Goal: Task Accomplishment & Management: Manage account settings

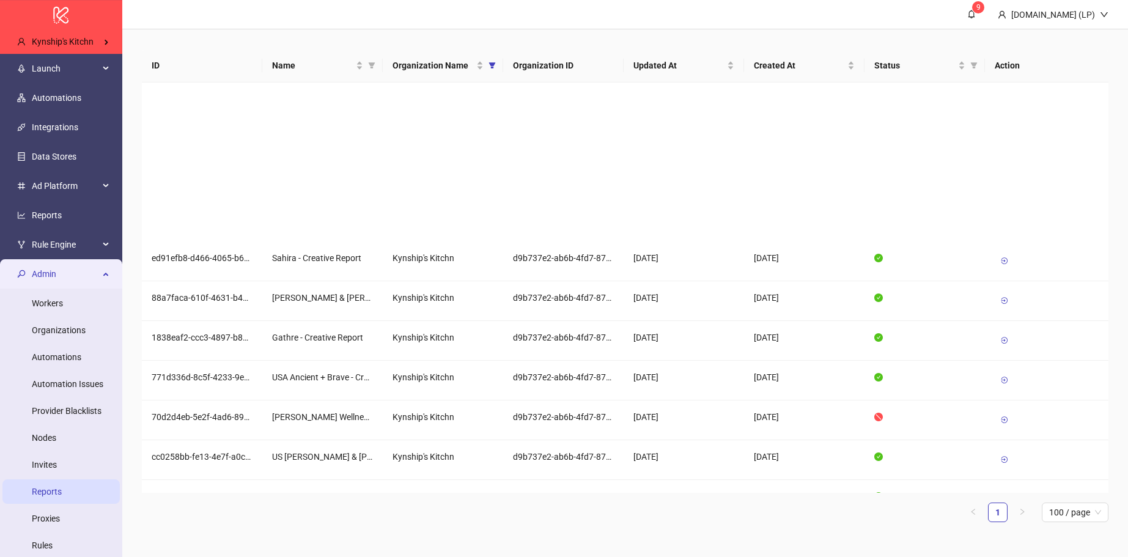
scroll to position [163, 0]
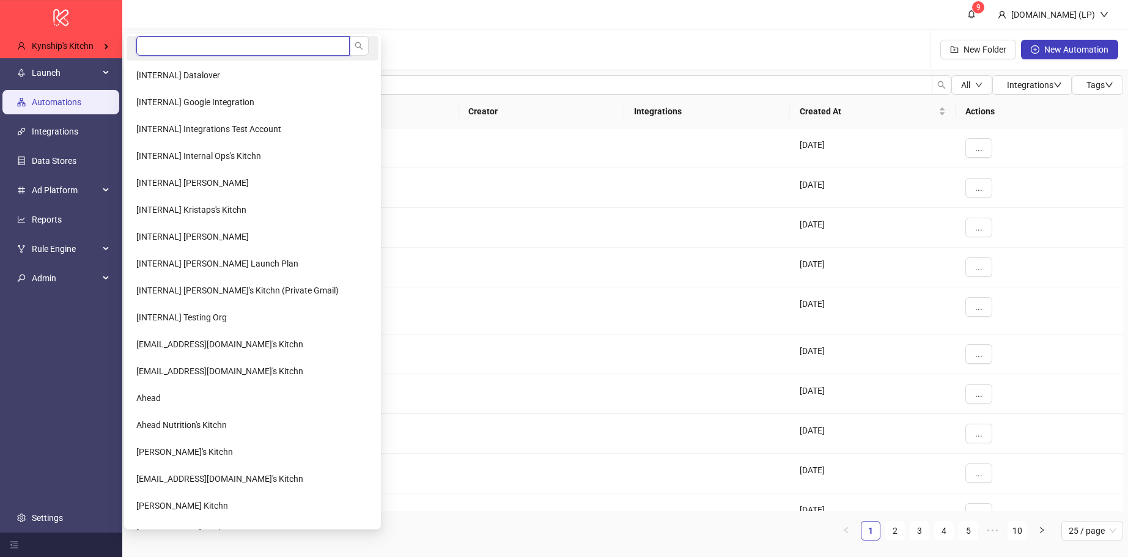
click at [256, 42] on input "search" at bounding box center [242, 46] width 213 height 20
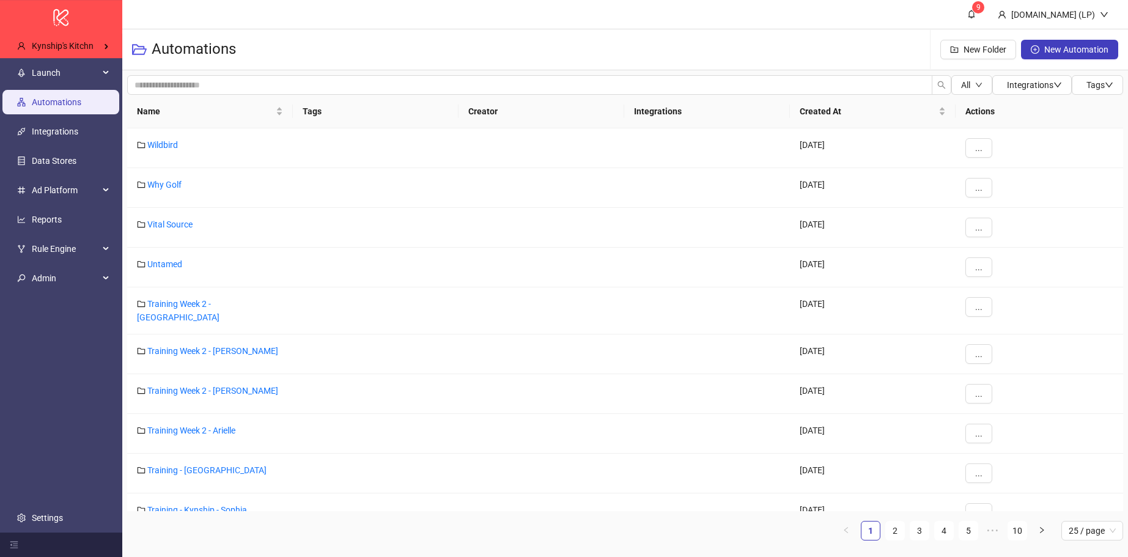
type input "***"
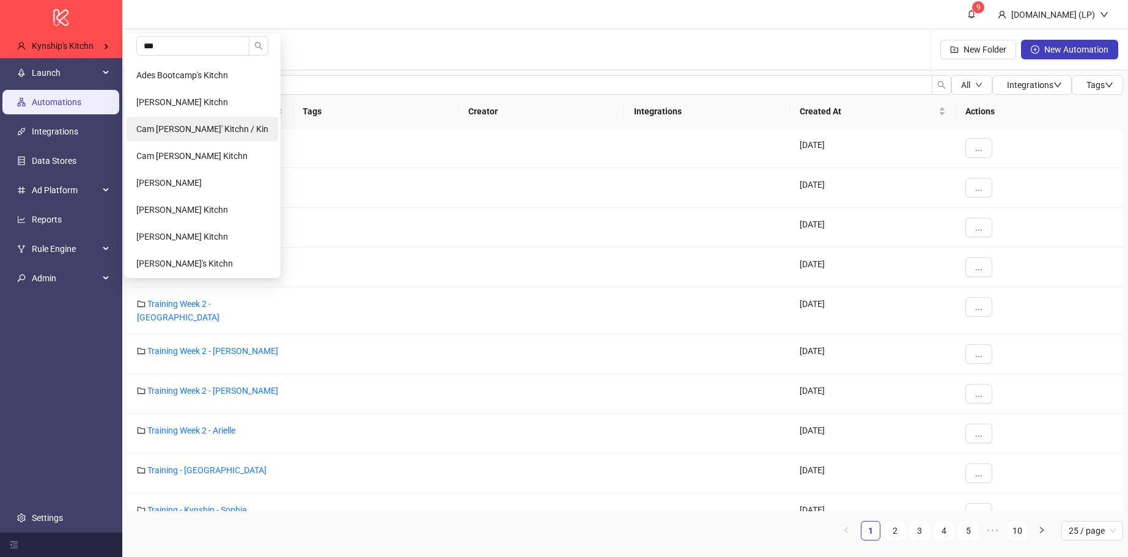
click at [209, 137] on li "Cam Potts' Kitchn / Kin" at bounding box center [203, 129] width 152 height 24
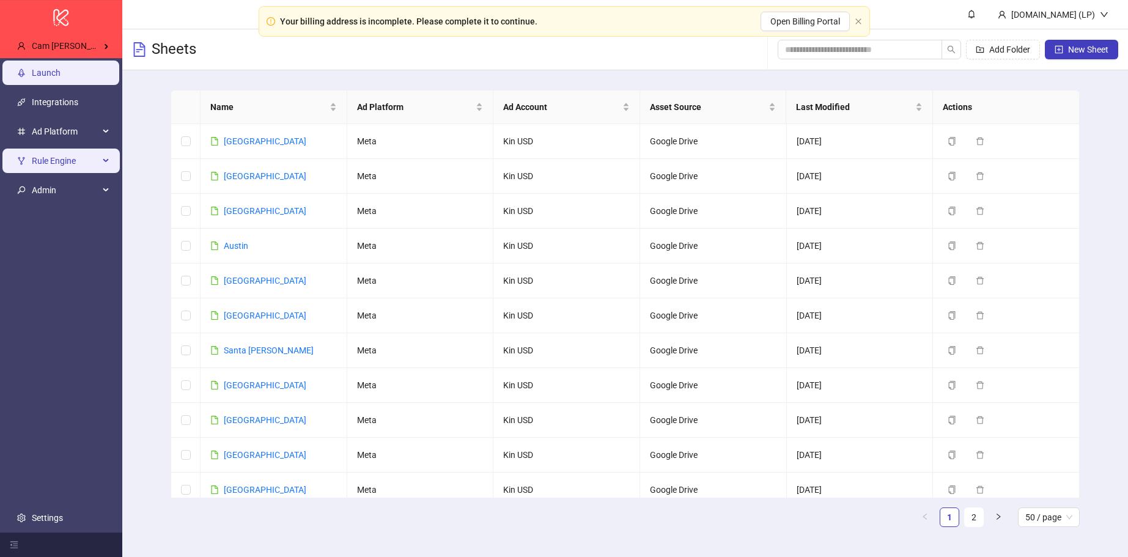
click at [76, 174] on li "Rule Engine" at bounding box center [61, 160] width 122 height 29
click at [91, 158] on span "Rule Engine" at bounding box center [65, 161] width 67 height 24
click at [108, 163] on div "Rule Engine" at bounding box center [60, 161] width 117 height 24
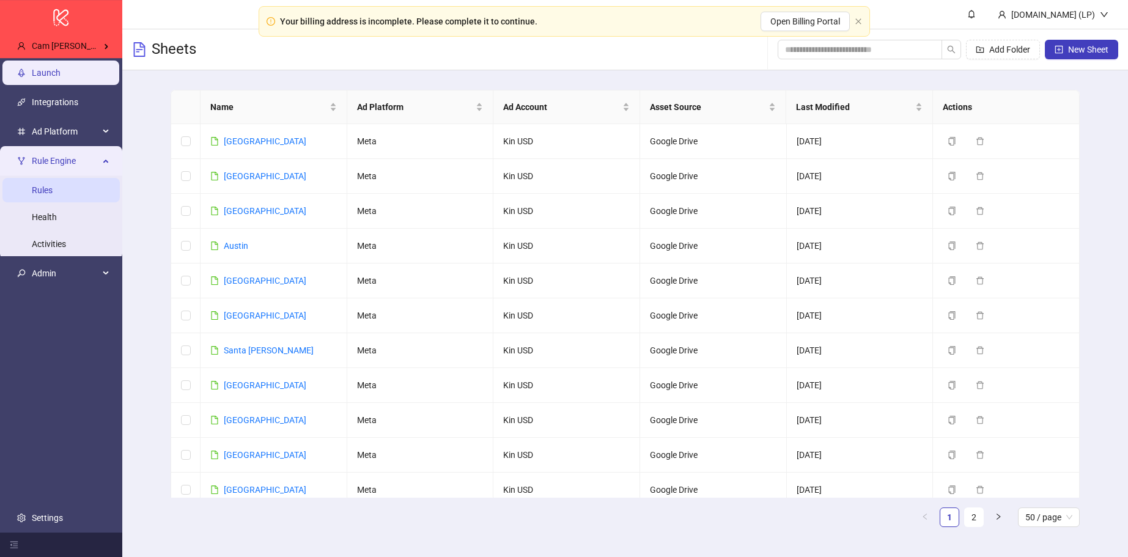
click at [32, 185] on link "Rules" at bounding box center [42, 190] width 21 height 10
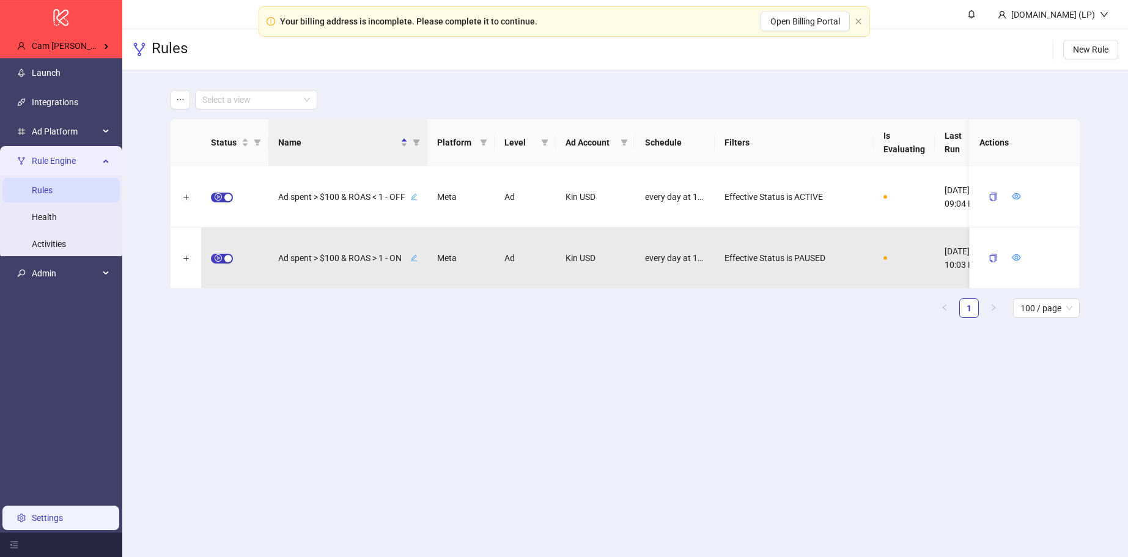
click at [39, 522] on link "Settings" at bounding box center [47, 518] width 31 height 10
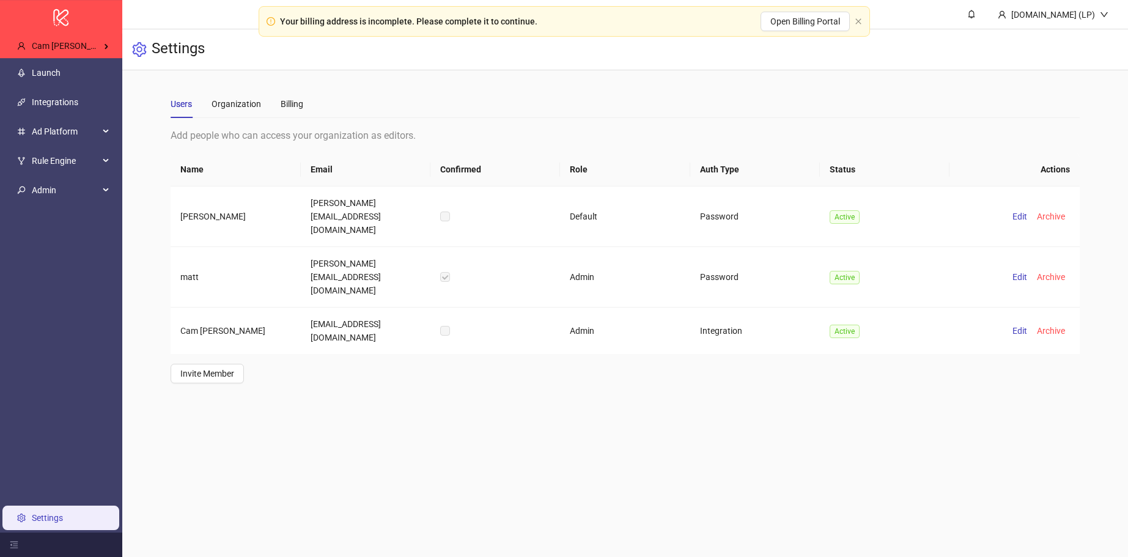
click at [304, 109] on div "Users Organization Billing" at bounding box center [625, 104] width 909 height 28
click at [302, 108] on div "Billing" at bounding box center [292, 103] width 23 height 13
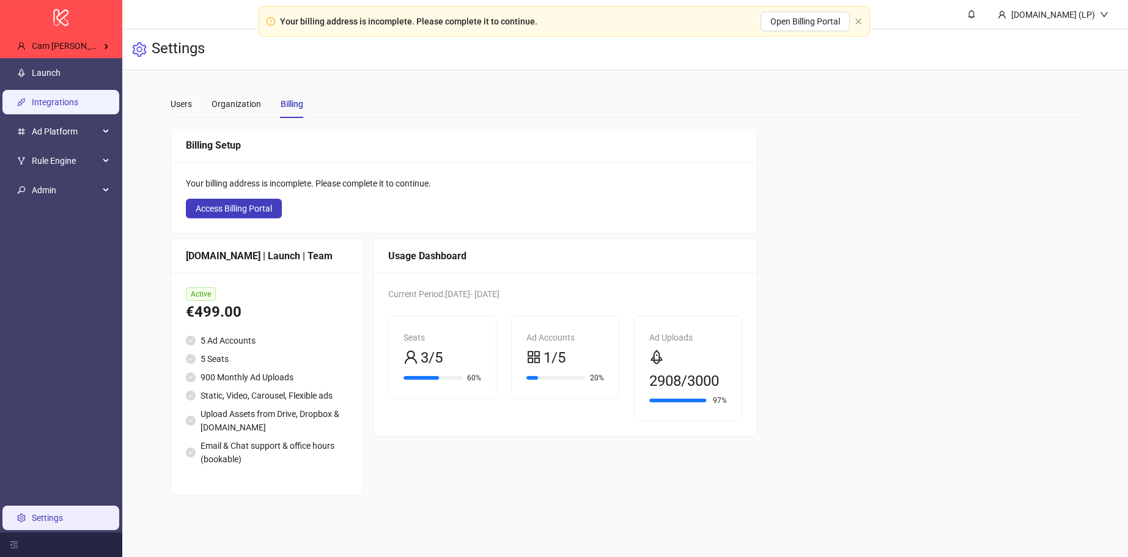
click at [56, 106] on link "Integrations" at bounding box center [55, 102] width 46 height 10
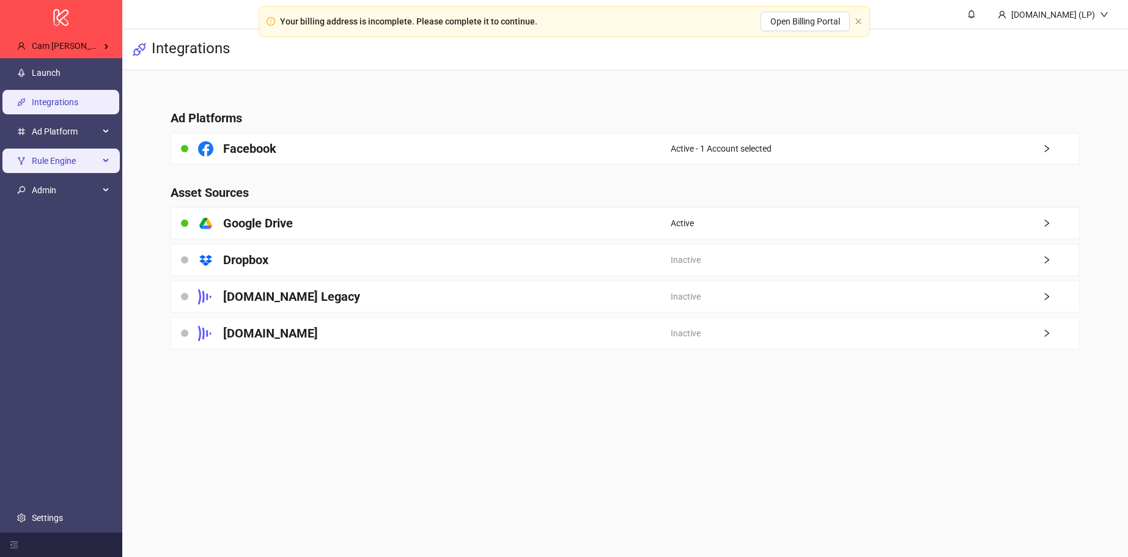
click at [72, 153] on span "Rule Engine" at bounding box center [65, 161] width 67 height 24
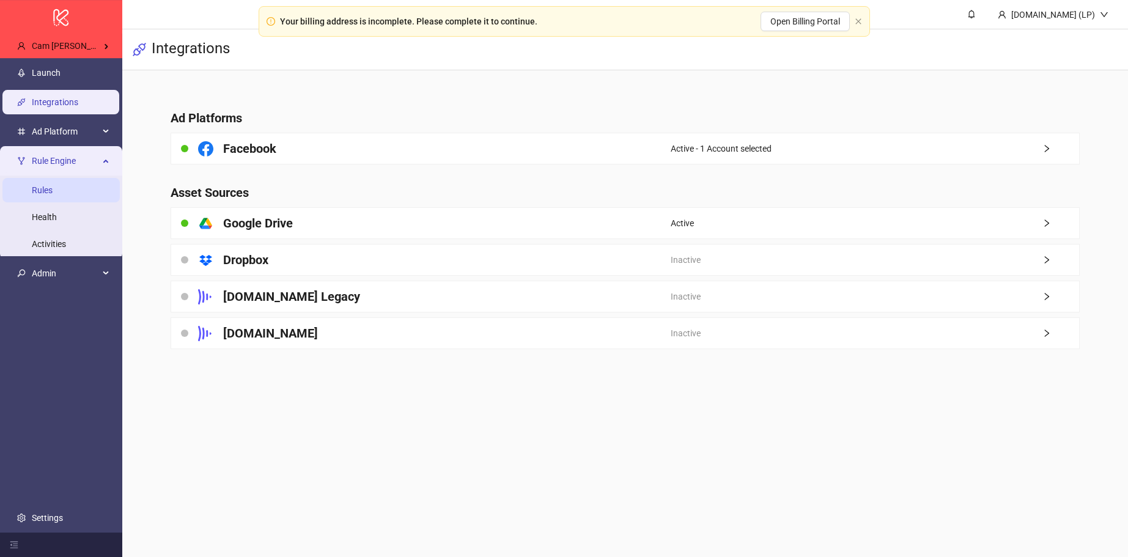
click at [53, 191] on link "Rules" at bounding box center [42, 190] width 21 height 10
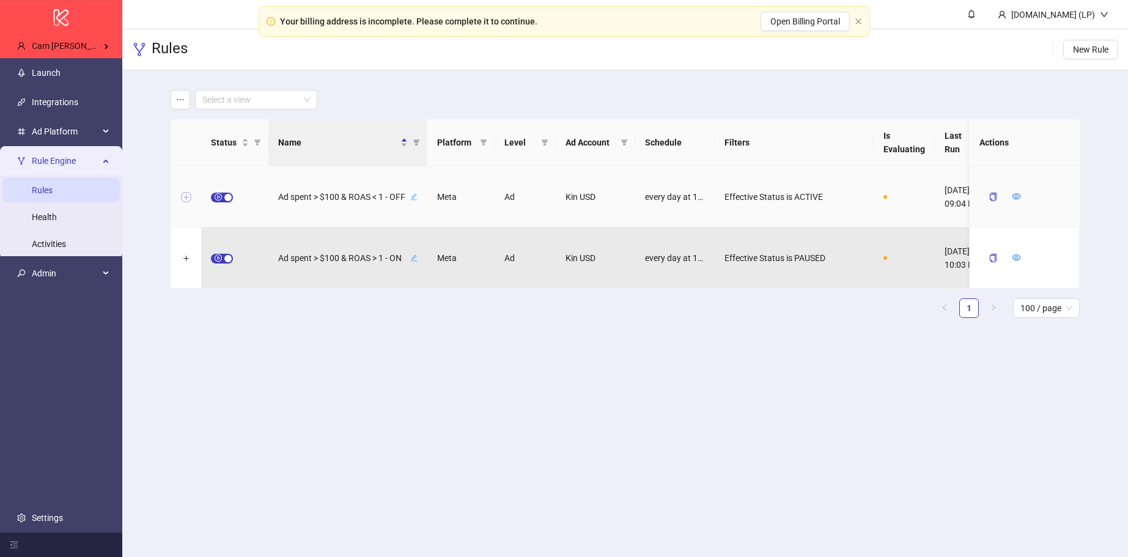
click at [181, 198] on button "Expand row" at bounding box center [186, 198] width 10 height 10
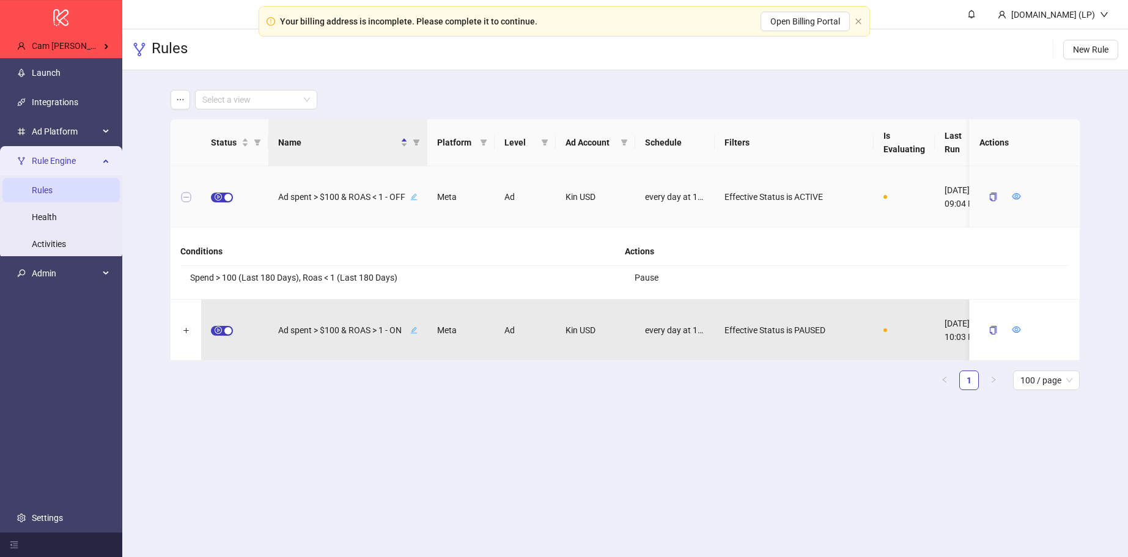
click at [184, 193] on button "Collapse row" at bounding box center [186, 198] width 10 height 10
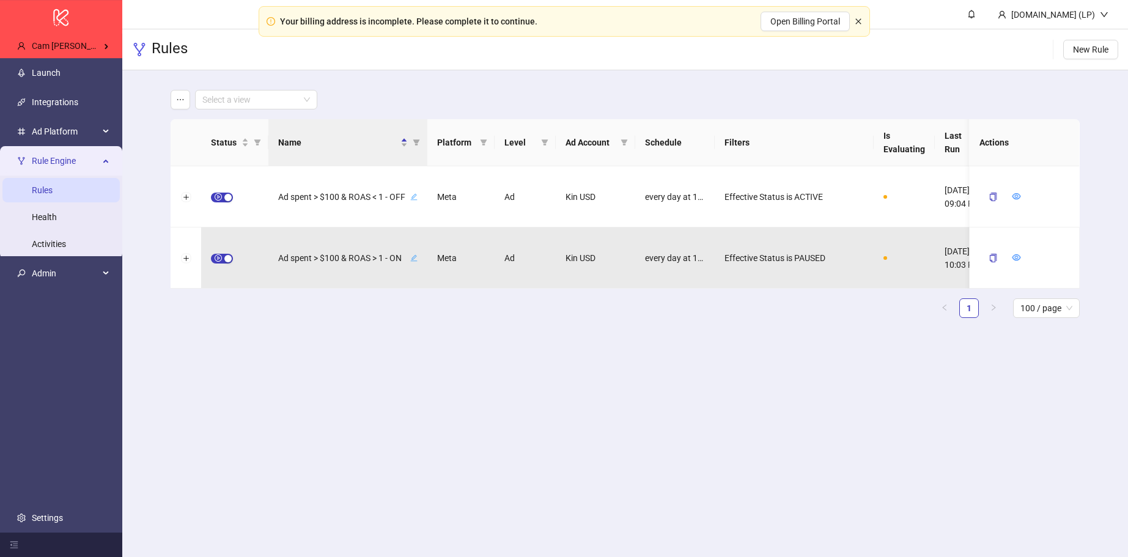
click at [860, 21] on icon "close" at bounding box center [858, 21] width 7 height 7
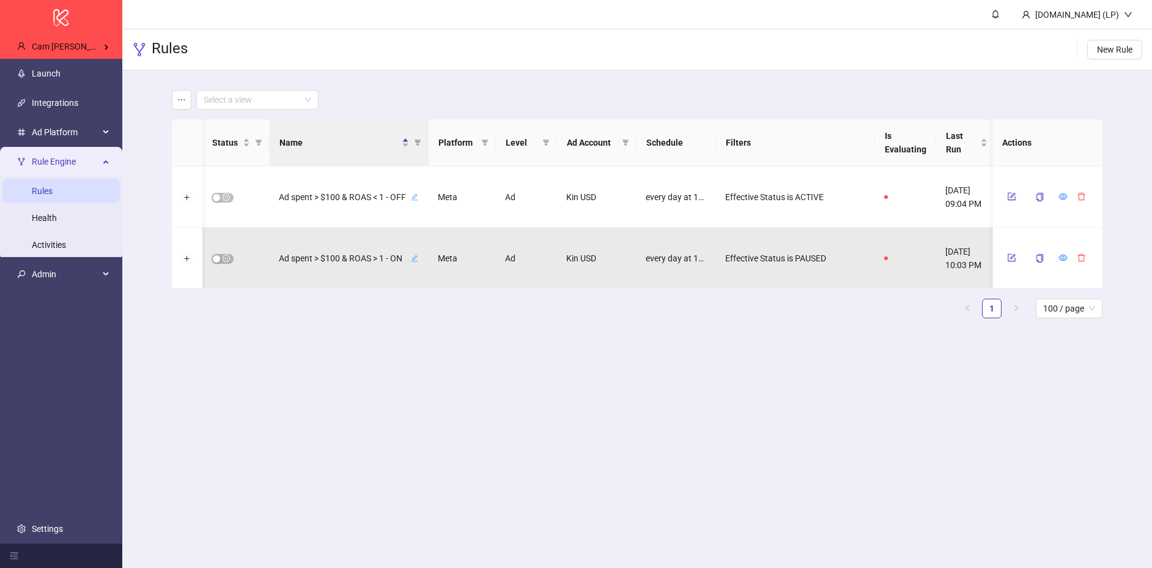
scroll to position [0, 1]
click at [189, 199] on button "Expand row" at bounding box center [187, 198] width 10 height 10
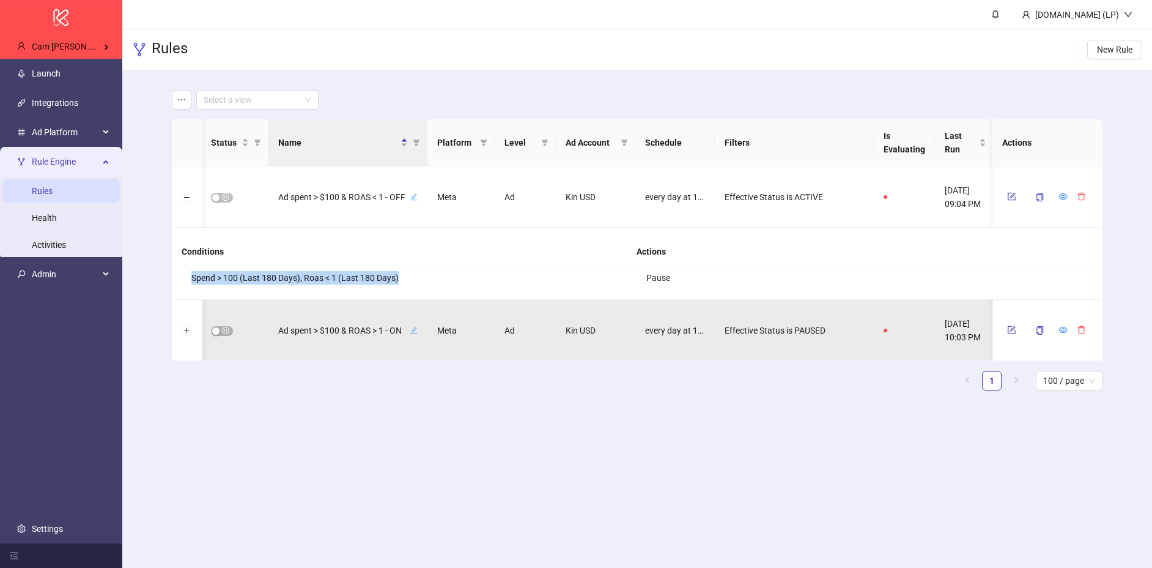
drag, startPoint x: 187, startPoint y: 280, endPoint x: 412, endPoint y: 282, distance: 225.7
click at [412, 282] on li "Spend > 100 (Last 180 Days), Roas < 1 (Last 180 Days)" at bounding box center [410, 277] width 456 height 23
click at [1015, 196] on icon "form" at bounding box center [1011, 196] width 9 height 9
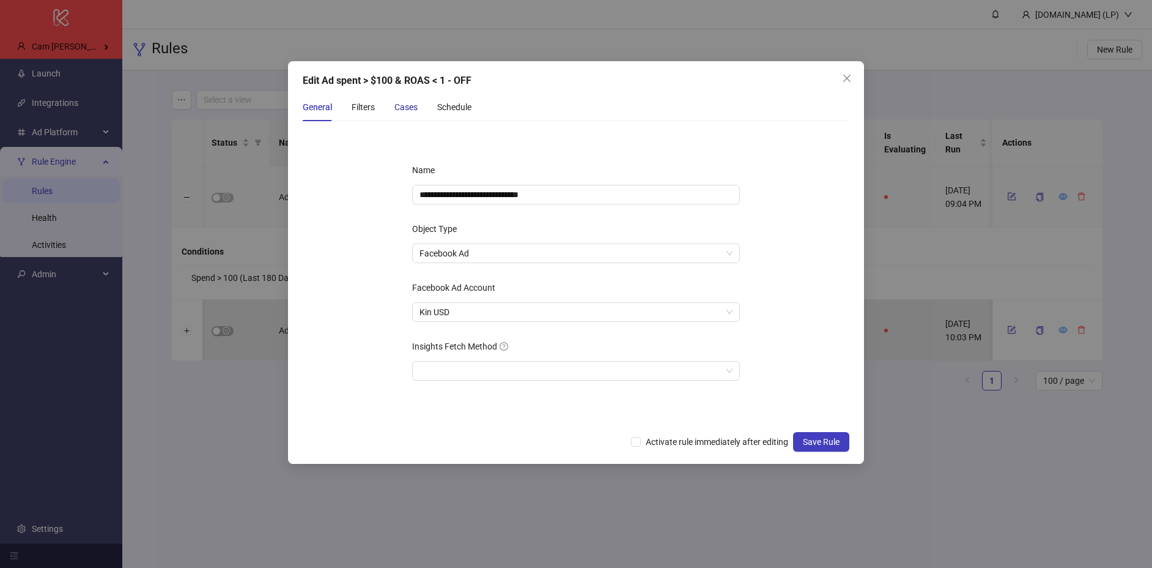
click at [401, 102] on div "Cases" at bounding box center [405, 106] width 23 height 13
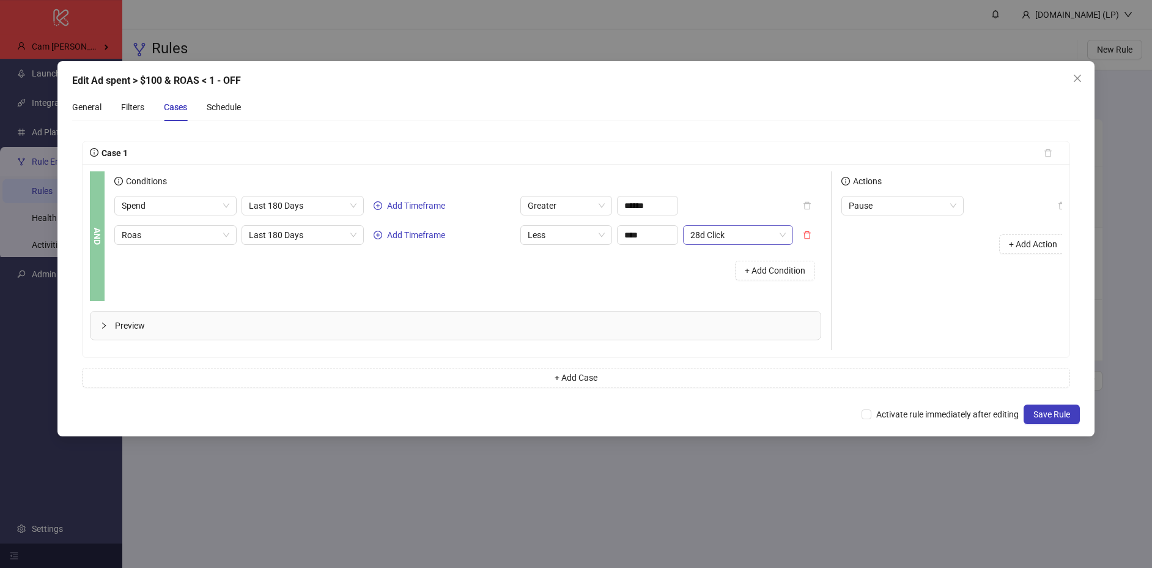
click at [779, 243] on span "28d Click" at bounding box center [737, 235] width 95 height 18
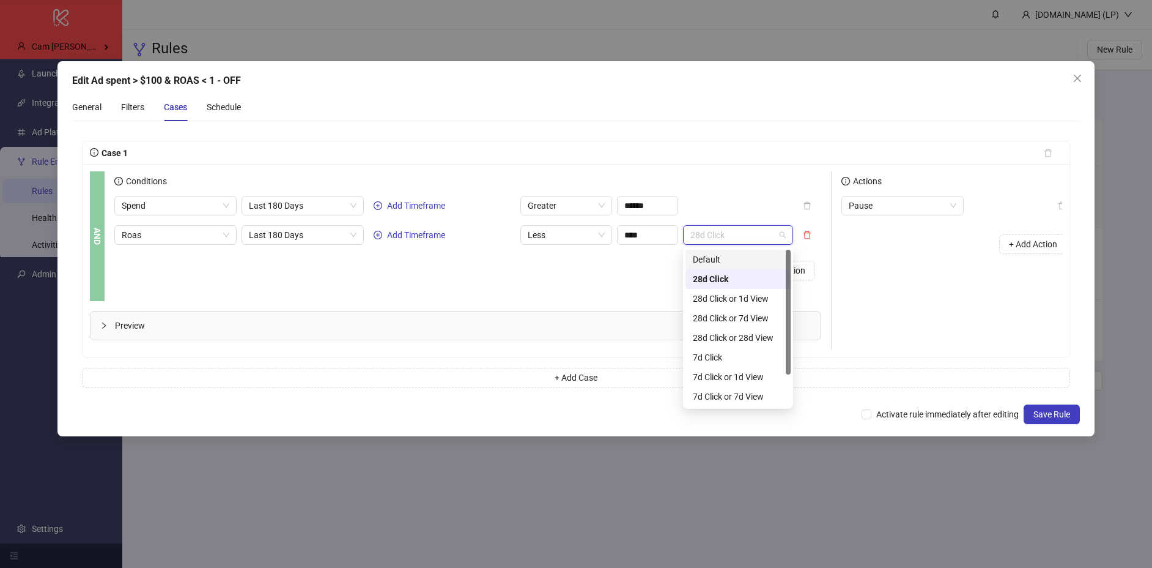
click at [717, 258] on div "Default" at bounding box center [738, 259] width 91 height 13
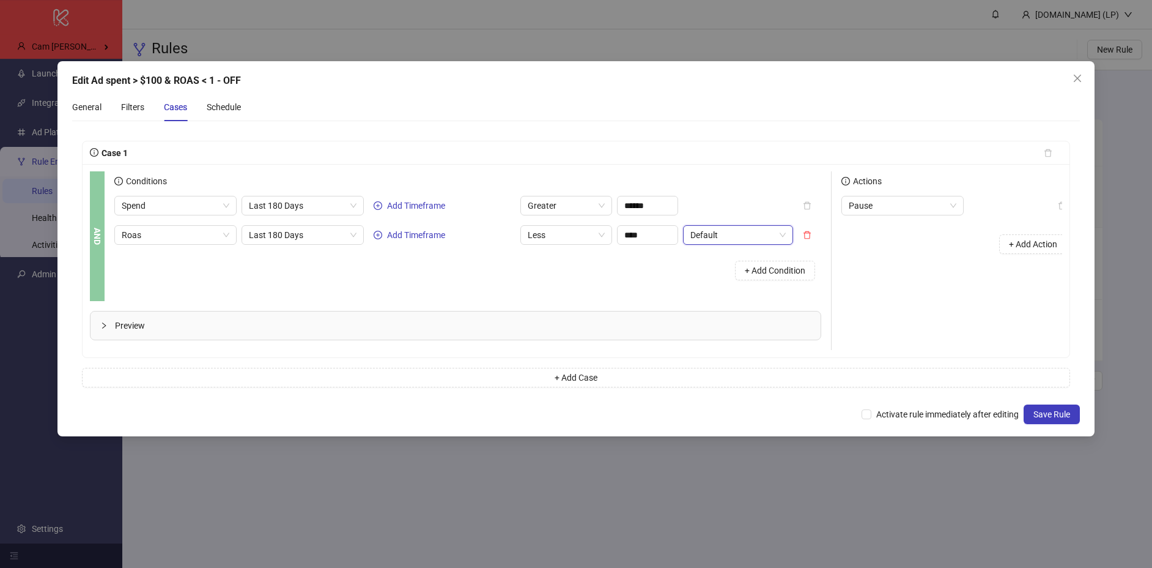
scroll to position [0, 14]
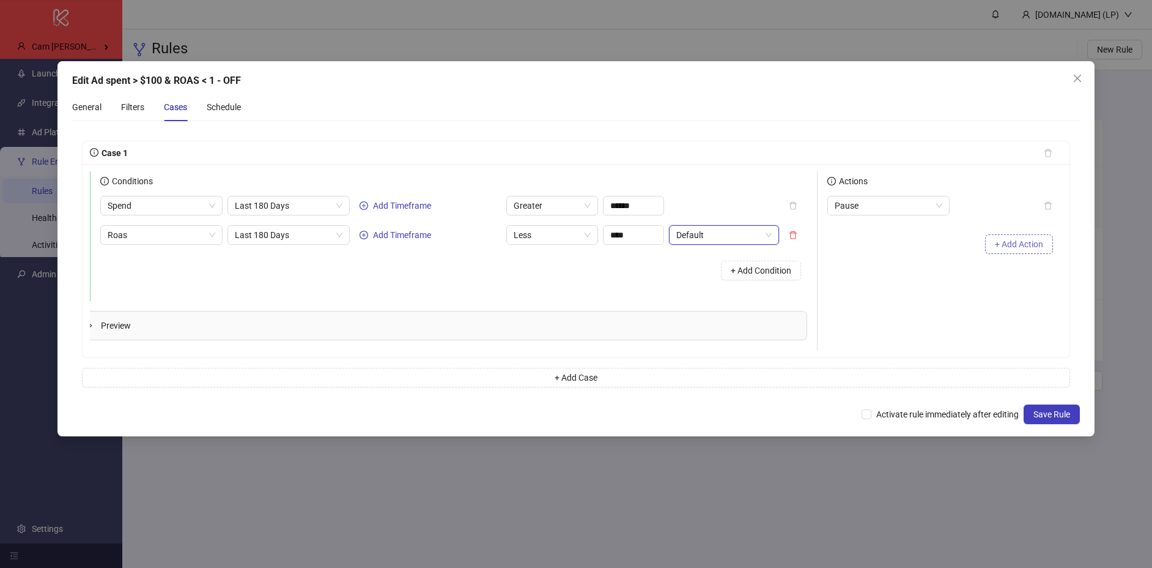
click at [1030, 246] on span "+ Add Action" at bounding box center [1019, 244] width 48 height 10
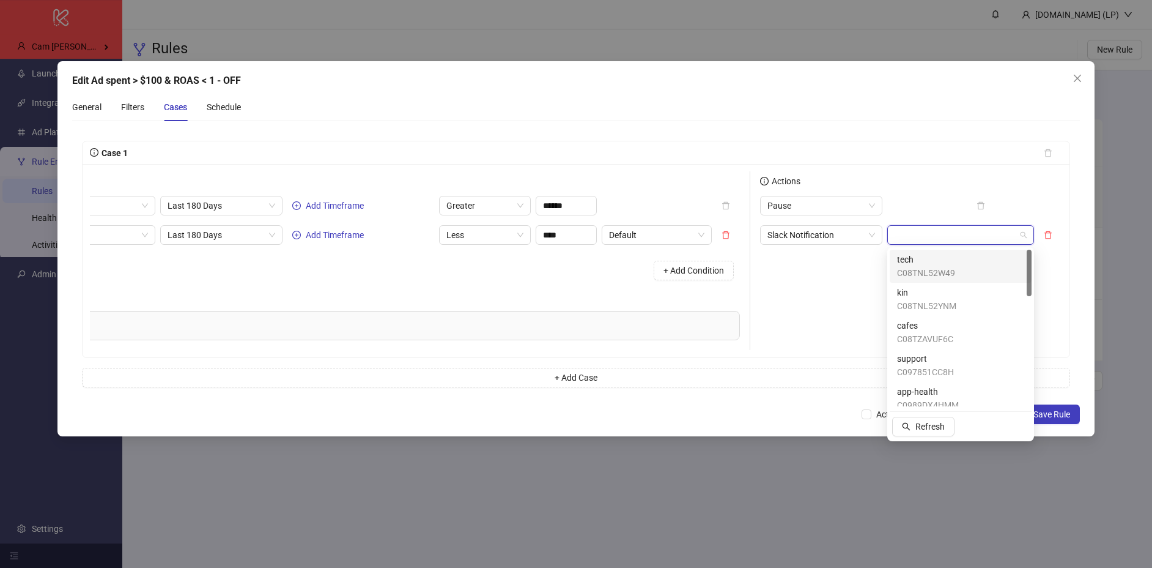
click at [957, 236] on input "search" at bounding box center [955, 235] width 121 height 18
click at [787, 273] on div "+ Add Action" at bounding box center [877, 273] width 235 height 38
click at [920, 238] on input "search" at bounding box center [955, 235] width 121 height 18
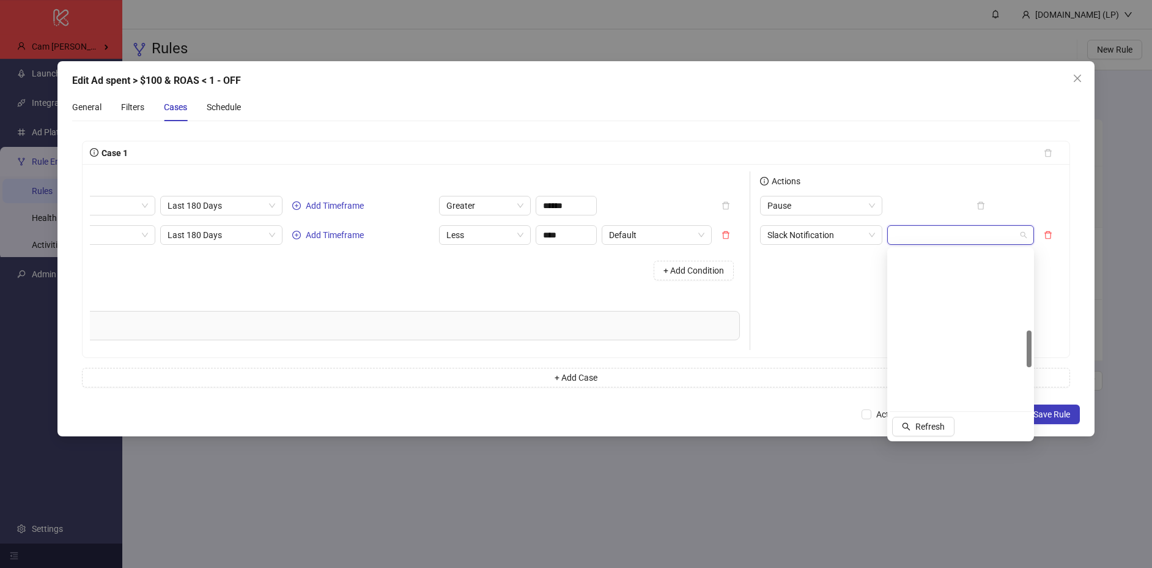
scroll to position [0, 0]
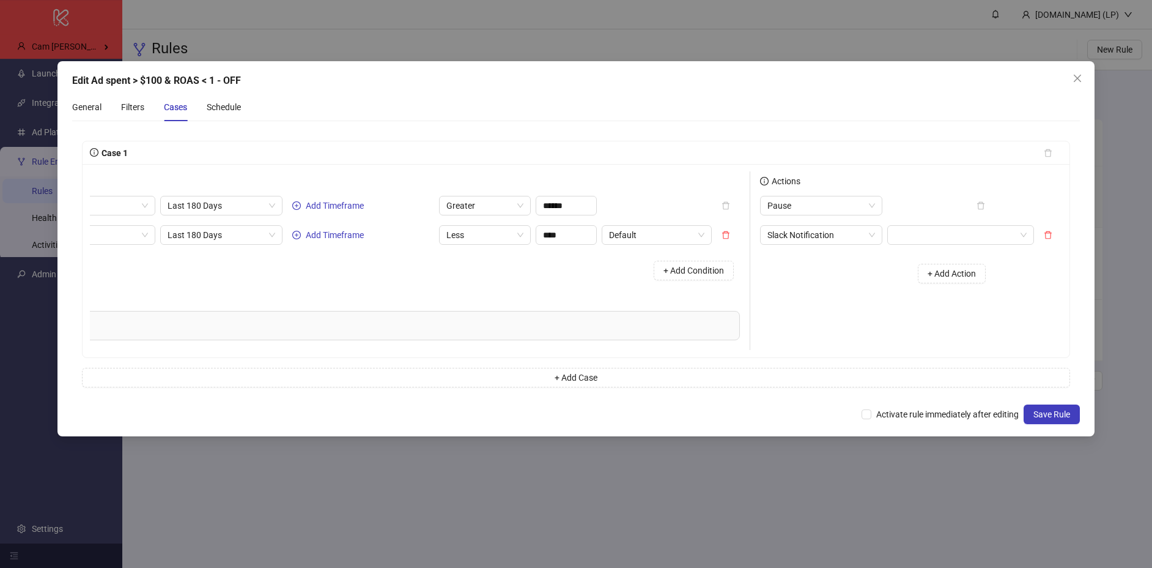
click at [824, 292] on div "+ Add Action" at bounding box center [877, 273] width 235 height 38
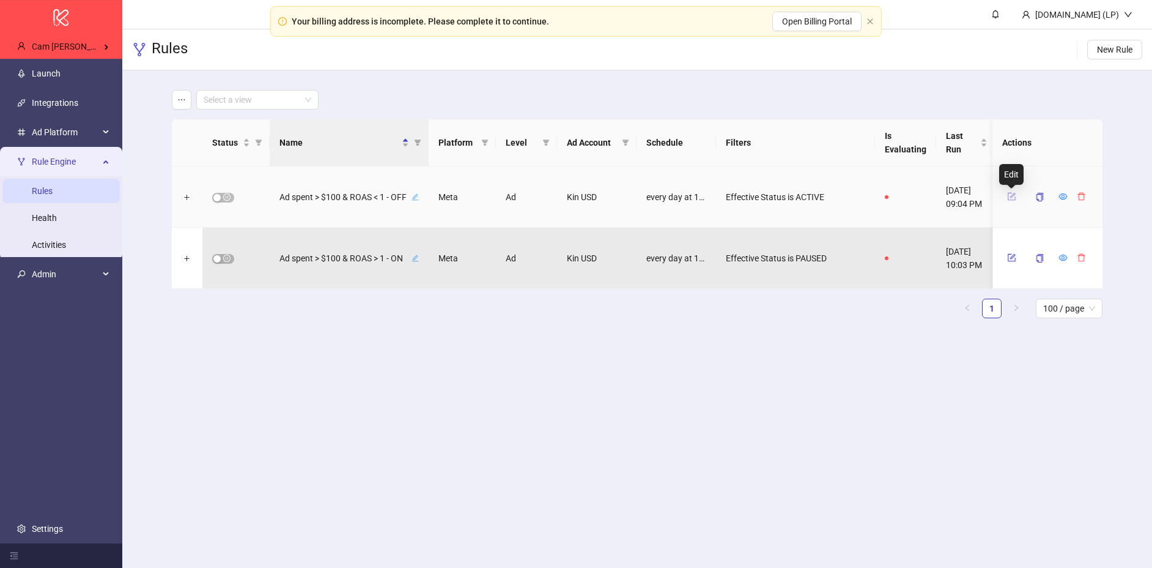
click at [1015, 196] on icon "form" at bounding box center [1011, 196] width 9 height 9
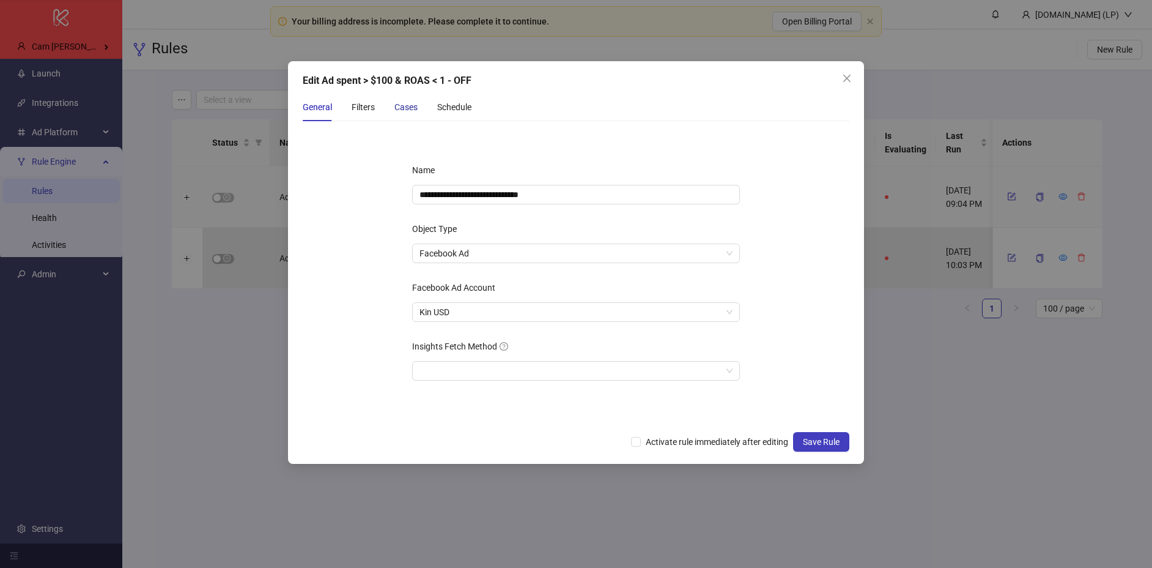
click at [402, 103] on div "Cases" at bounding box center [405, 106] width 23 height 13
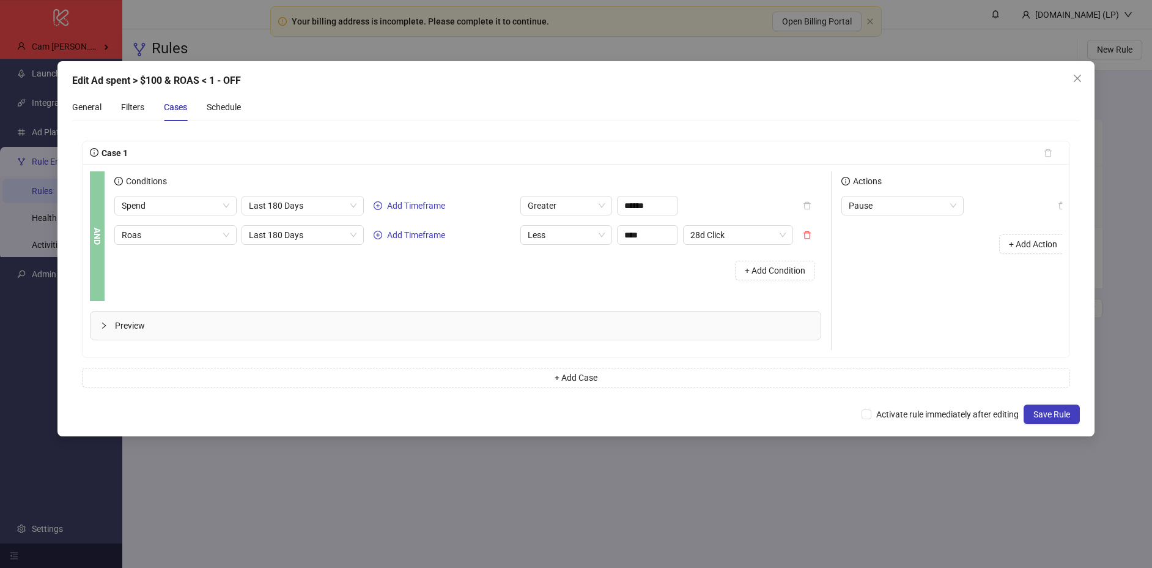
scroll to position [0, 14]
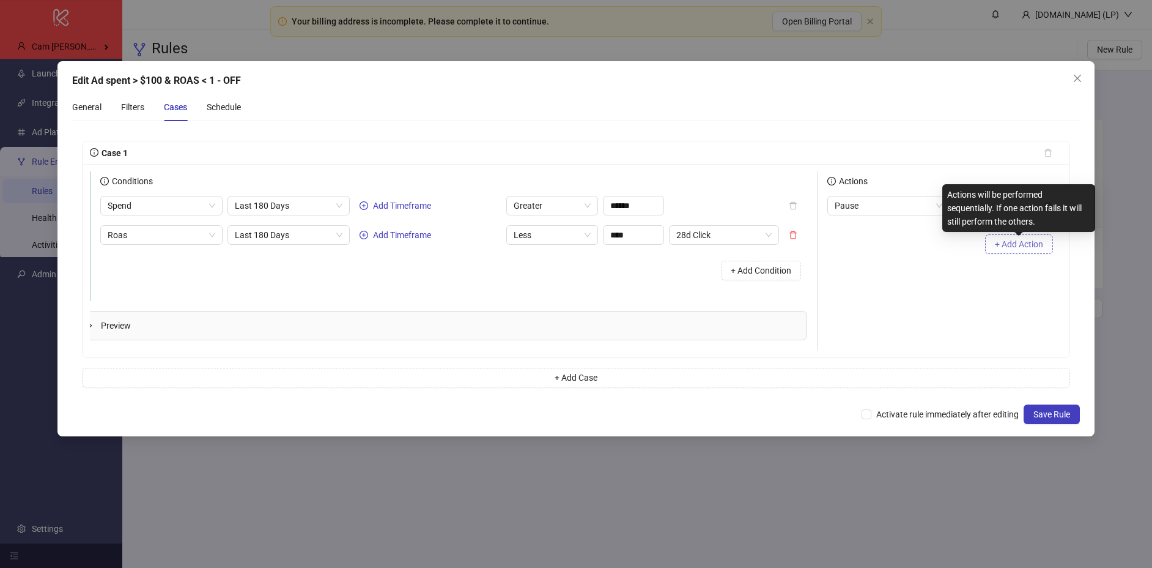
click at [995, 242] on span "+ Add Action" at bounding box center [1019, 244] width 48 height 10
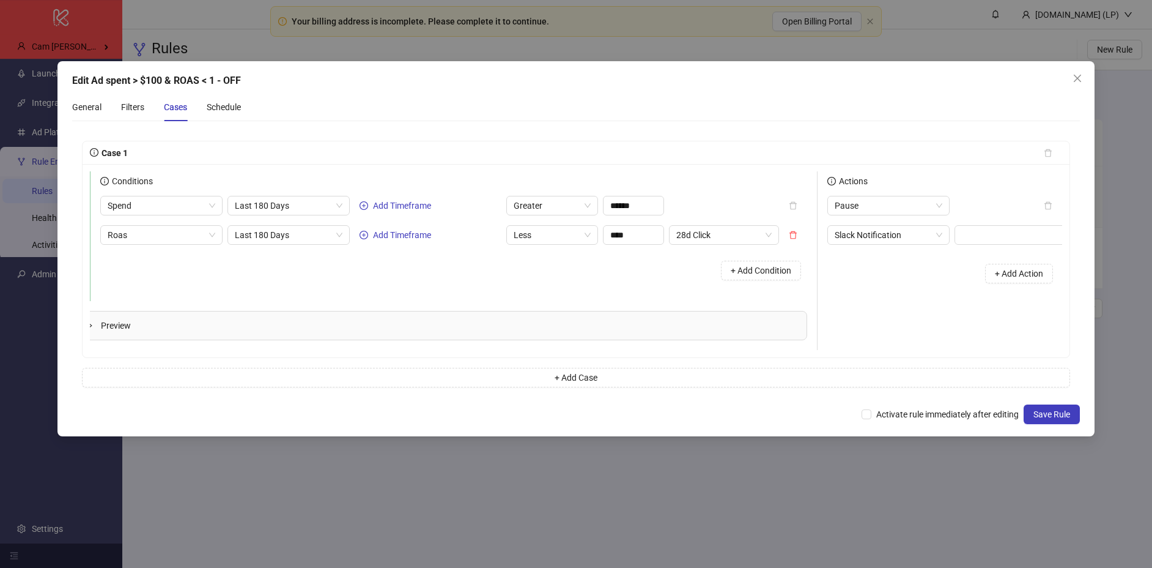
scroll to position [0, 81]
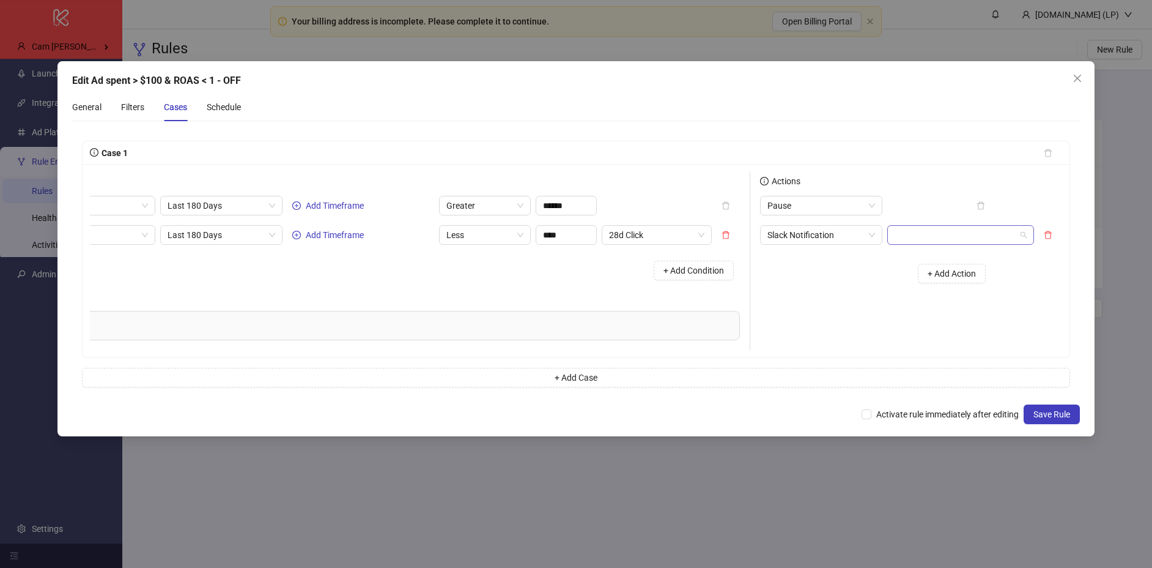
click at [958, 235] on input "search" at bounding box center [955, 235] width 121 height 18
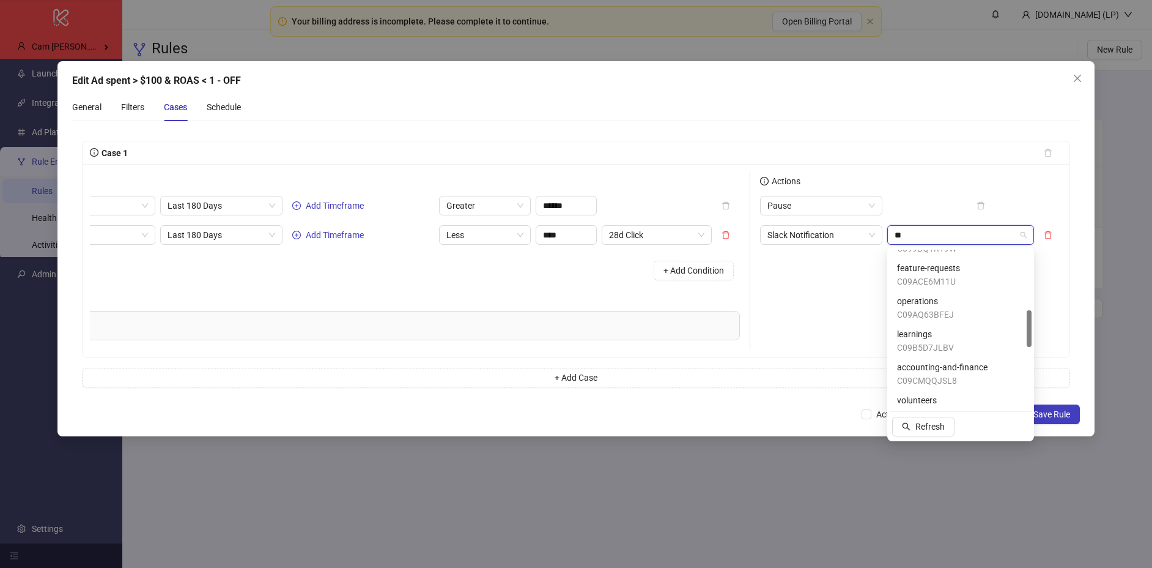
scroll to position [0, 0]
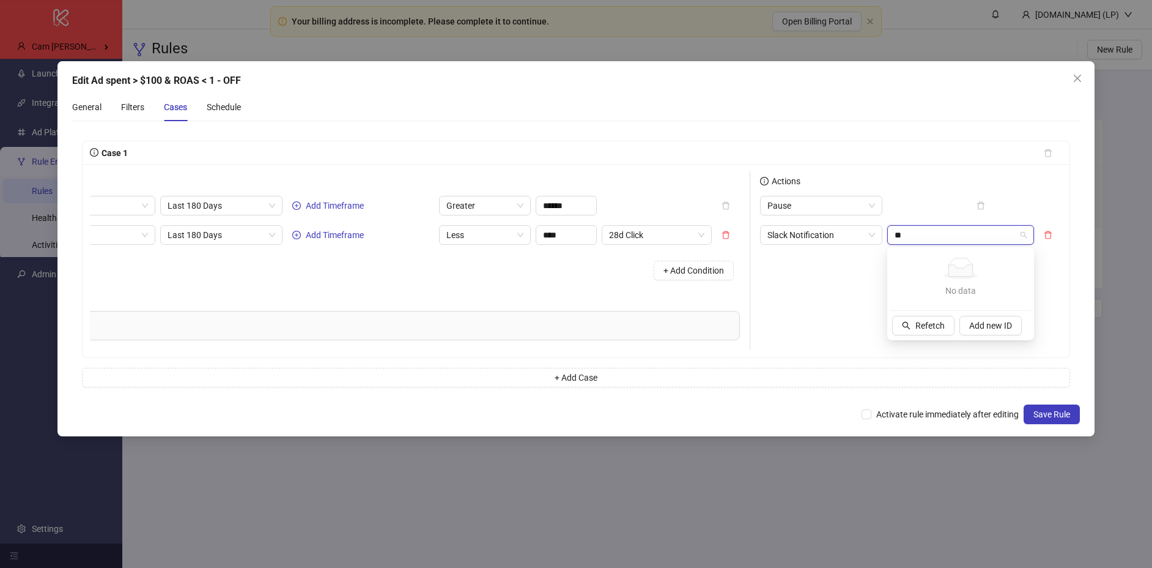
type input "*"
type input "****"
click at [922, 332] on button "Refetch" at bounding box center [923, 326] width 62 height 20
click at [924, 325] on span "Refetch" at bounding box center [930, 325] width 29 height 10
click at [919, 237] on input "****" at bounding box center [955, 235] width 121 height 18
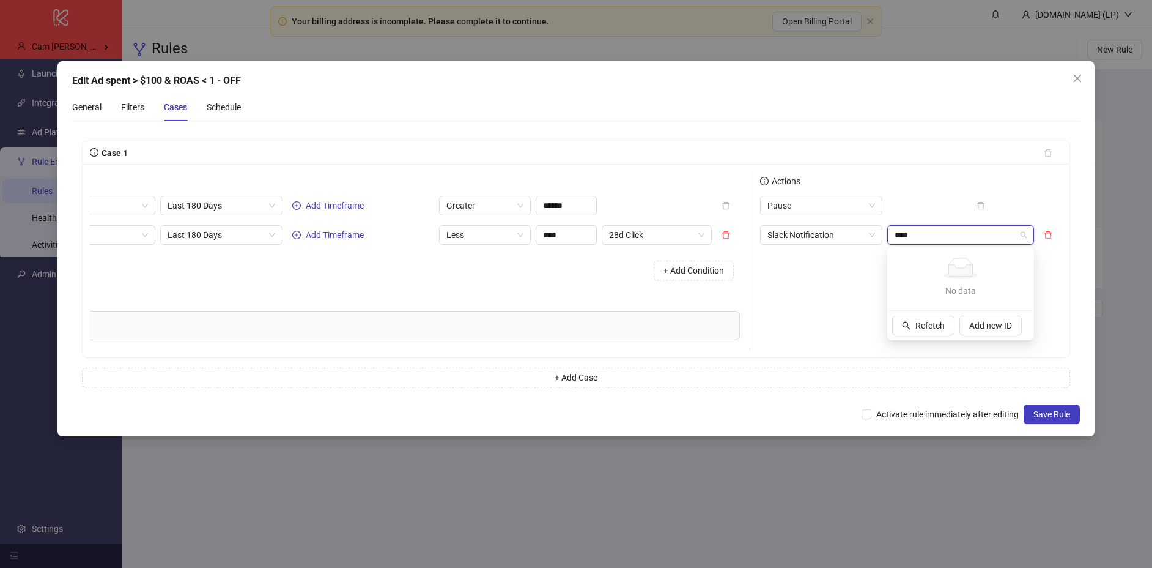
click at [919, 237] on input "****" at bounding box center [955, 235] width 121 height 18
paste input "**********"
type input "**********"
click at [979, 329] on span "Add new ID" at bounding box center [990, 325] width 43 height 10
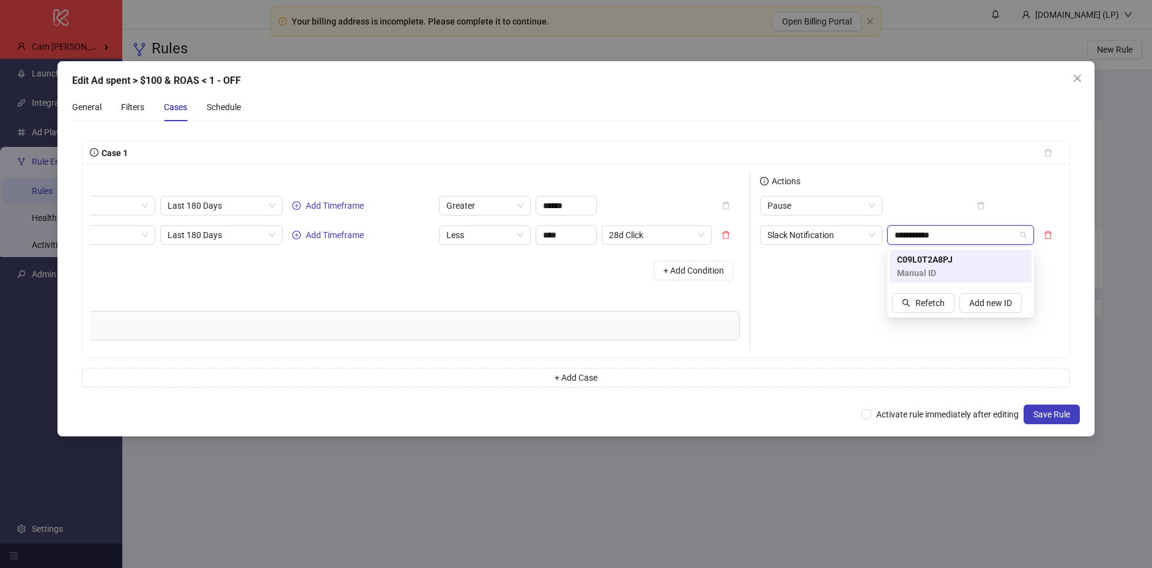
click at [903, 266] on span "Manual ID" at bounding box center [925, 272] width 56 height 13
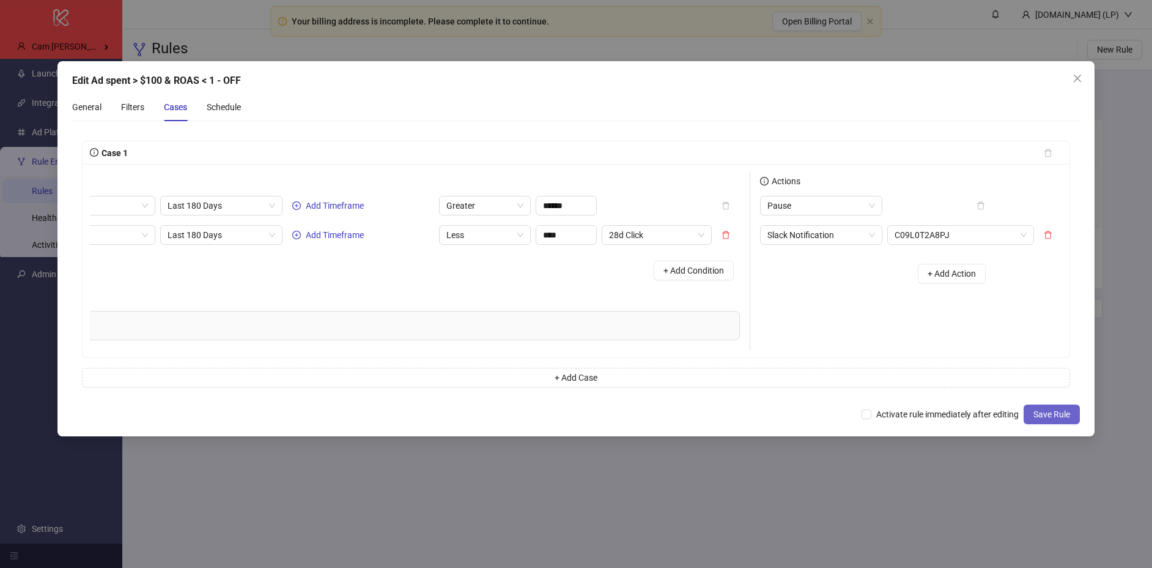
click at [1049, 416] on span "Save Rule" at bounding box center [1052, 414] width 37 height 10
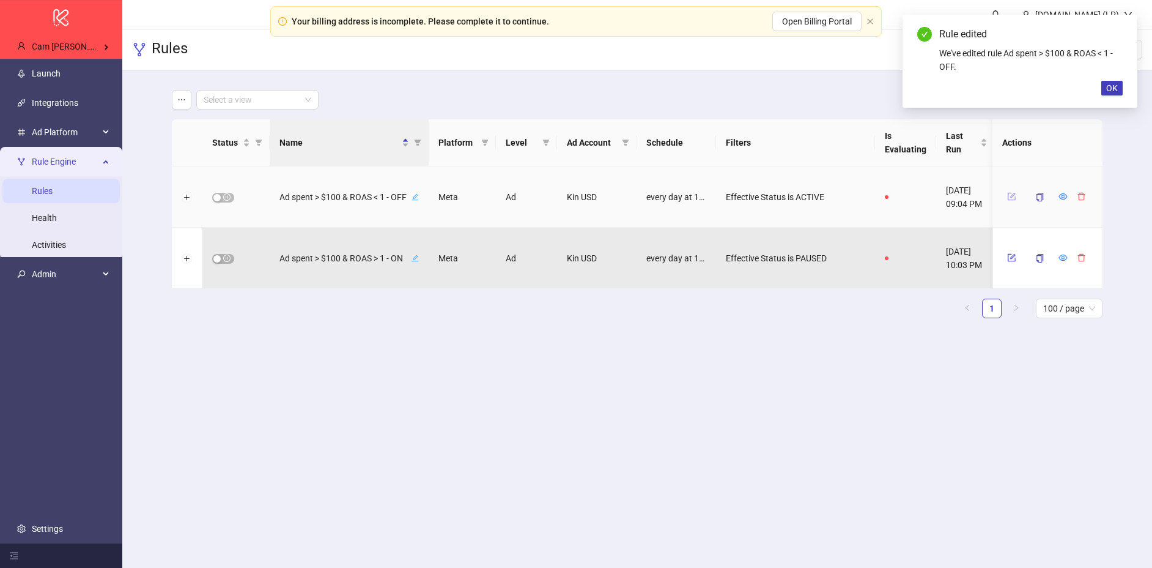
click at [1013, 201] on button "button" at bounding box center [1011, 196] width 18 height 15
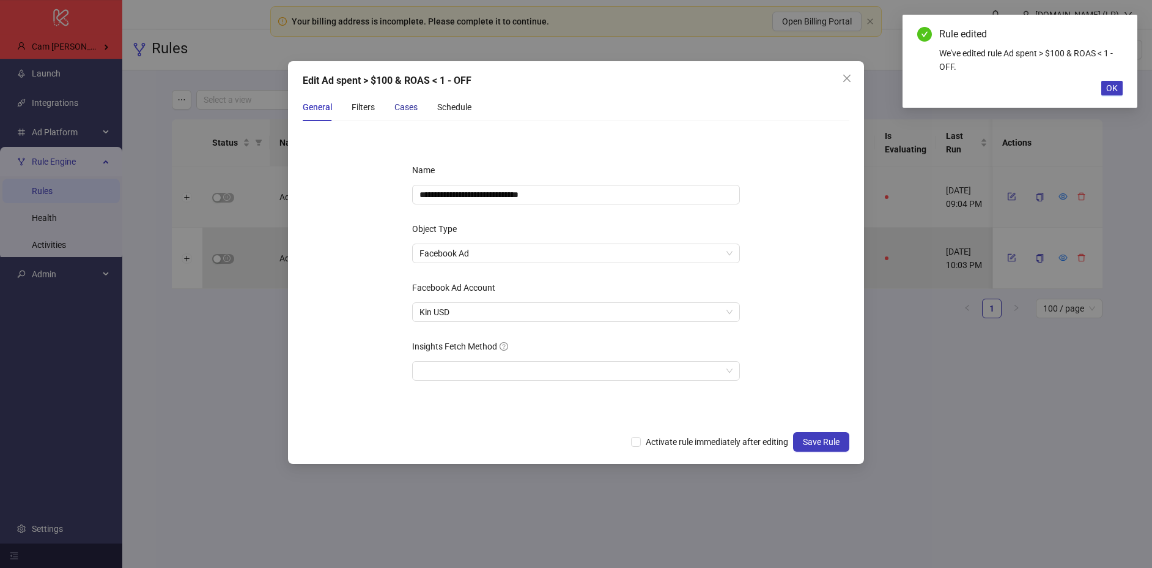
click at [409, 108] on div "Cases" at bounding box center [405, 106] width 23 height 13
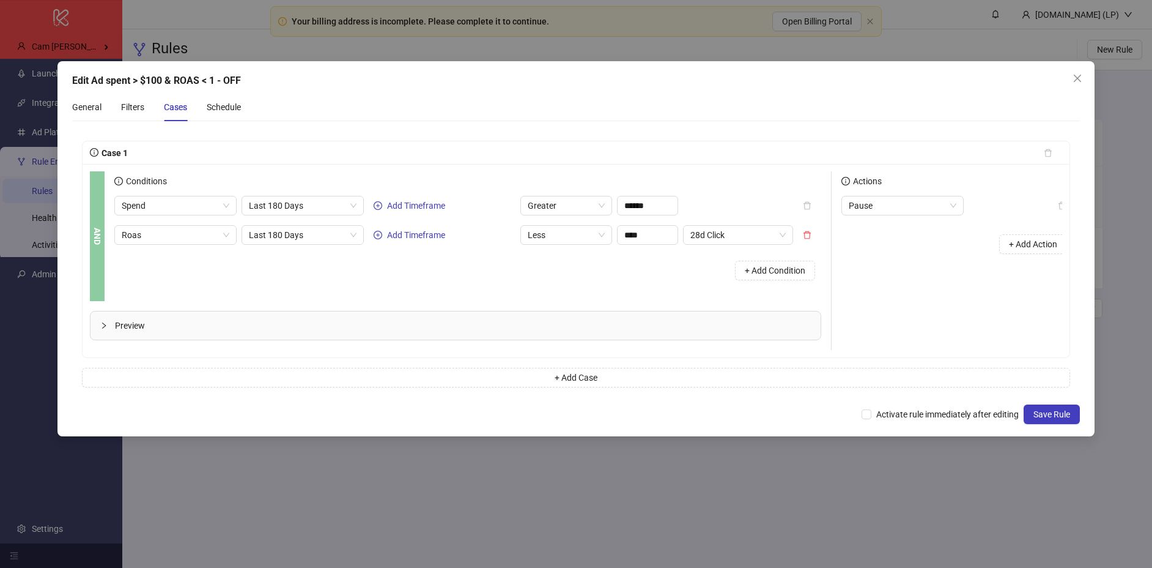
click at [104, 323] on icon "collapsed" at bounding box center [103, 325] width 7 height 7
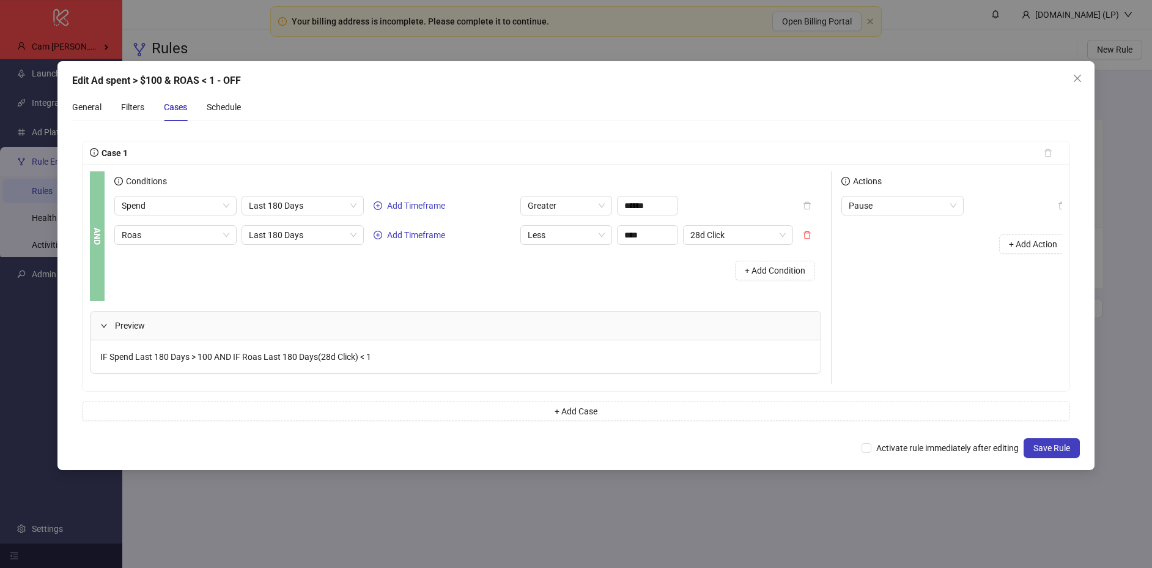
scroll to position [0, 14]
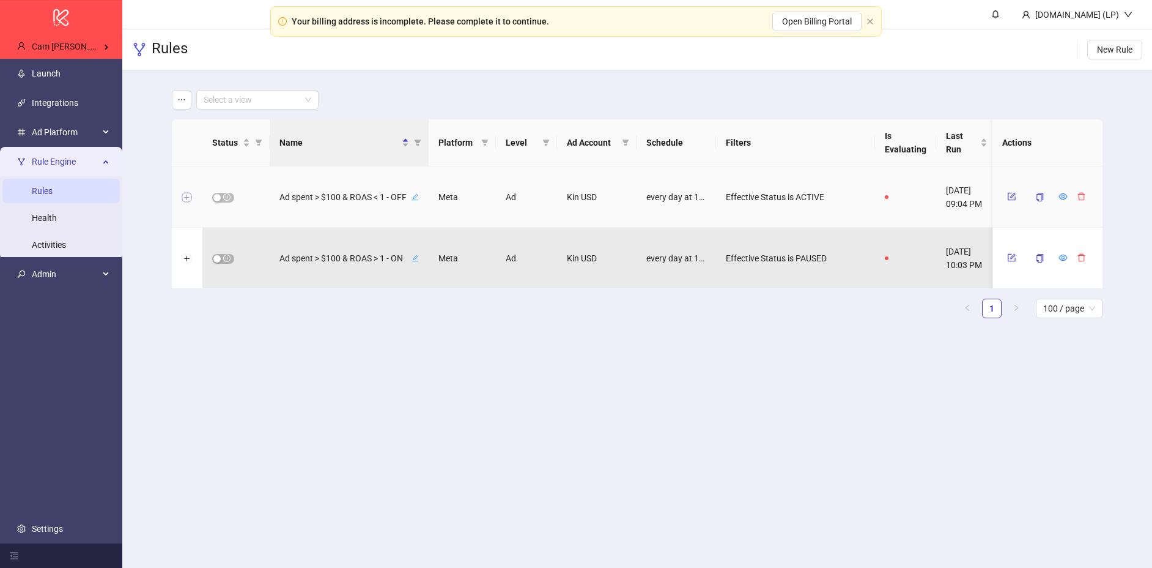
click at [188, 198] on button "Expand row" at bounding box center [187, 198] width 10 height 10
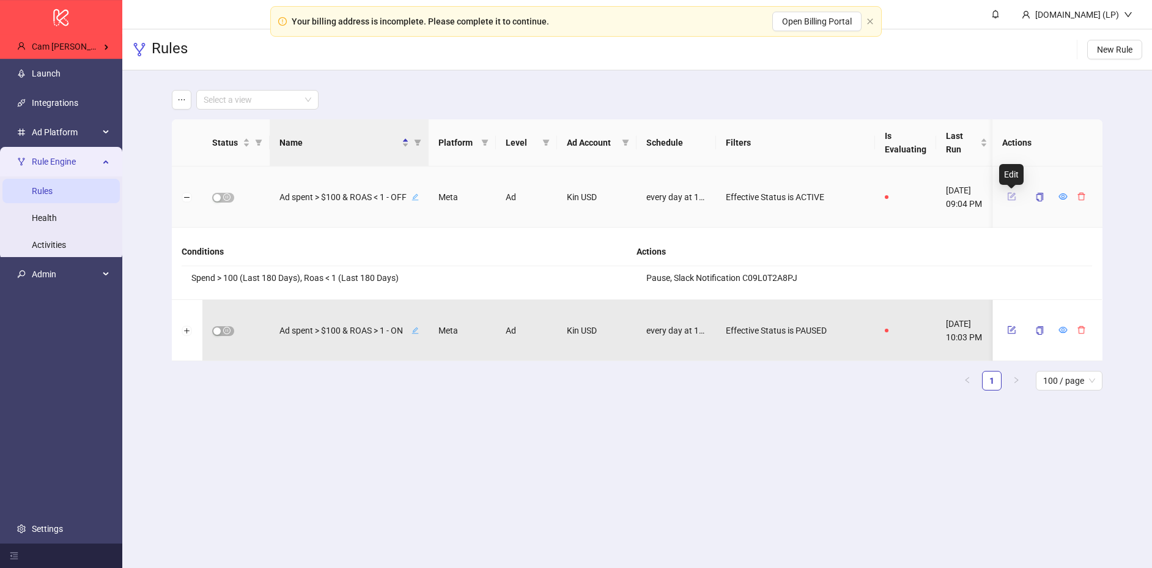
click at [1010, 197] on icon "form" at bounding box center [1011, 196] width 9 height 9
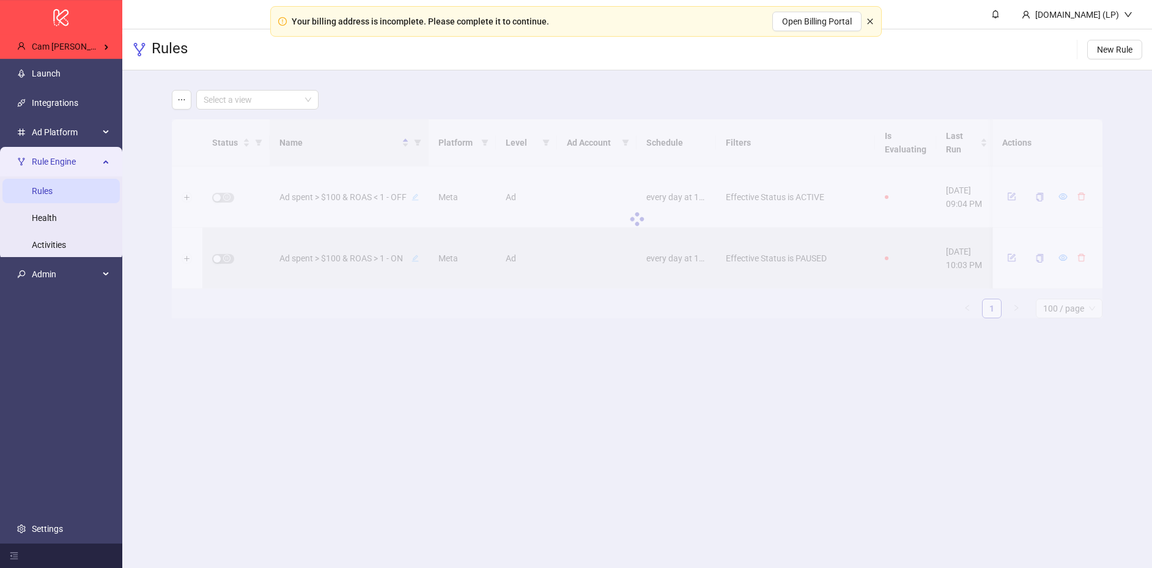
click at [867, 18] on icon "close" at bounding box center [870, 21] width 7 height 7
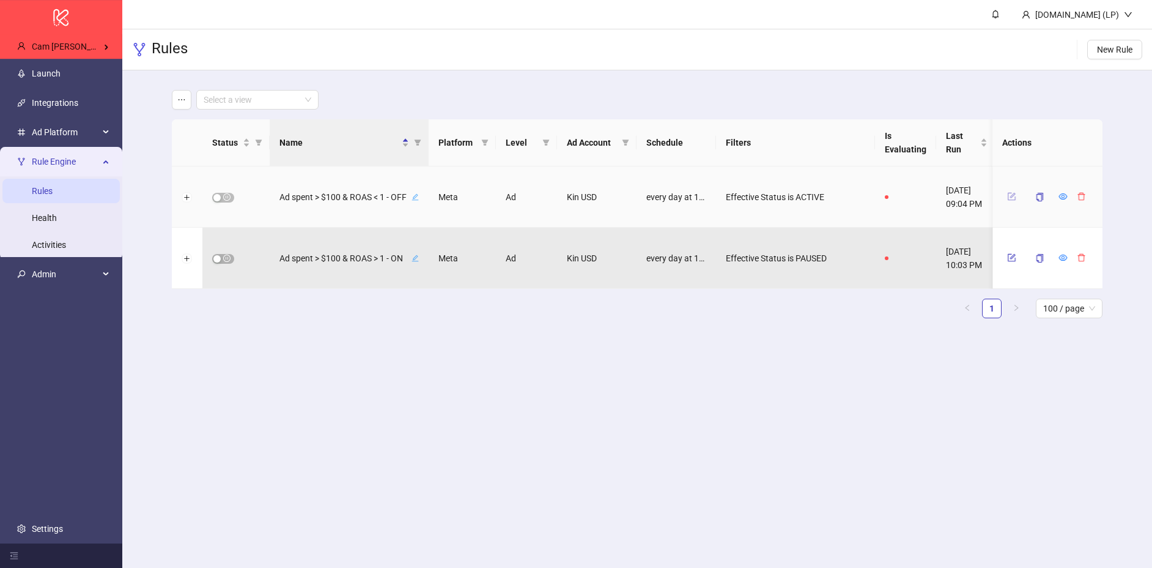
click at [1005, 201] on button "button" at bounding box center [1011, 196] width 18 height 15
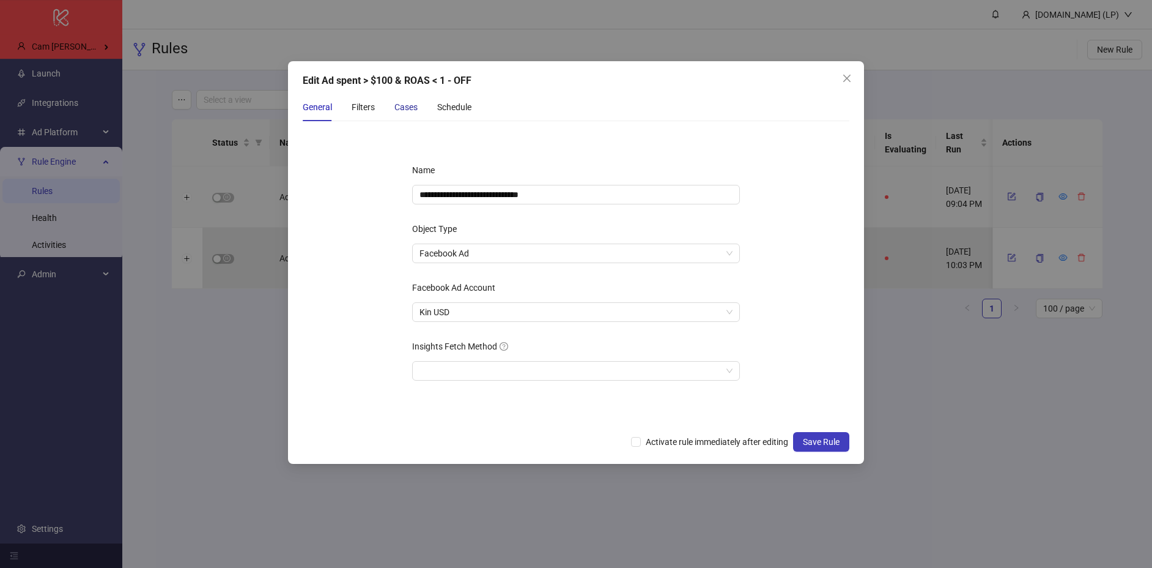
click at [405, 113] on div "Cases" at bounding box center [405, 106] width 23 height 13
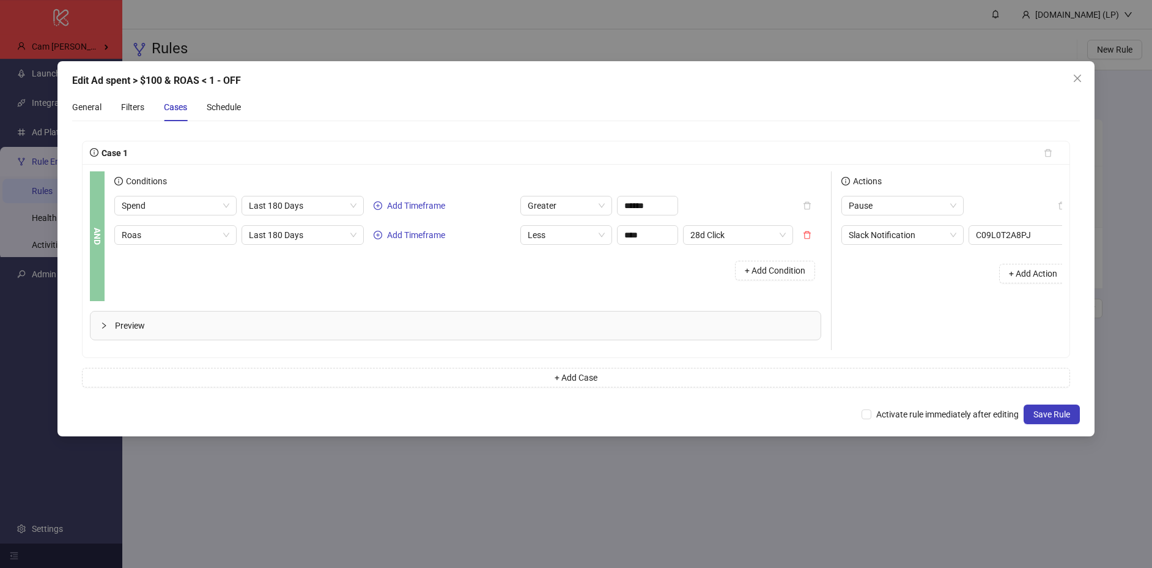
click at [103, 322] on icon "collapsed" at bounding box center [103, 325] width 7 height 7
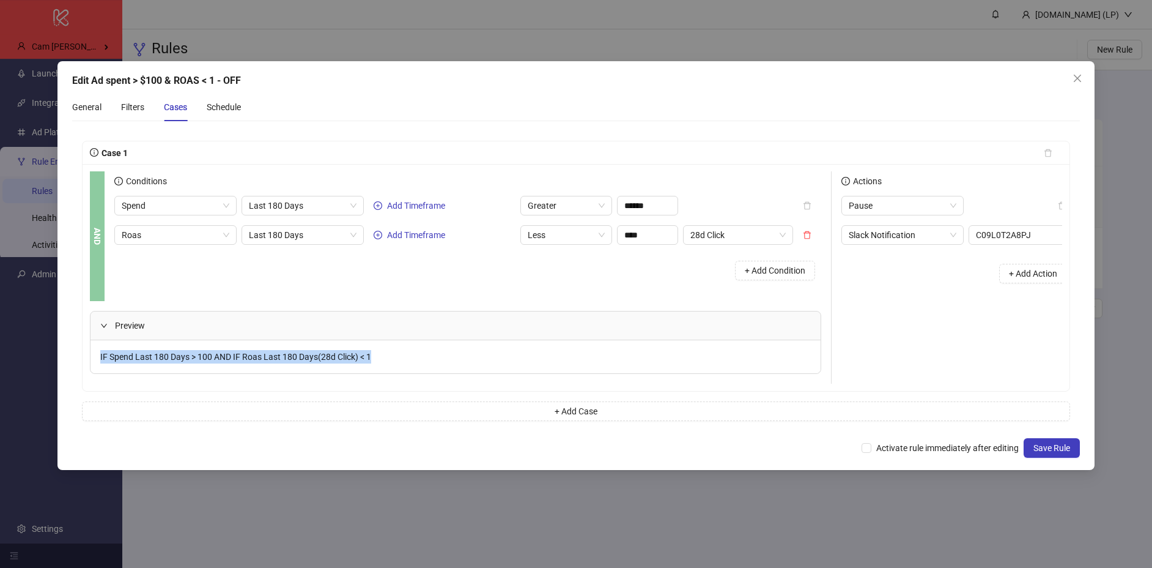
drag, startPoint x: 95, startPoint y: 353, endPoint x: 391, endPoint y: 359, distance: 296.1
click at [391, 359] on div "IF Spend Last 180 Days > 100 AND IF Roas Last 180 Days(28d Click) < 1" at bounding box center [456, 356] width 730 height 33
click at [360, 357] on span "IF Spend Last 180 Days > 100 AND IF Roas Last 180 Days(28d Click) < 1" at bounding box center [235, 357] width 271 height 10
click at [727, 240] on span "28d Click" at bounding box center [737, 235] width 95 height 18
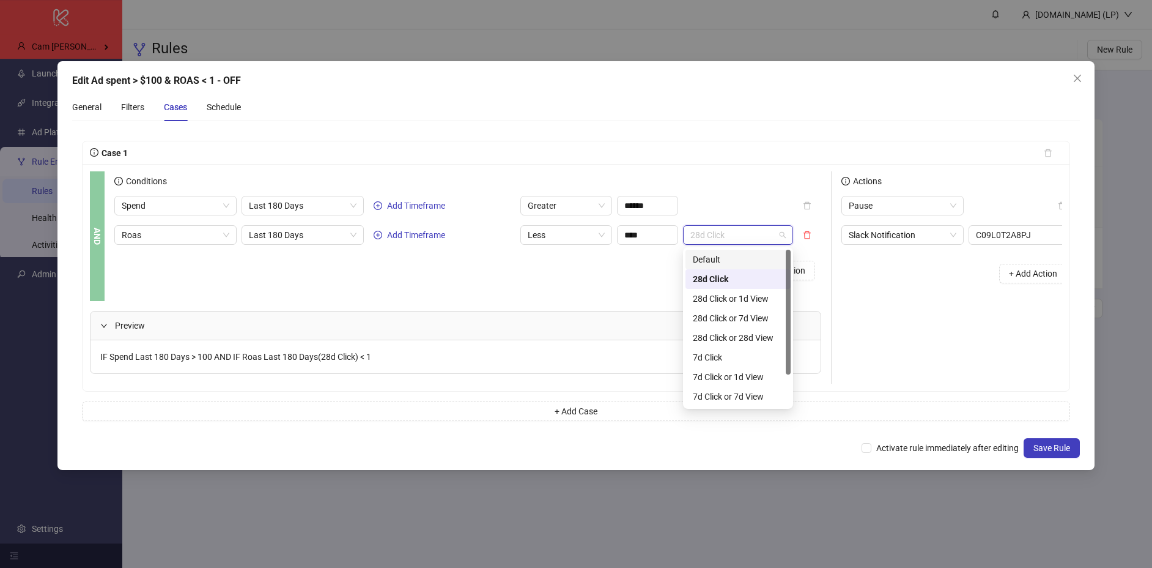
click at [697, 261] on div "Default" at bounding box center [738, 259] width 91 height 13
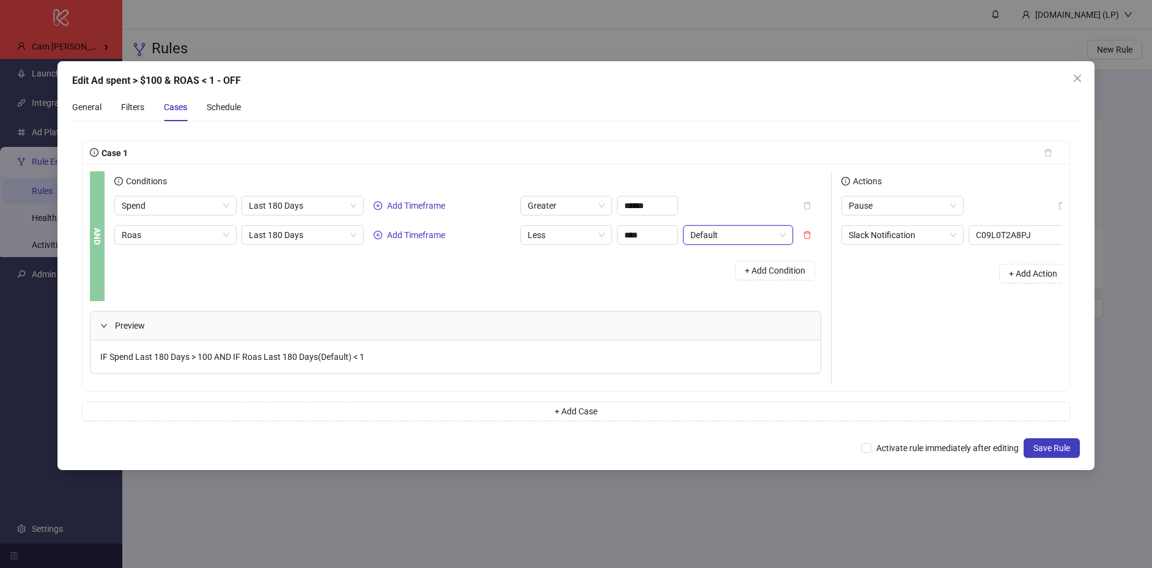
click at [619, 287] on div "Conditions Spend Last 180 Days Add Timeframe Greater ****** Roas Last 180 Days …" at bounding box center [472, 236] width 717 height 130
click at [857, 325] on div "Actions Pause Slack Notification C09L0T2A8PJ + Add Action" at bounding box center [954, 277] width 245 height 212
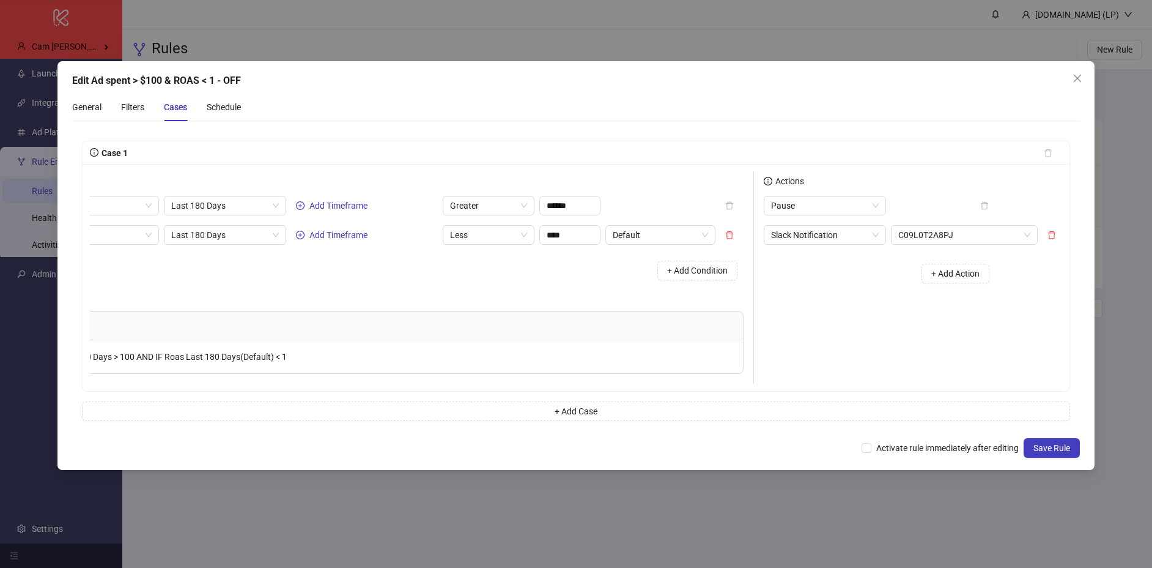
scroll to position [0, 81]
click at [1056, 446] on span "Save Rule" at bounding box center [1052, 448] width 37 height 10
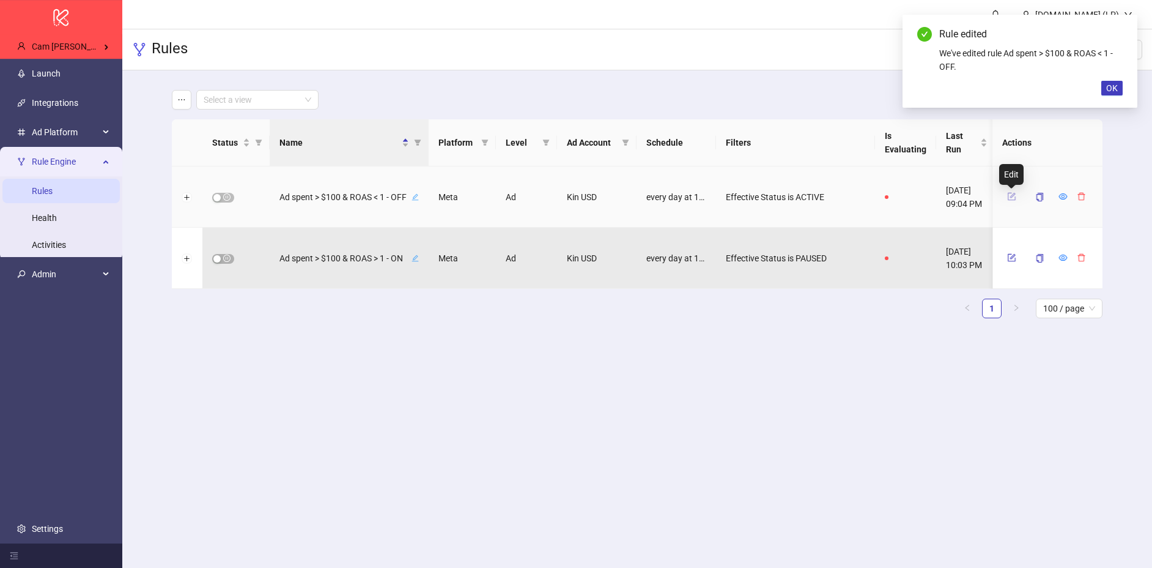
click at [1014, 192] on icon "form" at bounding box center [1011, 196] width 9 height 9
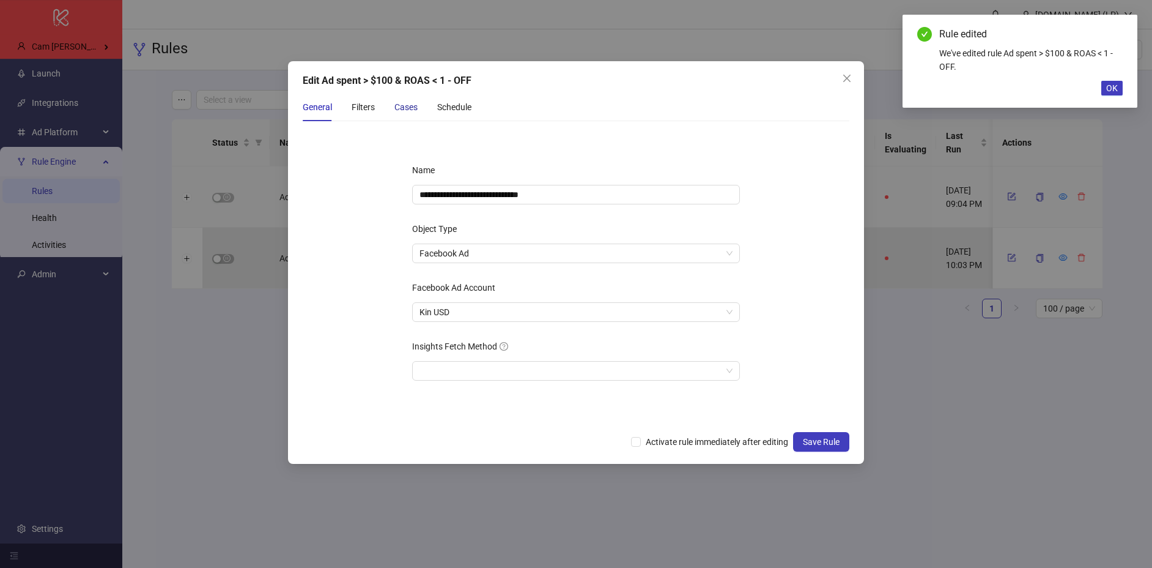
click at [409, 105] on div "Cases" at bounding box center [405, 106] width 23 height 13
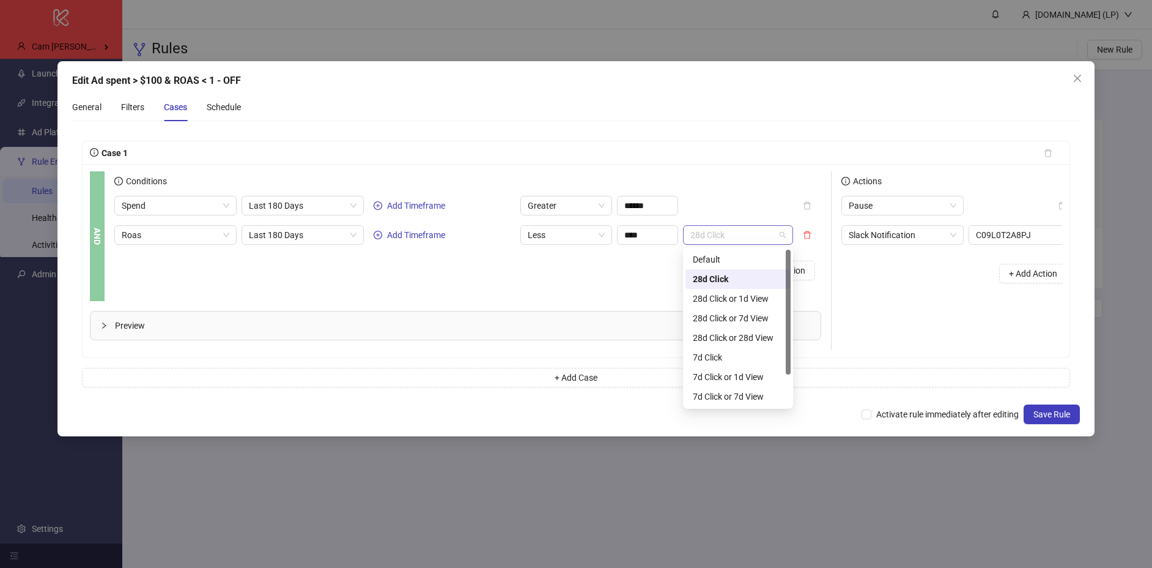
click at [758, 240] on span "28d Click" at bounding box center [737, 235] width 95 height 18
click at [705, 261] on div "Default" at bounding box center [738, 259] width 91 height 13
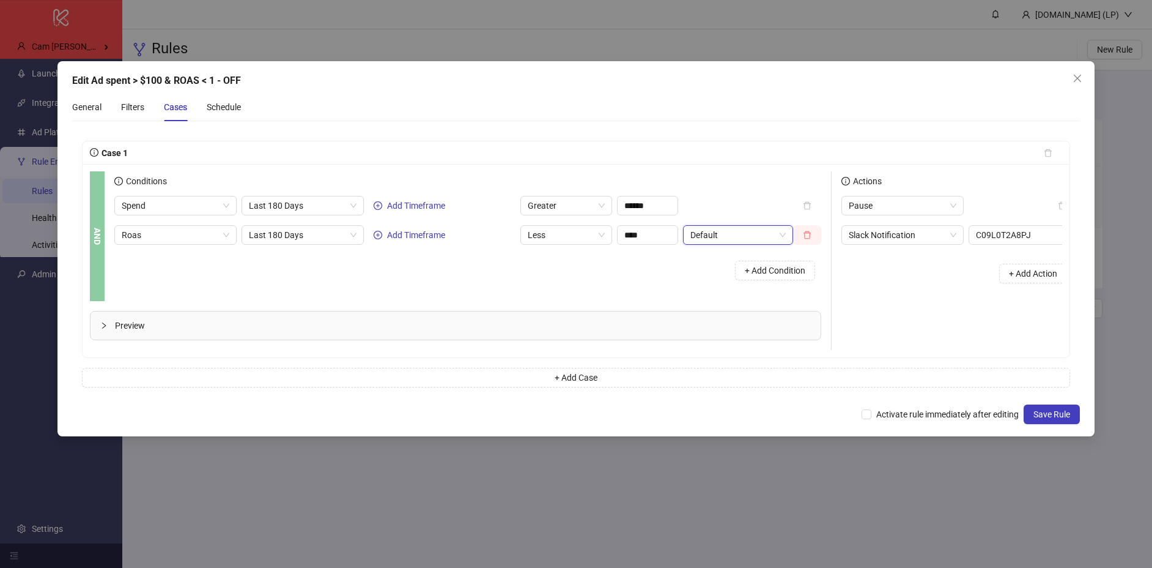
click at [811, 236] on icon "delete" at bounding box center [807, 235] width 9 height 9
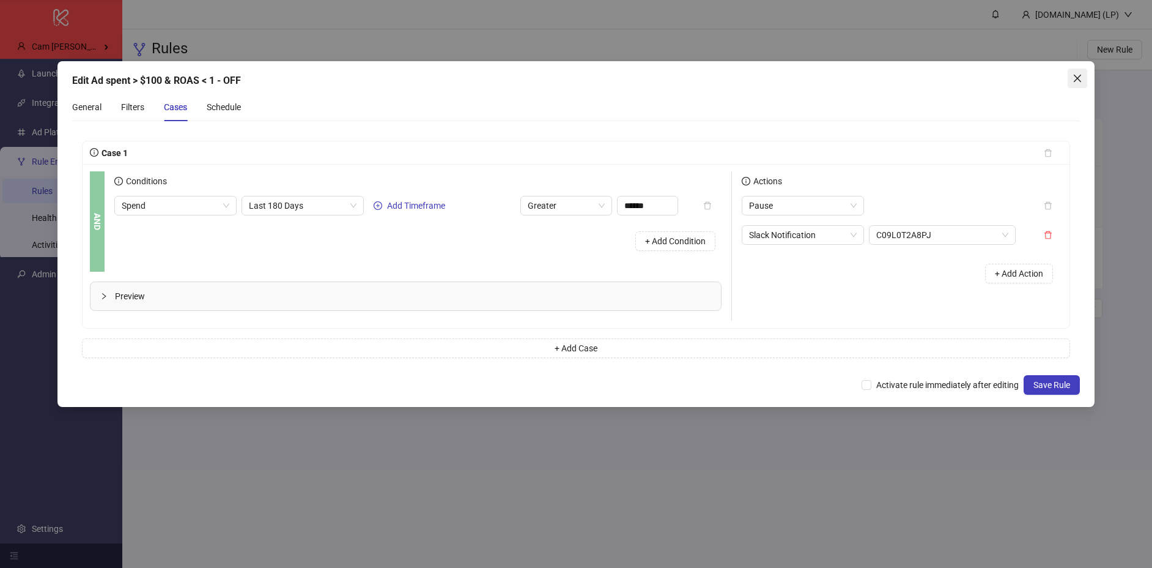
click at [1084, 84] on button "Close" at bounding box center [1078, 78] width 20 height 20
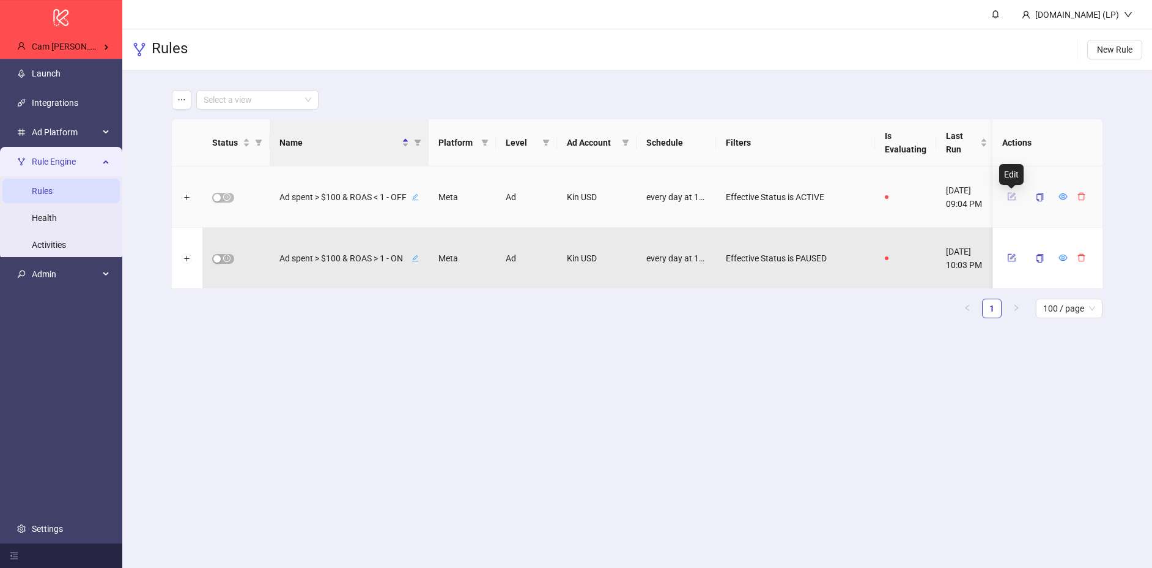
click at [1011, 197] on icon "form" at bounding box center [1011, 196] width 9 height 9
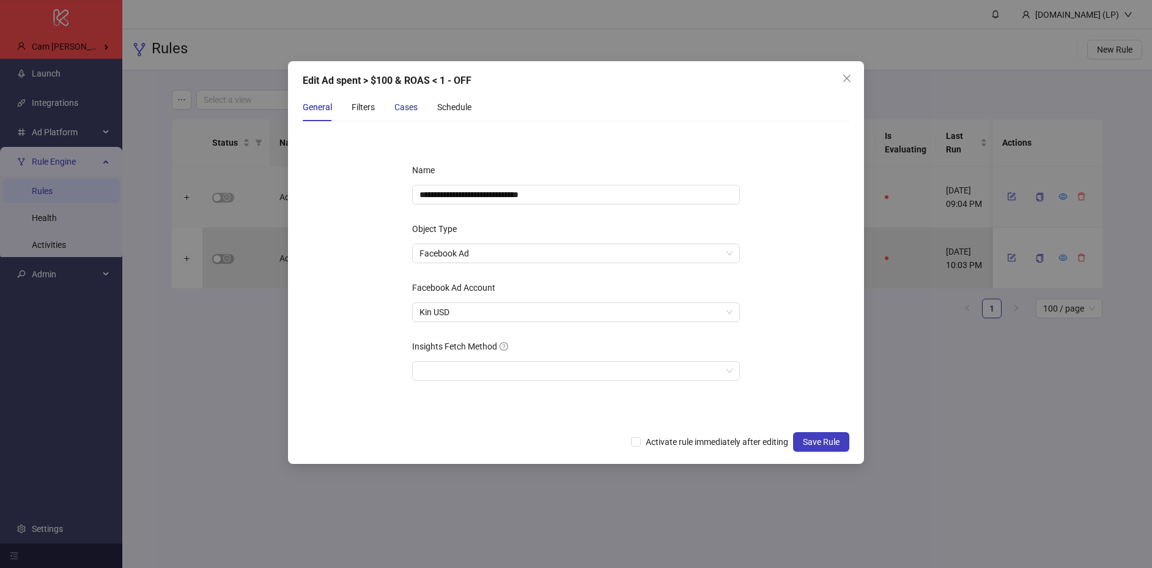
click at [415, 101] on div "Cases" at bounding box center [405, 106] width 23 height 13
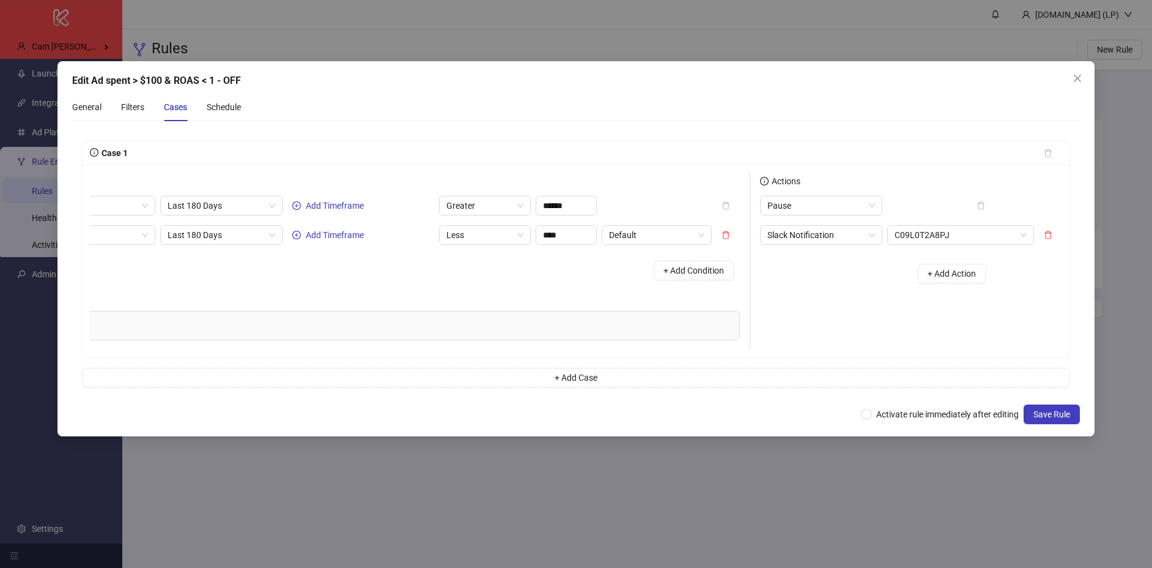
scroll to position [0, 0]
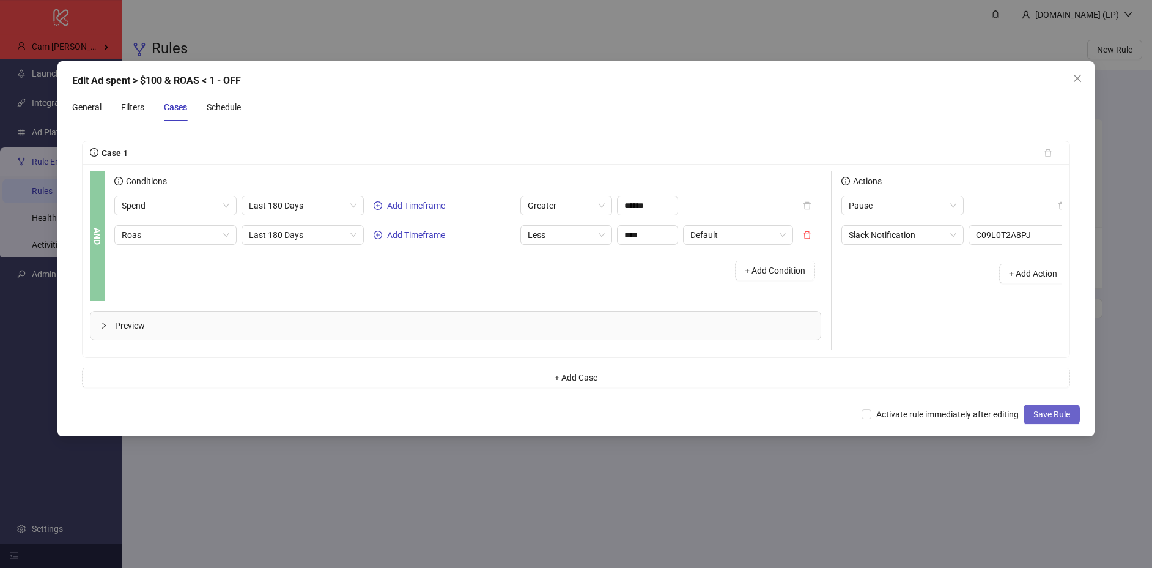
click at [1034, 409] on span "Save Rule" at bounding box center [1052, 414] width 37 height 10
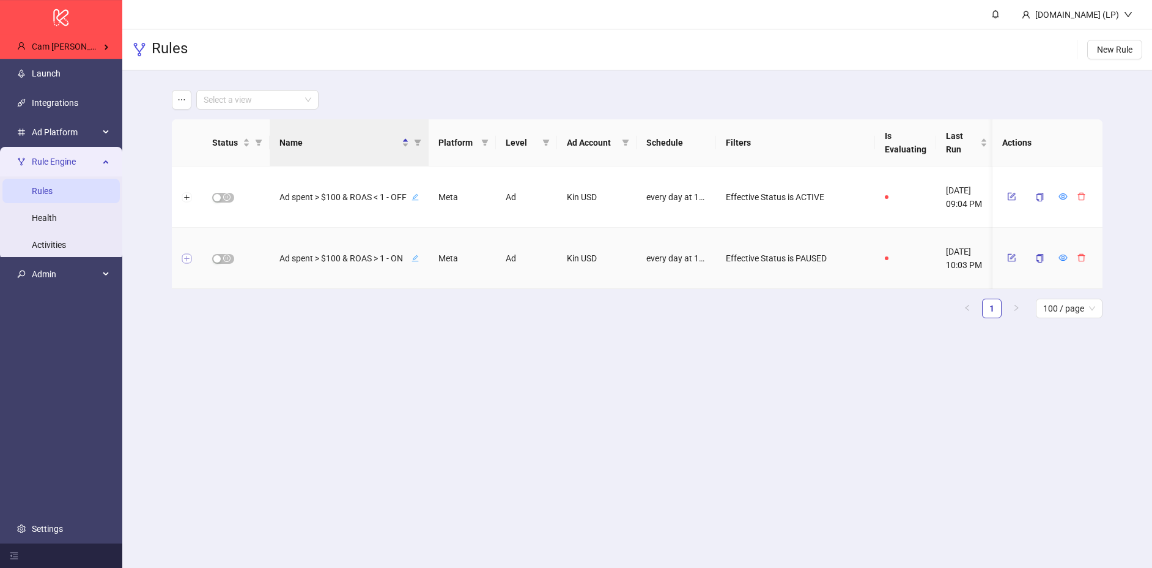
click at [189, 256] on button "Expand row" at bounding box center [187, 259] width 10 height 10
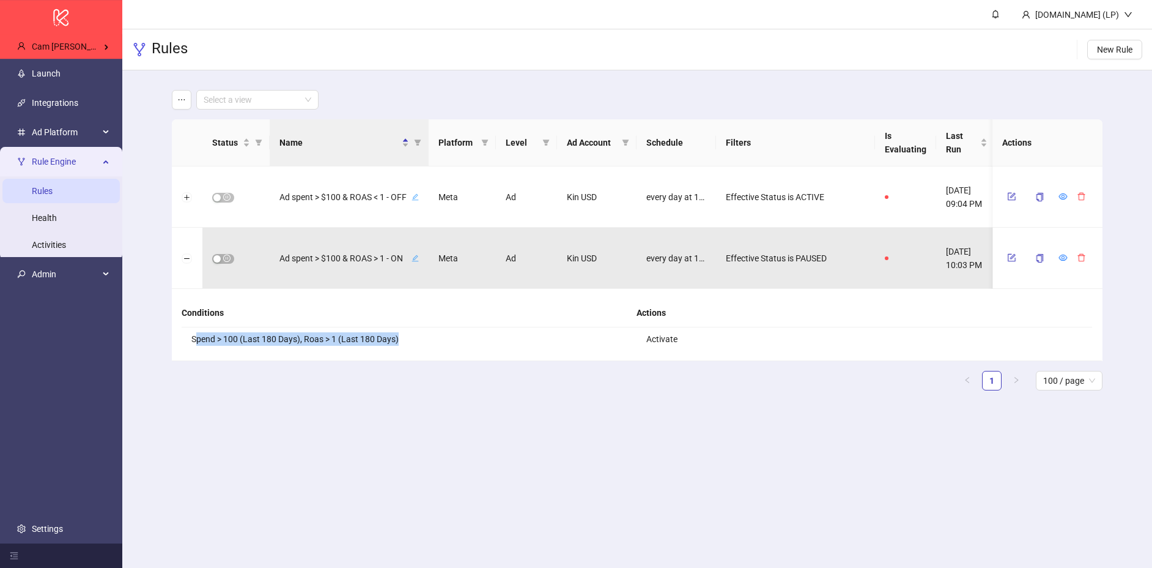
drag, startPoint x: 196, startPoint y: 336, endPoint x: 468, endPoint y: 345, distance: 272.9
click at [468, 345] on li "Spend > 100 (Last 180 Days), Roas > 1 (Last 180 Days)" at bounding box center [410, 338] width 456 height 23
click at [187, 308] on b "Conditions" at bounding box center [203, 313] width 42 height 10
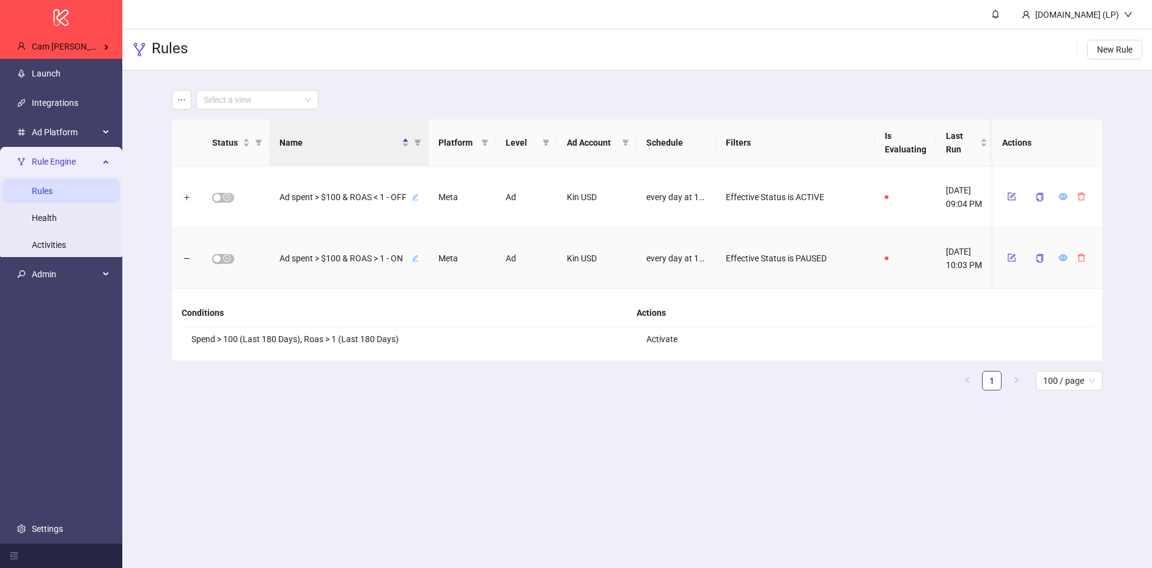
click at [192, 267] on div at bounding box center [187, 258] width 31 height 61
click at [1016, 258] on icon "form" at bounding box center [1011, 257] width 9 height 9
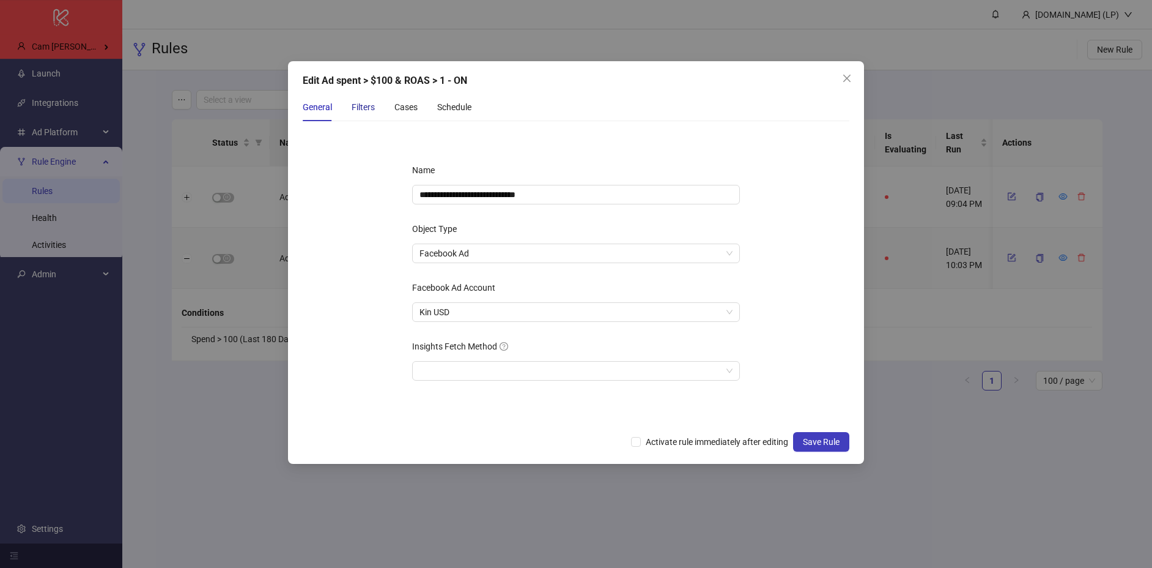
click at [372, 109] on div "Filters" at bounding box center [363, 106] width 23 height 13
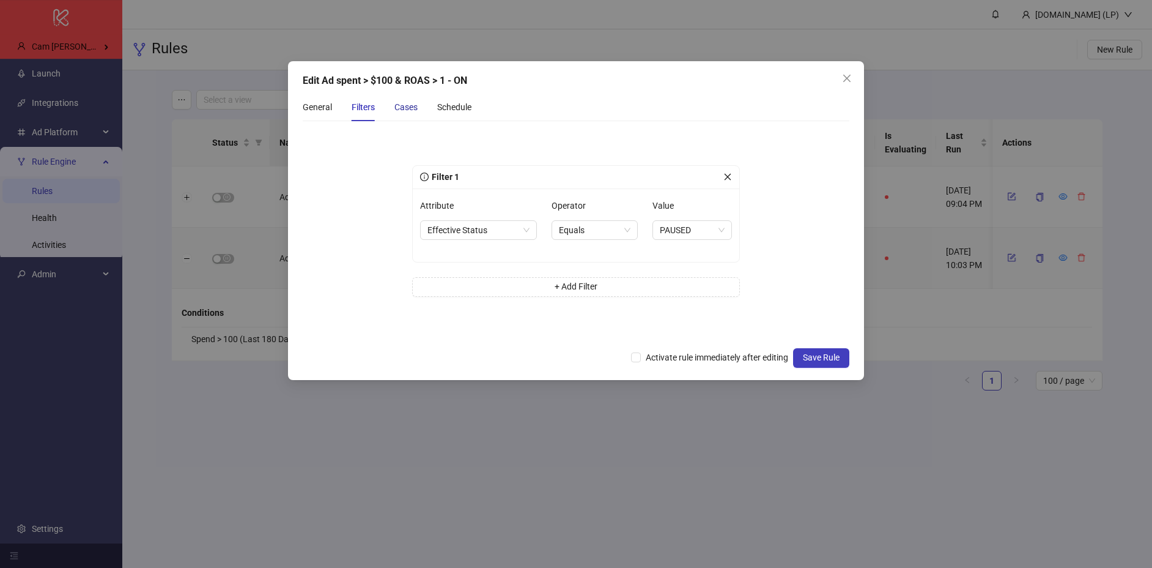
click at [402, 104] on div "Cases" at bounding box center [405, 106] width 23 height 13
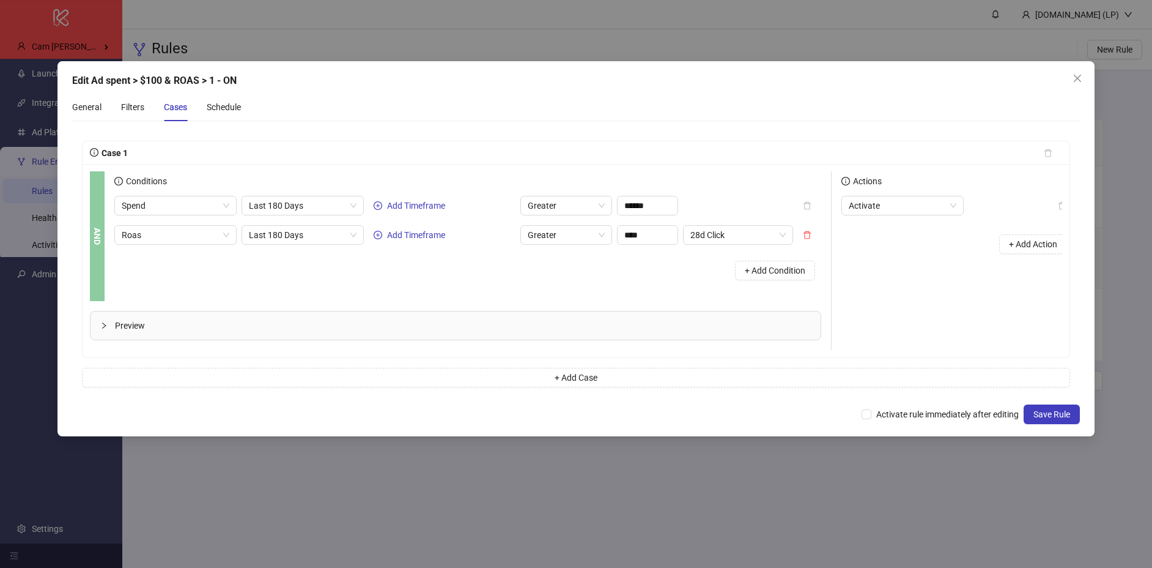
click at [105, 330] on div at bounding box center [107, 325] width 15 height 13
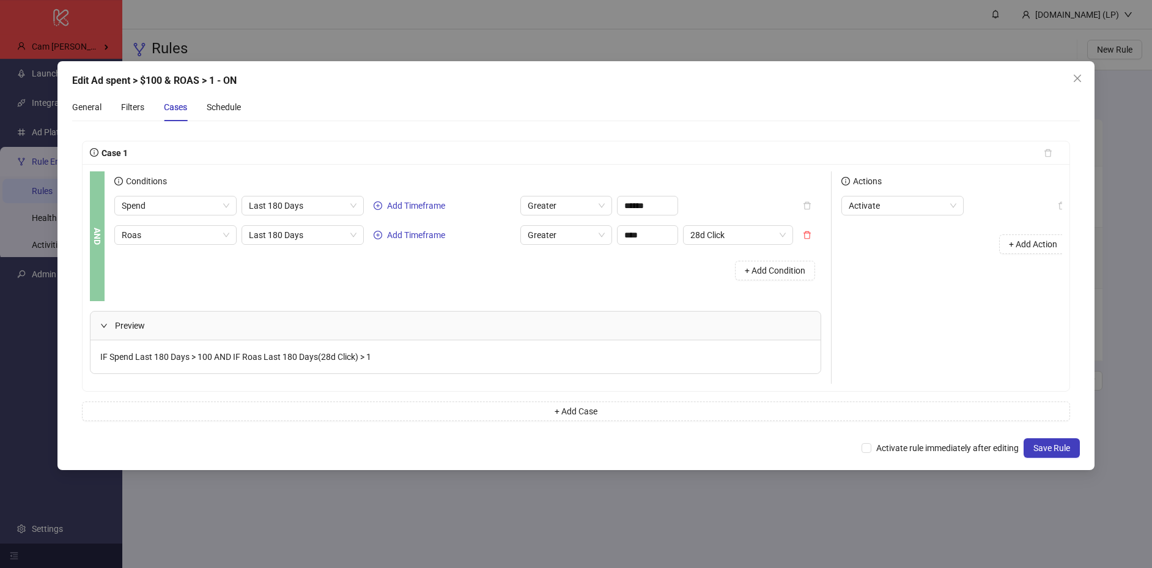
click at [731, 246] on div "Spend Last 180 Days Add Timeframe Greater ****** Roas Last 180 Days Add Timefra…" at bounding box center [467, 241] width 707 height 91
click at [736, 237] on span "28d Click" at bounding box center [737, 235] width 95 height 18
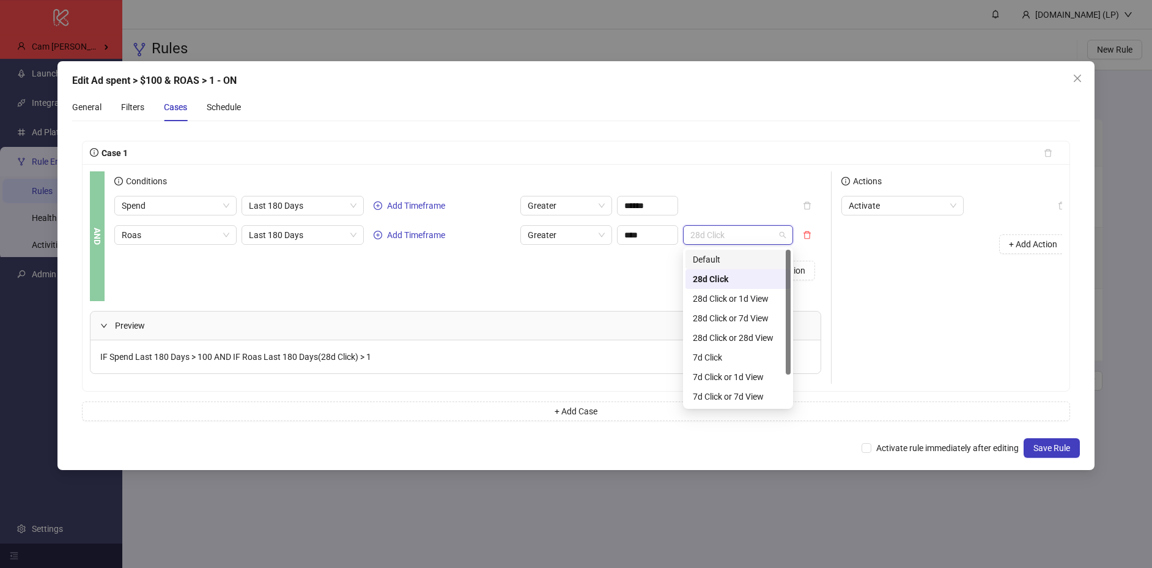
click at [708, 259] on div "Default" at bounding box center [738, 259] width 91 height 13
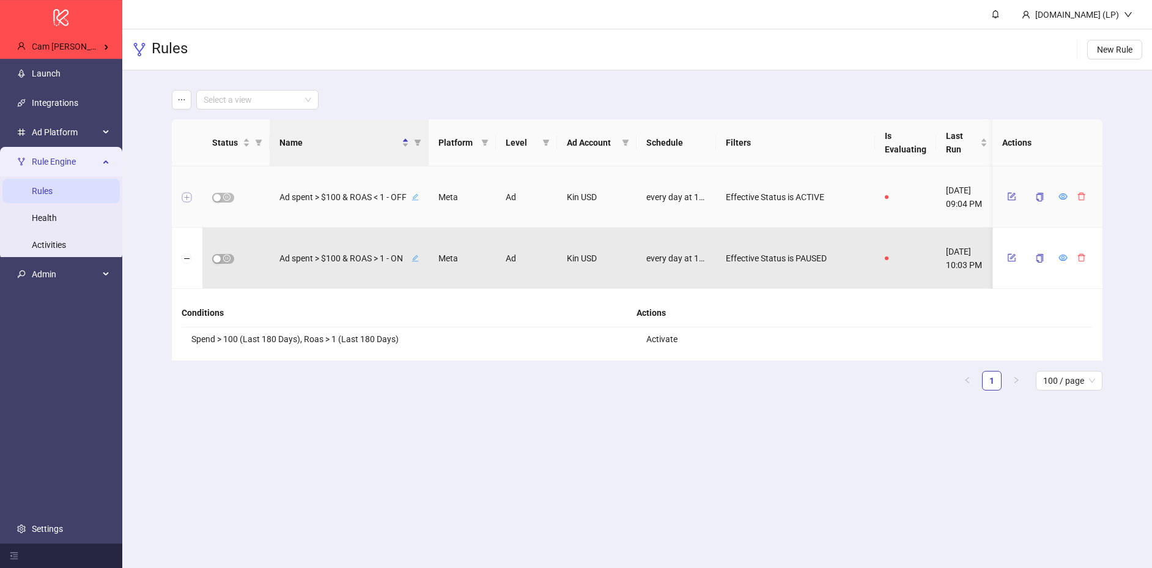
click at [190, 198] on button "Expand row" at bounding box center [187, 198] width 10 height 10
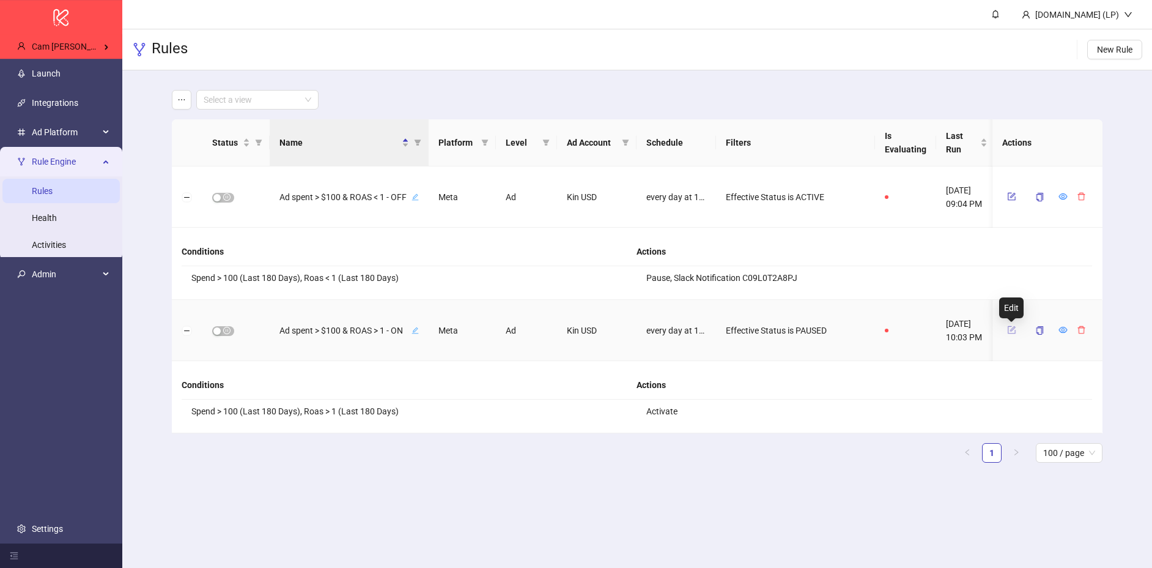
click at [1010, 331] on icon "form" at bounding box center [1011, 329] width 9 height 9
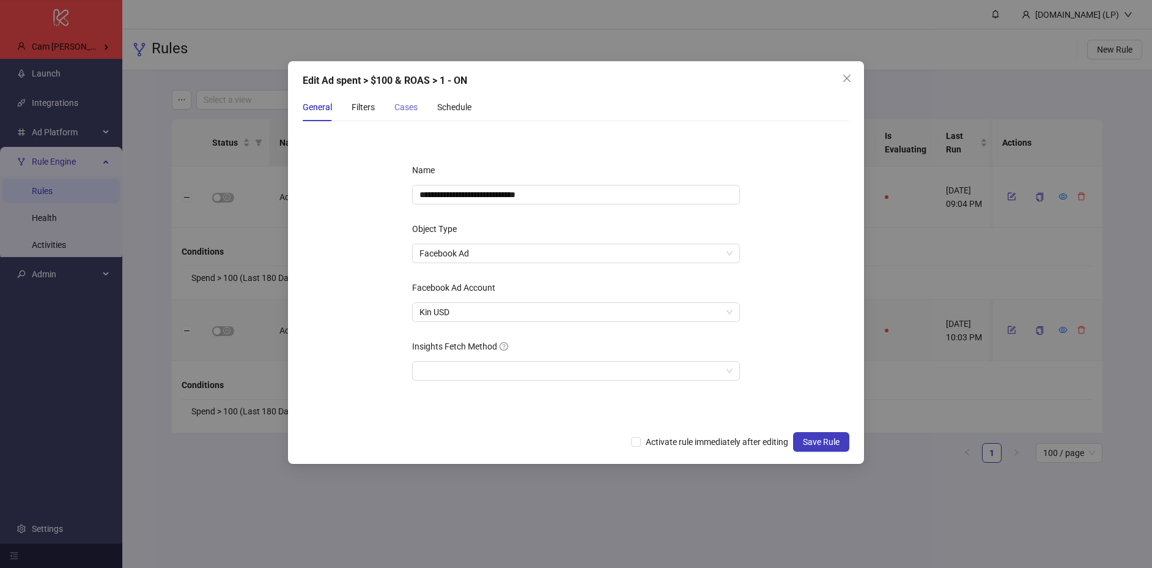
click at [402, 98] on div "Cases" at bounding box center [405, 107] width 23 height 28
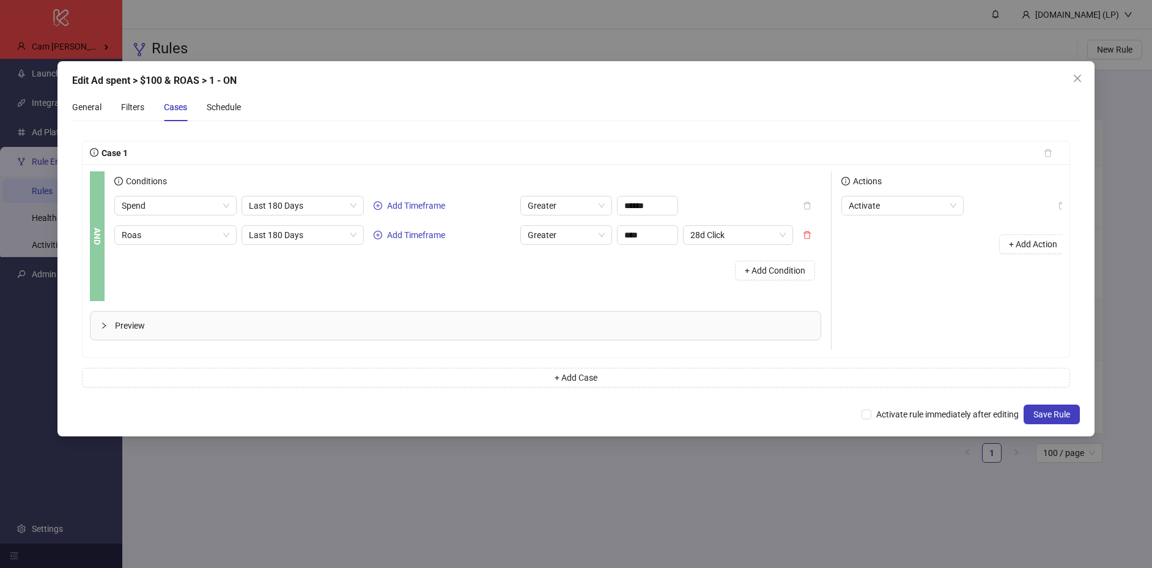
click at [104, 324] on icon "collapsed" at bounding box center [104, 325] width 4 height 6
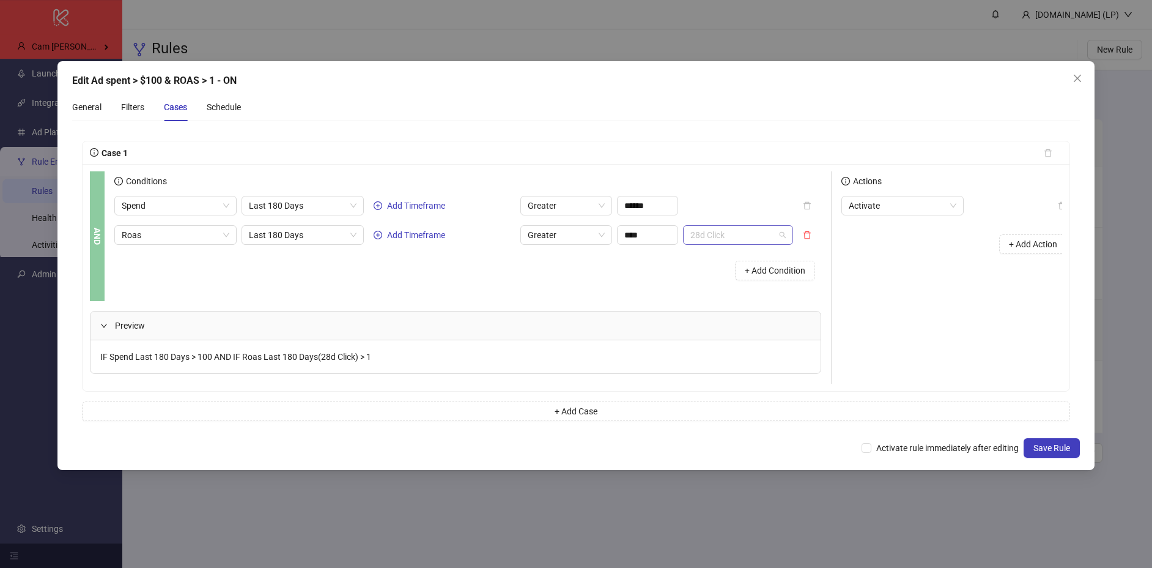
click at [742, 236] on span "28d Click" at bounding box center [737, 235] width 95 height 18
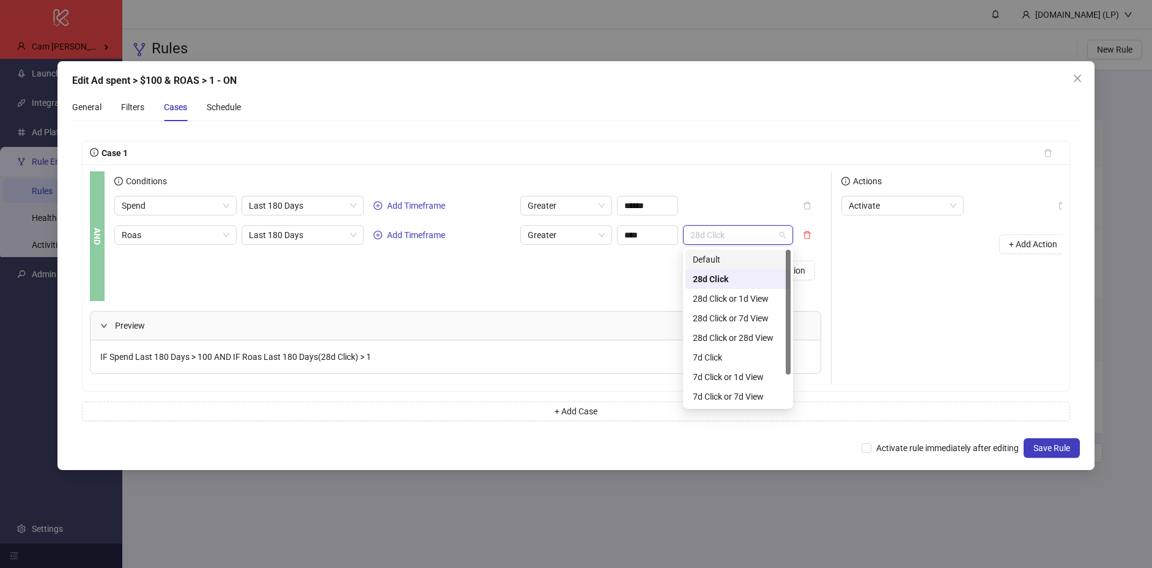
click at [717, 251] on div "Default" at bounding box center [738, 260] width 105 height 20
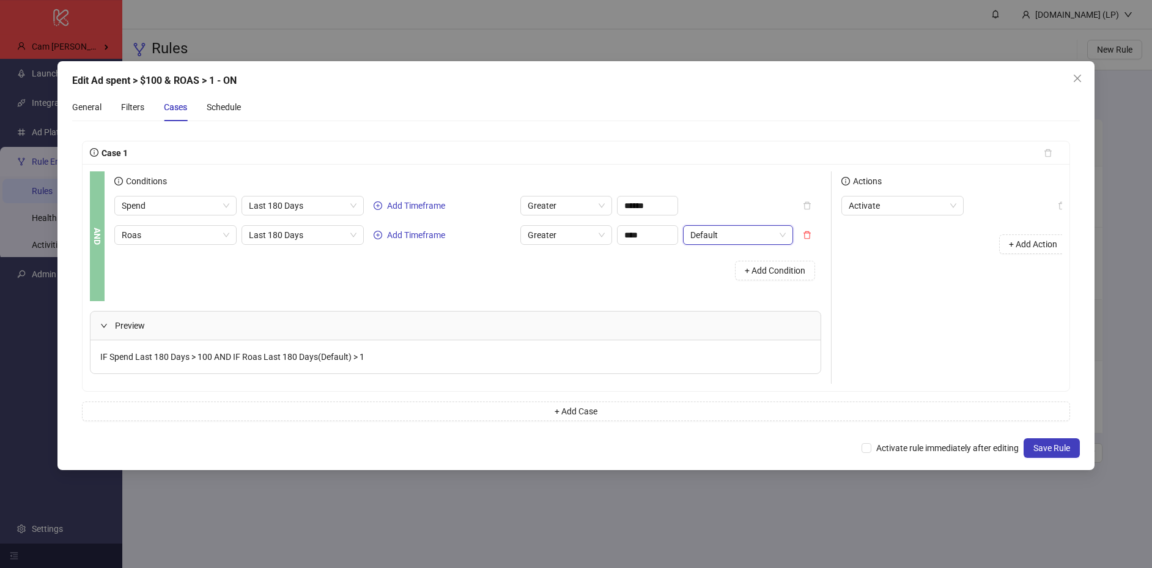
click at [627, 279] on div "+ Add Condition" at bounding box center [467, 270] width 707 height 32
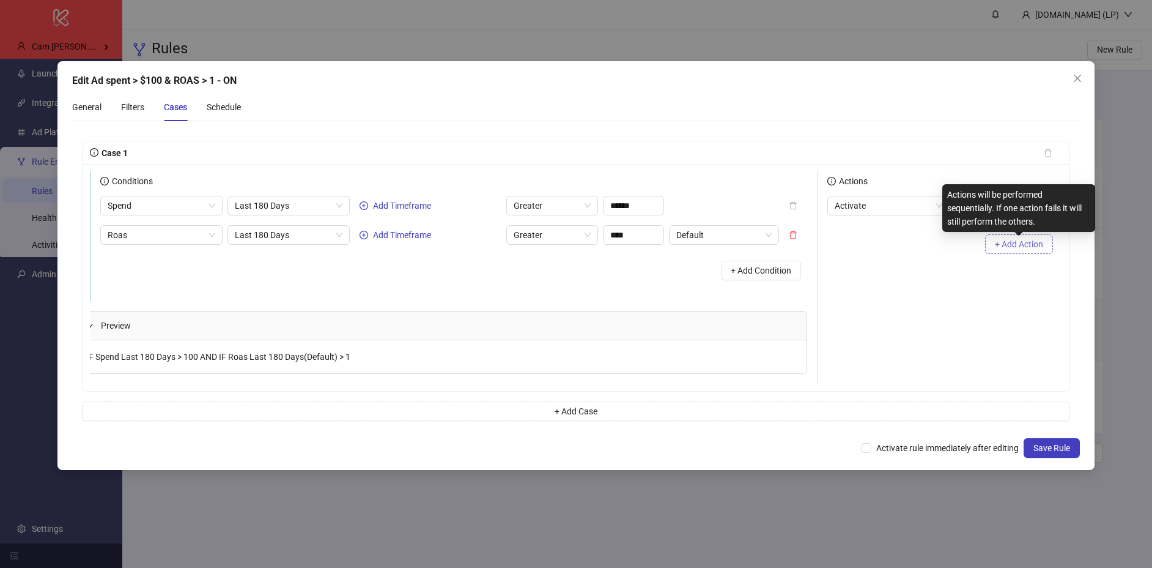
click at [1004, 242] on span "+ Add Action" at bounding box center [1019, 244] width 48 height 10
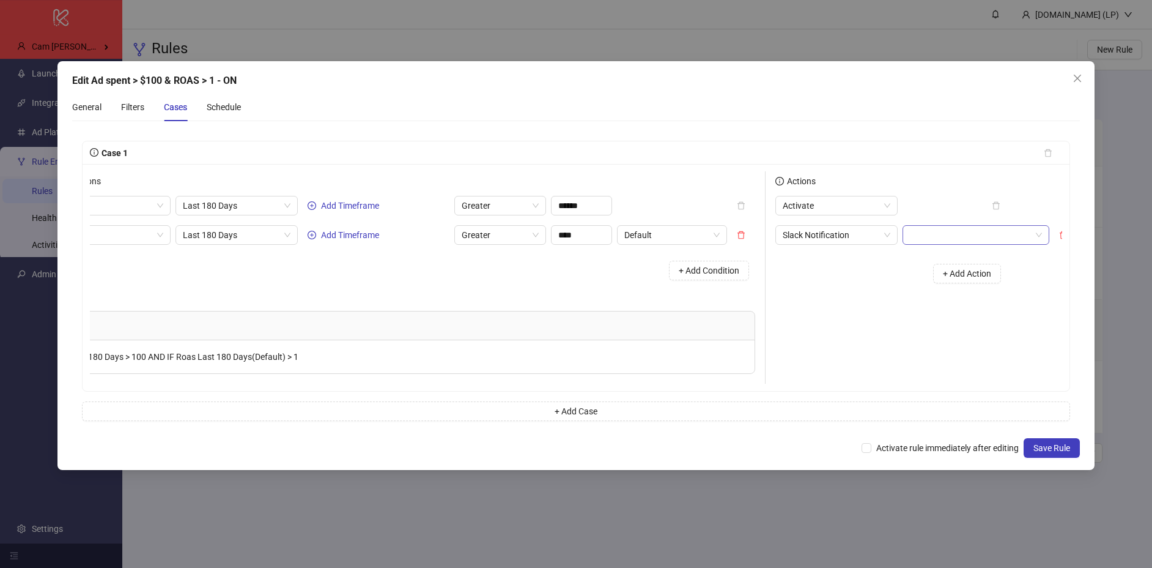
scroll to position [0, 81]
click at [966, 235] on input "search" at bounding box center [955, 235] width 121 height 18
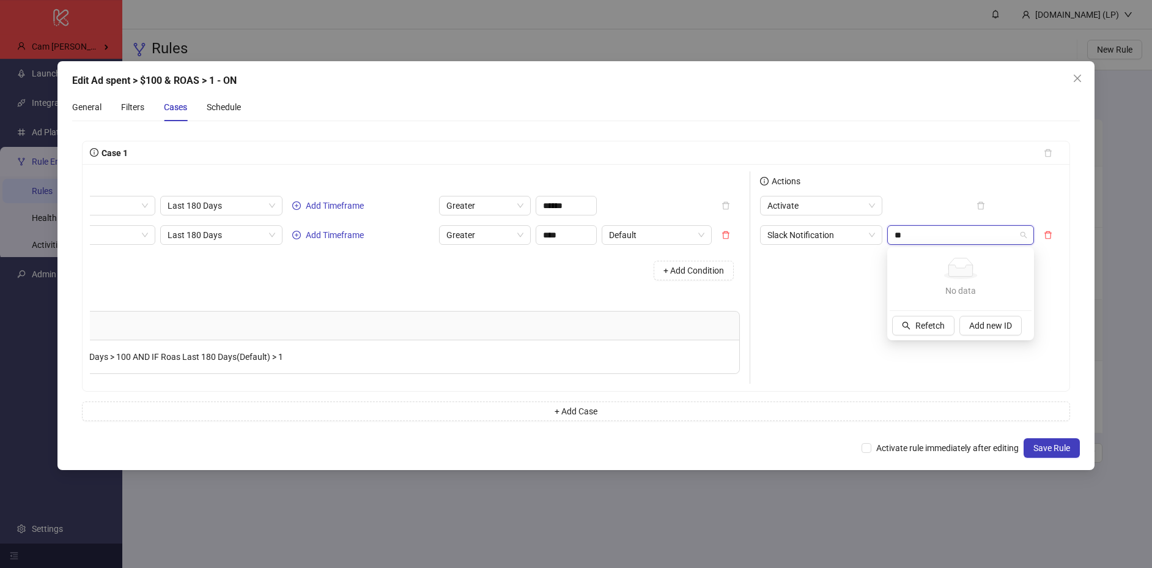
type input "*"
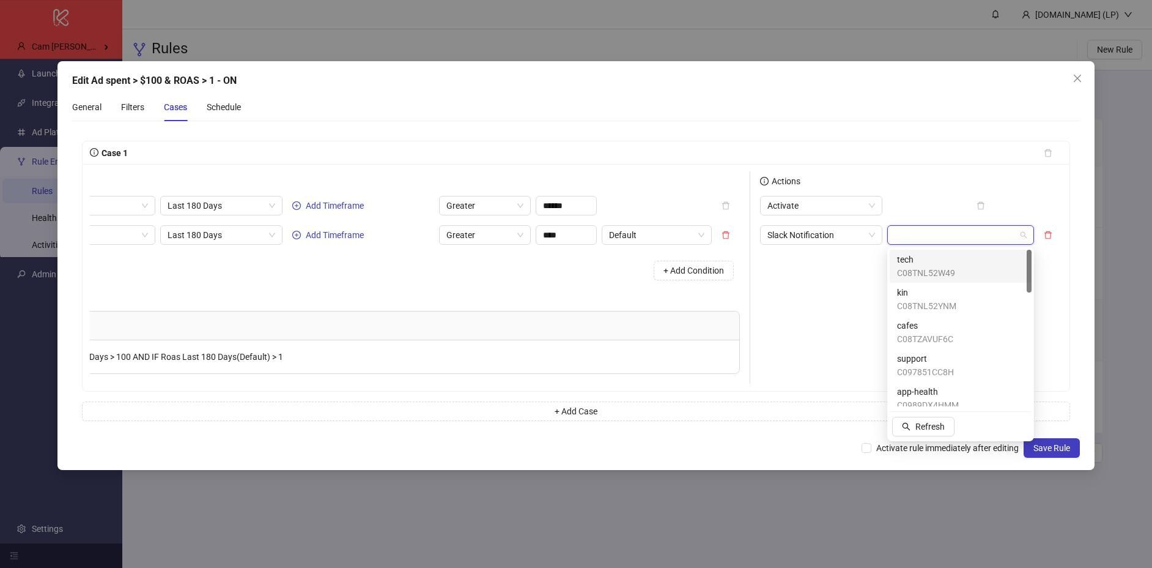
paste input "**********"
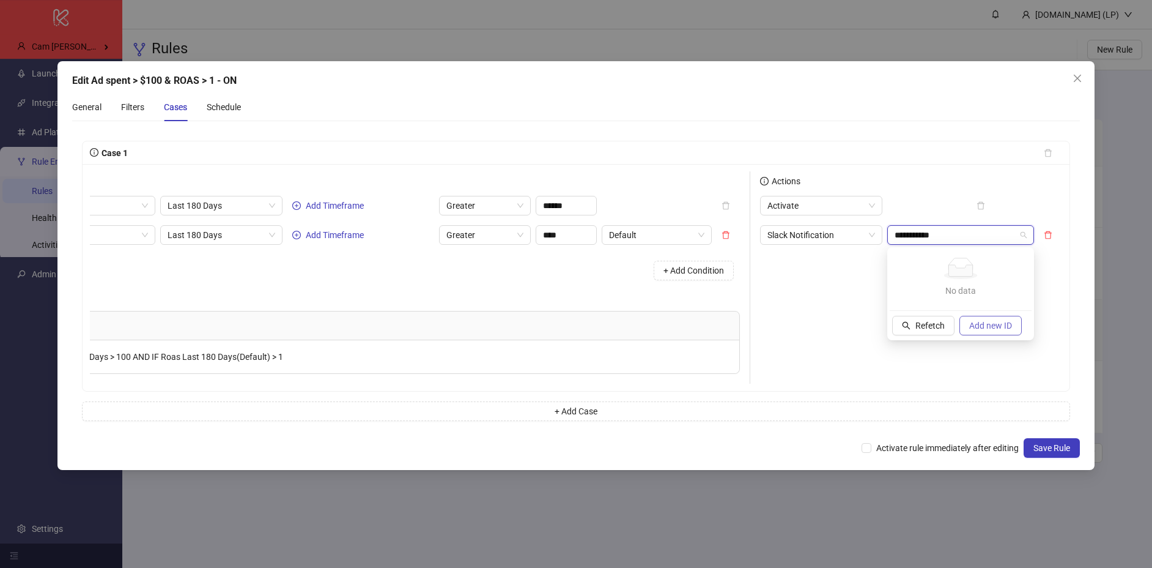
type input "**********"
click at [964, 324] on button "Add new ID" at bounding box center [991, 326] width 62 height 20
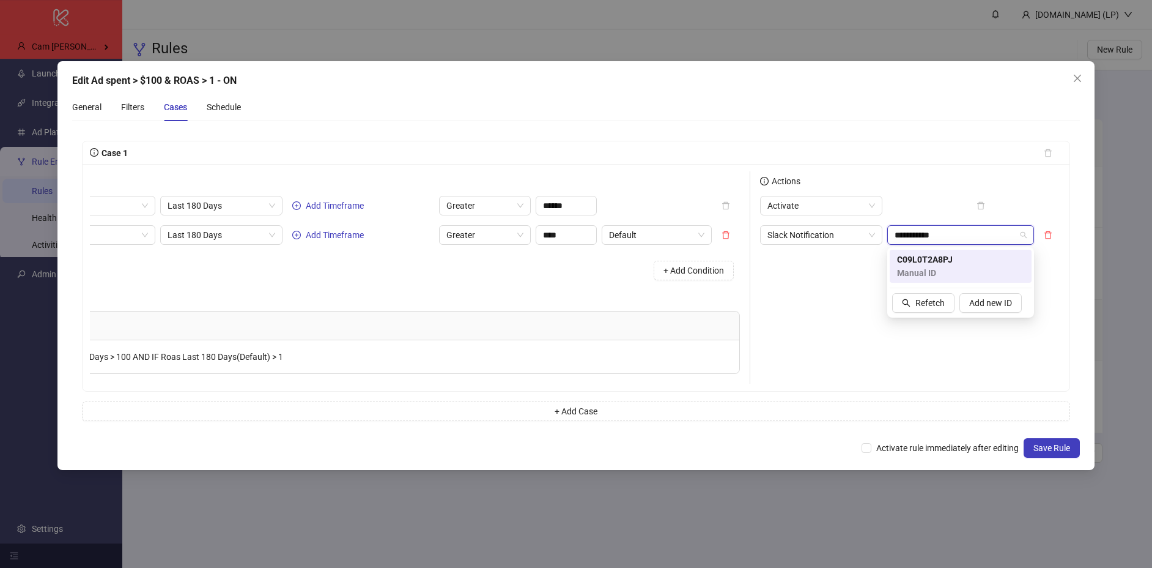
click at [963, 272] on div "C09L0T2A8PJ Manual ID" at bounding box center [960, 266] width 127 height 27
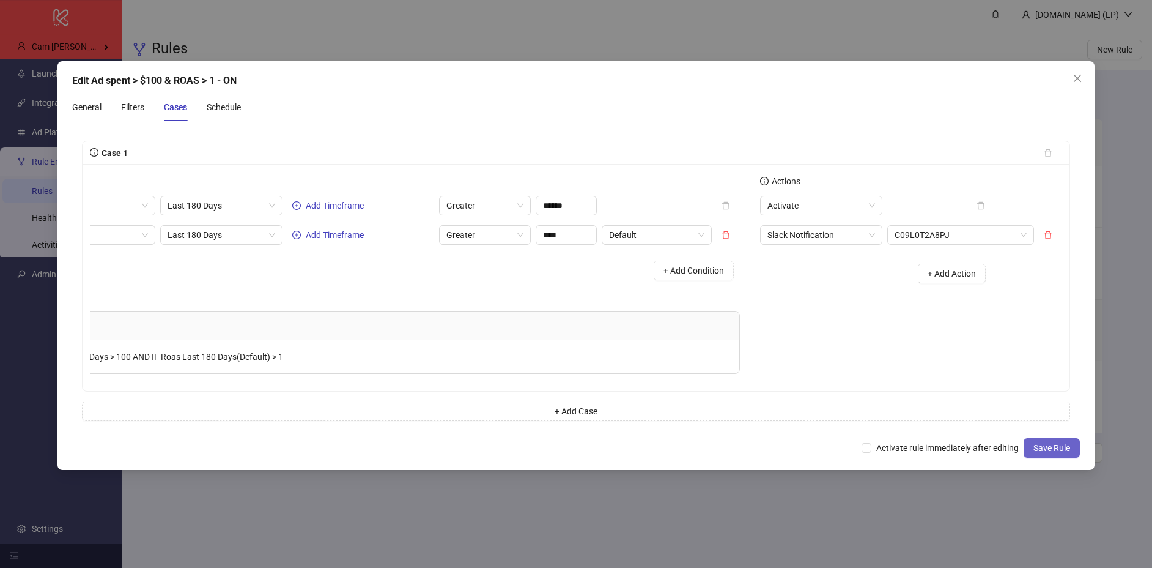
click at [1049, 448] on span "Save Rule" at bounding box center [1052, 448] width 37 height 10
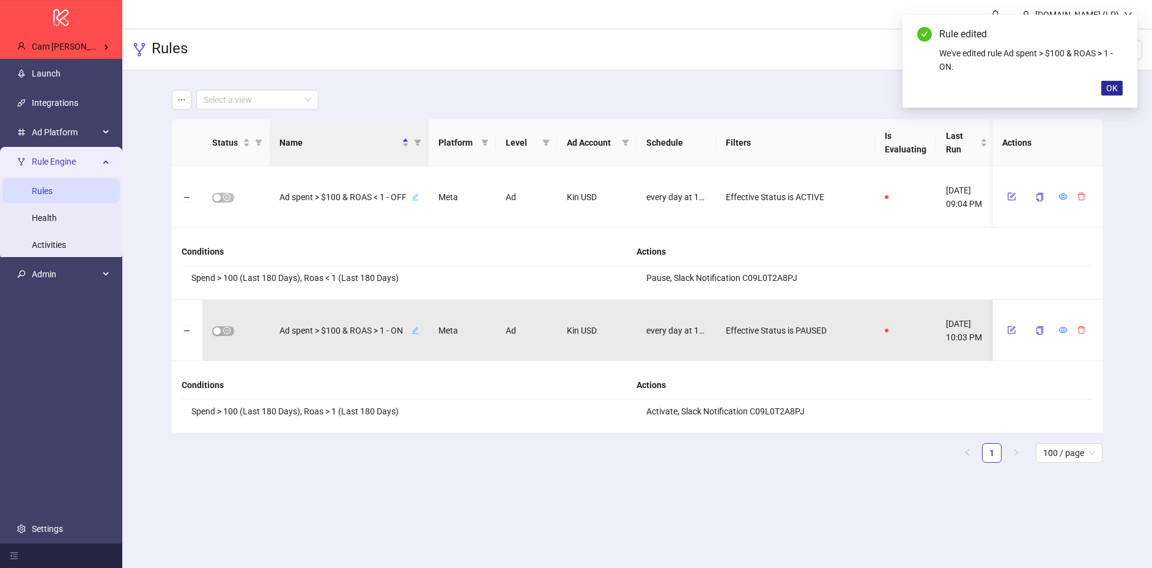
click at [1116, 84] on span "OK" at bounding box center [1112, 88] width 12 height 10
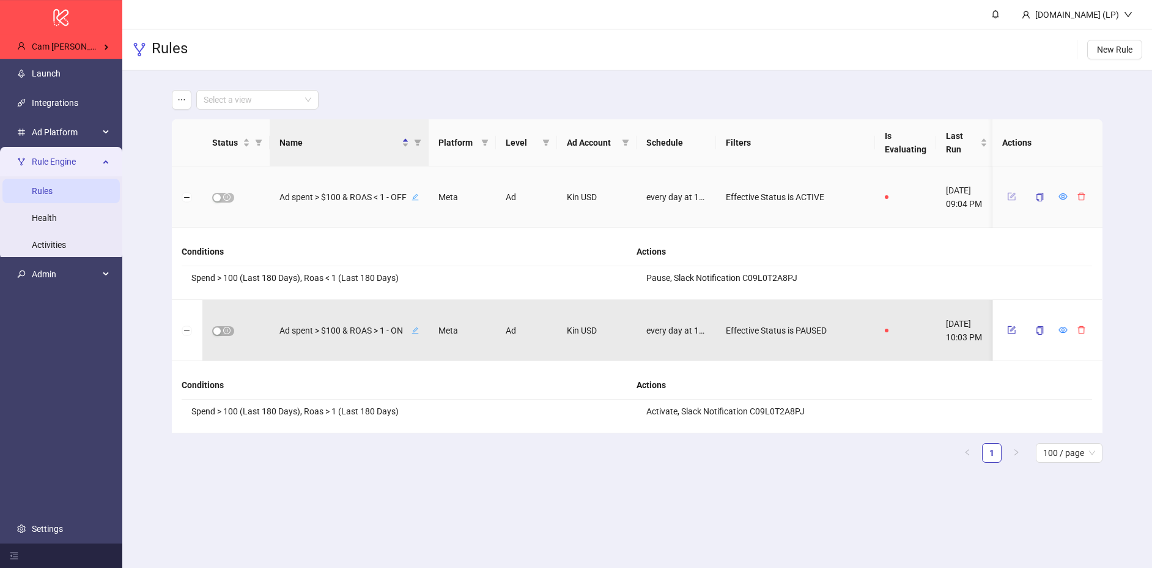
click at [1009, 201] on button "button" at bounding box center [1011, 196] width 18 height 15
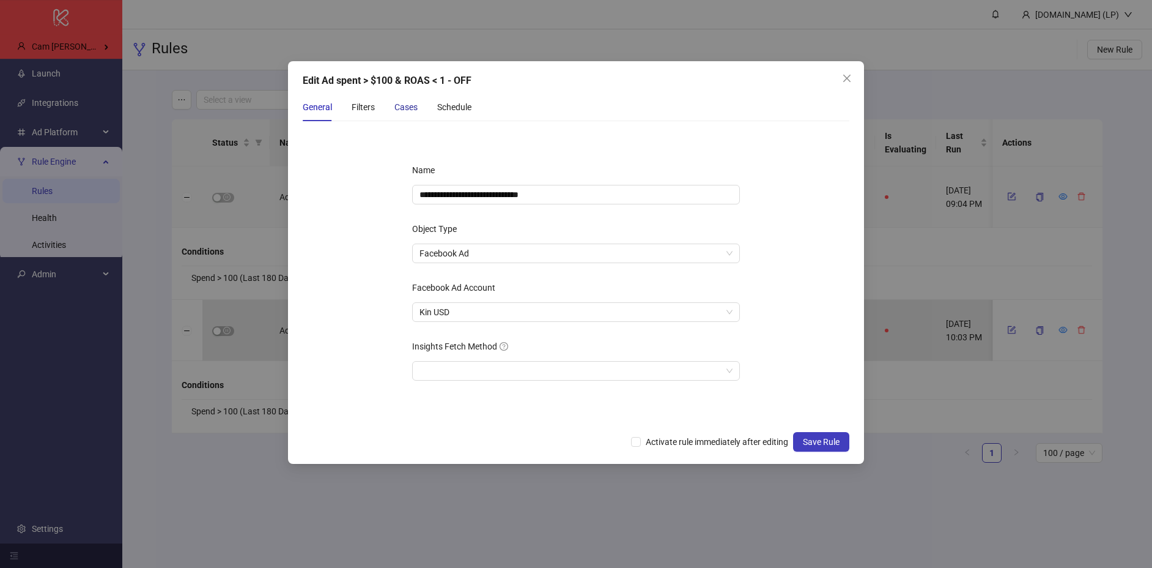
click at [402, 105] on div "Cases" at bounding box center [405, 106] width 23 height 13
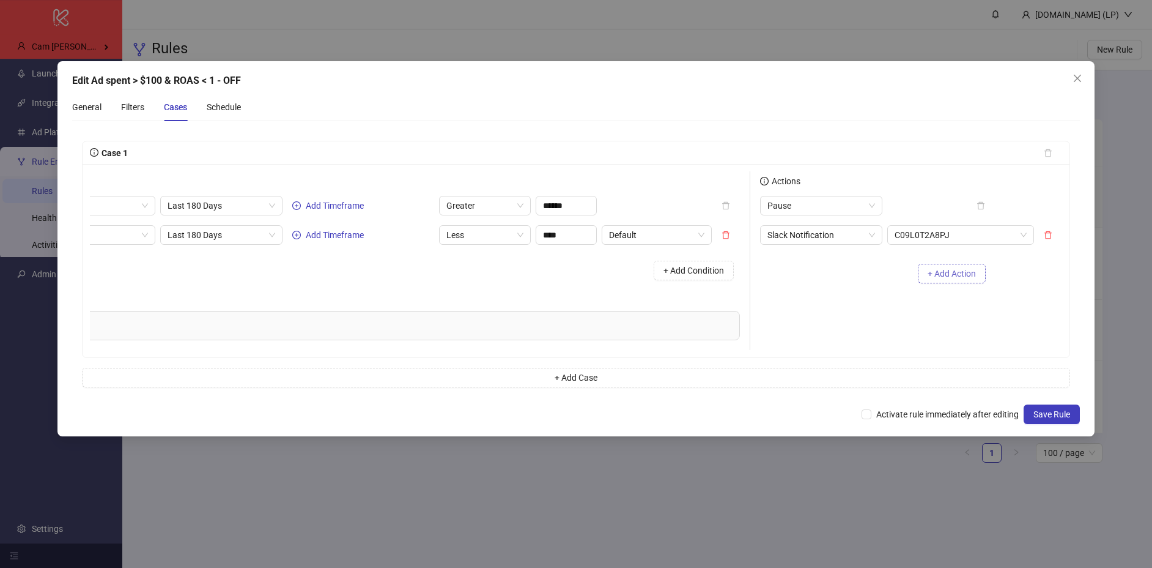
click at [956, 279] on button "+ Add Action" at bounding box center [952, 274] width 68 height 20
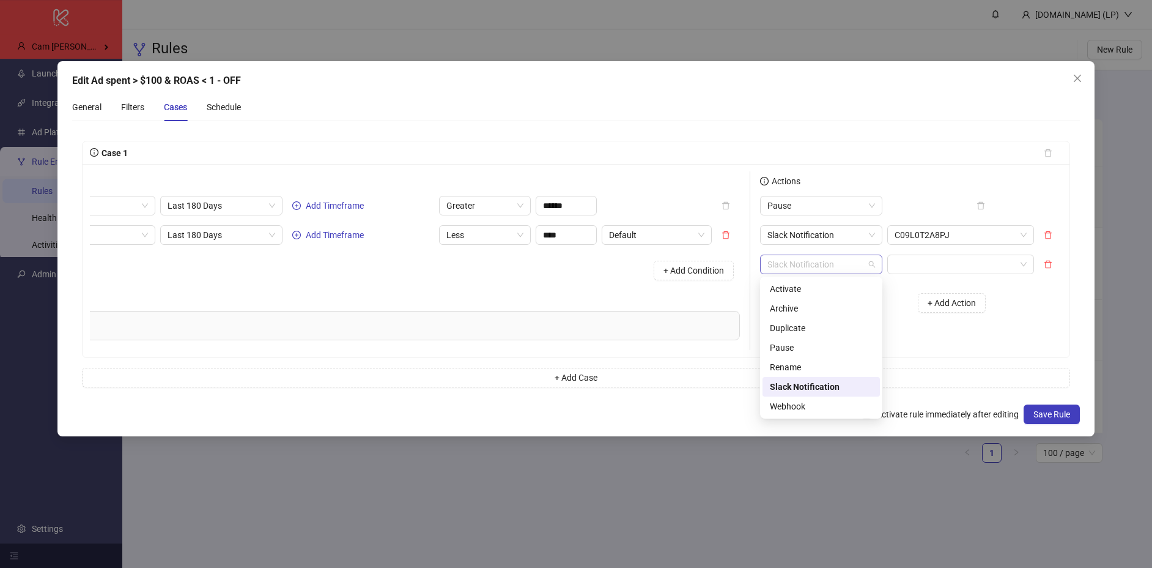
click at [870, 270] on span "Slack Notification" at bounding box center [822, 264] width 108 height 18
click at [795, 367] on div "Rename" at bounding box center [821, 366] width 103 height 13
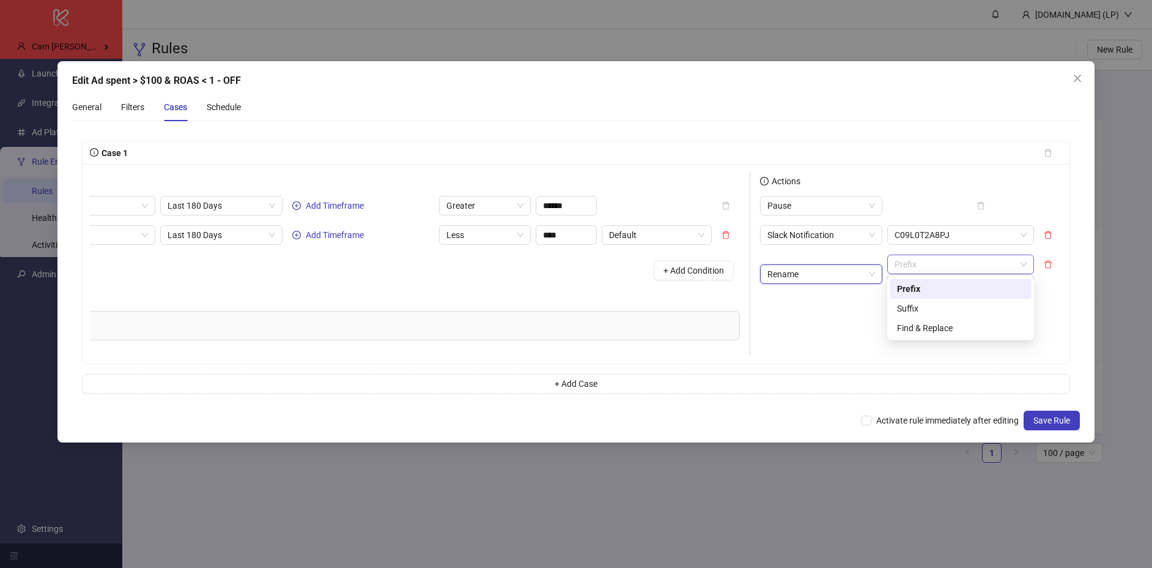
click at [937, 261] on span "Prefix" at bounding box center [961, 264] width 132 height 18
click at [916, 302] on div "Suffix" at bounding box center [960, 308] width 127 height 13
click at [937, 265] on span "Suffix" at bounding box center [961, 264] width 132 height 18
click at [922, 292] on div "Prefix" at bounding box center [960, 288] width 127 height 13
click at [964, 267] on span "Prefix" at bounding box center [961, 264] width 132 height 18
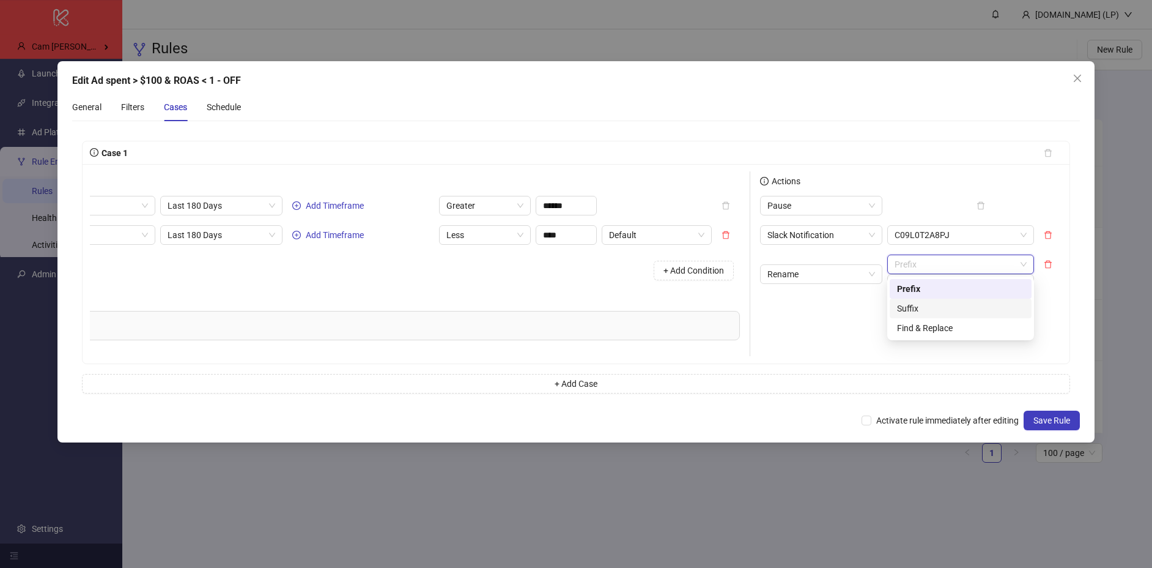
click at [913, 309] on div "Suffix" at bounding box center [960, 308] width 127 height 13
click at [916, 288] on input "text" at bounding box center [960, 284] width 147 height 20
drag, startPoint x: 953, startPoint y: 286, endPoint x: 894, endPoint y: 289, distance: 59.4
click at [894, 289] on input "**********" at bounding box center [960, 284] width 147 height 20
type input "***"
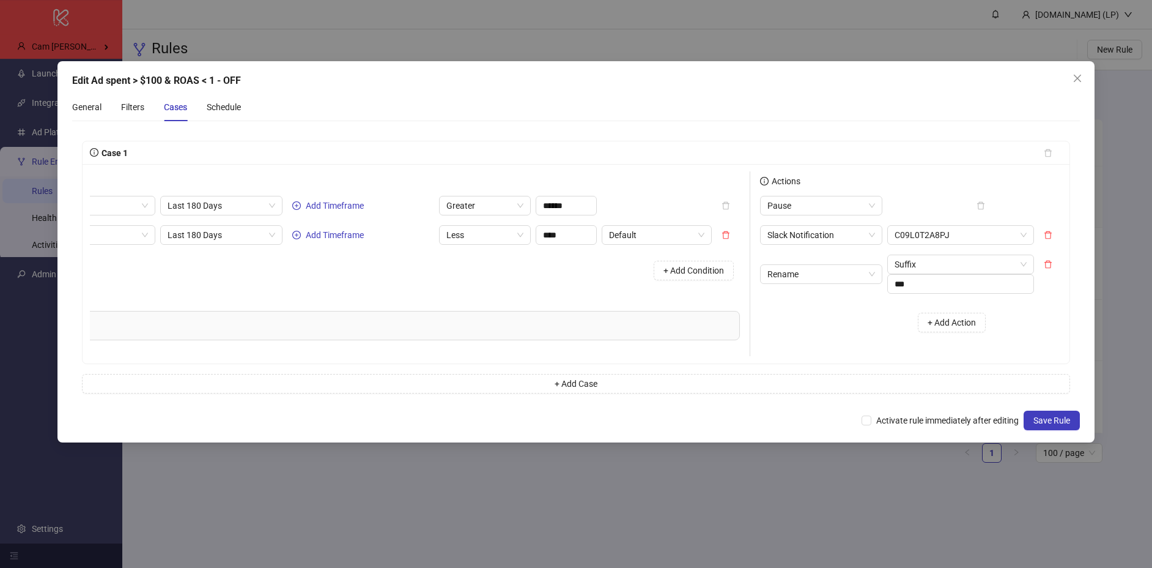
click at [848, 346] on div "Actions Pause Slack Notification C09L0T2A8PJ Rename Suffix *** + Add Action" at bounding box center [872, 263] width 245 height 185
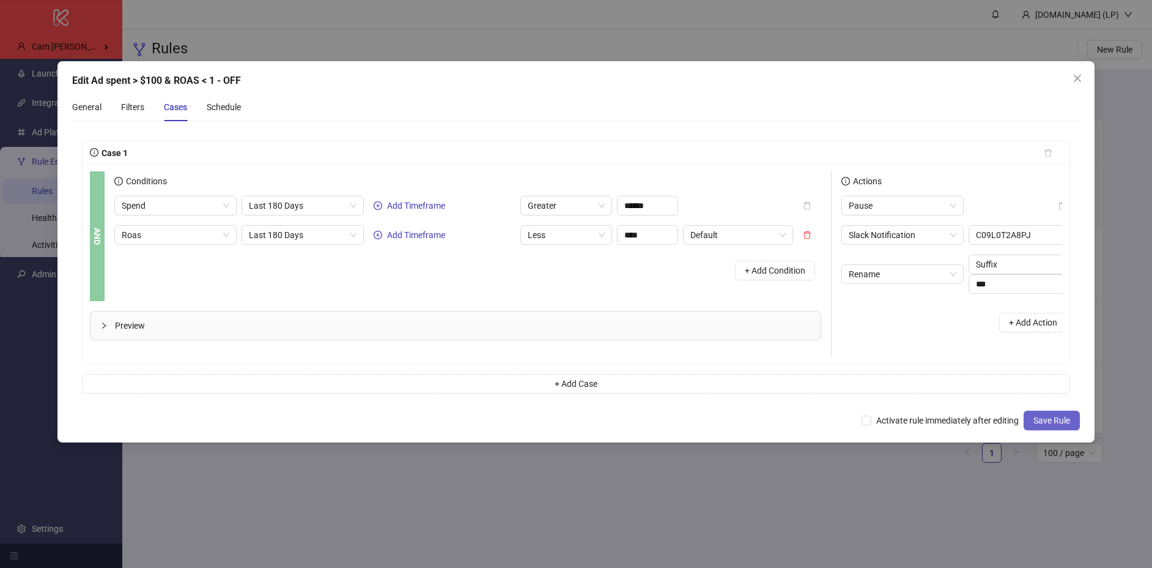
click at [1053, 418] on span "Save Rule" at bounding box center [1052, 420] width 37 height 10
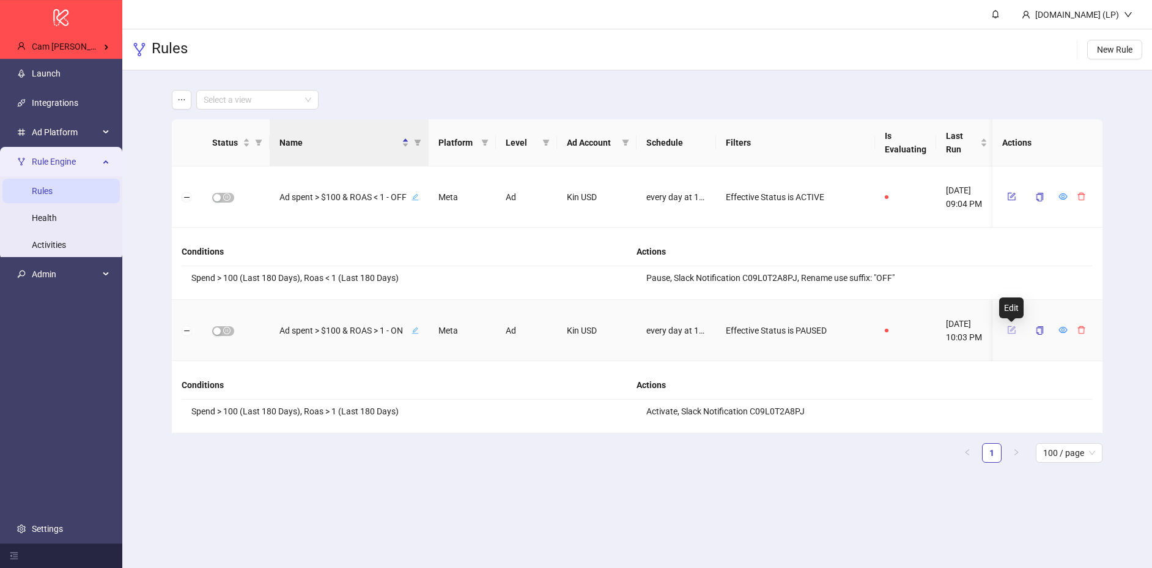
click at [1014, 325] on icon "form" at bounding box center [1011, 329] width 9 height 9
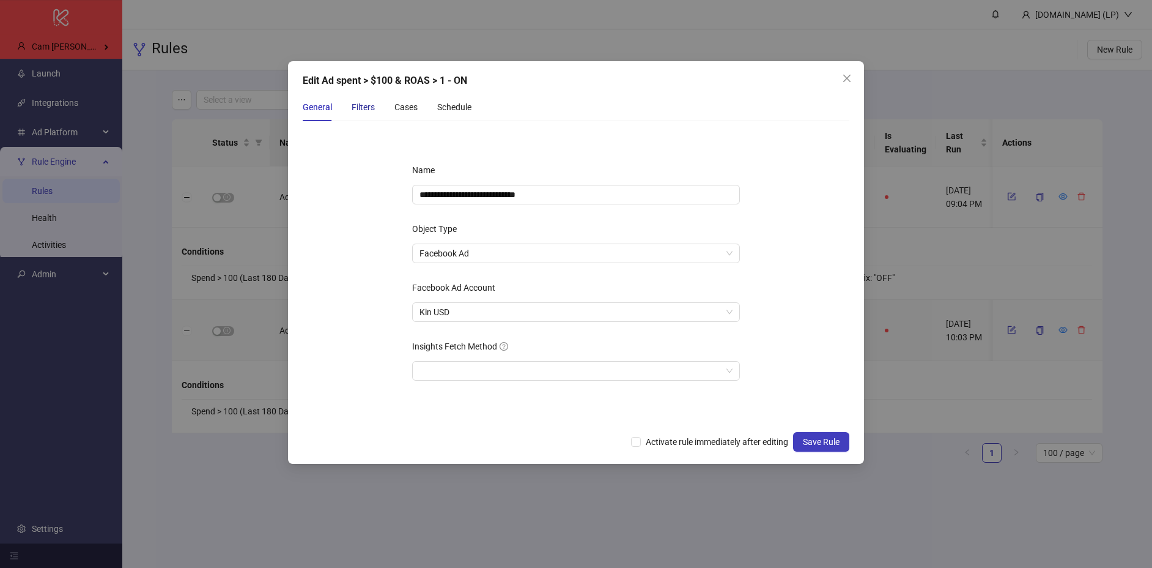
click at [359, 105] on div "Filters" at bounding box center [363, 106] width 23 height 13
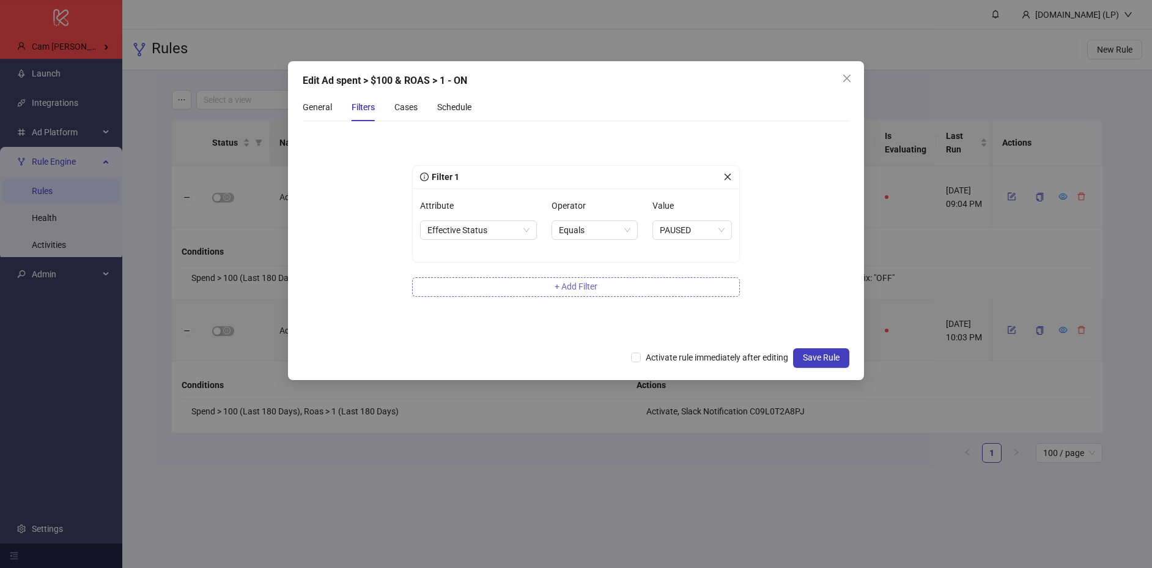
click at [602, 287] on button "+ Add Filter" at bounding box center [576, 287] width 328 height 20
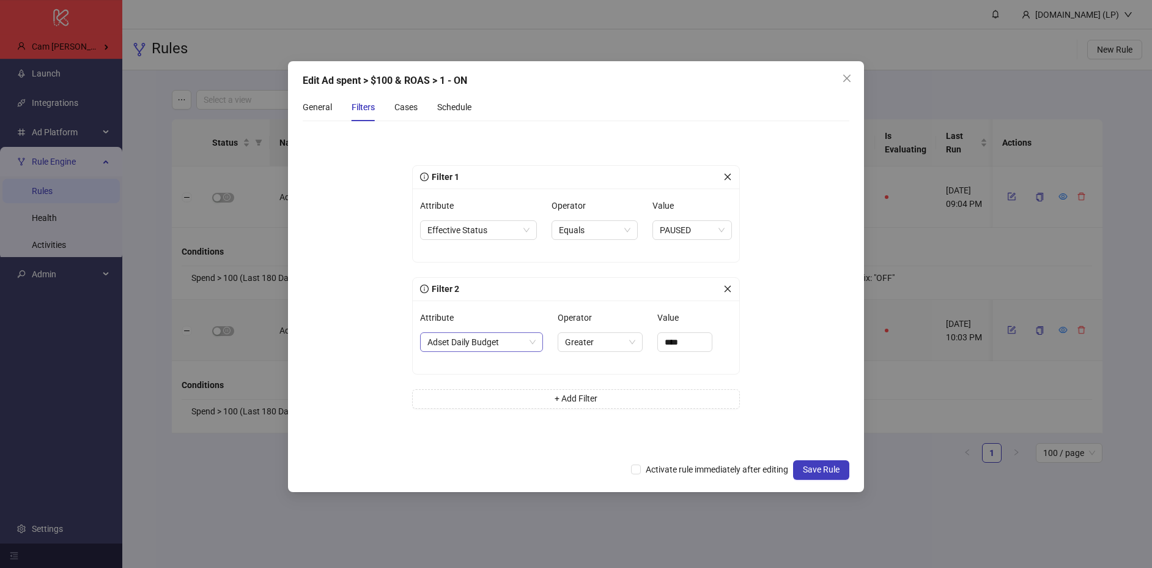
click at [457, 340] on span "Adset Daily Budget" at bounding box center [481, 342] width 108 height 18
type input "***"
click at [451, 408] on div "Name" at bounding box center [481, 405] width 103 height 13
click at [571, 341] on span "Equals" at bounding box center [559, 342] width 70 height 18
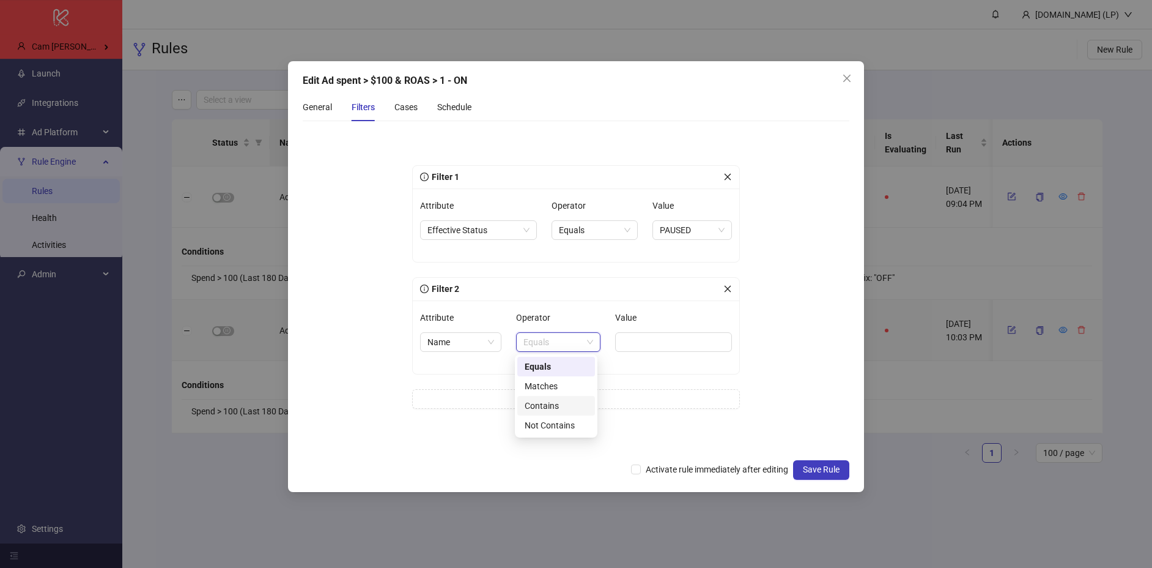
click at [541, 401] on div "Contains" at bounding box center [556, 405] width 63 height 13
click at [675, 342] on input "Value" at bounding box center [675, 342] width 114 height 20
type input "***"
click at [822, 318] on form "Filter 1 Attribute Effective Status Operator Equals Value PAUSED Filter 2 Attri…" at bounding box center [576, 292] width 547 height 322
click at [398, 108] on div "Cases" at bounding box center [405, 106] width 23 height 13
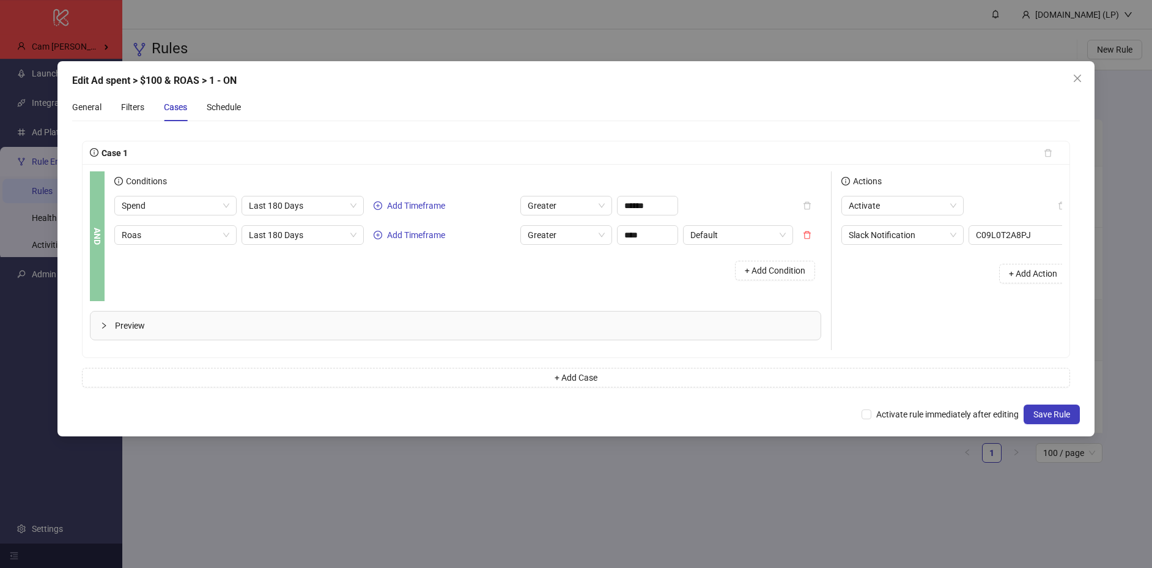
scroll to position [0, 81]
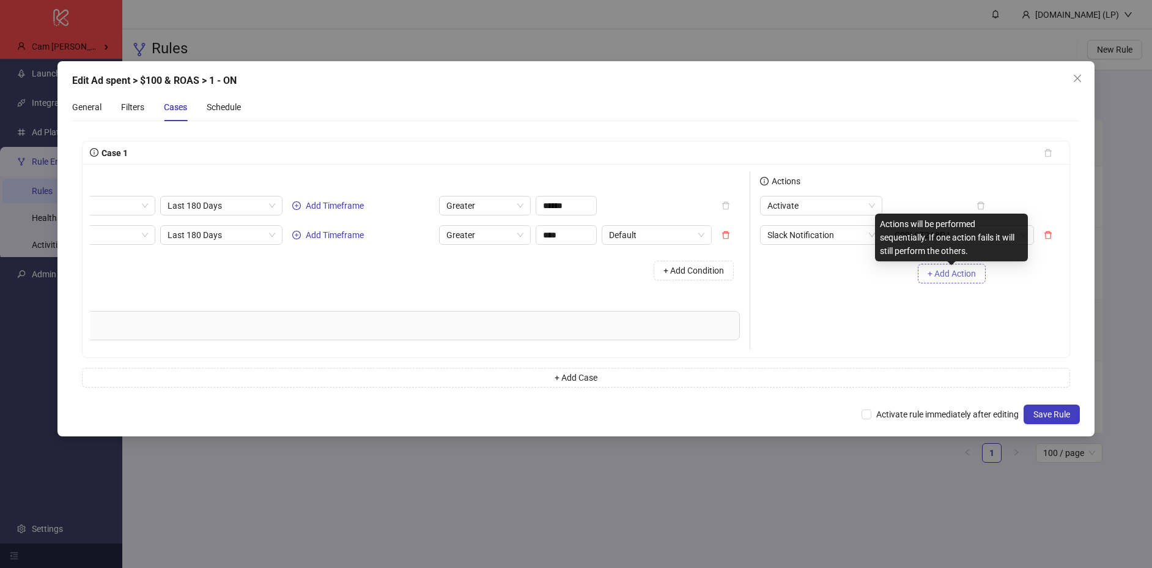
click at [962, 274] on span "+ Add Action" at bounding box center [952, 273] width 48 height 10
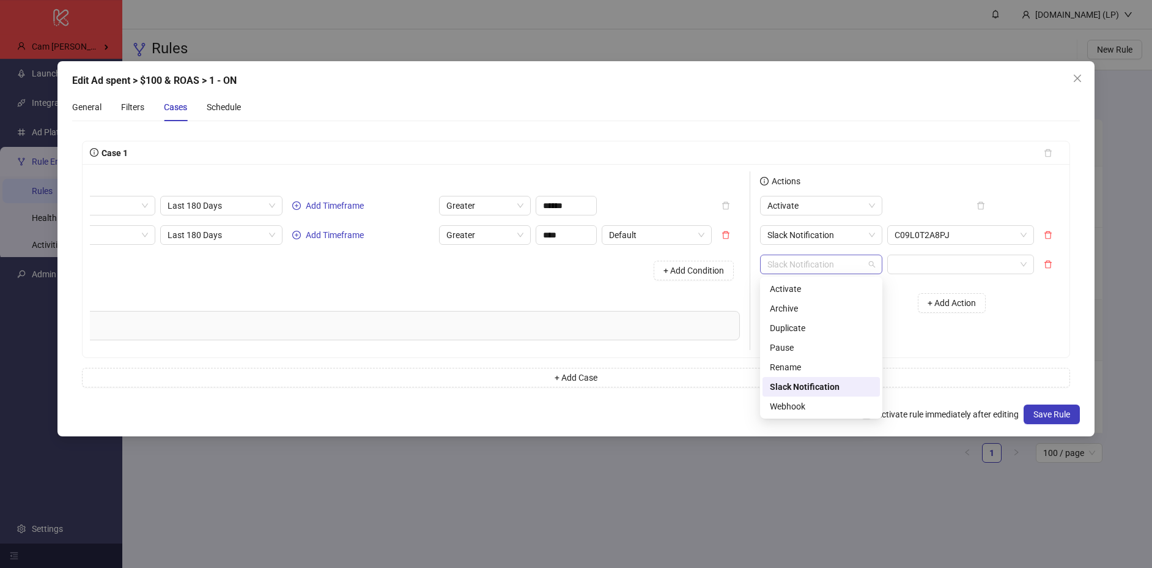
click at [848, 261] on span "Slack Notification" at bounding box center [822, 264] width 108 height 18
click at [780, 372] on div "Rename" at bounding box center [821, 366] width 103 height 13
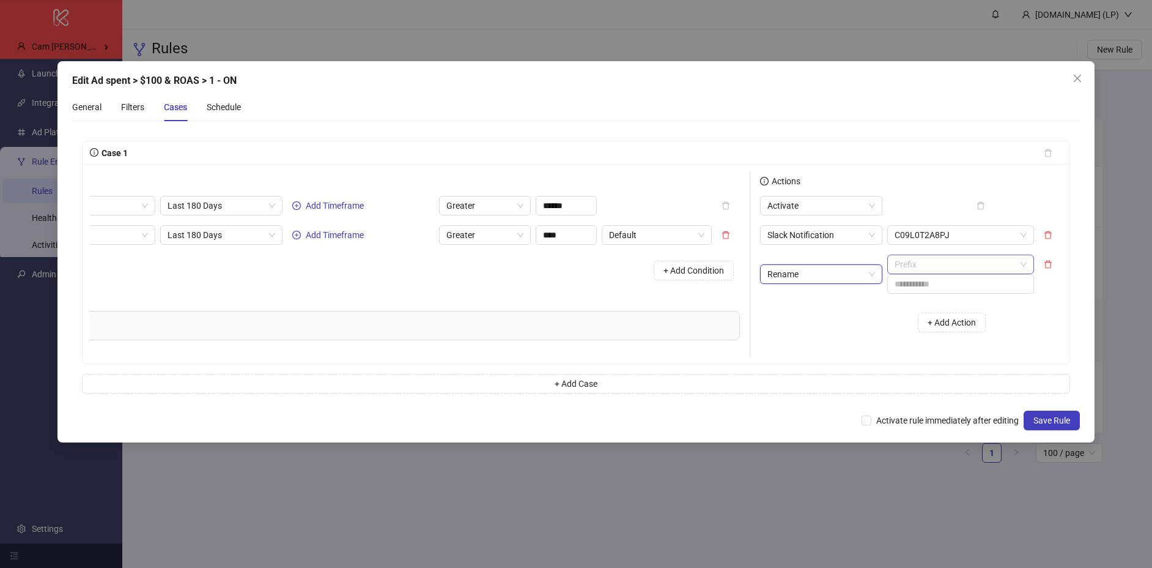
click at [903, 264] on span "Prefix" at bounding box center [961, 264] width 132 height 18
click at [911, 325] on div "Find & Replace" at bounding box center [960, 327] width 127 height 13
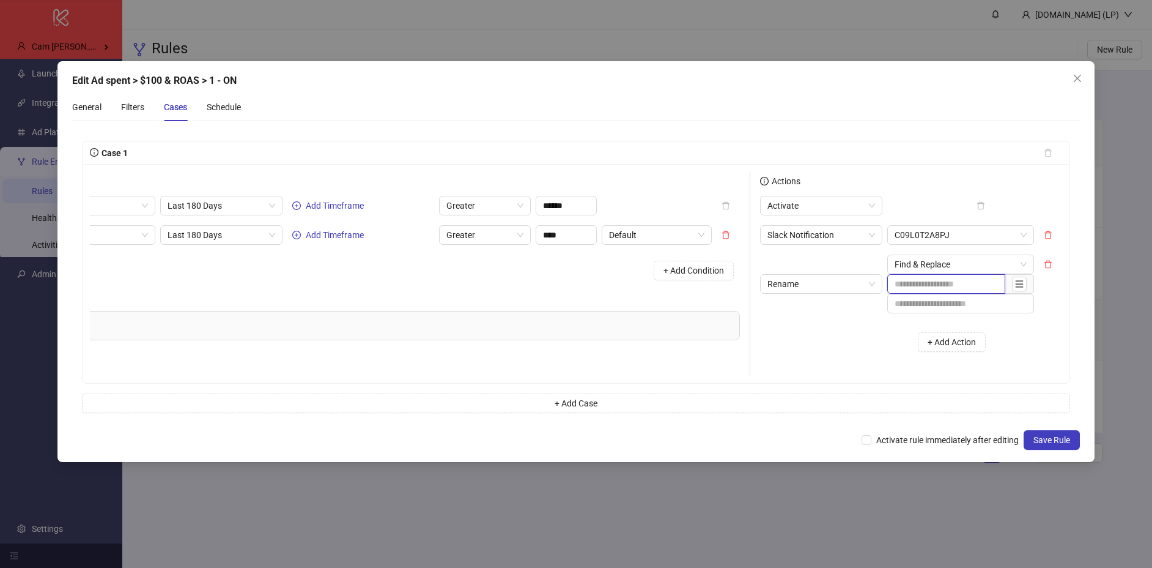
click at [933, 281] on input "text" at bounding box center [946, 284] width 118 height 20
type input "***"
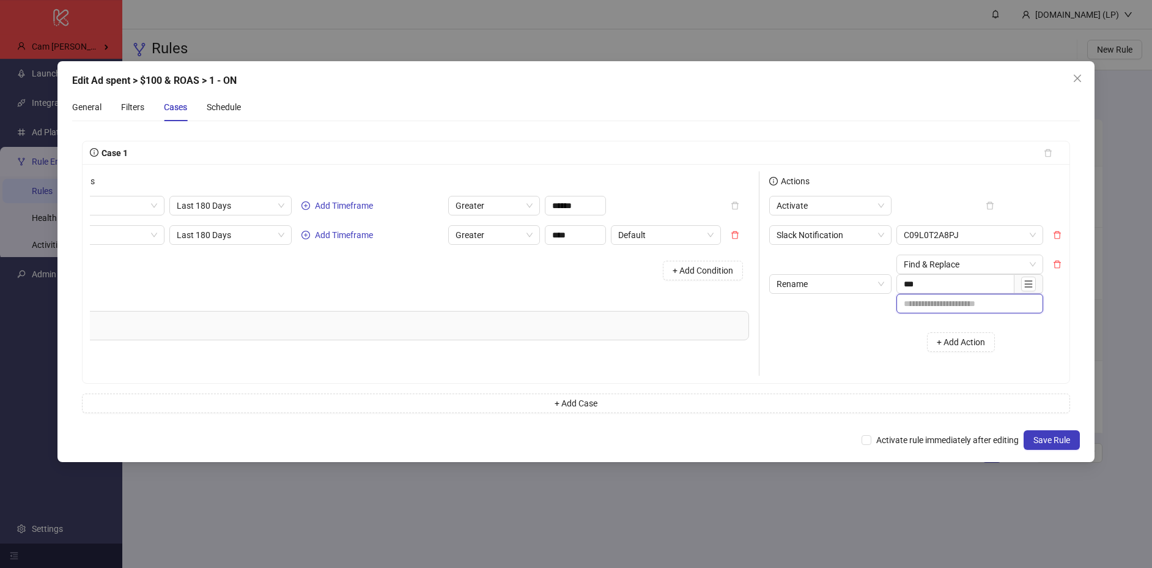
click at [939, 305] on input "text" at bounding box center [970, 304] width 147 height 20
type input "**"
click at [1043, 442] on span "Save Rule" at bounding box center [1052, 440] width 37 height 10
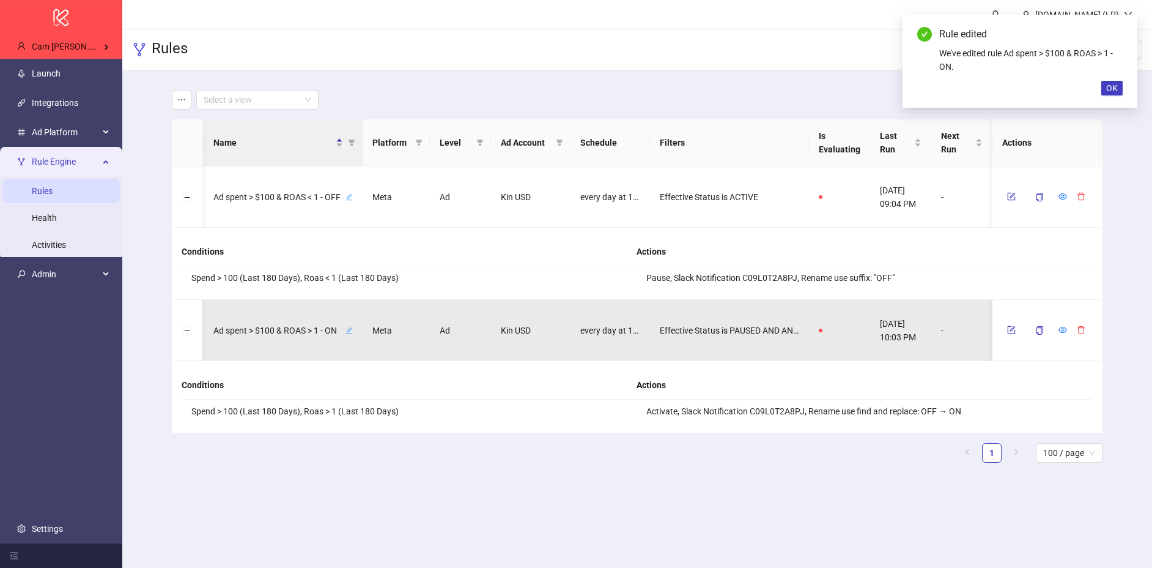
scroll to position [0, 66]
drag, startPoint x: 853, startPoint y: 405, endPoint x: 309, endPoint y: 399, distance: 543.7
click at [544, 404] on div "Conditions Spend > 100 (Last 180 Days), Roas > 1 (Last 180 Days) Actions Activa…" at bounding box center [637, 397] width 911 height 52
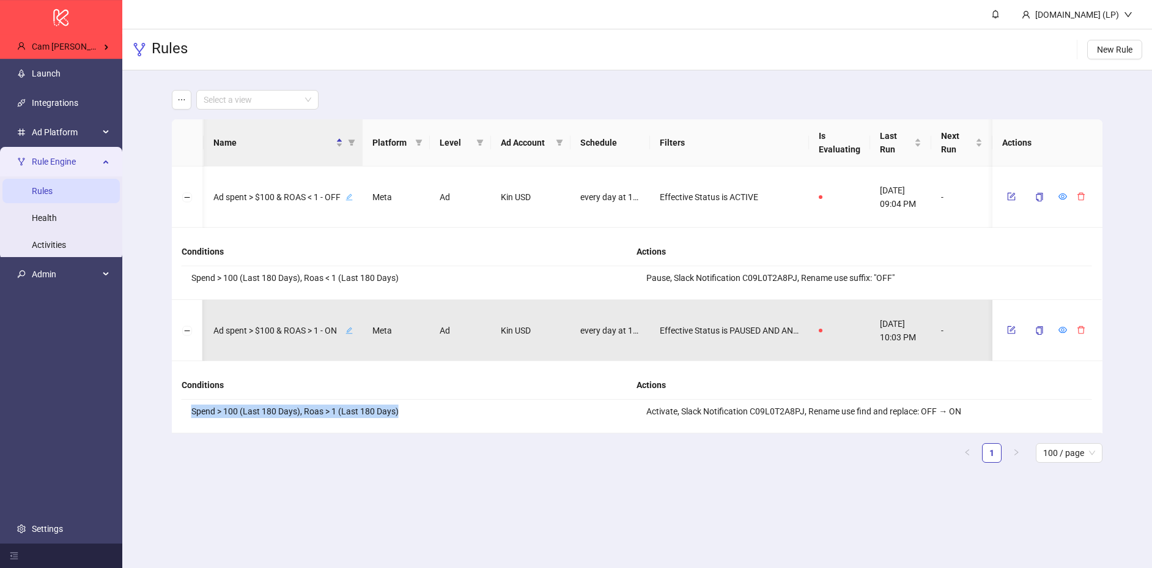
drag, startPoint x: 186, startPoint y: 403, endPoint x: 421, endPoint y: 409, distance: 235.5
click at [421, 409] on li "Spend > 100 (Last 180 Days), Roas > 1 (Last 180 Days)" at bounding box center [410, 410] width 456 height 23
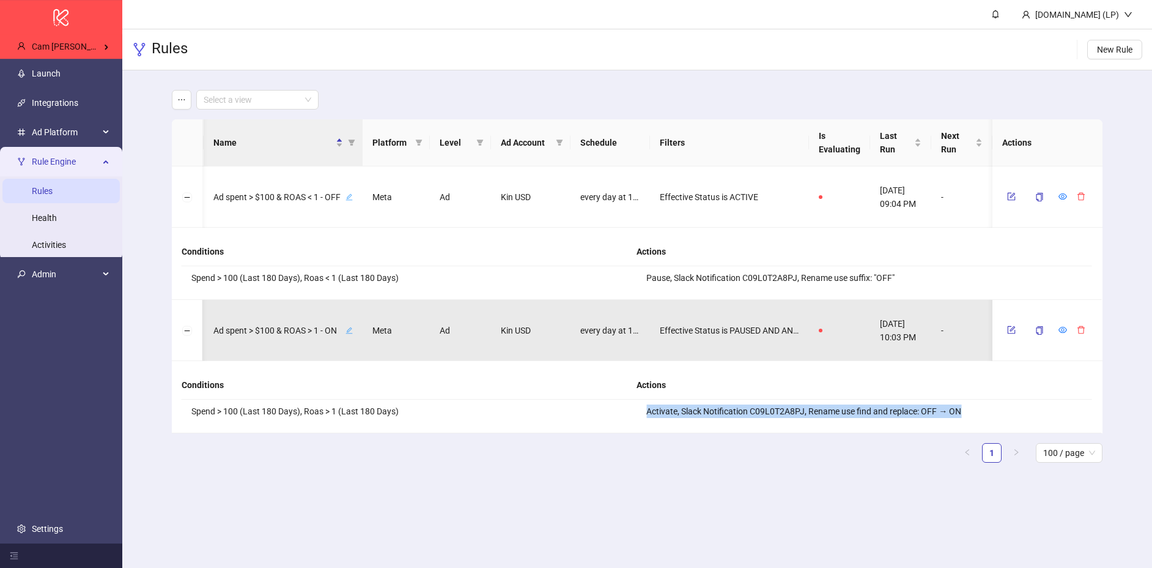
drag, startPoint x: 638, startPoint y: 411, endPoint x: 1008, endPoint y: 410, distance: 370.0
click at [1008, 410] on li "Activate, Slack Notification C09L0T2A8PJ, Rename use find and replace: OFF → ON" at bounding box center [865, 410] width 456 height 23
click at [187, 199] on button "Collapse row" at bounding box center [187, 198] width 10 height 10
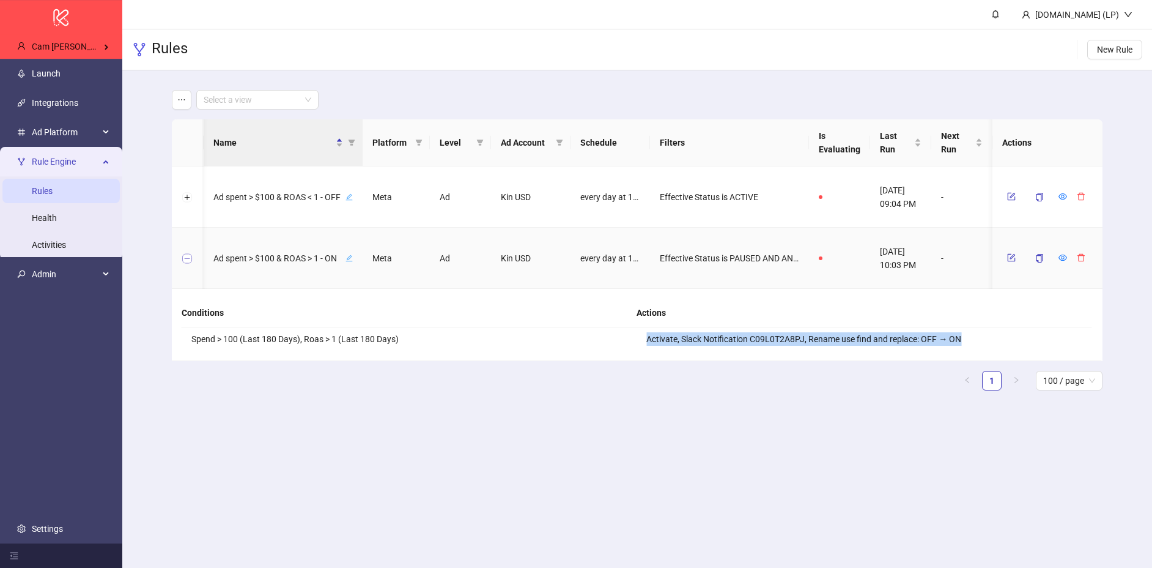
click at [185, 254] on button "Collapse row" at bounding box center [187, 259] width 10 height 10
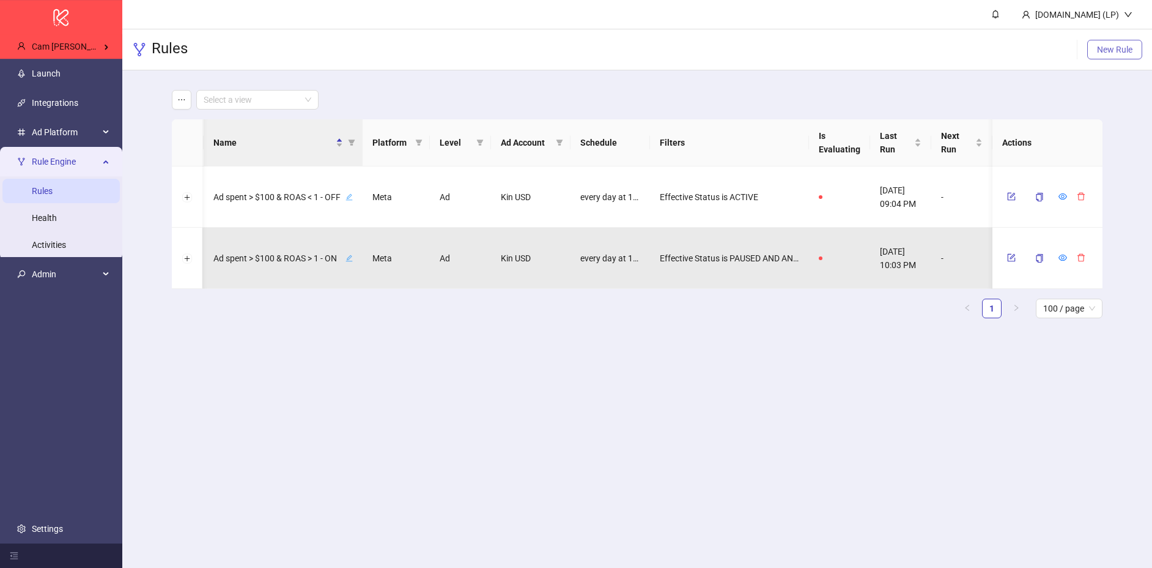
click at [1116, 54] on span "New Rule" at bounding box center [1114, 50] width 35 height 10
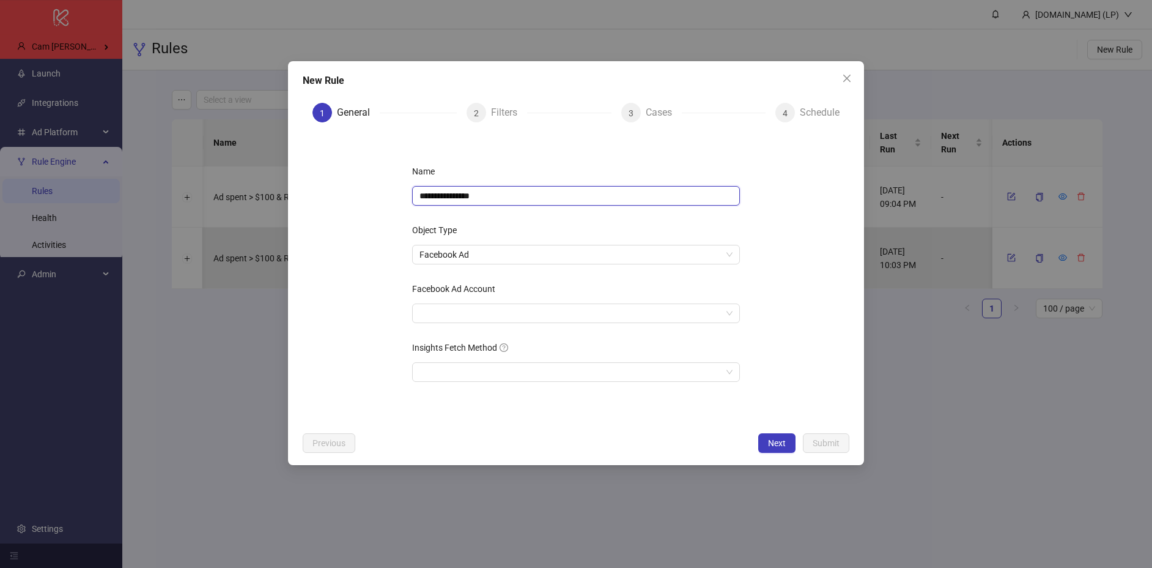
click at [500, 201] on input "**********" at bounding box center [576, 196] width 328 height 20
type input "**********"
click at [466, 314] on input "Facebook Ad Account" at bounding box center [571, 313] width 302 height 18
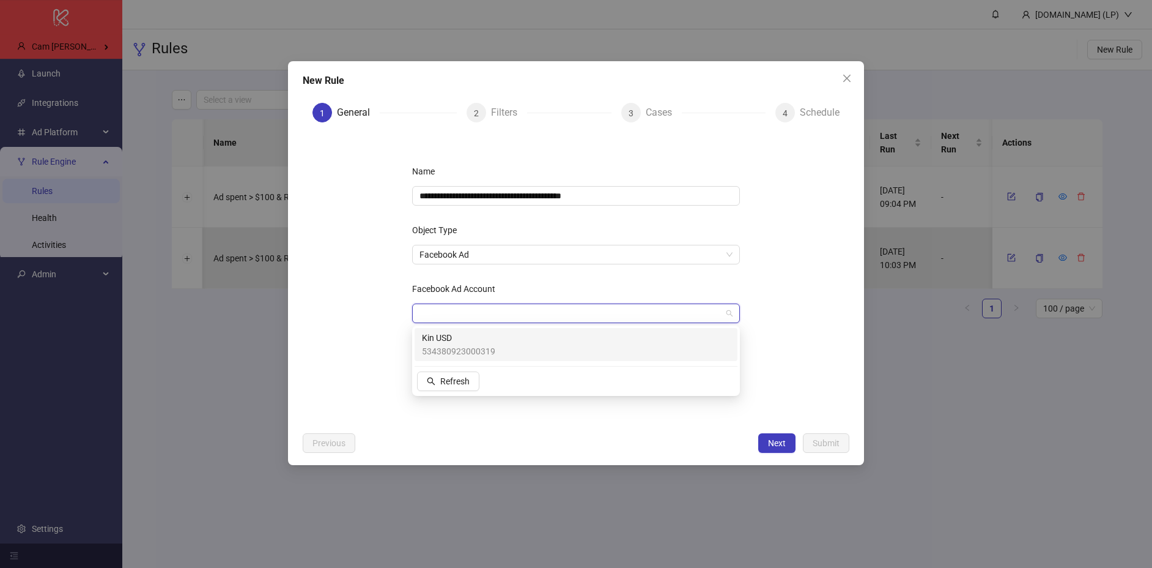
click at [461, 345] on span "534380923000319" at bounding box center [458, 350] width 73 height 13
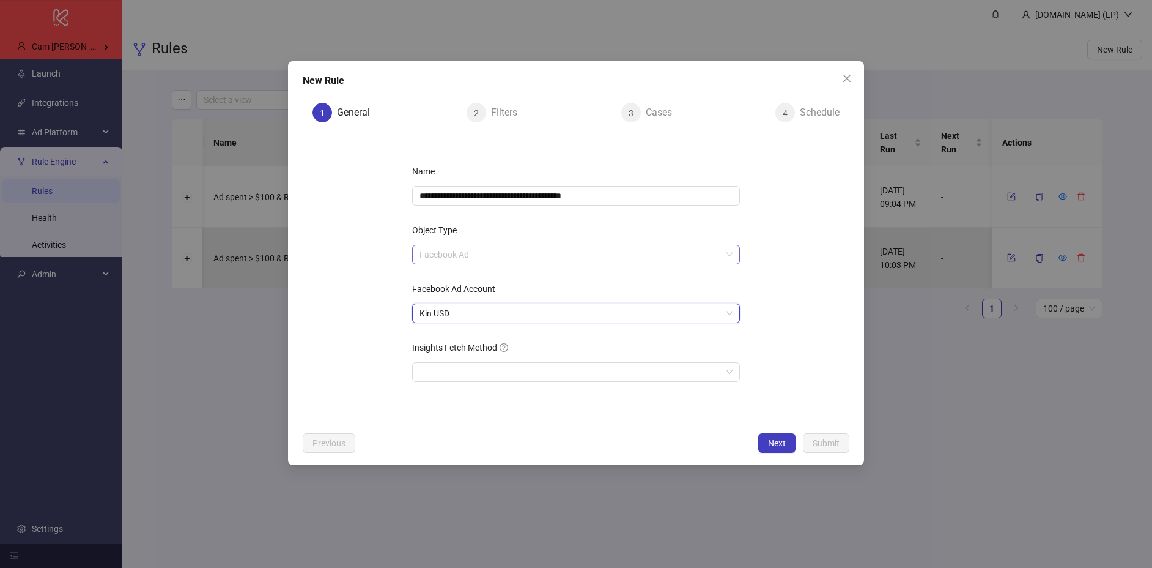
click at [685, 255] on span "Facebook Ad" at bounding box center [576, 254] width 313 height 18
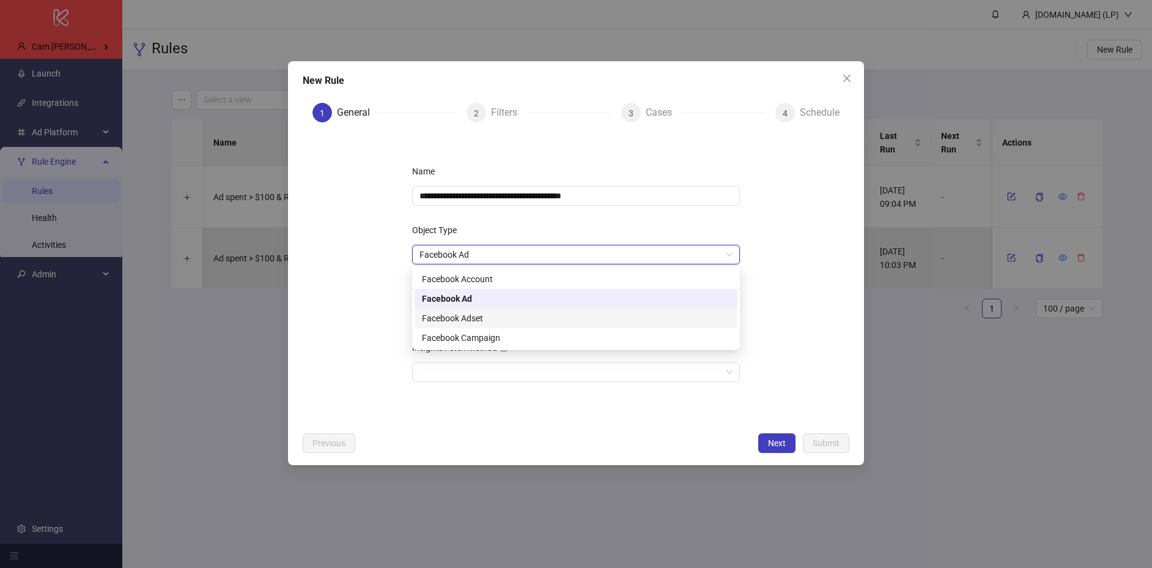
click at [783, 294] on form "**********" at bounding box center [576, 279] width 547 height 294
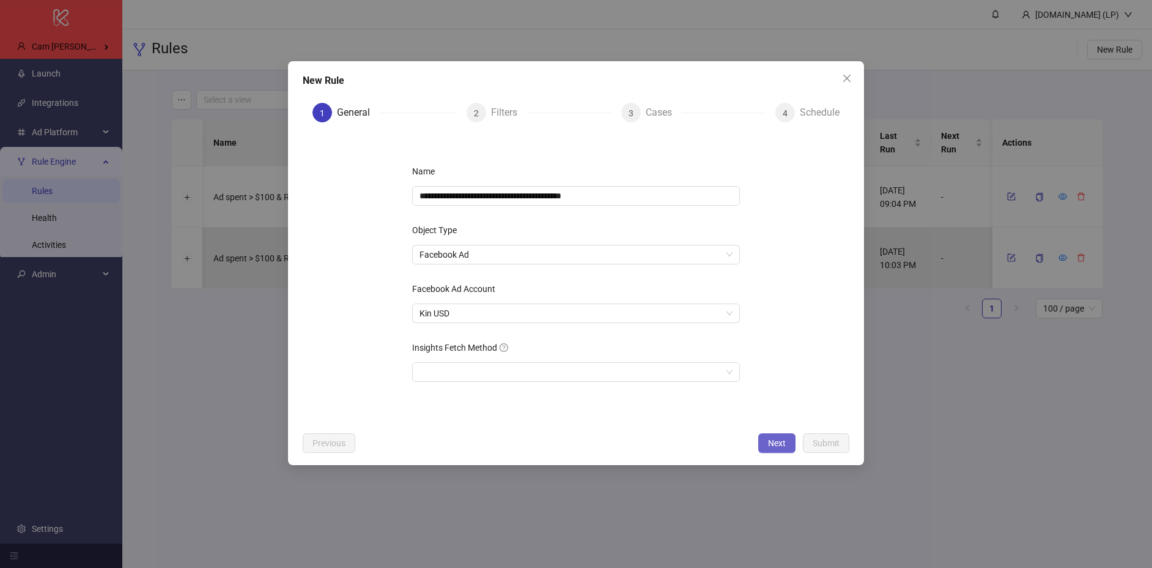
click at [772, 446] on span "Next" at bounding box center [777, 443] width 18 height 10
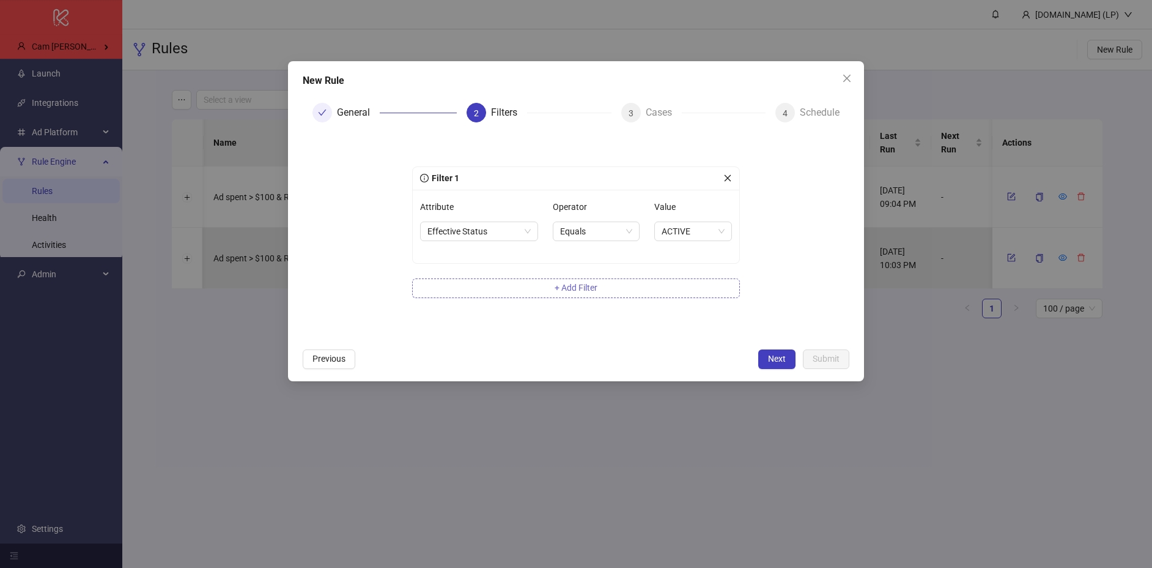
click at [593, 291] on span "+ Add Filter" at bounding box center [576, 288] width 43 height 10
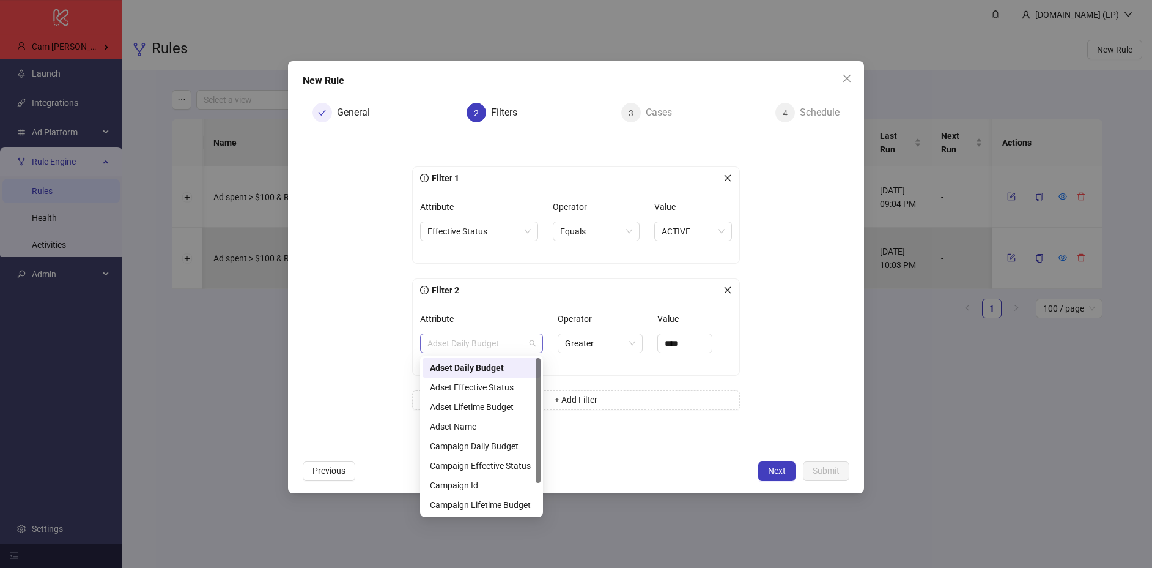
click at [483, 348] on span "Adset Daily Budget" at bounding box center [481, 343] width 108 height 18
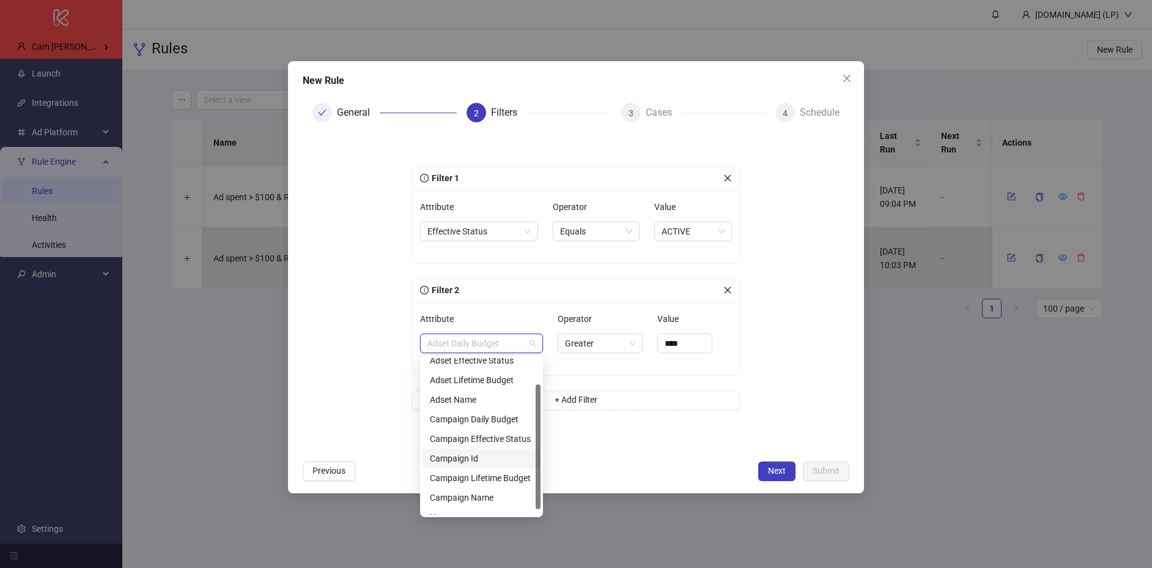
scroll to position [39, 0]
click at [461, 448] on div "Campaign Id" at bounding box center [481, 445] width 103 height 13
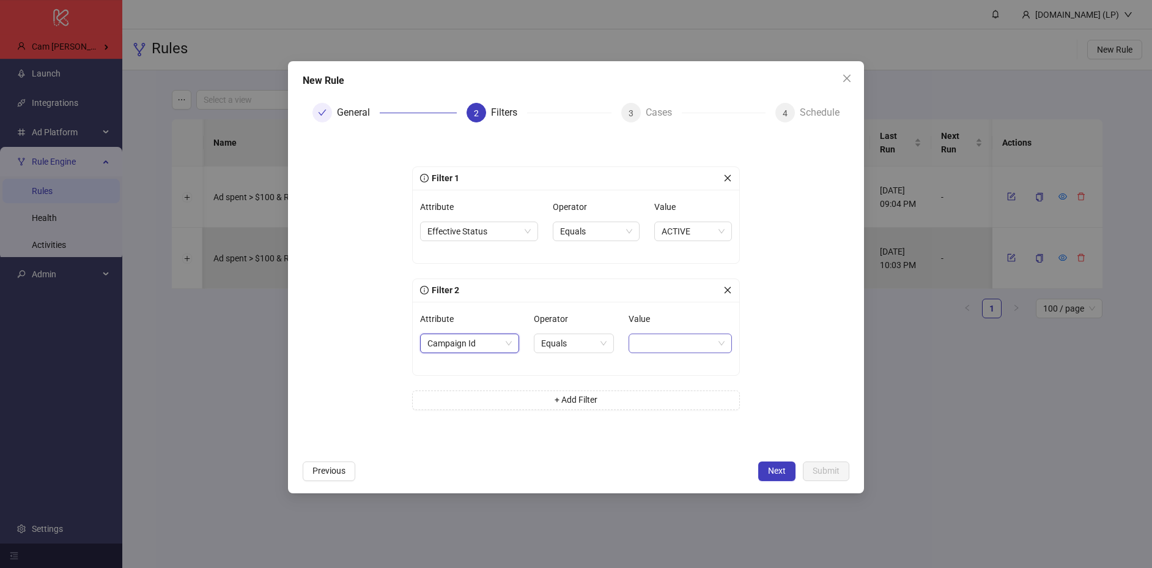
click at [716, 353] on div "Value" at bounding box center [680, 338] width 103 height 59
click at [719, 346] on span at bounding box center [680, 343] width 89 height 18
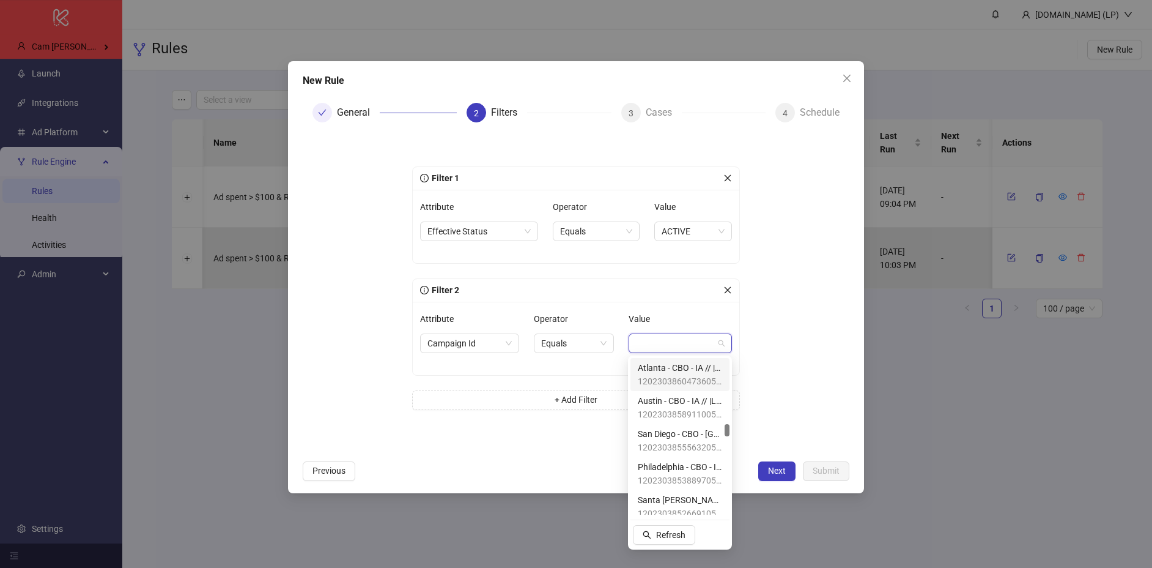
scroll to position [2180, 0]
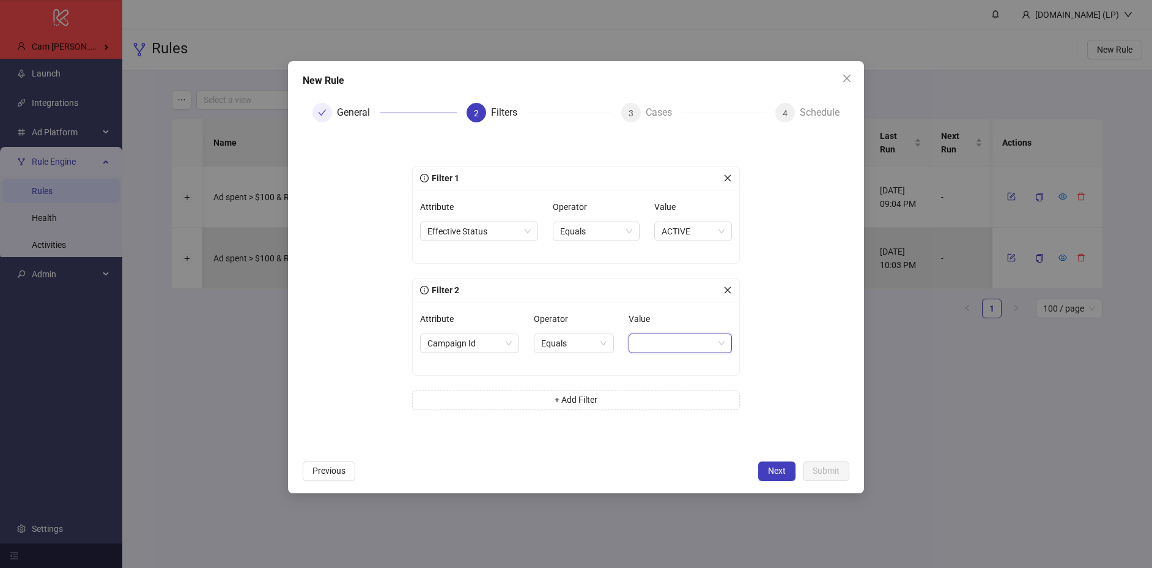
click at [335, 318] on form "Filter 1 Attribute Effective Status Operator Equals Value ACTIVE Filter 2 Attri…" at bounding box center [576, 293] width 547 height 322
click at [732, 290] on div "Filter 2" at bounding box center [576, 290] width 327 height 23
click at [725, 294] on div at bounding box center [727, 289] width 9 height 13
click at [726, 292] on icon "close" at bounding box center [727, 290] width 9 height 9
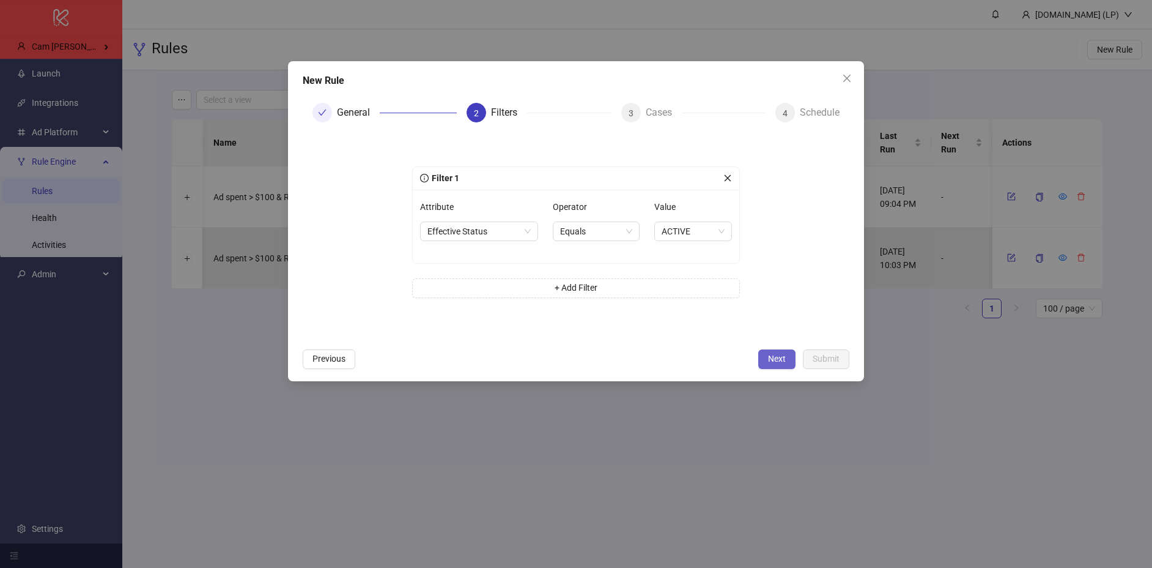
click at [768, 357] on span "Next" at bounding box center [777, 358] width 18 height 10
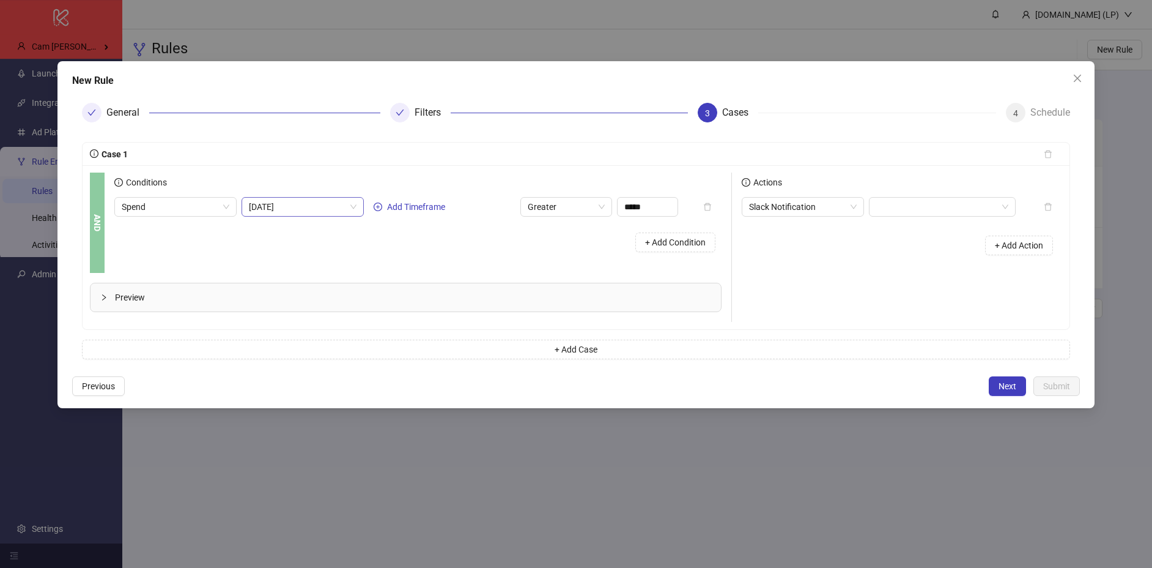
click at [347, 202] on span "Today" at bounding box center [303, 207] width 108 height 18
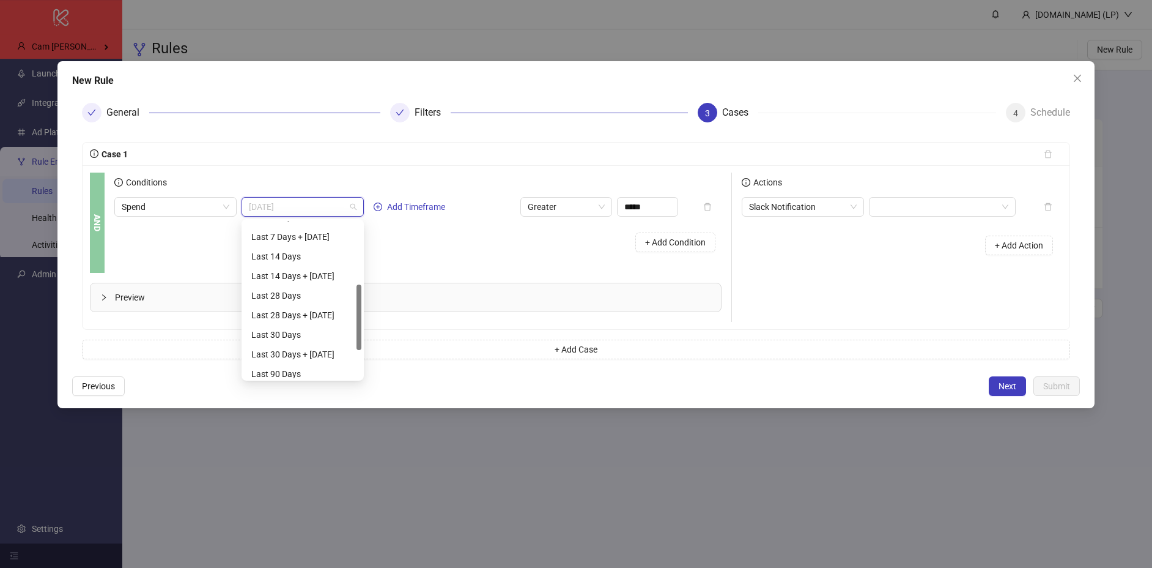
scroll to position [173, 0]
click at [346, 253] on div "Last 14 Days" at bounding box center [302, 253] width 103 height 13
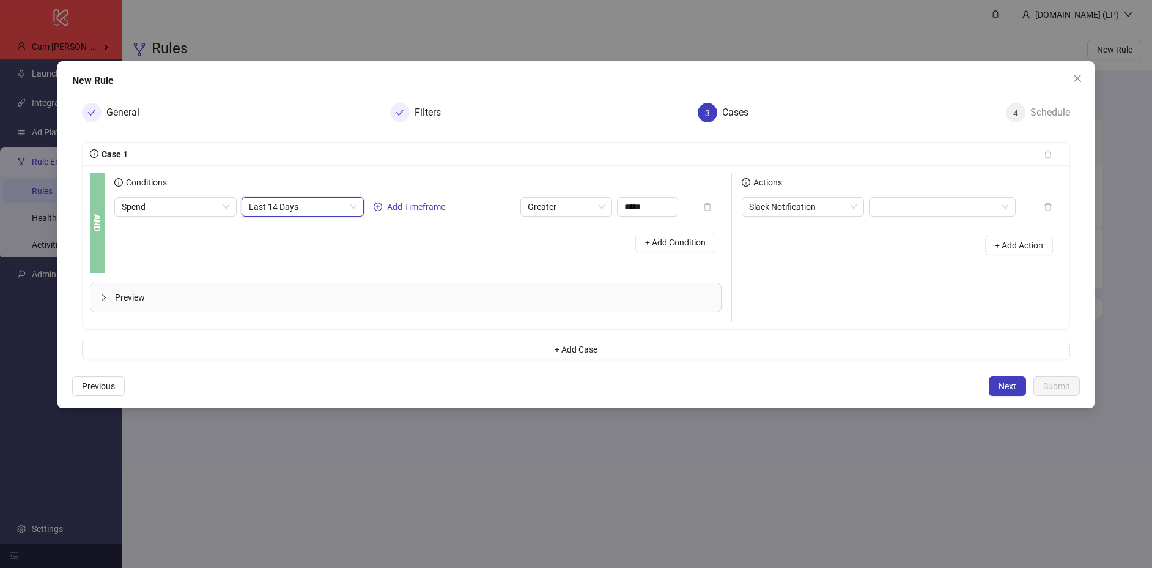
click at [338, 199] on span "Last 14 Days" at bounding box center [303, 207] width 108 height 18
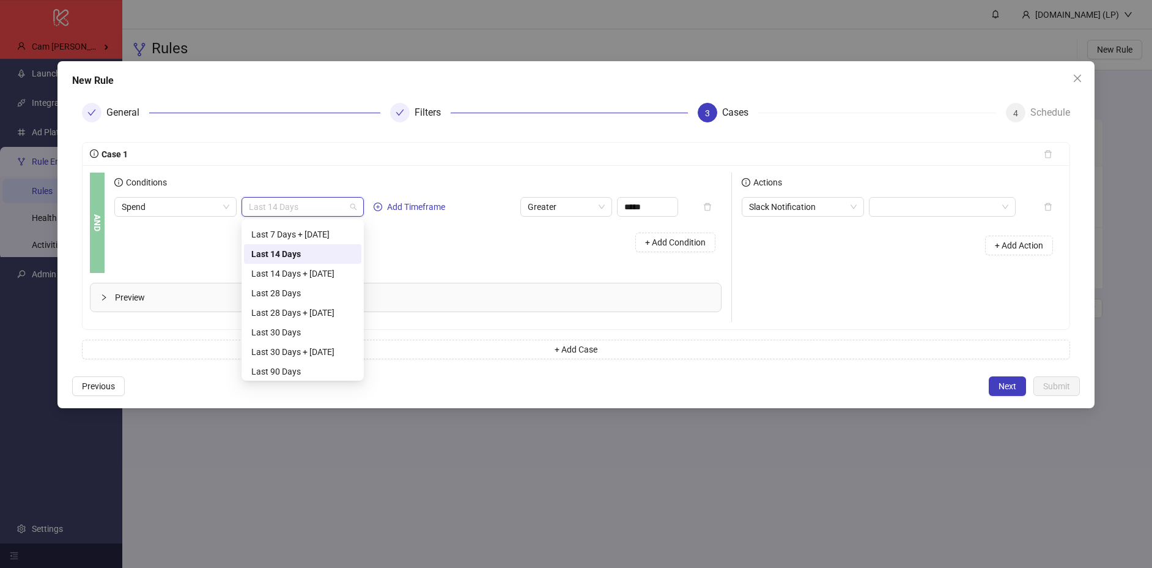
click at [313, 261] on div "Last 14 Days" at bounding box center [302, 254] width 117 height 20
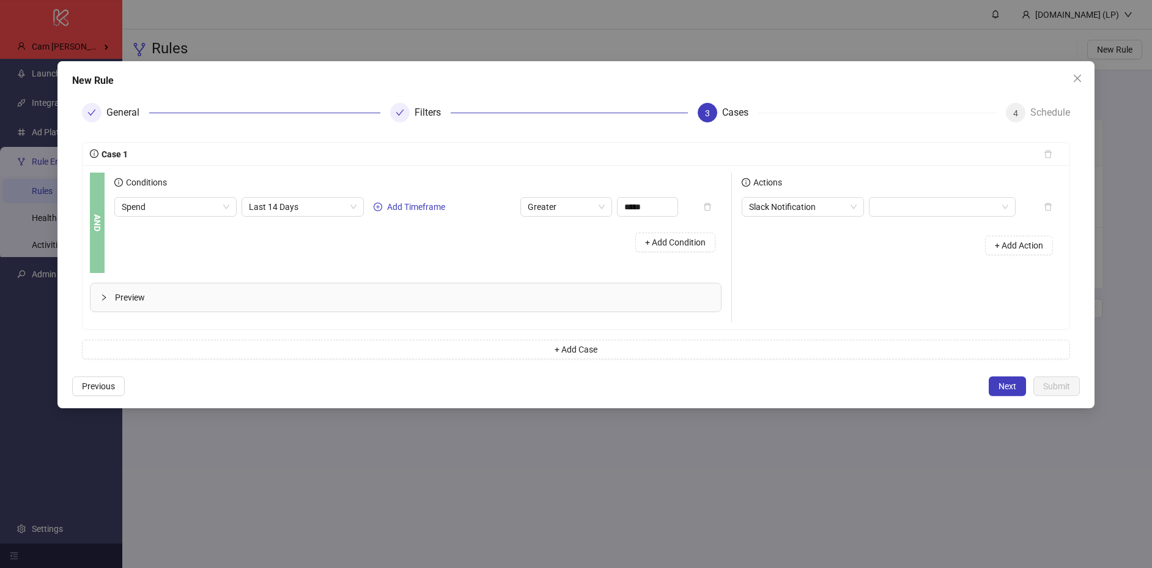
click at [382, 232] on div "+ Add Condition" at bounding box center [417, 242] width 607 height 32
click at [552, 208] on span "Greater" at bounding box center [566, 207] width 77 height 18
click at [527, 289] on div "Less" at bounding box center [566, 290] width 87 height 20
click at [654, 209] on input "*****" at bounding box center [648, 207] width 60 height 18
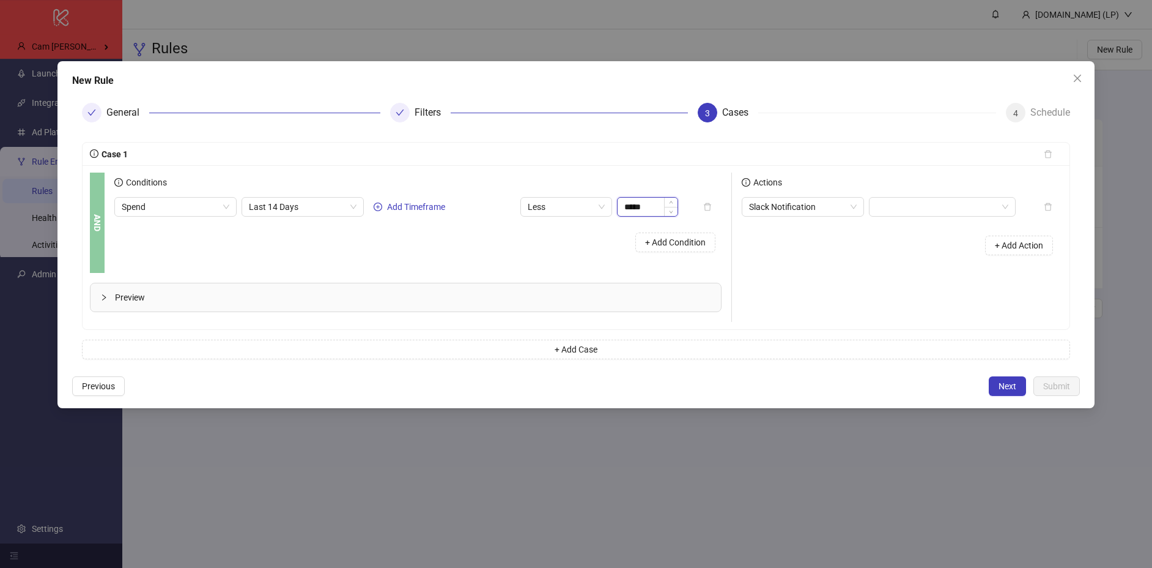
click at [654, 209] on input "*****" at bounding box center [648, 207] width 60 height 18
click at [516, 259] on div "Conditions Spend Last 14 Days Add Timeframe Less ***** + Add Condition" at bounding box center [422, 222] width 616 height 100
click at [100, 299] on icon "collapsed" at bounding box center [103, 297] width 7 height 7
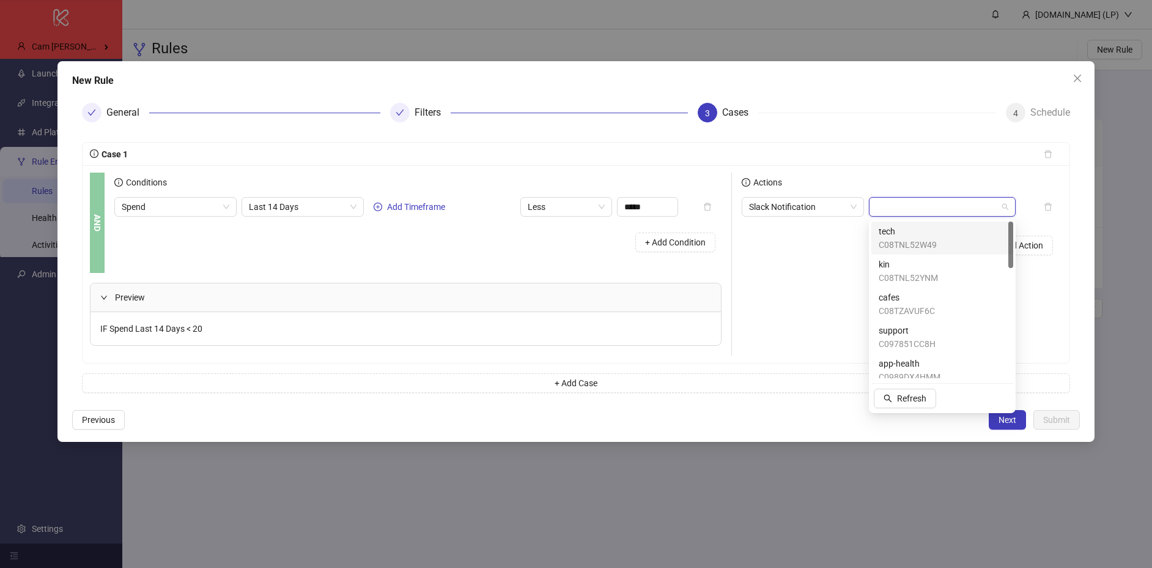
click at [912, 204] on input "search" at bounding box center [936, 207] width 121 height 18
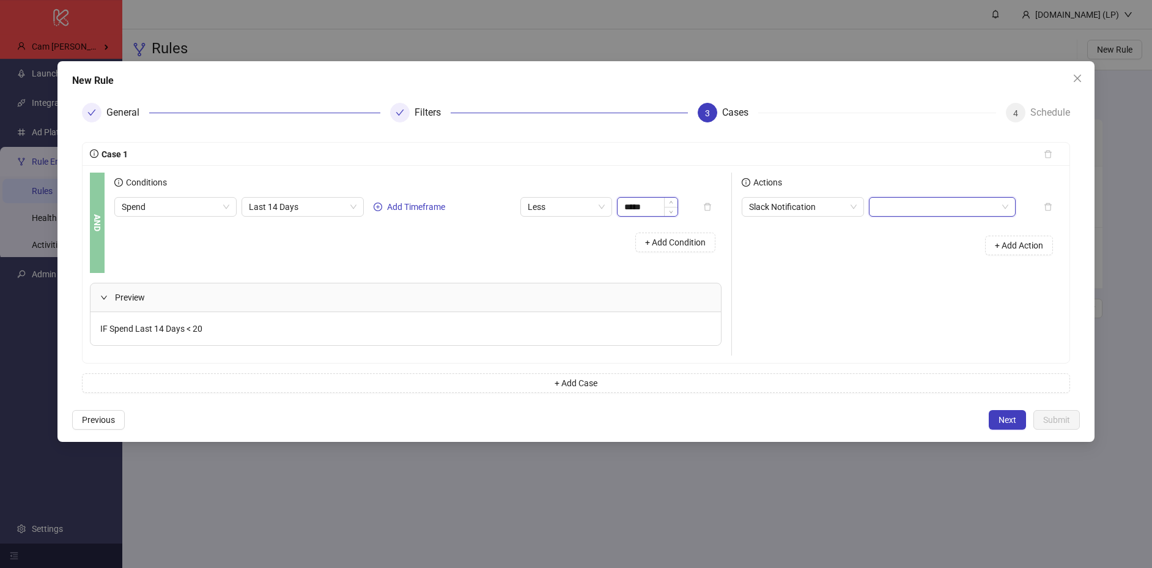
click at [641, 207] on input "*****" at bounding box center [648, 207] width 60 height 18
type input "*****"
click at [825, 290] on div "Actions Slack Notification + Add Action" at bounding box center [897, 263] width 330 height 183
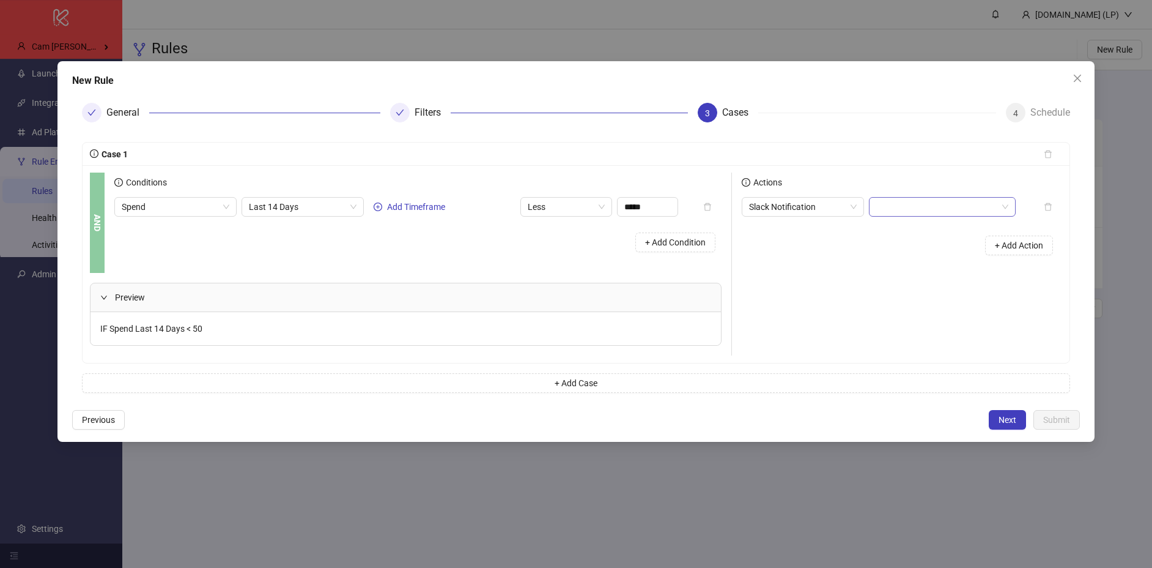
click at [908, 205] on input "search" at bounding box center [936, 207] width 121 height 18
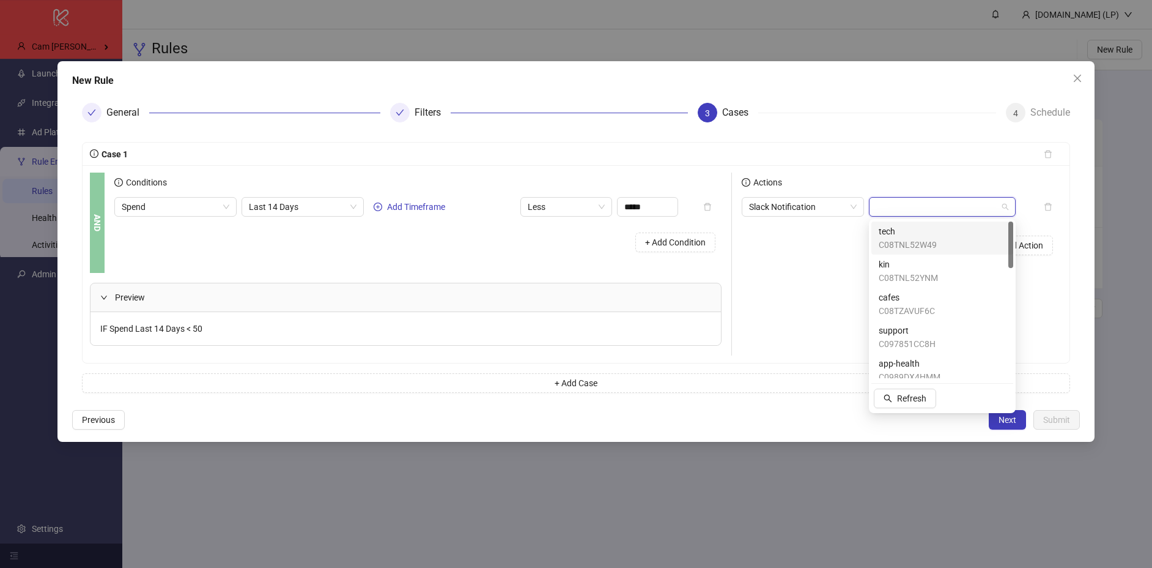
paste input "**********"
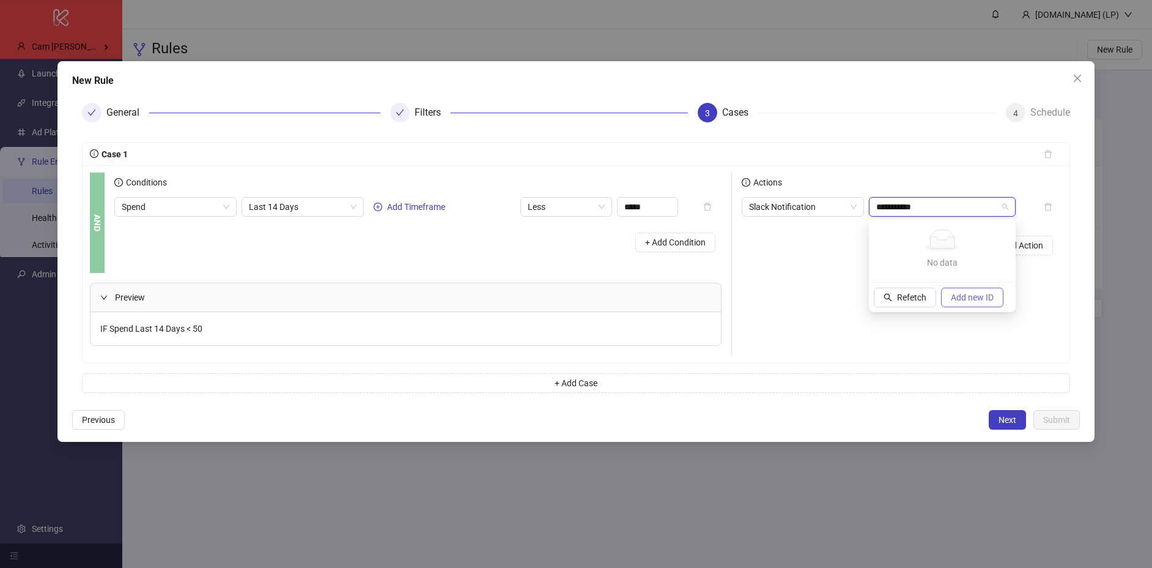
type input "**********"
click at [969, 287] on button "Add new ID" at bounding box center [972, 297] width 62 height 20
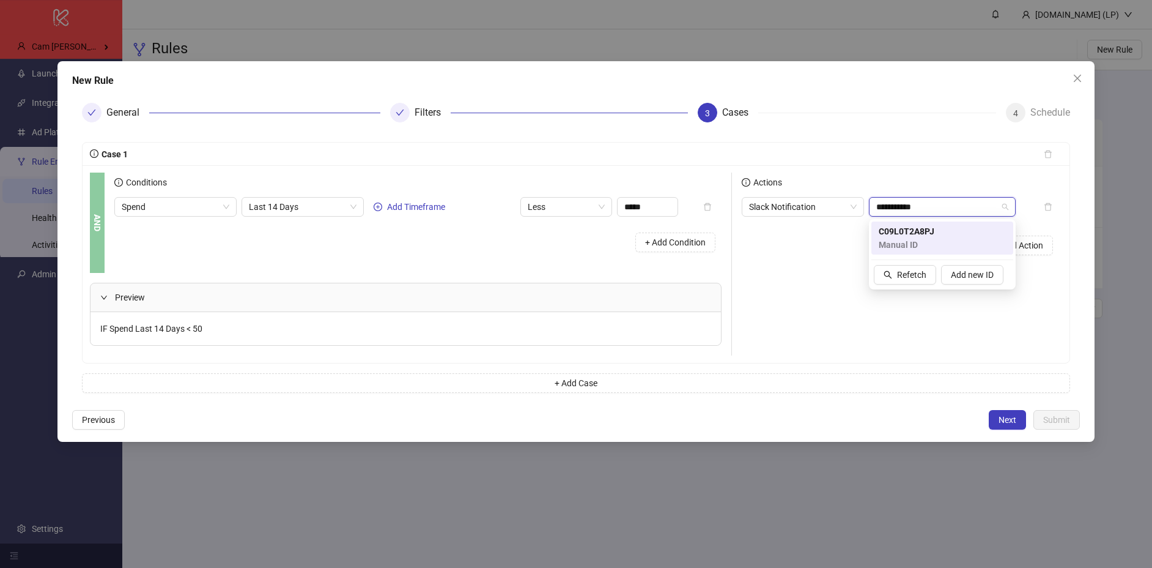
click at [947, 241] on div "C09L0T2A8PJ Manual ID" at bounding box center [942, 237] width 127 height 27
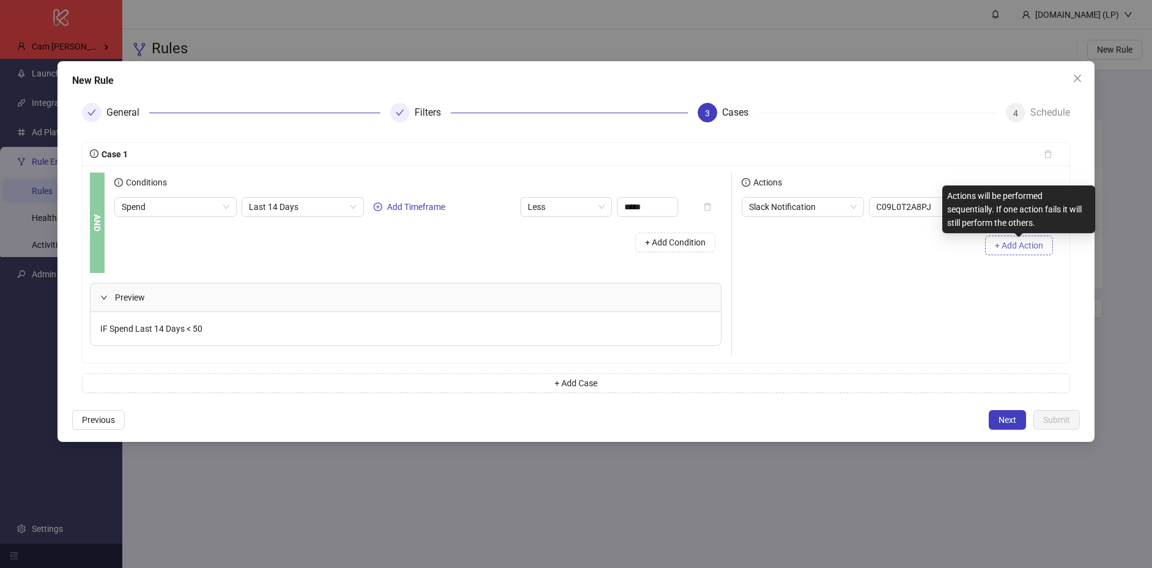
click at [1019, 247] on span "+ Add Action" at bounding box center [1019, 245] width 48 height 10
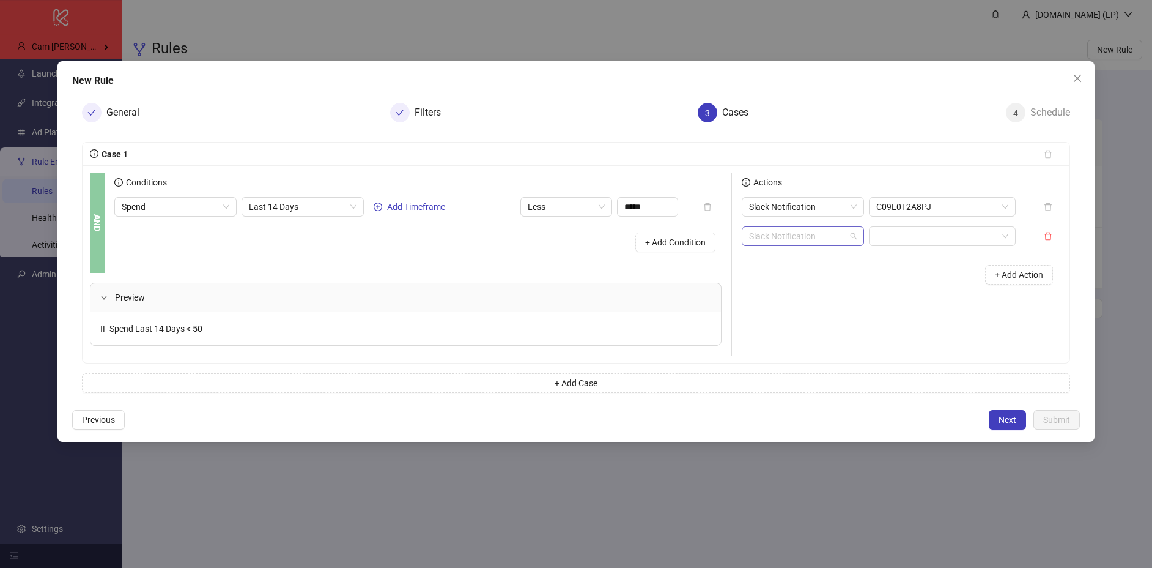
click at [772, 239] on span "Slack Notification" at bounding box center [803, 236] width 108 height 18
click at [791, 324] on div "Pause" at bounding box center [803, 319] width 103 height 13
click at [1046, 239] on icon "delete" at bounding box center [1048, 236] width 7 height 8
click at [826, 201] on span "Slack Notification" at bounding box center [803, 207] width 108 height 18
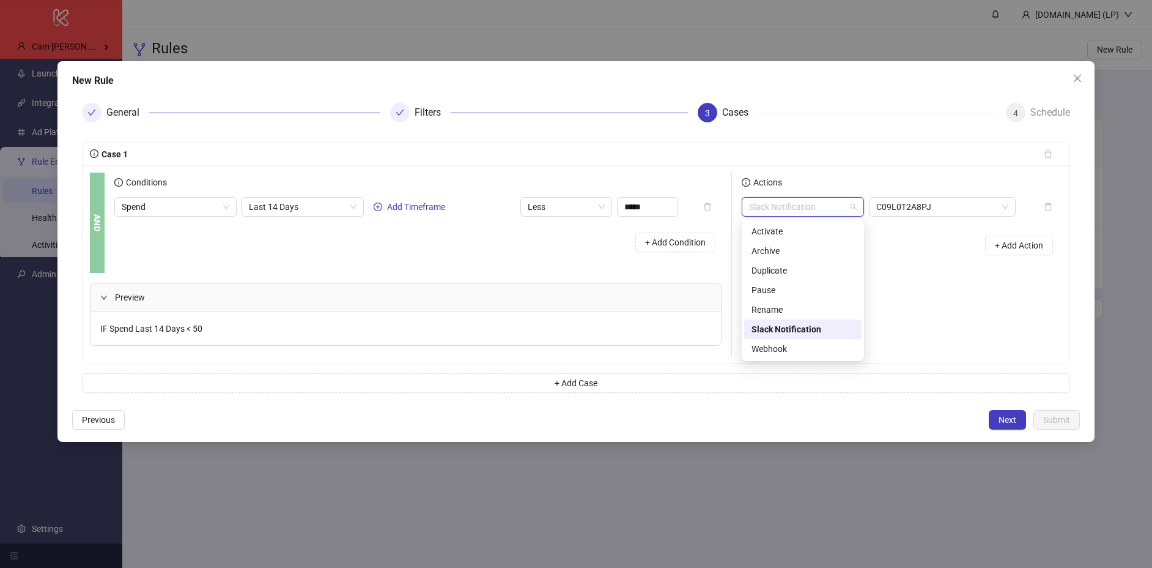
click at [932, 242] on div "+ Add Action" at bounding box center [902, 245] width 320 height 38
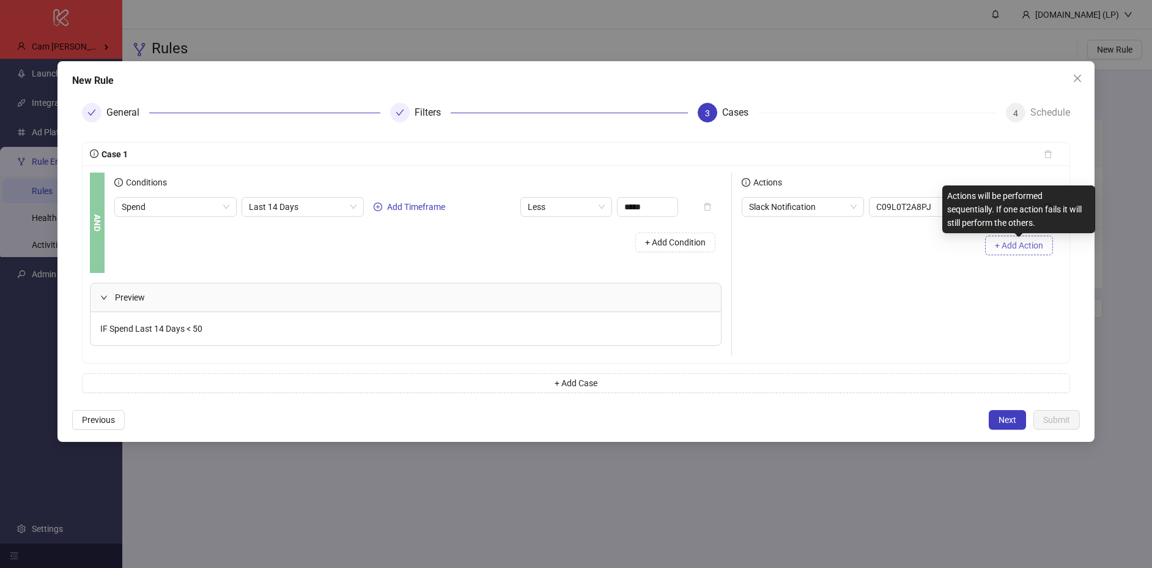
click at [1004, 242] on span "+ Add Action" at bounding box center [1019, 245] width 48 height 10
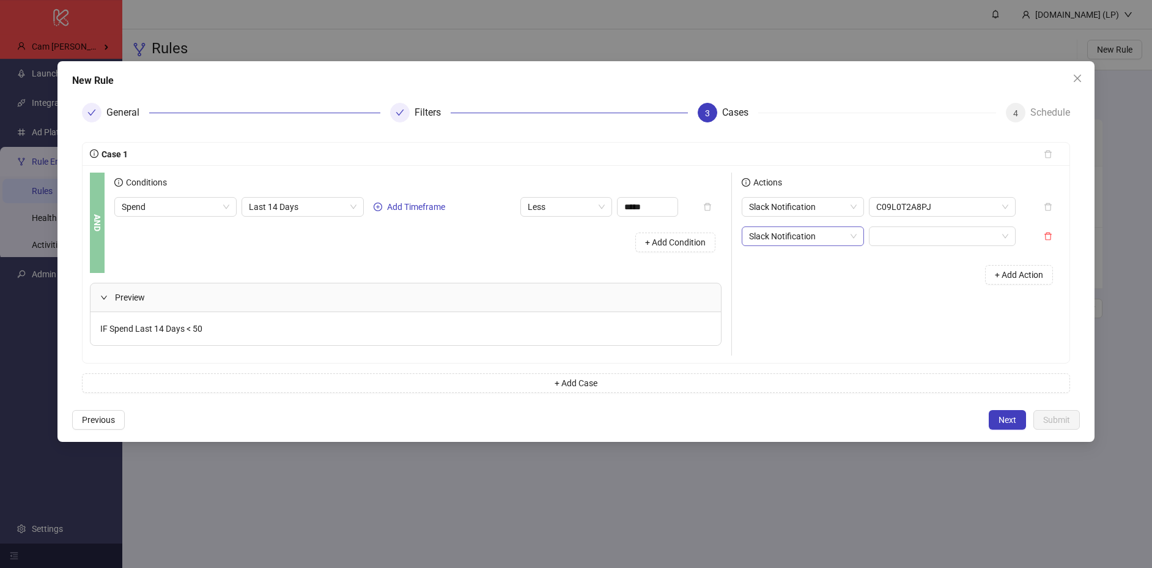
click at [818, 234] on span "Slack Notification" at bounding box center [803, 236] width 108 height 18
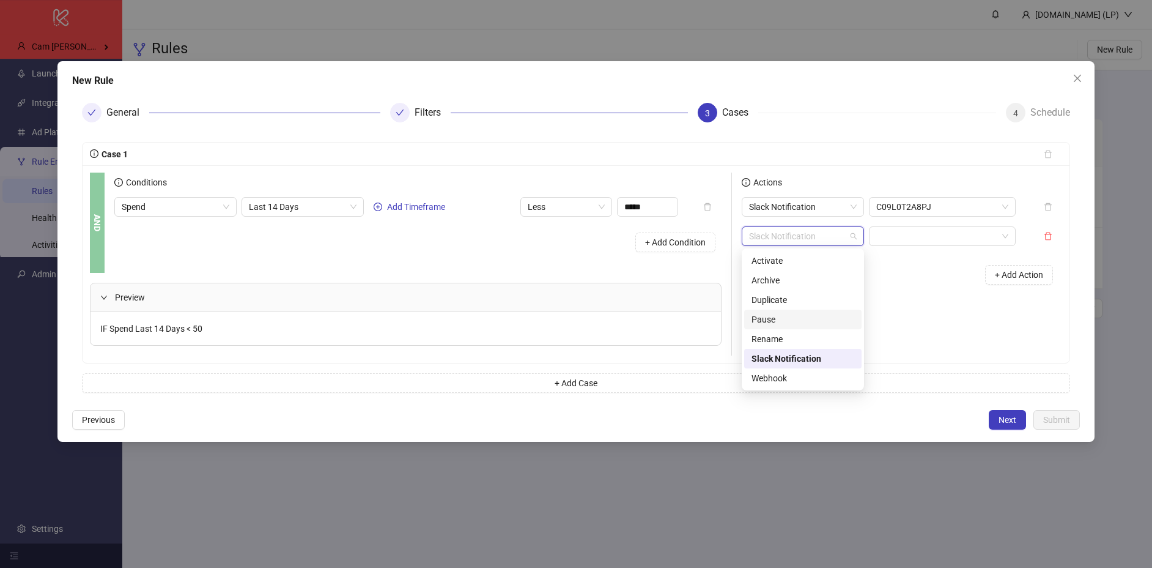
click at [796, 313] on div "Pause" at bounding box center [803, 319] width 103 height 13
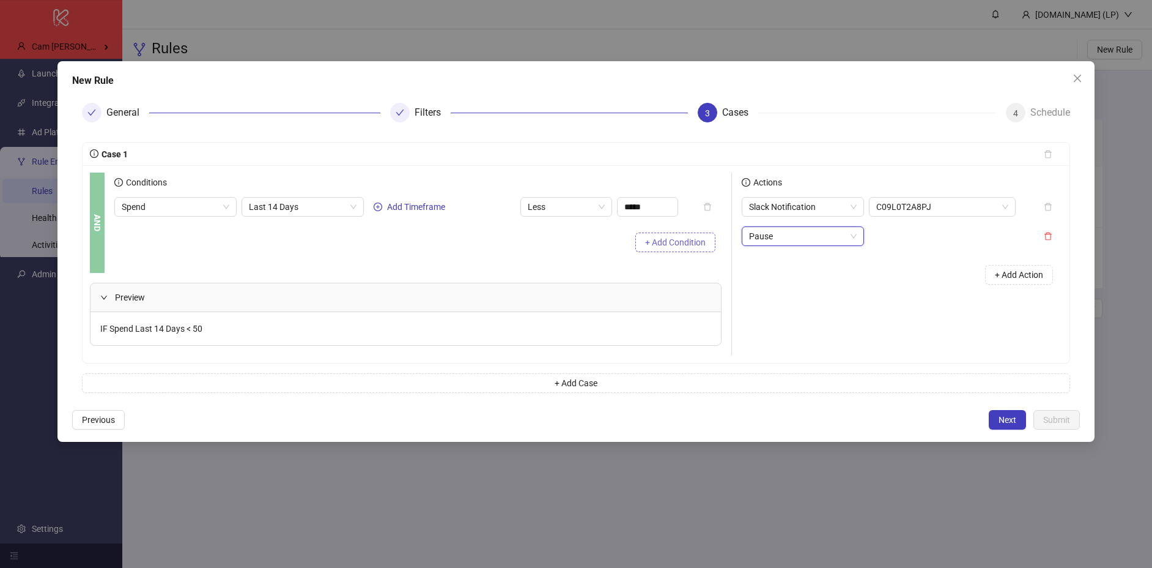
click at [669, 248] on button "+ Add Condition" at bounding box center [675, 242] width 80 height 20
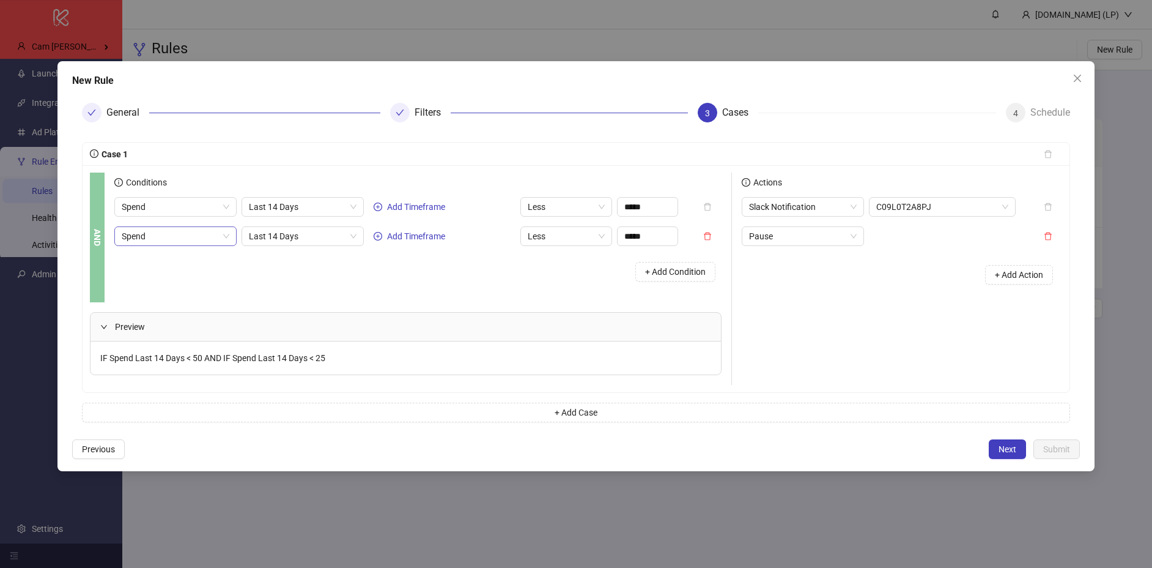
click at [156, 234] on span "Spend" at bounding box center [176, 236] width 108 height 18
type input "****"
click at [135, 278] on div "Roas" at bounding box center [178, 279] width 95 height 13
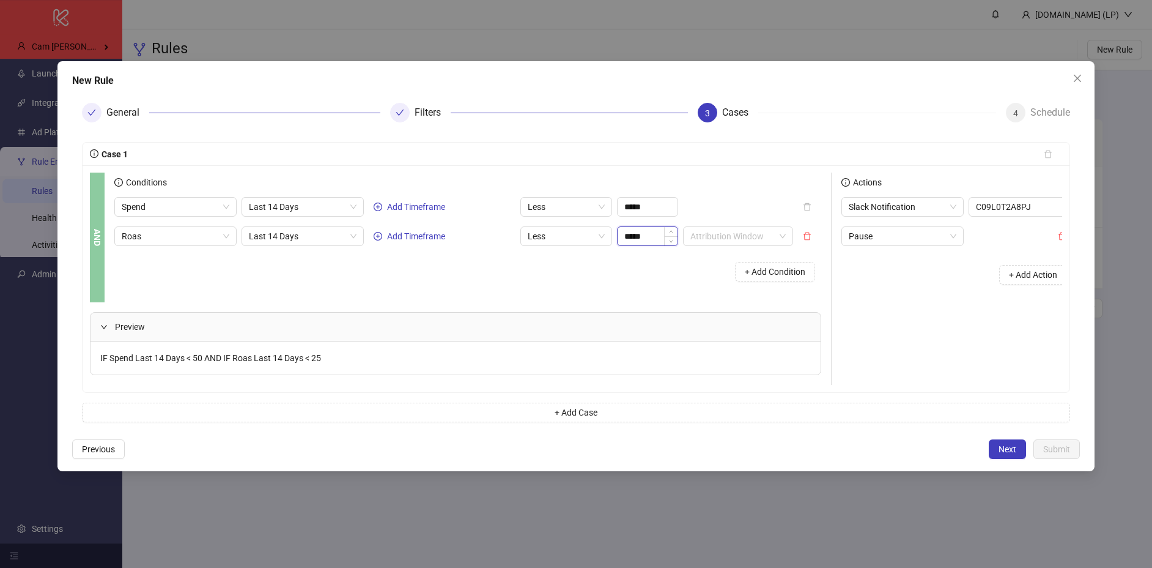
click at [648, 238] on input "*****" at bounding box center [648, 236] width 60 height 18
type input "****"
click at [641, 270] on div "+ Add Condition" at bounding box center [467, 272] width 707 height 32
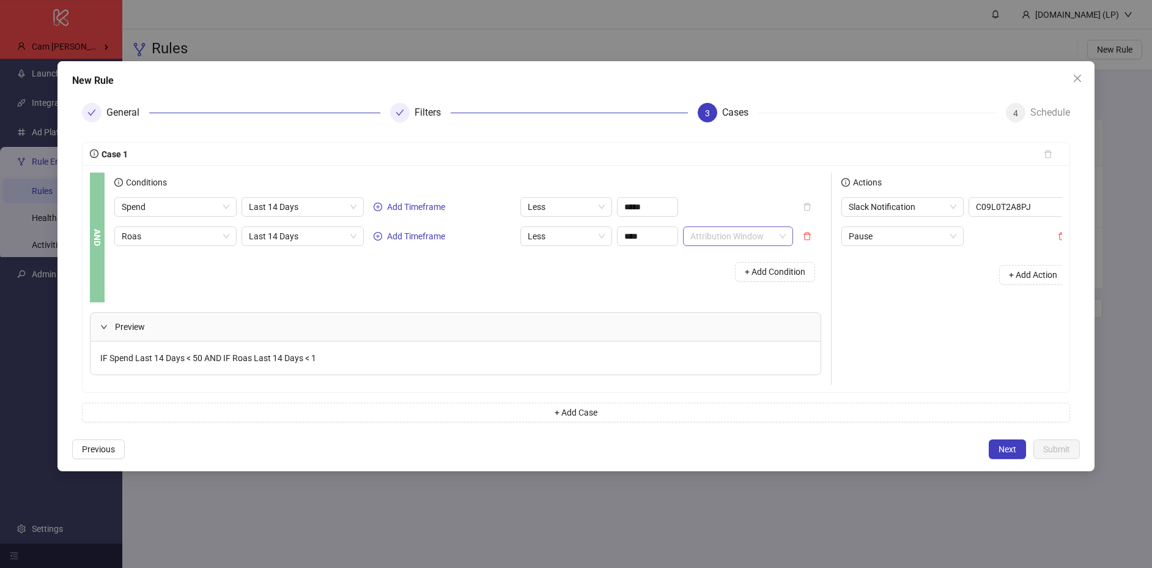
click at [731, 234] on input "search" at bounding box center [732, 236] width 84 height 18
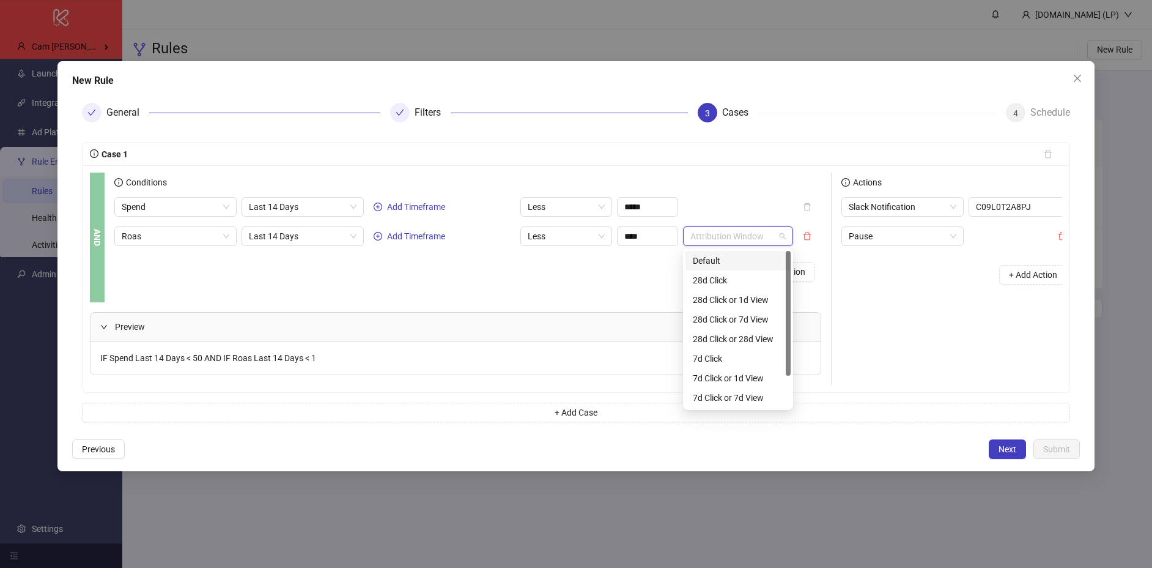
click at [700, 257] on div "Default" at bounding box center [738, 260] width 91 height 13
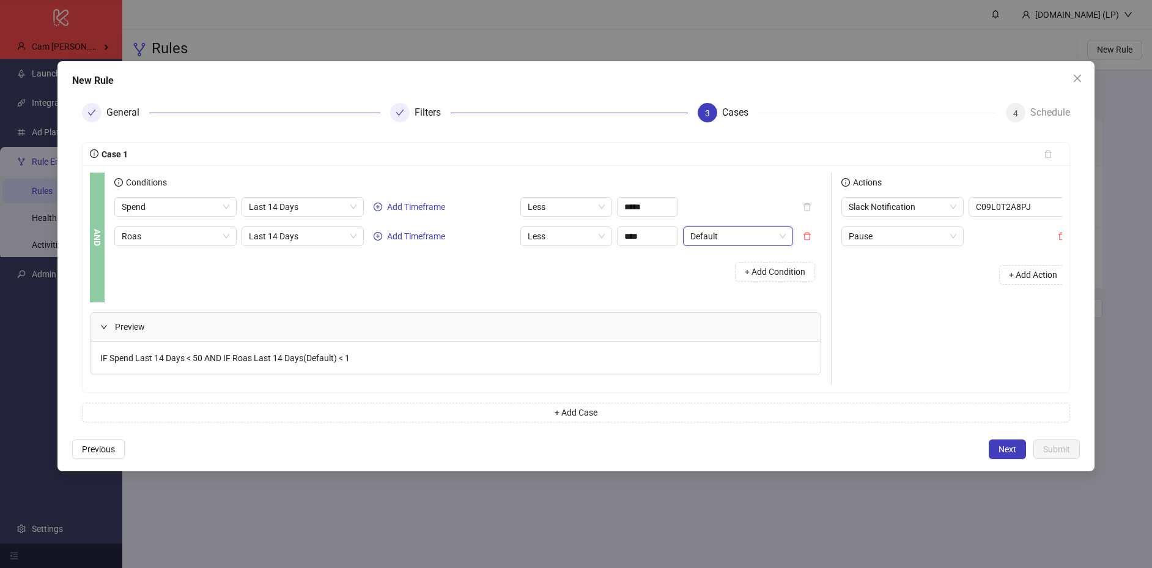
click at [616, 283] on div "+ Add Condition" at bounding box center [467, 272] width 707 height 32
click at [351, 201] on span "Last 14 Days" at bounding box center [300, 207] width 108 height 18
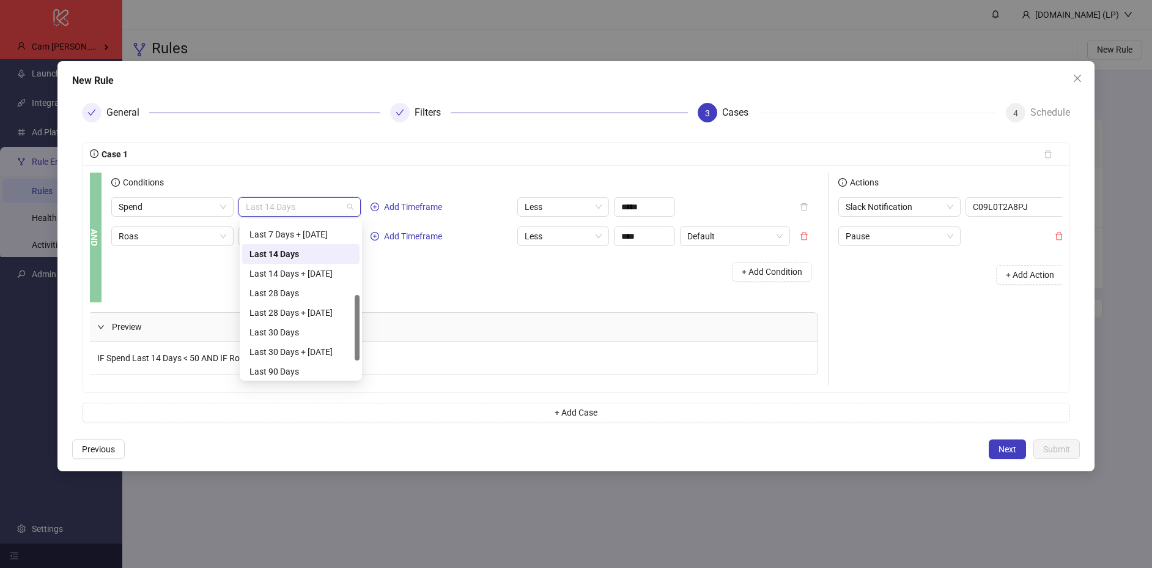
scroll to position [0, 1]
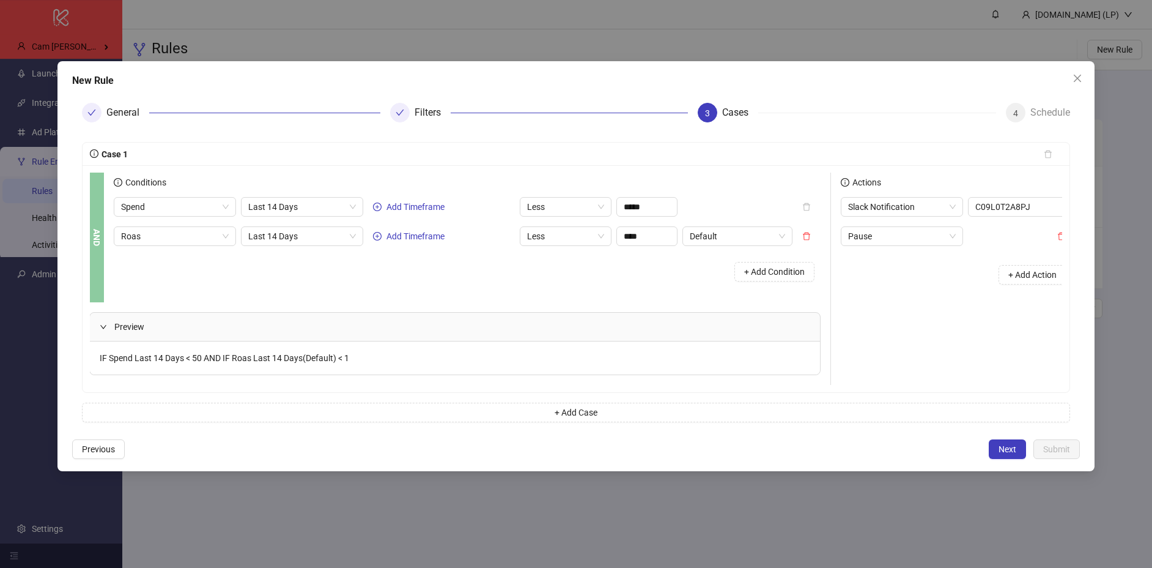
click at [445, 292] on div "Conditions Spend Last 14 Days Add Timeframe Less ***** Roas Last 14 Days Add Ti…" at bounding box center [472, 237] width 717 height 130
click at [627, 210] on input "*****" at bounding box center [647, 207] width 60 height 18
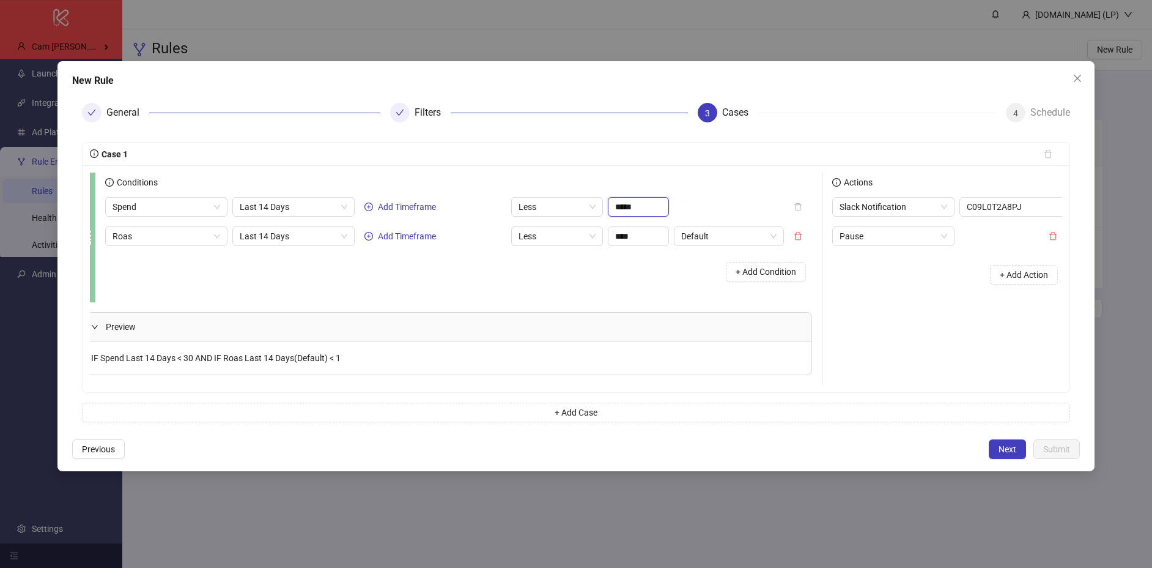
type input "*****"
click at [665, 279] on div "+ Add Condition" at bounding box center [458, 272] width 707 height 32
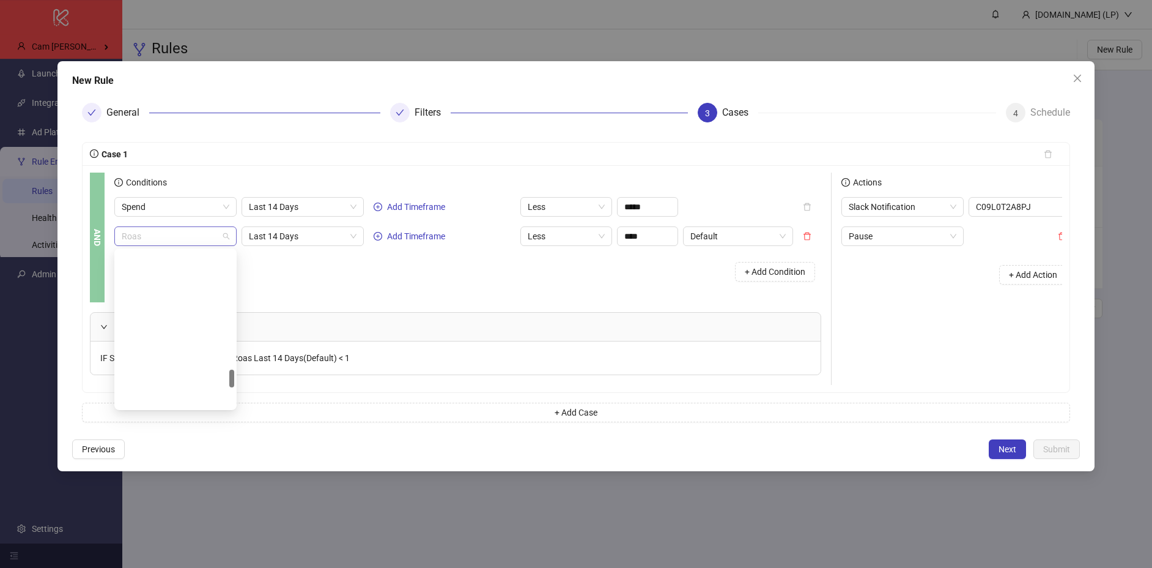
scroll to position [1037, 0]
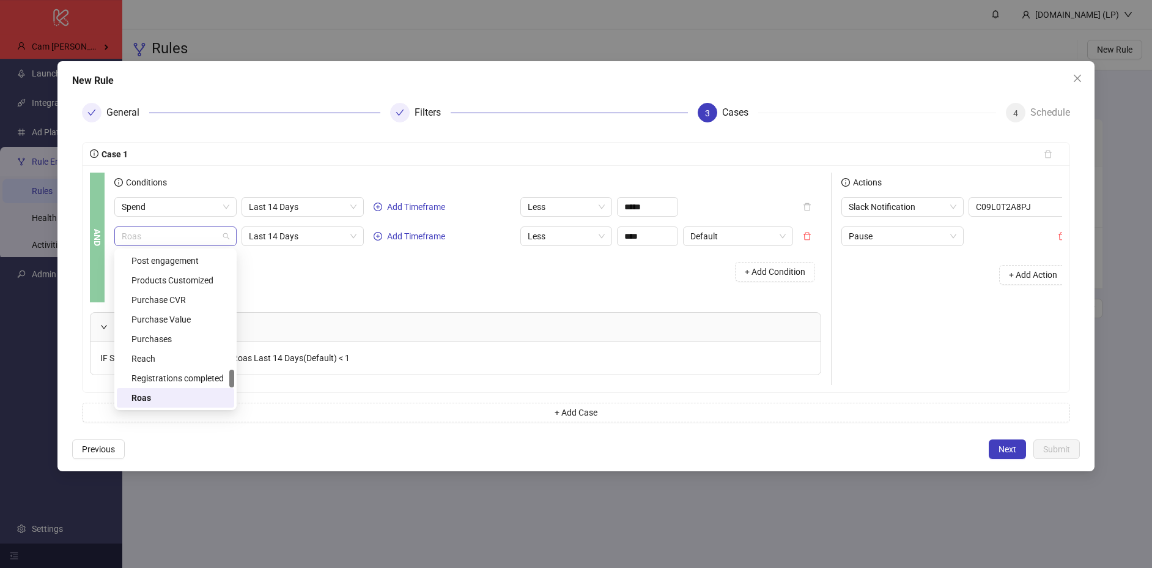
click at [198, 234] on span "Roas" at bounding box center [176, 236] width 108 height 18
type input "*****"
click at [182, 357] on div "Purchases" at bounding box center [178, 358] width 95 height 13
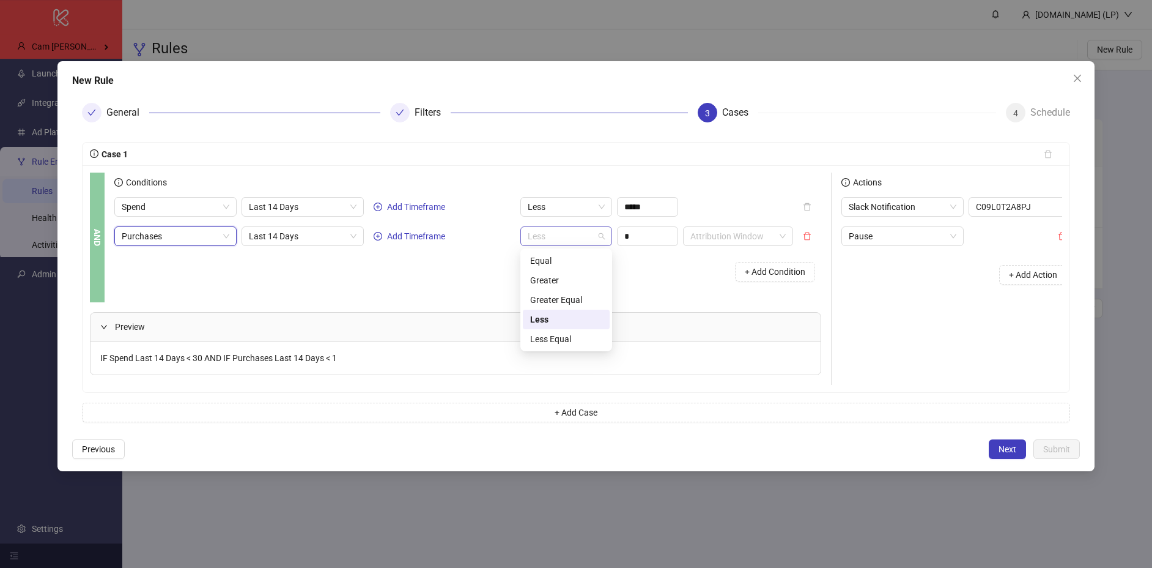
click at [600, 237] on span "Less" at bounding box center [566, 236] width 77 height 18
click at [577, 268] on div "Equal" at bounding box center [566, 261] width 87 height 20
click at [627, 236] on input "*" at bounding box center [648, 236] width 60 height 18
click at [620, 281] on div "+ Add Condition" at bounding box center [467, 272] width 707 height 32
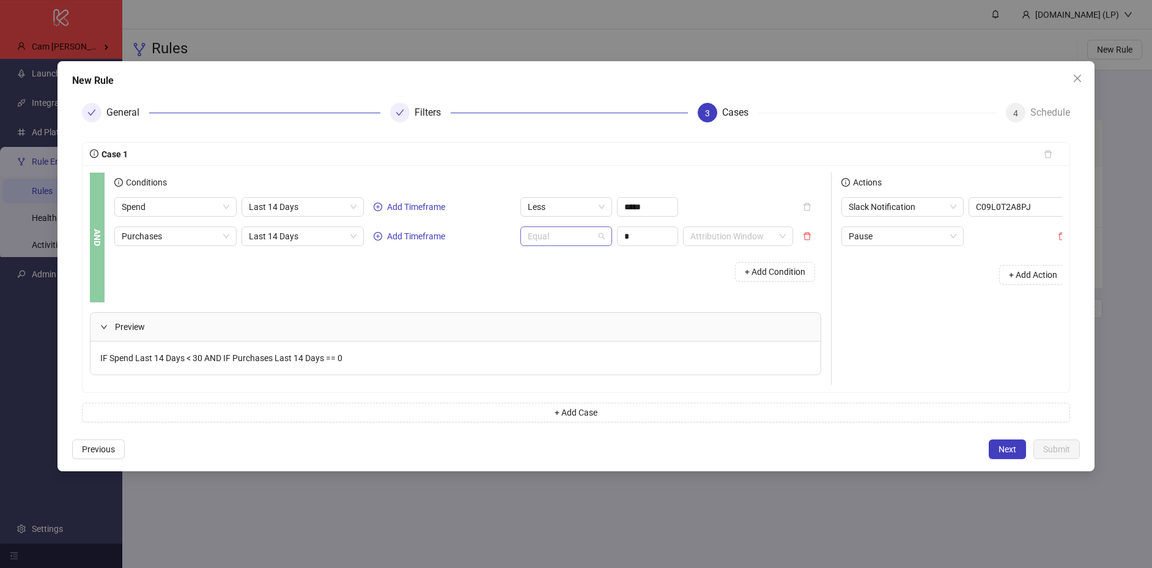
click at [602, 238] on span "Equal" at bounding box center [566, 236] width 77 height 18
click at [544, 320] on div "Less" at bounding box center [566, 319] width 72 height 13
click at [640, 237] on input "*" at bounding box center [648, 236] width 60 height 18
type input "*"
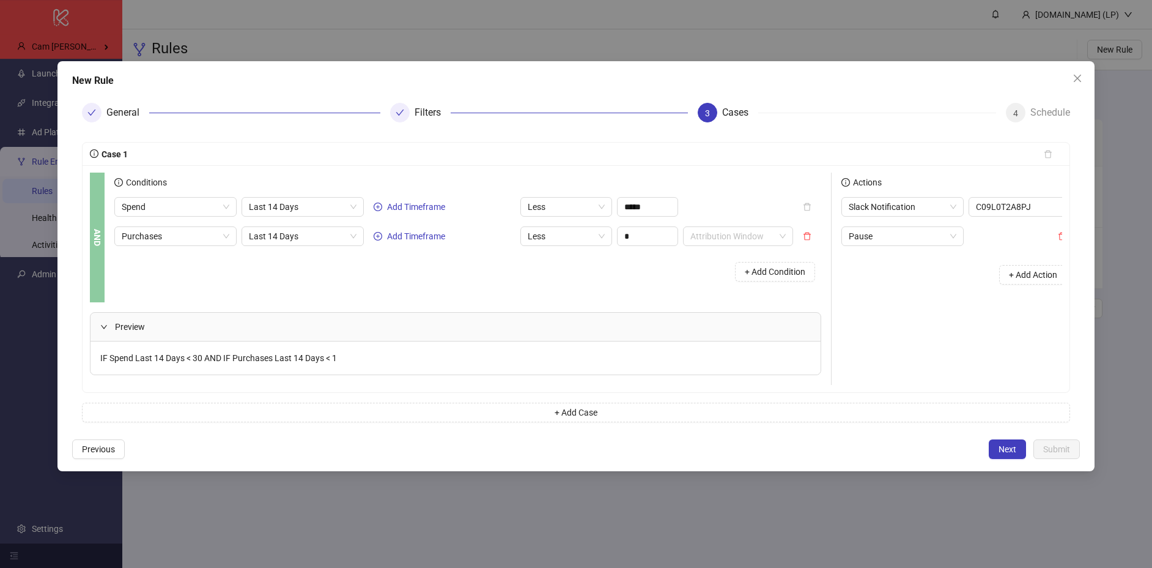
click at [620, 275] on div "+ Add Condition" at bounding box center [467, 272] width 707 height 32
click at [605, 236] on div "Less" at bounding box center [566, 236] width 92 height 20
click at [562, 333] on div "Less Equal" at bounding box center [566, 338] width 72 height 13
click at [626, 205] on input "*****" at bounding box center [648, 207] width 60 height 18
type input "*****"
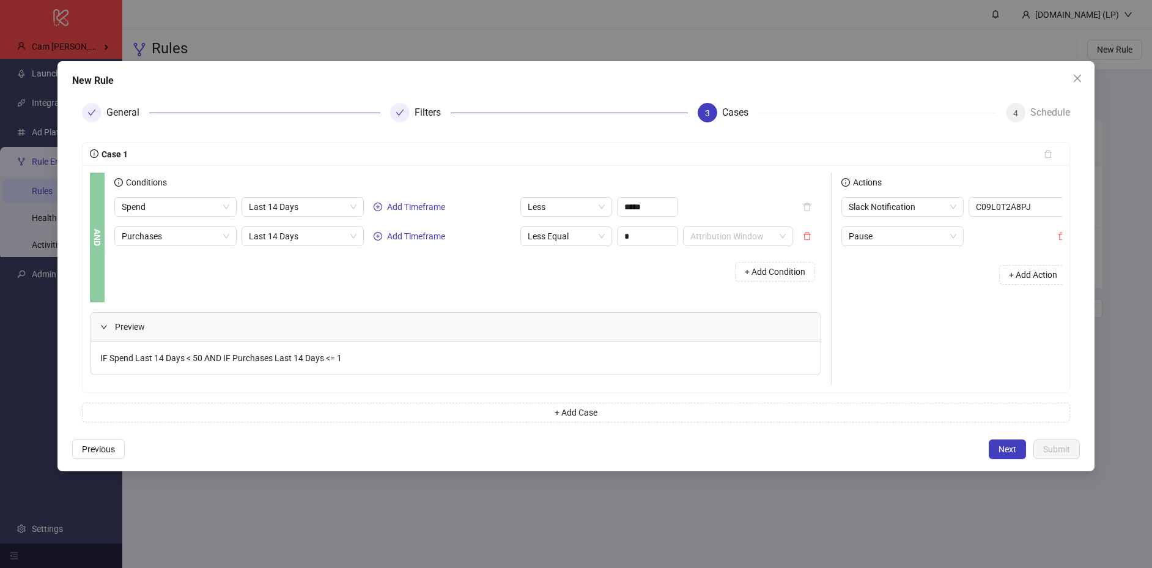
click at [604, 275] on div "+ Add Condition" at bounding box center [467, 272] width 707 height 32
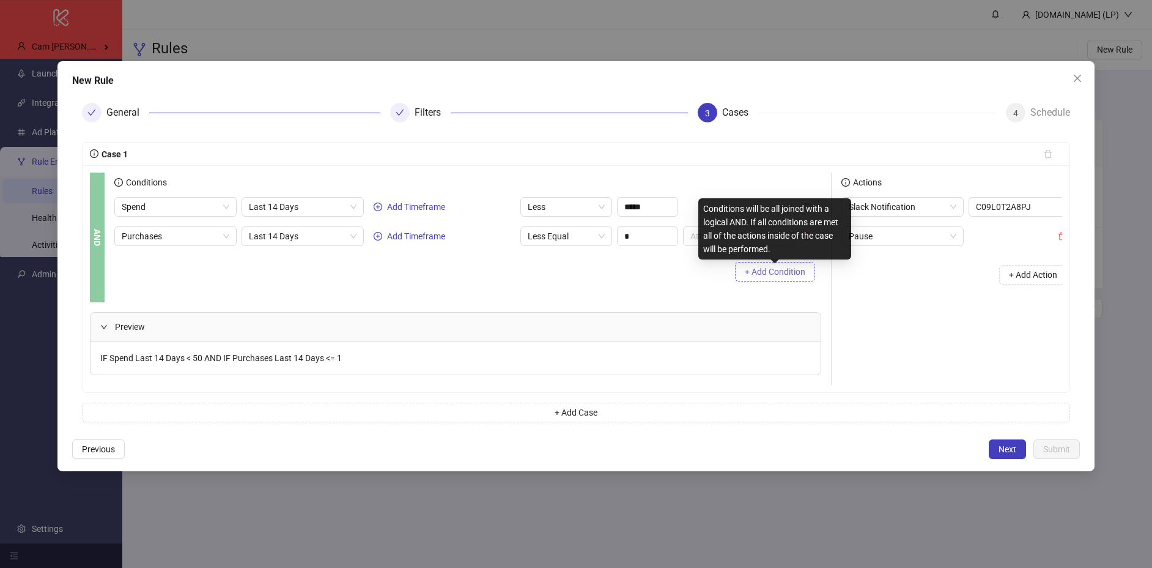
click at [788, 270] on span "+ Add Condition" at bounding box center [775, 272] width 61 height 10
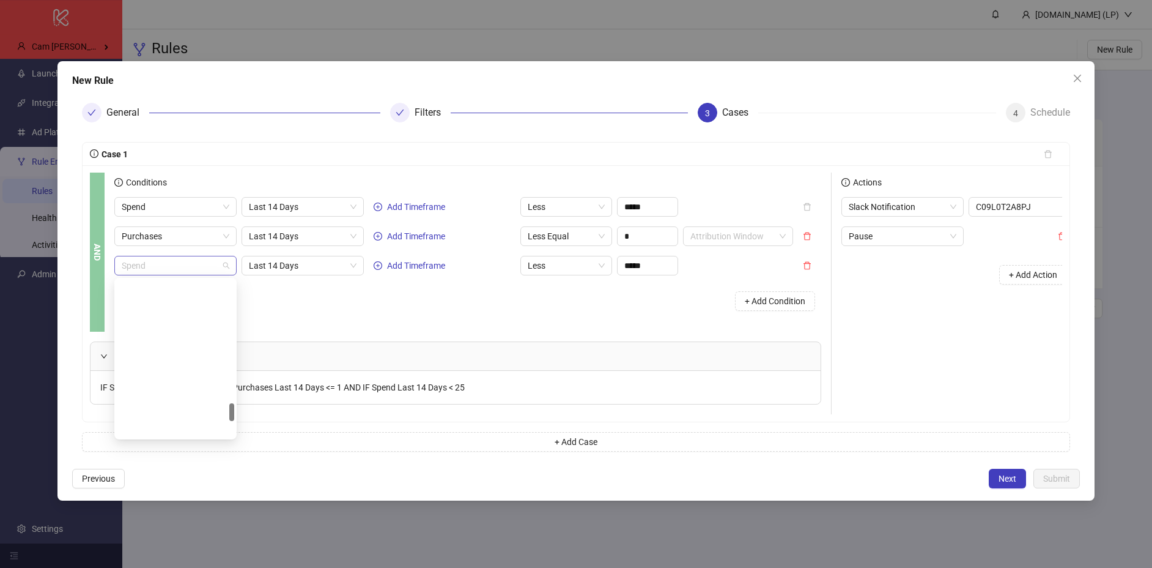
click at [188, 264] on span "Spend" at bounding box center [176, 265] width 108 height 18
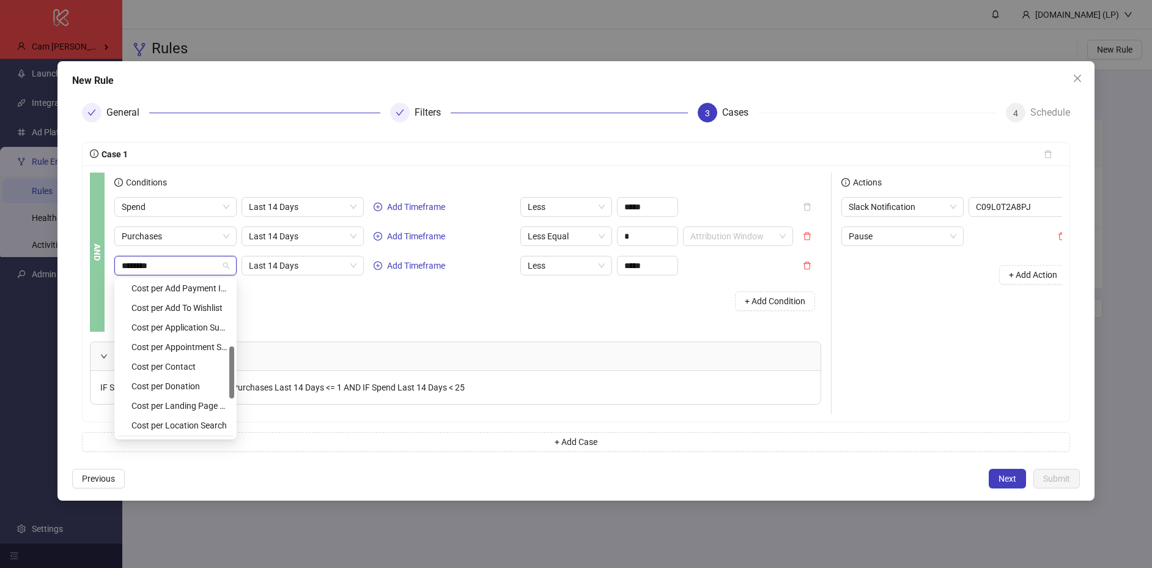
scroll to position [0, 0]
type input "********"
click at [448, 311] on div "+ Add Condition" at bounding box center [467, 301] width 707 height 32
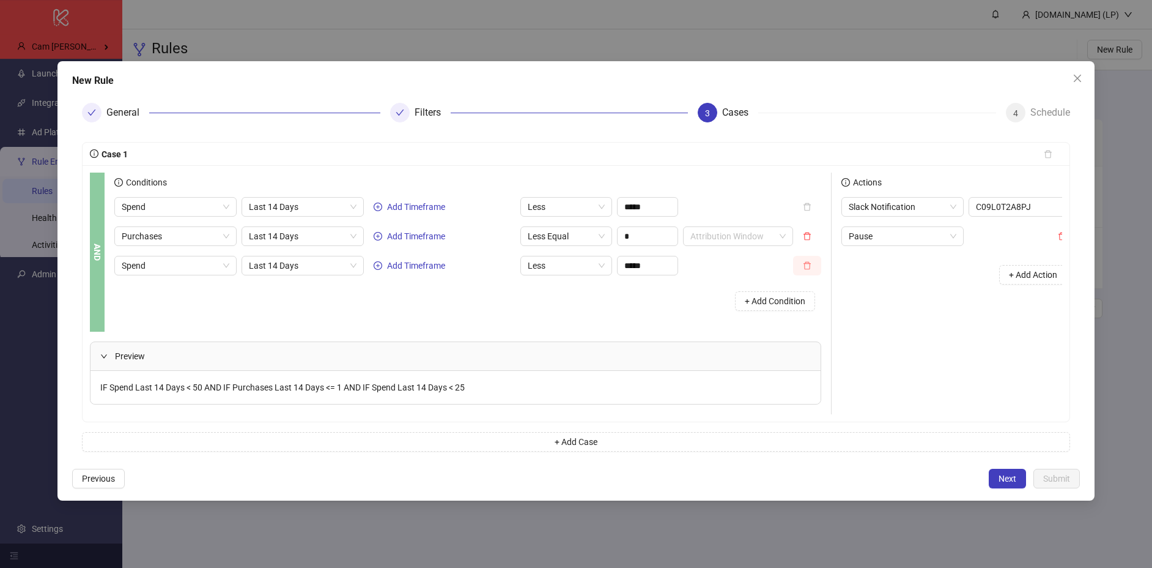
click at [808, 267] on icon "delete" at bounding box center [807, 265] width 9 height 9
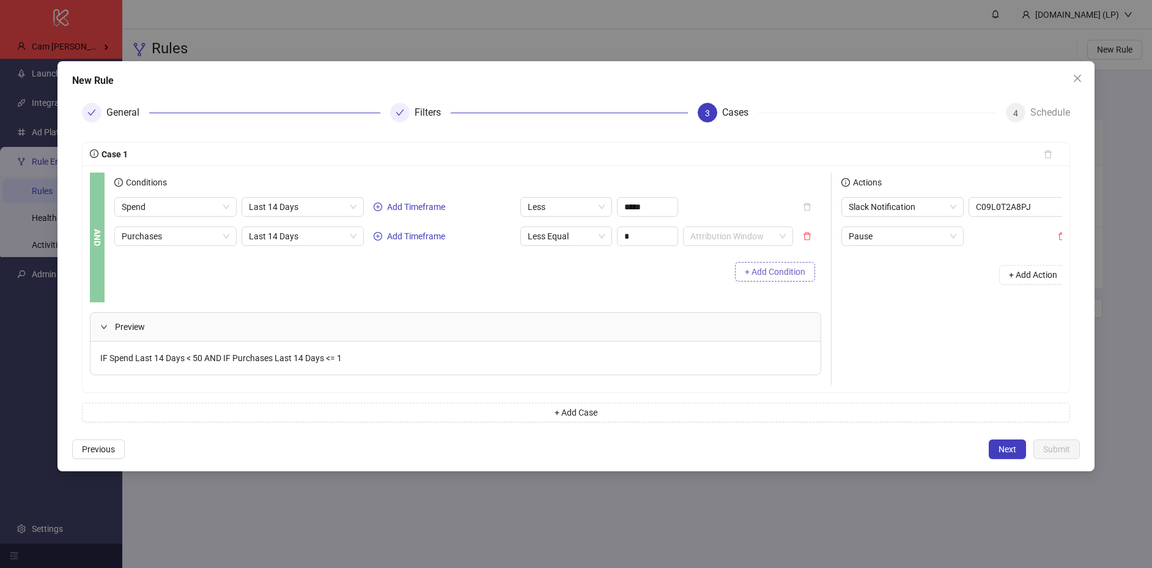
click at [791, 280] on button "+ Add Condition" at bounding box center [775, 272] width 80 height 20
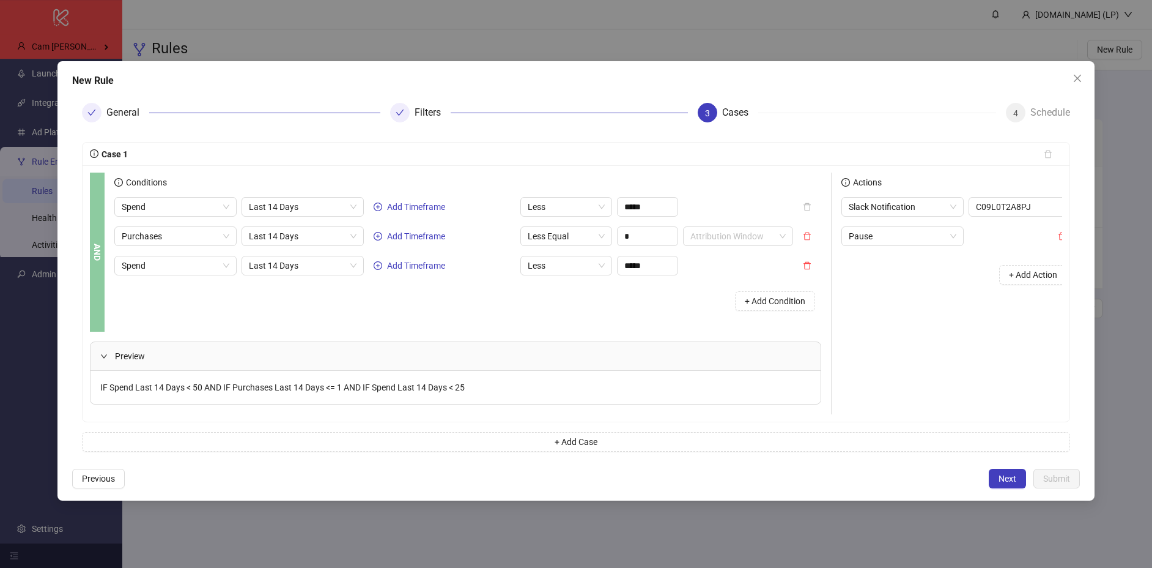
click at [202, 253] on div "Spend Last 14 Days Add Timeframe Less ***** Purchases Last 14 Days Add Timefram…" at bounding box center [467, 257] width 707 height 120
click at [186, 261] on span "Spend" at bounding box center [176, 265] width 108 height 18
type input "****"
click at [174, 312] on div "Roas" at bounding box center [178, 309] width 95 height 13
click at [640, 267] on input "*****" at bounding box center [648, 265] width 60 height 18
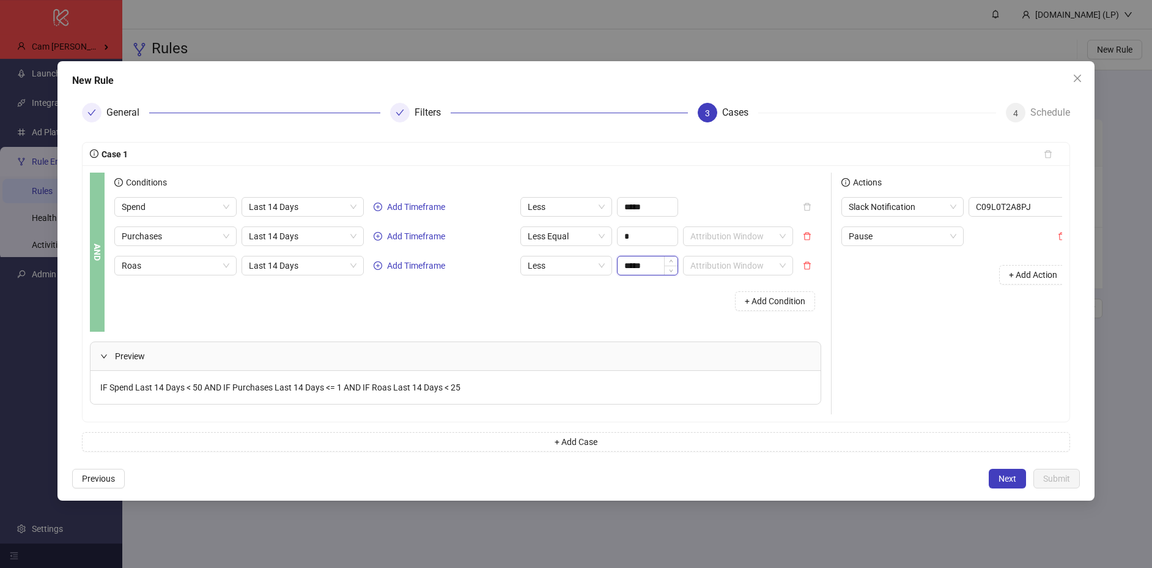
click at [640, 267] on input "*****" at bounding box center [648, 265] width 60 height 18
type input "****"
click at [629, 288] on div "+ Add Condition" at bounding box center [467, 301] width 707 height 32
click at [547, 441] on button "+ Add Case" at bounding box center [576, 442] width 988 height 20
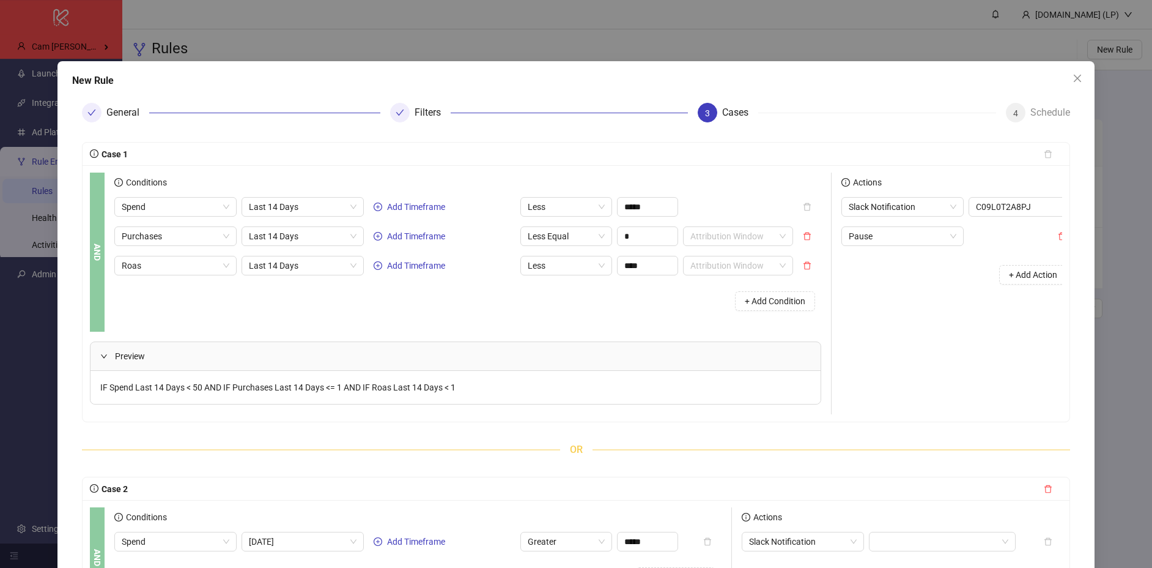
scroll to position [190, 0]
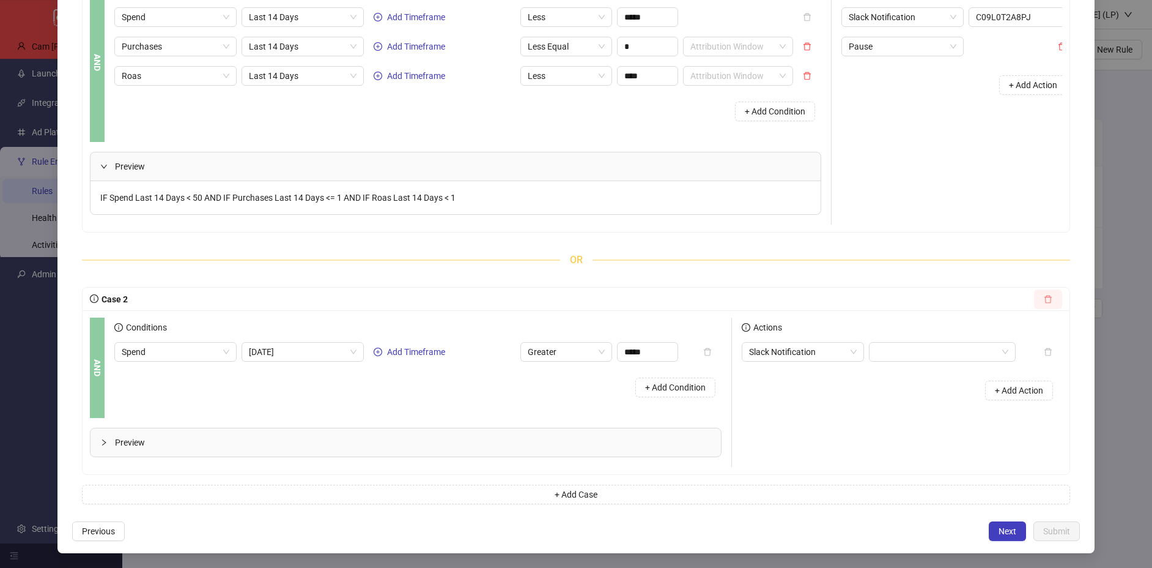
click at [1048, 298] on icon "delete" at bounding box center [1048, 299] width 9 height 9
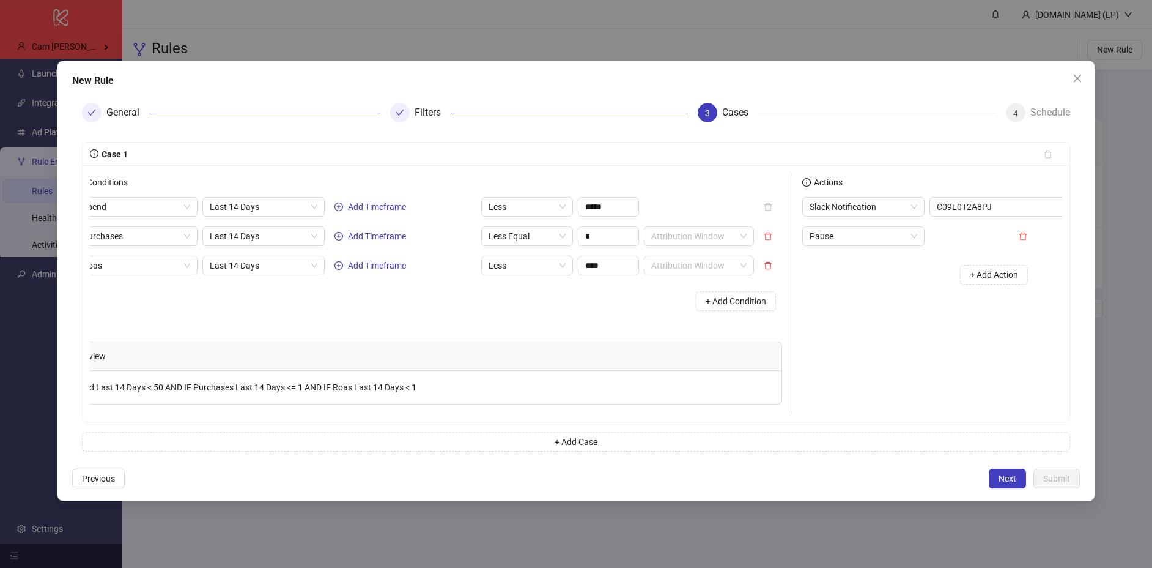
scroll to position [0, 43]
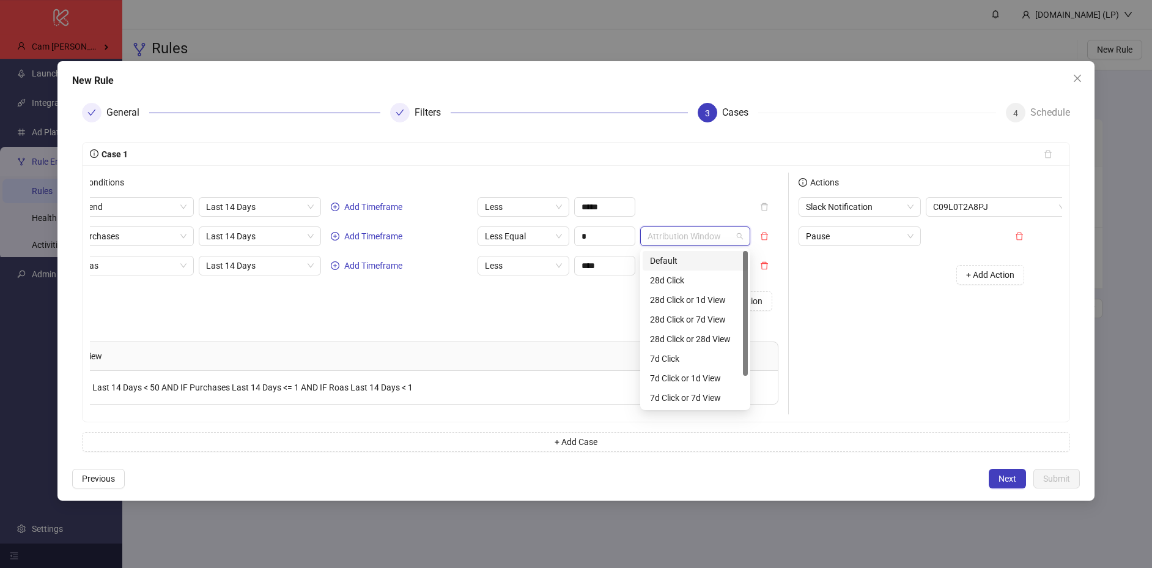
click at [662, 228] on input "search" at bounding box center [690, 236] width 84 height 18
click at [662, 262] on div "Default" at bounding box center [695, 260] width 91 height 13
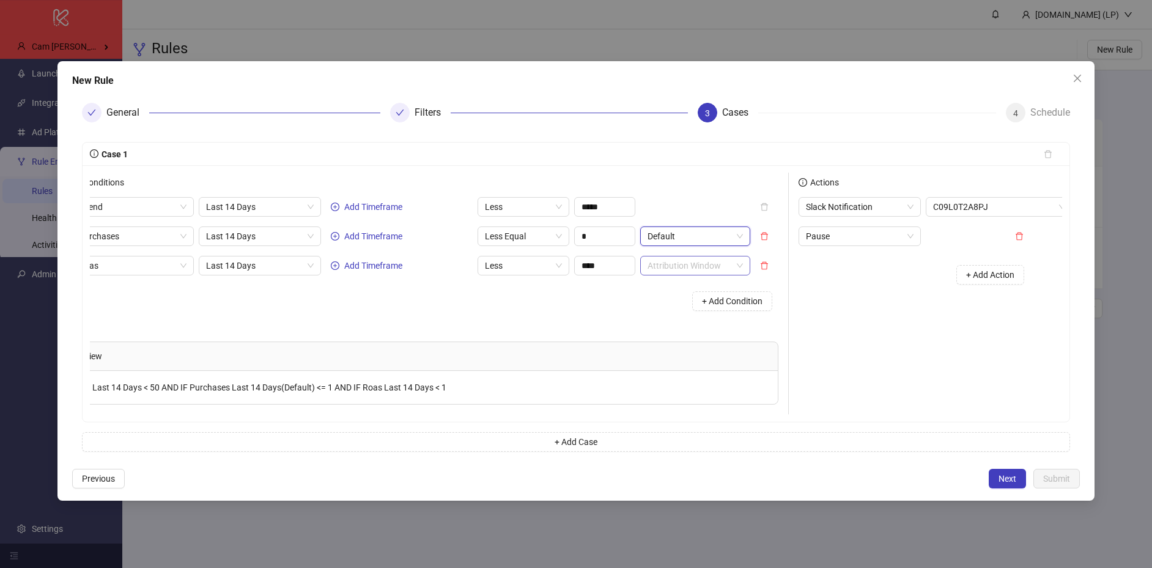
click at [654, 265] on input "search" at bounding box center [690, 265] width 84 height 18
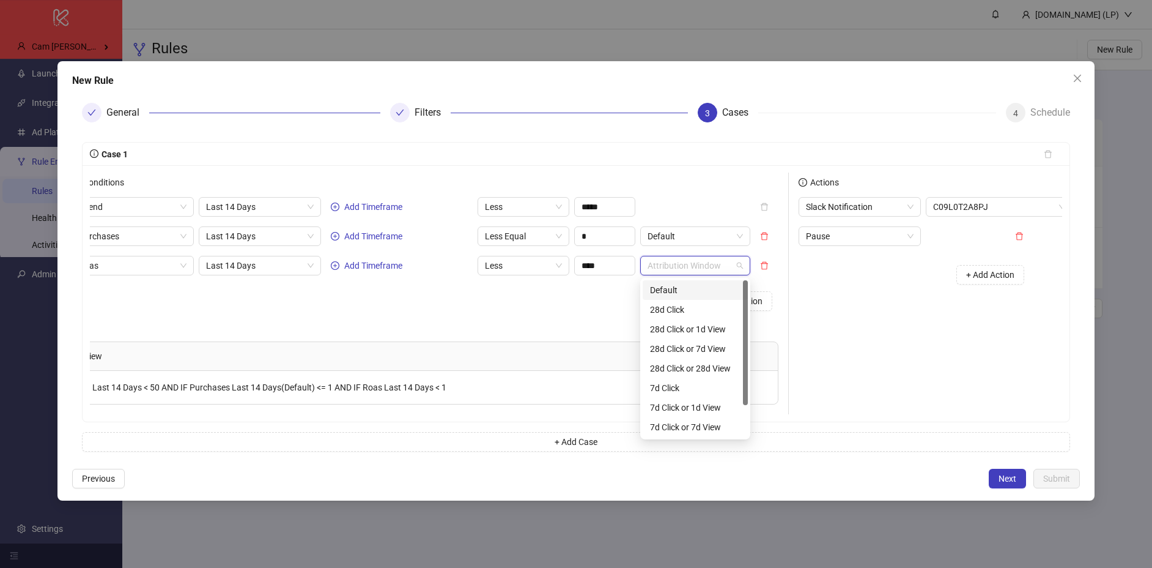
click at [651, 286] on div "Default" at bounding box center [695, 289] width 91 height 13
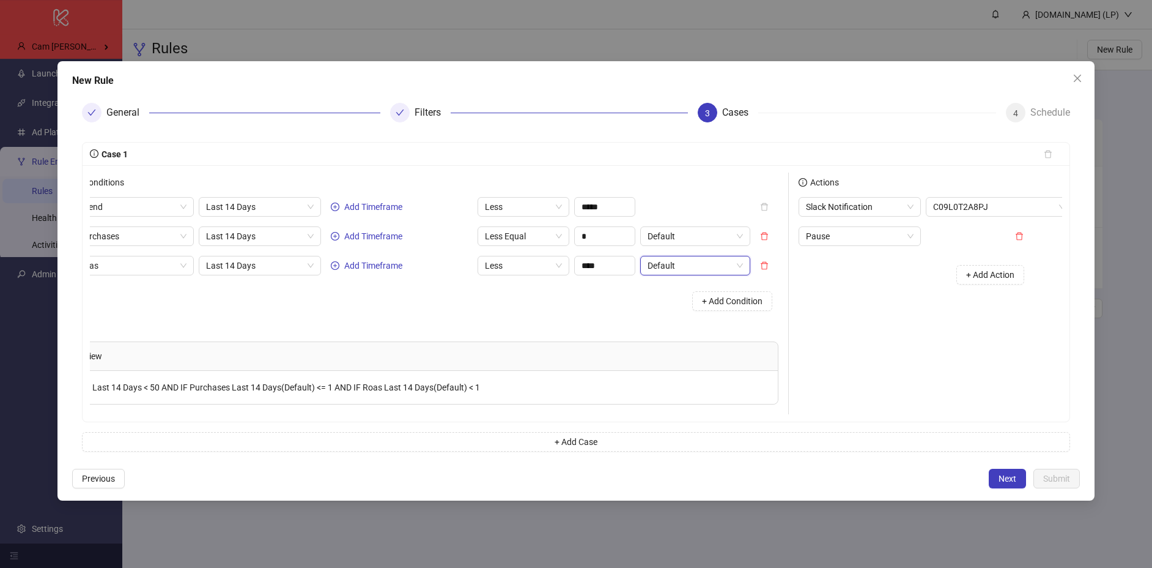
click at [895, 325] on div "Actions Slack Notification C09L0T2A8PJ Pause + Add Action" at bounding box center [911, 293] width 245 height 242
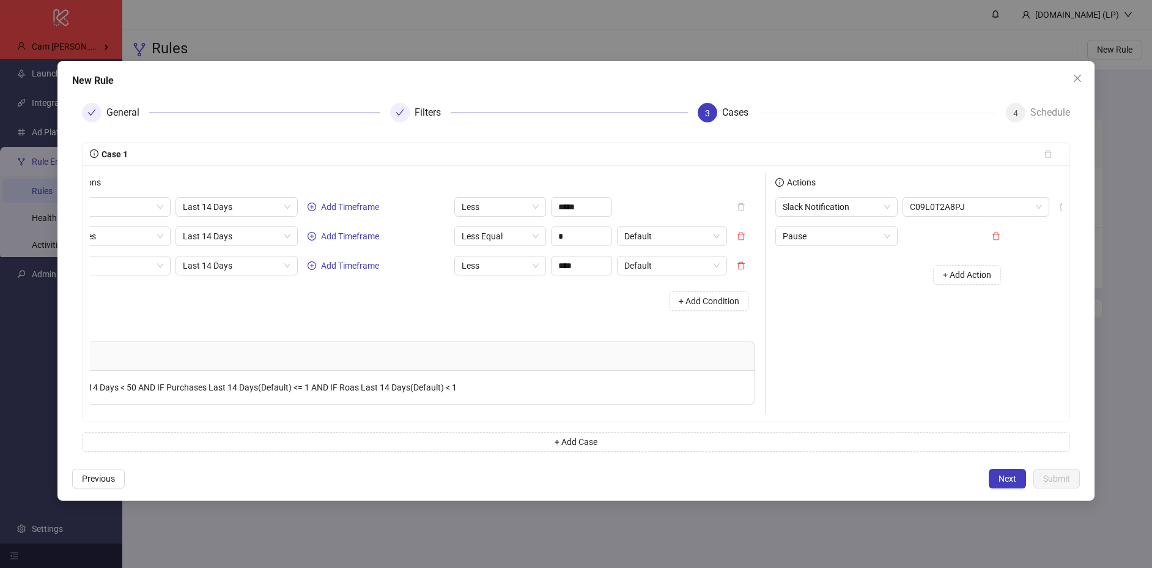
scroll to position [0, 81]
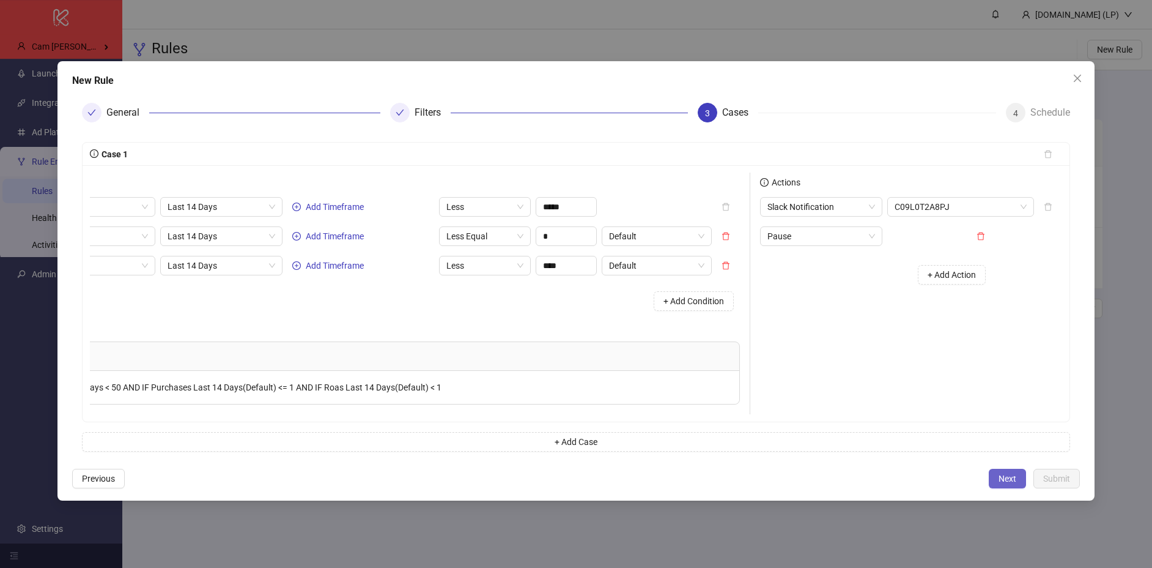
click at [993, 479] on button "Next" at bounding box center [1007, 478] width 37 height 20
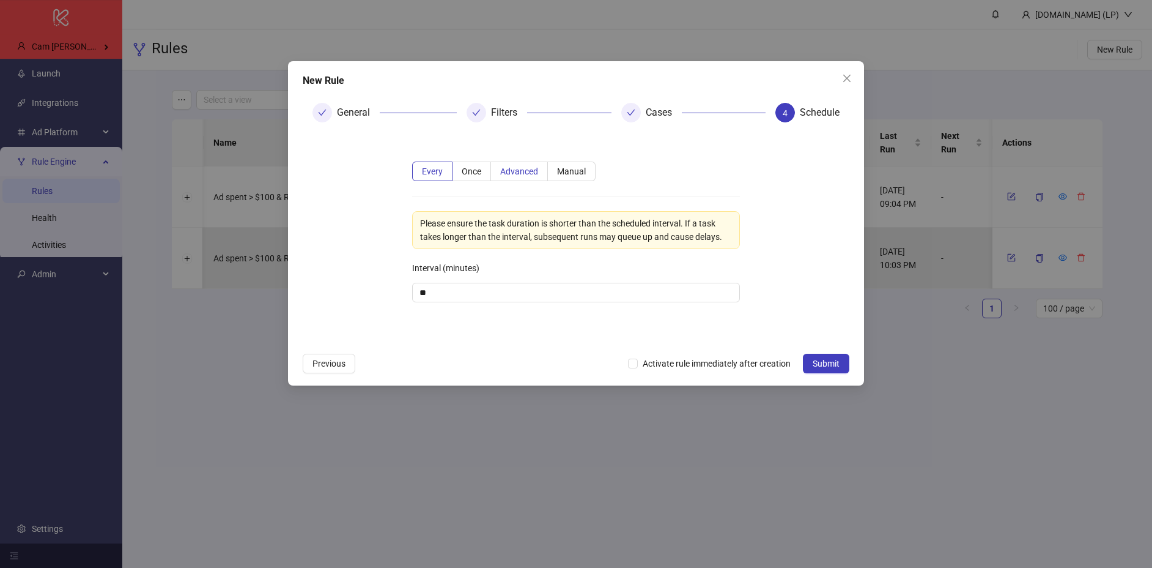
click at [525, 161] on label "Advanced" at bounding box center [519, 171] width 57 height 20
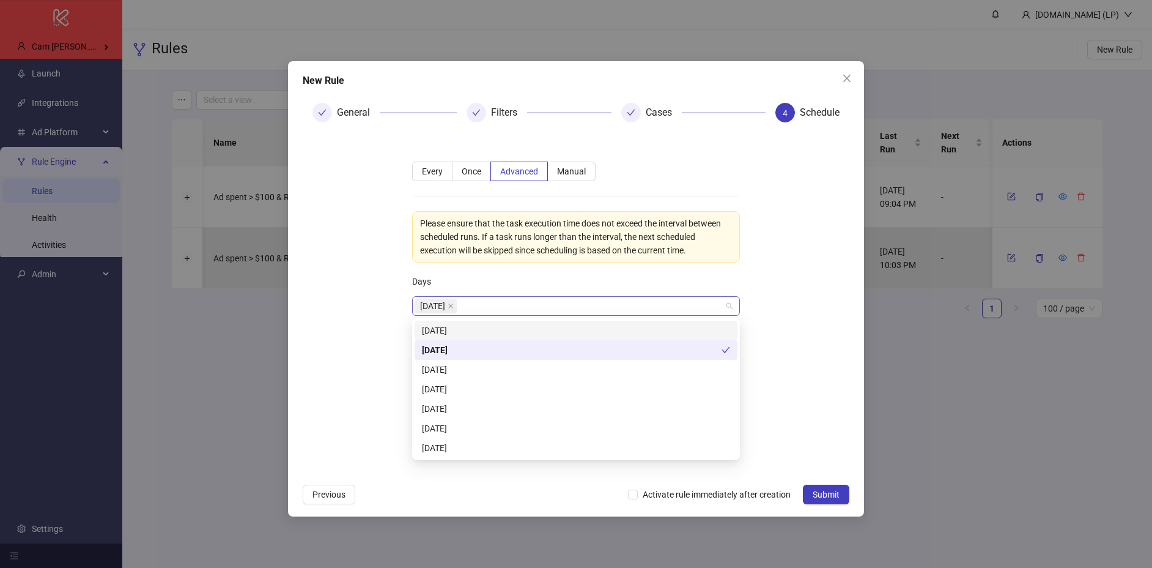
click at [520, 304] on div "Monday" at bounding box center [570, 305] width 310 height 17
click at [487, 373] on div "Tuesday" at bounding box center [576, 369] width 308 height 13
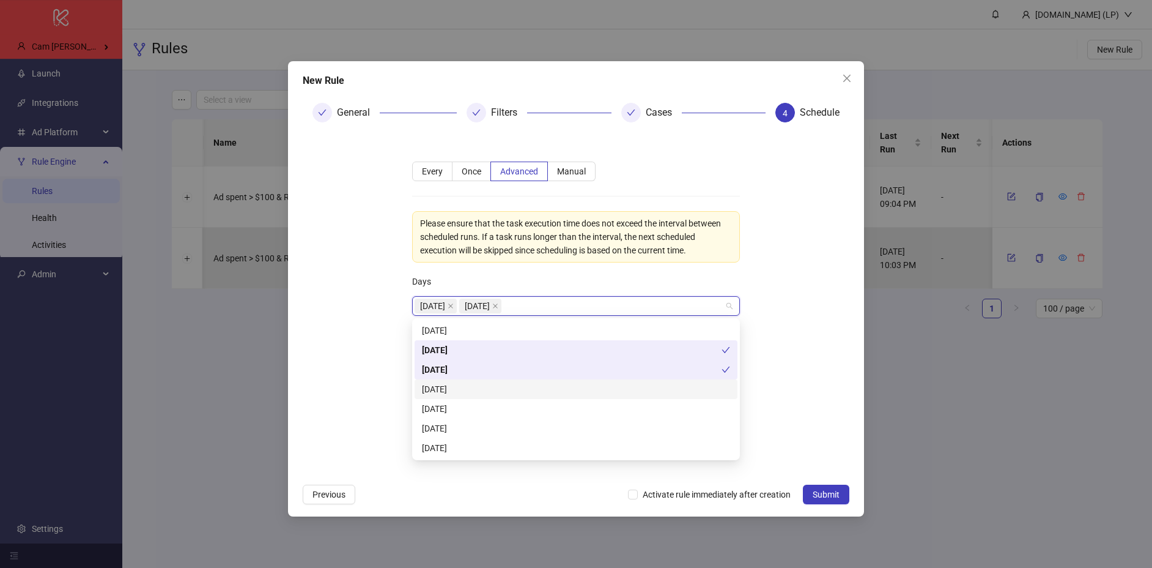
click at [479, 391] on div "Wednesday" at bounding box center [576, 388] width 308 height 13
click at [459, 407] on div "Thursday" at bounding box center [576, 408] width 308 height 13
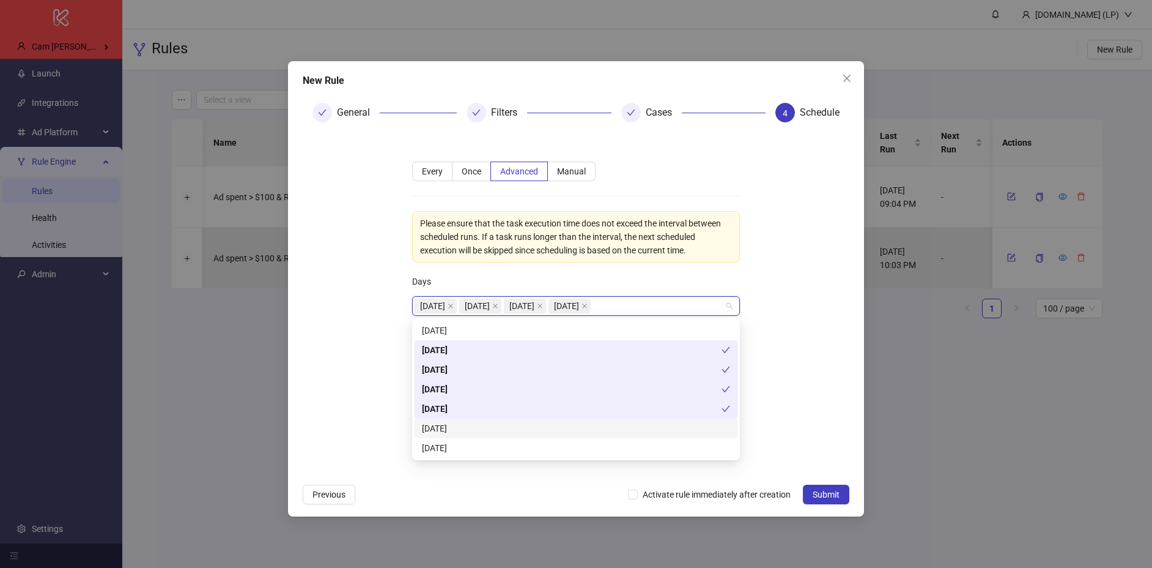
click at [445, 431] on div "Friday" at bounding box center [576, 427] width 308 height 13
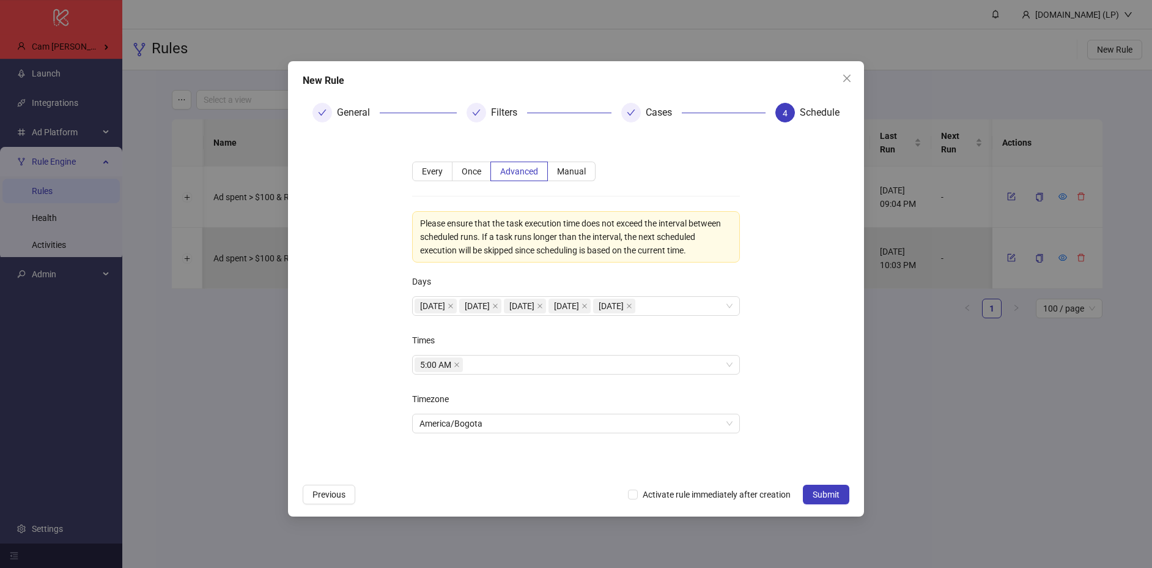
click at [379, 399] on form "**********" at bounding box center [576, 304] width 547 height 345
click at [447, 171] on label "Every" at bounding box center [432, 171] width 40 height 20
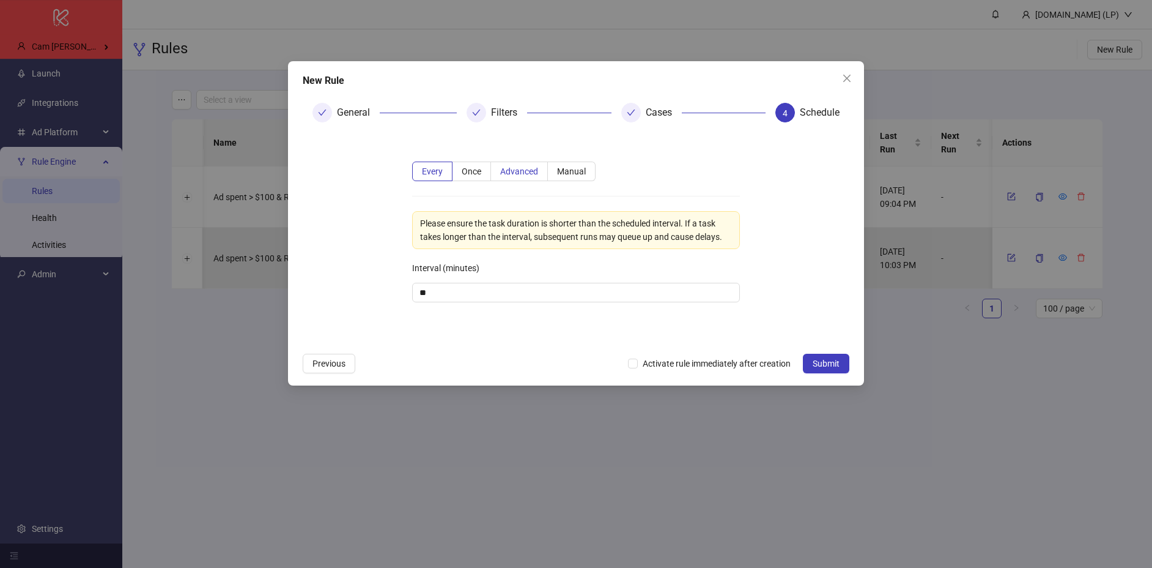
click at [511, 163] on label "Advanced" at bounding box center [519, 171] width 57 height 20
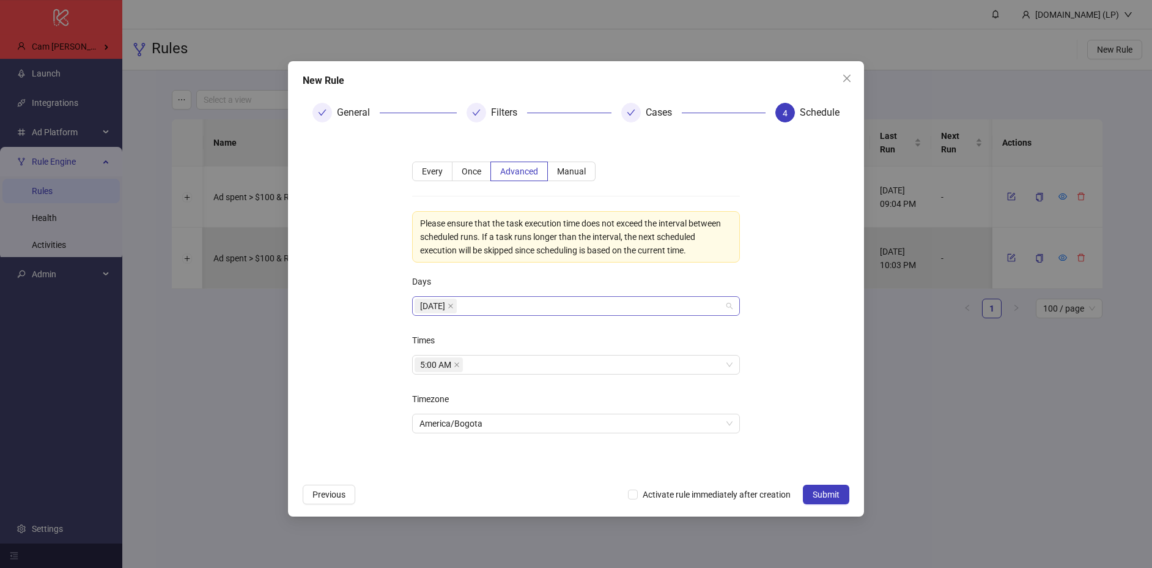
click at [511, 313] on div "Monday" at bounding box center [570, 305] width 310 height 17
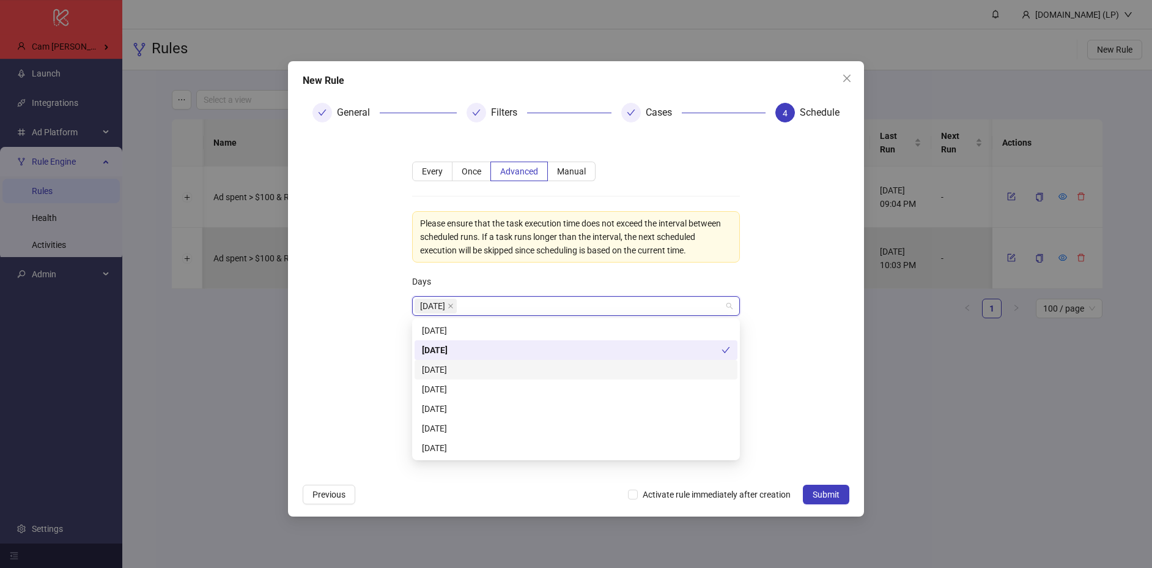
click at [470, 368] on div "Tuesday" at bounding box center [576, 369] width 308 height 13
click at [448, 396] on div "Wednesday" at bounding box center [576, 389] width 323 height 20
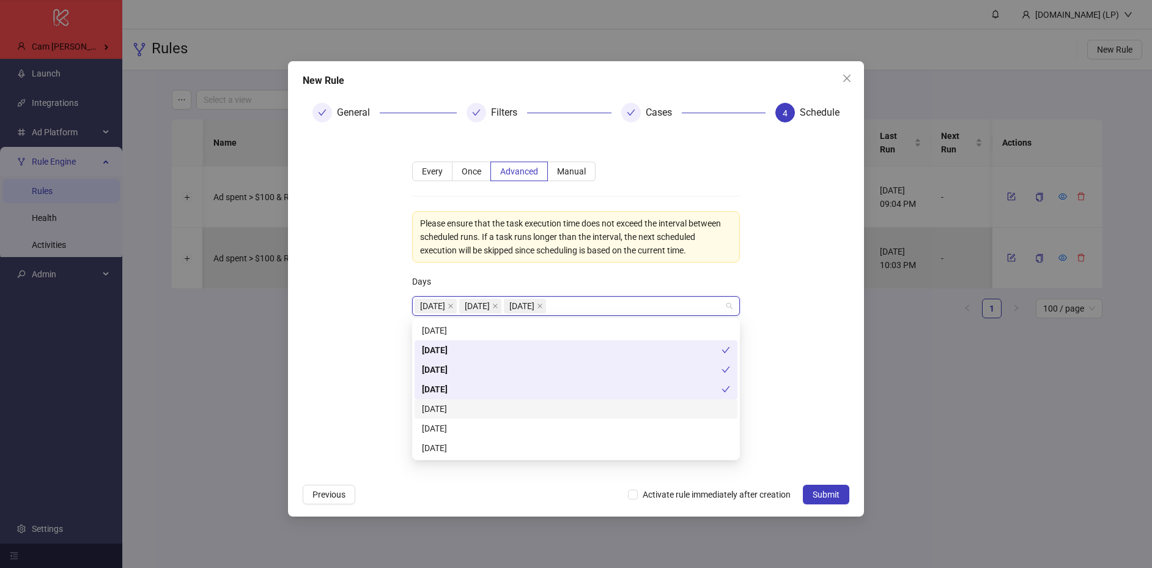
click at [441, 405] on div "Thursday" at bounding box center [576, 408] width 308 height 13
click at [438, 421] on div "Friday" at bounding box center [576, 427] width 308 height 13
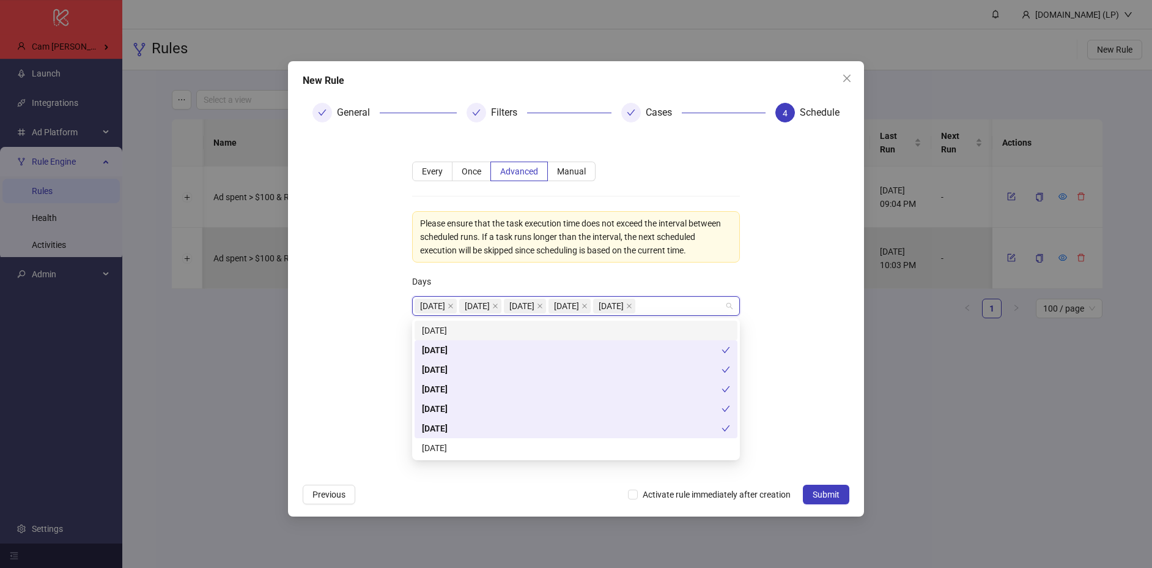
click at [454, 333] on div "Sunday" at bounding box center [576, 330] width 308 height 13
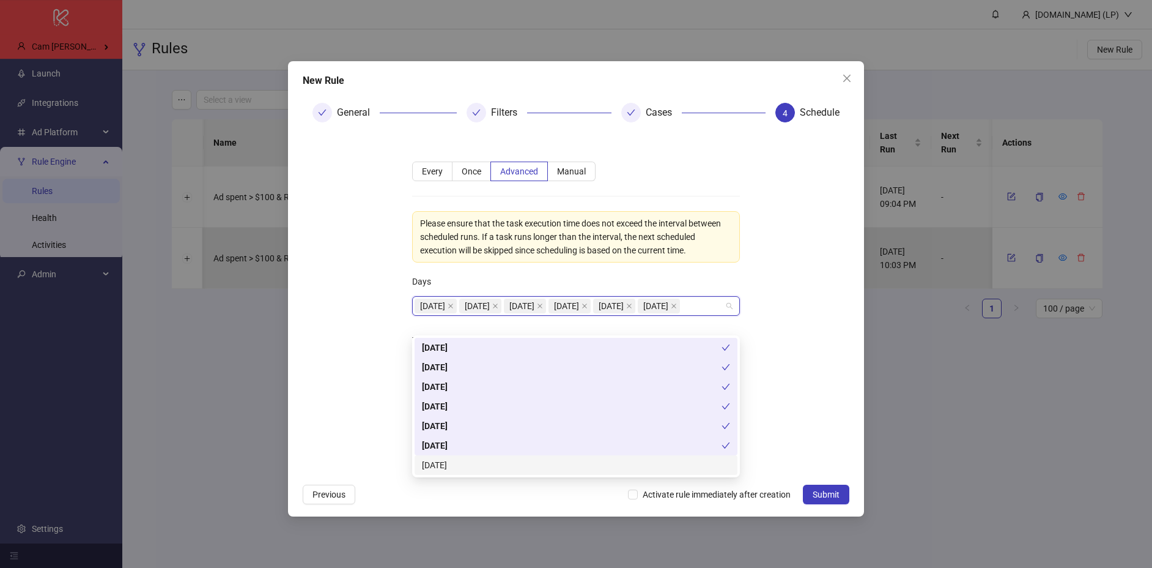
click at [450, 475] on div "Friday Saturday Sunday Monday Tuesday Wednesday Thursday Friday Saturday" at bounding box center [576, 406] width 328 height 142
click at [455, 464] on div "Saturday" at bounding box center [576, 464] width 308 height 13
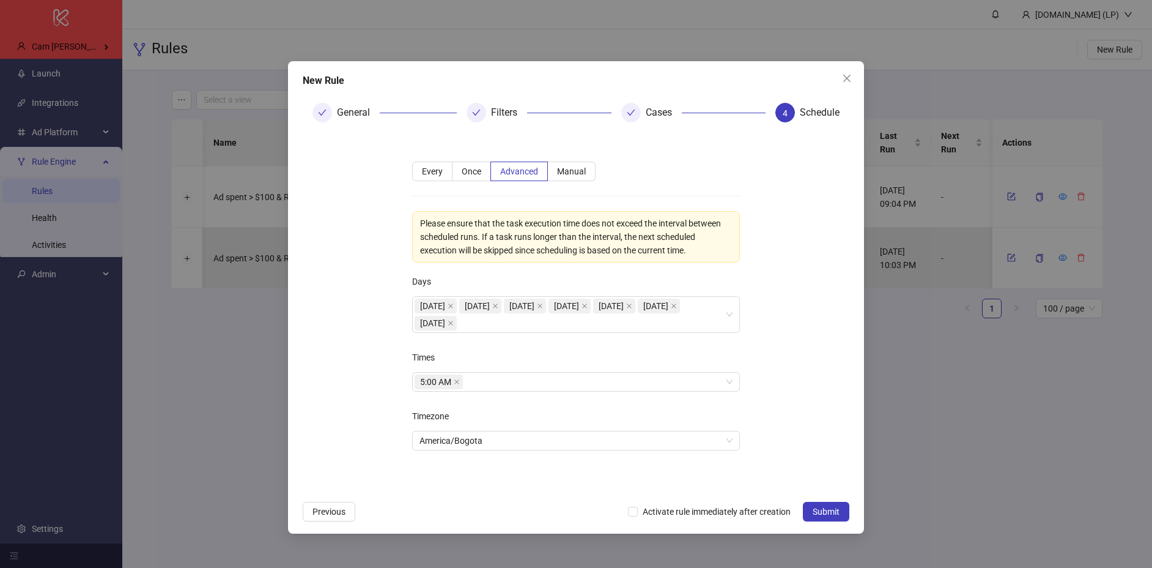
click at [365, 386] on form "**********" at bounding box center [576, 313] width 547 height 362
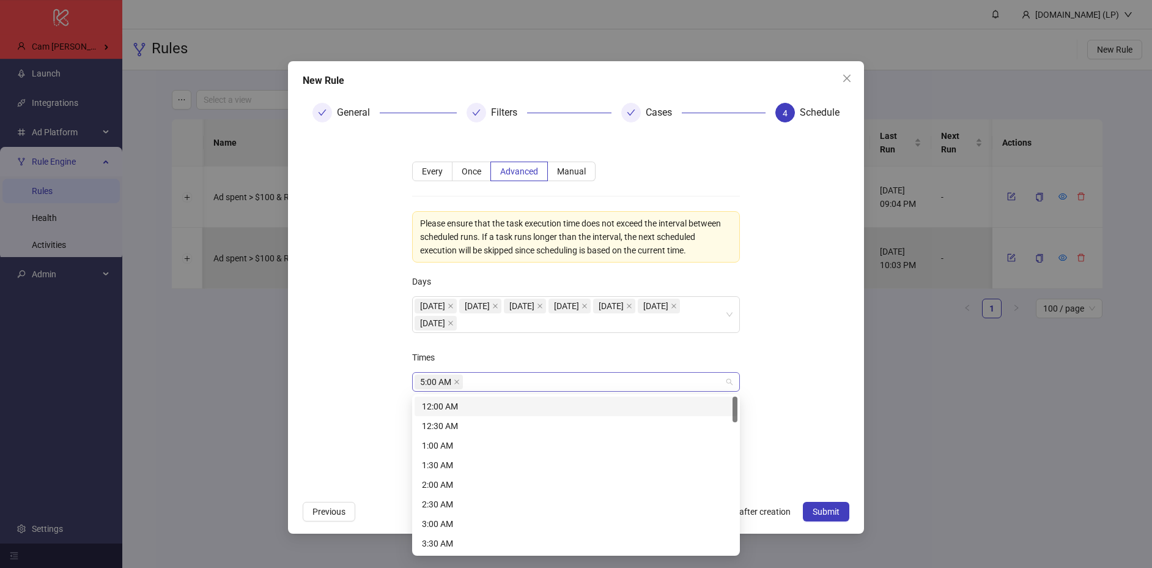
click at [560, 378] on div "5:00 AM" at bounding box center [570, 381] width 310 height 17
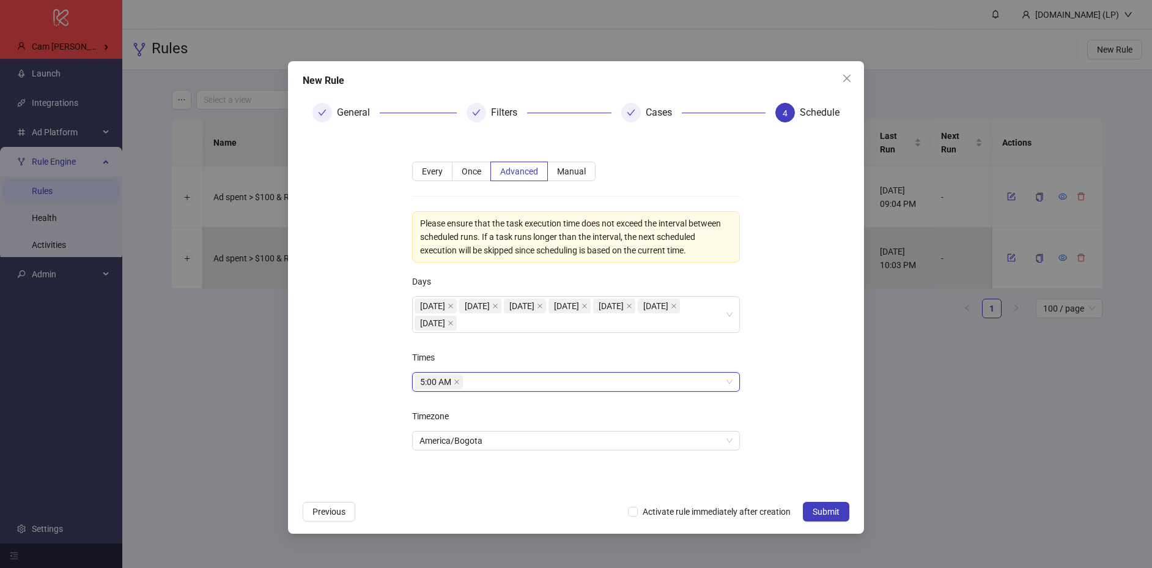
click at [453, 382] on span "5:00 AM" at bounding box center [439, 381] width 48 height 15
click at [455, 382] on icon "close" at bounding box center [457, 382] width 6 height 6
click at [436, 169] on span "Every" at bounding box center [432, 171] width 21 height 10
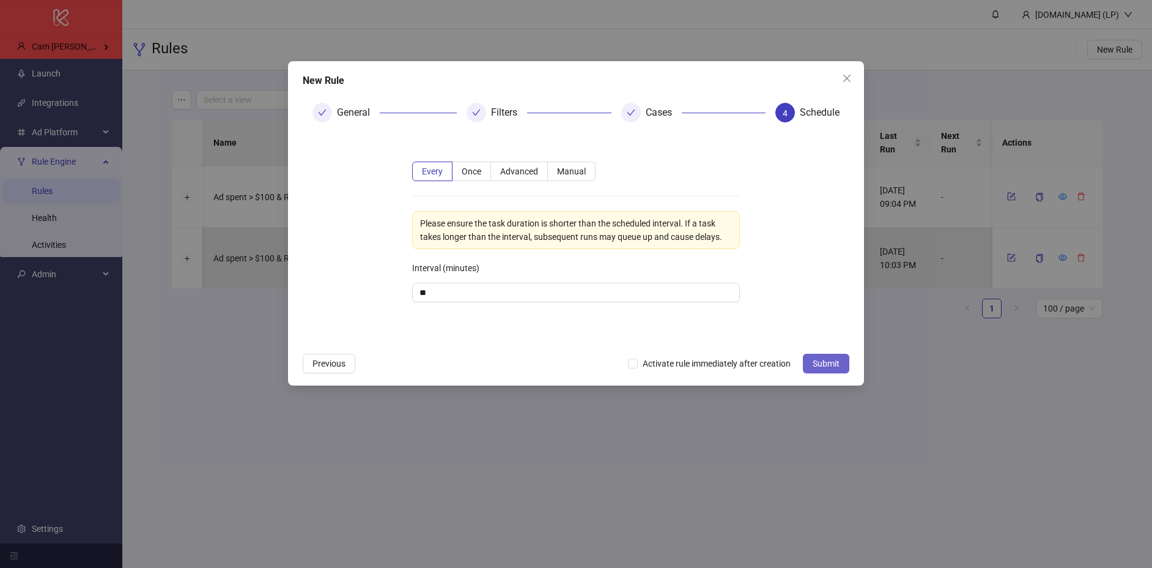
click at [827, 369] on button "Submit" at bounding box center [826, 363] width 46 height 20
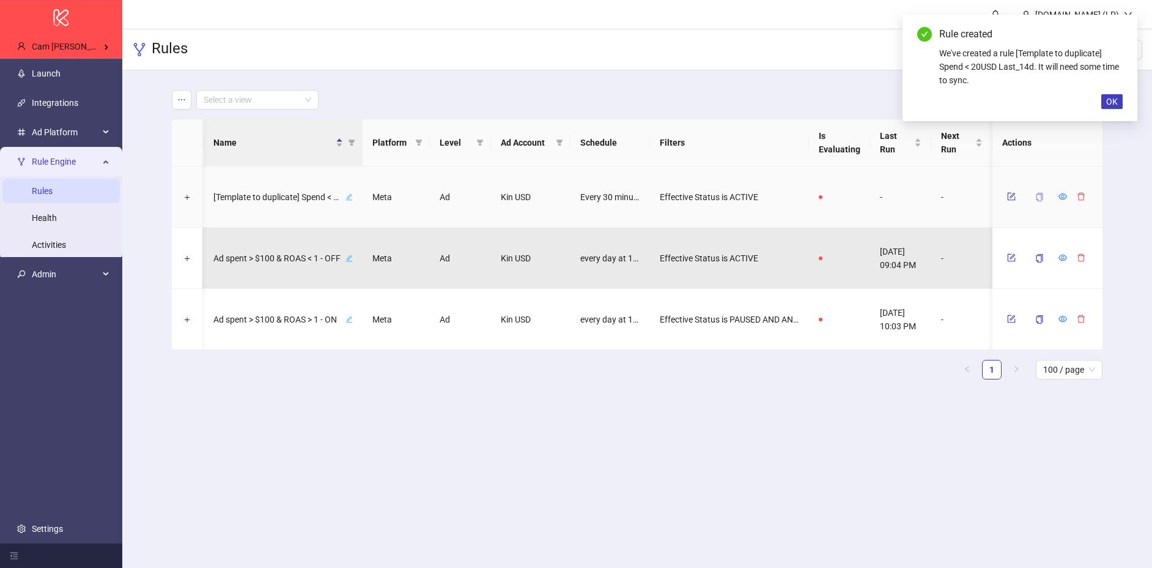
click at [1039, 202] on button "button" at bounding box center [1040, 197] width 28 height 20
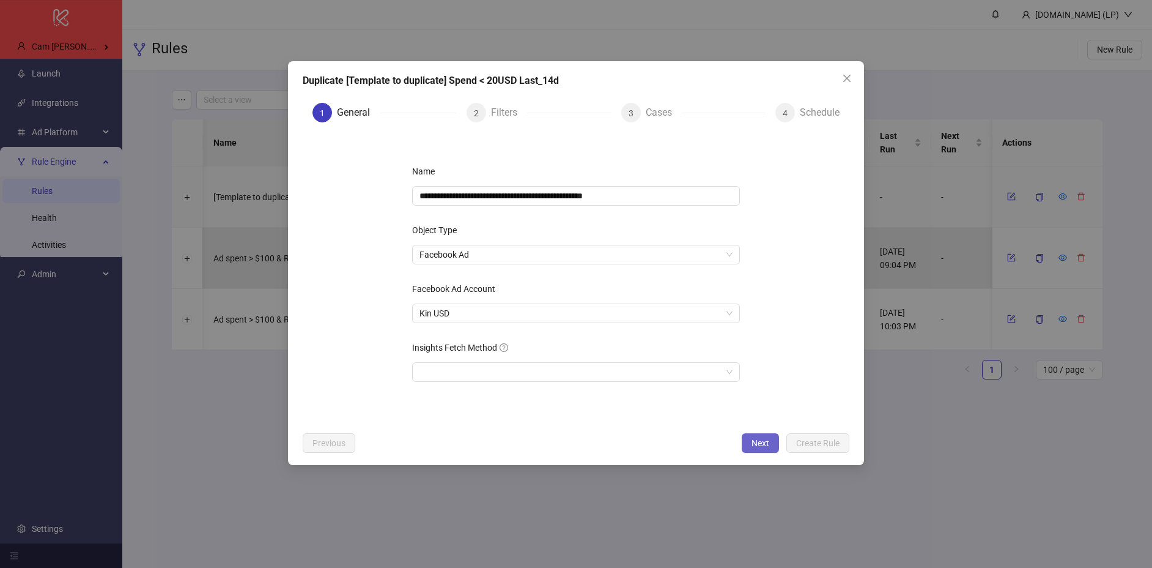
click at [768, 445] on span "Next" at bounding box center [761, 443] width 18 height 10
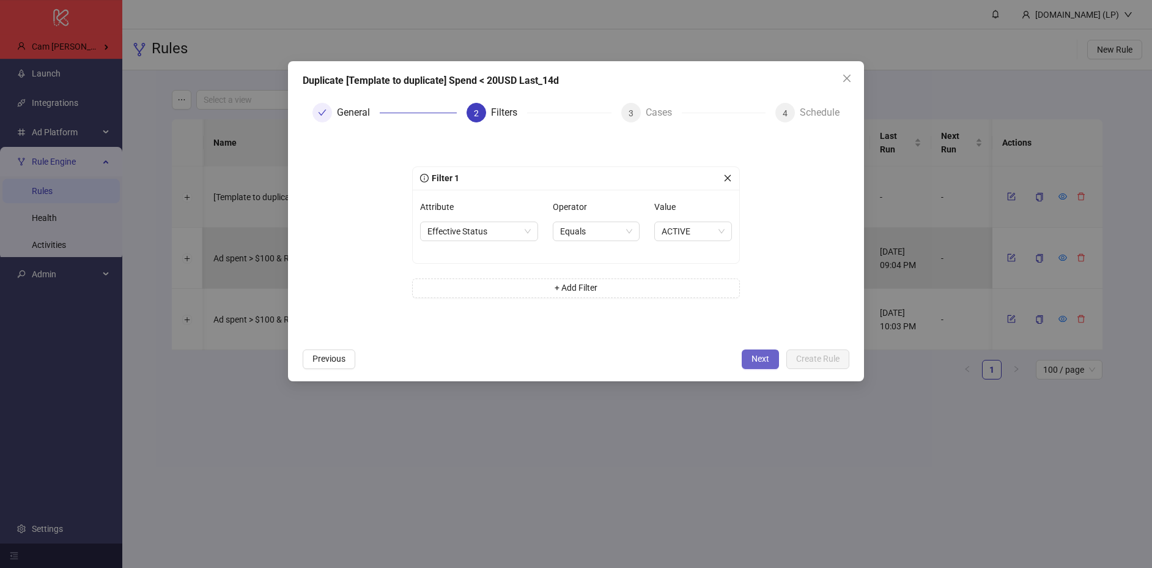
click at [762, 356] on span "Next" at bounding box center [761, 358] width 18 height 10
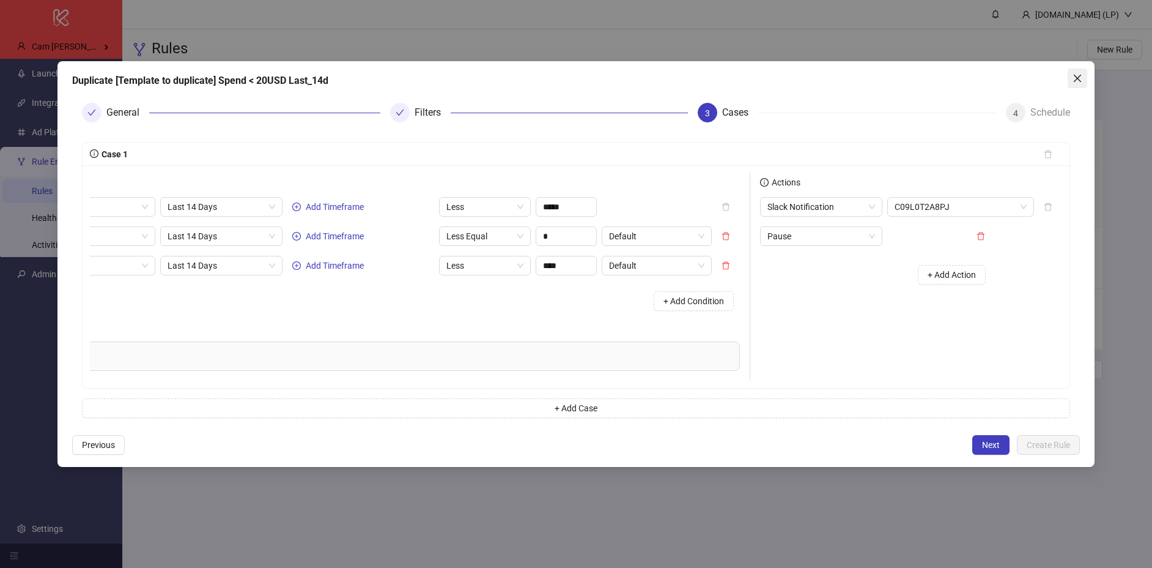
click at [1080, 83] on button "Close" at bounding box center [1078, 78] width 20 height 20
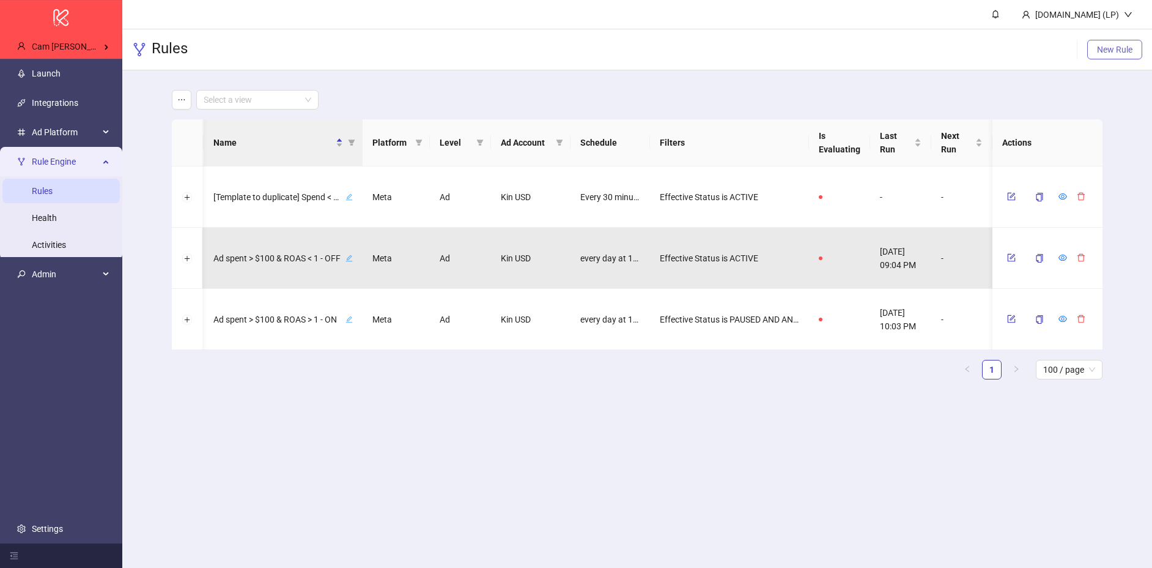
click at [1123, 50] on span "New Rule" at bounding box center [1114, 50] width 35 height 10
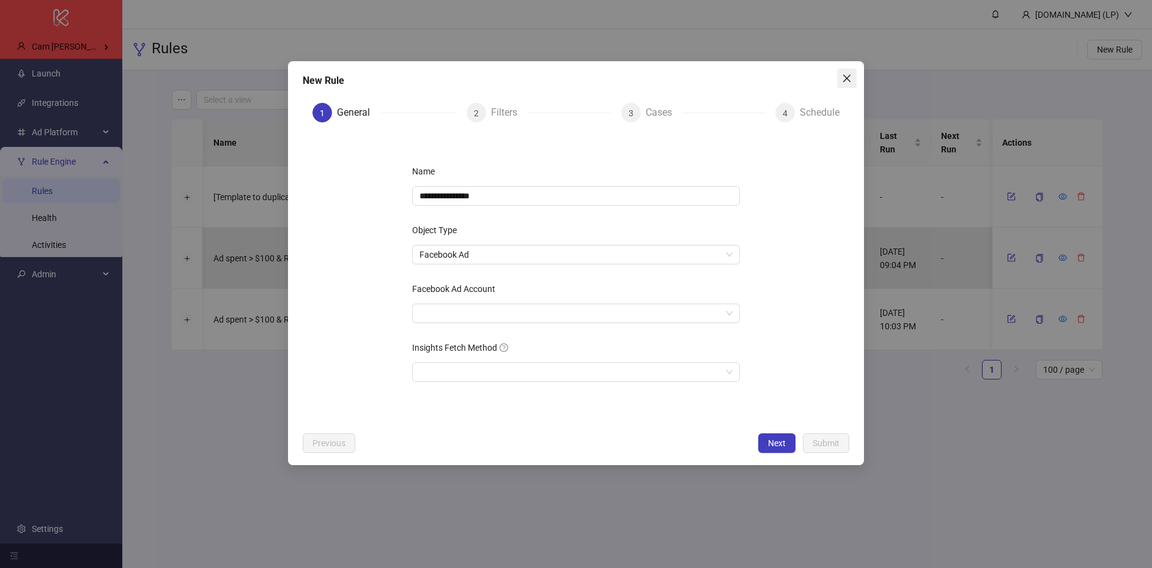
click at [839, 73] on span "Close" at bounding box center [847, 78] width 20 height 10
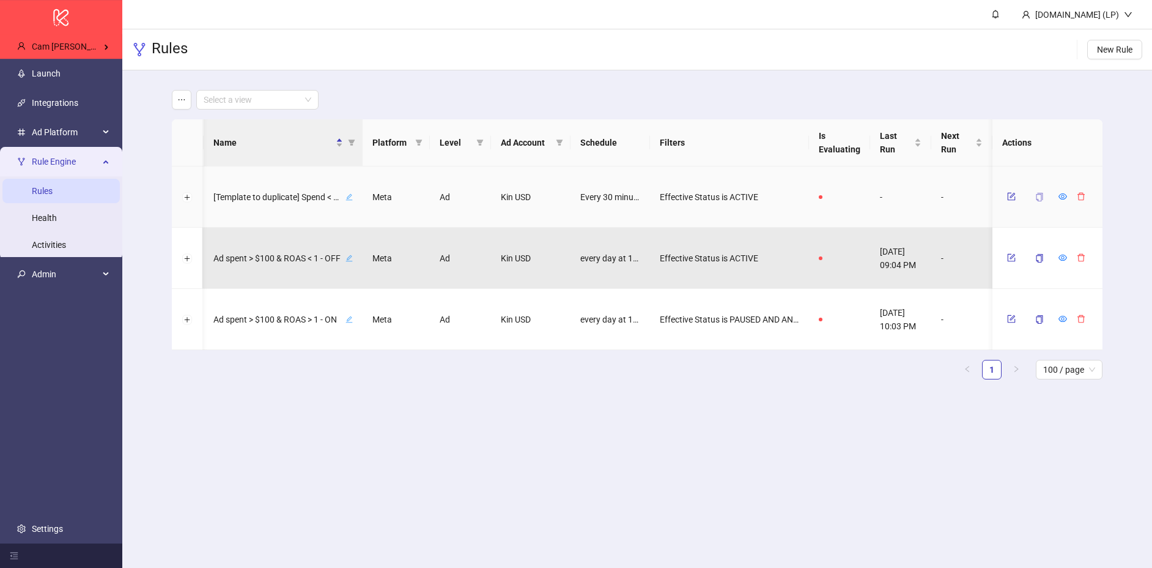
click at [1045, 192] on button "button" at bounding box center [1040, 197] width 28 height 20
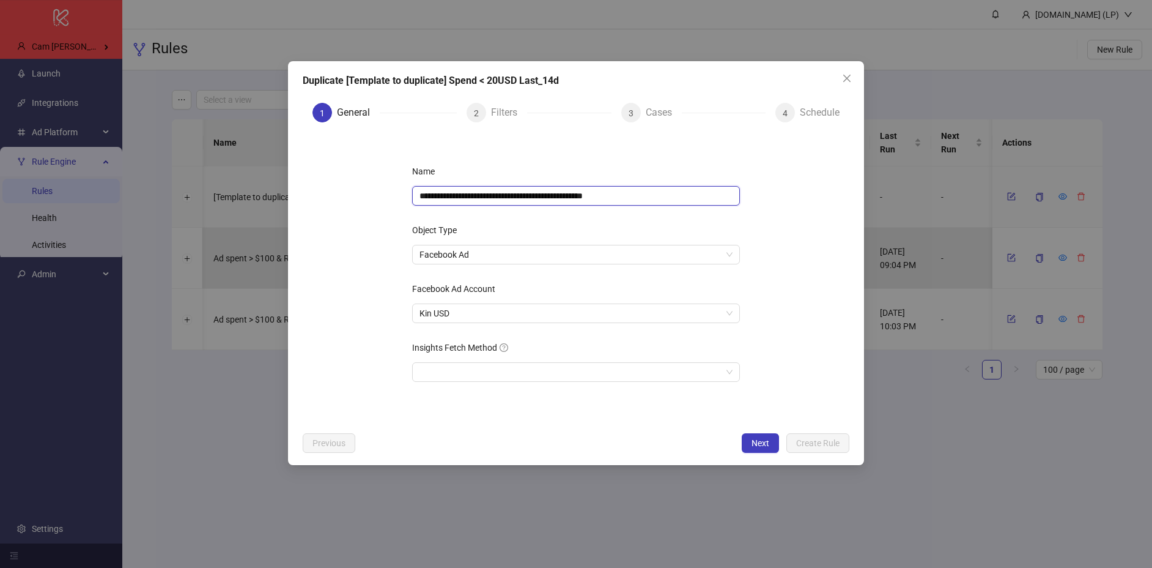
click at [510, 198] on input "**********" at bounding box center [576, 196] width 328 height 20
click at [850, 218] on div "**********" at bounding box center [576, 263] width 576 height 404
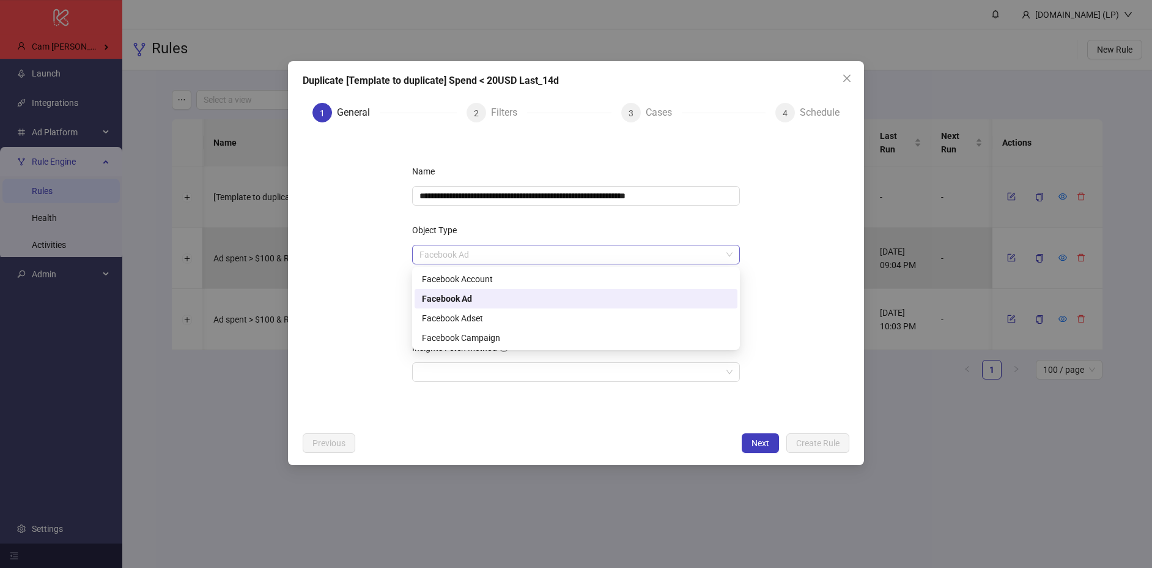
click at [506, 253] on span "Facebook Ad" at bounding box center [576, 254] width 313 height 18
click at [459, 333] on div "Facebook Campaign" at bounding box center [576, 337] width 308 height 13
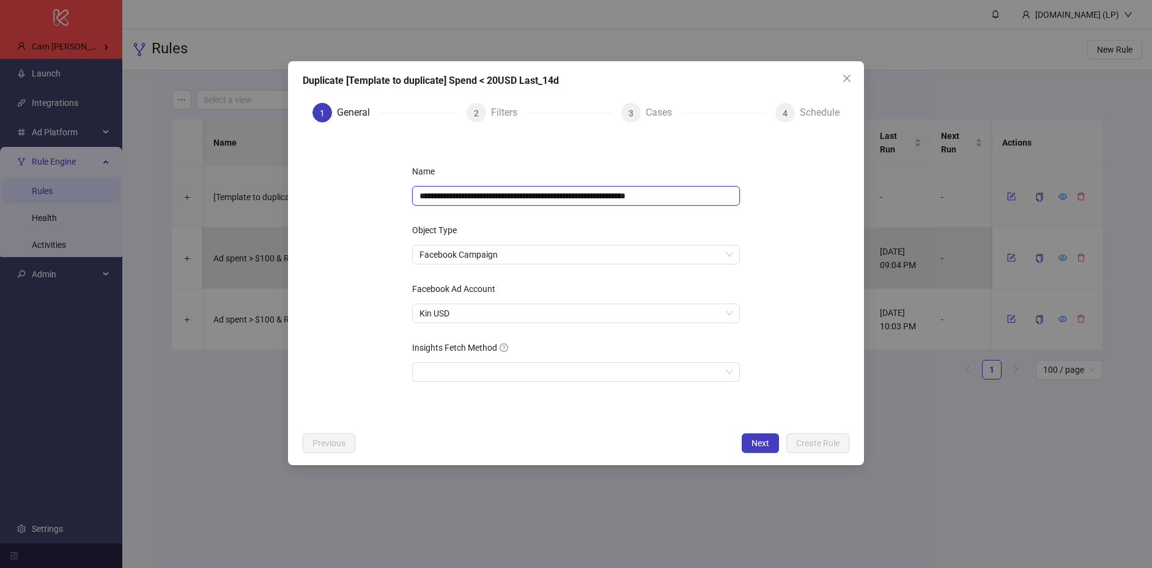
drag, startPoint x: 564, startPoint y: 195, endPoint x: 688, endPoint y: 194, distance: 124.2
click at [688, 194] on input "**********" at bounding box center [576, 196] width 328 height 20
click at [598, 195] on input "**********" at bounding box center [576, 196] width 328 height 20
click at [834, 235] on form "**********" at bounding box center [576, 279] width 547 height 294
drag, startPoint x: 599, startPoint y: 197, endPoint x: 671, endPoint y: 194, distance: 72.2
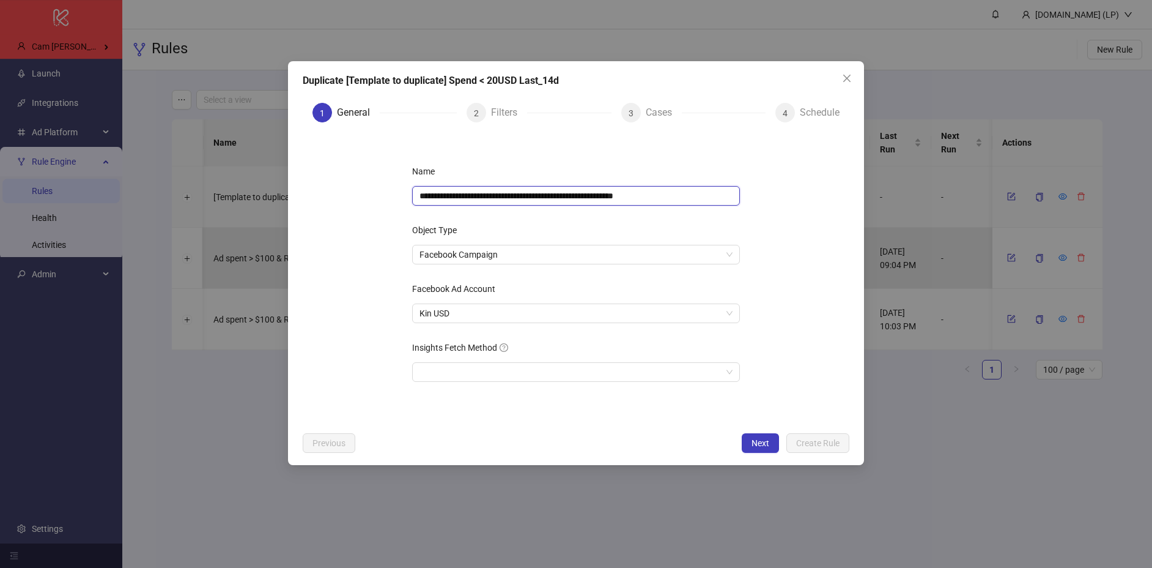
click at [671, 194] on input "**********" at bounding box center [576, 196] width 328 height 20
drag, startPoint x: 677, startPoint y: 194, endPoint x: 601, endPoint y: 200, distance: 76.0
click at [601, 200] on input "**********" at bounding box center [576, 196] width 328 height 20
type input "**********"
click at [746, 228] on div "**********" at bounding box center [576, 279] width 367 height 274
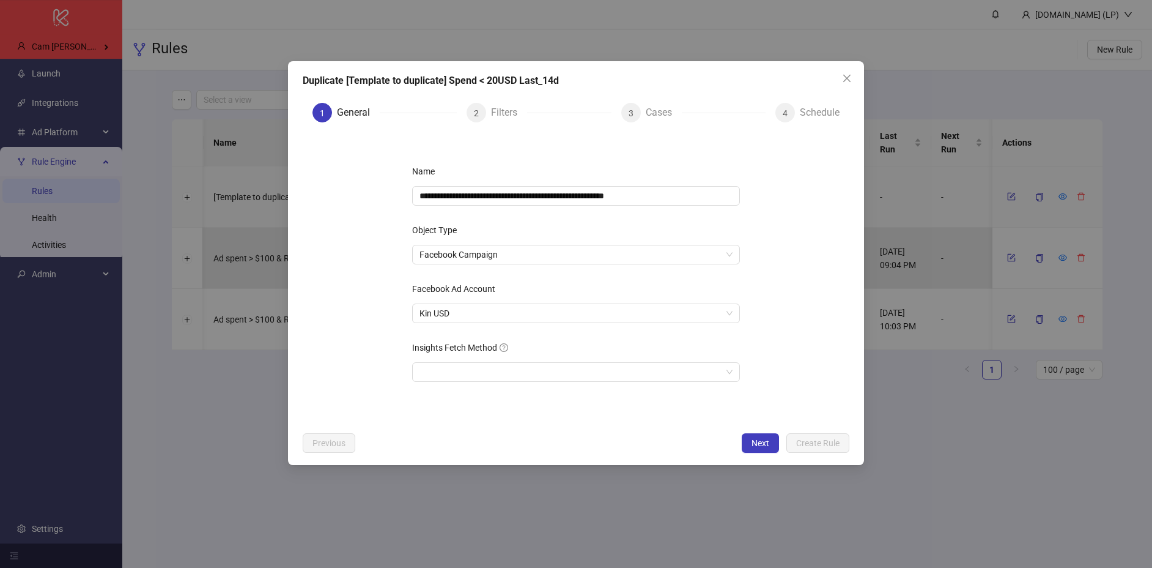
click at [462, 265] on div "**********" at bounding box center [576, 279] width 367 height 274
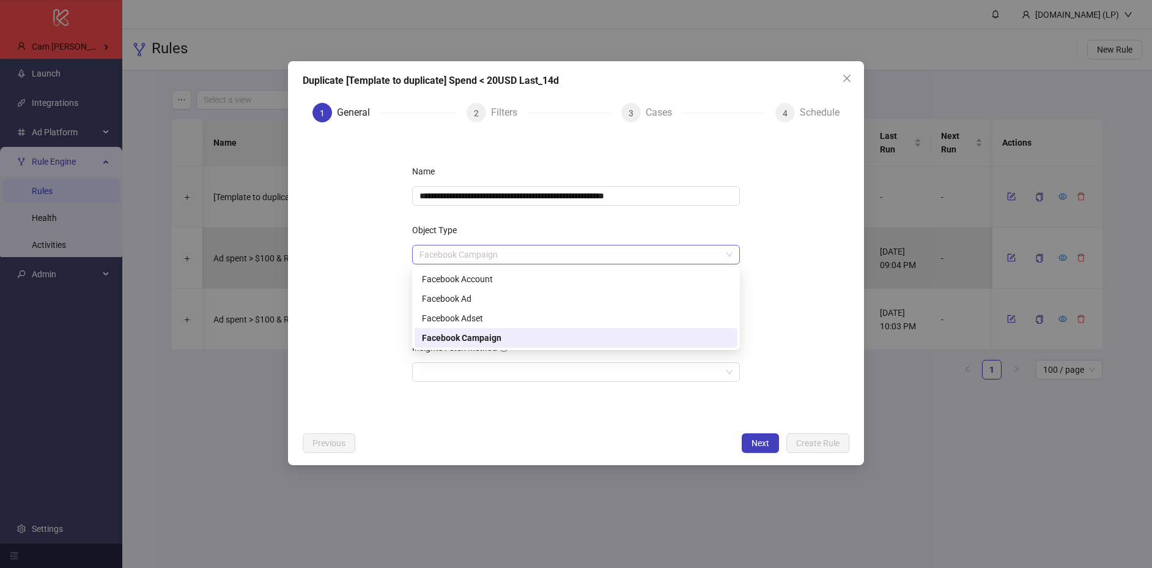
click at [464, 259] on span "Facebook Campaign" at bounding box center [576, 254] width 313 height 18
click at [491, 335] on div "Facebook Campaign" at bounding box center [576, 337] width 308 height 13
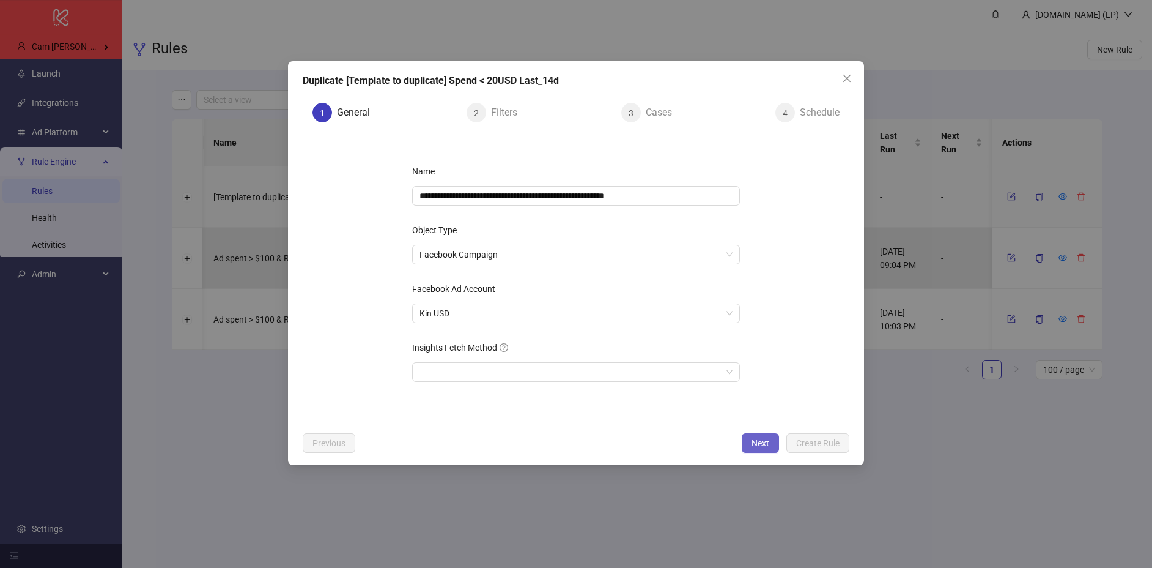
click at [768, 436] on button "Next" at bounding box center [760, 443] width 37 height 20
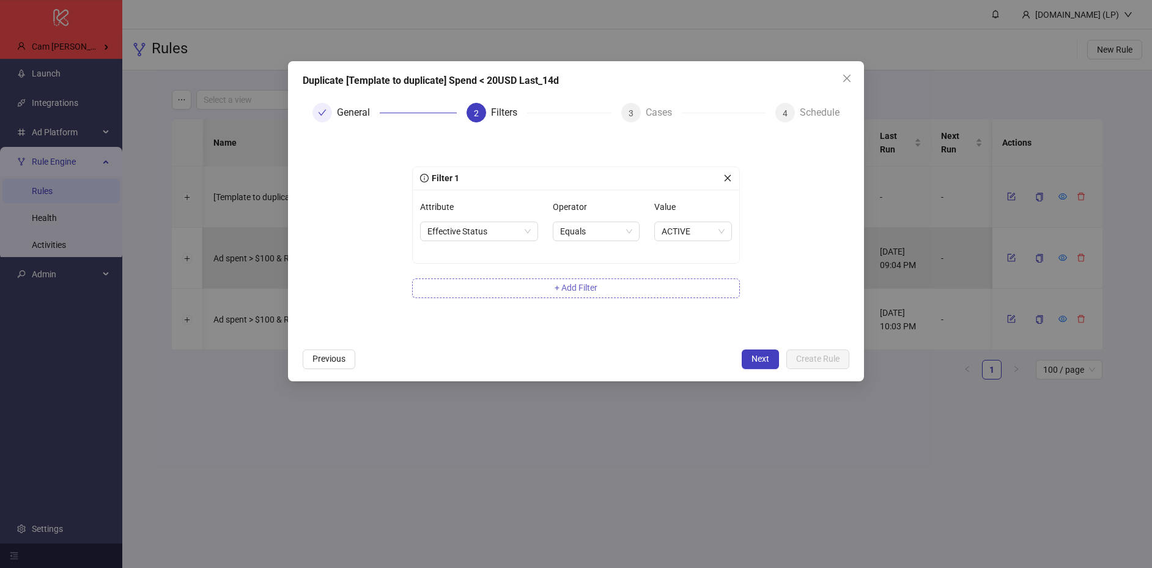
click at [579, 294] on button "+ Add Filter" at bounding box center [576, 288] width 328 height 20
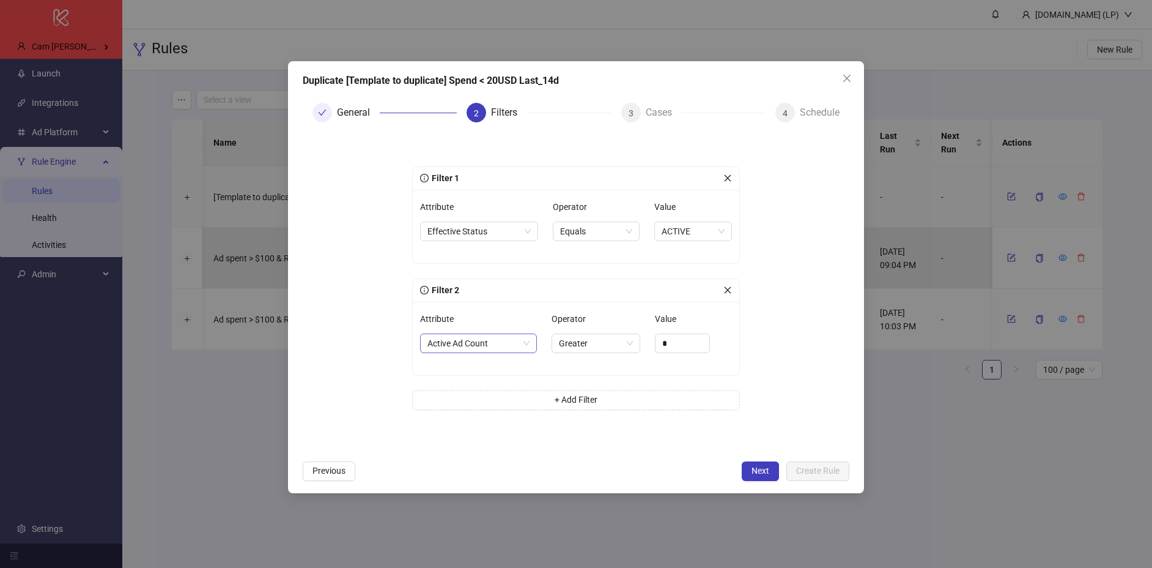
click at [512, 347] on span "Active Ad Count" at bounding box center [478, 343] width 102 height 18
click at [778, 275] on form "Filter 1 Attribute Effective Status Operator Equals Value ACTIVE Filter 2 Attri…" at bounding box center [576, 293] width 547 height 322
click at [733, 294] on div "Filter 2" at bounding box center [576, 290] width 327 height 23
click at [729, 294] on div at bounding box center [727, 289] width 9 height 13
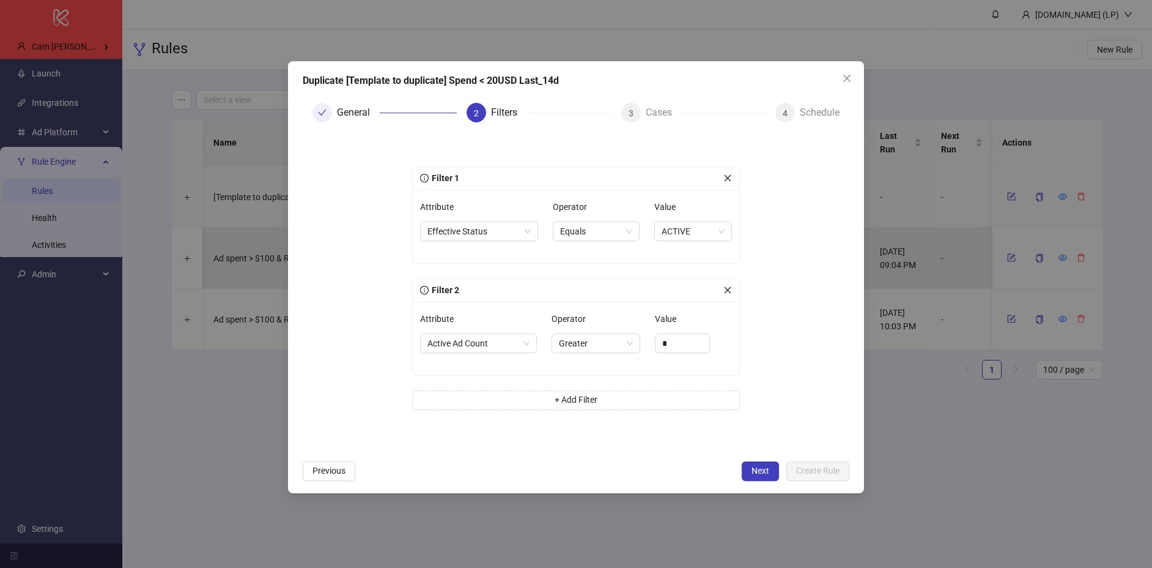
click at [720, 288] on div "Filter 2" at bounding box center [571, 289] width 303 height 13
click at [728, 291] on icon "close" at bounding box center [728, 289] width 7 height 7
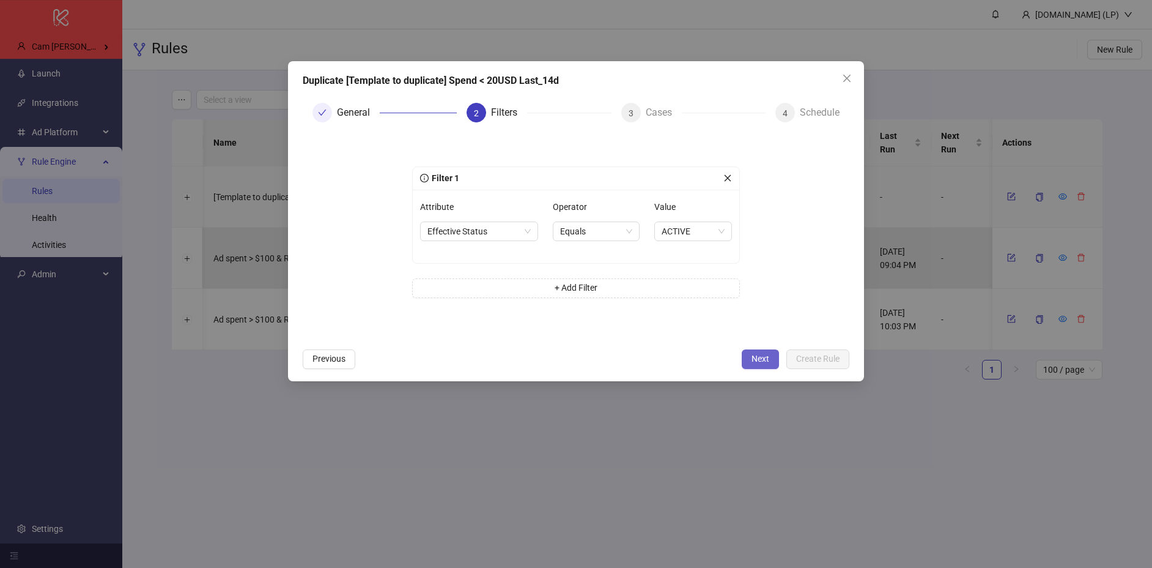
click at [758, 354] on span "Next" at bounding box center [761, 358] width 18 height 10
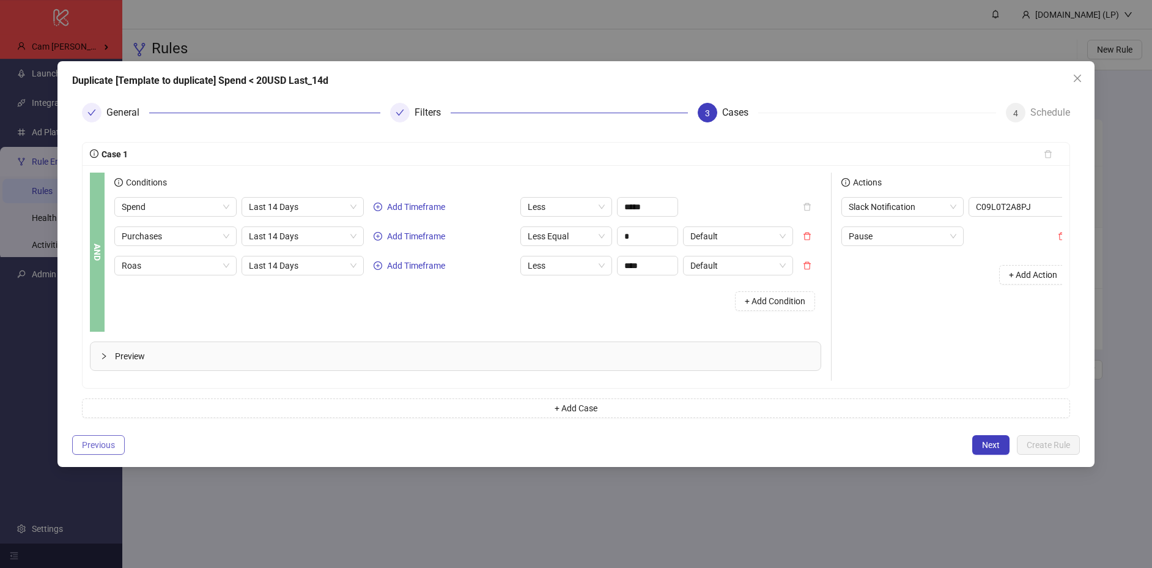
click at [92, 440] on span "Previous" at bounding box center [98, 445] width 33 height 10
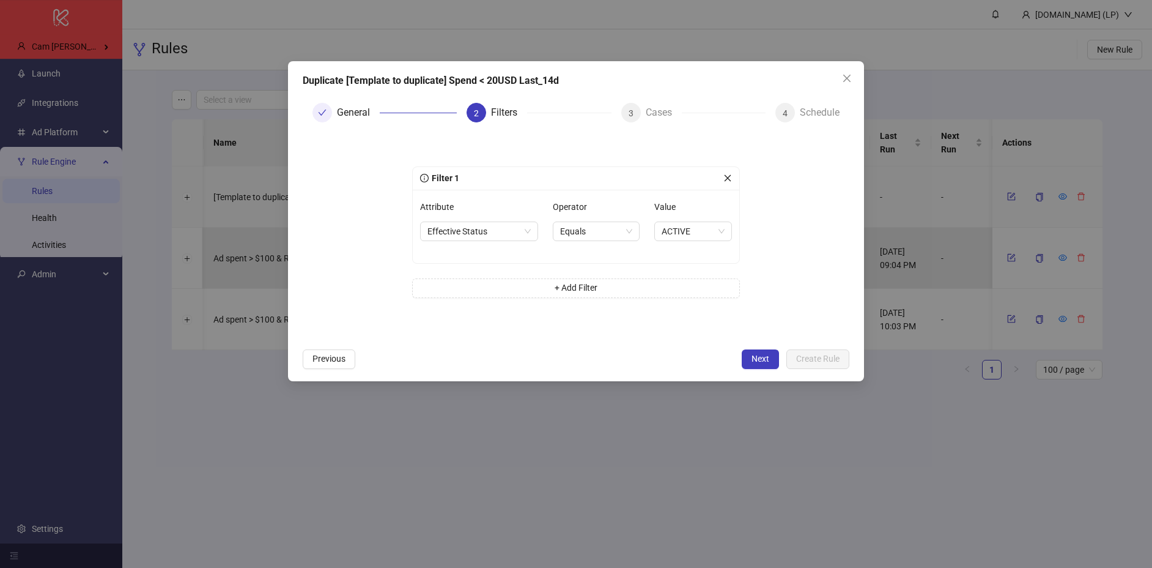
click at [758, 371] on div "Duplicate [Template to duplicate] Spend < 20USD Last_14d General 2 Filters 3 Ca…" at bounding box center [576, 221] width 576 height 320
click at [762, 367] on button "Next" at bounding box center [760, 359] width 37 height 20
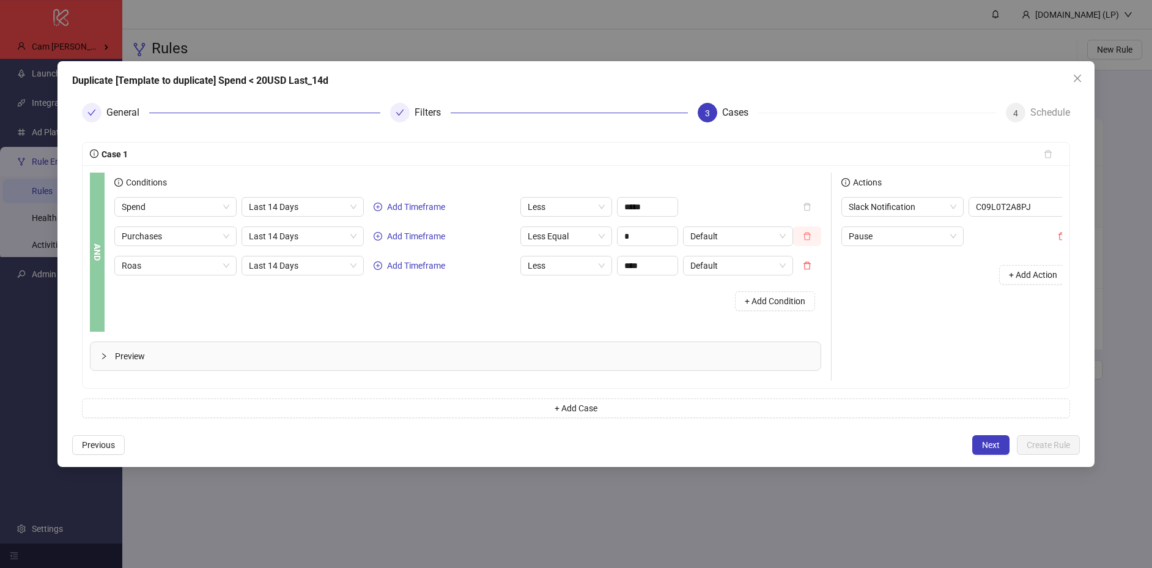
click at [797, 232] on button "button" at bounding box center [807, 236] width 28 height 20
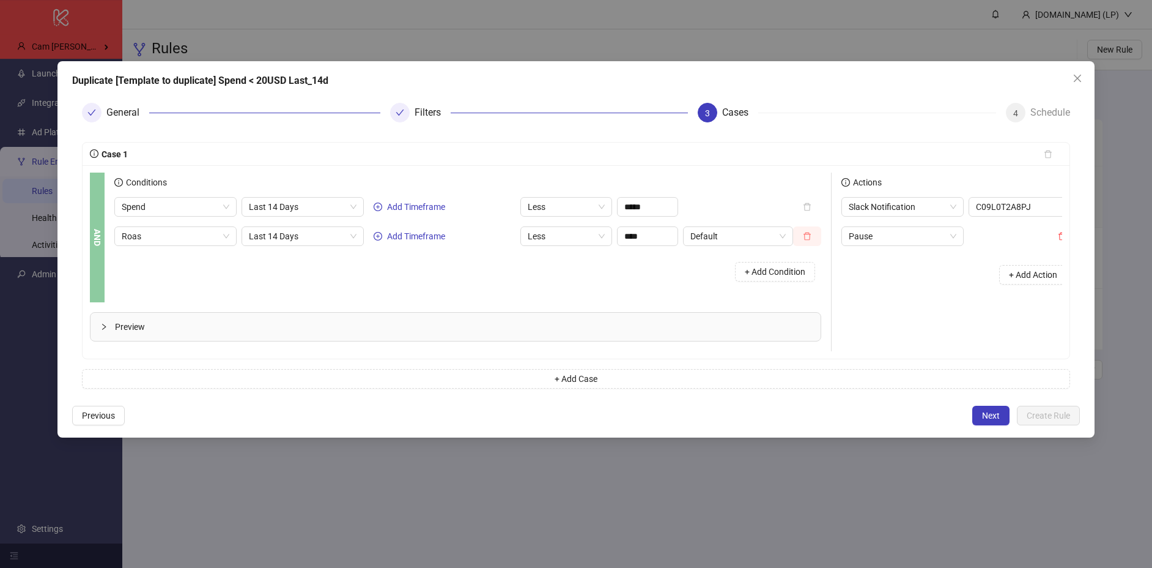
click at [812, 242] on button "button" at bounding box center [807, 236] width 28 height 20
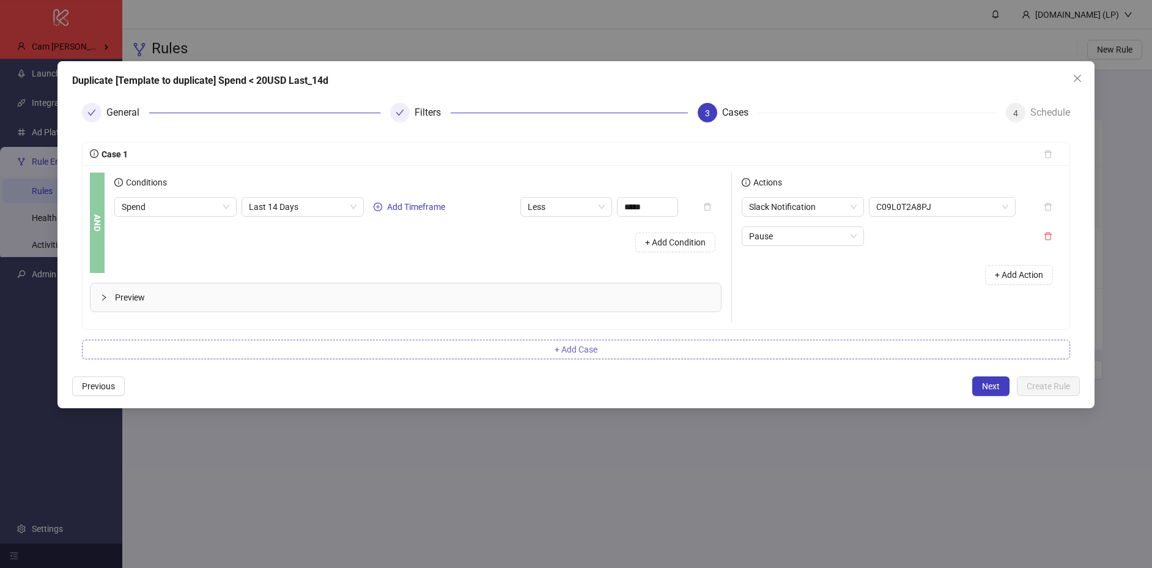
click at [500, 347] on button "+ Add Case" at bounding box center [576, 349] width 988 height 20
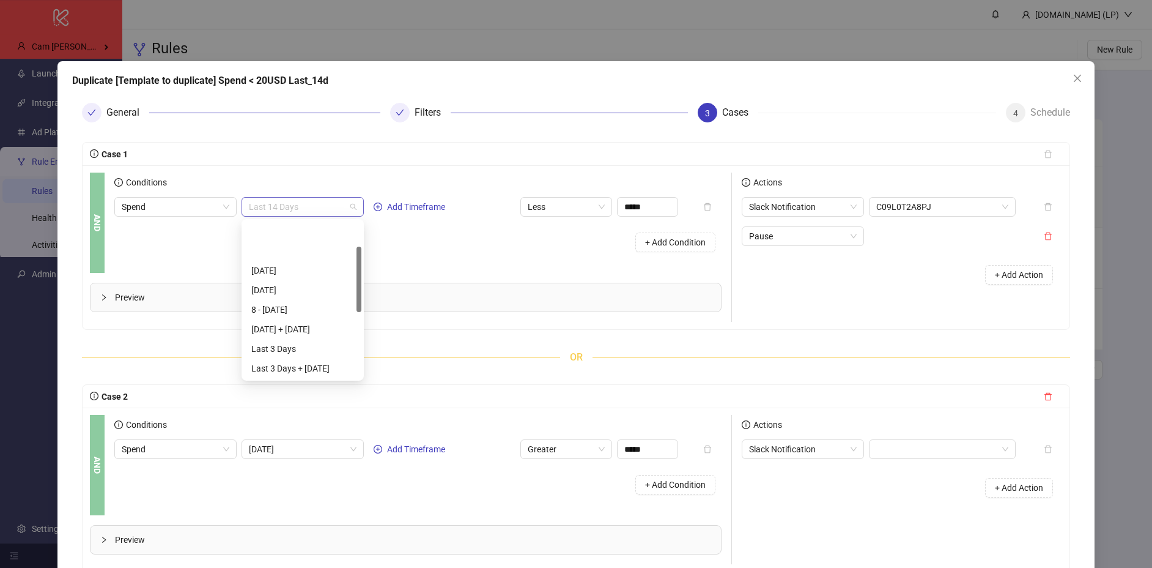
click at [289, 205] on span "Last 14 Days" at bounding box center [303, 207] width 108 height 18
click at [398, 234] on div "+ Add Condition" at bounding box center [417, 242] width 607 height 32
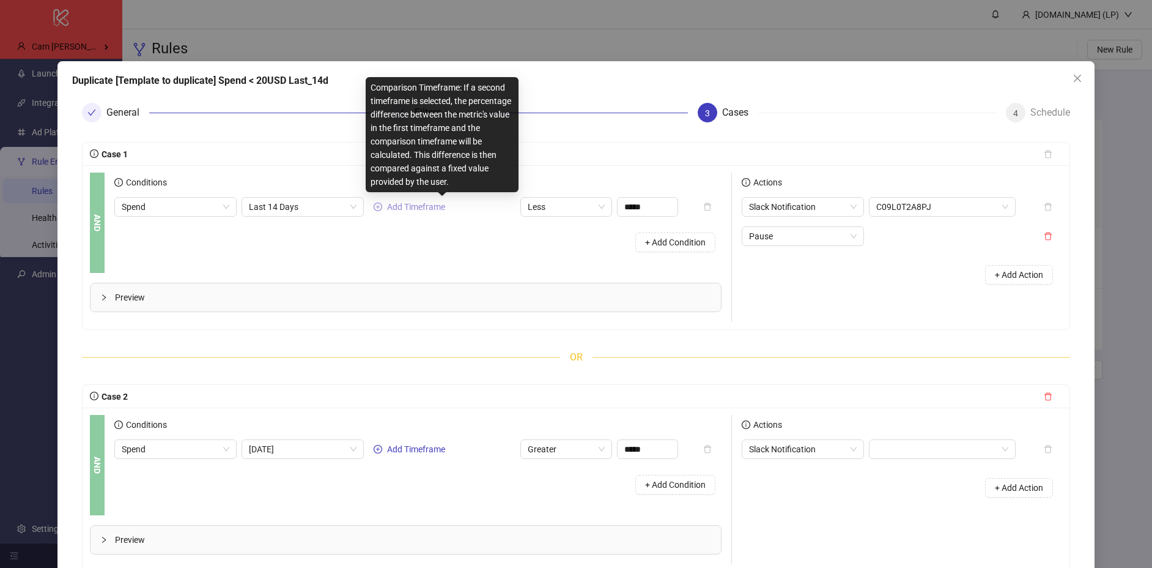
click at [397, 207] on span "Add Timeframe" at bounding box center [416, 207] width 58 height 10
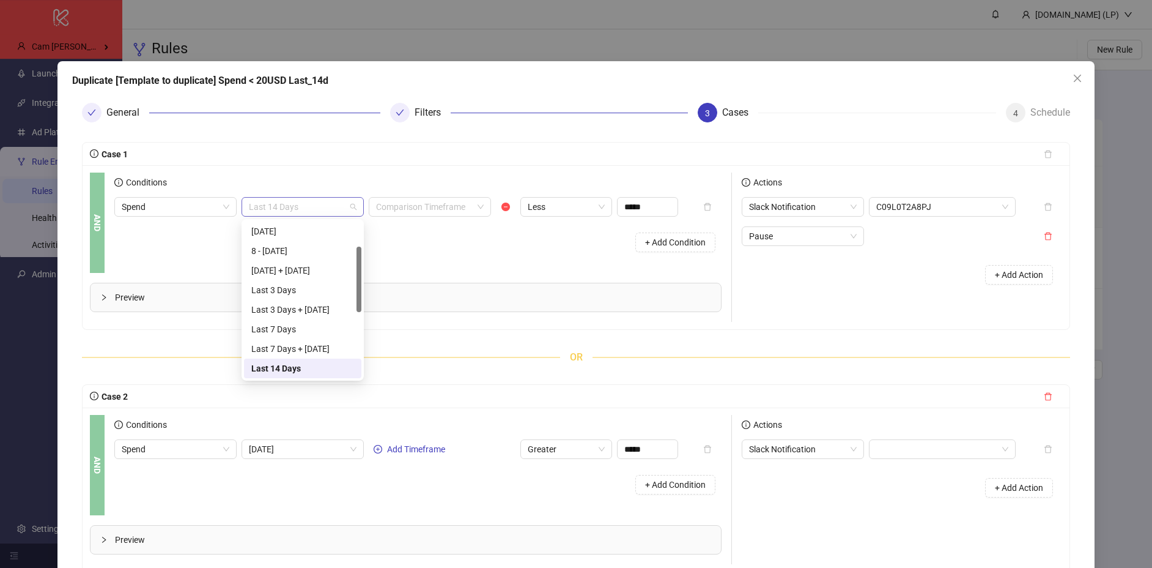
click at [326, 210] on span "Last 14 Days" at bounding box center [303, 207] width 108 height 18
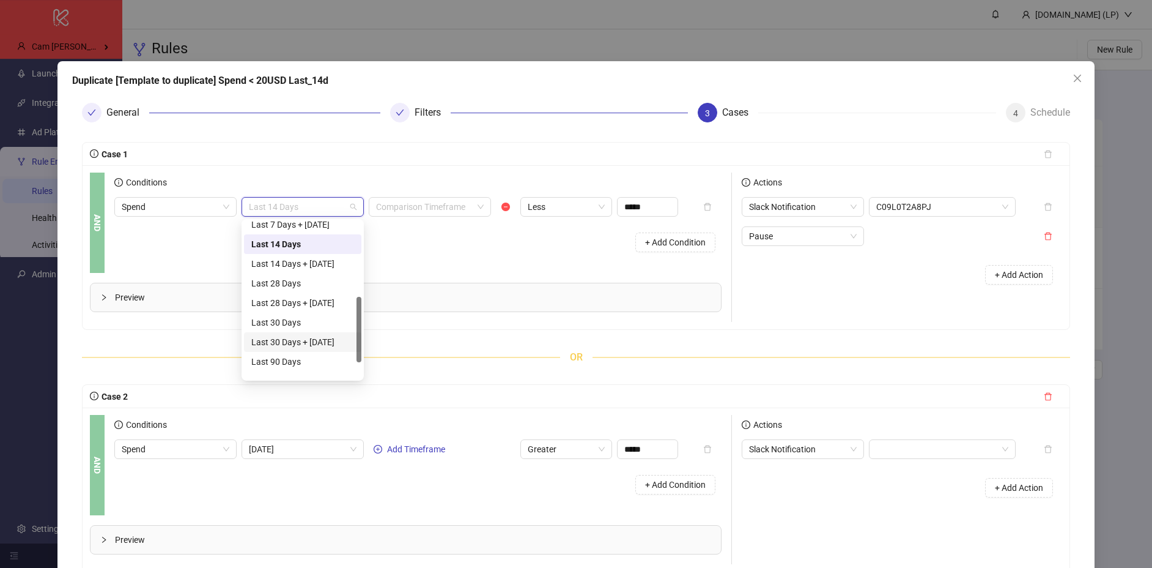
scroll to position [177, 0]
click at [302, 245] on div "Last 14 Days" at bounding box center [302, 249] width 103 height 13
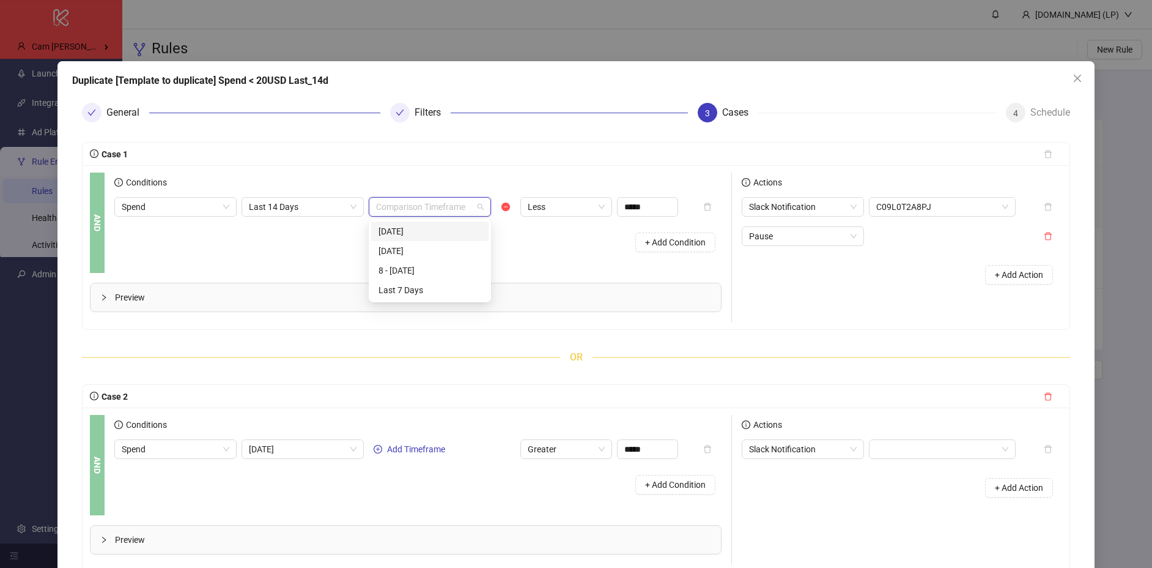
click at [435, 205] on input "search" at bounding box center [424, 207] width 97 height 18
click at [308, 215] on span "Last 14 Days" at bounding box center [303, 207] width 108 height 18
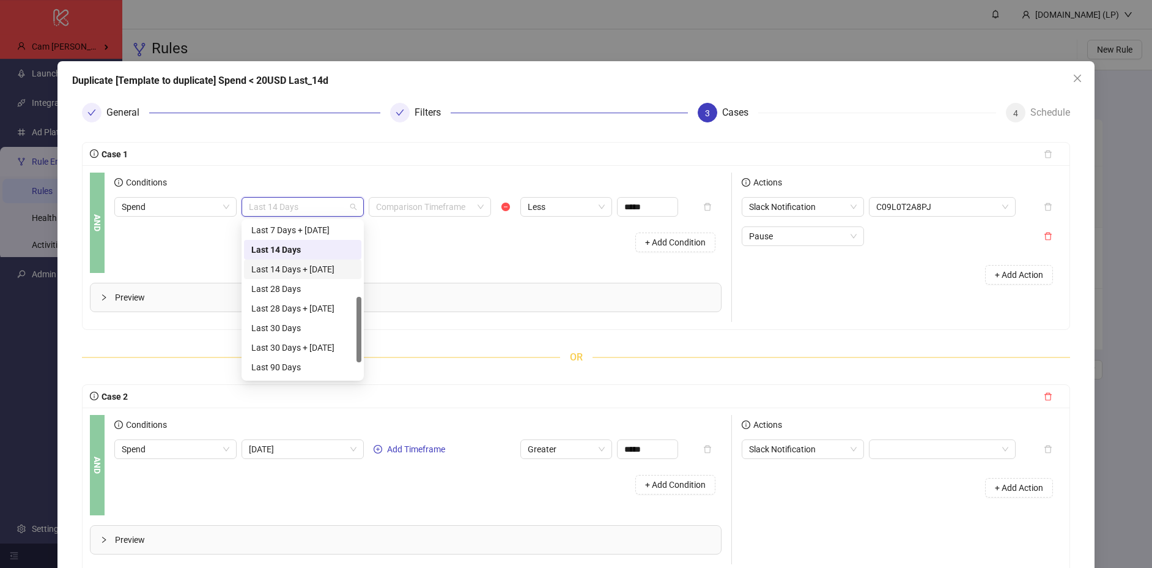
scroll to position [215, 0]
click at [295, 288] on div "Last 30 Days" at bounding box center [302, 289] width 103 height 13
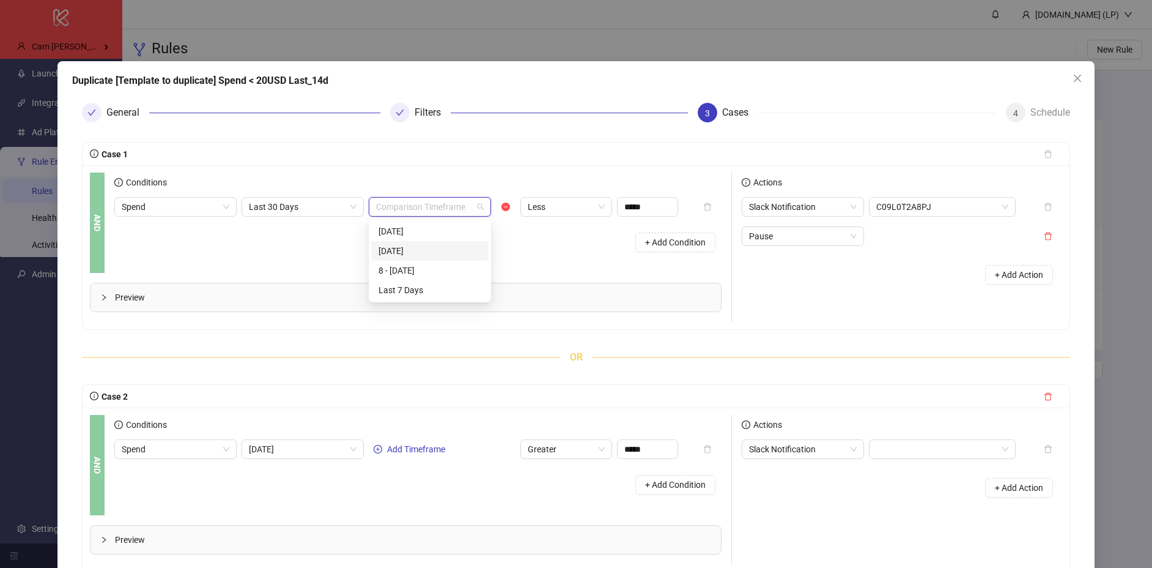
click at [442, 212] on input "search" at bounding box center [424, 207] width 97 height 18
click at [413, 267] on div "8 - 14 Days ago" at bounding box center [430, 270] width 103 height 13
click at [106, 294] on icon "collapsed" at bounding box center [103, 297] width 7 height 7
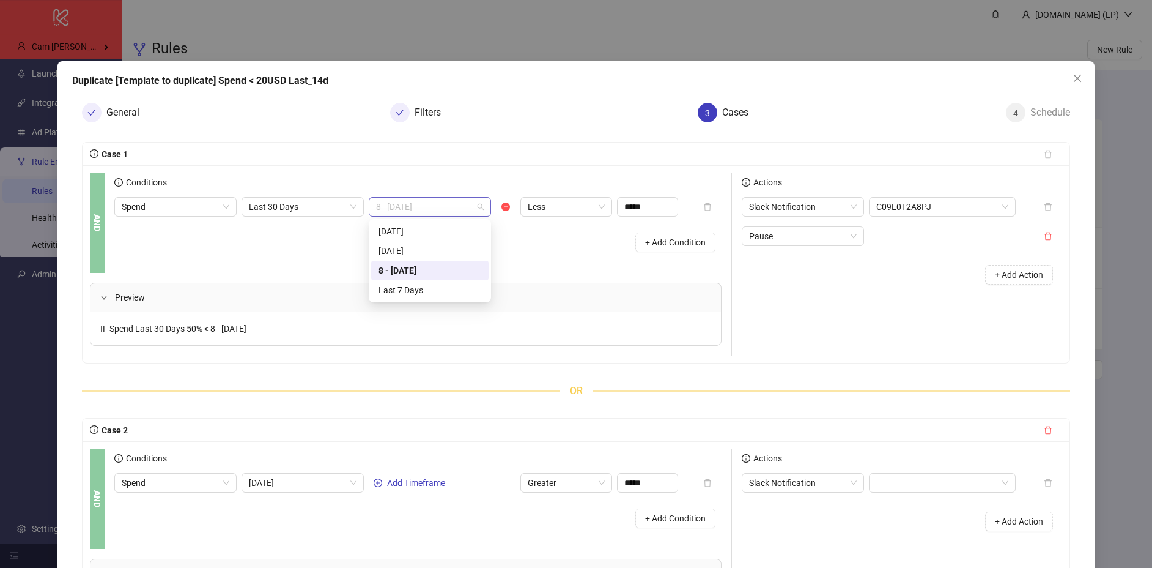
click at [404, 208] on span "8 - 14 Days ago" at bounding box center [430, 207] width 108 height 18
click at [296, 212] on span "Last 30 Days" at bounding box center [303, 207] width 108 height 18
click at [421, 214] on span "8 - 14 Days ago" at bounding box center [430, 207] width 108 height 18
click at [239, 242] on div "+ Add Condition" at bounding box center [417, 242] width 607 height 32
click at [287, 204] on span "Last 30 Days" at bounding box center [303, 207] width 108 height 18
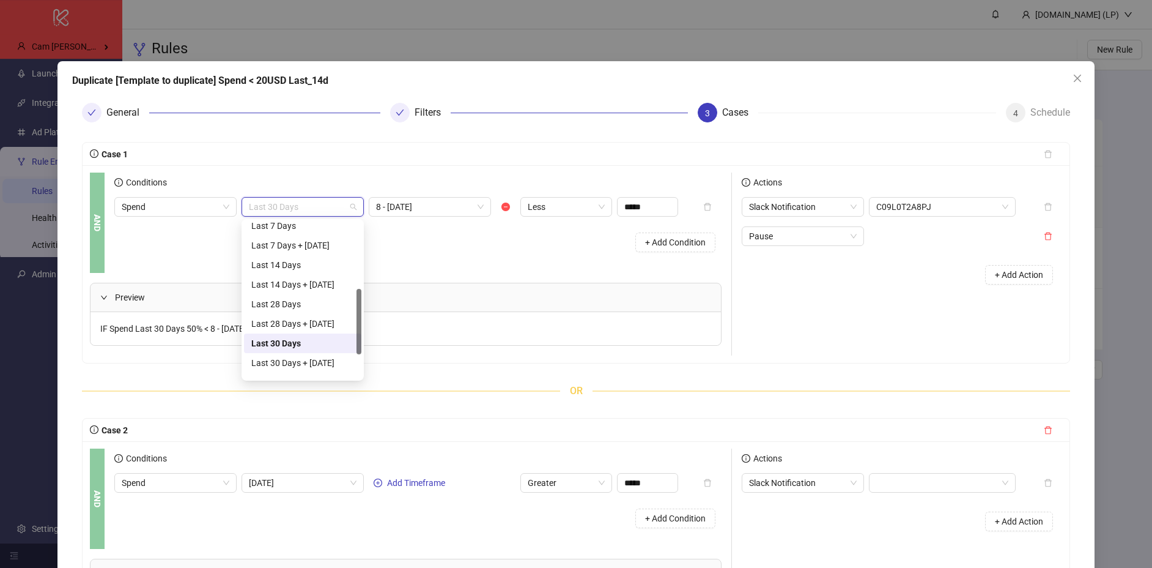
scroll to position [160, 0]
click at [289, 266] on div "Last 14 Days" at bounding box center [302, 267] width 103 height 13
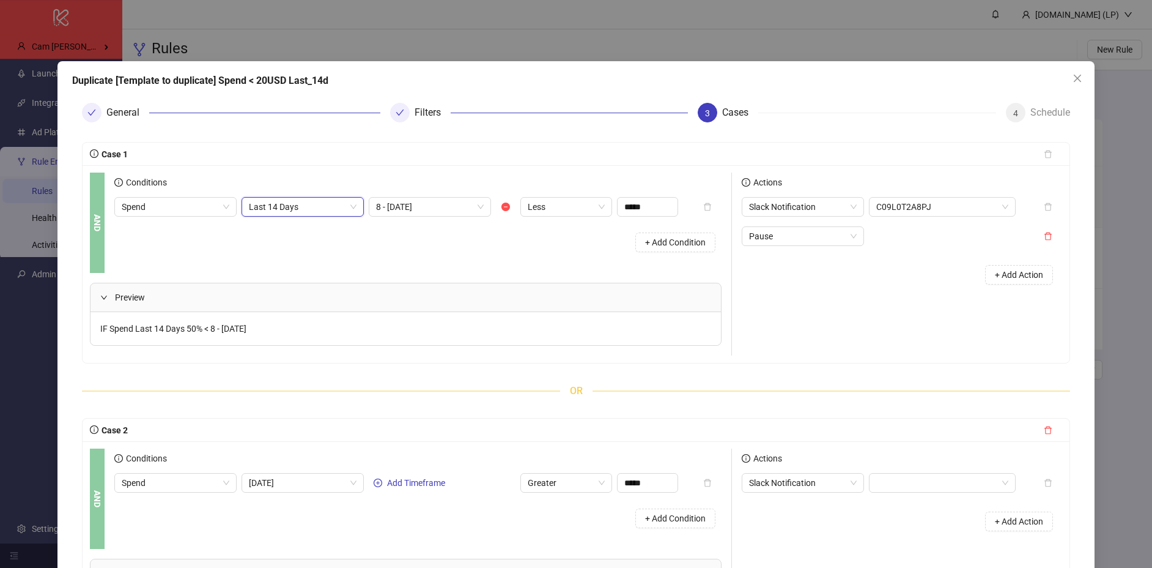
click at [322, 288] on div "Preview" at bounding box center [406, 297] width 630 height 28
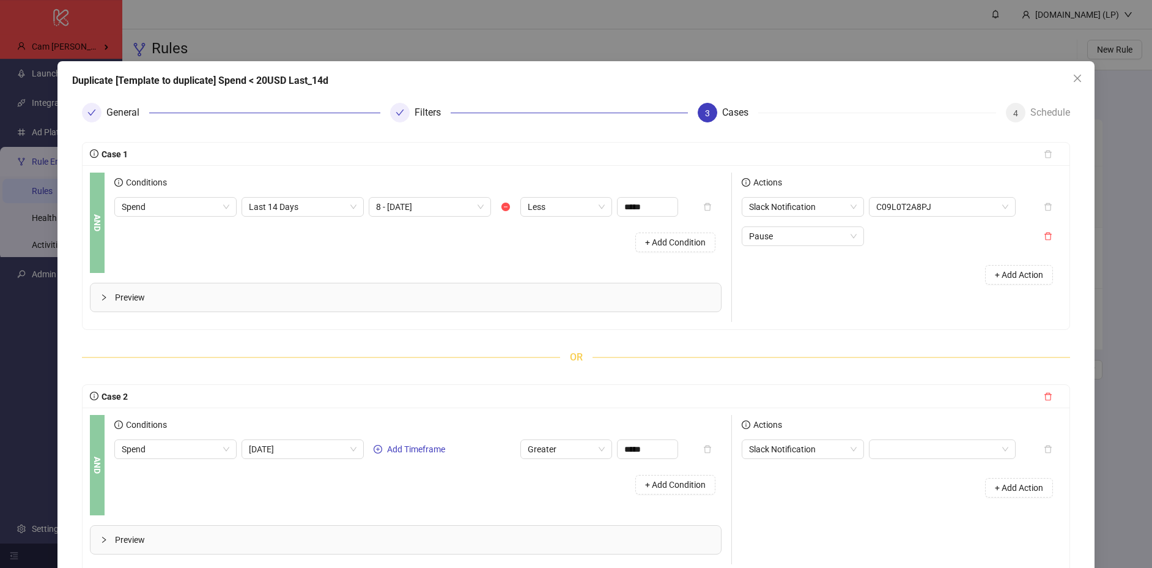
click at [182, 298] on span "Preview" at bounding box center [413, 296] width 596 height 13
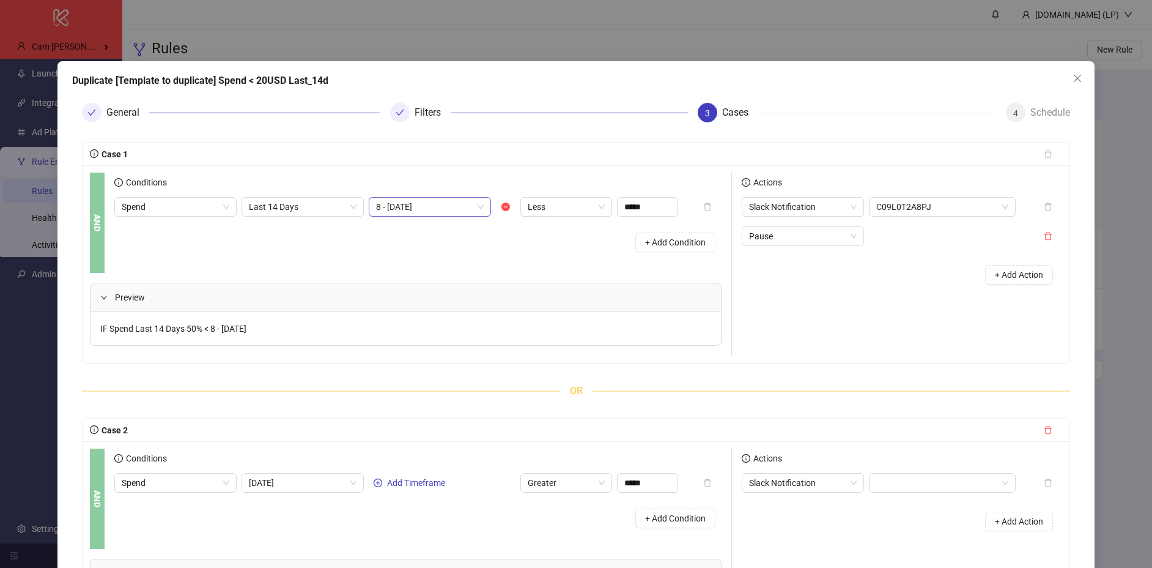
click at [435, 207] on span "8 - 14 Days ago" at bounding box center [430, 207] width 108 height 18
click at [418, 294] on div "Last 7 Days" at bounding box center [430, 289] width 103 height 13
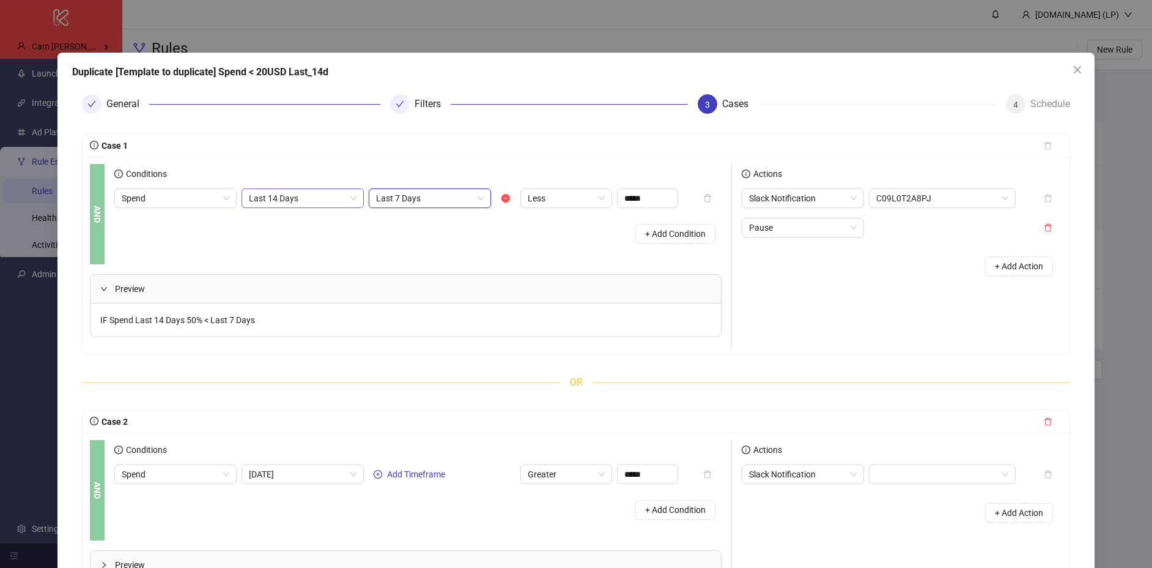
scroll to position [3, 0]
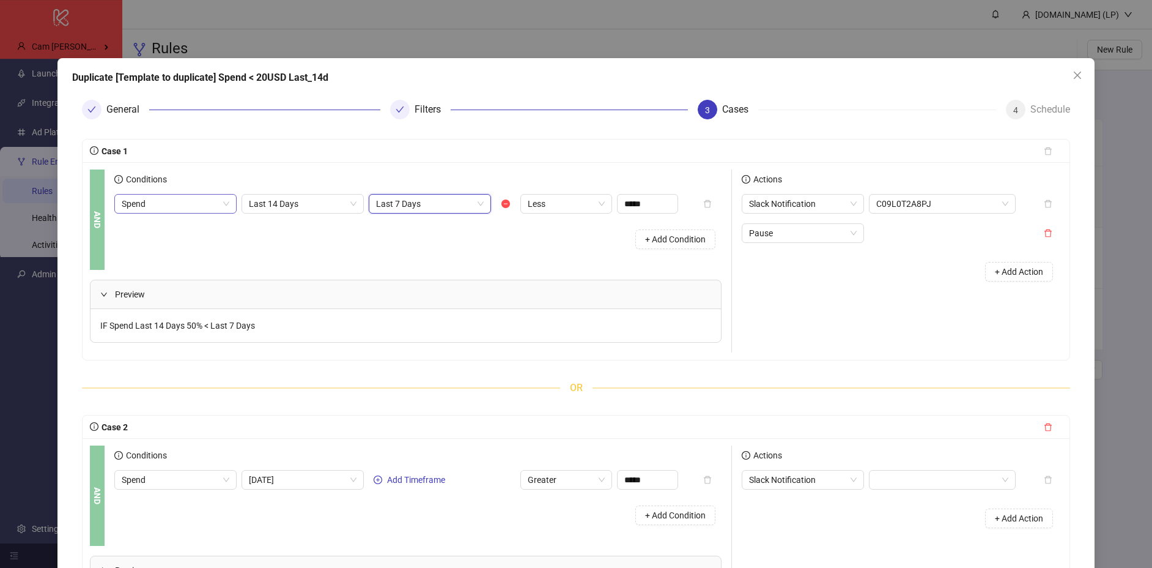
click at [180, 205] on span "Spend" at bounding box center [176, 203] width 108 height 18
type input "****"
click at [160, 248] on div "Roas" at bounding box center [178, 247] width 95 height 13
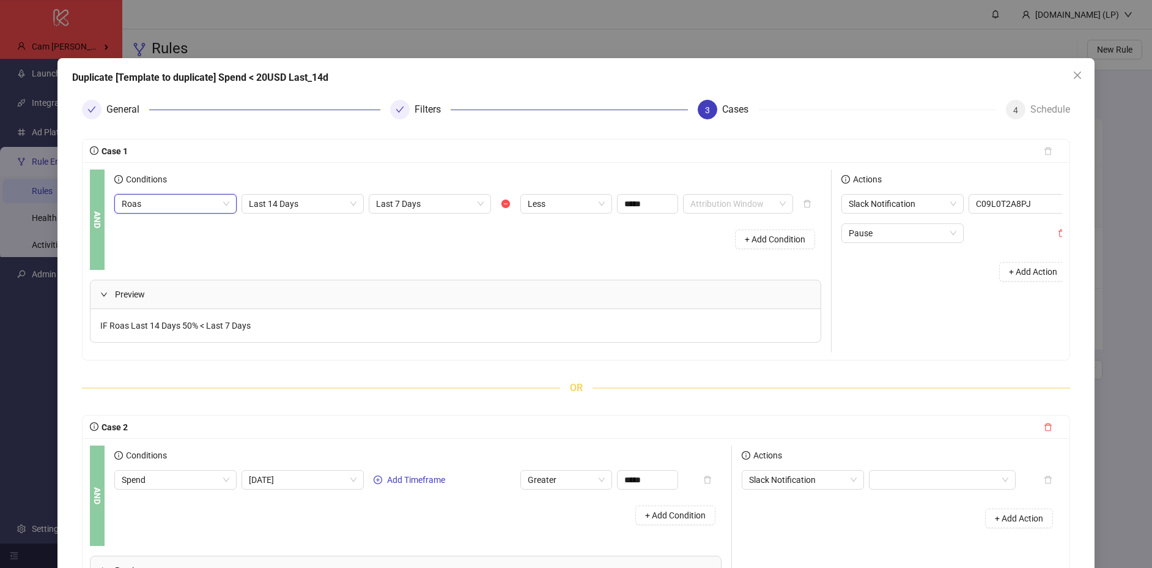
scroll to position [10, 0]
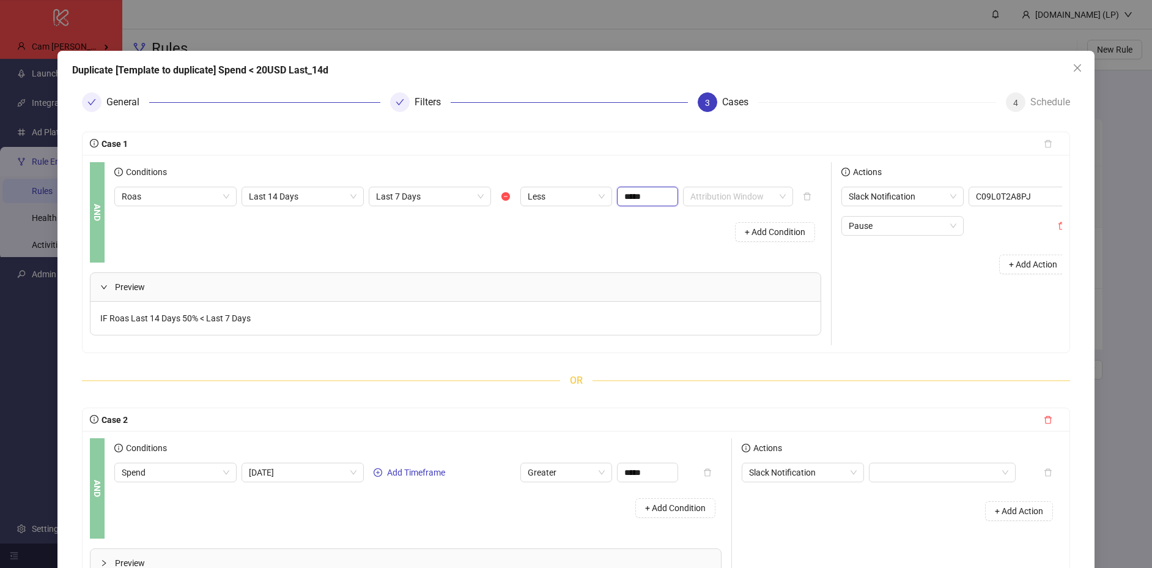
drag, startPoint x: 650, startPoint y: 195, endPoint x: 615, endPoint y: 199, distance: 35.1
click at [615, 199] on div "Roas Last 14 Days Last 7 Days Less ***** Attribution Window" at bounding box center [453, 197] width 679 height 20
type input "*****"
click at [620, 261] on div "Conditions Roas Last 14 Days Last 7 Days Less ***** Attribution Window + Add Co…" at bounding box center [472, 212] width 717 height 100
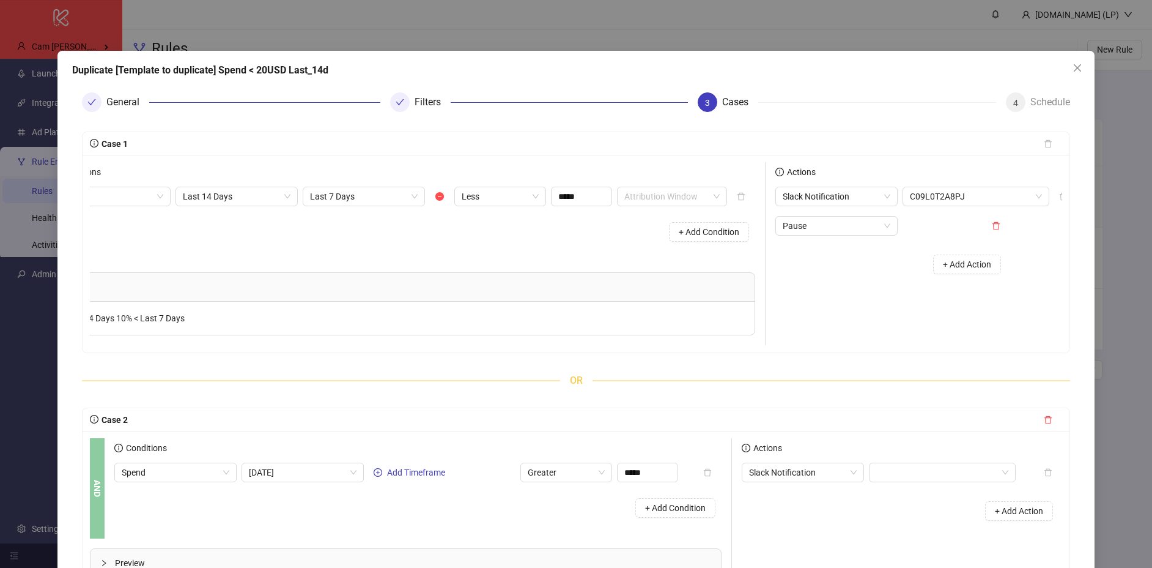
scroll to position [0, 81]
click at [980, 225] on icon "delete" at bounding box center [981, 225] width 9 height 9
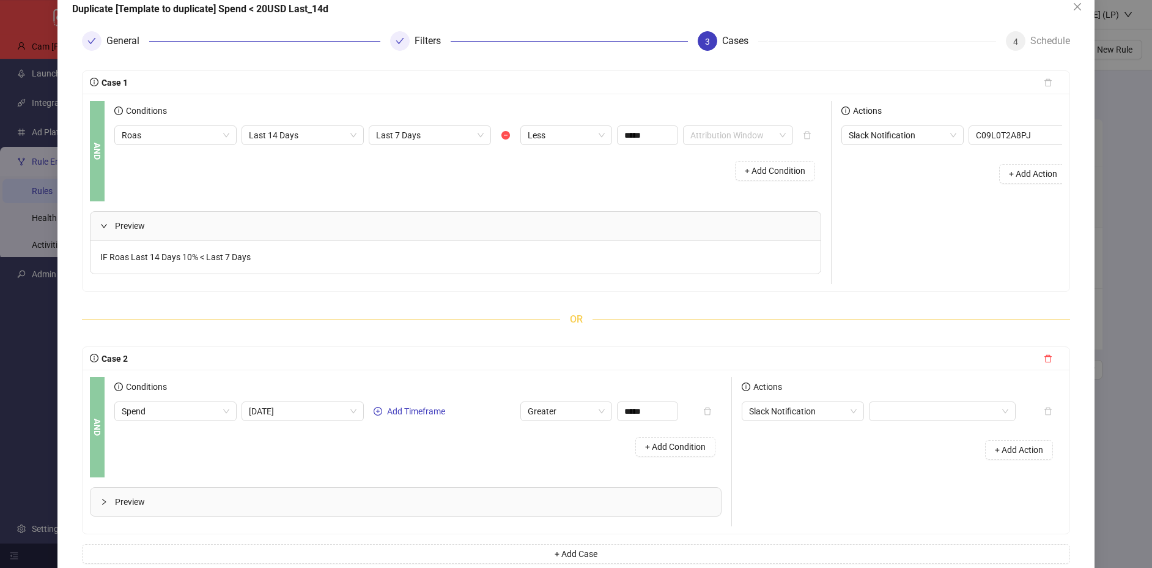
scroll to position [97, 0]
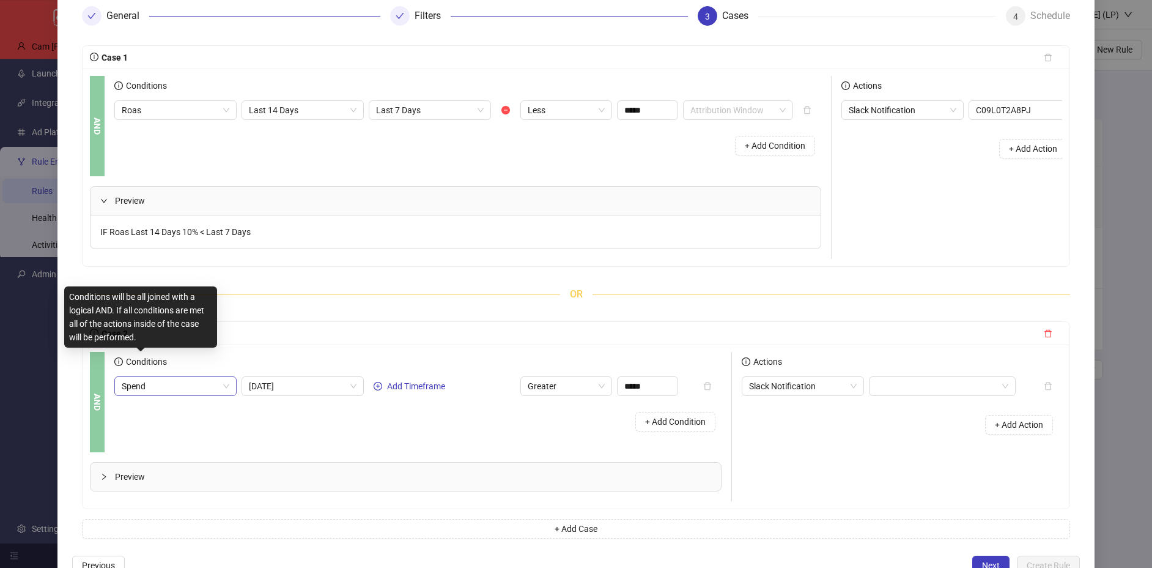
click at [141, 387] on span "Spend" at bounding box center [176, 386] width 108 height 18
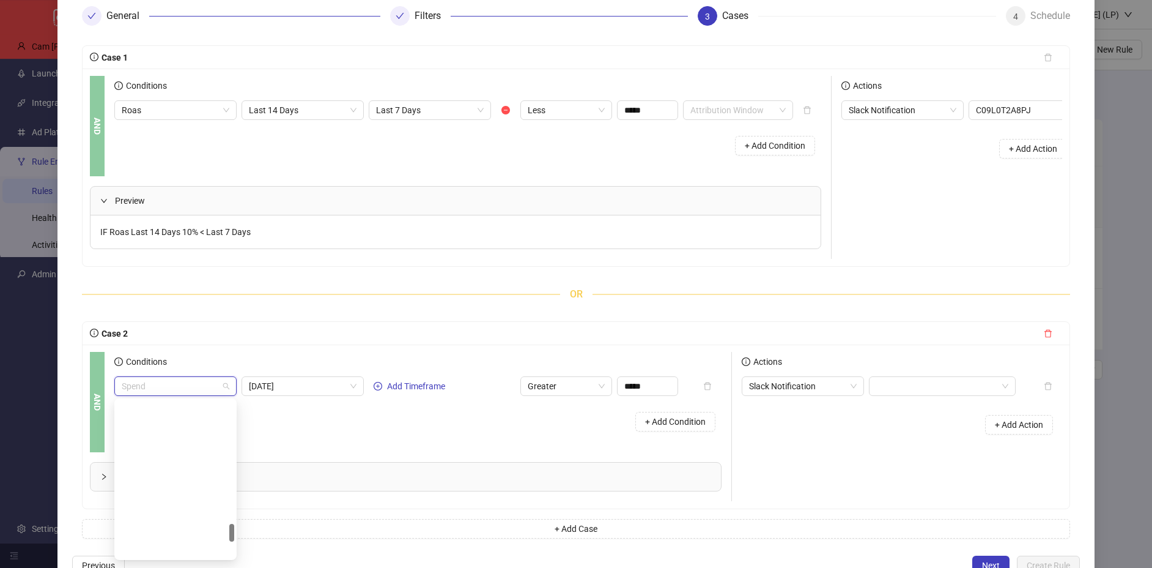
scroll to position [1076, 0]
click at [208, 448] on div "Purchases" at bounding box center [178, 449] width 95 height 13
type input "**"
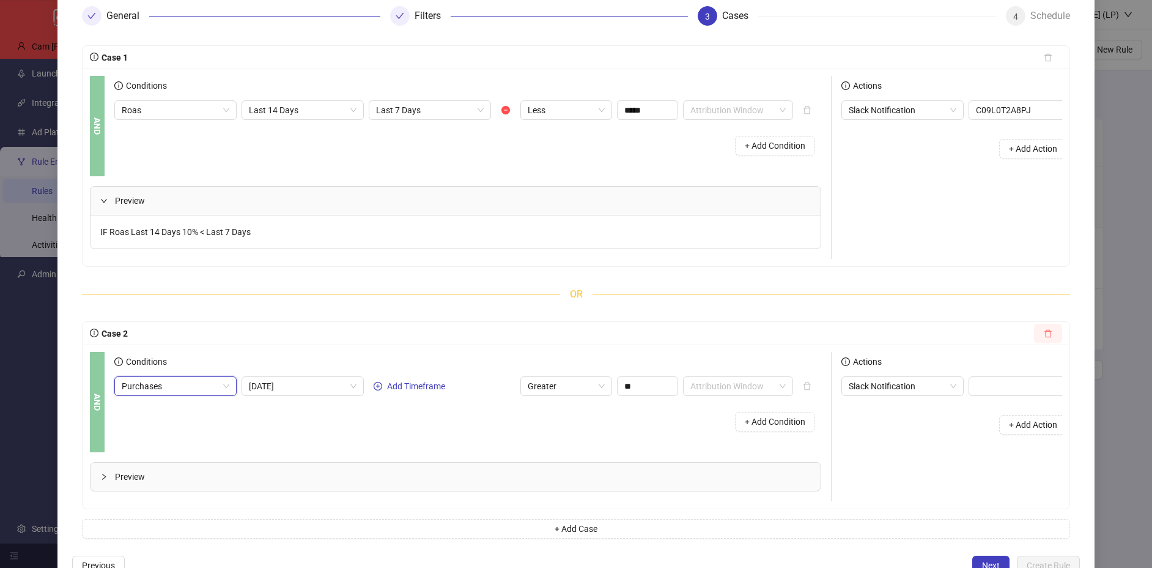
click at [1043, 335] on button "button" at bounding box center [1048, 334] width 28 height 20
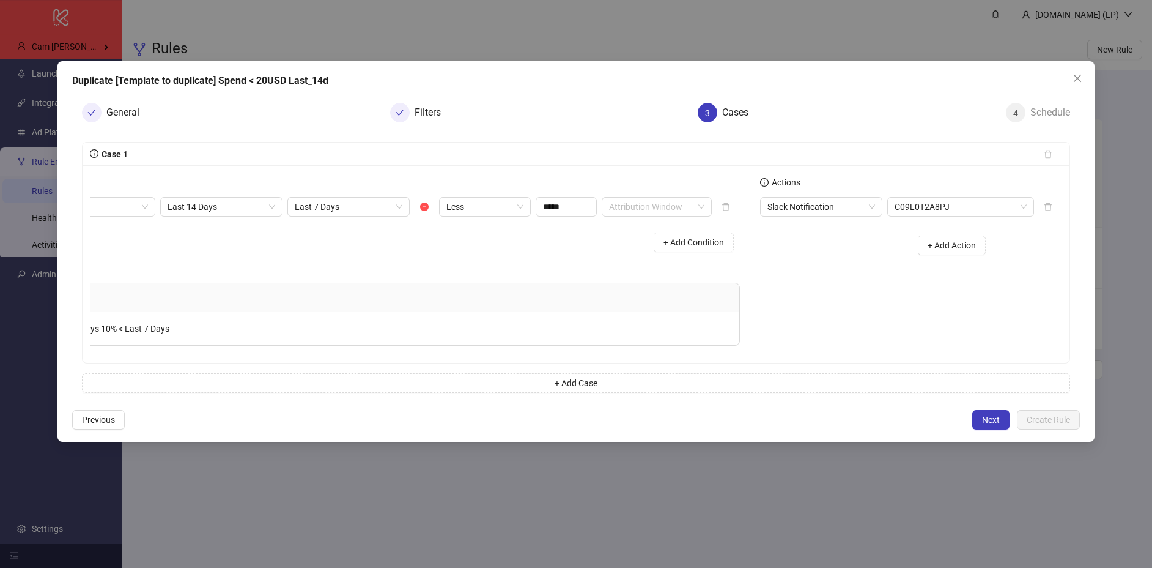
scroll to position [0, 0]
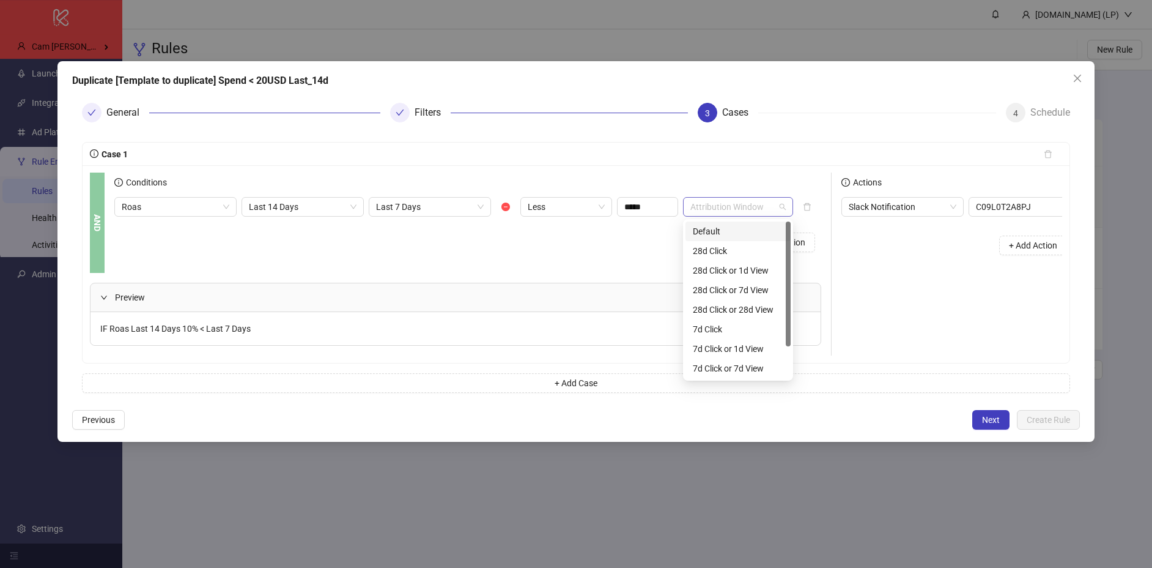
click at [762, 216] on div "Attribution Window" at bounding box center [738, 207] width 110 height 20
click at [710, 237] on div "Default" at bounding box center [738, 230] width 91 height 13
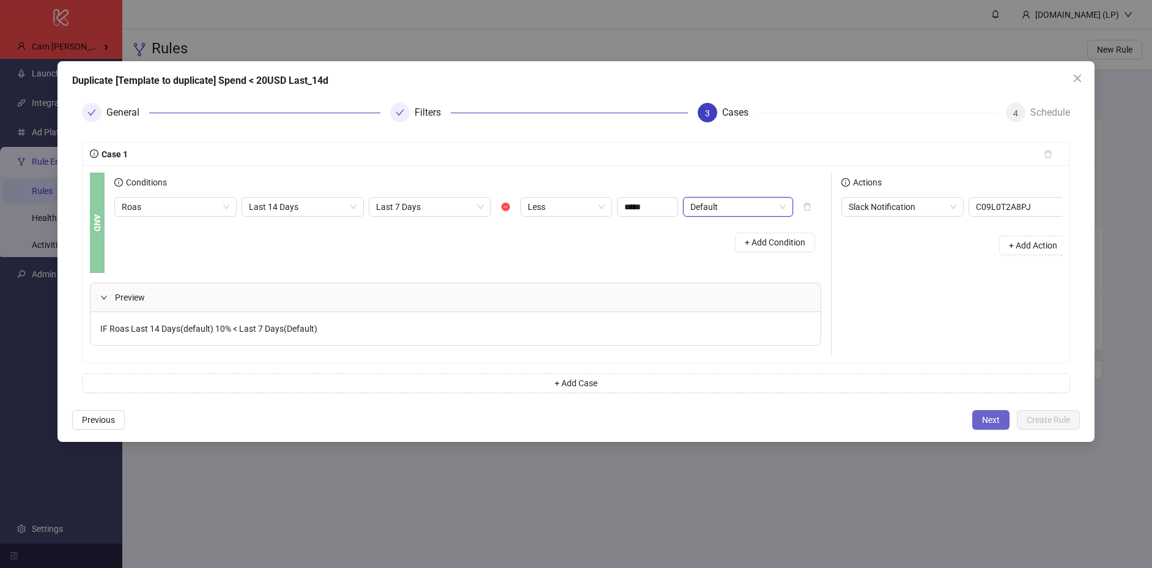
click at [994, 423] on span "Next" at bounding box center [991, 420] width 18 height 10
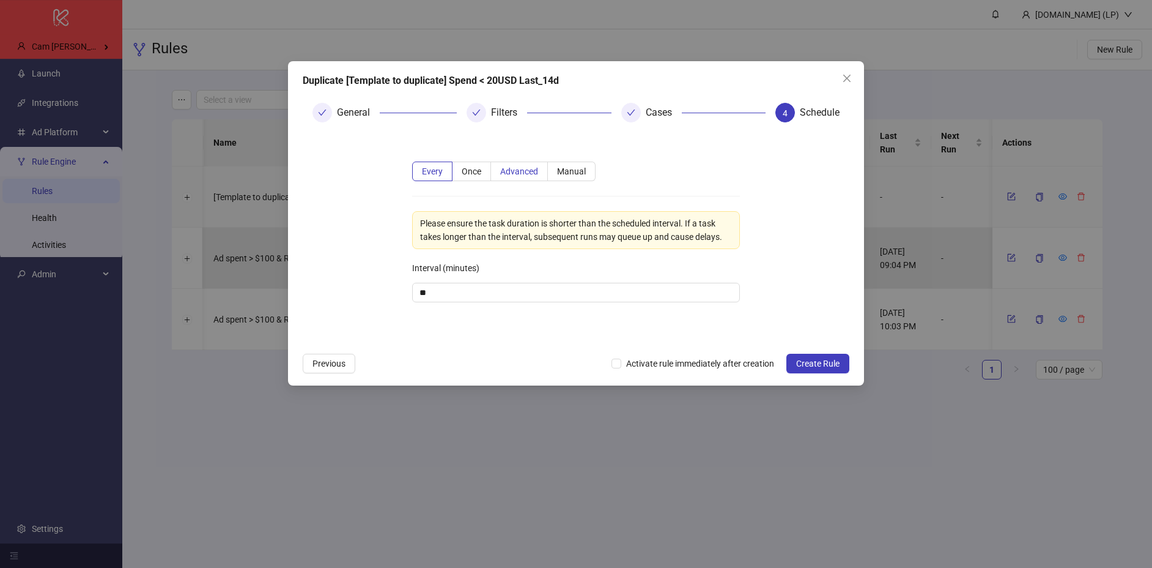
click at [531, 168] on span "Advanced" at bounding box center [519, 171] width 38 height 10
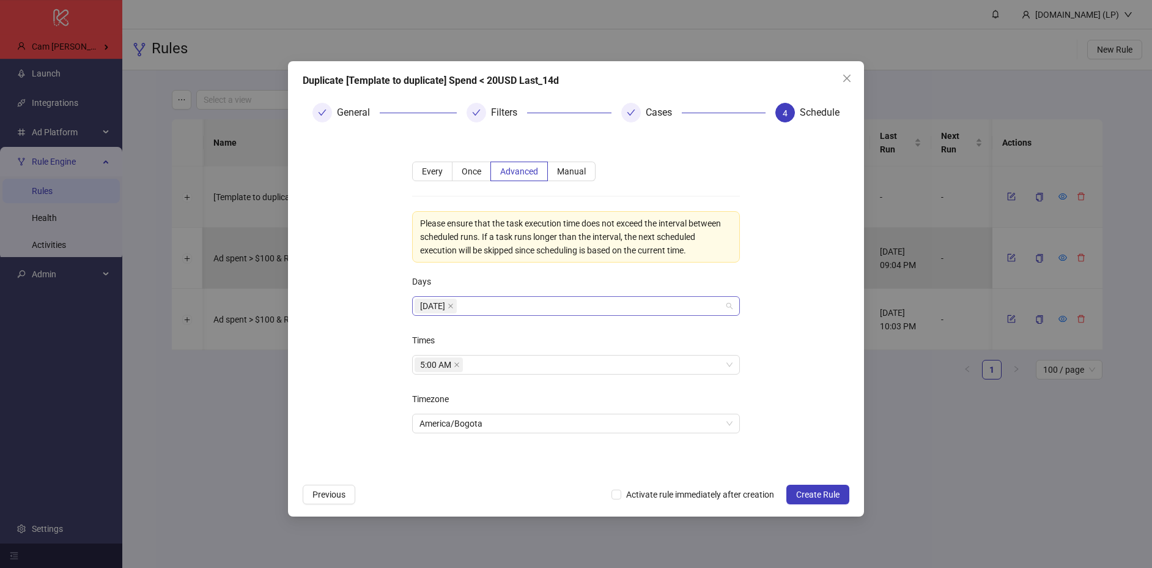
click at [504, 313] on div "Monday" at bounding box center [570, 305] width 310 height 17
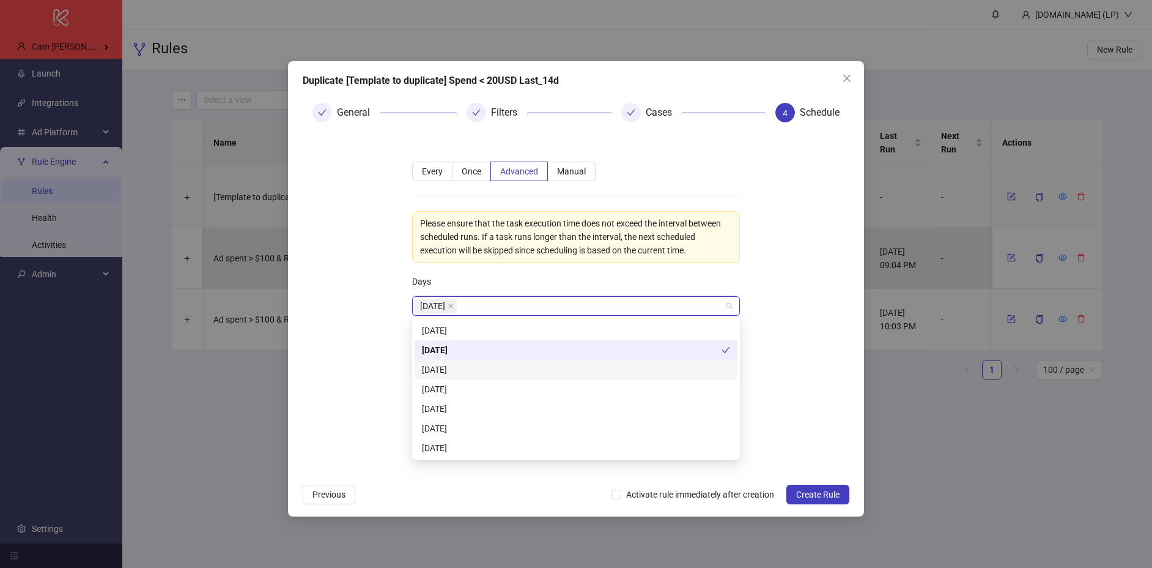
click at [445, 377] on div "Tuesday" at bounding box center [576, 370] width 323 height 20
click at [442, 388] on div "Wednesday" at bounding box center [576, 388] width 308 height 13
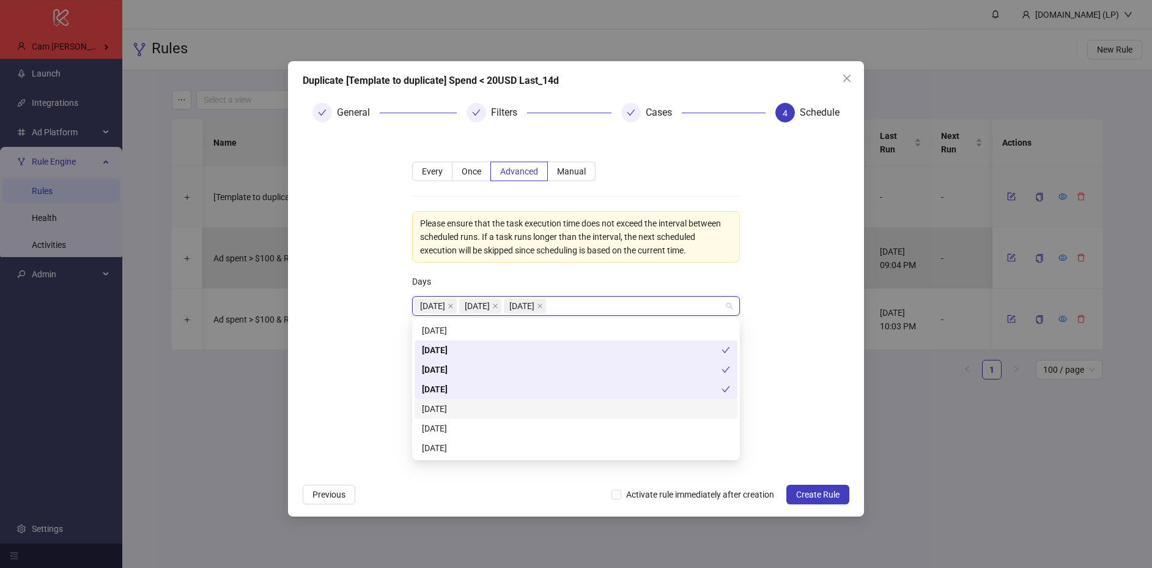
click at [442, 415] on div "Thursday" at bounding box center [576, 408] width 308 height 13
click at [429, 432] on div "Friday" at bounding box center [576, 427] width 308 height 13
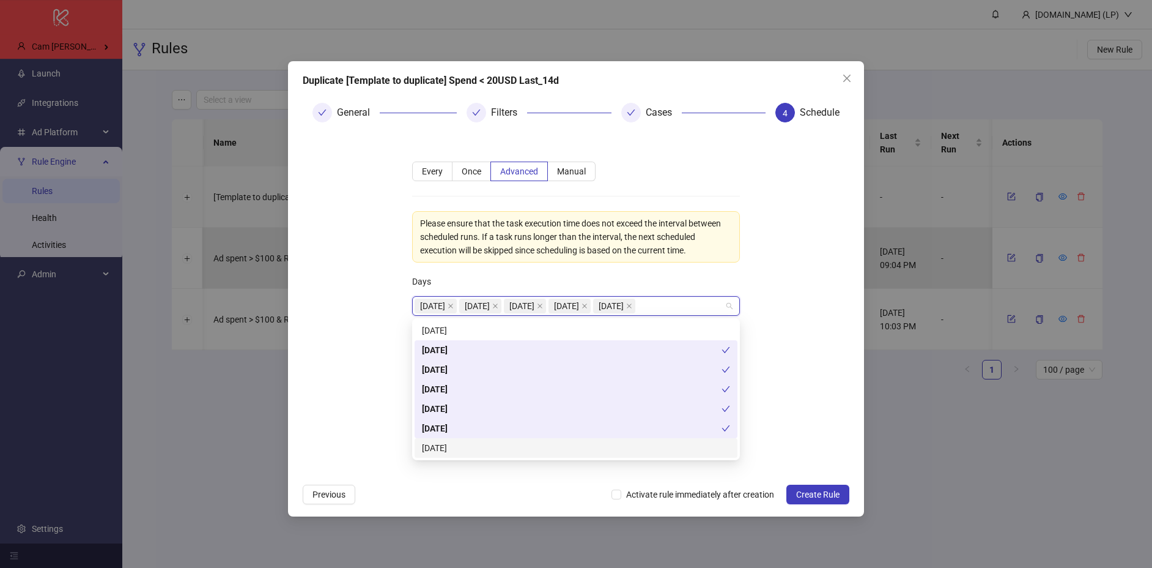
click at [311, 382] on form "**********" at bounding box center [576, 304] width 547 height 345
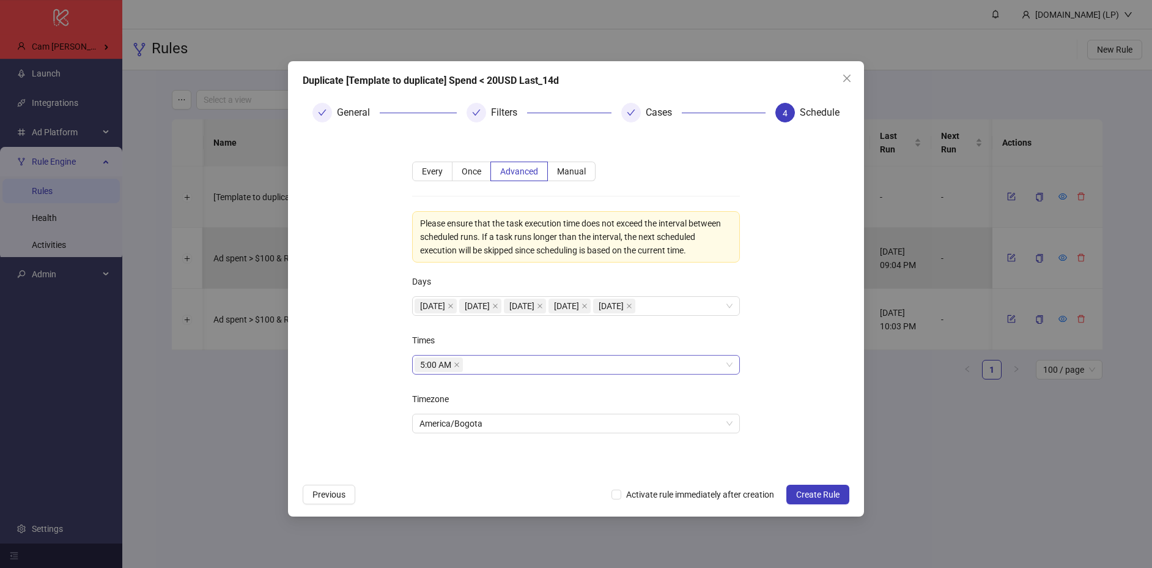
click at [527, 361] on div "5:00 AM" at bounding box center [570, 364] width 310 height 17
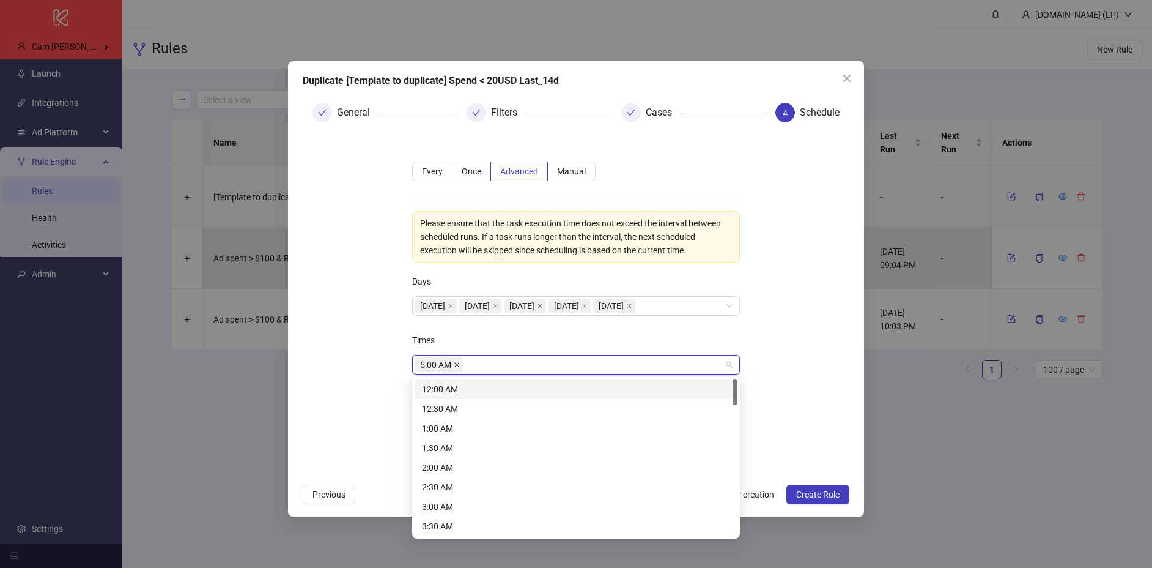
click at [456, 364] on icon "close" at bounding box center [456, 364] width 5 height 5
click at [456, 364] on div at bounding box center [570, 364] width 310 height 17
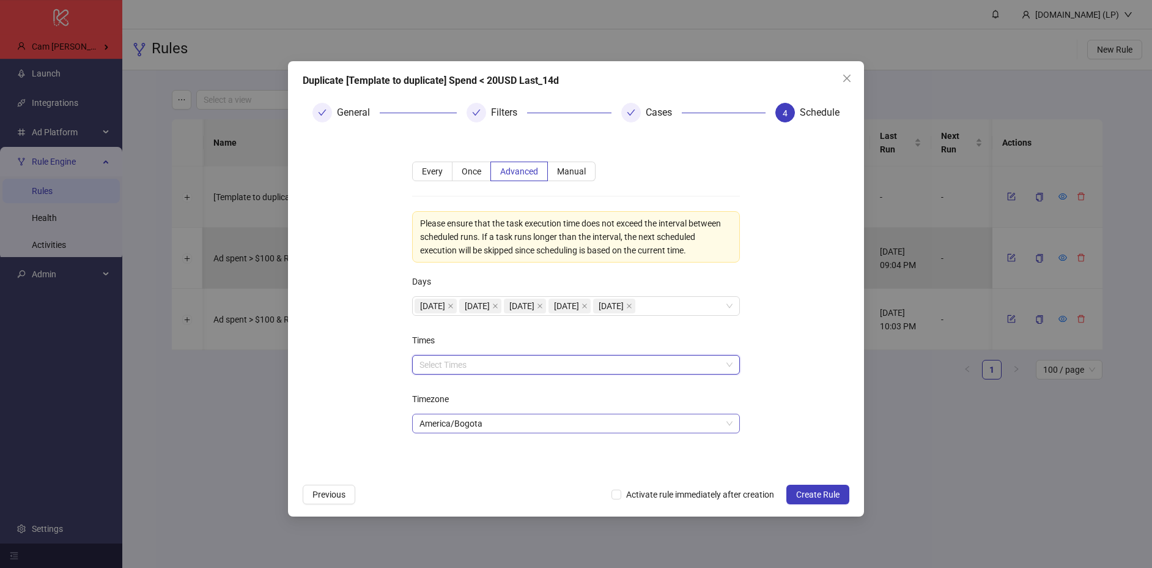
click at [438, 420] on span "America/Bogota" at bounding box center [576, 423] width 313 height 18
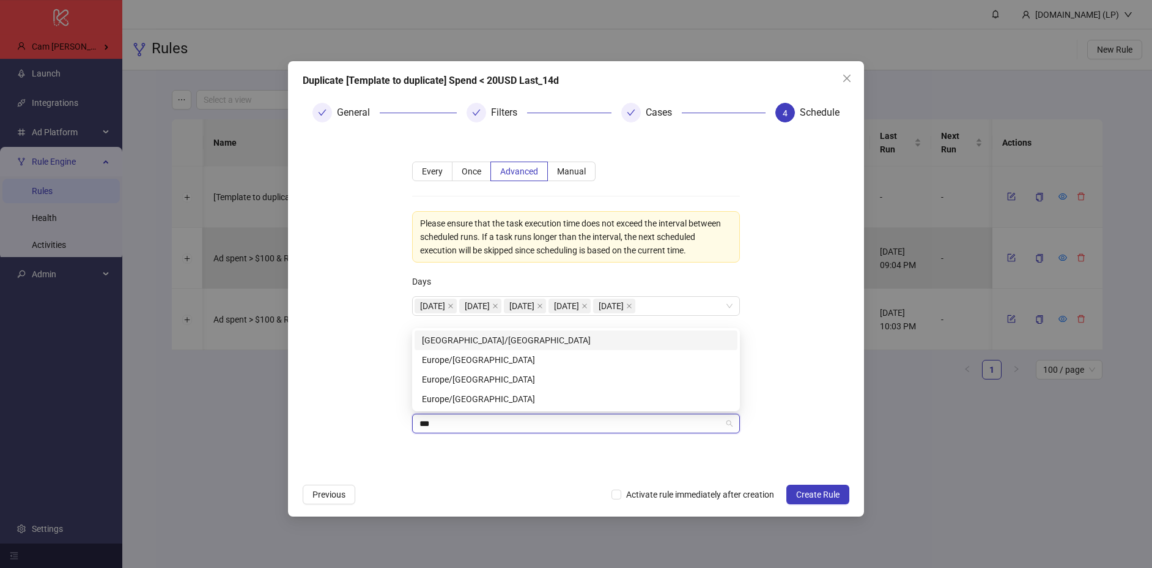
type input "****"
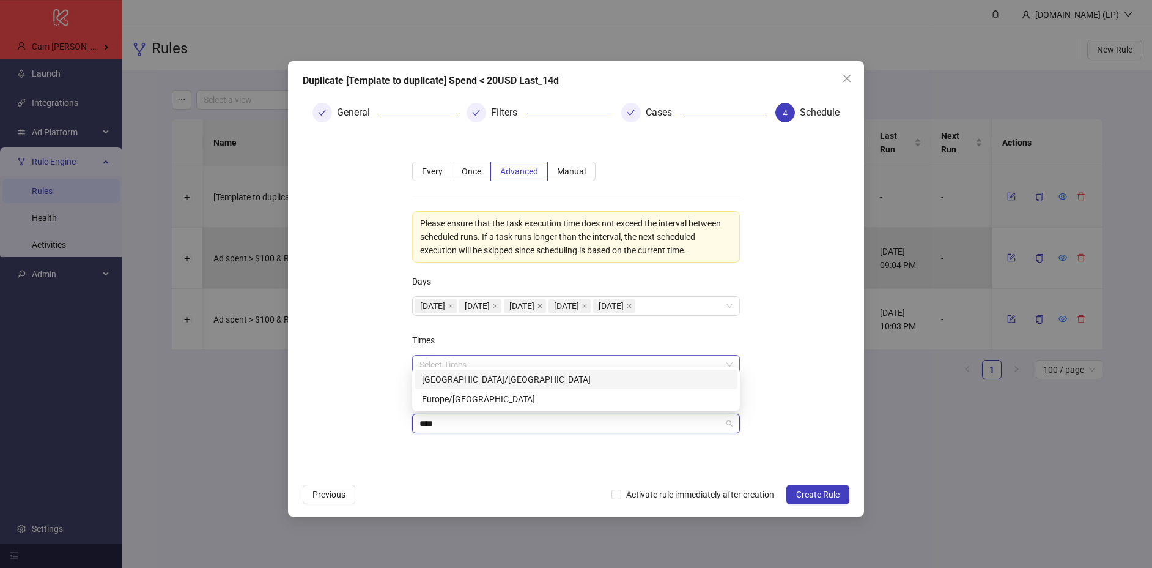
click at [473, 382] on div "Asia/Singapore" at bounding box center [576, 378] width 308 height 13
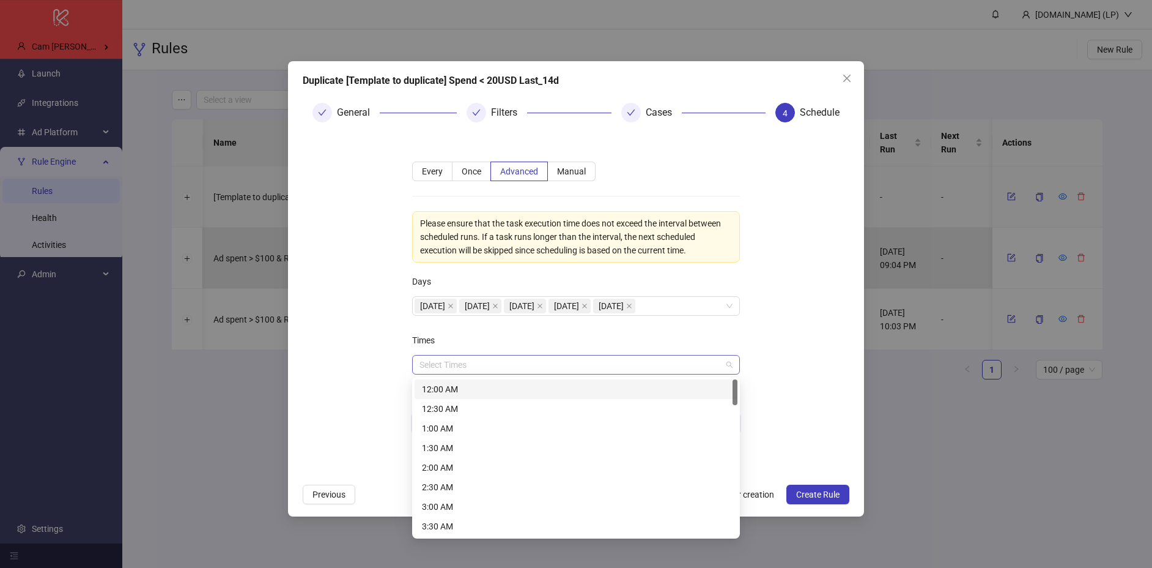
click at [444, 361] on div at bounding box center [570, 364] width 310 height 17
type input "*"
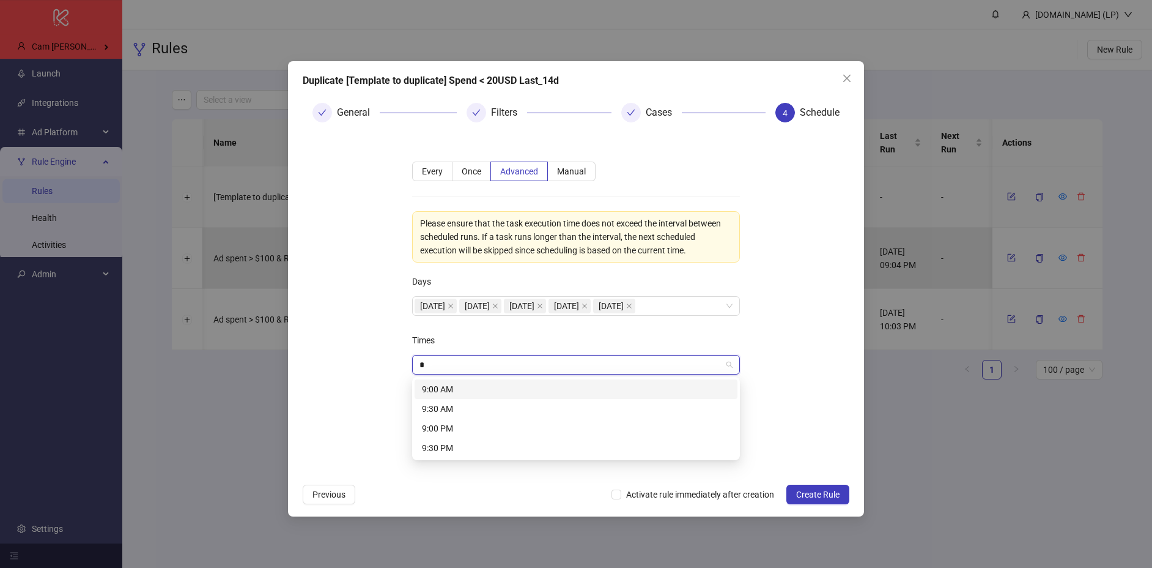
click at [447, 392] on div "9:00 AM" at bounding box center [576, 388] width 308 height 13
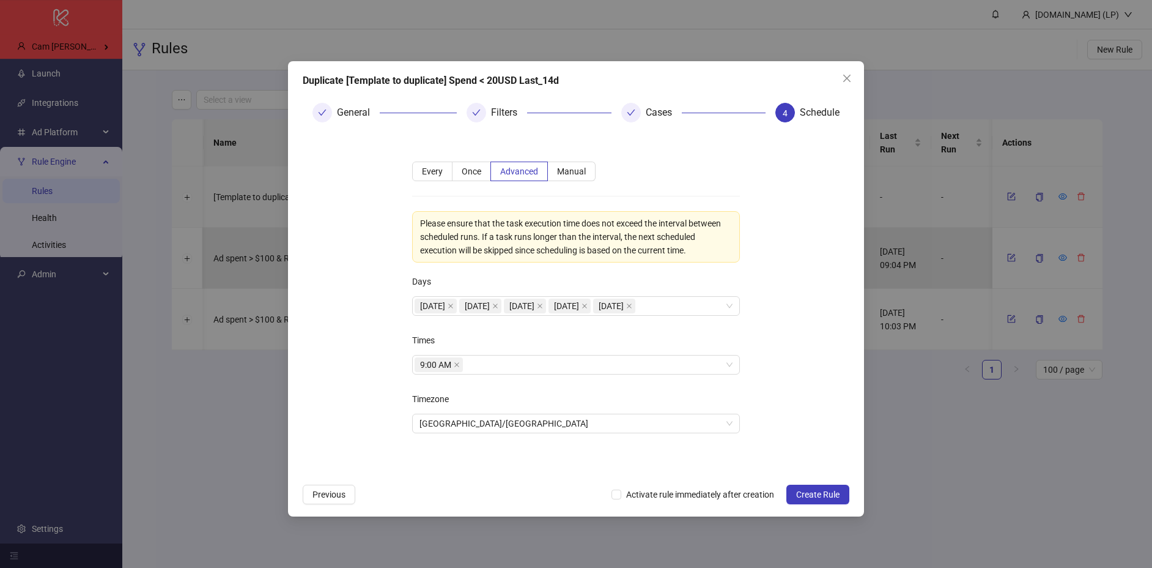
click at [823, 364] on form "**********" at bounding box center [576, 304] width 547 height 345
click at [826, 489] on span "Create Rule" at bounding box center [817, 494] width 43 height 10
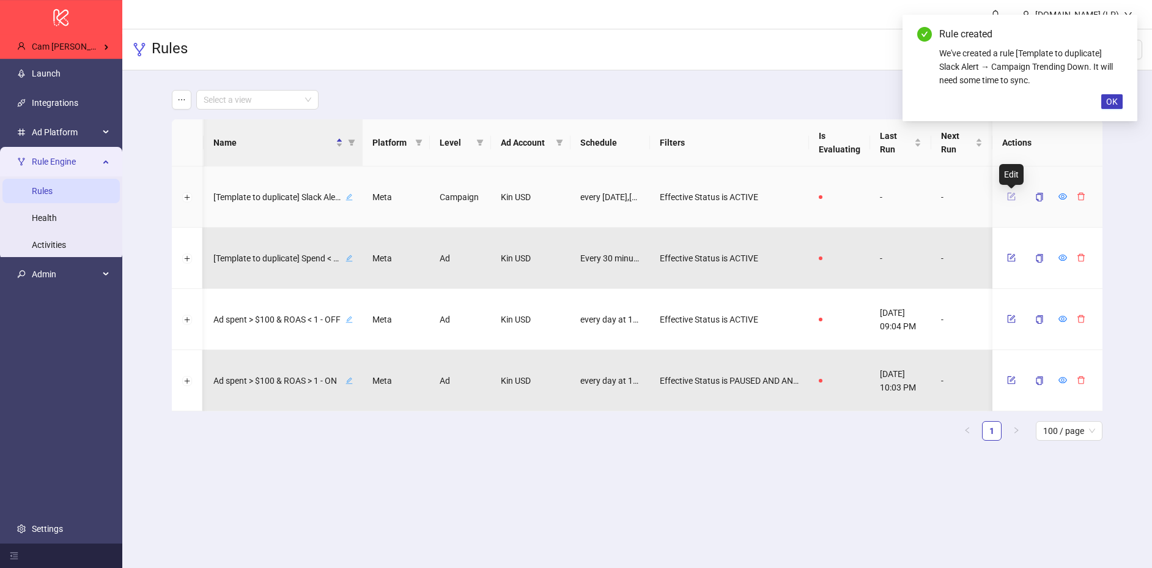
click at [1012, 196] on icon "form" at bounding box center [1011, 196] width 9 height 9
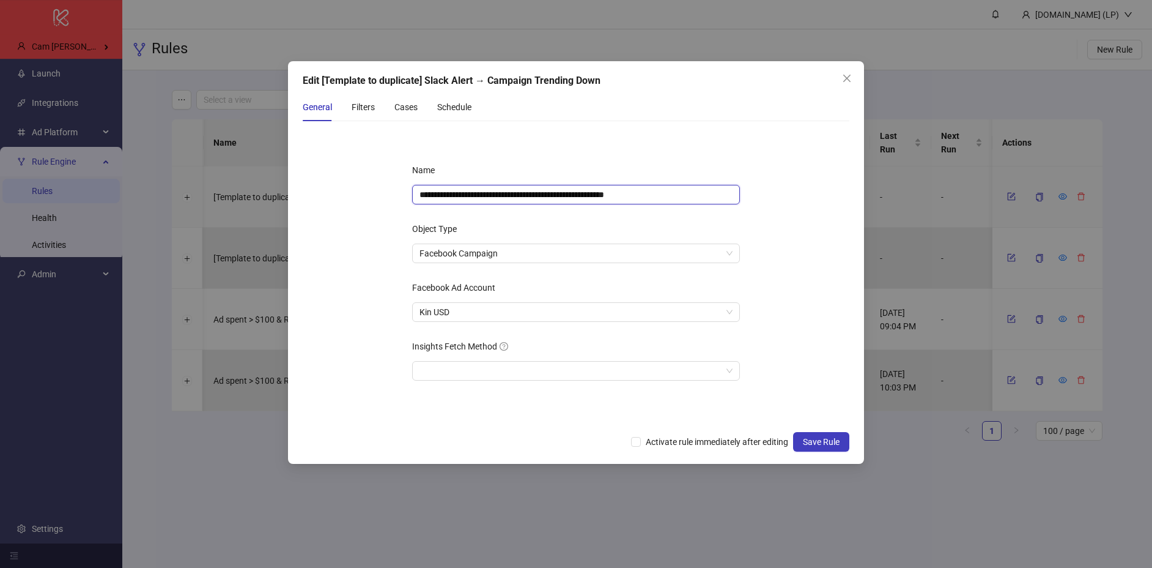
click at [507, 198] on input "**********" at bounding box center [576, 195] width 328 height 20
type input "**********"
click at [810, 439] on span "Save Rule" at bounding box center [821, 442] width 37 height 10
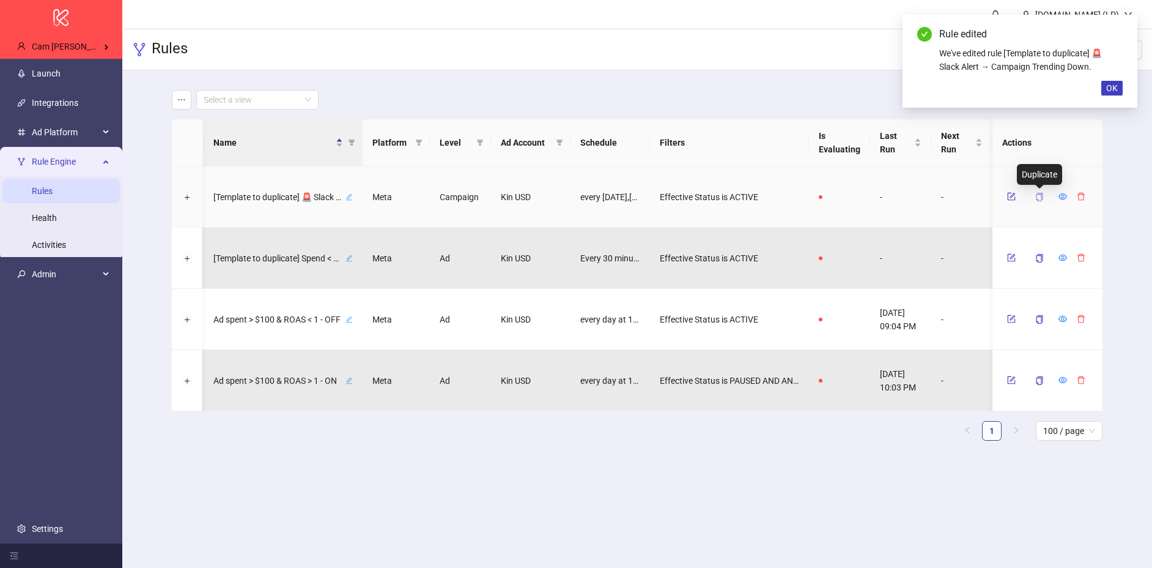
click at [1042, 199] on icon "copy" at bounding box center [1040, 197] width 7 height 9
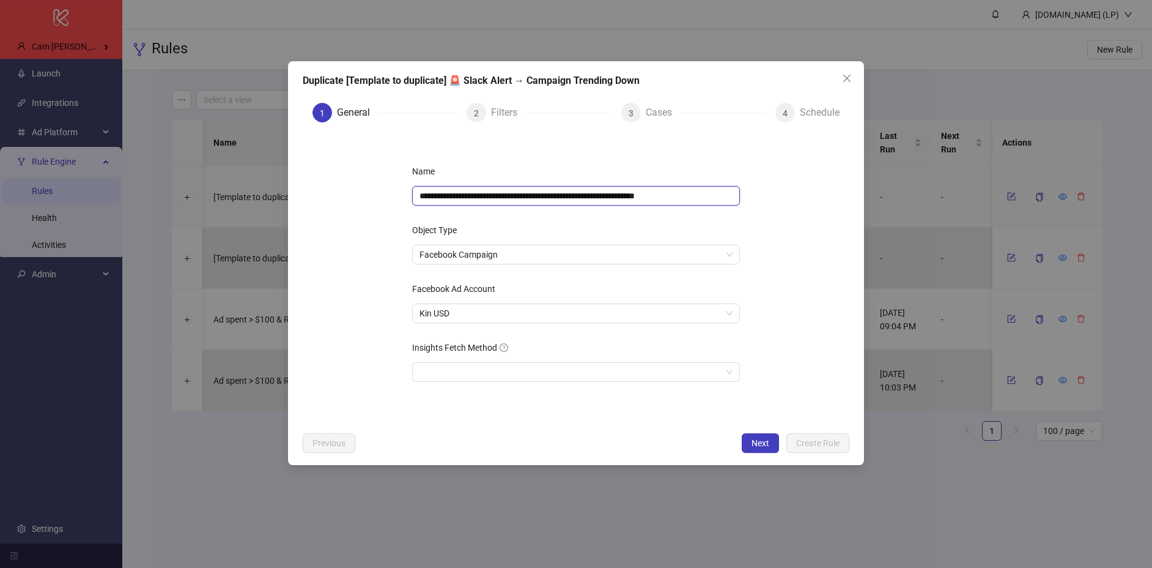
drag, startPoint x: 517, startPoint y: 193, endPoint x: 593, endPoint y: 199, distance: 75.5
click at [517, 193] on input "**********" at bounding box center [576, 196] width 328 height 20
drag, startPoint x: 615, startPoint y: 196, endPoint x: 704, endPoint y: 194, distance: 88.7
click at [704, 194] on input "**********" at bounding box center [576, 196] width 328 height 20
drag, startPoint x: 704, startPoint y: 194, endPoint x: 654, endPoint y: 199, distance: 49.8
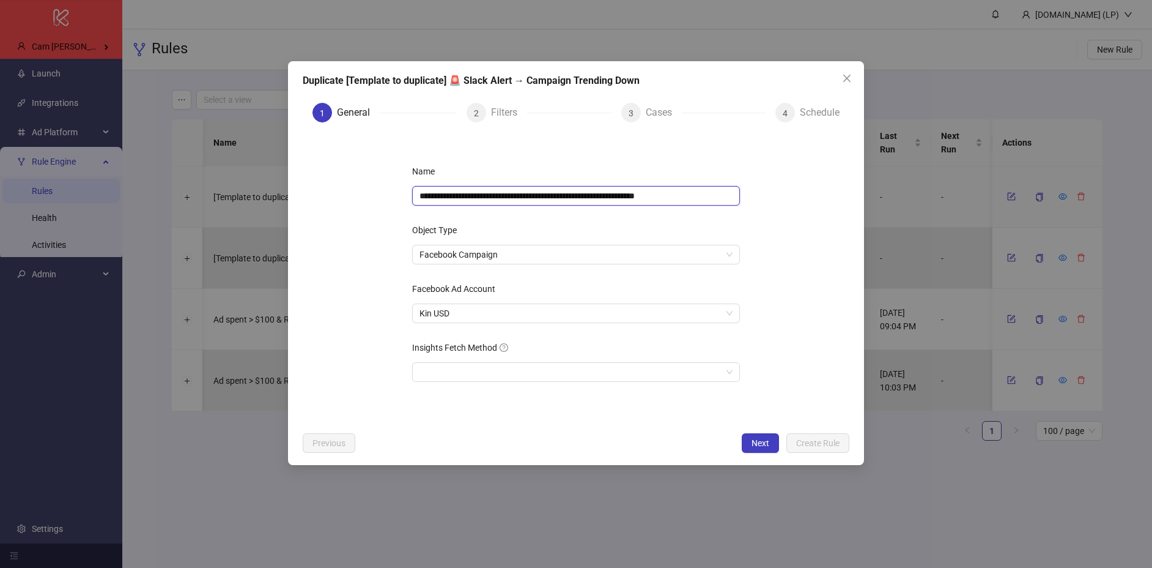
click at [654, 199] on input "**********" at bounding box center [576, 196] width 328 height 20
type input "**********"
click at [758, 439] on span "Next" at bounding box center [761, 443] width 18 height 10
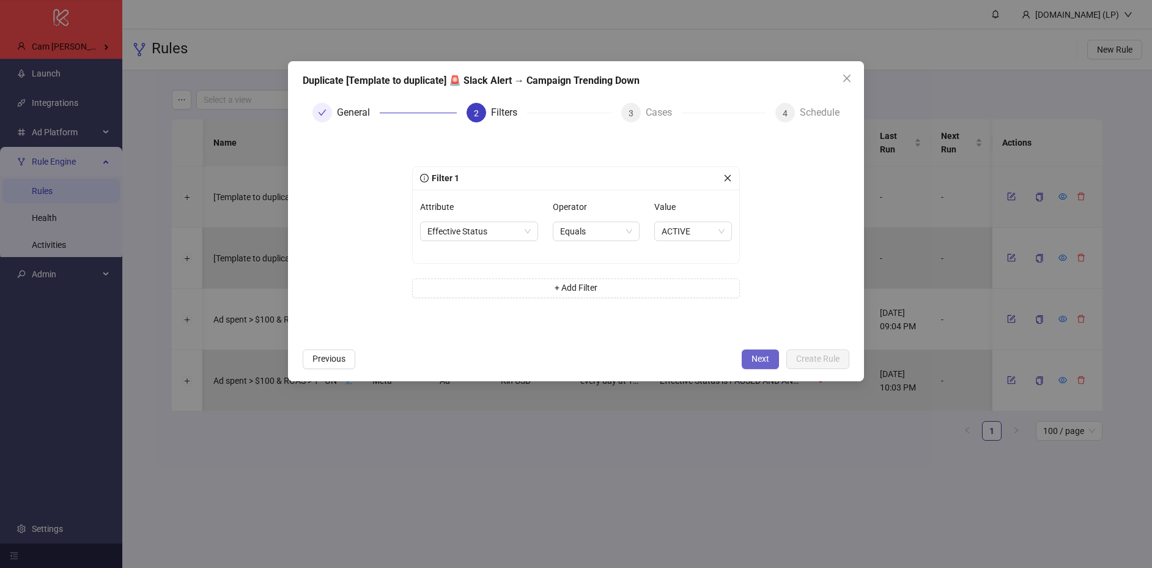
click at [771, 358] on button "Next" at bounding box center [760, 359] width 37 height 20
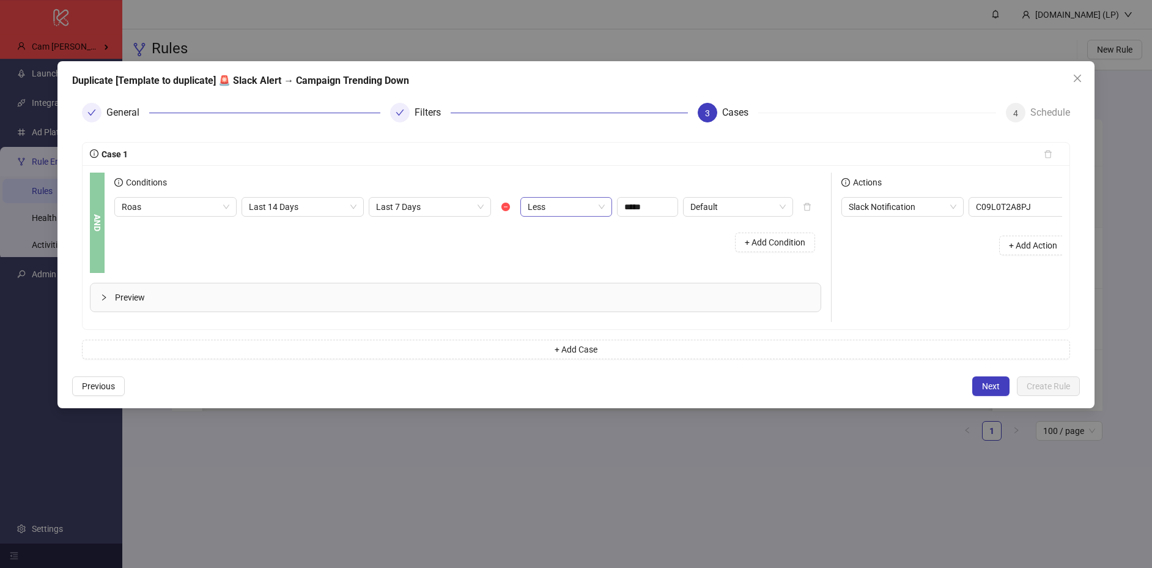
click at [555, 213] on span "Less" at bounding box center [566, 207] width 77 height 18
click at [552, 256] on div "Greater" at bounding box center [566, 250] width 72 height 13
click at [580, 251] on div "+ Add Condition" at bounding box center [467, 242] width 707 height 32
click at [519, 305] on div "Preview" at bounding box center [456, 297] width 730 height 28
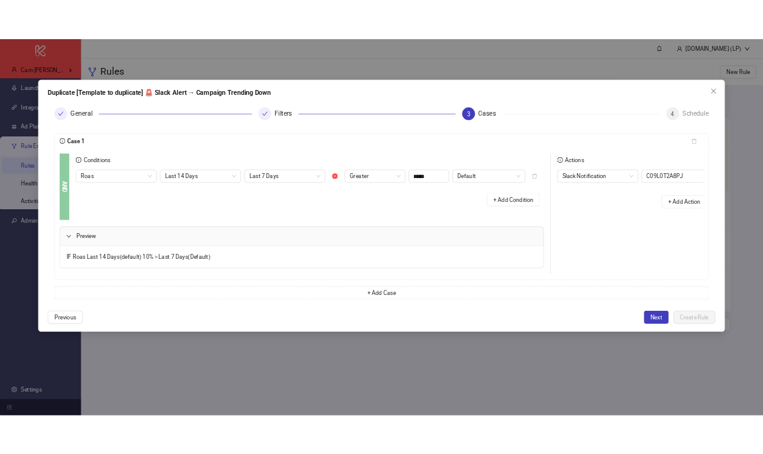
scroll to position [0, 81]
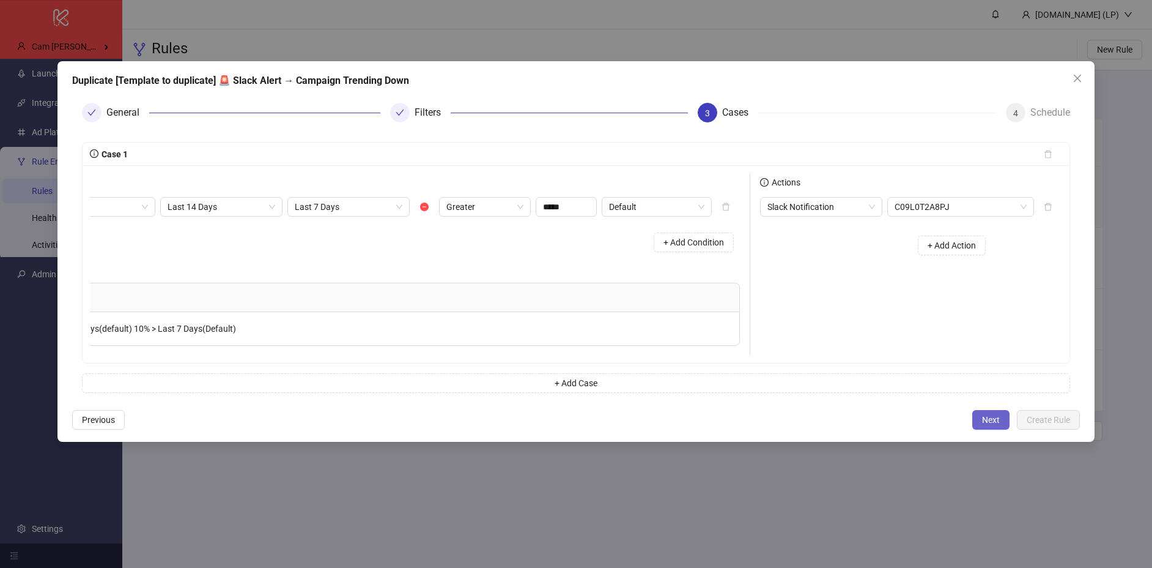
click at [1004, 412] on button "Next" at bounding box center [990, 420] width 37 height 20
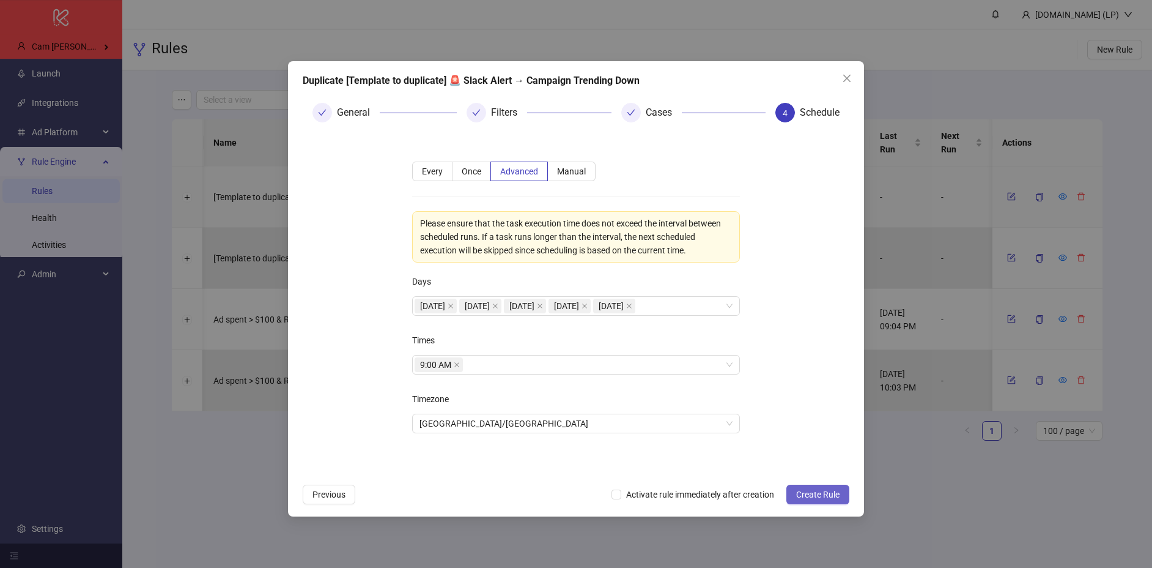
click at [834, 500] on button "Create Rule" at bounding box center [817, 494] width 63 height 20
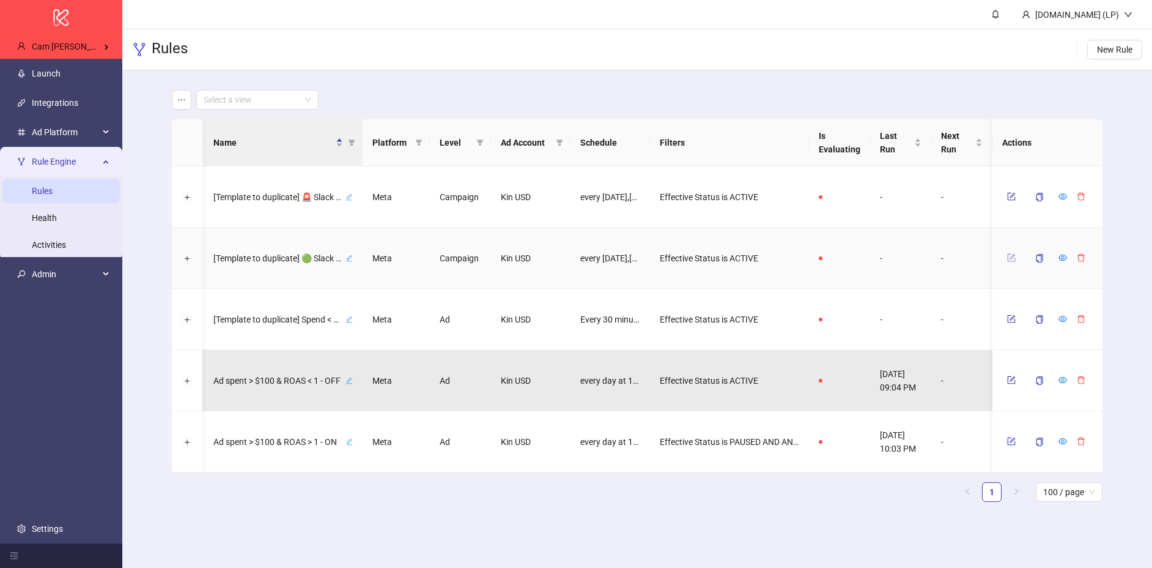
click at [1018, 263] on button "button" at bounding box center [1011, 257] width 18 height 15
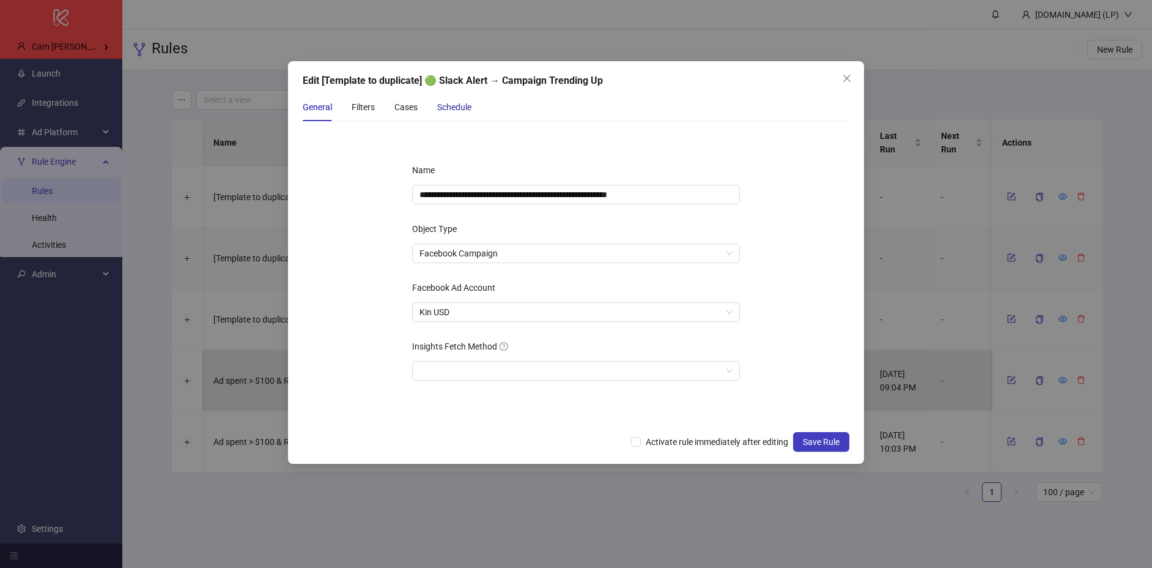
click at [462, 109] on div "Schedule" at bounding box center [454, 106] width 34 height 13
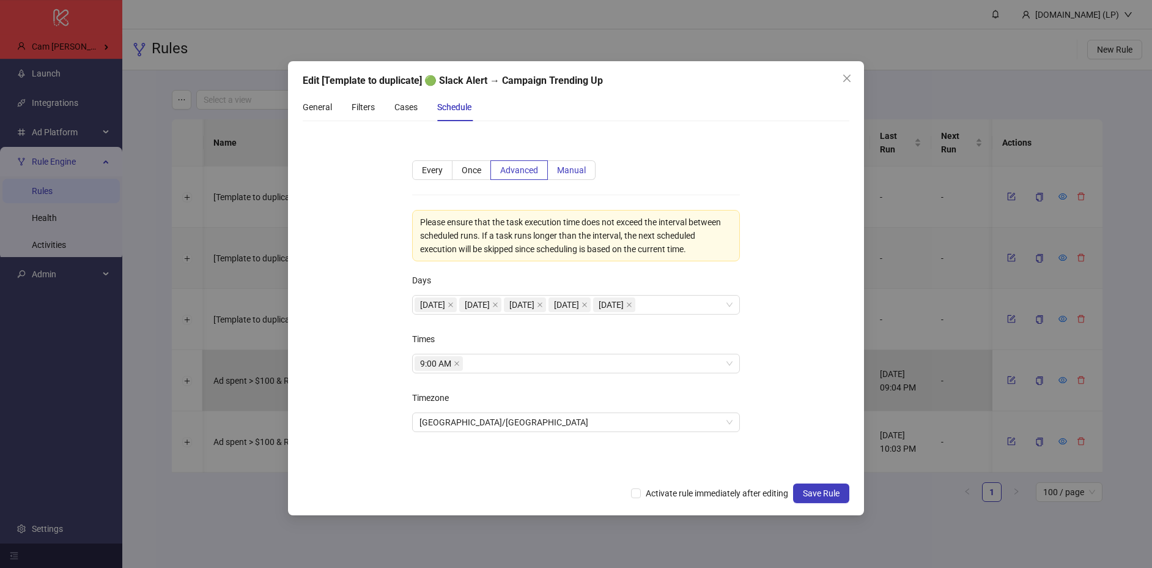
click at [572, 167] on span "Manual" at bounding box center [571, 170] width 29 height 10
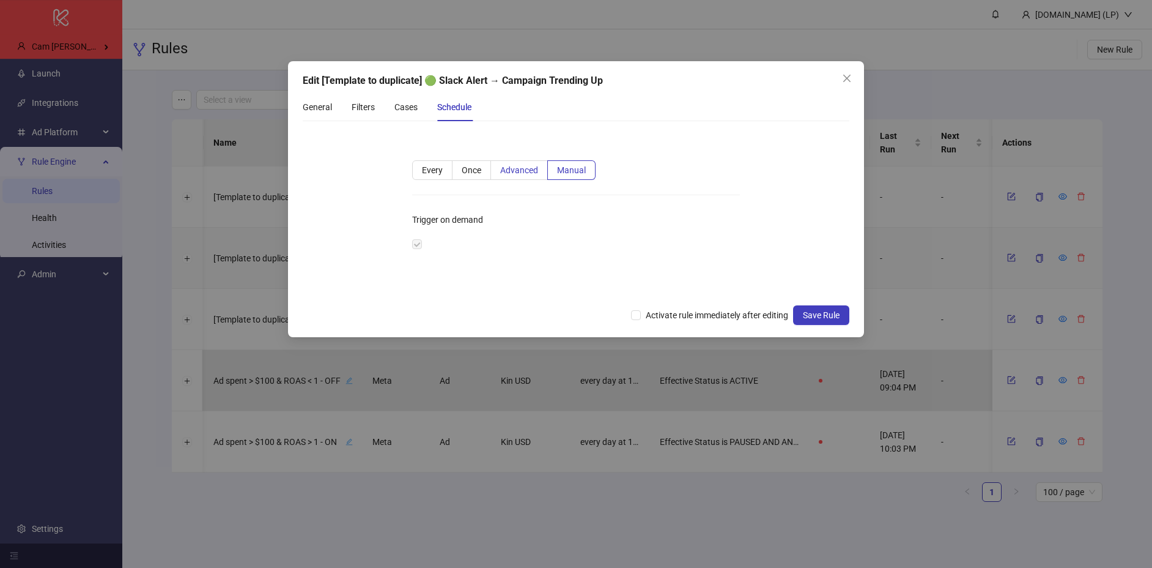
click at [524, 175] on label "Advanced" at bounding box center [519, 170] width 57 height 20
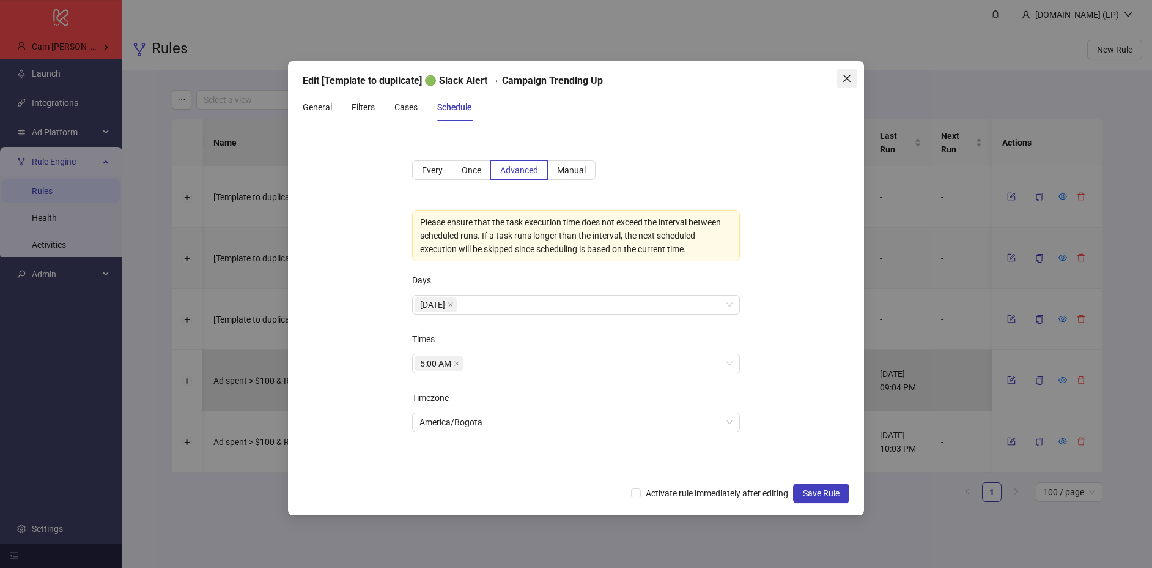
click at [846, 82] on icon "close" at bounding box center [847, 78] width 10 height 10
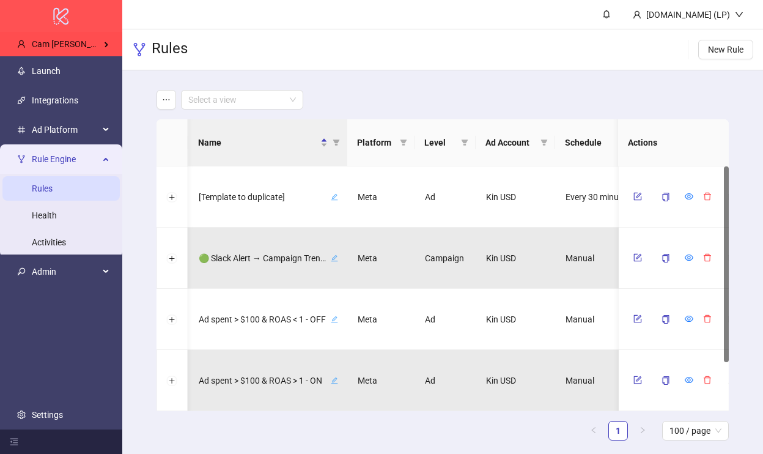
scroll to position [0, 65]
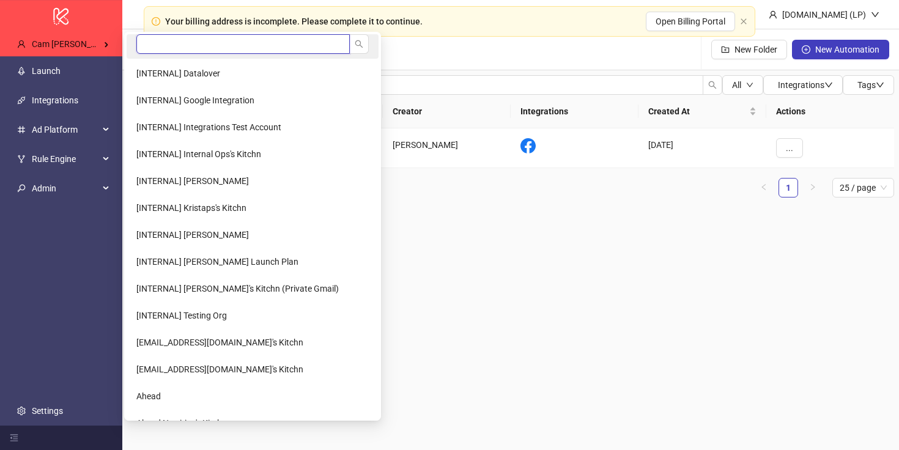
click at [159, 49] on input "search" at bounding box center [242, 44] width 213 height 20
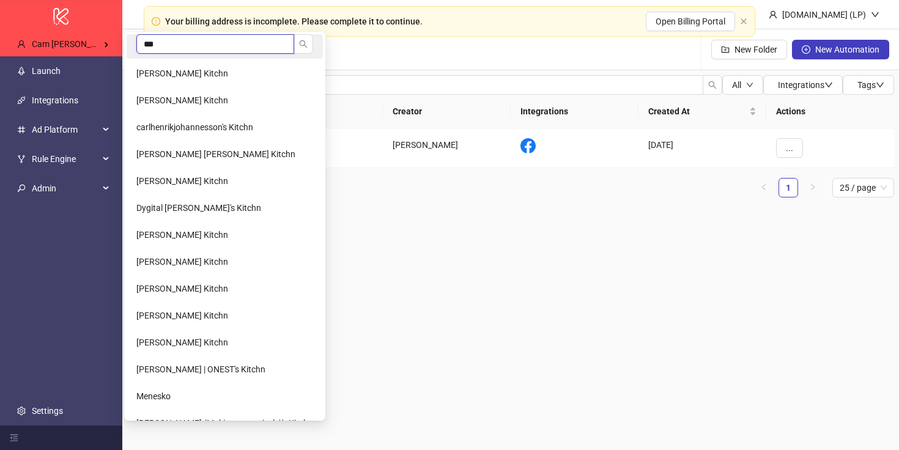
click at [182, 50] on input "***" at bounding box center [215, 44] width 158 height 20
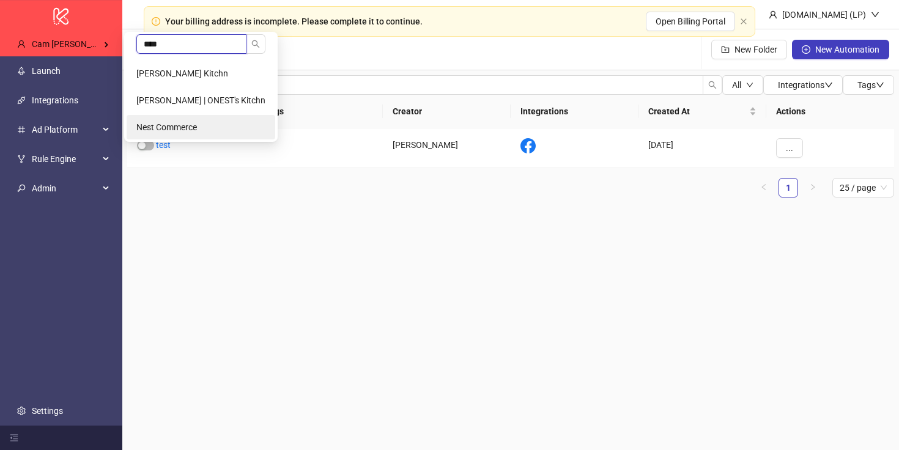
type input "****"
click at [189, 124] on span "Nest Commerce" at bounding box center [166, 127] width 61 height 10
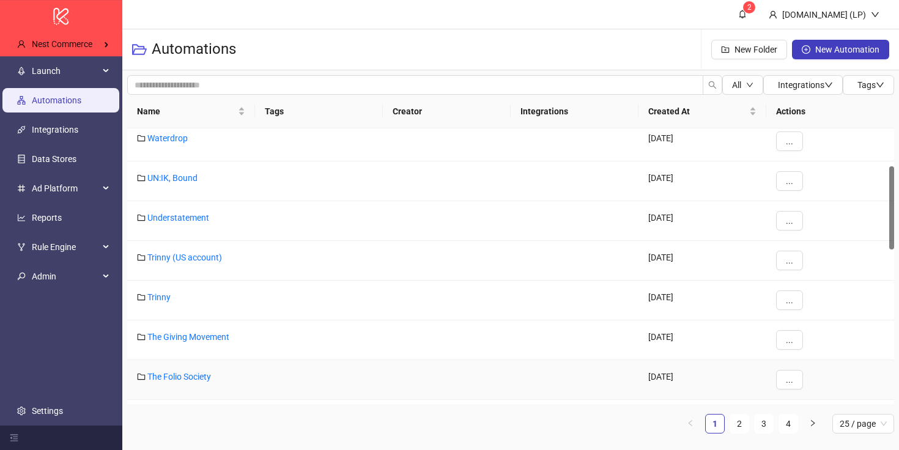
scroll to position [127, 0]
click at [55, 394] on ul "Launch Automations Integrations Data Stores Ad Platform Reports Rule Engine Adm…" at bounding box center [61, 240] width 122 height 369
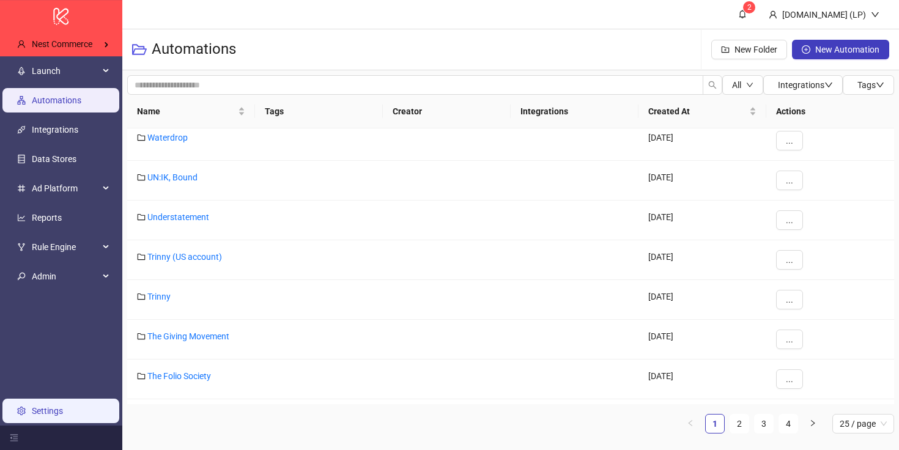
click at [53, 406] on link "Settings" at bounding box center [47, 411] width 31 height 10
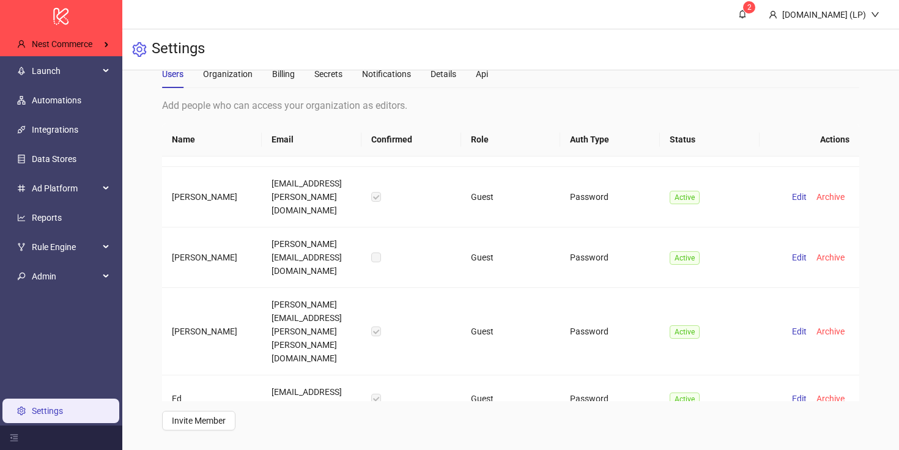
scroll to position [3103, 0]
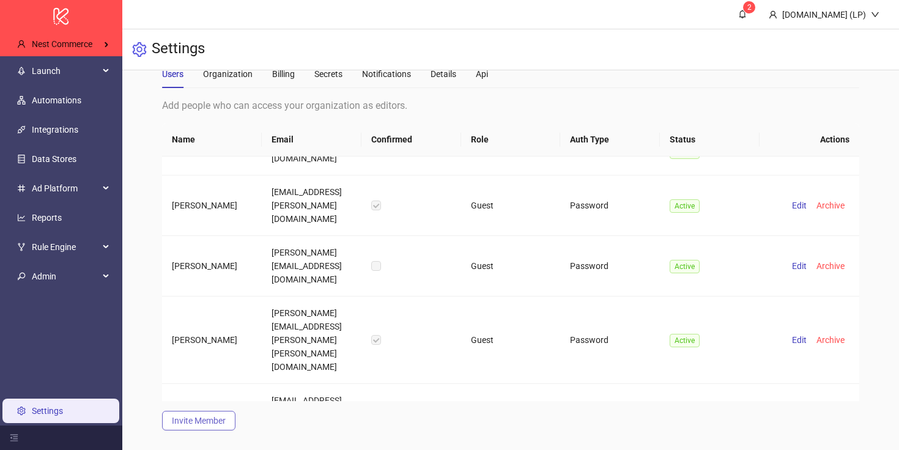
click at [200, 421] on span "Invite Member" at bounding box center [199, 421] width 54 height 10
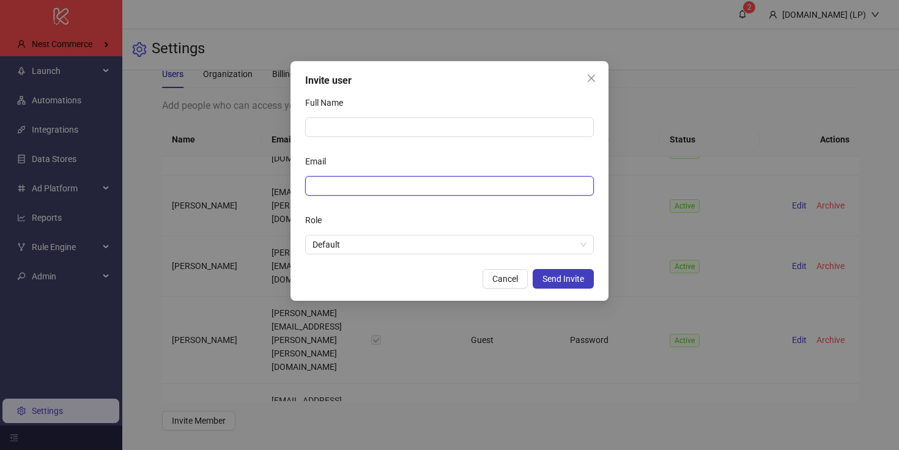
click at [339, 188] on input "Email" at bounding box center [449, 185] width 272 height 13
paste input "**********"
type input "**********"
click at [371, 137] on form "**********" at bounding box center [449, 173] width 289 height 161
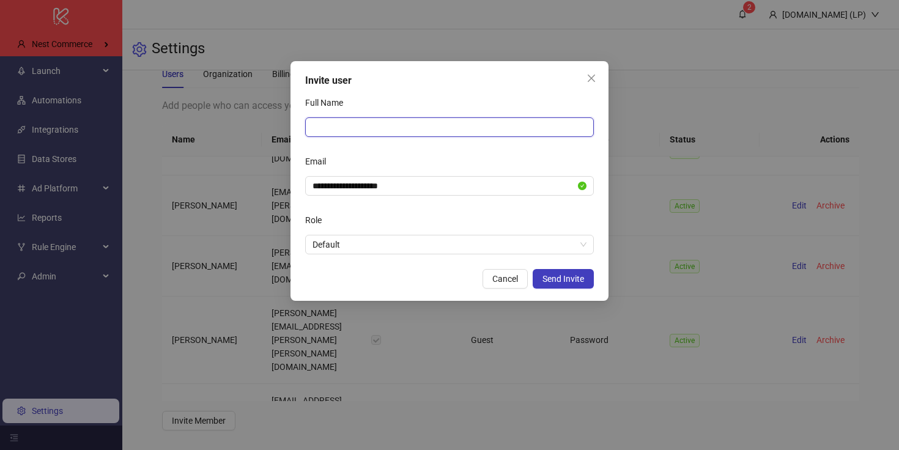
click at [374, 127] on input "Full Name" at bounding box center [449, 127] width 289 height 20
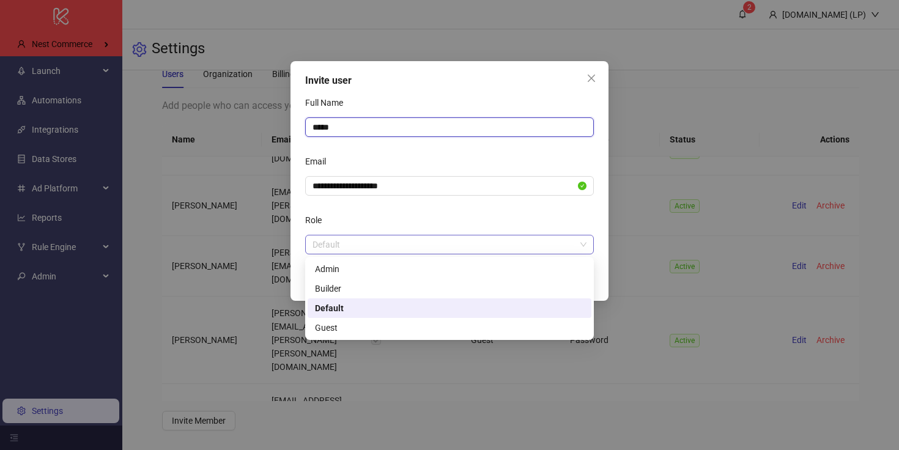
click at [359, 245] on span "Default" at bounding box center [450, 244] width 274 height 18
type input "*****"
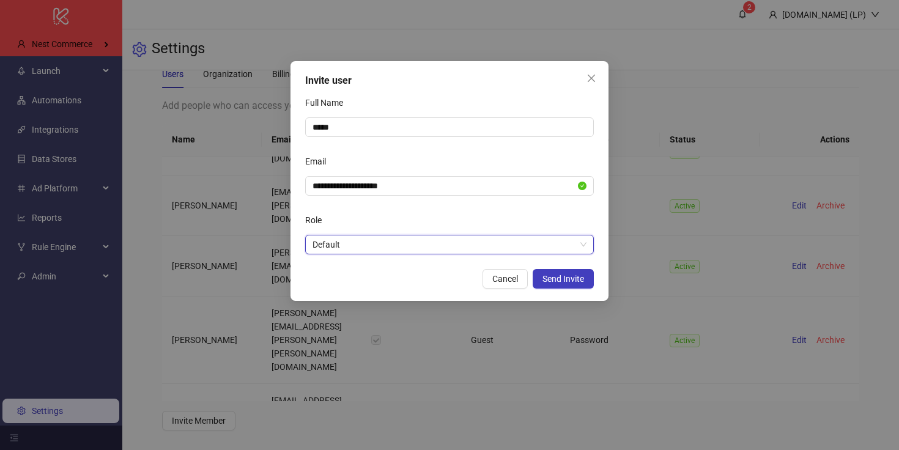
click at [360, 245] on span "Default" at bounding box center [450, 244] width 274 height 18
click at [553, 274] on span "Send Invite" at bounding box center [563, 279] width 42 height 10
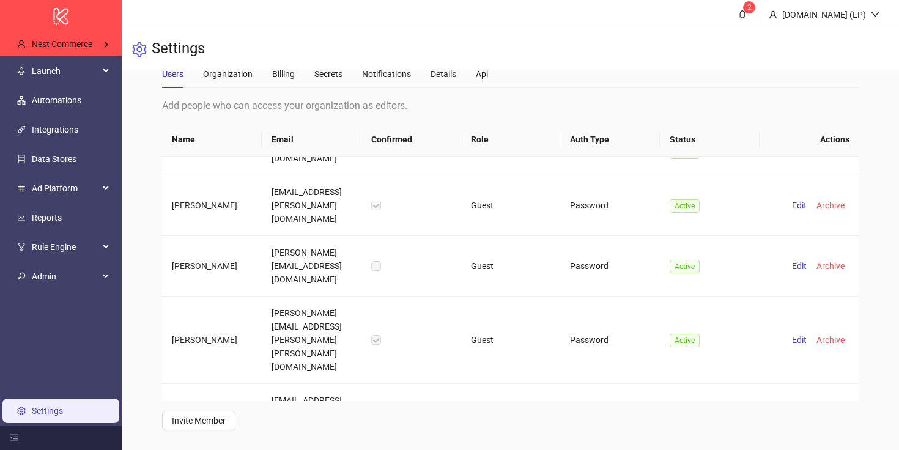
click at [227, 410] on div "Add people who can access your organization as editors. Name Email Confirmed Ro…" at bounding box center [510, 264] width 697 height 333
click at [227, 421] on button "Invite Member" at bounding box center [198, 421] width 73 height 20
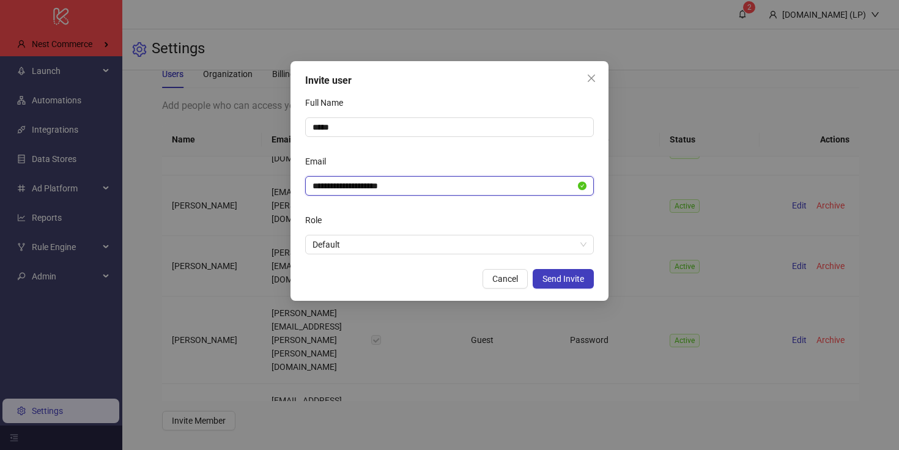
click at [390, 189] on input "**********" at bounding box center [444, 185] width 263 height 13
paste input "***"
type input "**********"
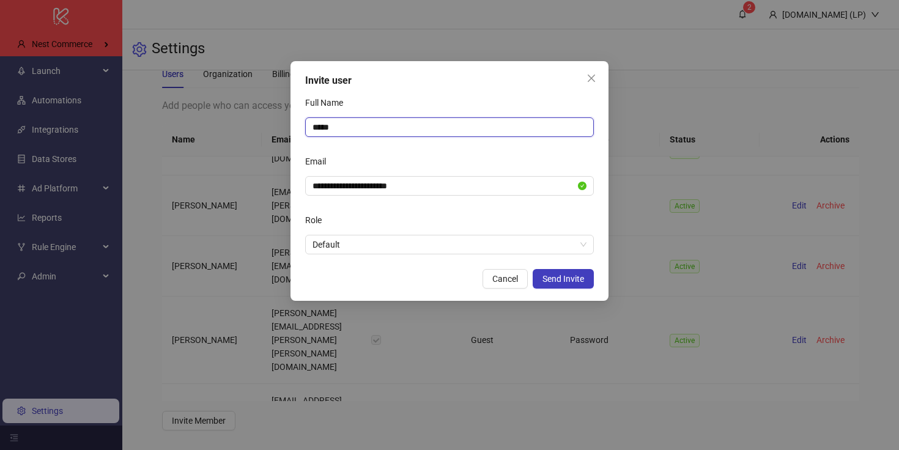
click at [374, 132] on input "*****" at bounding box center [449, 127] width 289 height 20
type input "********"
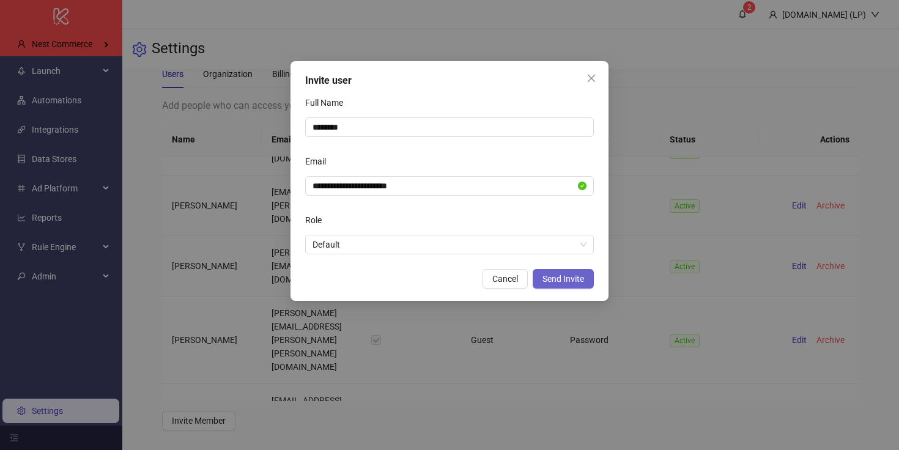
click at [561, 273] on button "Send Invite" at bounding box center [563, 279] width 61 height 20
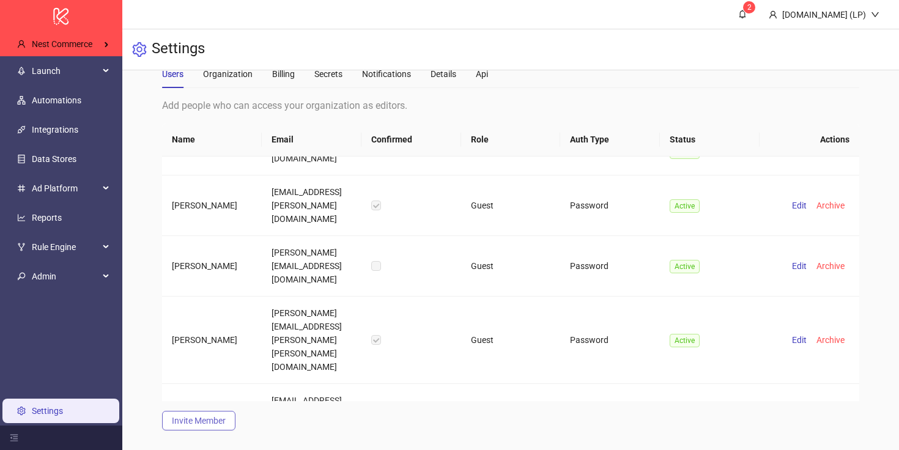
click at [192, 420] on span "Invite Member" at bounding box center [199, 421] width 54 height 10
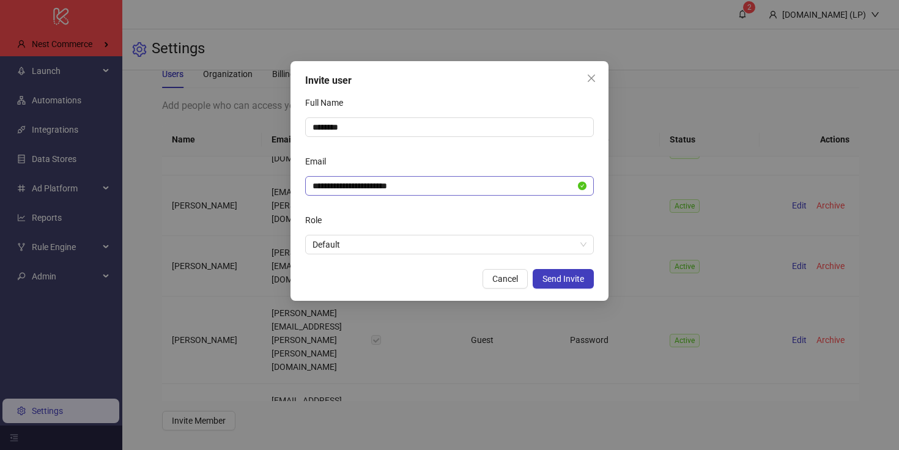
click at [413, 194] on span "**********" at bounding box center [449, 186] width 289 height 20
click at [409, 191] on input "**********" at bounding box center [444, 185] width 263 height 13
paste input "*"
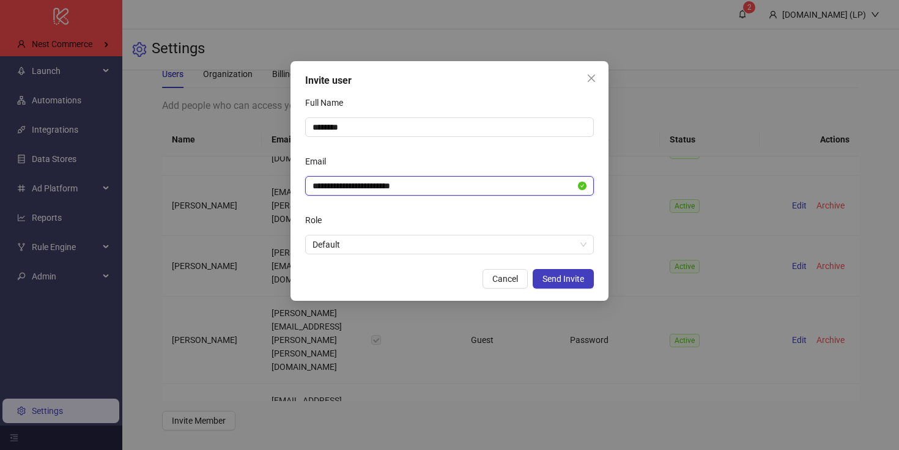
type input "**********"
click at [409, 116] on div "Full Name" at bounding box center [449, 105] width 289 height 24
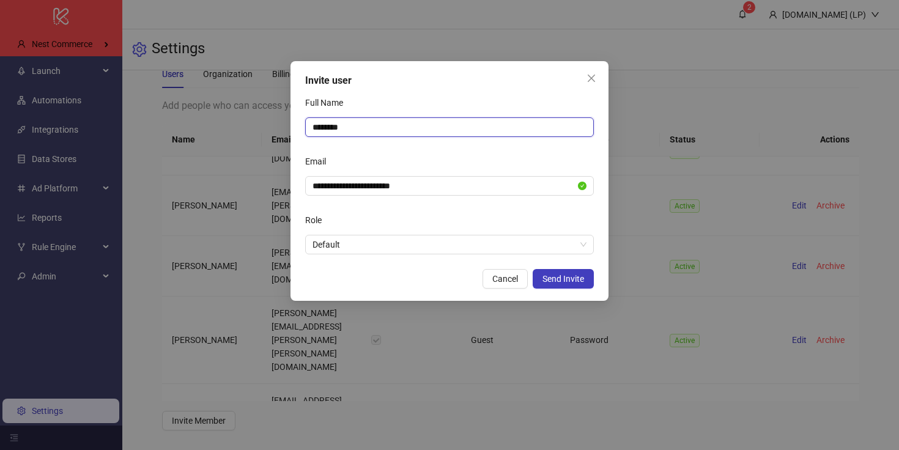
click at [399, 128] on input "********" at bounding box center [449, 127] width 289 height 20
type input "*********"
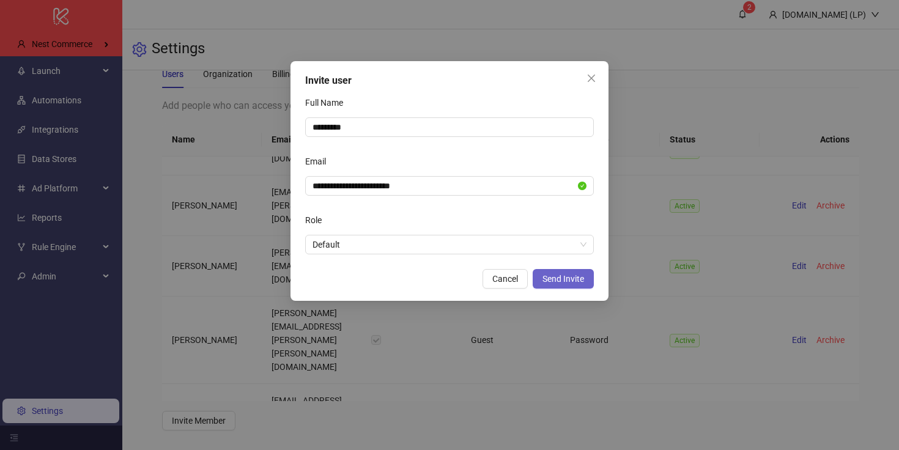
click at [554, 279] on span "Send Invite" at bounding box center [563, 279] width 42 height 10
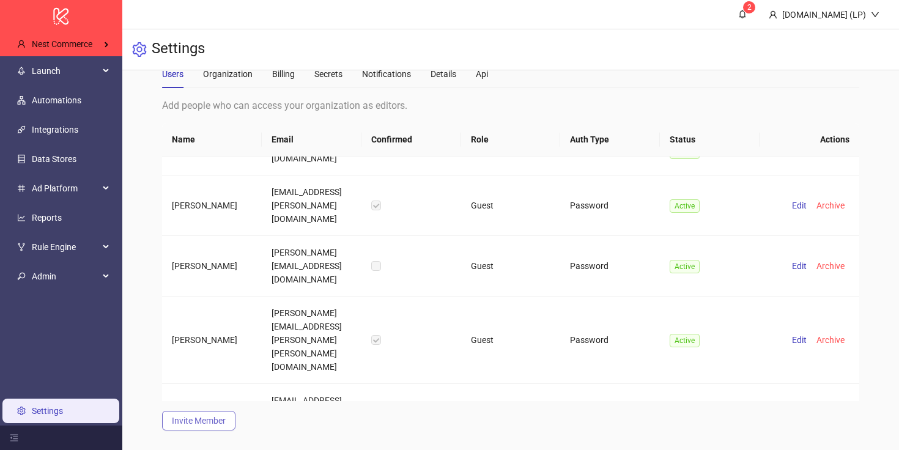
click at [190, 420] on span "Invite Member" at bounding box center [199, 421] width 54 height 10
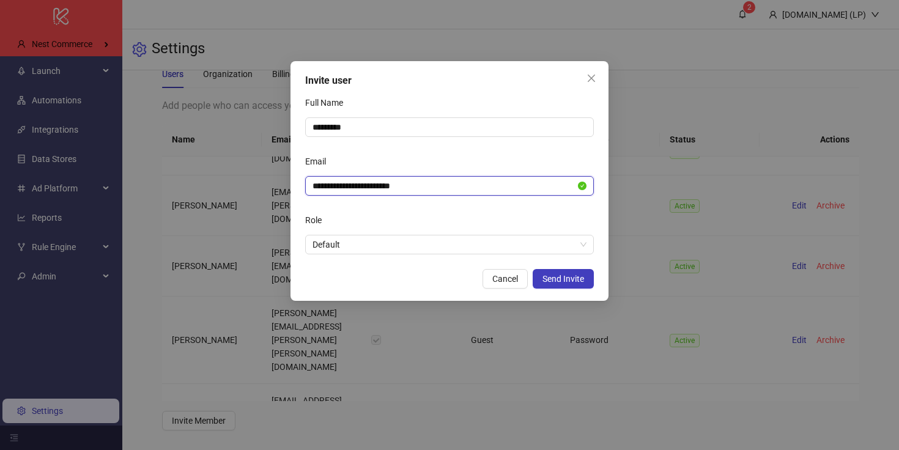
click at [313, 192] on input "**********" at bounding box center [444, 185] width 263 height 13
paste input "text"
type input "**********"
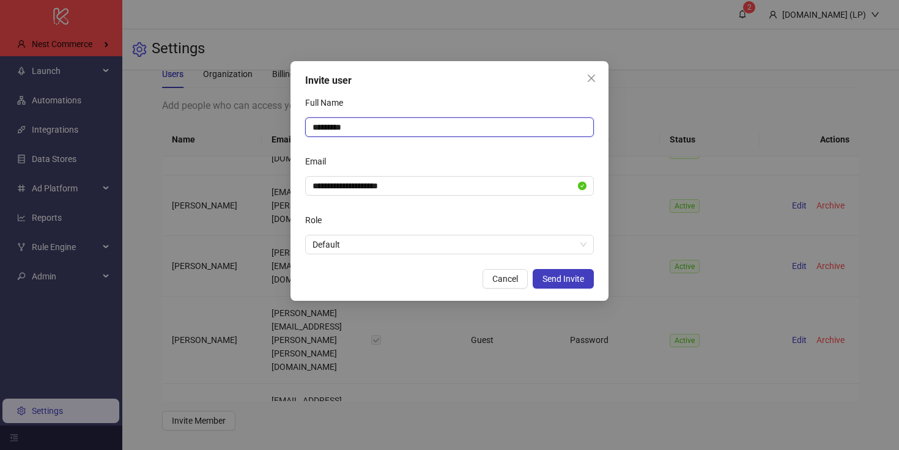
click at [364, 128] on input "*********" at bounding box center [449, 127] width 289 height 20
type input "*****"
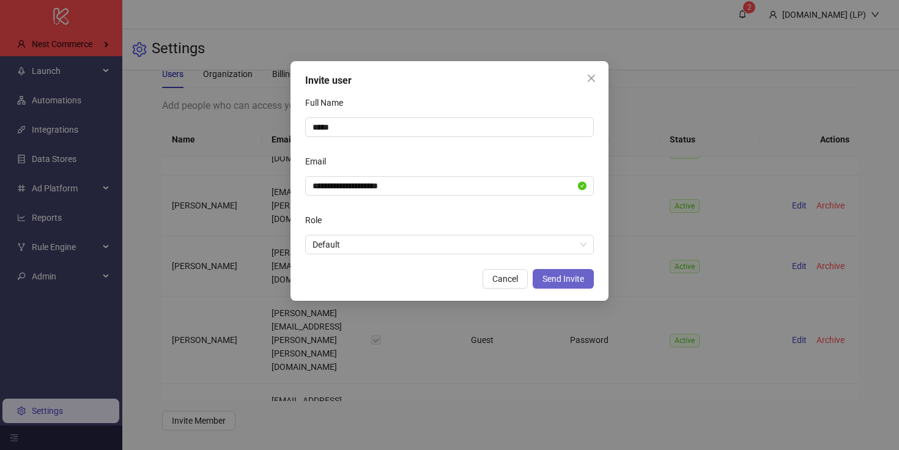
click at [540, 277] on button "Send Invite" at bounding box center [563, 279] width 61 height 20
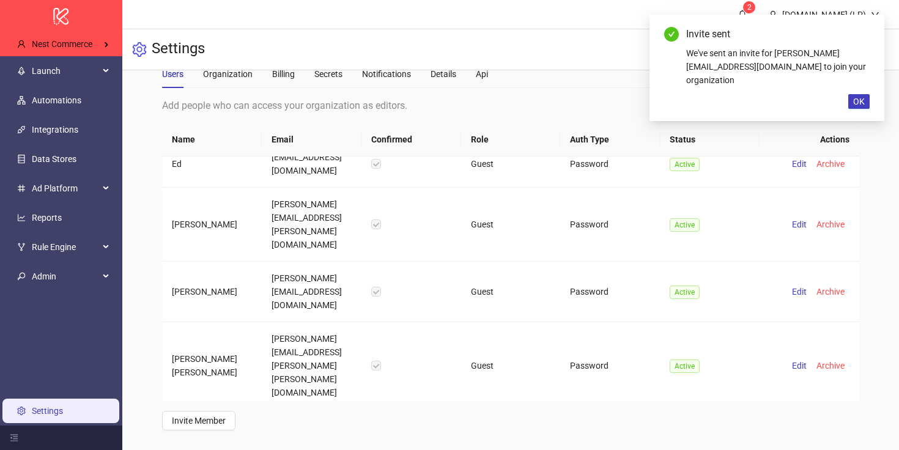
scroll to position [3435, 0]
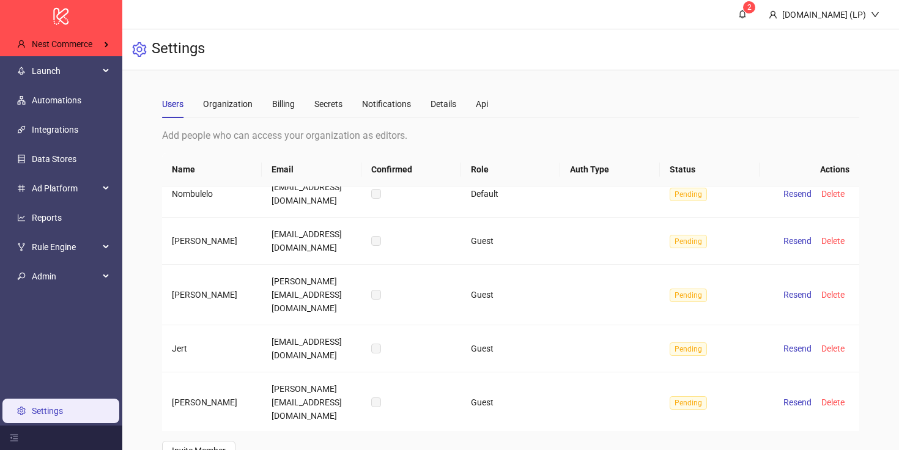
scroll to position [30, 0]
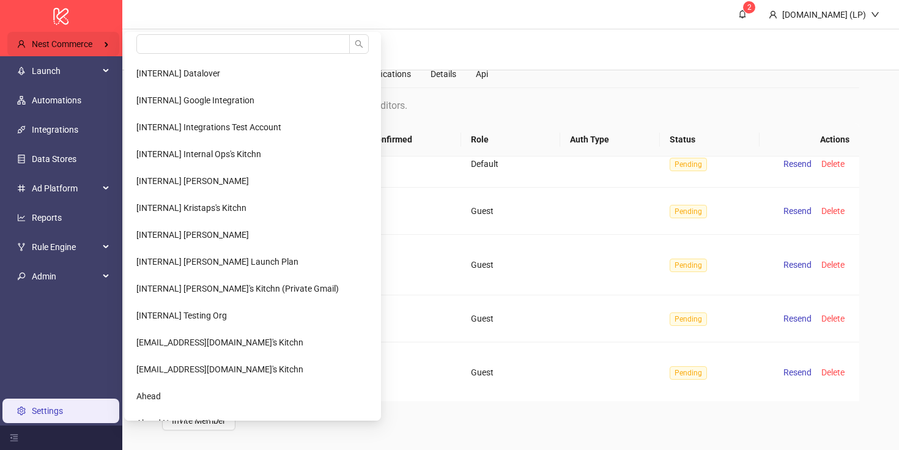
click at [58, 39] on span "Nest Commerce" at bounding box center [62, 44] width 61 height 10
click at [157, 37] on input "search" at bounding box center [242, 44] width 213 height 20
type input "****"
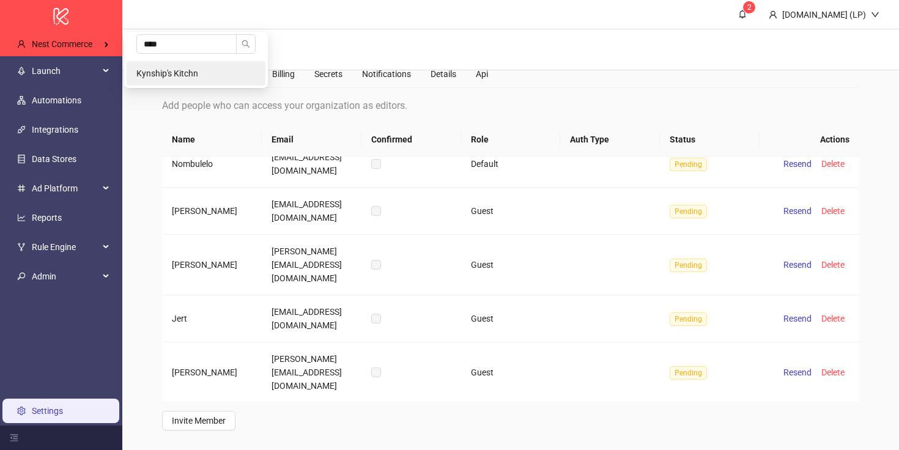
click at [168, 70] on span "Kynship's Kitchn" at bounding box center [167, 73] width 62 height 10
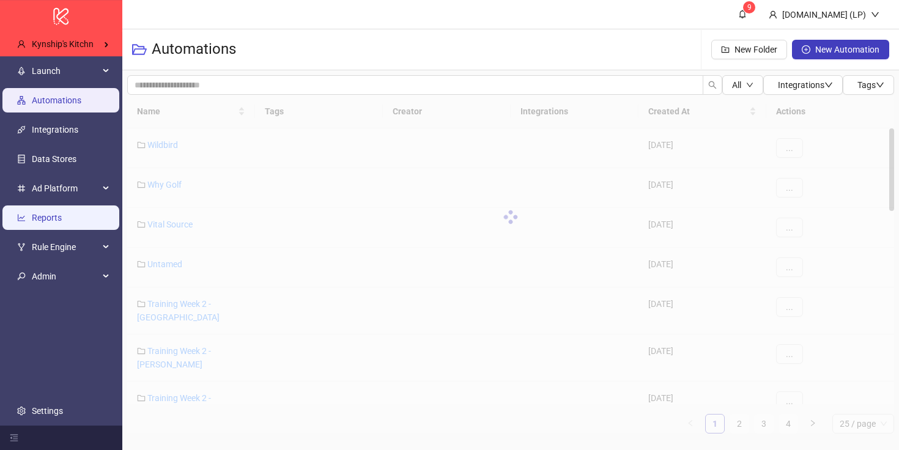
click at [62, 223] on link "Reports" at bounding box center [47, 218] width 30 height 10
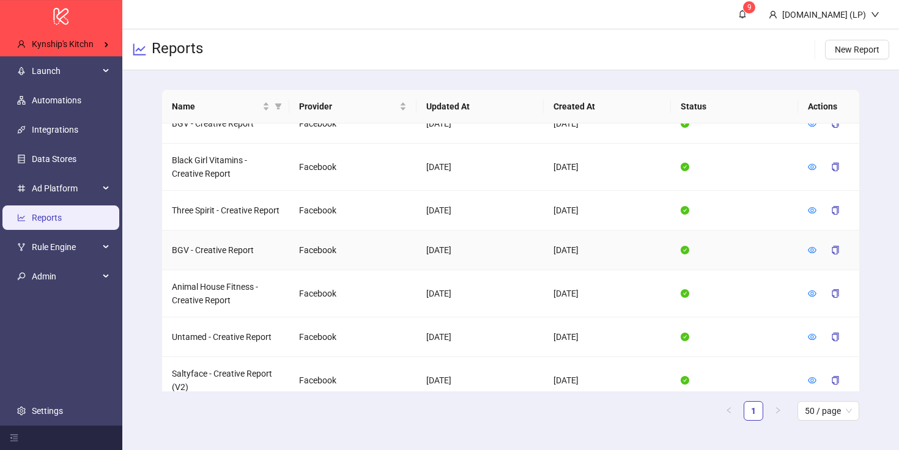
scroll to position [1116, 0]
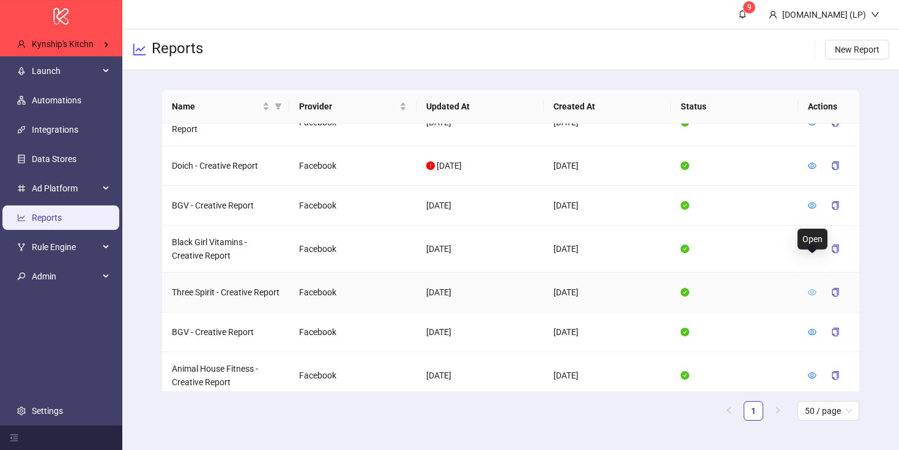
click at [811, 288] on icon "eye" at bounding box center [812, 292] width 9 height 9
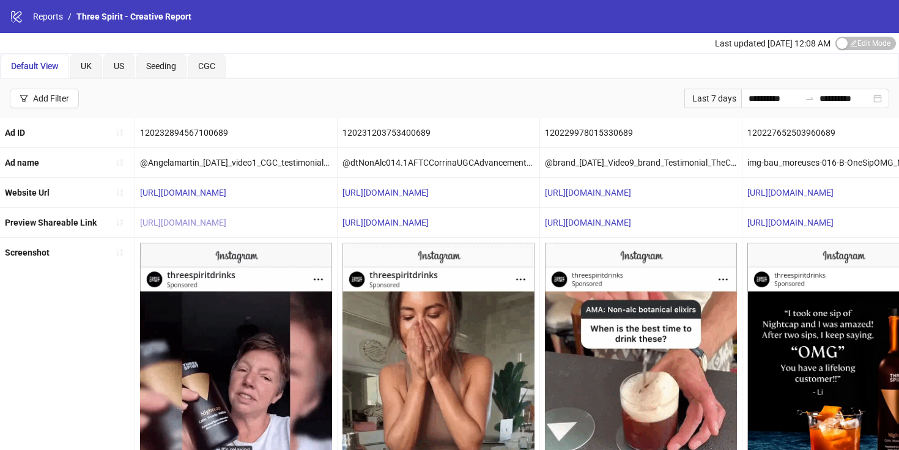
click at [183, 220] on link "[URL][DOMAIN_NAME]" at bounding box center [183, 223] width 86 height 10
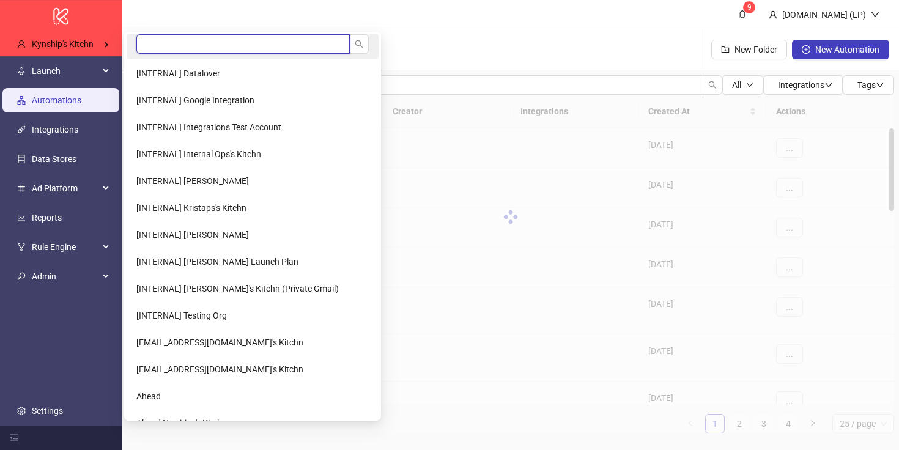
click at [161, 53] on input "search" at bounding box center [242, 44] width 213 height 20
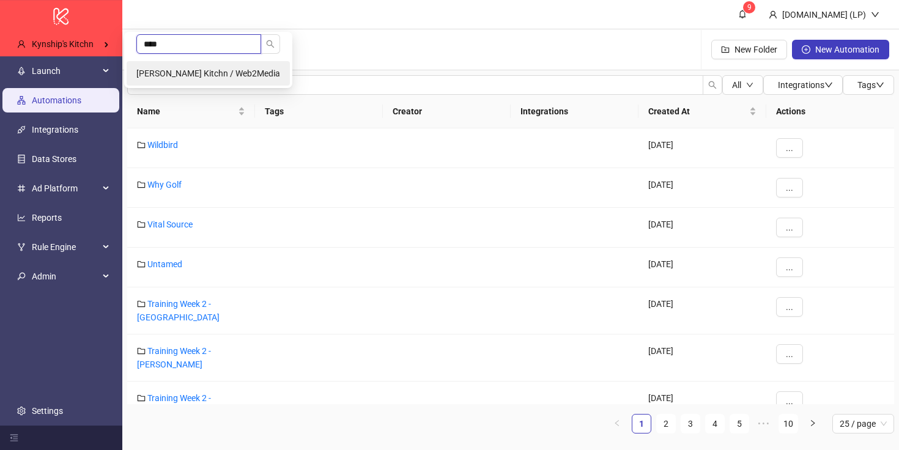
type input "****"
click at [165, 64] on li "[PERSON_NAME] Kitchn / Web2Media" at bounding box center [208, 73] width 163 height 24
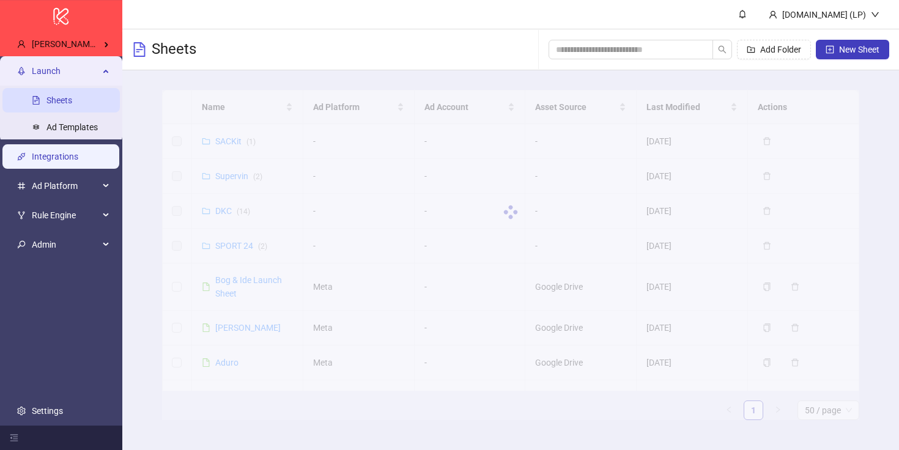
click at [67, 152] on link "Integrations" at bounding box center [55, 157] width 46 height 10
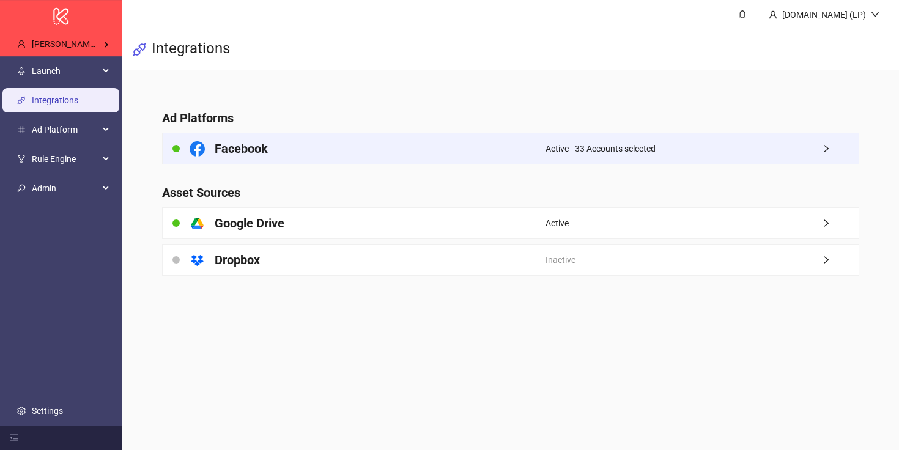
click at [217, 153] on h4 "Facebook" at bounding box center [241, 148] width 53 height 17
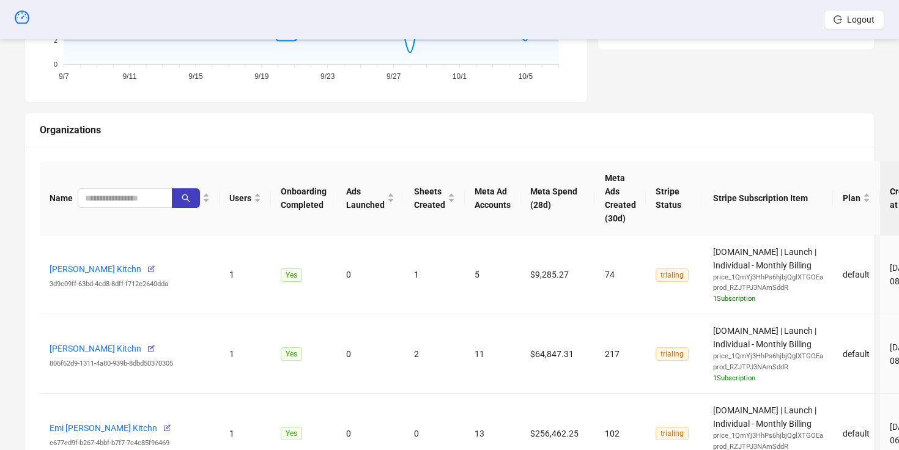
scroll to position [398, 0]
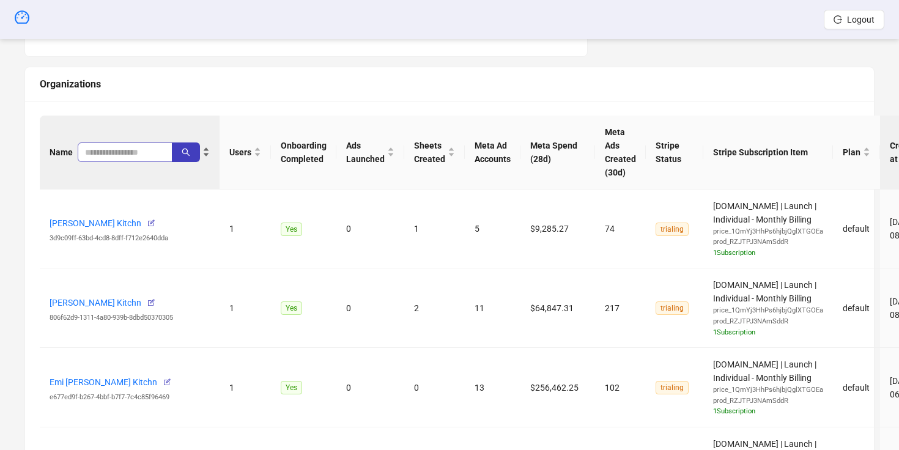
click at [91, 161] on span at bounding box center [125, 152] width 95 height 20
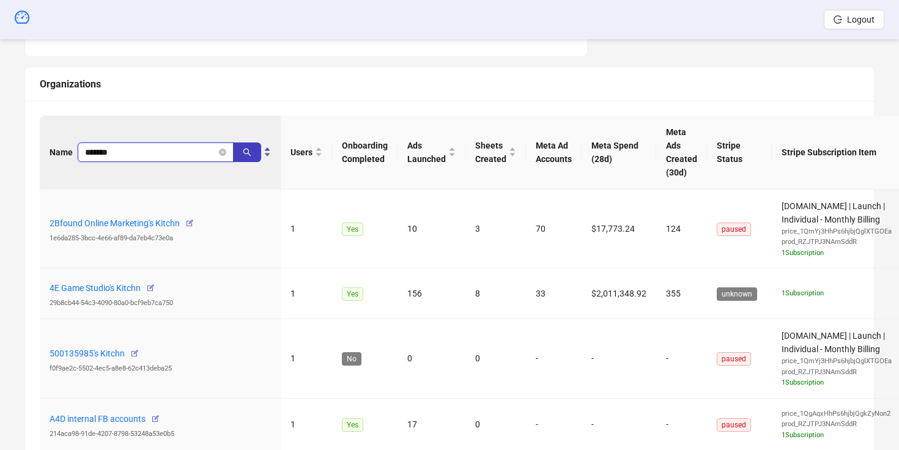
type input "*******"
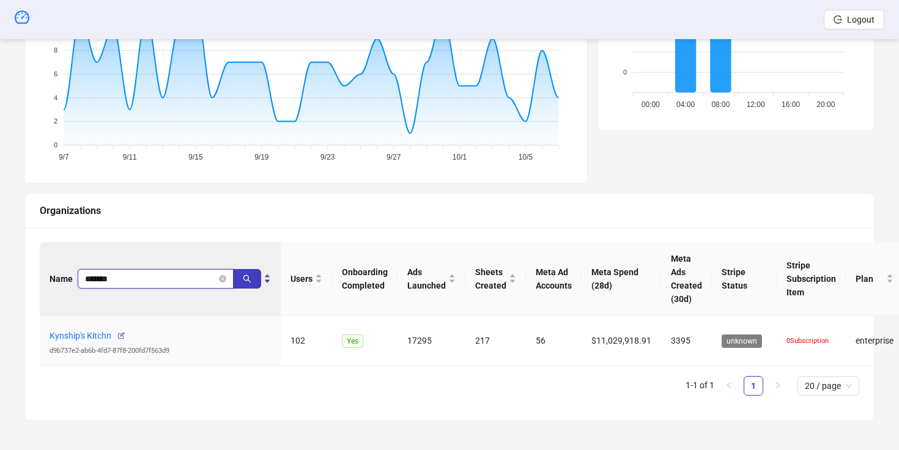
scroll to position [271, 0]
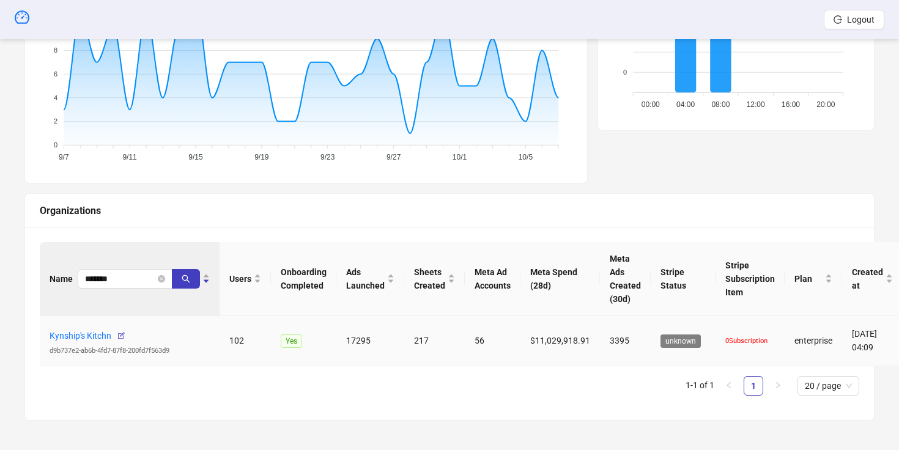
click at [591, 340] on td "$11,029,918.91" at bounding box center [560, 341] width 80 height 51
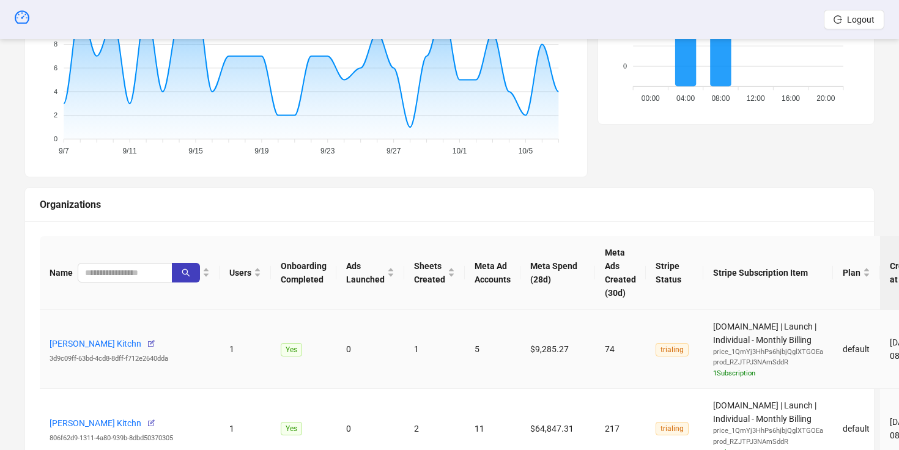
scroll to position [283, 0]
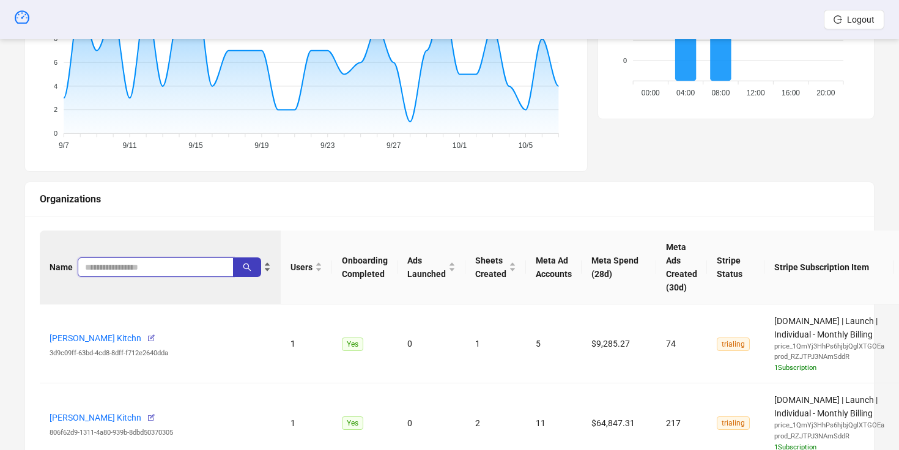
click at [117, 269] on input "search" at bounding box center [150, 267] width 131 height 13
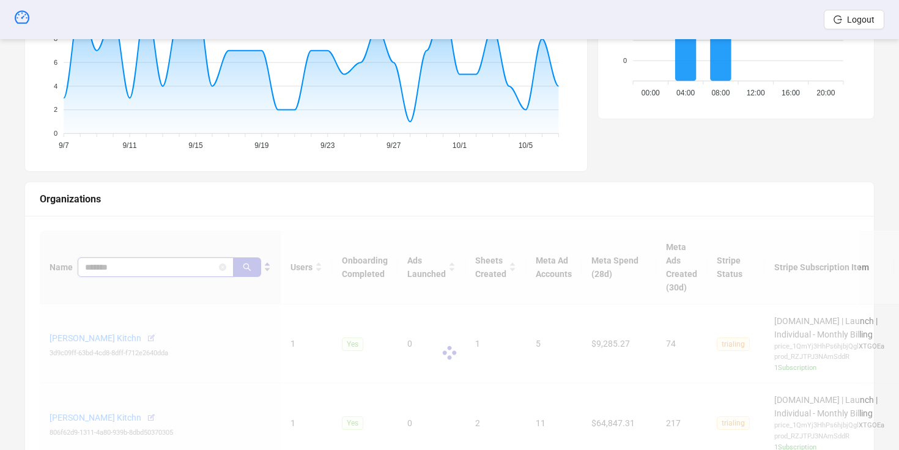
scroll to position [271, 0]
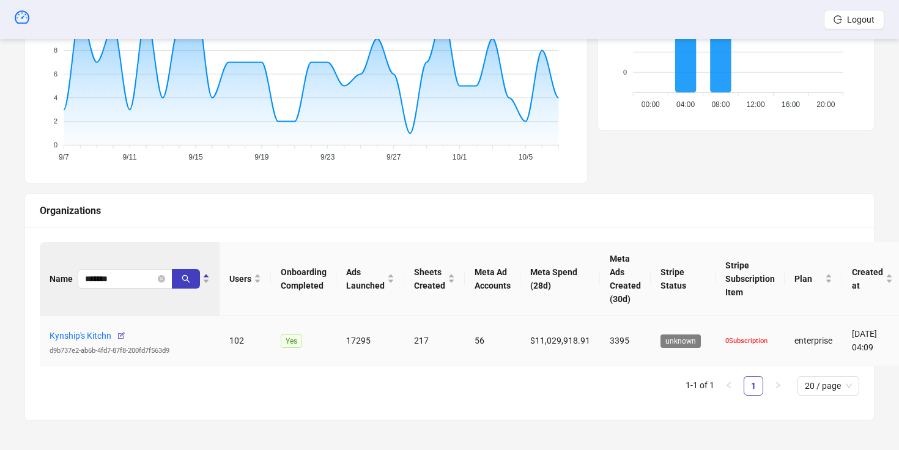
click at [645, 342] on tr "Kynship's Kitchn d9b737e2-ab6b-4fd7-87f8-200fd7f563d9 102 Yes 17295 217 56 $11,…" at bounding box center [471, 341] width 863 height 51
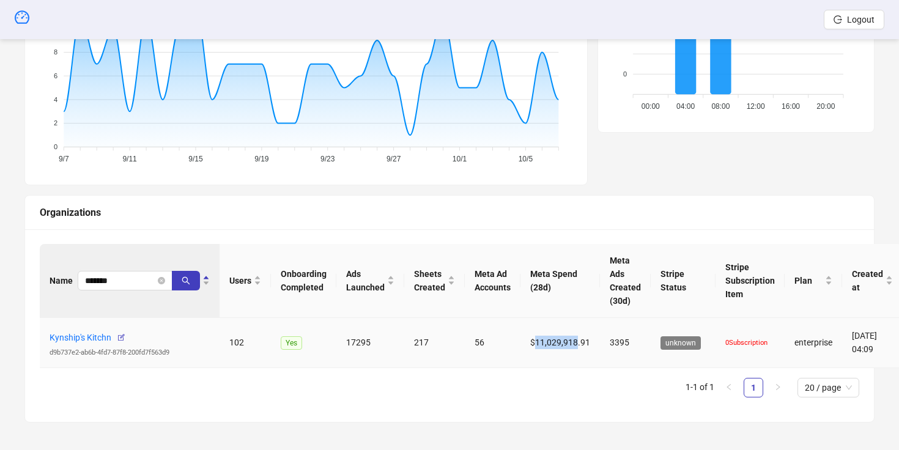
drag, startPoint x: 533, startPoint y: 340, endPoint x: 574, endPoint y: 344, distance: 41.1
click at [574, 344] on td "$11,029,918.91" at bounding box center [560, 343] width 80 height 51
copy td "11,029,918"
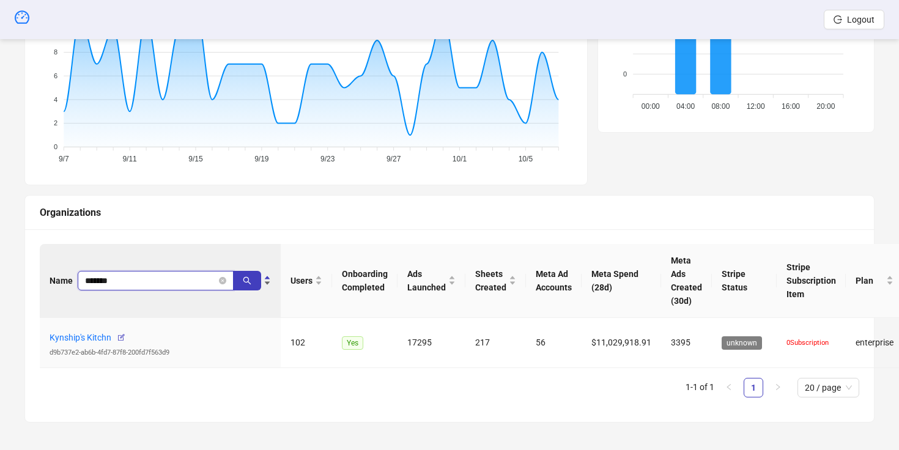
click at [116, 283] on input "*******" at bounding box center [150, 280] width 131 height 13
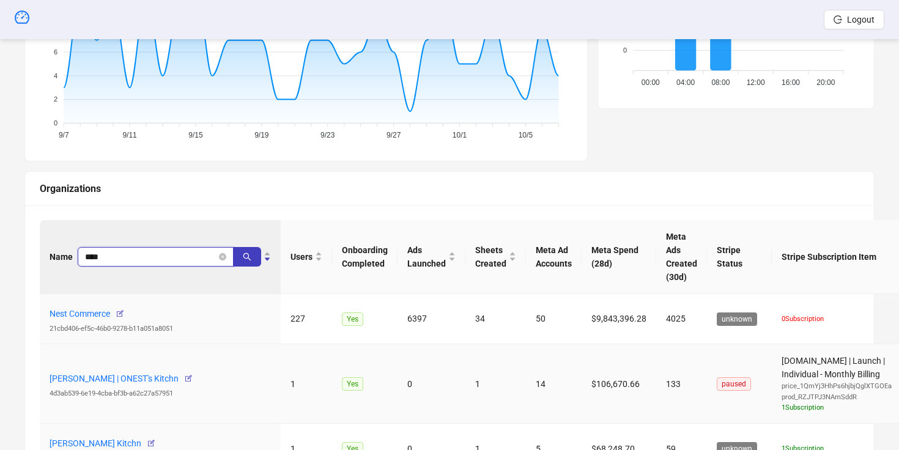
scroll to position [296, 0]
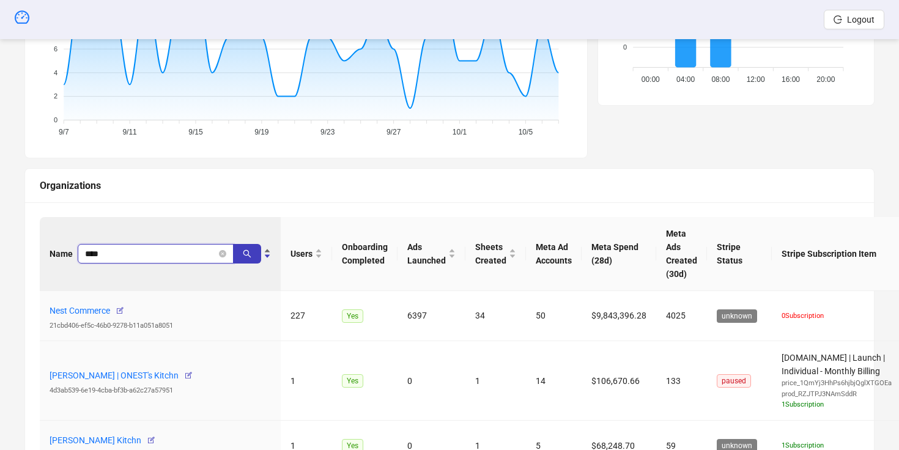
click at [127, 256] on input "****" at bounding box center [150, 253] width 131 height 13
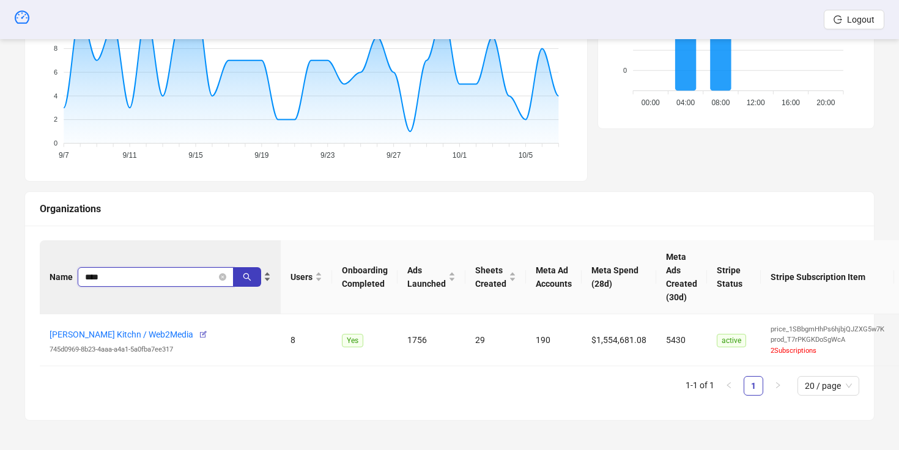
scroll to position [273, 0]
click at [94, 278] on input "****" at bounding box center [150, 276] width 131 height 13
click at [97, 274] on input "*******" at bounding box center [150, 276] width 131 height 13
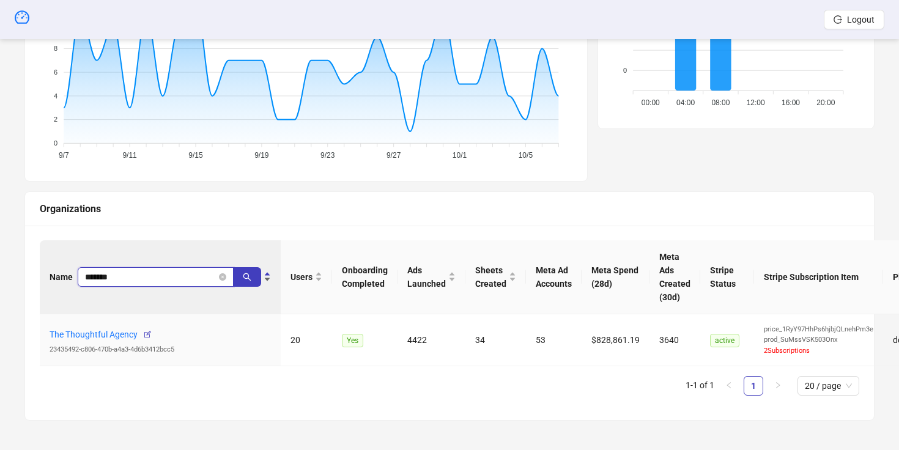
click at [97, 274] on input "*******" at bounding box center [150, 276] width 131 height 13
type input "********"
click at [220, 280] on span "********" at bounding box center [169, 277] width 183 height 20
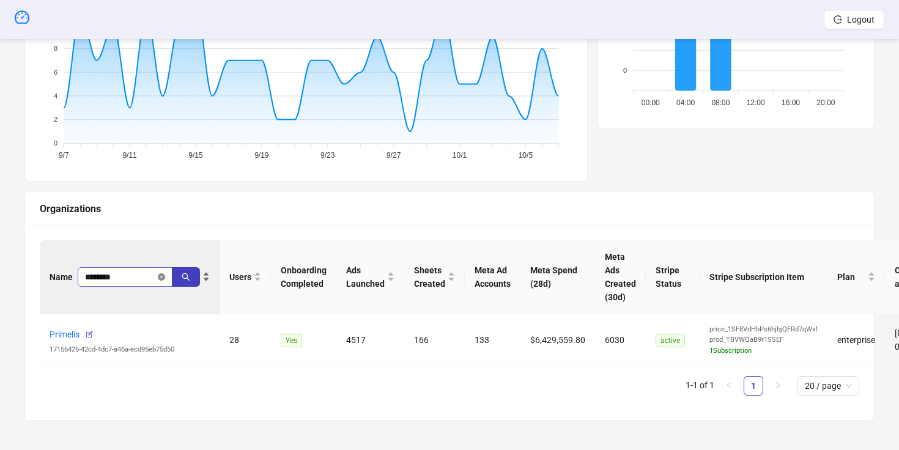
click at [163, 276] on icon "close-circle" at bounding box center [161, 276] width 7 height 7
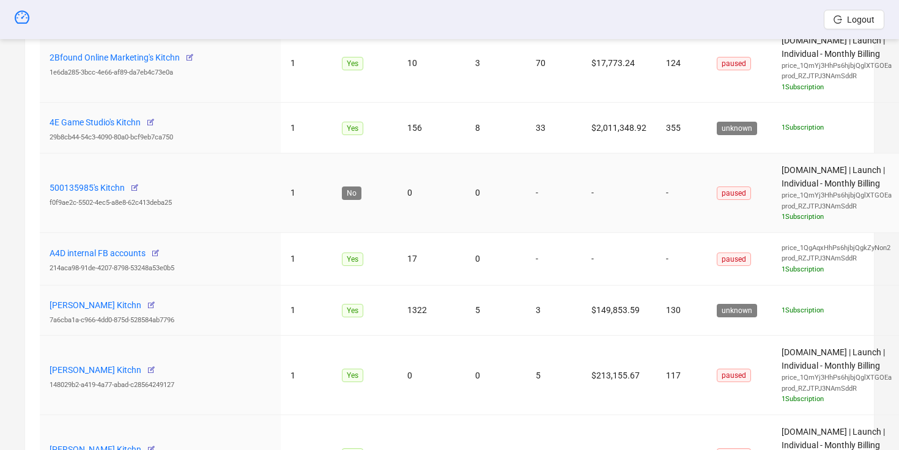
scroll to position [564, 0]
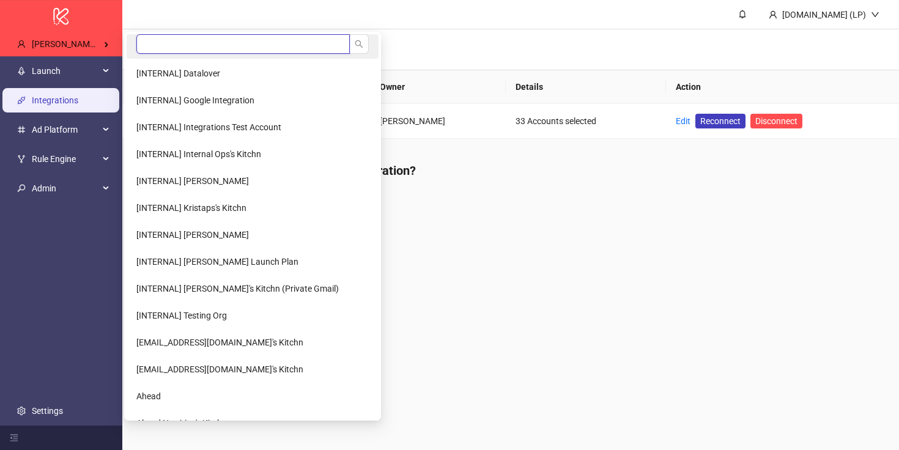
click at [228, 41] on input "search" at bounding box center [242, 44] width 213 height 20
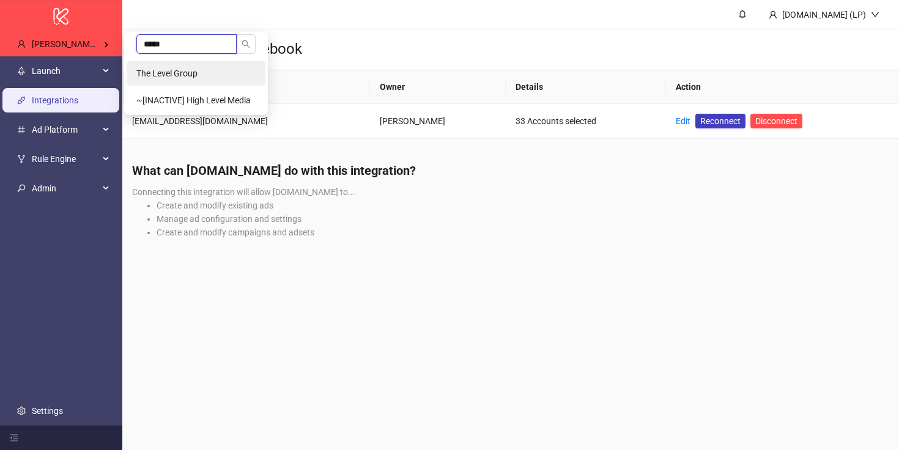
type input "*****"
click at [235, 70] on li "The Level Group" at bounding box center [196, 73] width 139 height 24
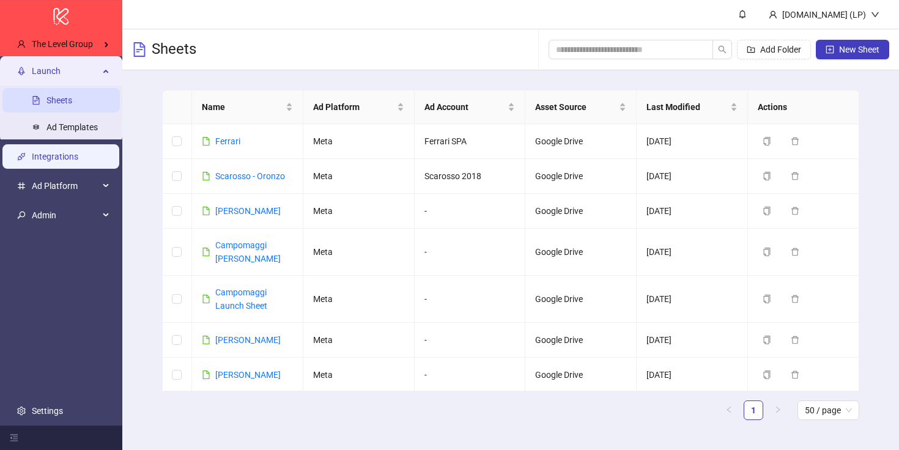
click at [66, 156] on link "Integrations" at bounding box center [55, 157] width 46 height 10
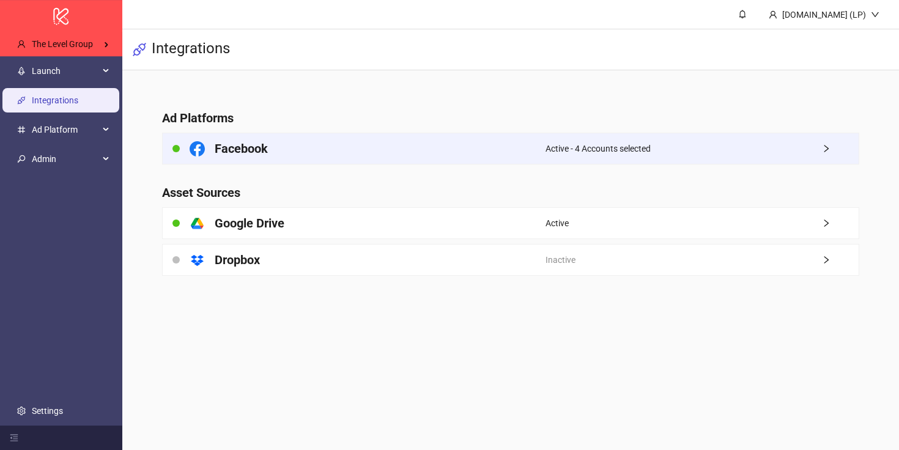
click at [371, 135] on div "Facebook" at bounding box center [354, 148] width 383 height 31
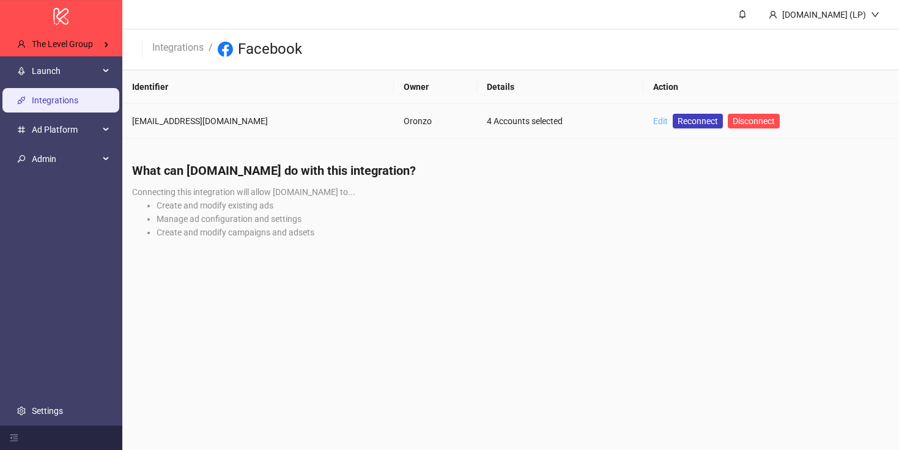
click at [656, 119] on link "Edit" at bounding box center [660, 121] width 15 height 10
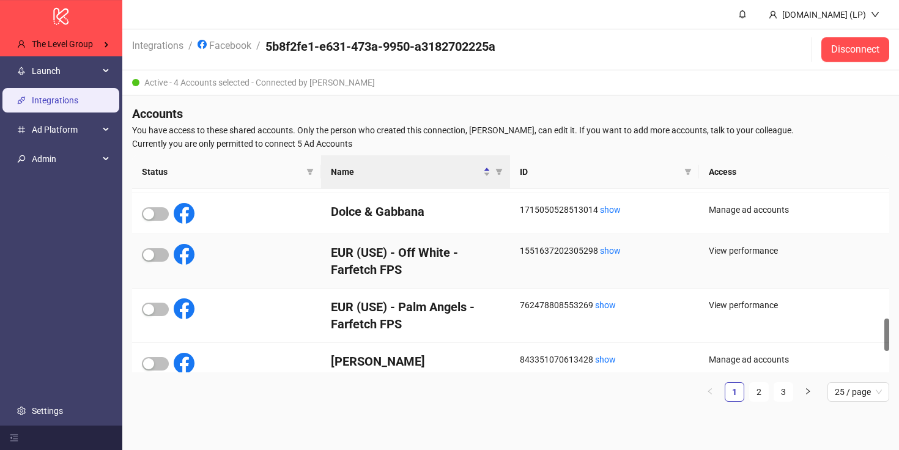
scroll to position [868, 0]
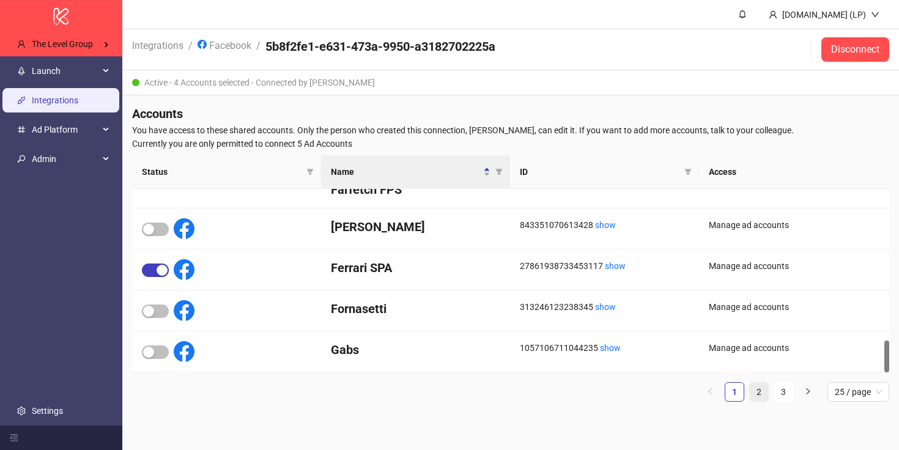
click at [764, 384] on link "2" at bounding box center [759, 392] width 18 height 18
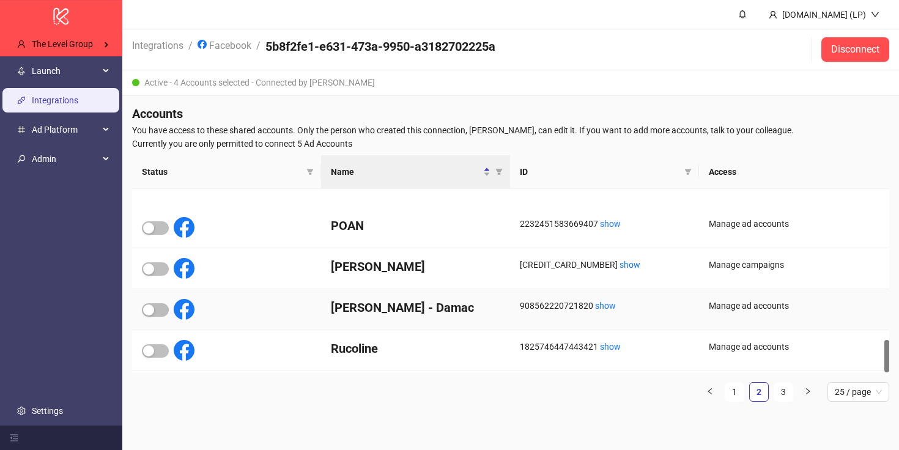
scroll to position [841, 0]
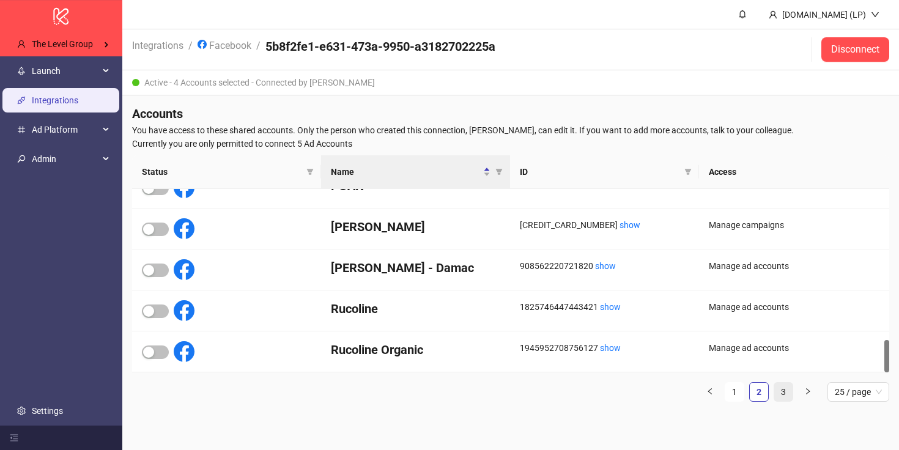
click at [775, 386] on link "3" at bounding box center [783, 392] width 18 height 18
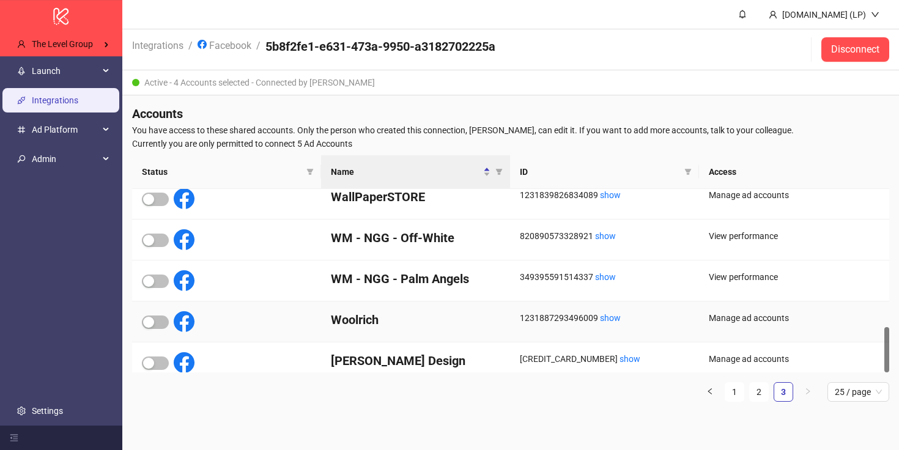
scroll to position [554, 0]
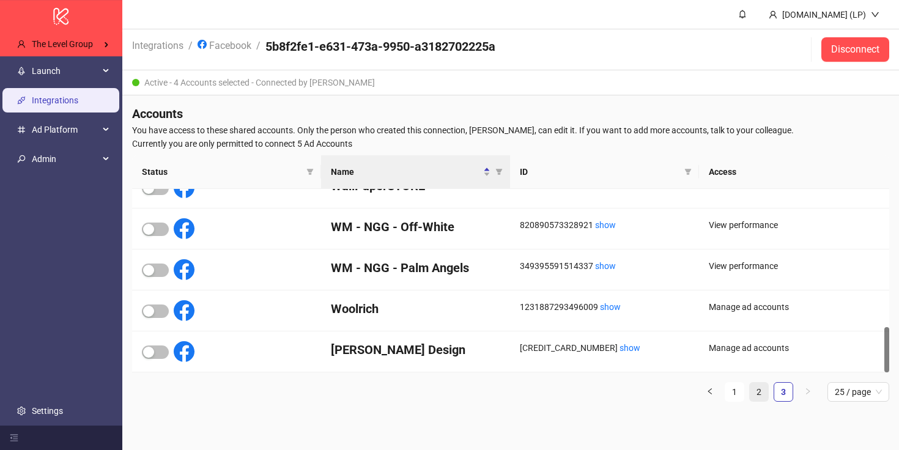
click at [749, 390] on li "2" at bounding box center [759, 392] width 20 height 20
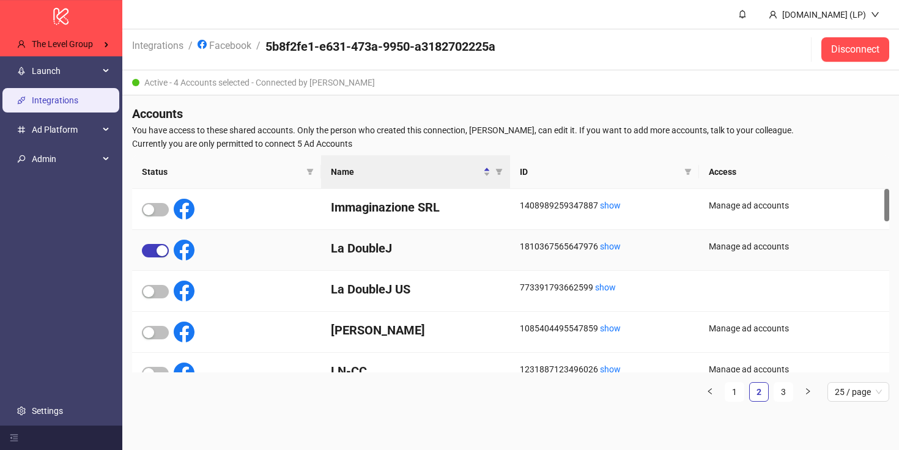
scroll to position [0, 0]
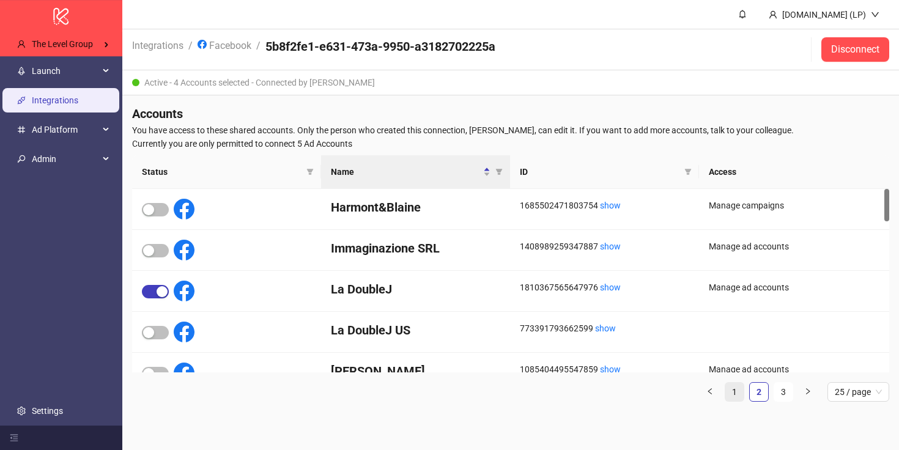
click at [738, 395] on link "1" at bounding box center [734, 392] width 18 height 18
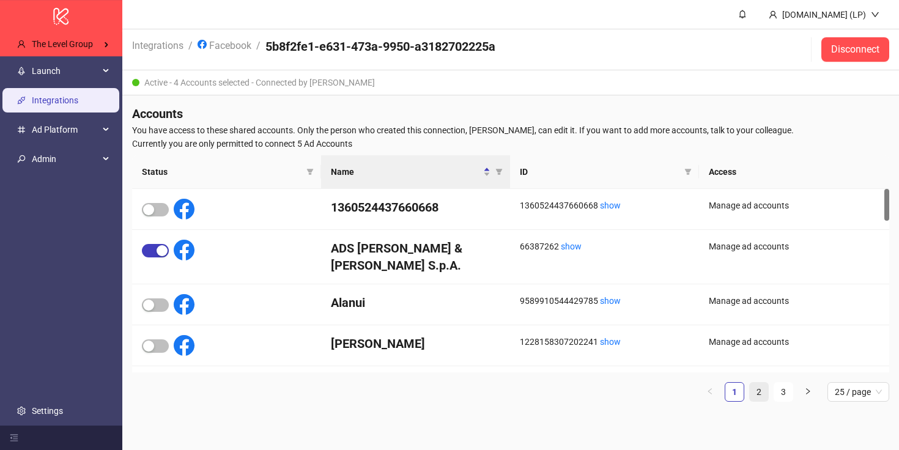
click at [757, 390] on link "2" at bounding box center [759, 392] width 18 height 18
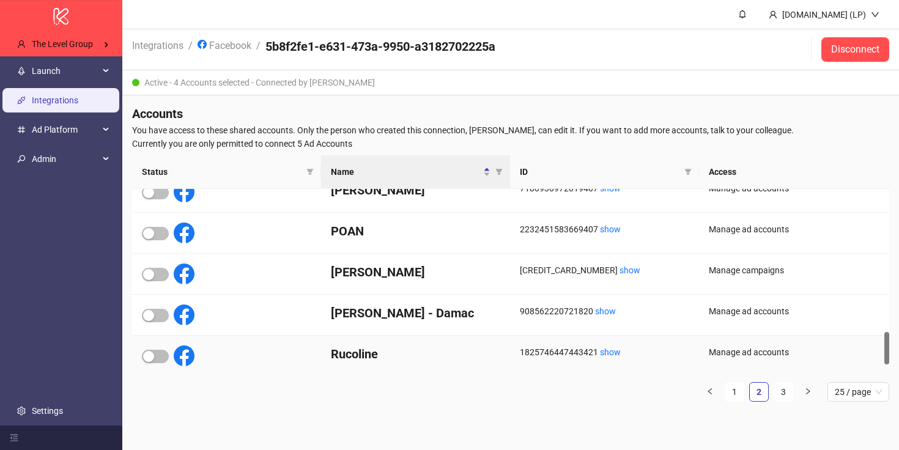
scroll to position [841, 0]
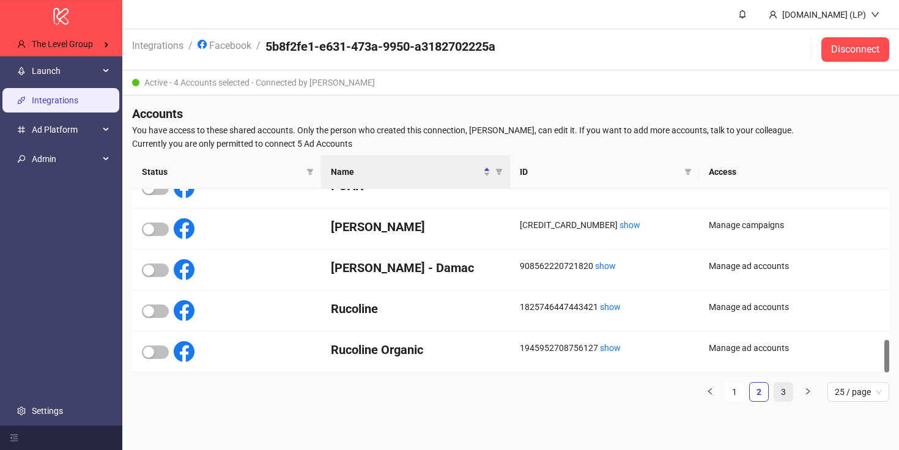
click at [782, 399] on link "3" at bounding box center [783, 392] width 18 height 18
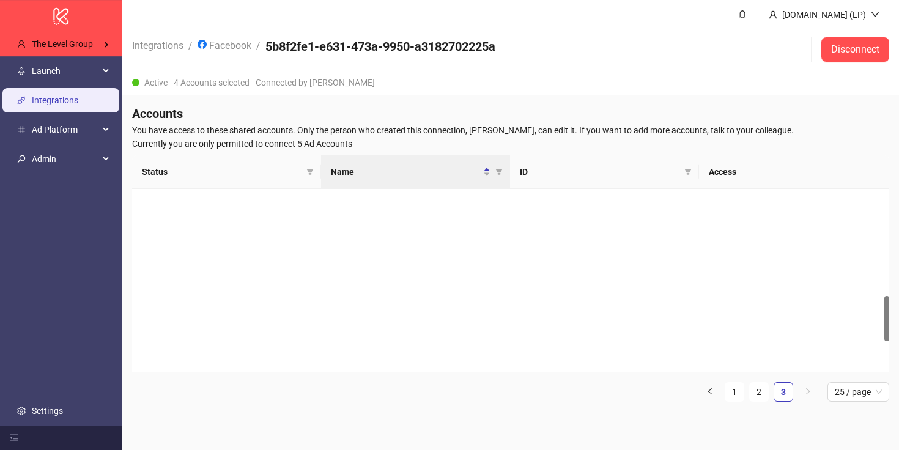
scroll to position [0, 0]
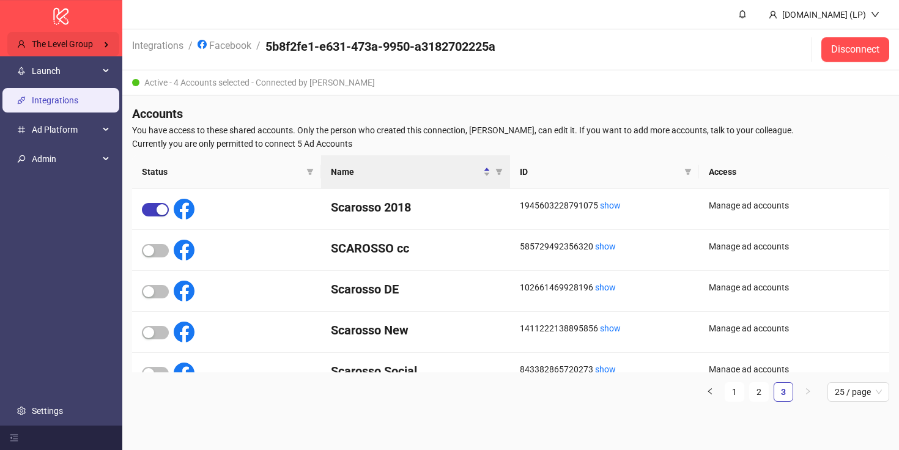
click at [70, 42] on span "The Level Group" at bounding box center [62, 44] width 61 height 10
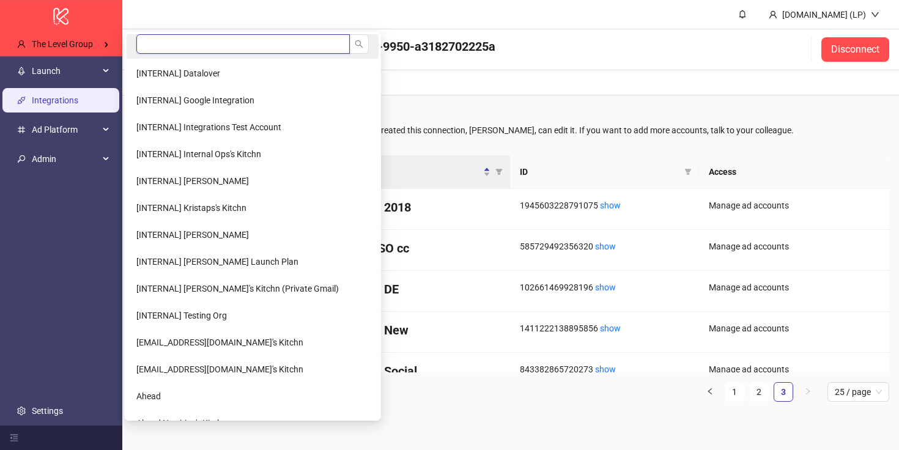
click at [177, 42] on input "search" at bounding box center [242, 44] width 213 height 20
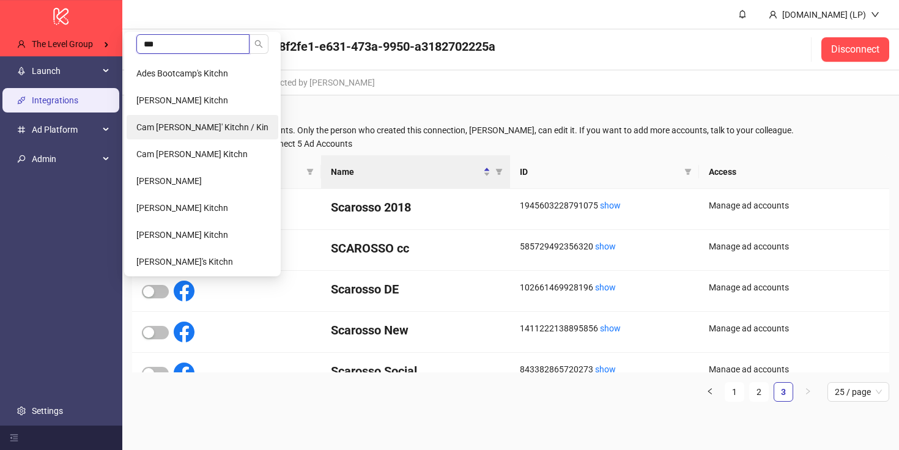
type input "***"
click at [196, 126] on span "Cam Potts' Kitchn / Kin" at bounding box center [202, 127] width 132 height 10
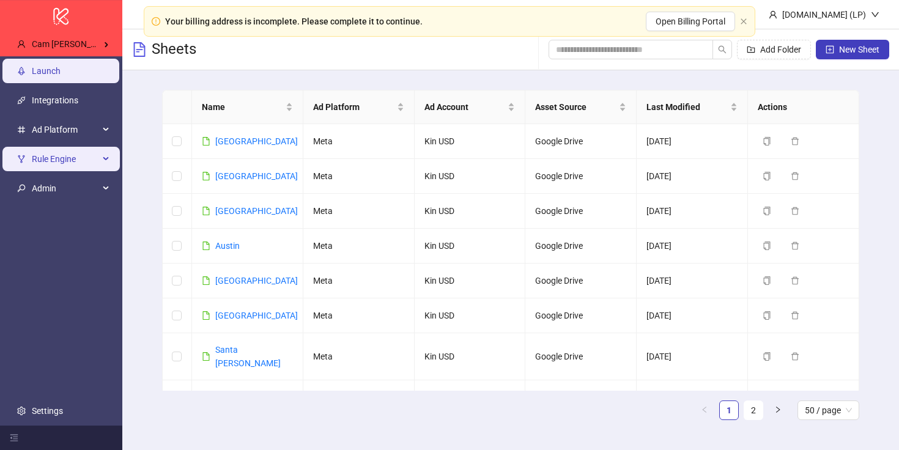
click at [34, 159] on span "Rule Engine" at bounding box center [65, 159] width 67 height 24
click at [68, 152] on span "Rule Engine" at bounding box center [65, 159] width 67 height 24
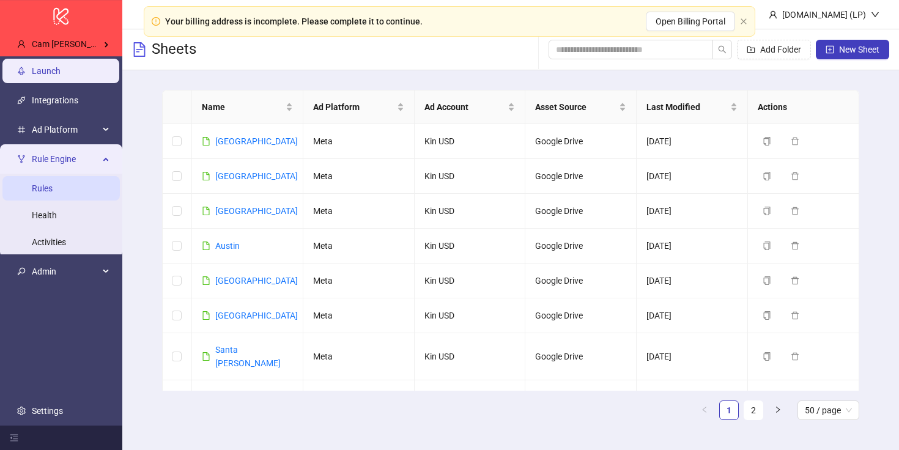
click at [53, 190] on link "Rules" at bounding box center [42, 188] width 21 height 10
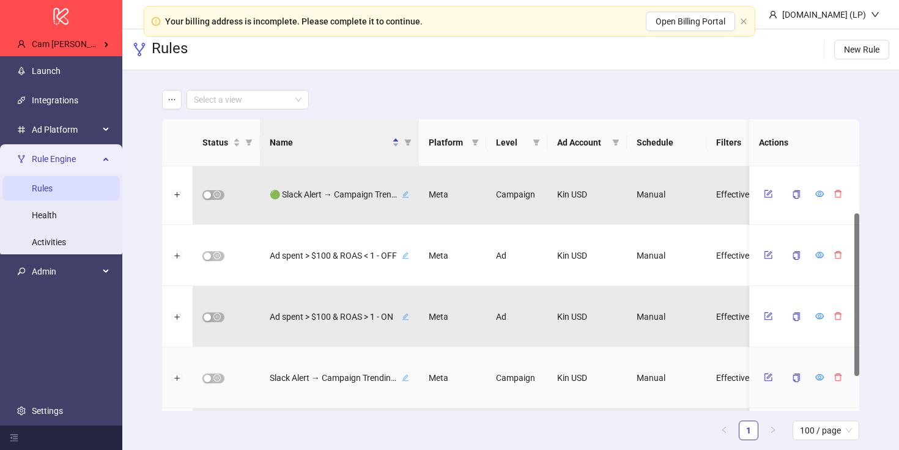
scroll to position [70, 0]
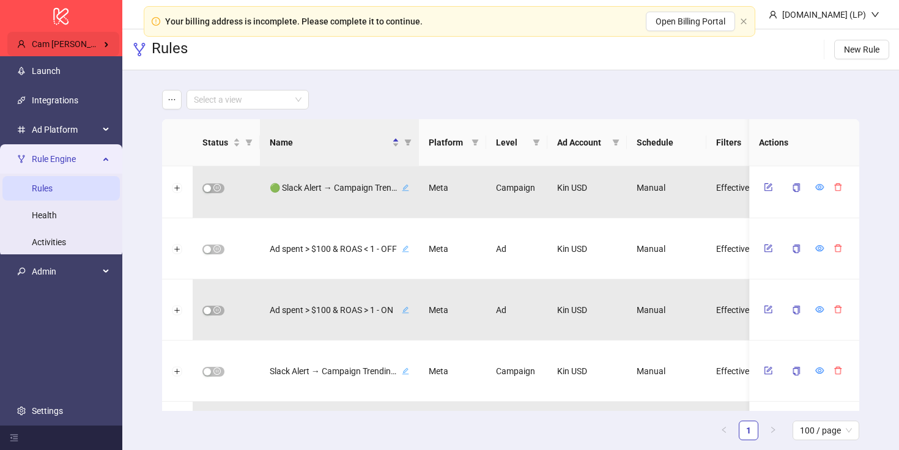
click at [103, 49] on div "Cam Potts' Kitchn / Kin" at bounding box center [63, 44] width 112 height 24
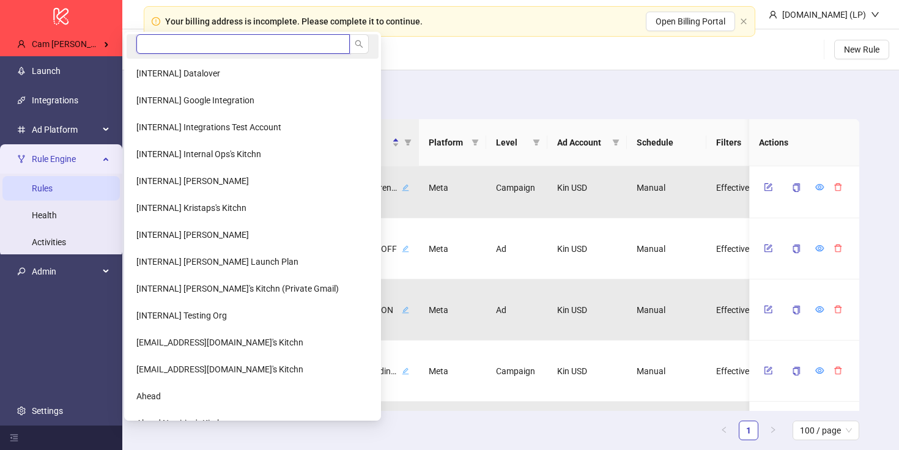
click at [201, 44] on input "search" at bounding box center [242, 44] width 213 height 20
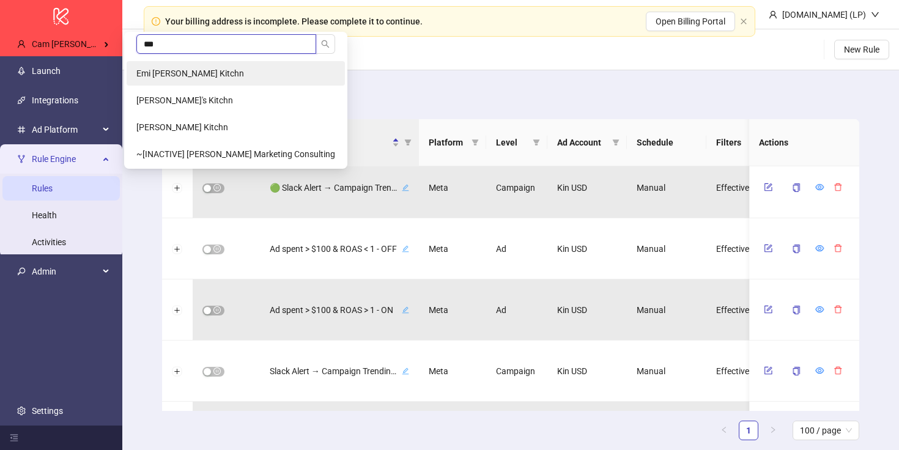
type input "***"
click at [189, 75] on span "Emi [PERSON_NAME] Kitchn" at bounding box center [190, 73] width 108 height 10
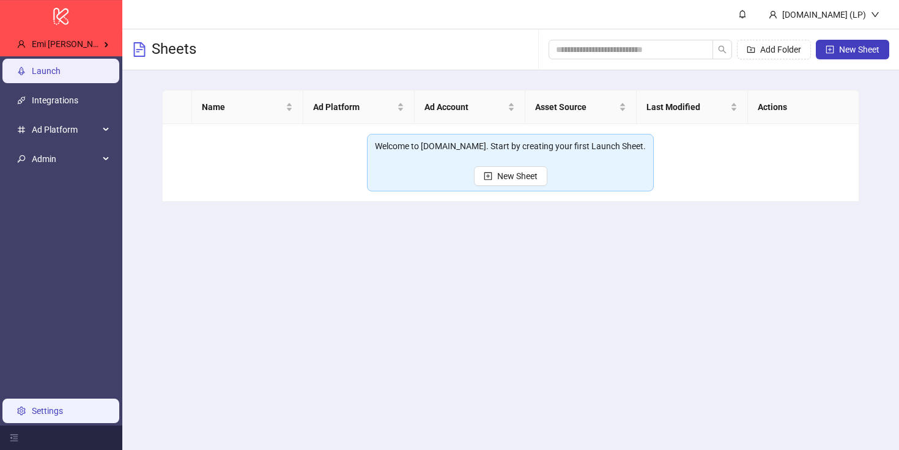
click at [41, 410] on link "Settings" at bounding box center [47, 411] width 31 height 10
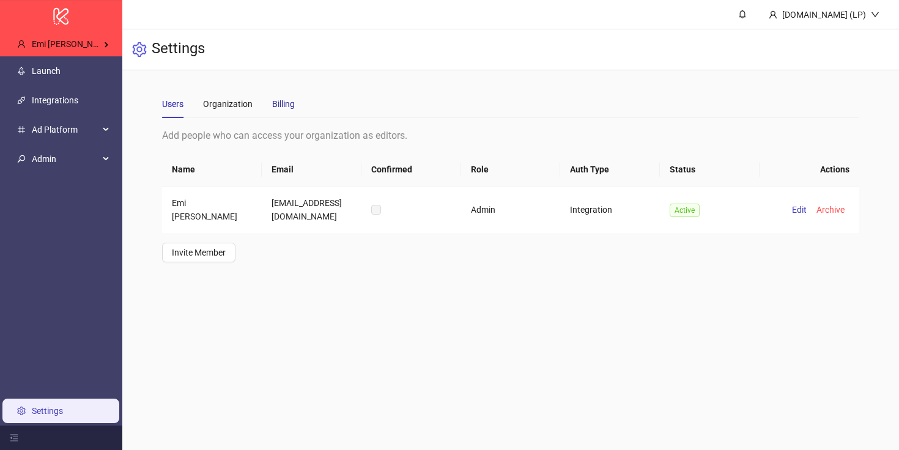
click at [284, 107] on div "Billing" at bounding box center [283, 103] width 23 height 13
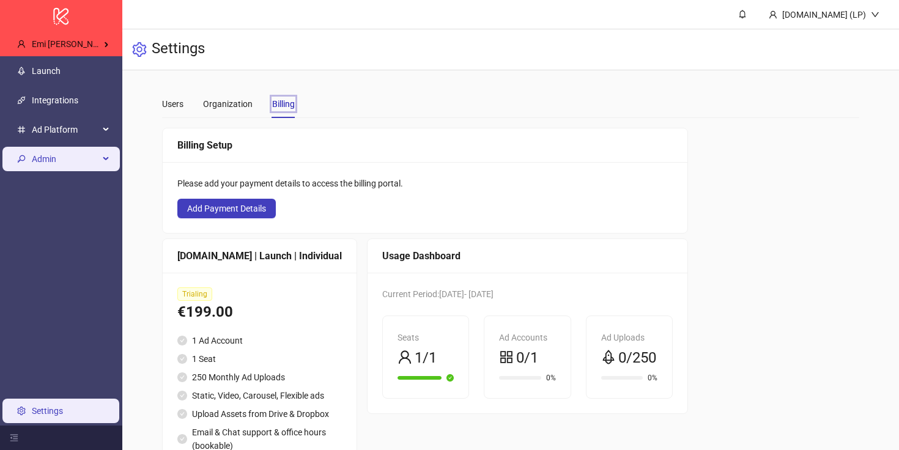
click at [59, 156] on span "Admin" at bounding box center [65, 159] width 67 height 24
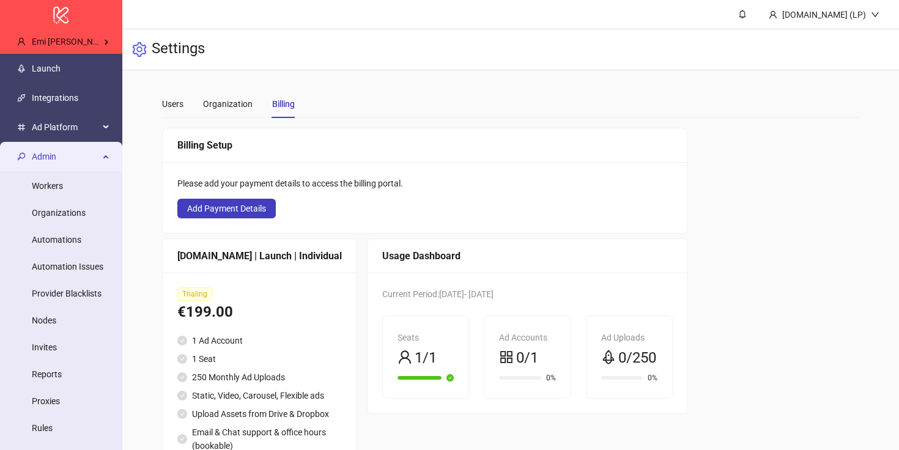
click at [62, 156] on span "Admin" at bounding box center [65, 156] width 67 height 24
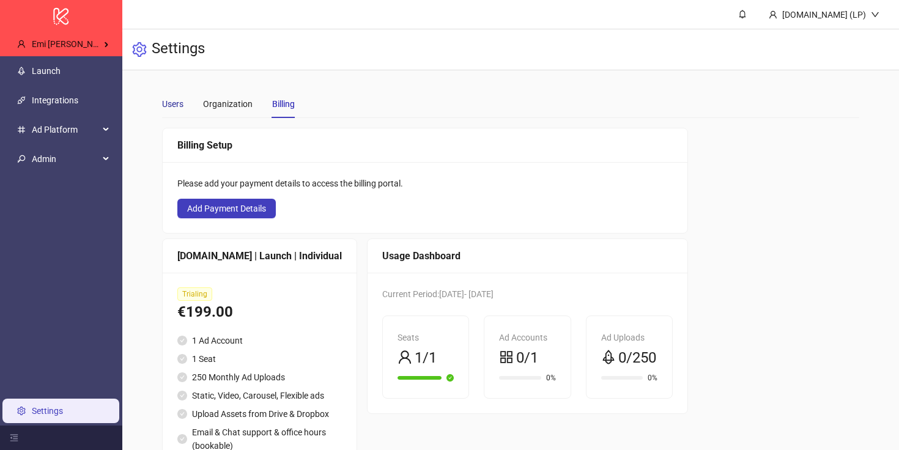
click at [178, 110] on div "Users" at bounding box center [172, 103] width 21 height 13
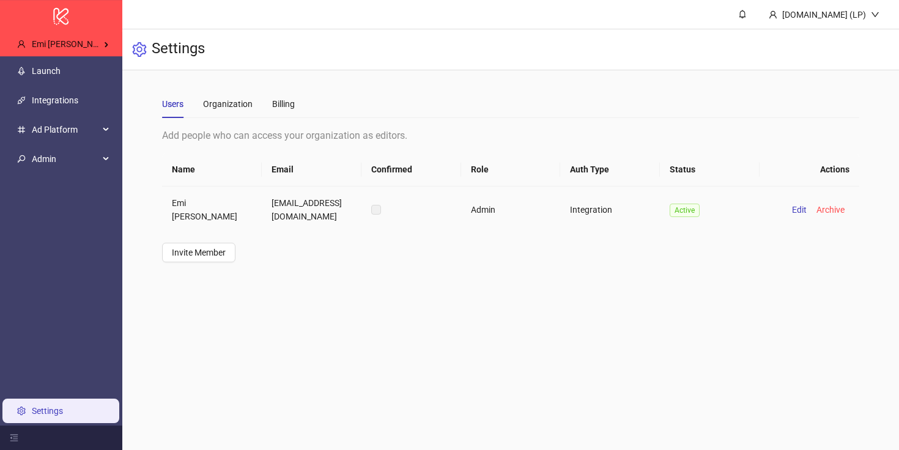
click at [300, 208] on td "[EMAIL_ADDRESS][DOMAIN_NAME]" at bounding box center [312, 210] width 100 height 46
copy td "[EMAIL_ADDRESS][DOMAIN_NAME]"
click at [48, 161] on span "Admin" at bounding box center [65, 159] width 67 height 24
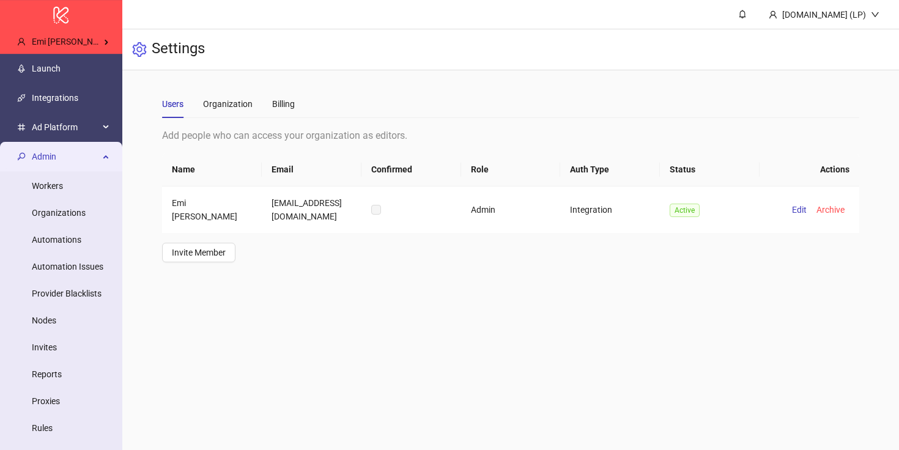
click at [48, 161] on span "Admin" at bounding box center [65, 156] width 67 height 24
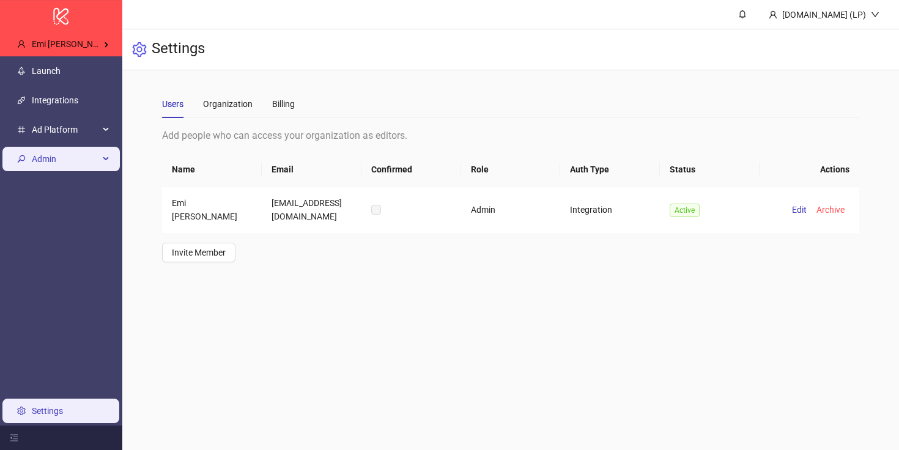
click at [75, 158] on span "Admin" at bounding box center [65, 159] width 67 height 24
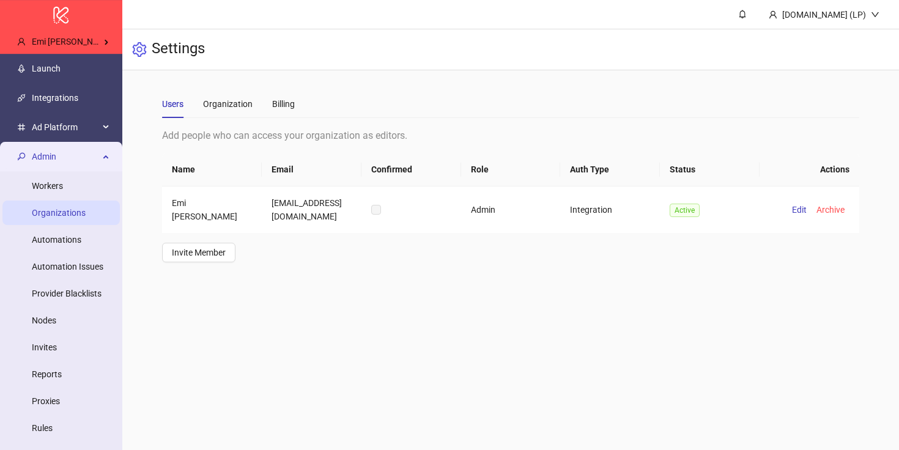
click at [65, 217] on link "Organizations" at bounding box center [59, 213] width 54 height 10
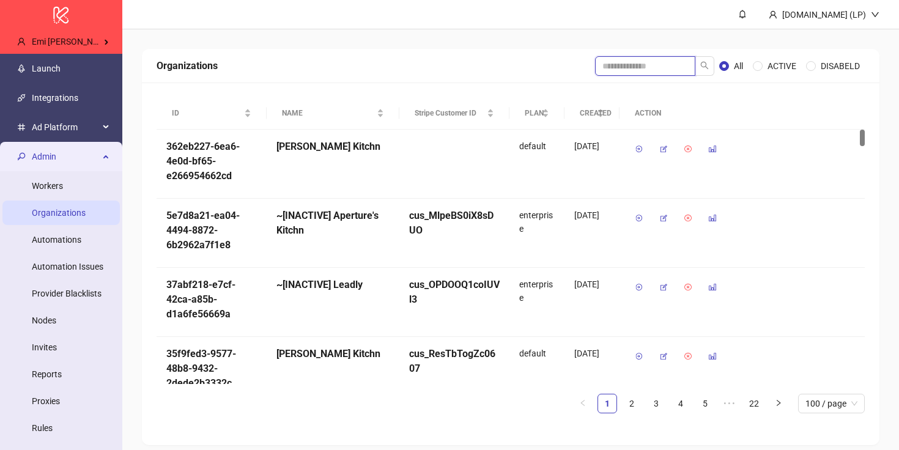
click at [653, 75] on input "search" at bounding box center [645, 66] width 100 height 20
type input "*********"
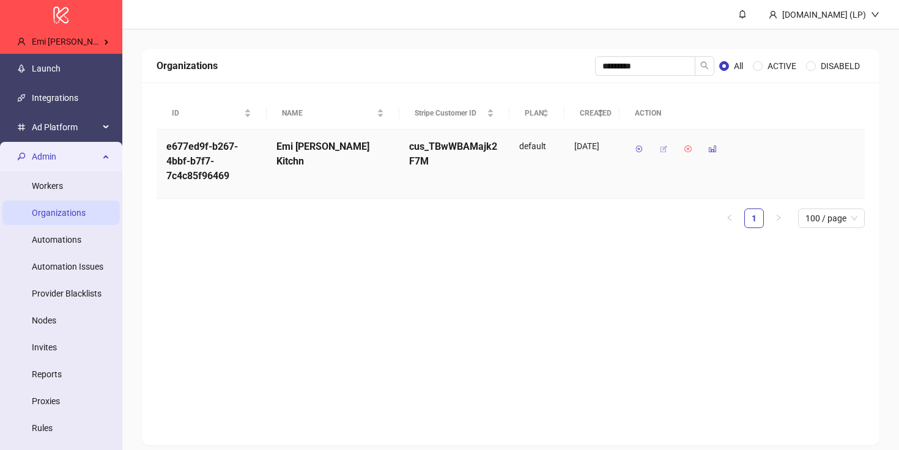
click at [665, 146] on icon "button" at bounding box center [663, 149] width 9 height 9
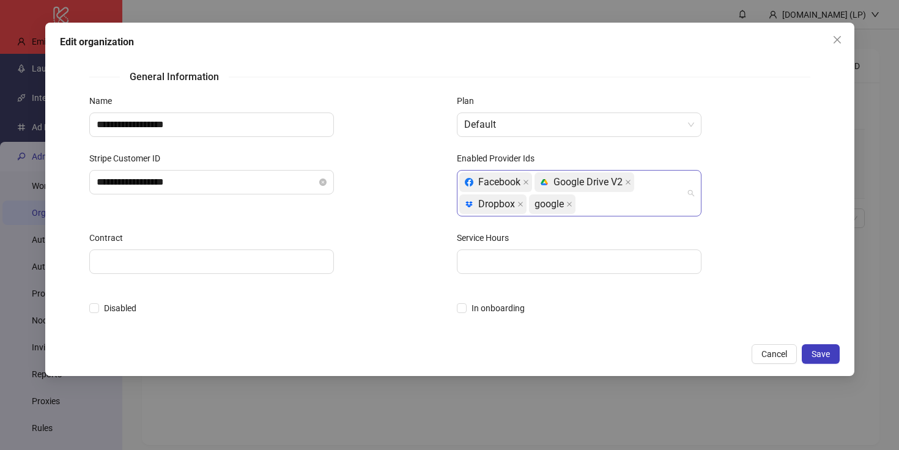
click at [621, 208] on div "Facebook platform/google_drive Google Drive V2 platform/dropbox Dropbox google" at bounding box center [572, 193] width 227 height 44
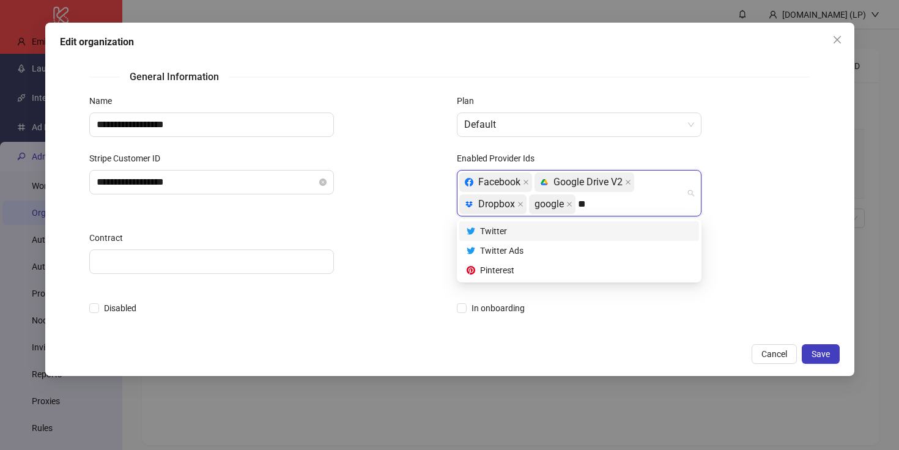
type input "*"
type input "****"
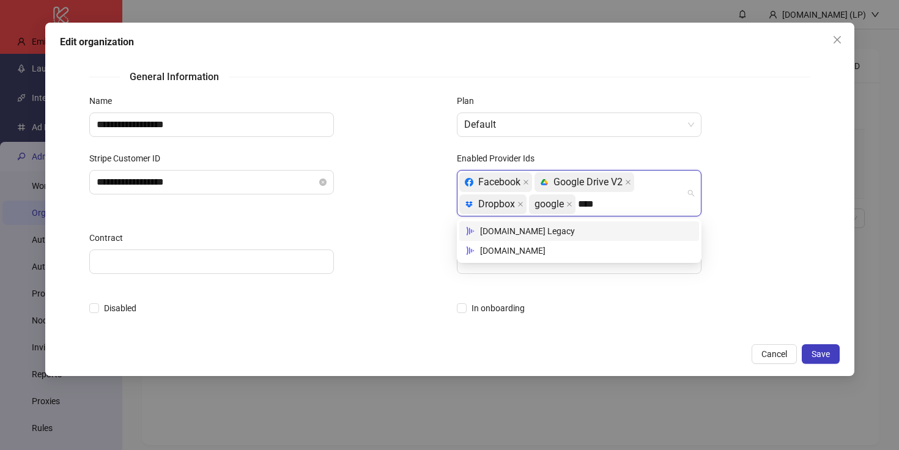
click at [486, 229] on div "[DOMAIN_NAME] Legacy" at bounding box center [579, 230] width 225 height 13
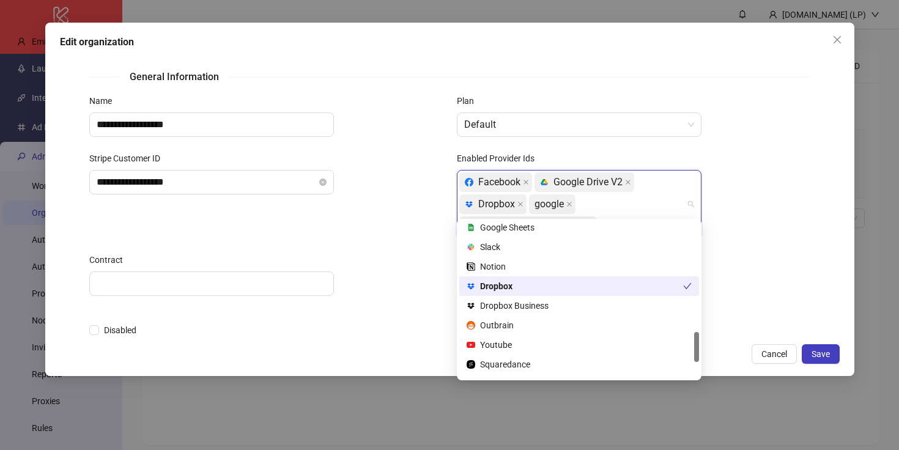
scroll to position [565, 0]
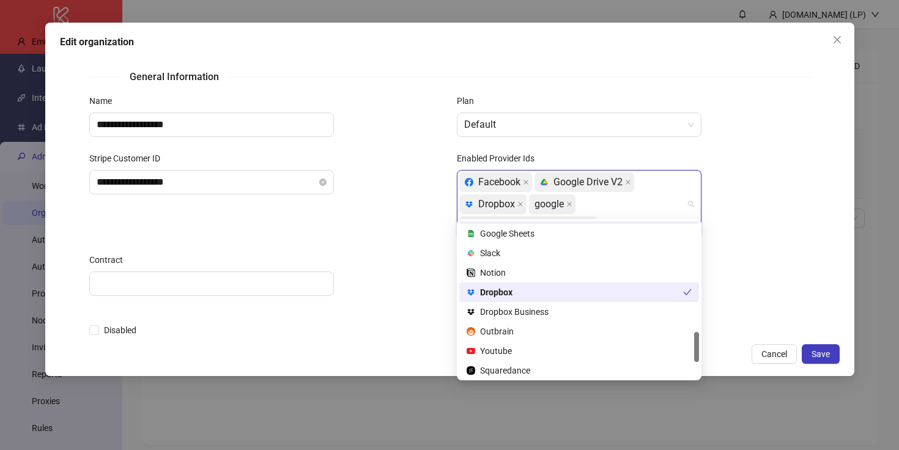
type input "*"
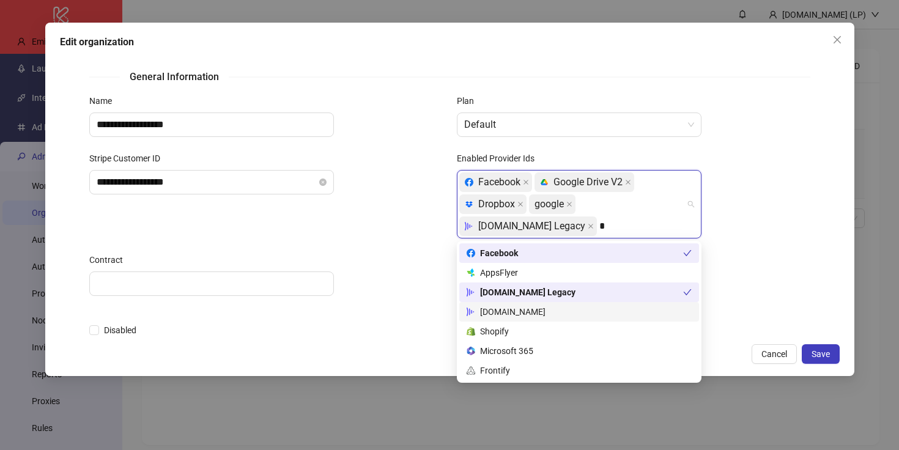
click at [539, 304] on div "[DOMAIN_NAME]" at bounding box center [579, 312] width 240 height 20
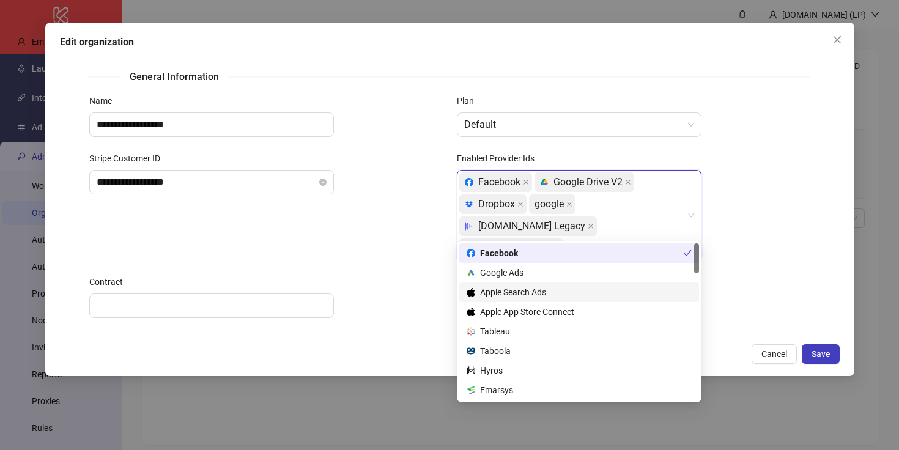
click at [768, 244] on div "Enabled Provider Ids facebook, google_drive_v2, dropbox, google, frame_io_legac…" at bounding box center [634, 214] width 368 height 124
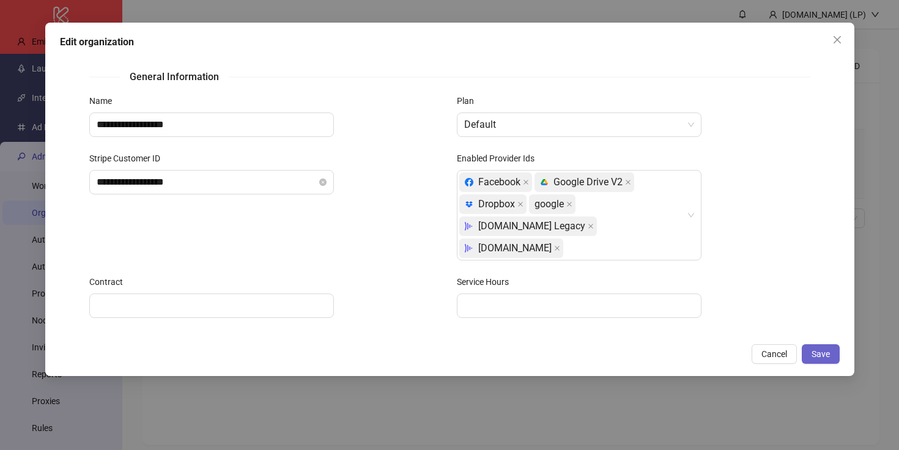
click at [807, 358] on button "Save" at bounding box center [821, 354] width 38 height 20
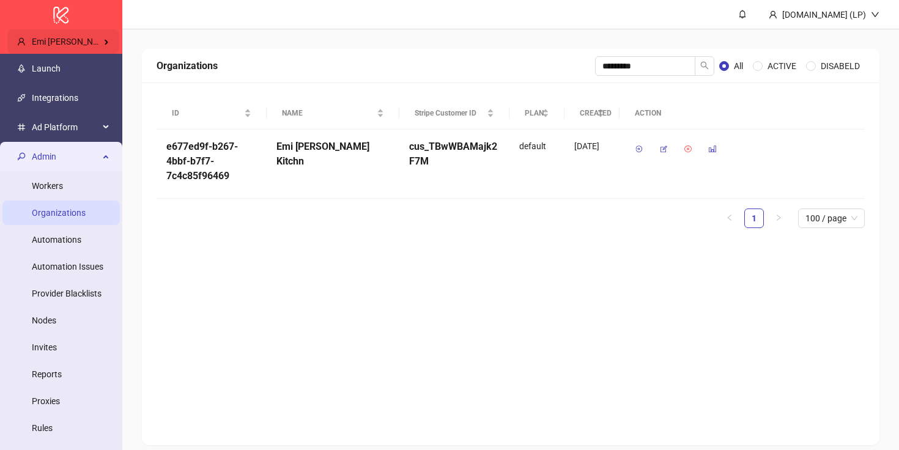
click at [85, 47] on div "Emi [PERSON_NAME] Kitchn" at bounding box center [63, 41] width 112 height 24
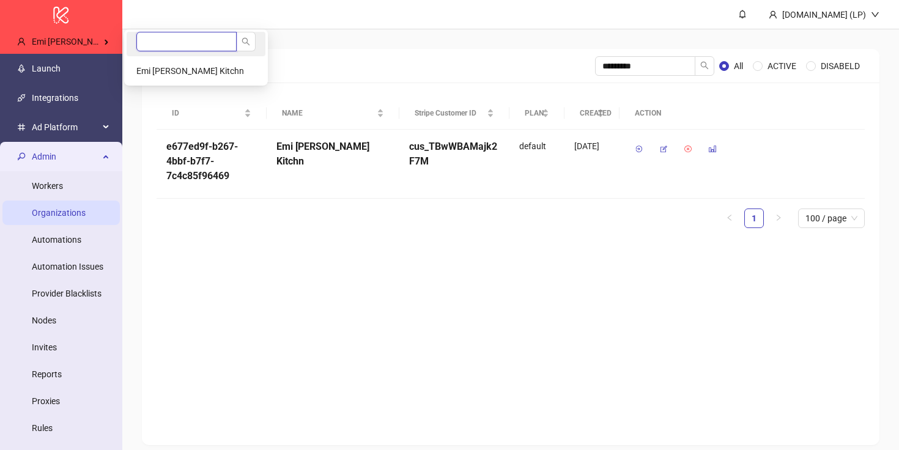
click at [169, 45] on input "search" at bounding box center [186, 42] width 100 height 20
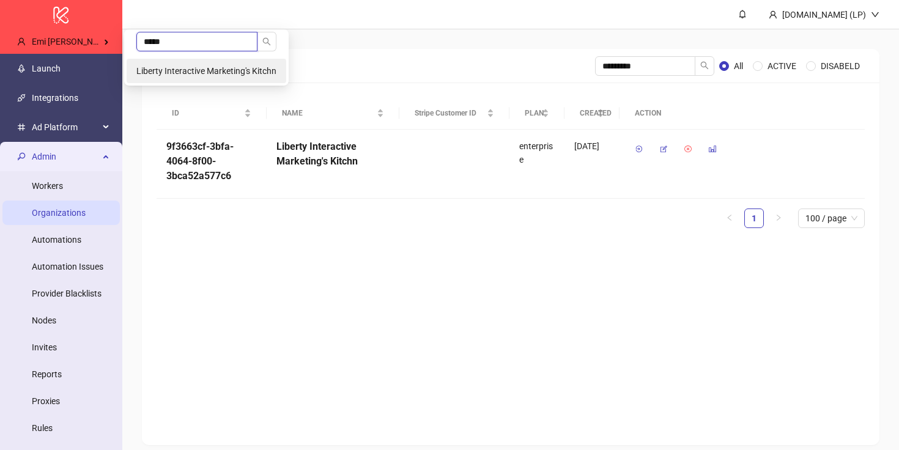
type input "*****"
click at [153, 68] on span "Liberty Interactive Marketing's Kitchn" at bounding box center [206, 71] width 140 height 10
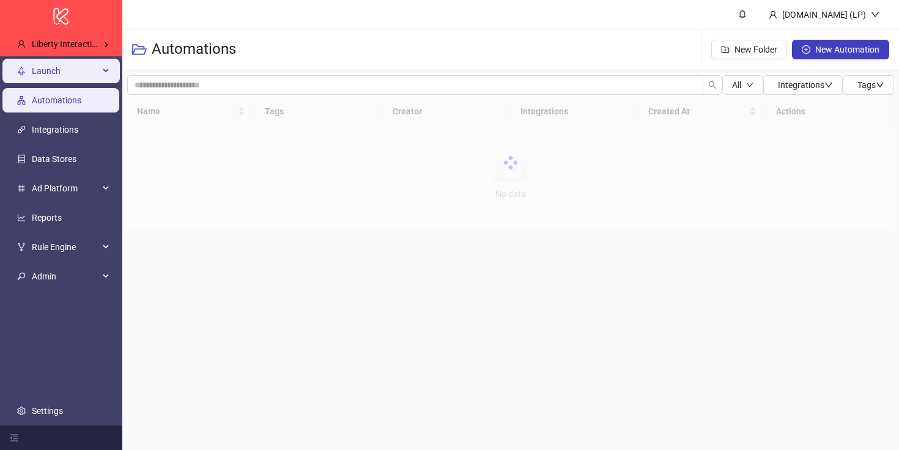
click at [91, 70] on span "Launch" at bounding box center [65, 71] width 67 height 24
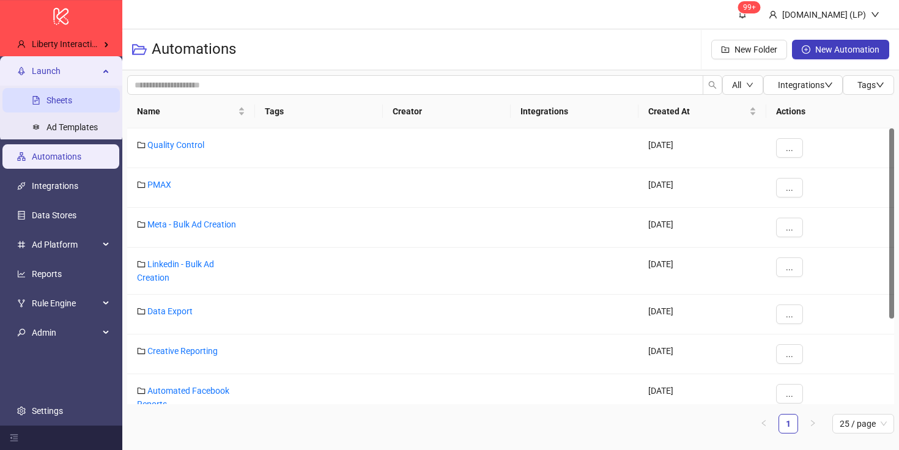
click at [72, 95] on link "Sheets" at bounding box center [59, 100] width 26 height 10
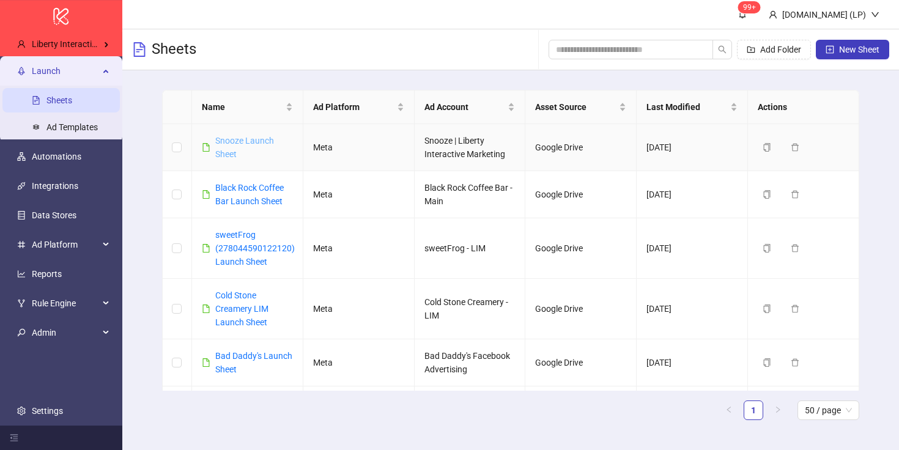
click at [240, 140] on link "Snooze Launch Sheet" at bounding box center [244, 147] width 59 height 23
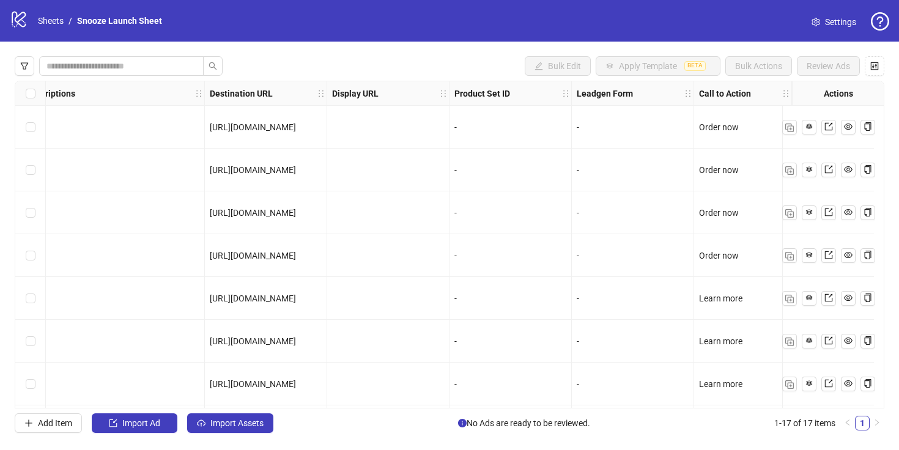
scroll to position [431, 1019]
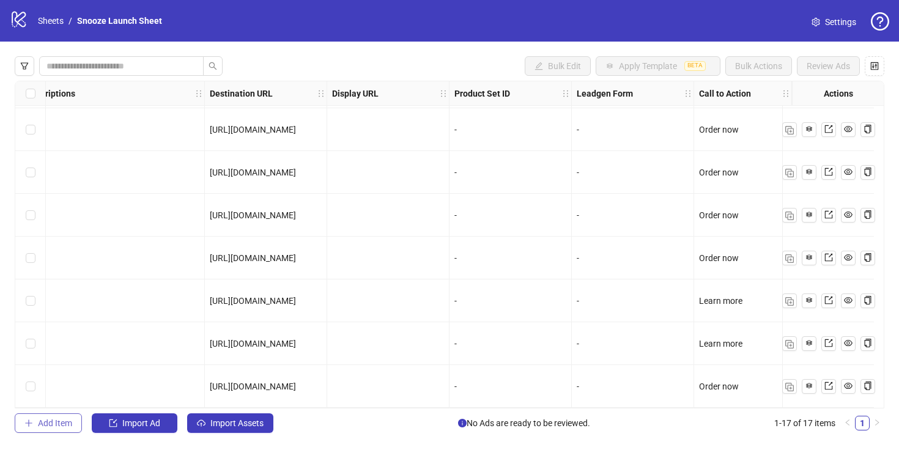
click at [40, 416] on button "Add Item" at bounding box center [48, 423] width 67 height 20
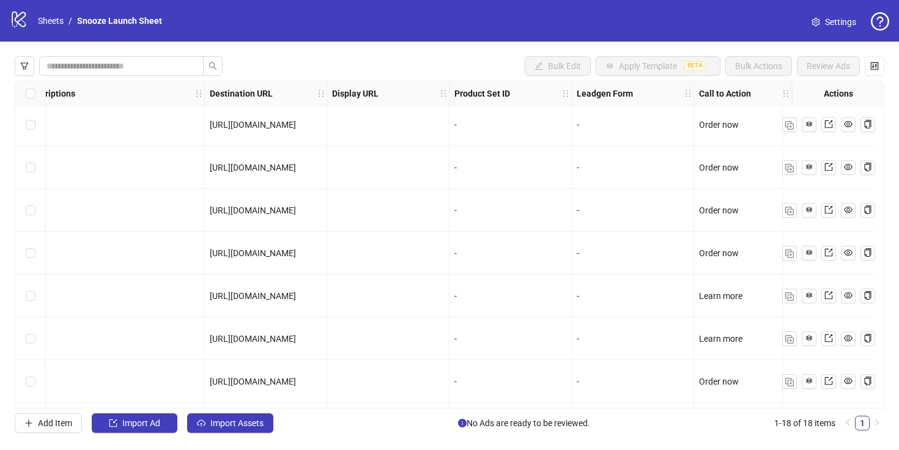
scroll to position [473, 1019]
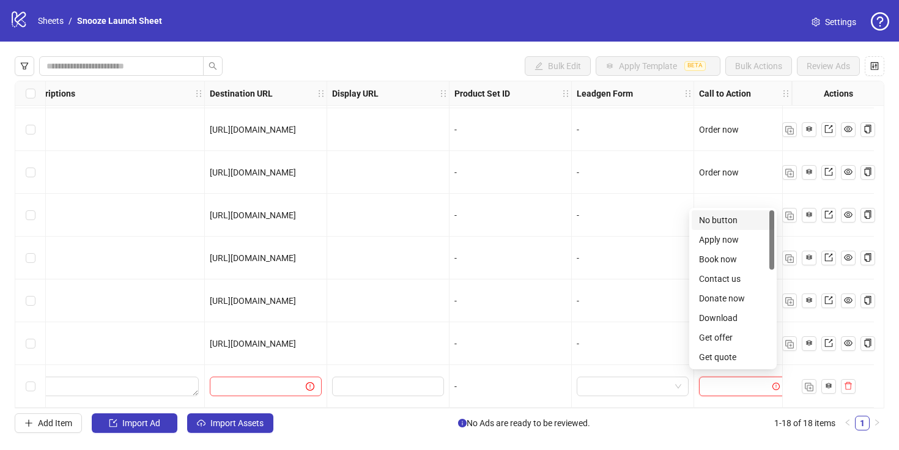
click at [741, 387] on input "search" at bounding box center [737, 386] width 62 height 18
type input "*"
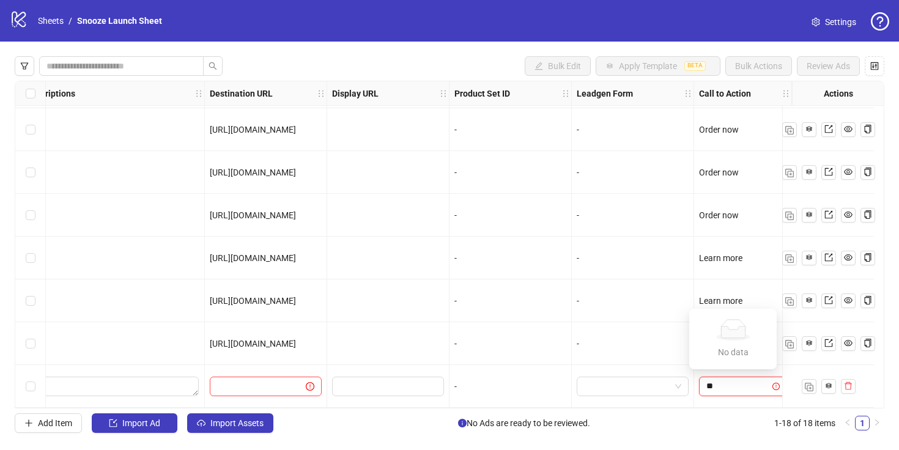
type input "*"
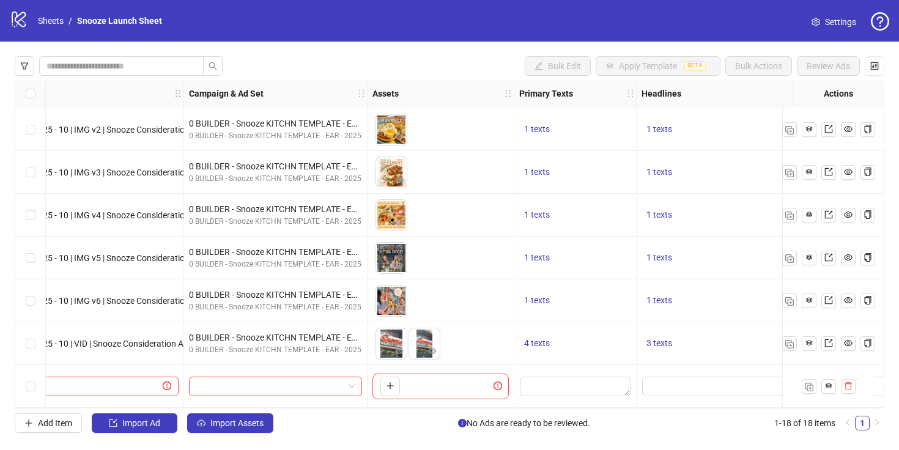
scroll to position [473, 0]
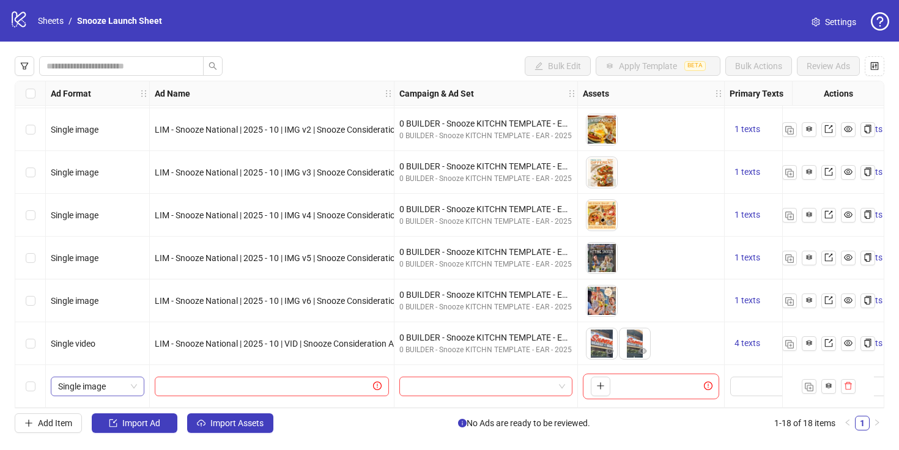
click at [113, 377] on span "Single image" at bounding box center [97, 386] width 79 height 18
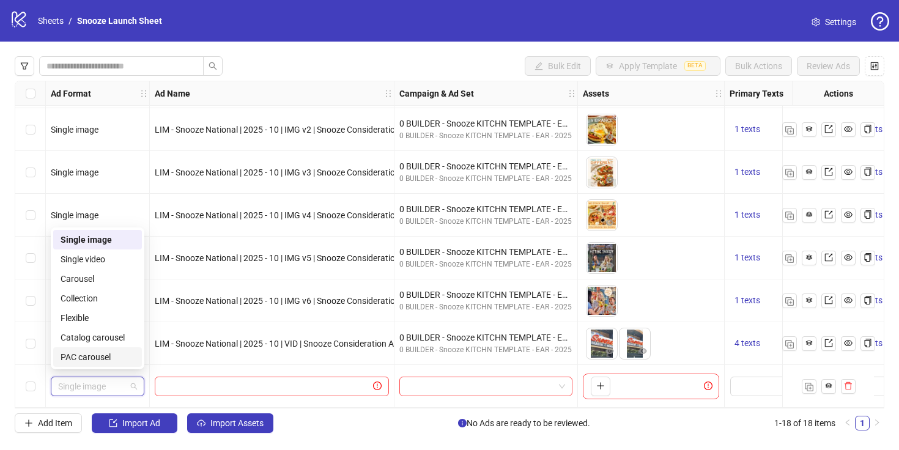
click at [35, 383] on div "Select row 18" at bounding box center [30, 386] width 31 height 43
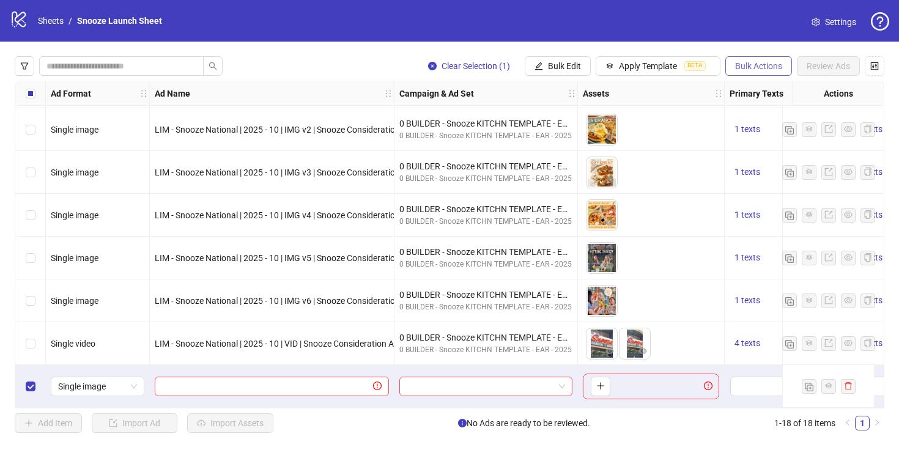
click at [757, 61] on span "Bulk Actions" at bounding box center [758, 66] width 47 height 10
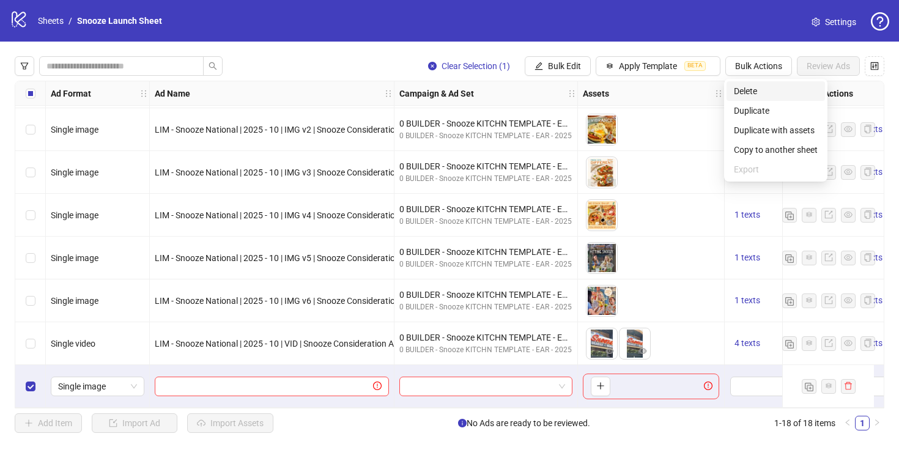
click at [761, 93] on span "Delete" at bounding box center [776, 90] width 84 height 13
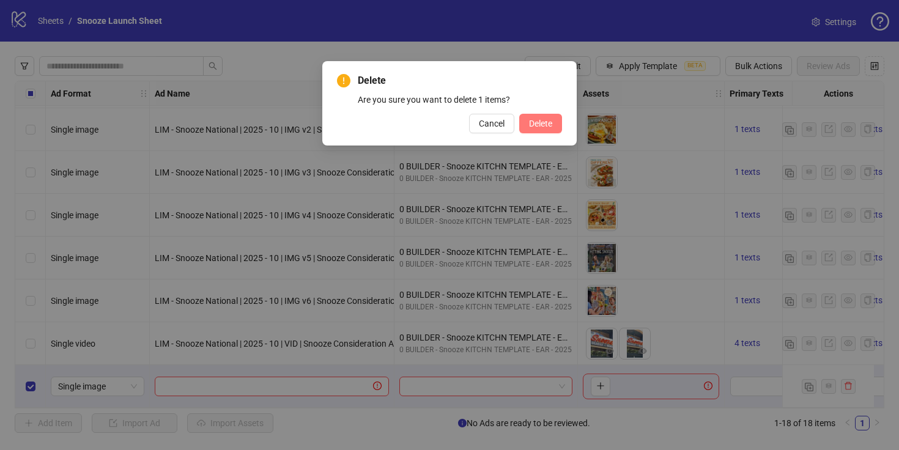
click at [547, 129] on button "Delete" at bounding box center [540, 124] width 43 height 20
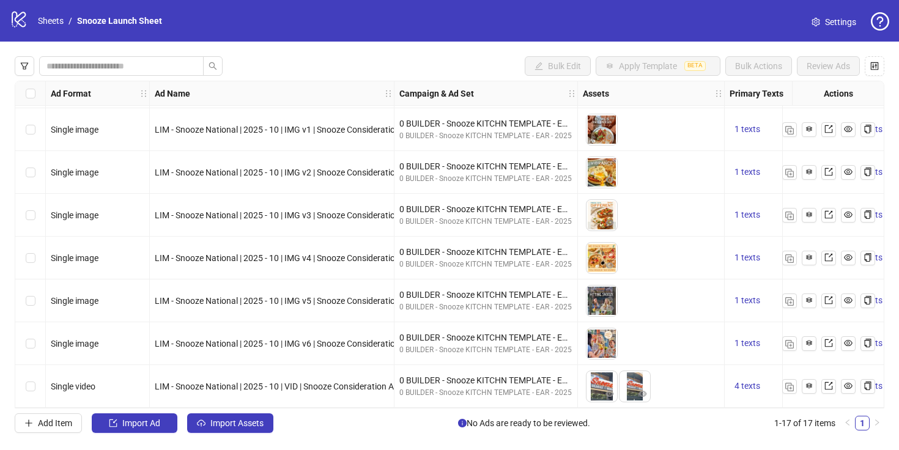
scroll to position [431, 0]
click at [18, 22] on icon "logo/logo-mobile" at bounding box center [19, 19] width 18 height 18
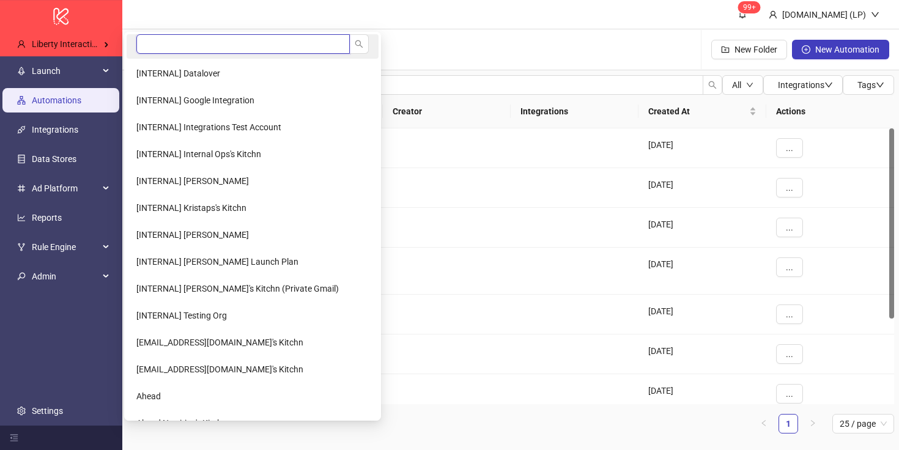
click at [194, 43] on input "search" at bounding box center [242, 44] width 213 height 20
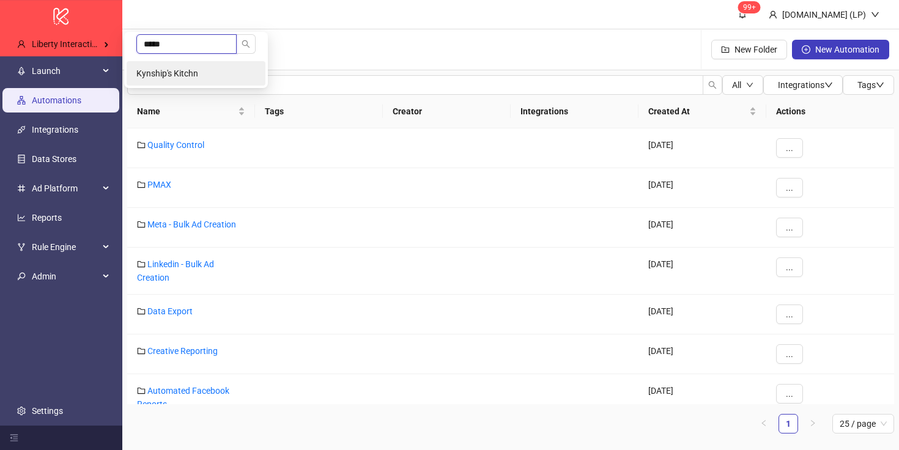
type input "*****"
click at [201, 65] on li "Kynship's Kitchn" at bounding box center [196, 73] width 139 height 24
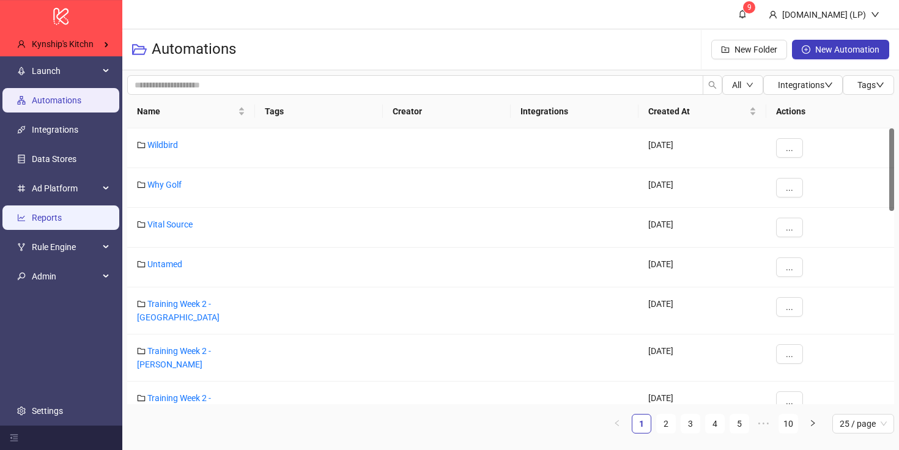
click at [54, 221] on link "Reports" at bounding box center [47, 218] width 30 height 10
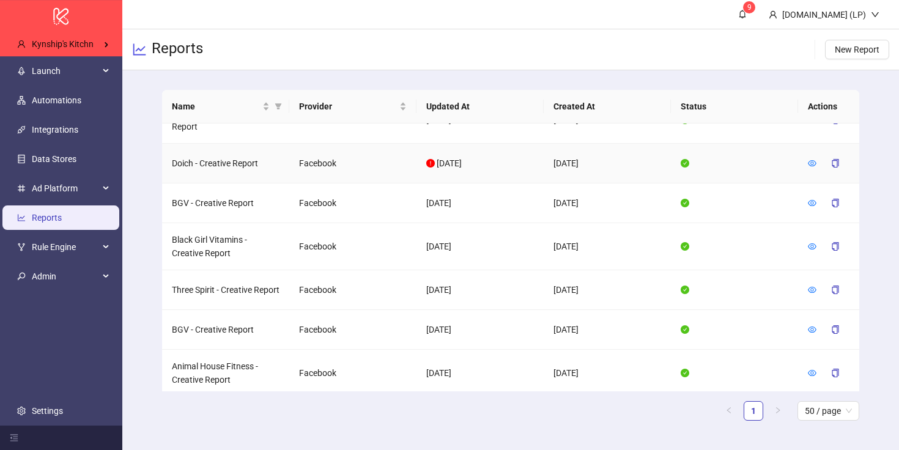
scroll to position [1122, 0]
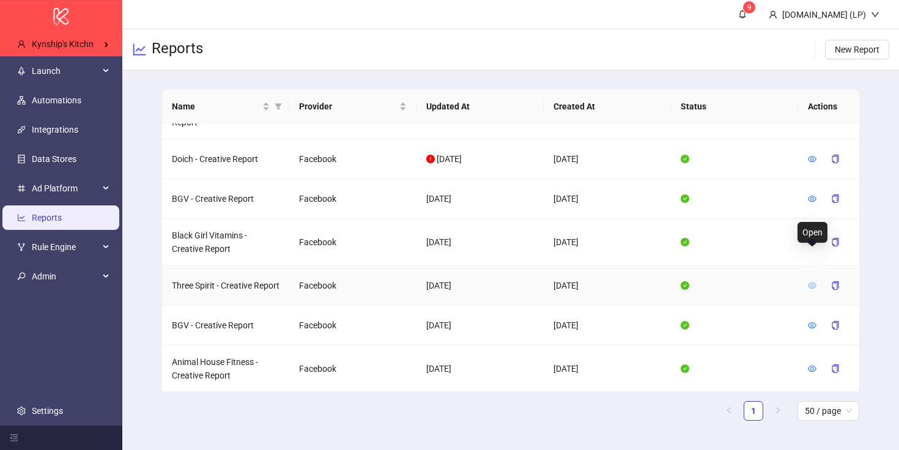
click at [816, 281] on icon "eye" at bounding box center [812, 285] width 9 height 9
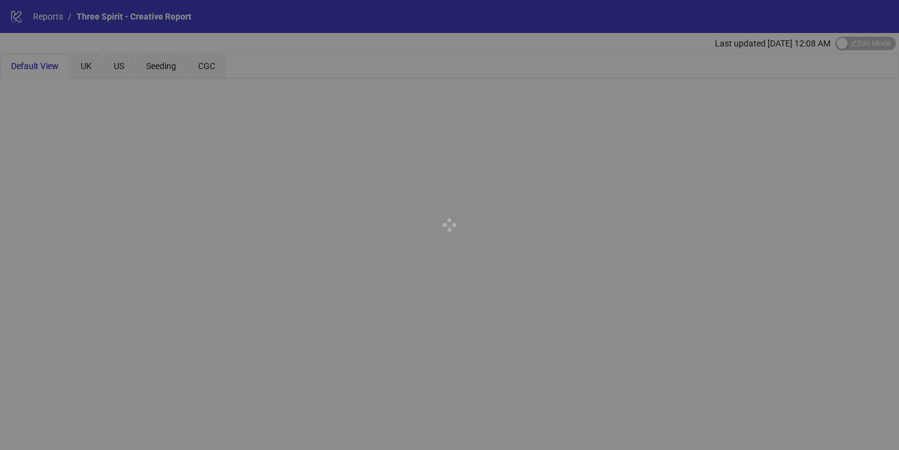
click at [847, 43] on div at bounding box center [449, 225] width 899 height 450
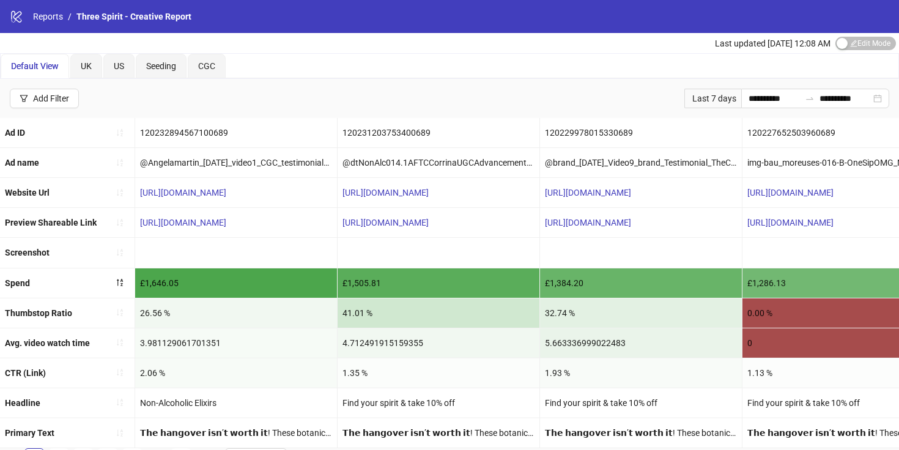
click at [868, 46] on span "Edit Mode Edit Mode" at bounding box center [865, 43] width 61 height 13
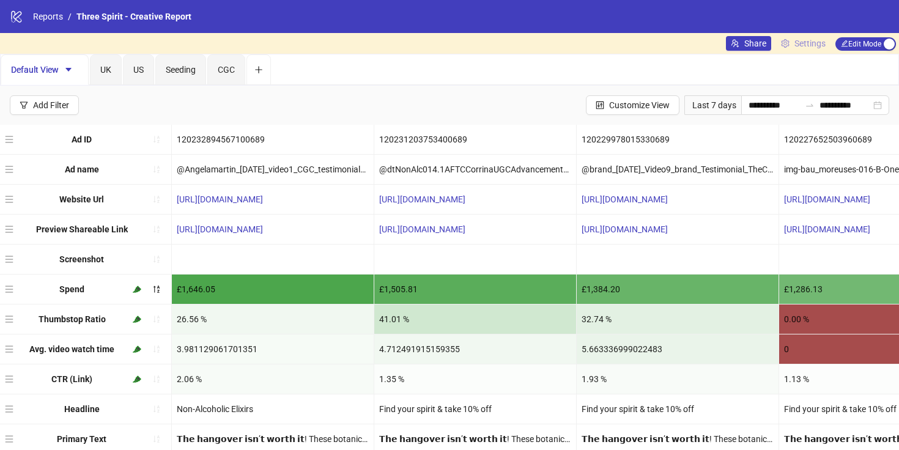
click at [818, 46] on span "Settings" at bounding box center [809, 43] width 31 height 13
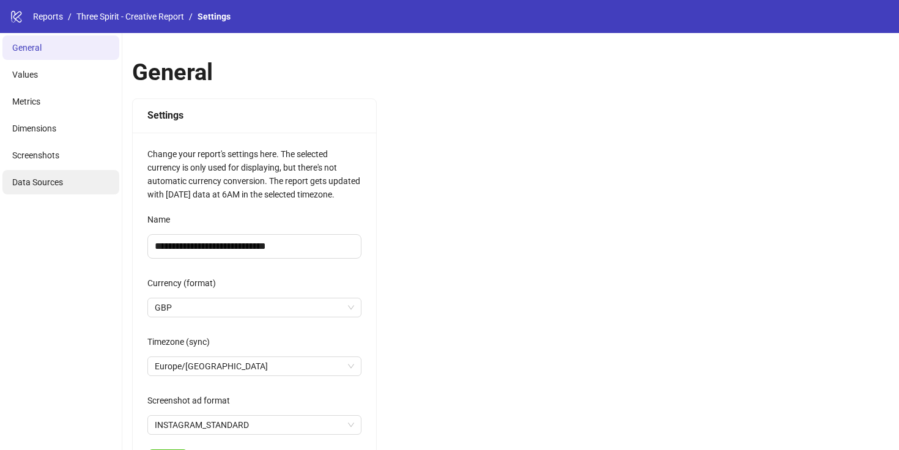
click at [62, 174] on li "Data Sources" at bounding box center [60, 182] width 117 height 24
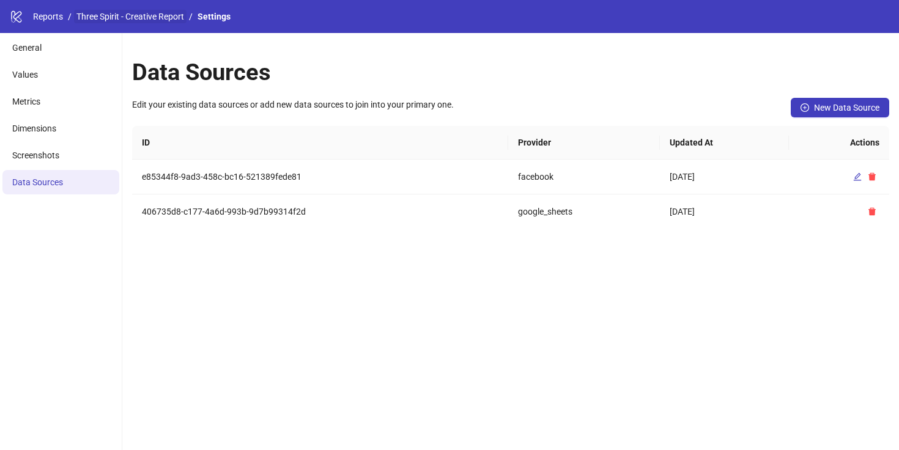
click at [98, 20] on link "Three Spirit - Creative Report" at bounding box center [130, 16] width 113 height 13
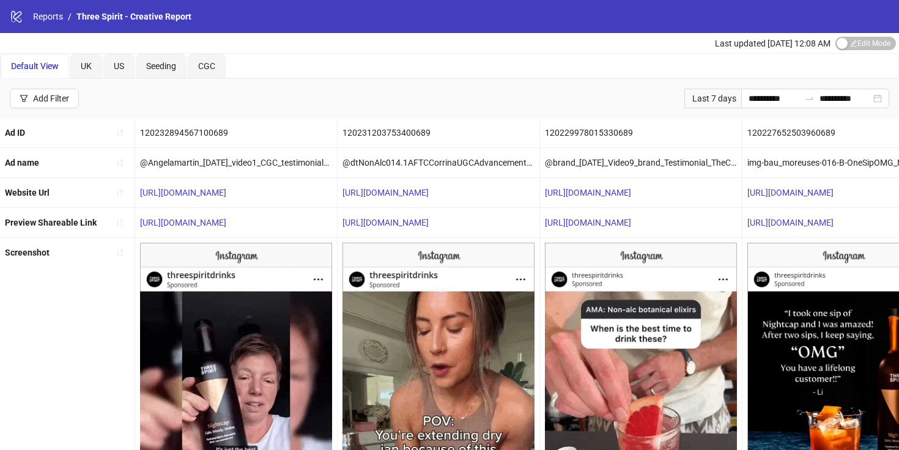
click at [364, 214] on div "[URL][DOMAIN_NAME]" at bounding box center [439, 222] width 202 height 29
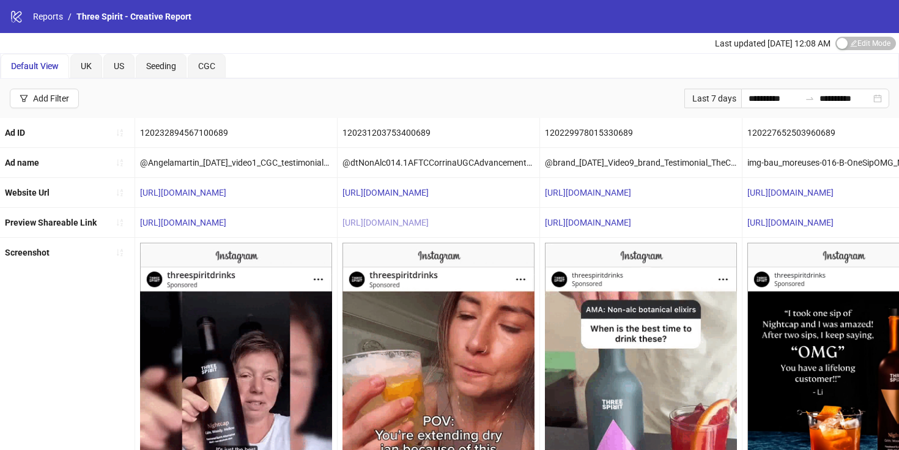
click at [364, 221] on link "[URL][DOMAIN_NAME]" at bounding box center [385, 223] width 86 height 10
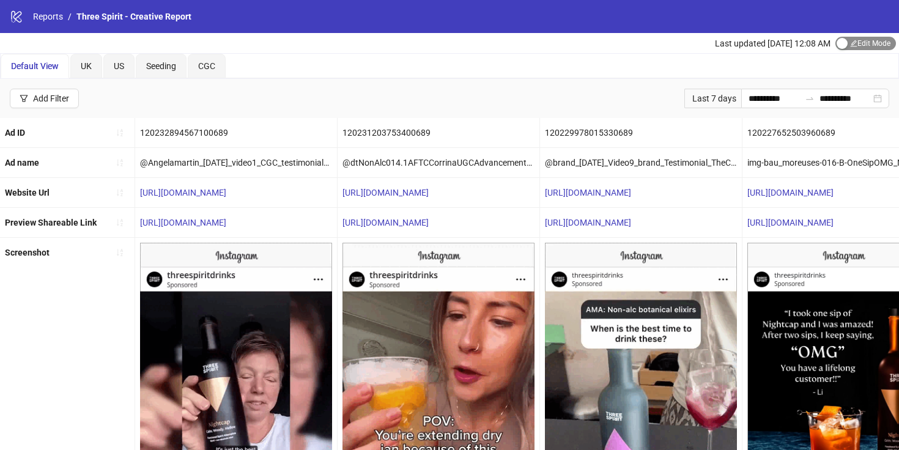
click at [841, 46] on div "button" at bounding box center [842, 43] width 11 height 11
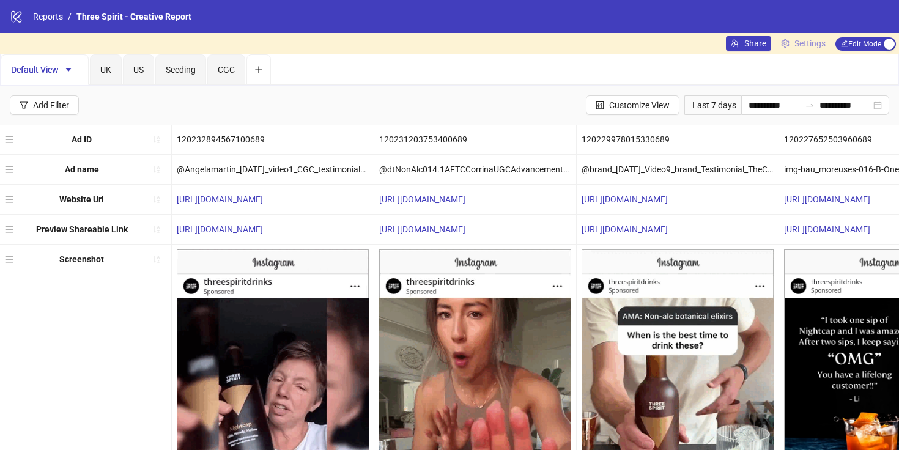
click at [821, 41] on span "Settings" at bounding box center [809, 43] width 31 height 13
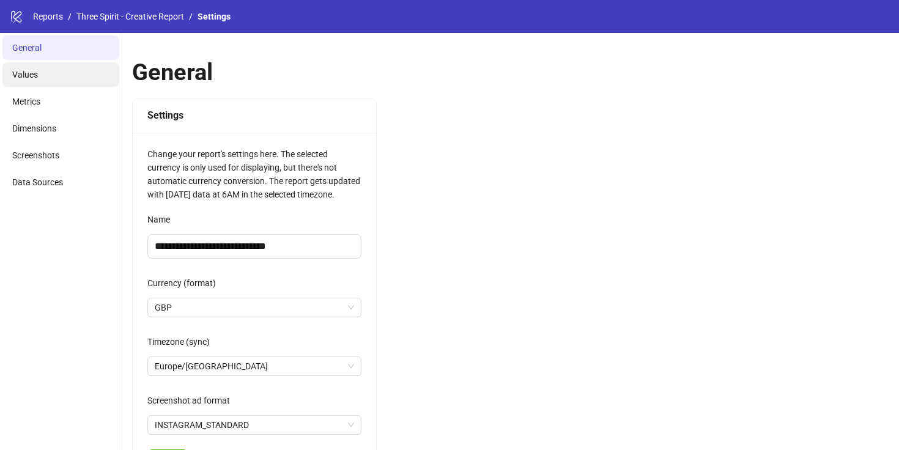
click at [49, 75] on li "Values" at bounding box center [60, 74] width 117 height 24
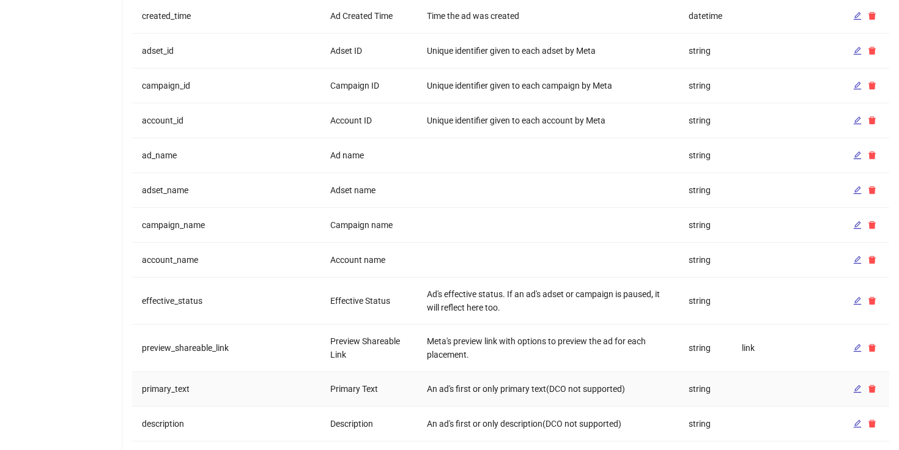
scroll to position [254, 0]
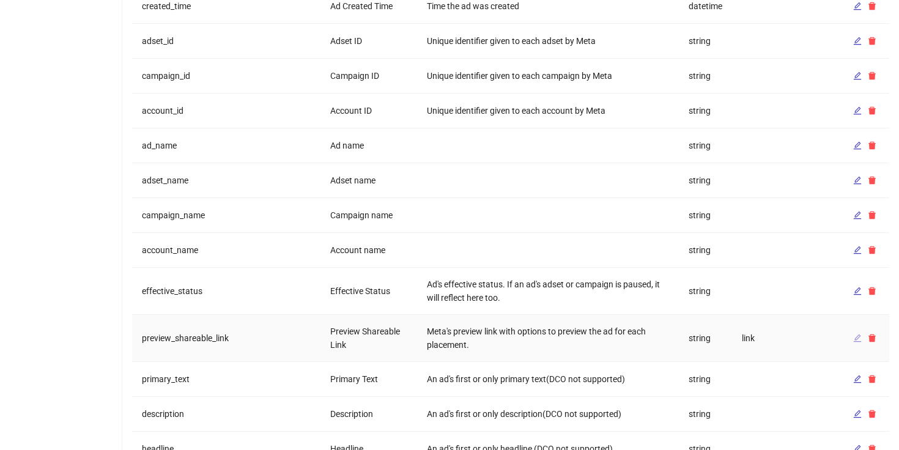
click at [853, 342] on span "button" at bounding box center [857, 338] width 9 height 10
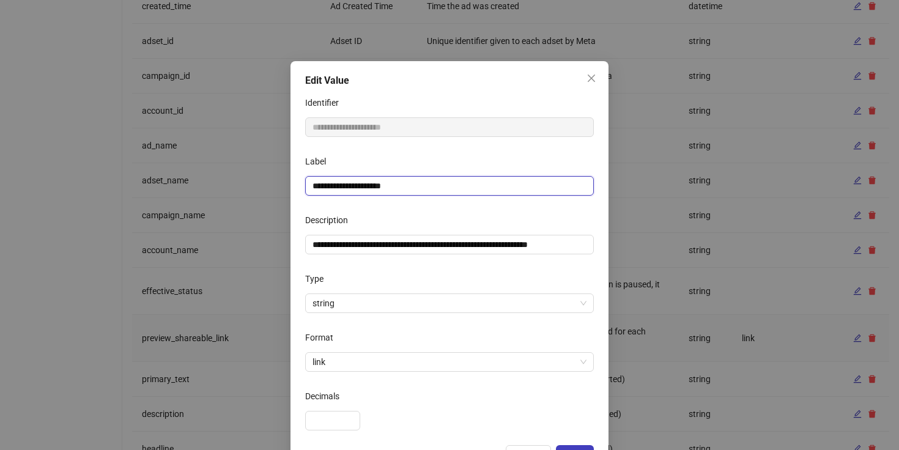
click at [397, 185] on input "**********" at bounding box center [449, 186] width 289 height 20
type input "**********"
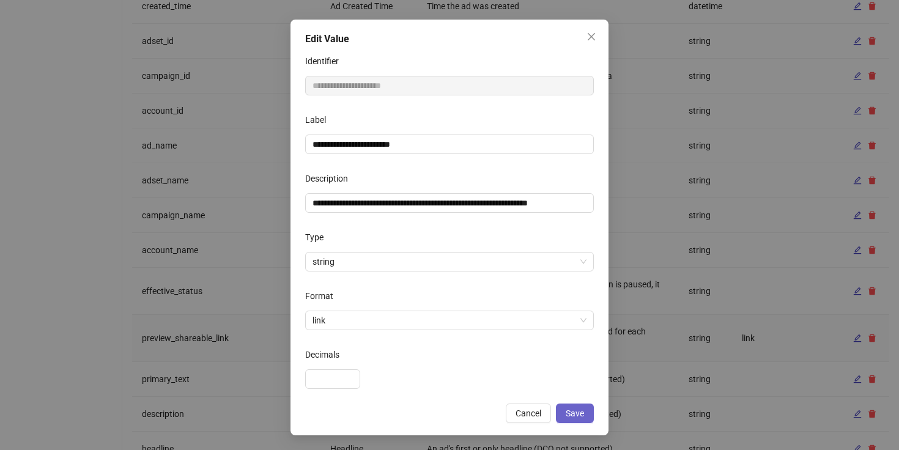
click at [576, 421] on button "Save" at bounding box center [575, 414] width 38 height 20
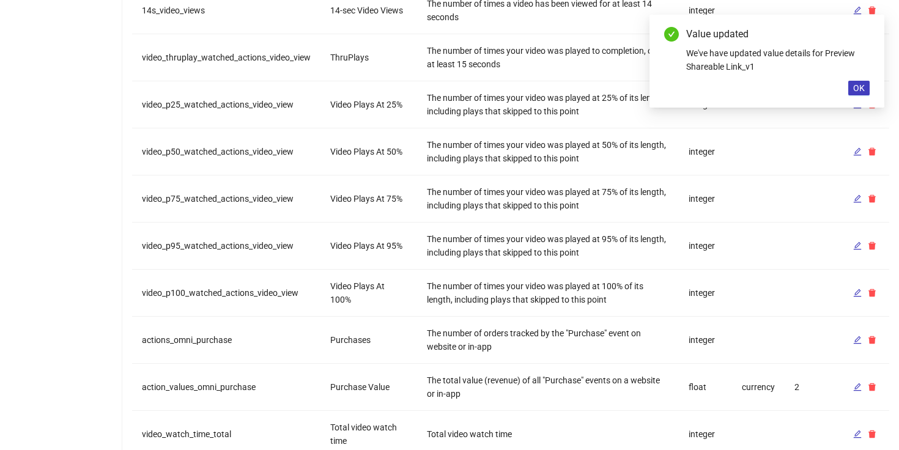
scroll to position [1197, 0]
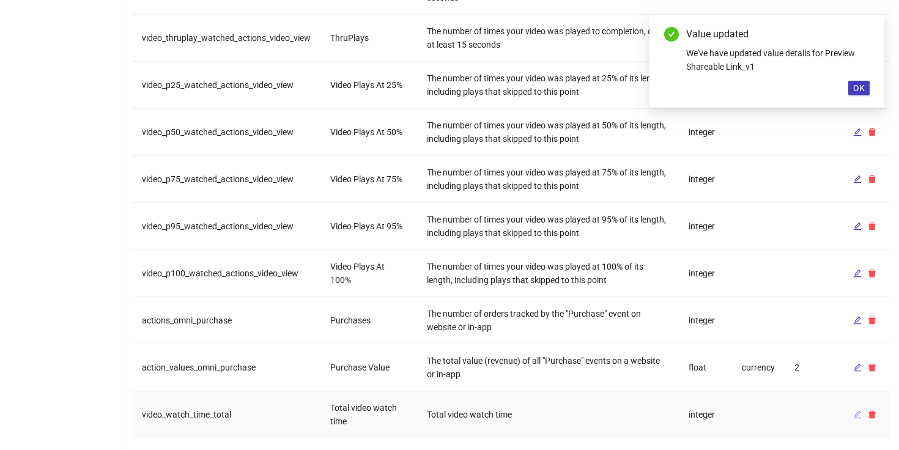
click at [855, 412] on icon "edit" at bounding box center [857, 414] width 9 height 9
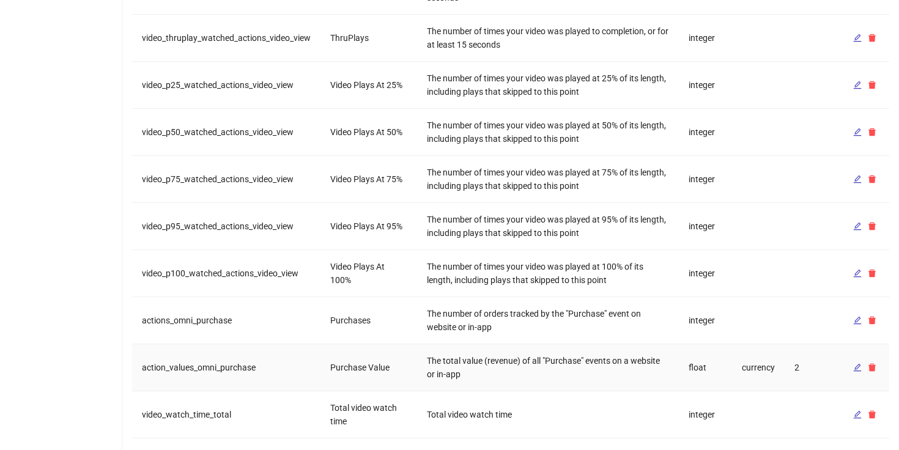
scroll to position [1252, 0]
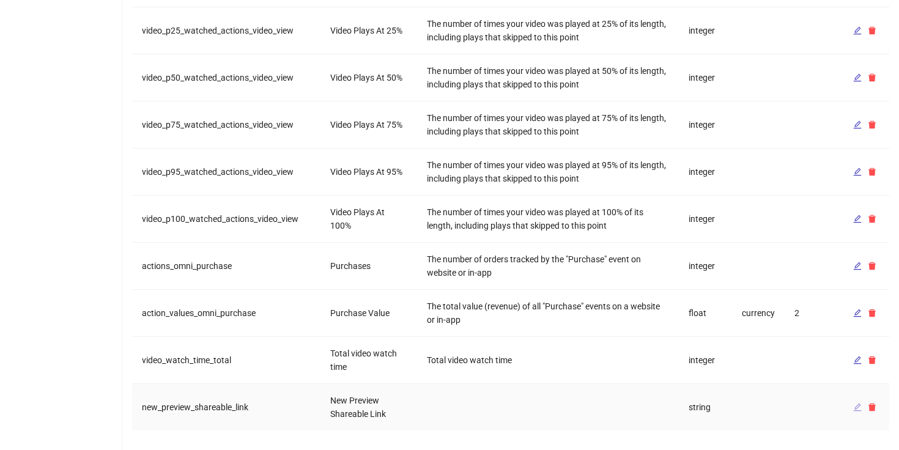
click at [858, 403] on icon "edit" at bounding box center [857, 407] width 9 height 9
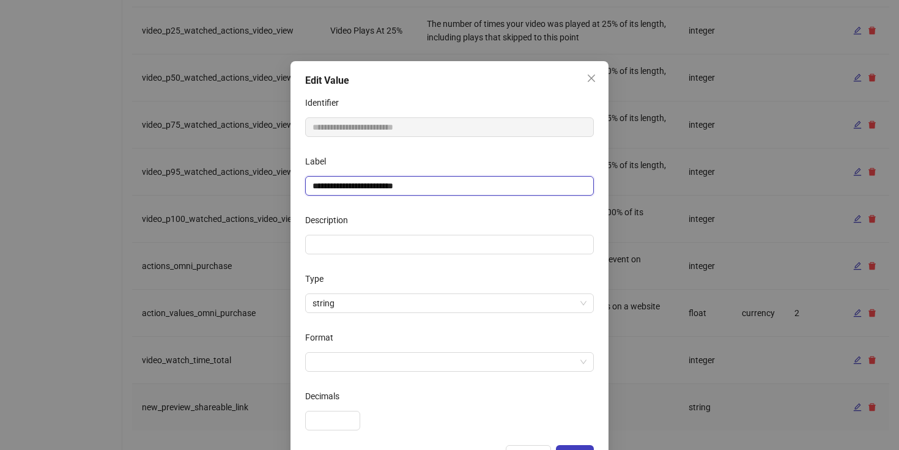
drag, startPoint x: 332, startPoint y: 187, endPoint x: 297, endPoint y: 187, distance: 34.9
click at [297, 187] on div "**********" at bounding box center [449, 269] width 318 height 416
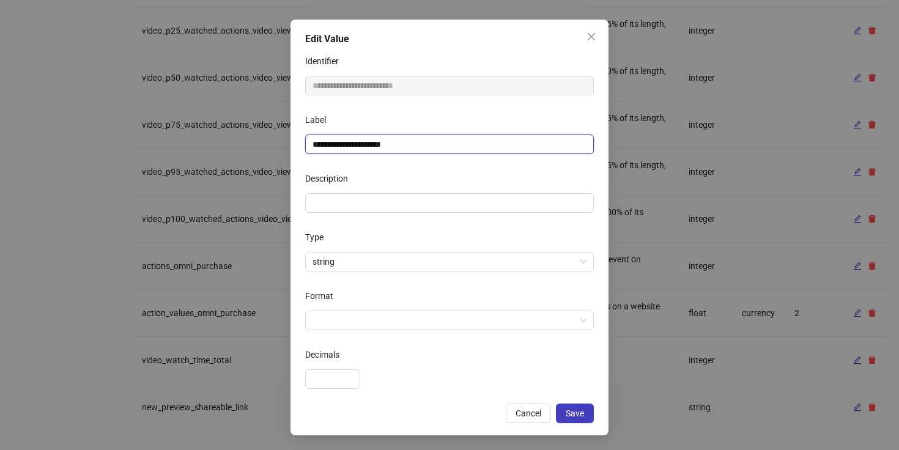
type input "**********"
click at [380, 315] on input "Format" at bounding box center [444, 320] width 263 height 18
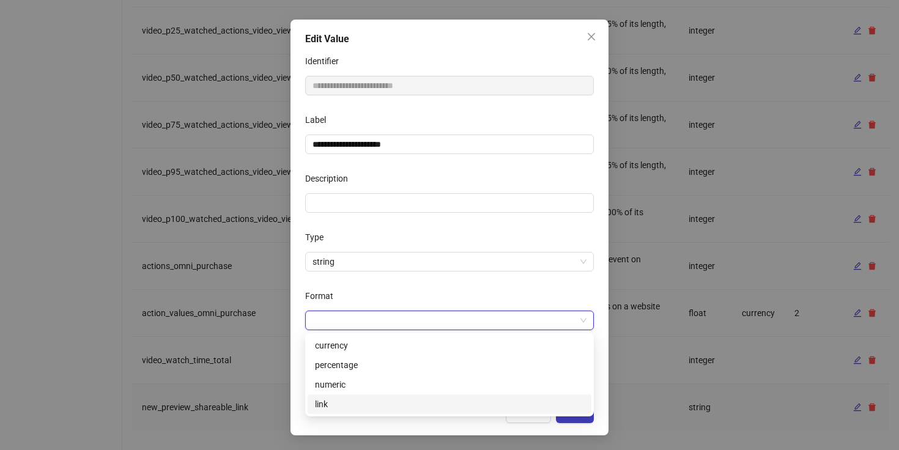
click at [344, 402] on div "link" at bounding box center [449, 404] width 269 height 13
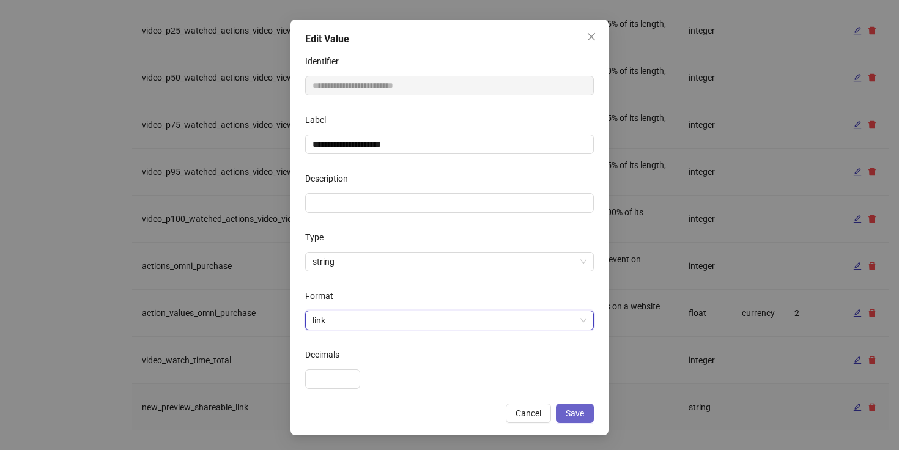
click at [586, 414] on button "Save" at bounding box center [575, 414] width 38 height 20
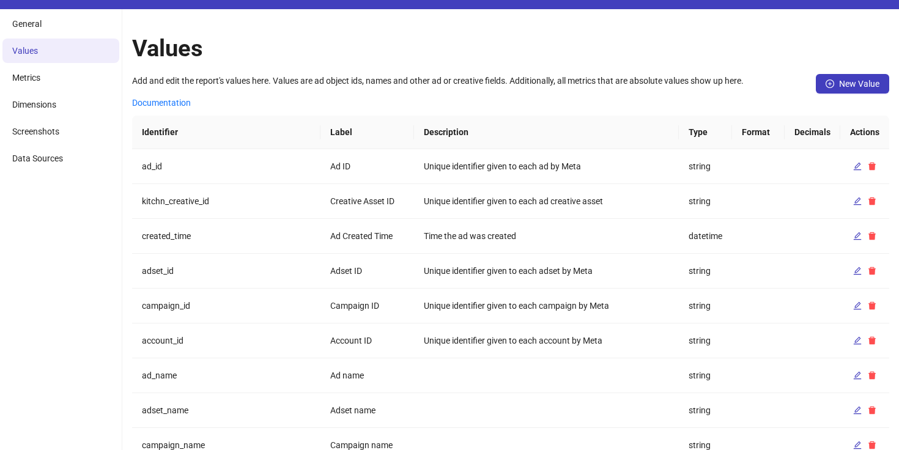
scroll to position [0, 0]
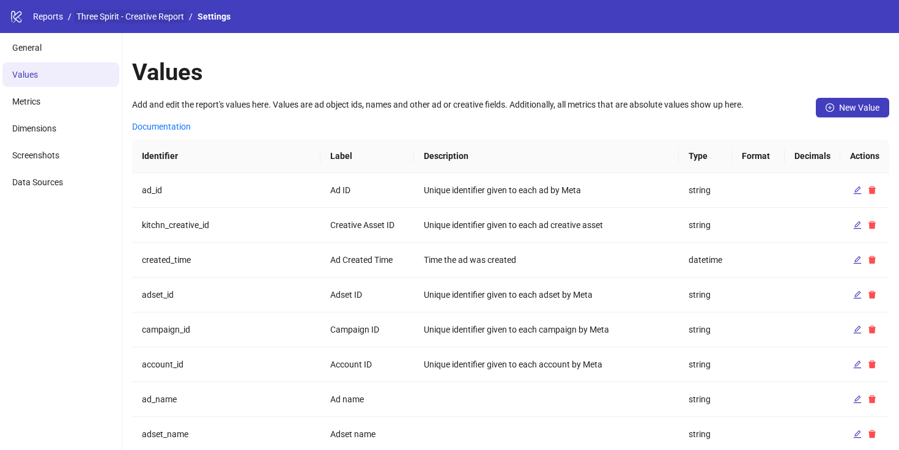
click at [153, 13] on link "Three Spirit - Creative Report" at bounding box center [130, 16] width 113 height 13
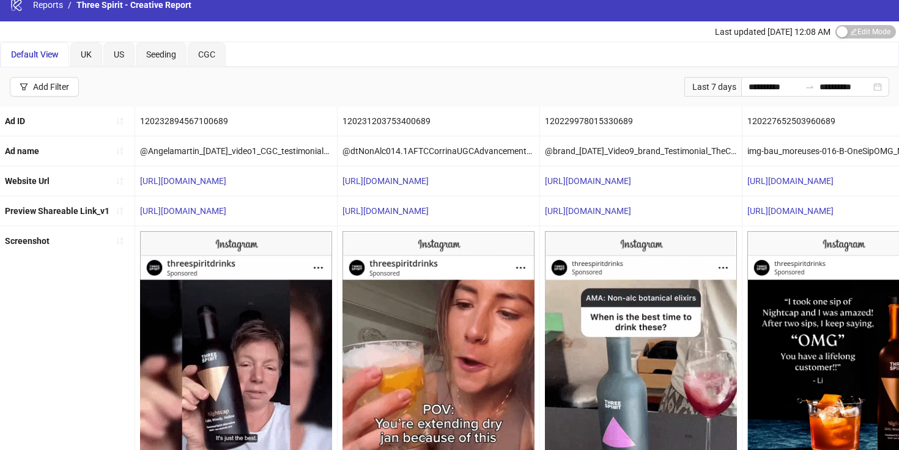
scroll to position [13, 0]
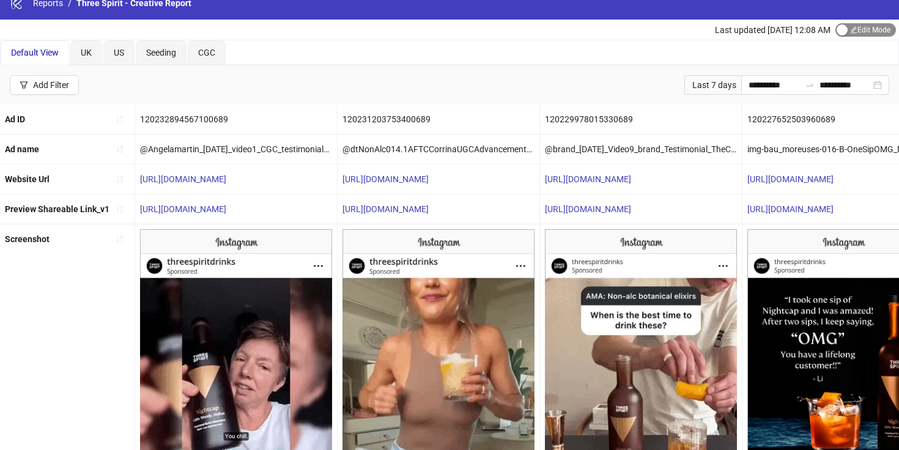
click at [854, 29] on span "Edit Mode Edit Mode" at bounding box center [865, 29] width 61 height 13
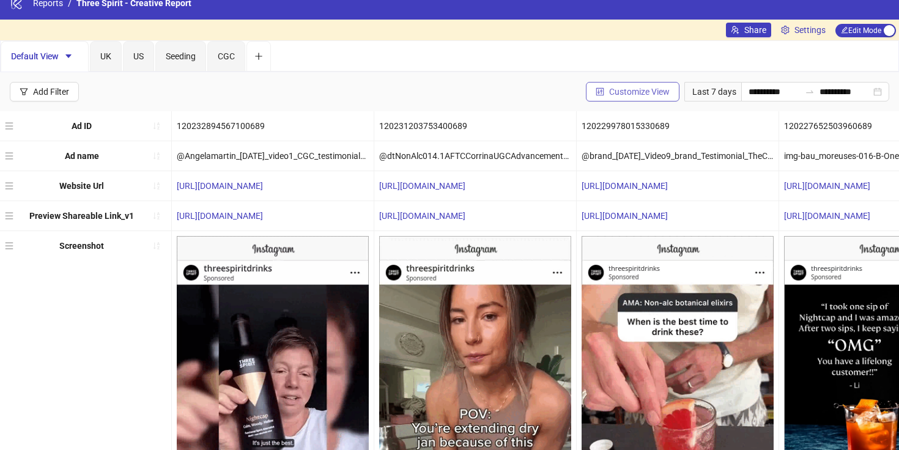
click at [628, 87] on span "Customize View" at bounding box center [639, 92] width 61 height 10
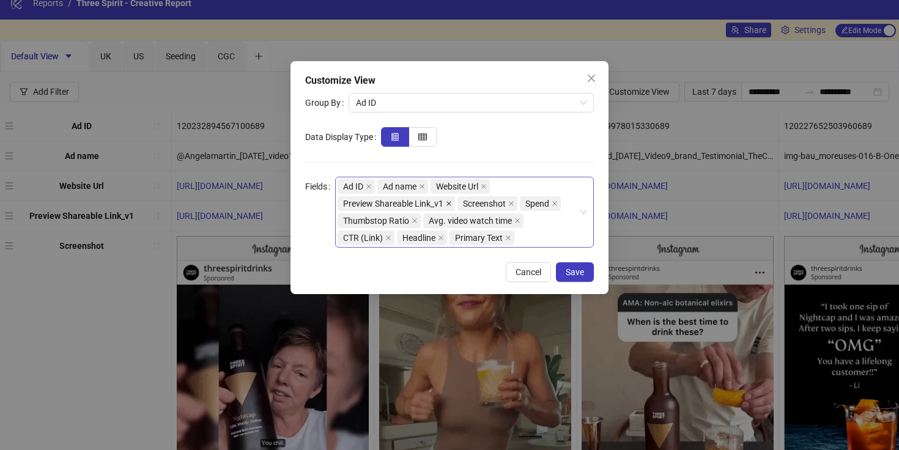
click at [448, 202] on icon "close" at bounding box center [449, 204] width 6 height 6
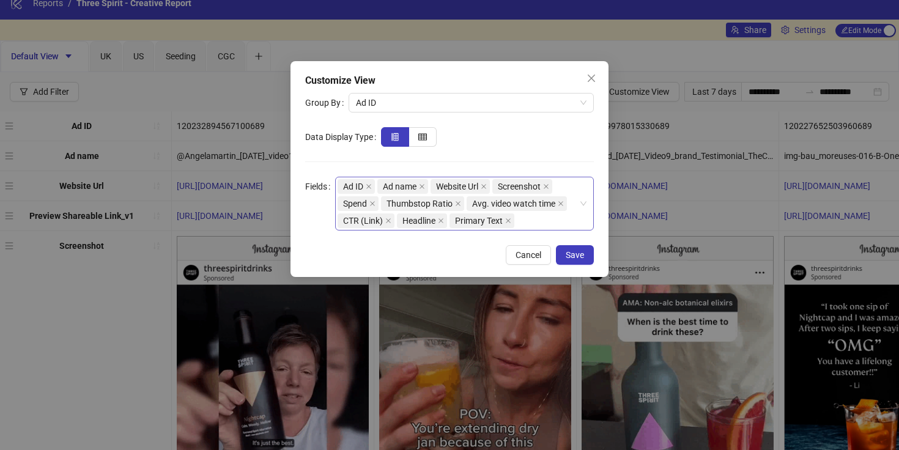
click at [522, 216] on div "Ad ID Ad name Website Url Screenshot Spend Thumbstop Ratio Avg. video watch tim…" at bounding box center [458, 203] width 241 height 51
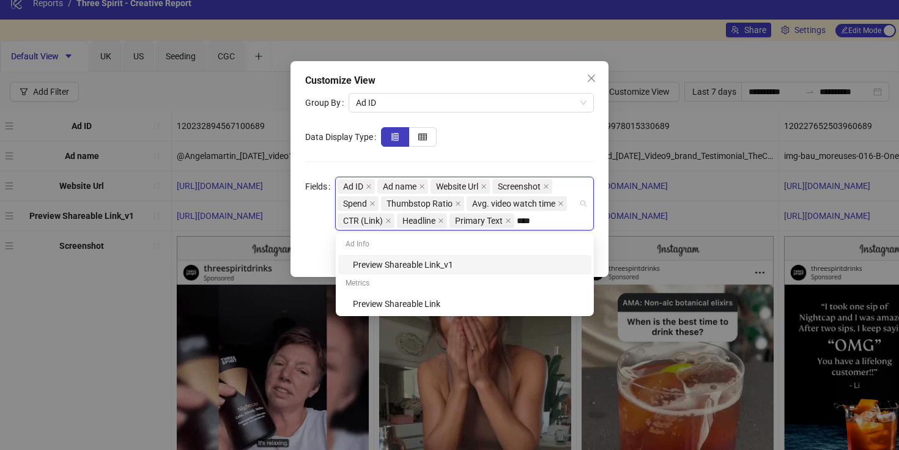
type input "*****"
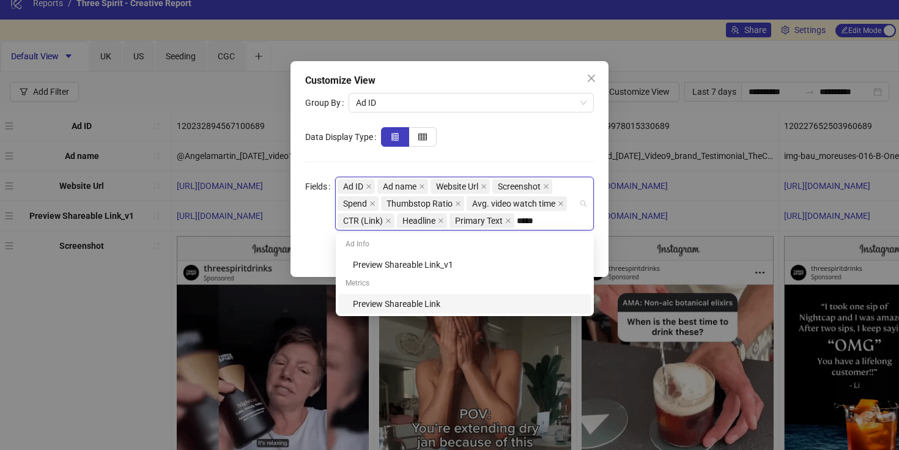
click at [453, 299] on div "Preview Shareable Link" at bounding box center [468, 303] width 231 height 13
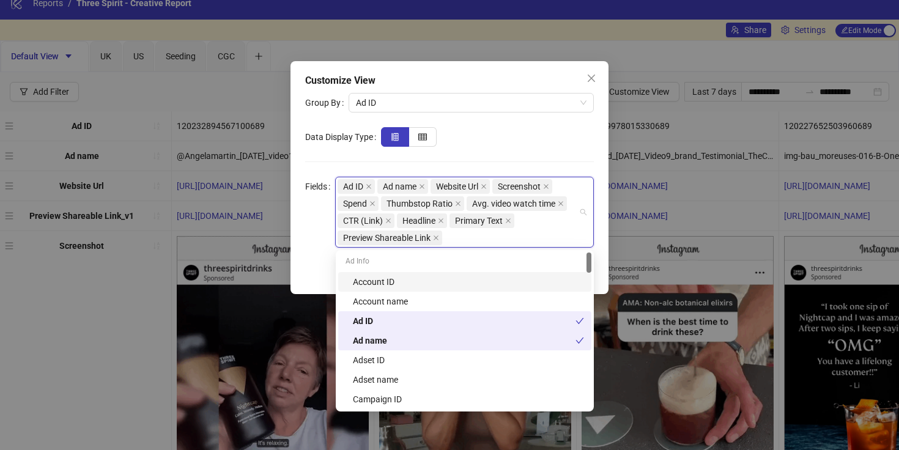
click at [533, 131] on div at bounding box center [487, 137] width 213 height 20
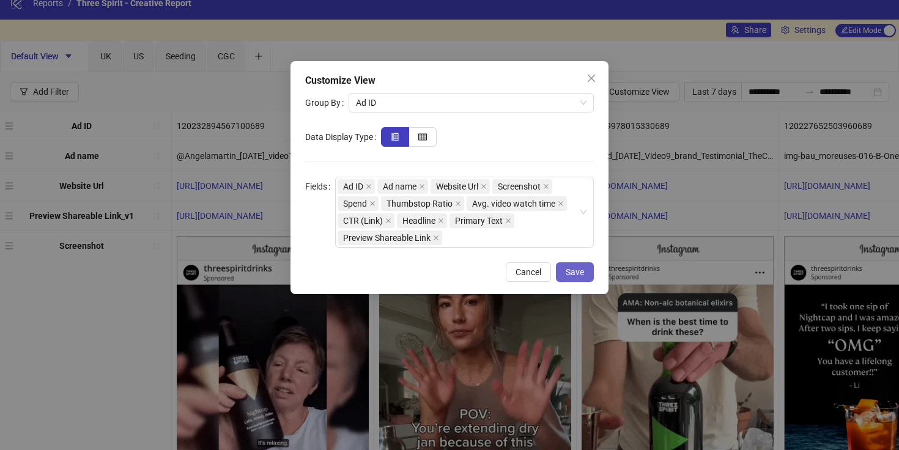
click at [575, 267] on span "Save" at bounding box center [575, 272] width 18 height 10
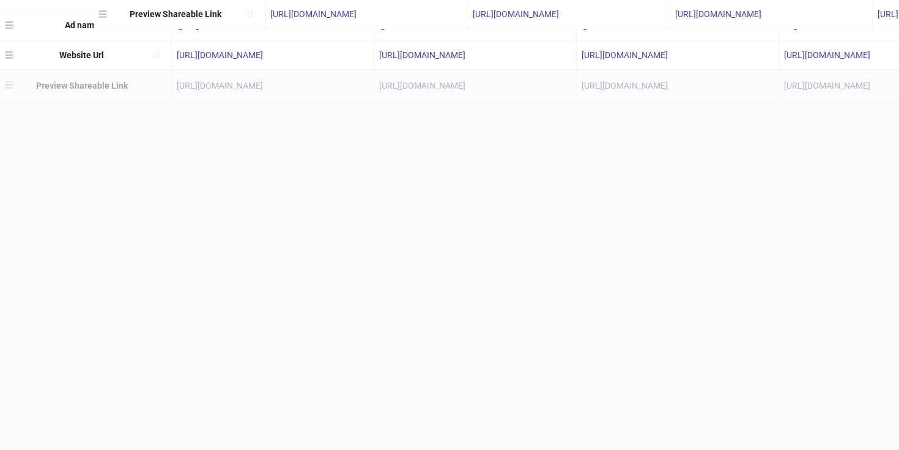
scroll to position [0, 0]
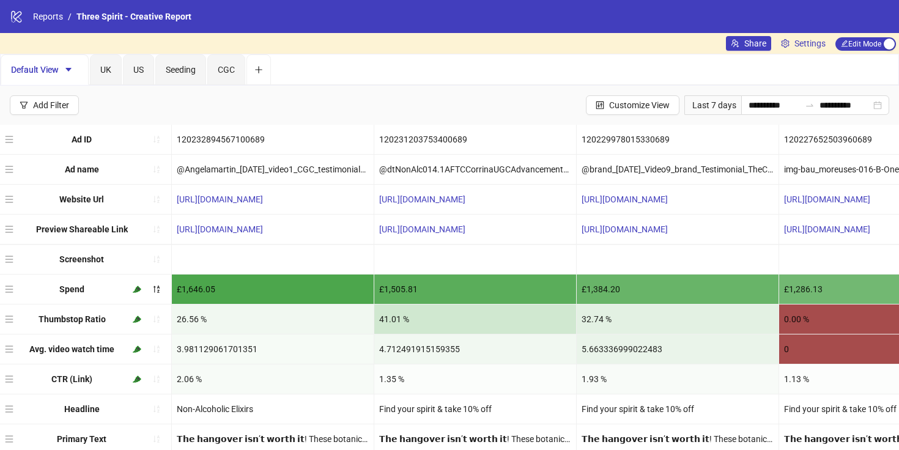
drag, startPoint x: 9, startPoint y: 412, endPoint x: 105, endPoint y: 227, distance: 208.2
click at [105, 227] on div "Ad ID 120232894567100689 120231203753400689 120229978015330689 1202276525039606…" at bounding box center [449, 290] width 899 height 330
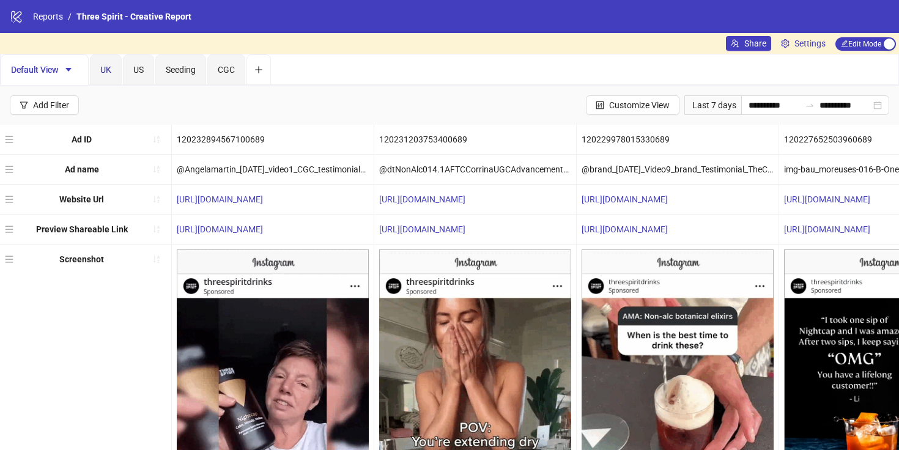
click at [108, 63] on div "UK" at bounding box center [105, 69] width 11 height 13
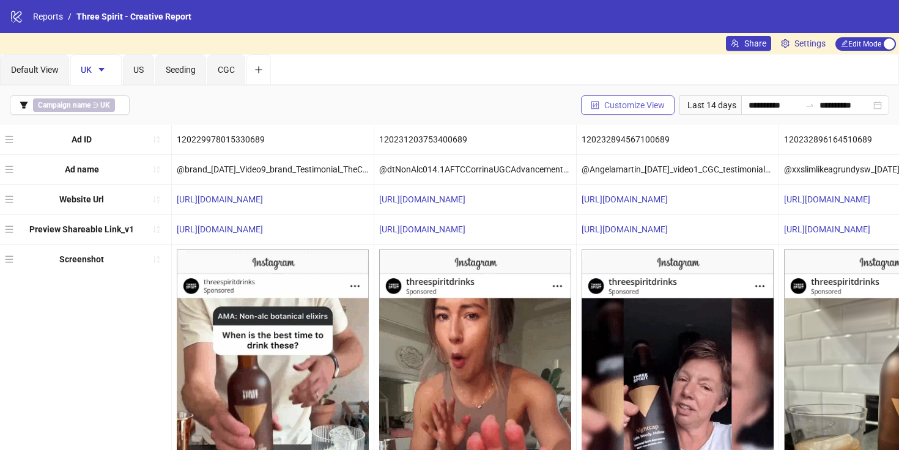
click at [627, 102] on span "Customize View" at bounding box center [634, 105] width 61 height 10
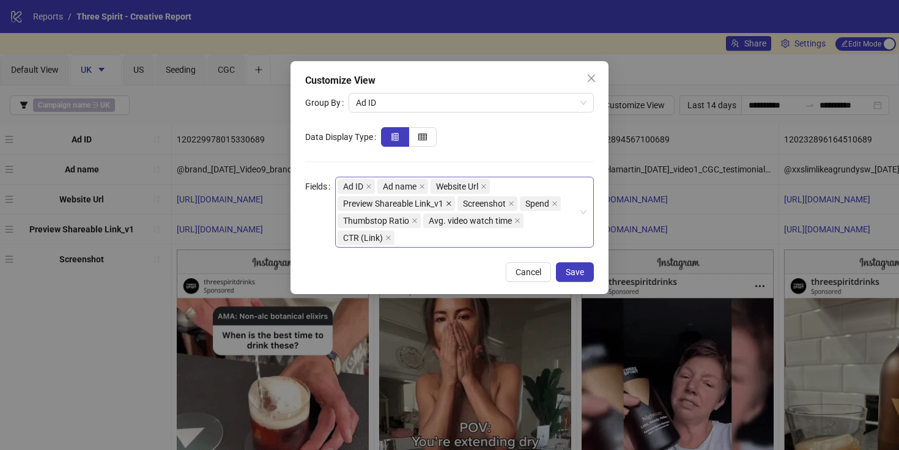
click at [450, 202] on icon "close" at bounding box center [449, 204] width 6 height 6
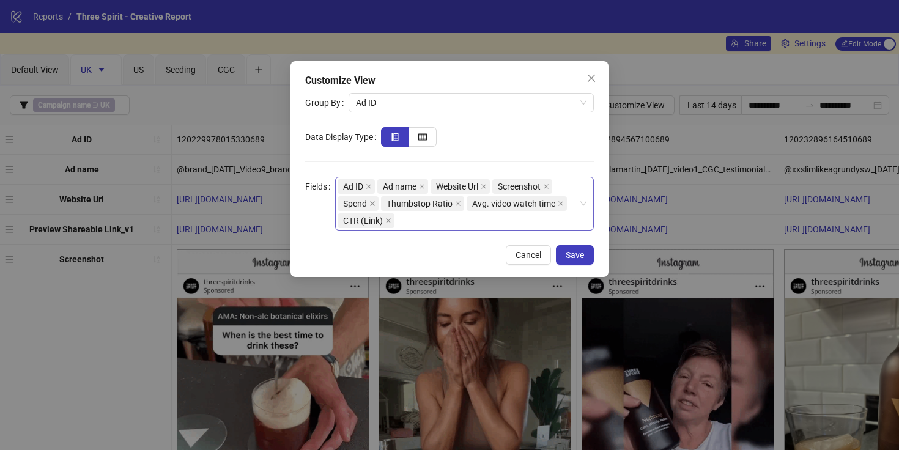
click at [455, 219] on div "Ad ID Ad name Website Url Screenshot Spend Thumbstop Ratio Avg. video watch tim…" at bounding box center [458, 203] width 241 height 51
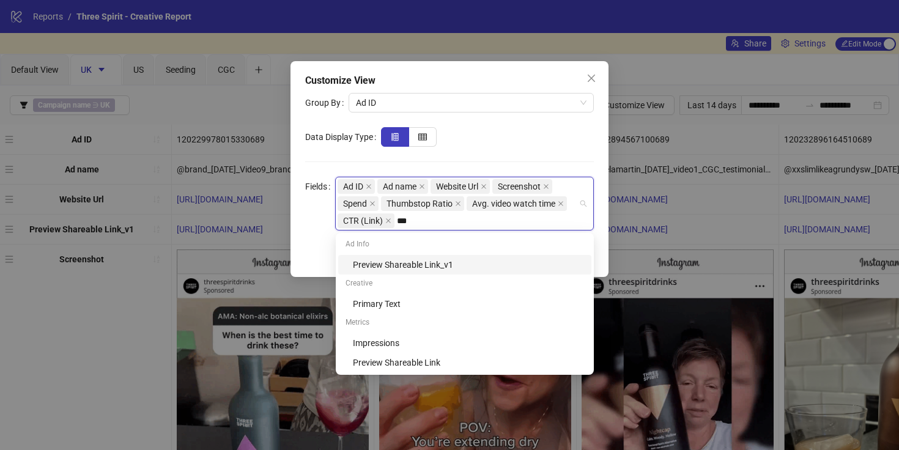
type input "****"
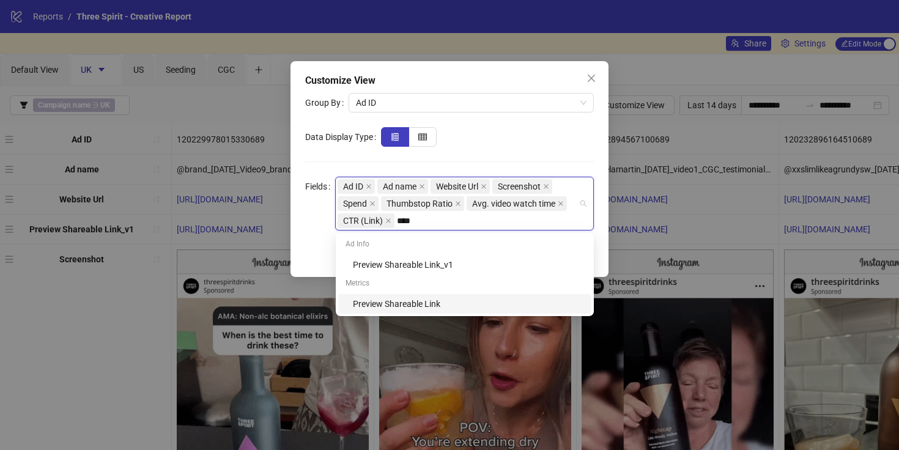
click at [417, 295] on div "Preview Shareable Link" at bounding box center [464, 304] width 253 height 20
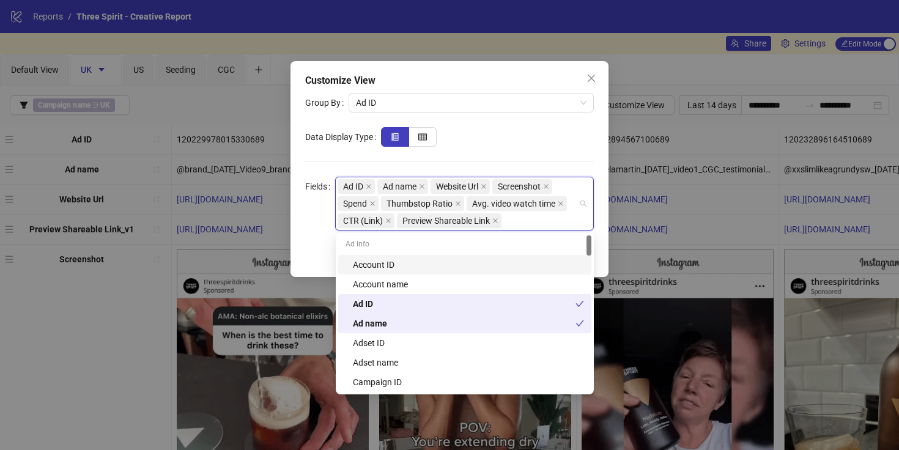
click at [522, 125] on form "Group By Ad ID Data Display Type Fields Ad ID Ad name Website Url Screenshot Sp…" at bounding box center [449, 162] width 289 height 138
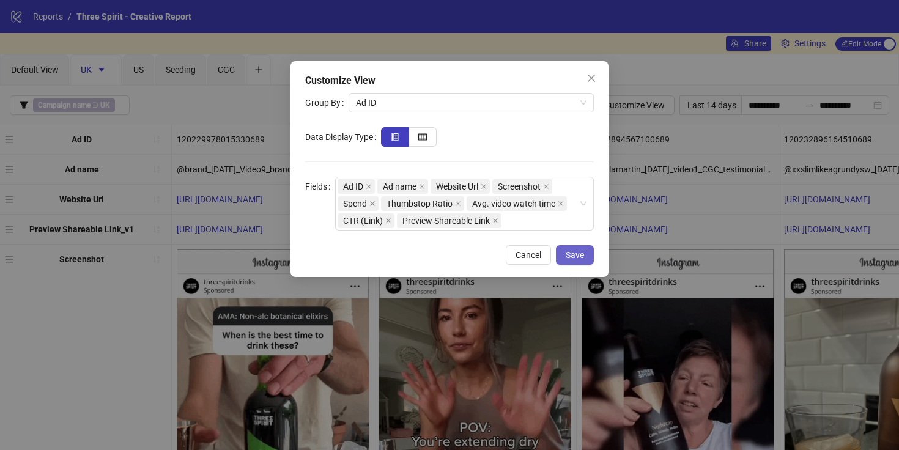
click at [575, 250] on span "Save" at bounding box center [575, 255] width 18 height 10
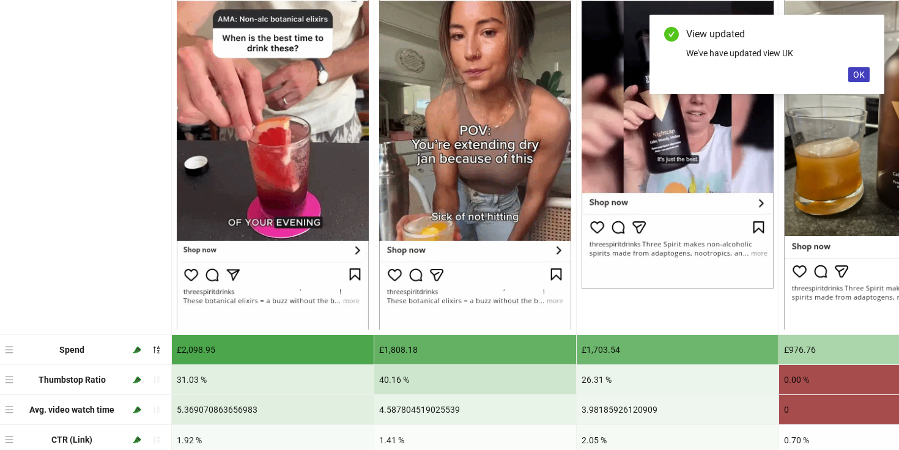
scroll to position [322, 0]
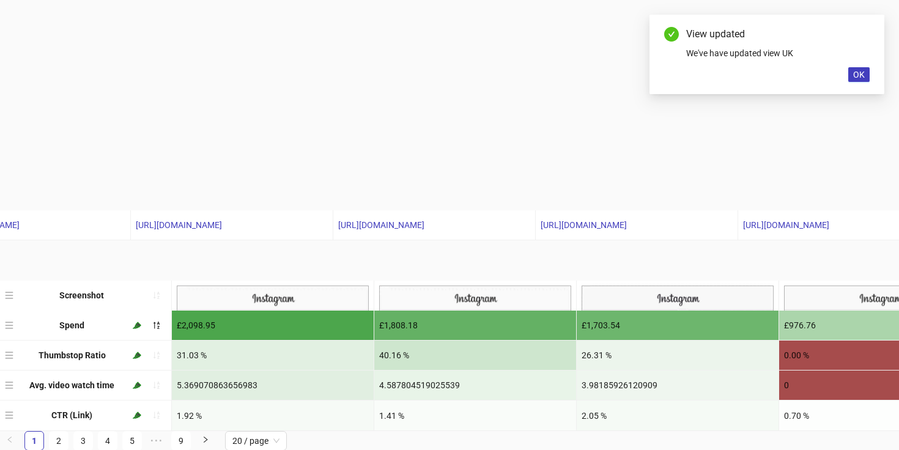
drag, startPoint x: 10, startPoint y: 413, endPoint x: 57, endPoint y: 136, distance: 281.6
click at [57, 136] on div "Ad ID 120229978015330689 120231203753400689 120232894567100689 1202328961645106…" at bounding box center [449, 117] width 899 height 628
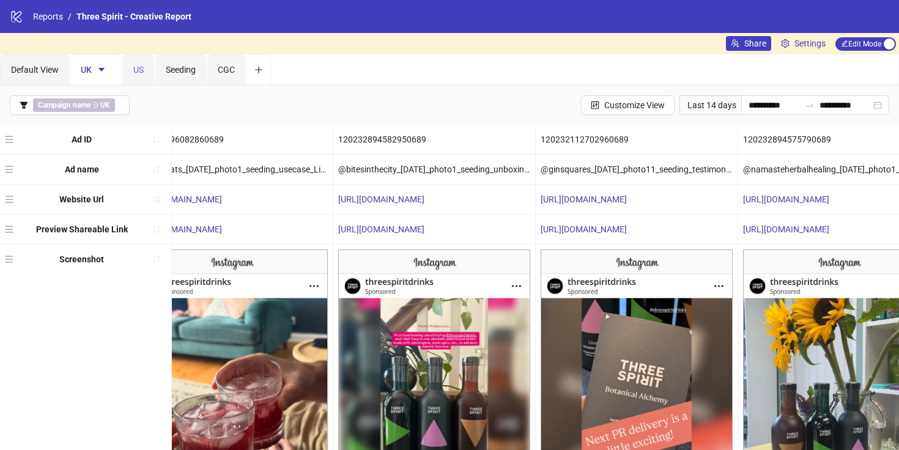
click at [144, 69] on div "US" at bounding box center [138, 69] width 31 height 31
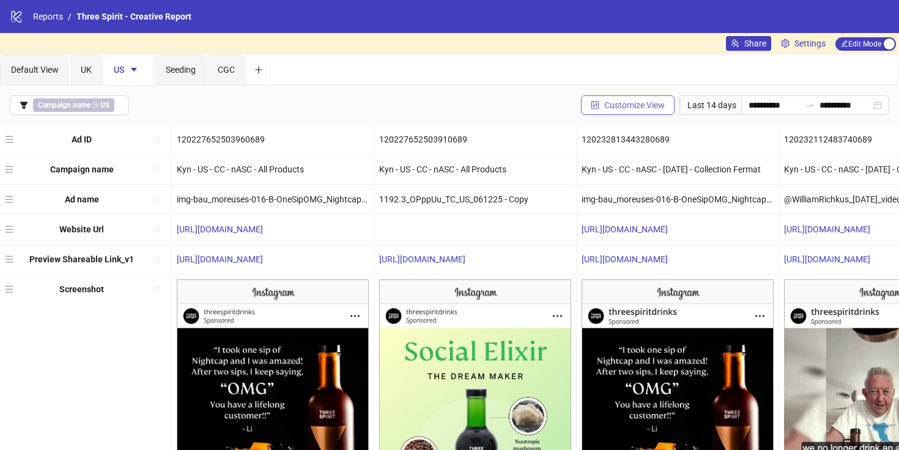
click at [654, 110] on button "Customize View" at bounding box center [628, 105] width 94 height 20
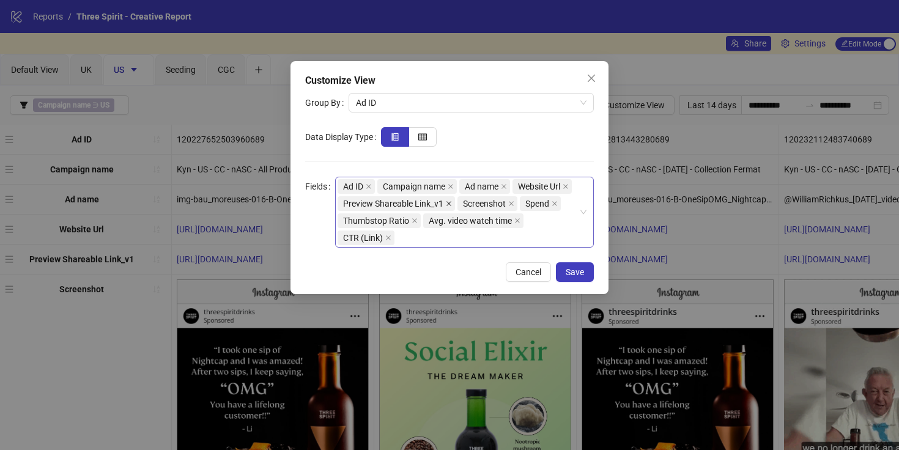
click at [449, 202] on icon "close" at bounding box center [448, 203] width 5 height 5
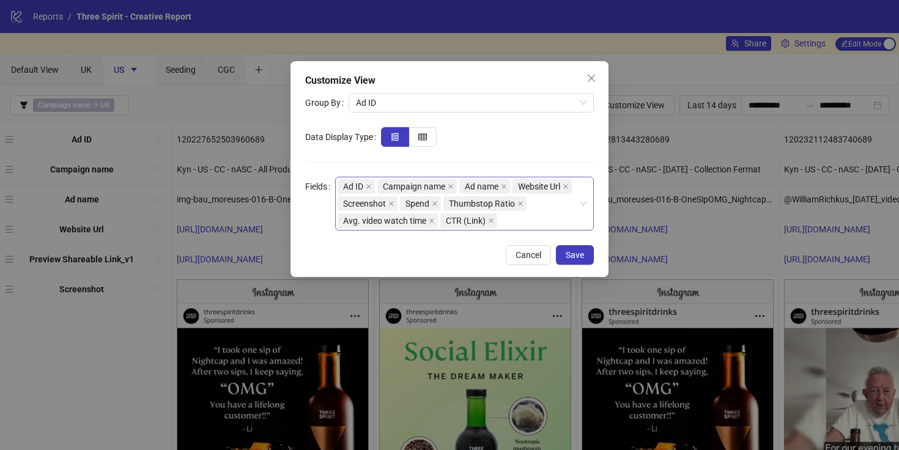
click at [530, 222] on div "Ad ID Campaign name Ad name Website Url Screenshot Spend Thumbstop Ratio Avg. v…" at bounding box center [458, 203] width 241 height 51
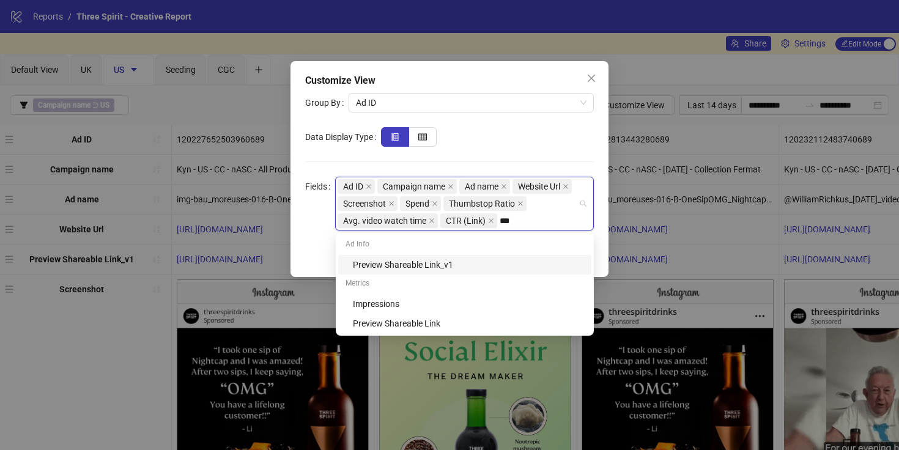
type input "****"
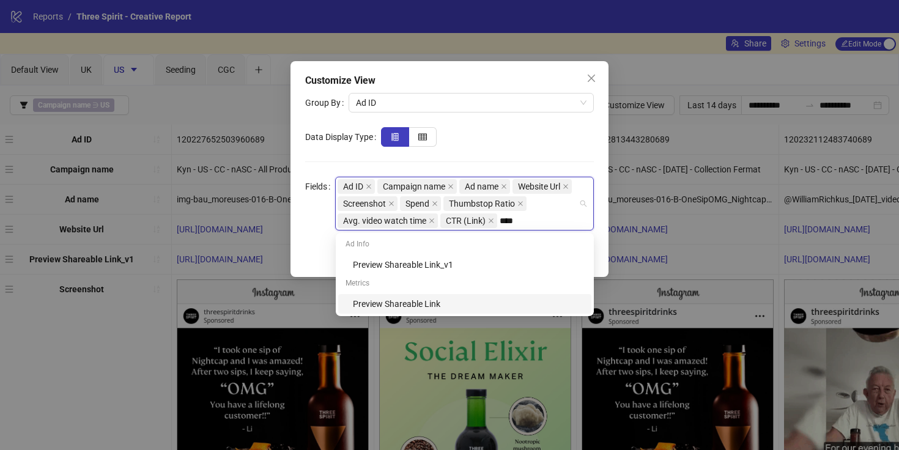
click at [449, 307] on div "Preview Shareable Link" at bounding box center [468, 303] width 231 height 13
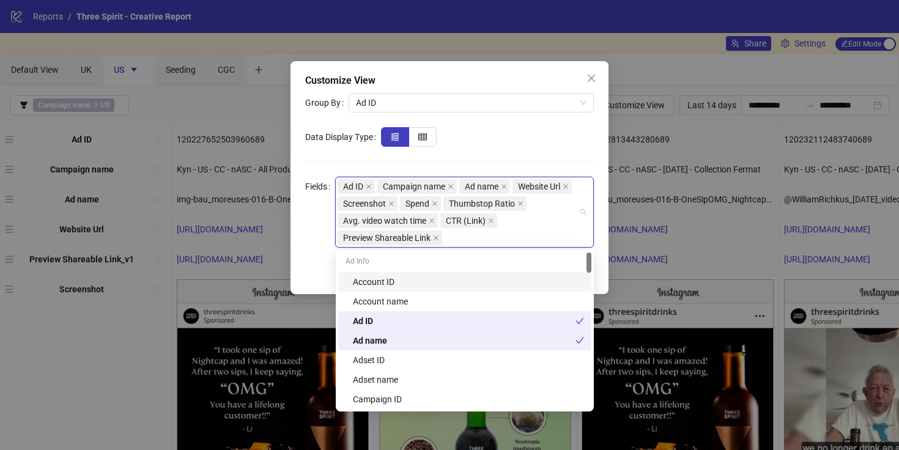
click at [540, 120] on form "Group By Ad ID Data Display Type Fields Ad ID Campaign name Ad name Website Url…" at bounding box center [449, 170] width 289 height 155
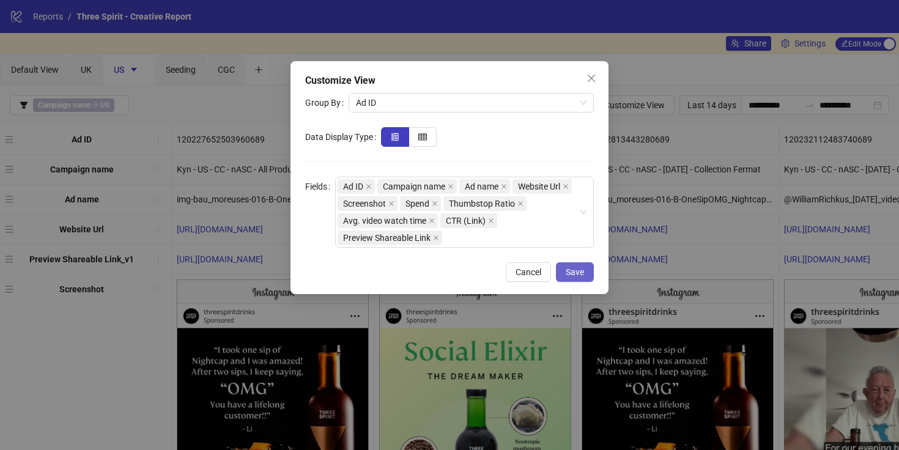
click at [571, 271] on span "Save" at bounding box center [575, 272] width 18 height 10
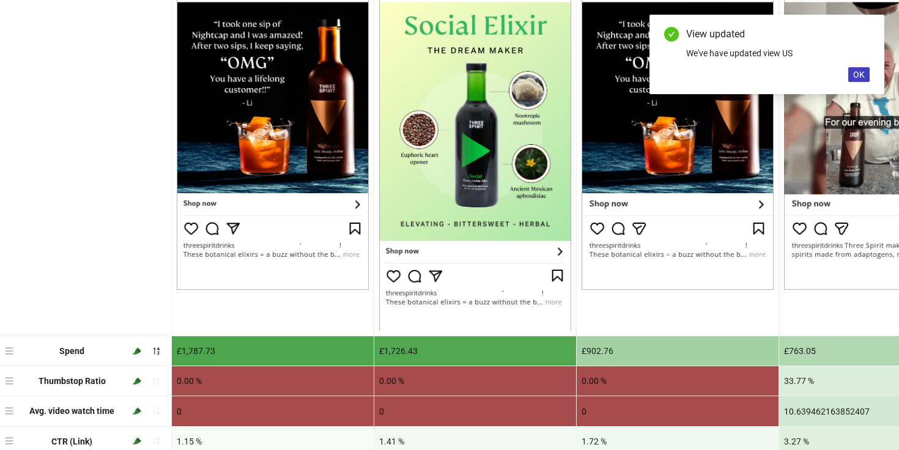
scroll to position [352, 0]
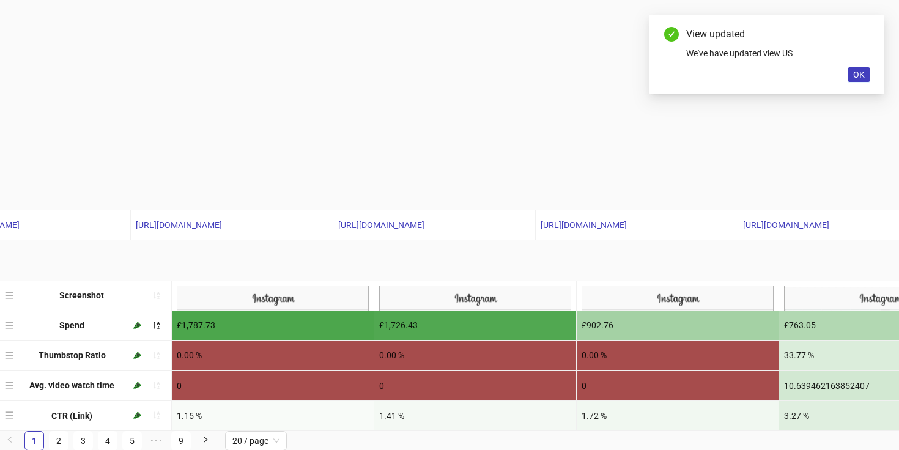
drag, startPoint x: 6, startPoint y: 417, endPoint x: 7, endPoint y: 124, distance: 293.6
click at [7, 124] on div "Ad ID 120227652503960689 120227652503910689 120232813443280689 1202321124837406…" at bounding box center [449, 102] width 899 height 658
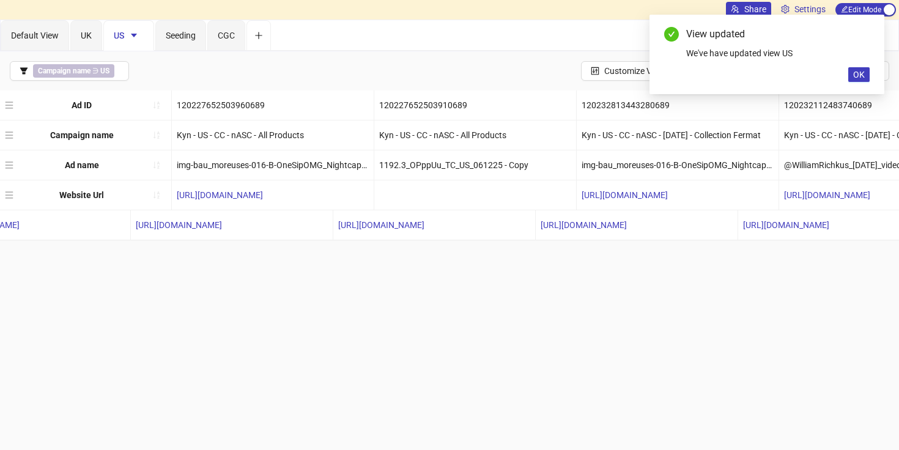
scroll to position [0, 0]
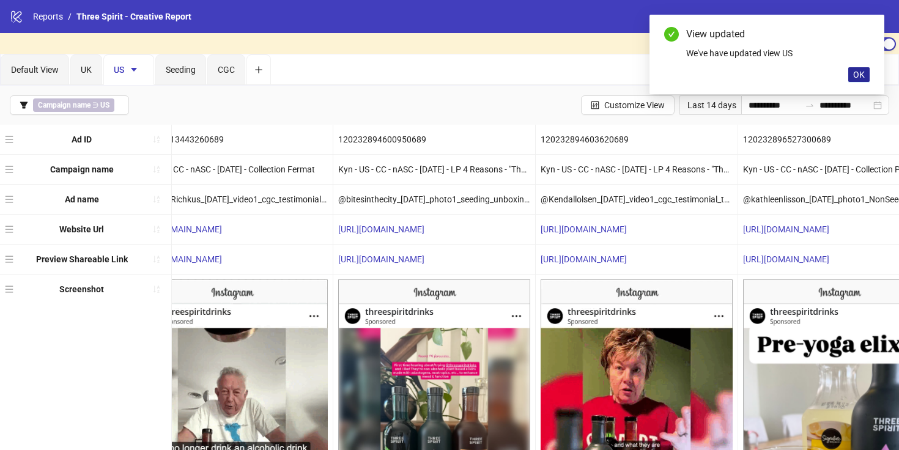
click at [860, 78] on span "OK" at bounding box center [859, 75] width 12 height 10
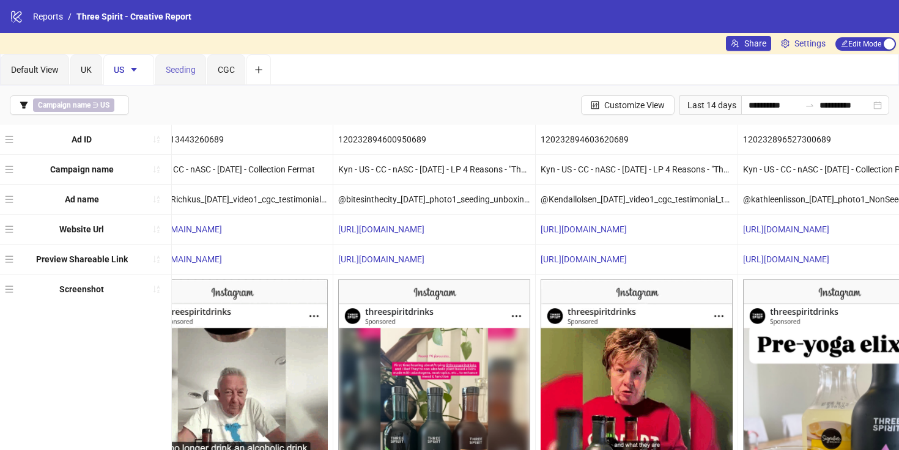
click at [177, 83] on div "Seeding" at bounding box center [180, 69] width 51 height 31
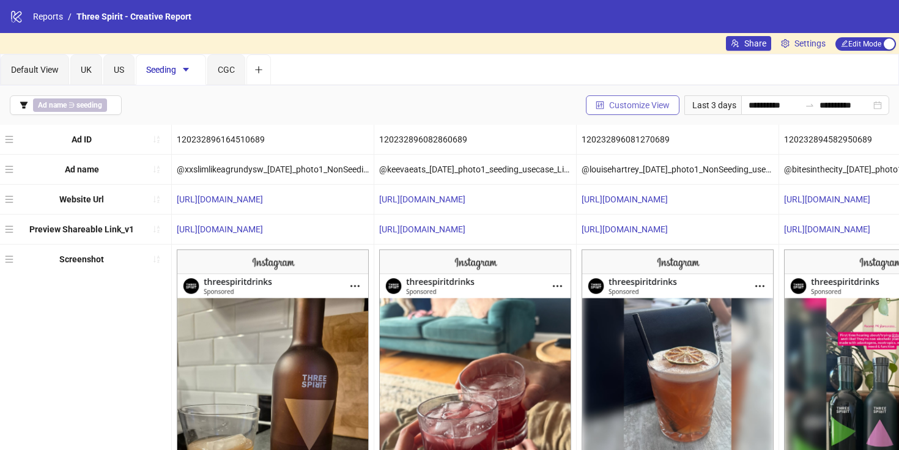
click at [656, 103] on span "Customize View" at bounding box center [639, 105] width 61 height 10
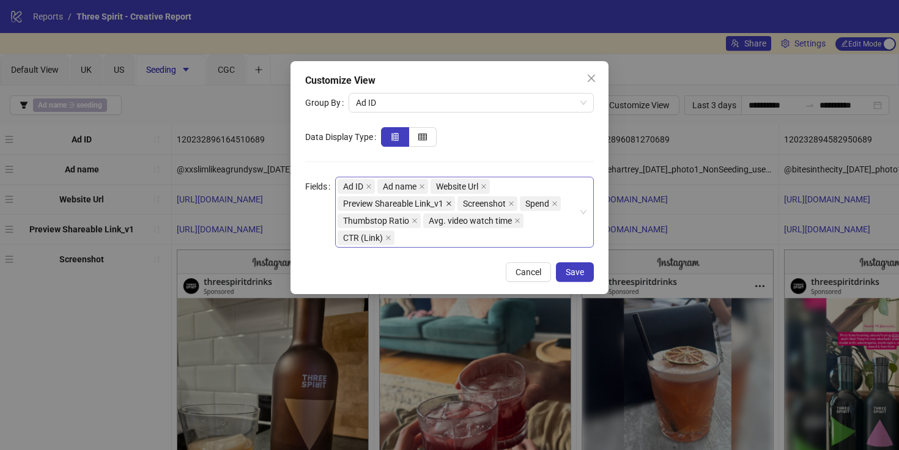
click at [448, 201] on icon "close" at bounding box center [449, 204] width 6 height 6
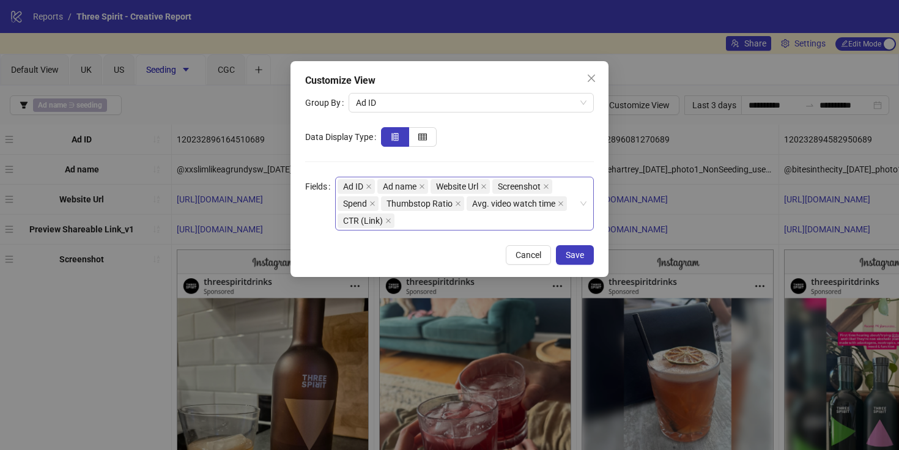
click at [435, 217] on div "Ad ID Ad name Website Url Screenshot Spend Thumbstop Ratio Avg. video watch tim…" at bounding box center [458, 203] width 241 height 51
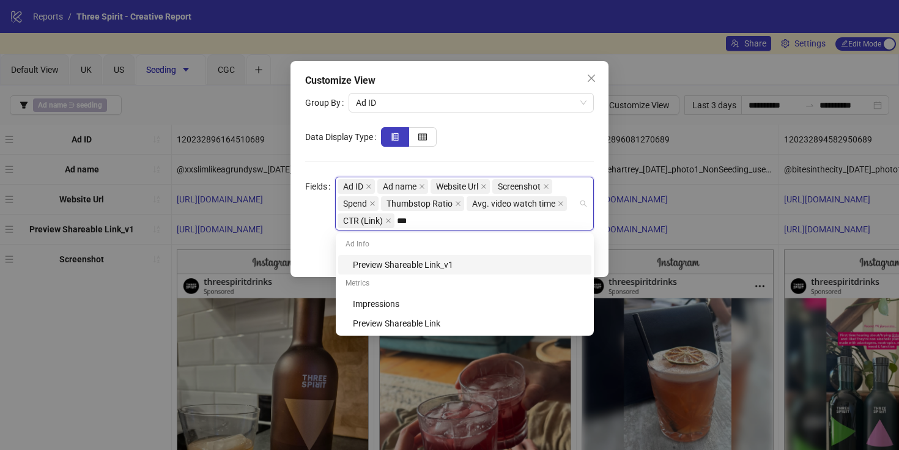
type input "****"
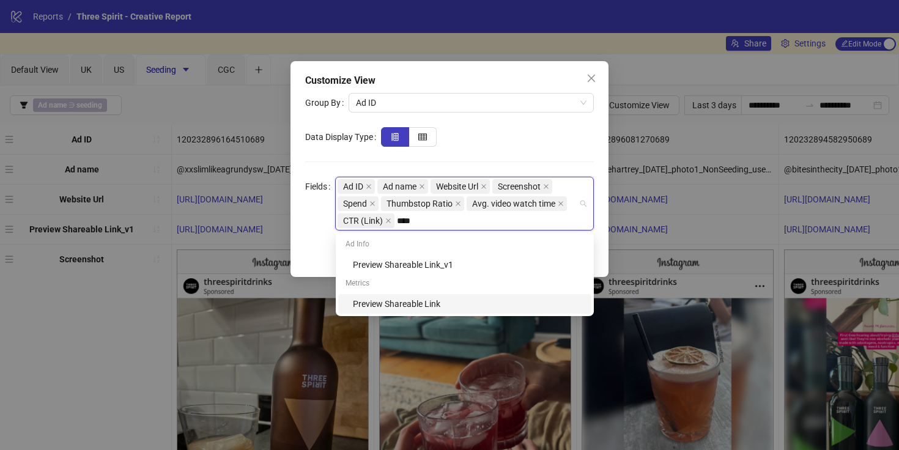
click at [422, 300] on div "Preview Shareable Link" at bounding box center [468, 303] width 231 height 13
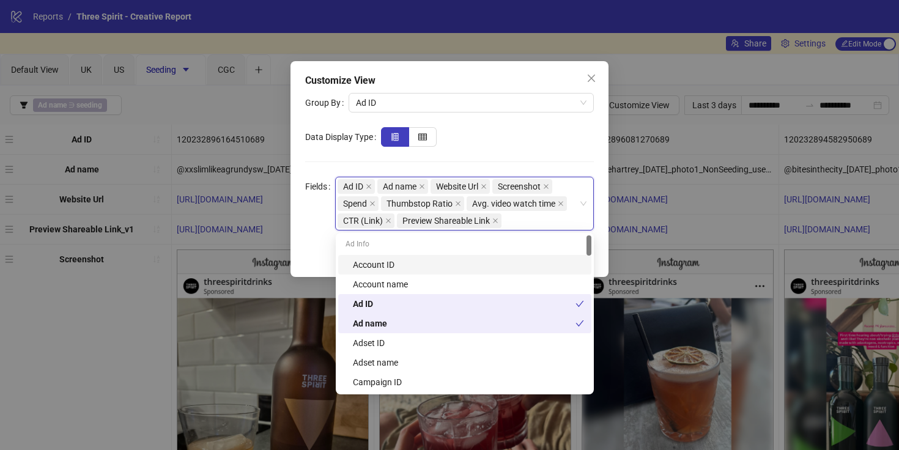
click at [547, 163] on form "Group By Ad ID Data Display Type Fields Ad ID, Ad name, Website Url, Screenshot…" at bounding box center [449, 162] width 289 height 138
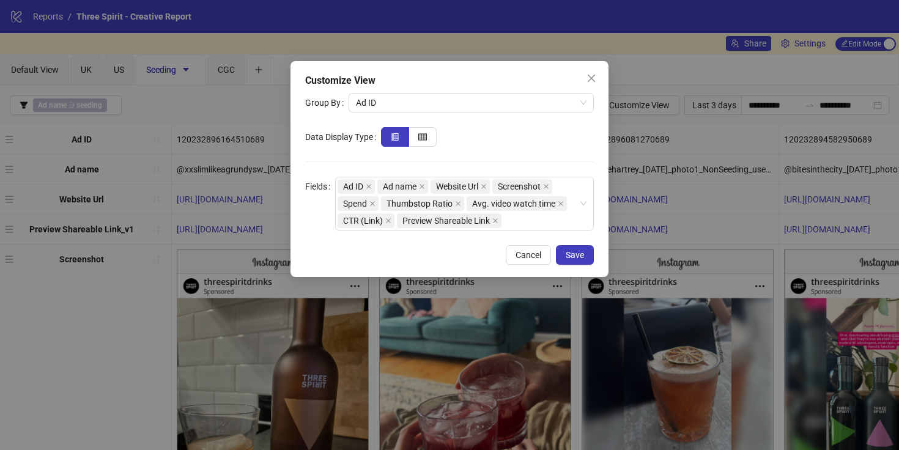
click at [568, 242] on div "Customize View Group By Ad ID Data Display Type Fields Ad ID Ad name Website Ur…" at bounding box center [449, 169] width 318 height 216
click at [568, 245] on div "Customize View Group By Ad ID Data Display Type Fields Ad ID Ad name Website Ur…" at bounding box center [449, 169] width 318 height 216
click at [568, 250] on span "Save" at bounding box center [575, 255] width 18 height 10
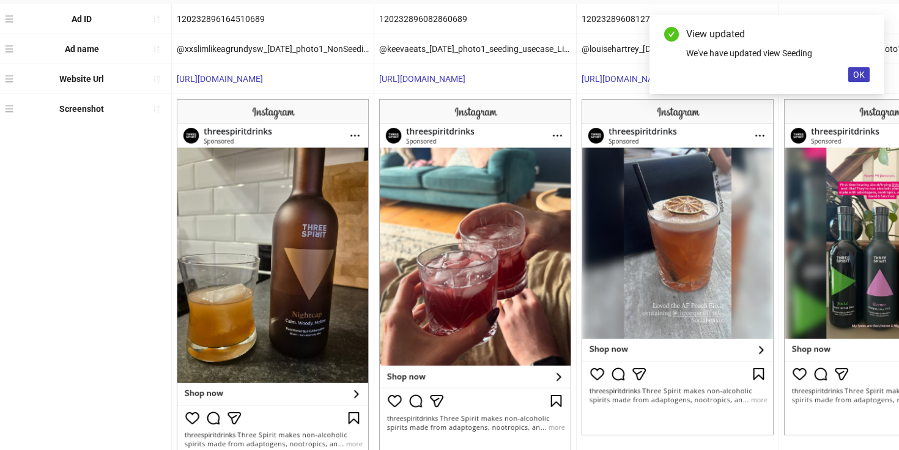
scroll to position [322, 0]
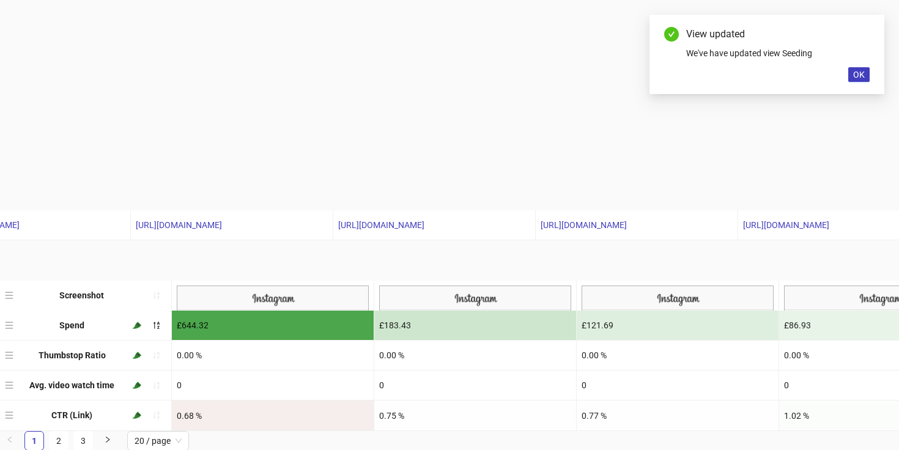
drag, startPoint x: 12, startPoint y: 412, endPoint x: 10, endPoint y: 120, distance: 291.7
click at [10, 119] on div "Ad ID 120232896164510689 120232896082860689 120232896081270689 1202328945829506…" at bounding box center [449, 117] width 899 height 628
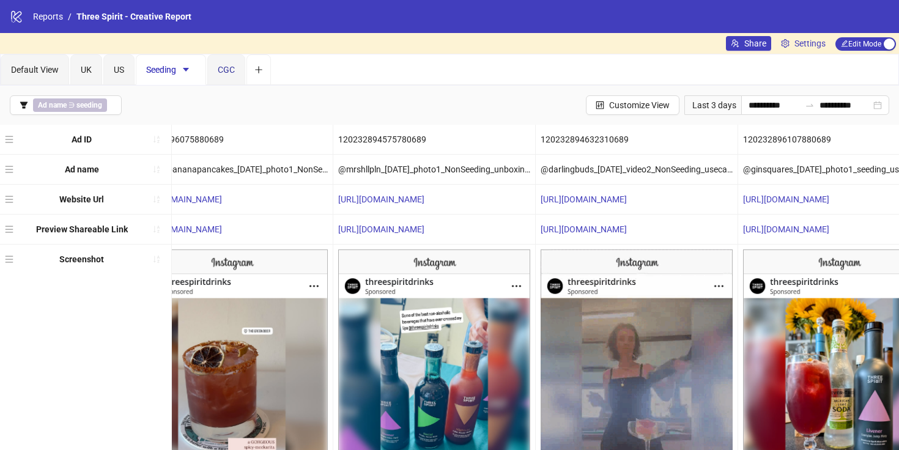
click at [229, 72] on span "CGC" at bounding box center [226, 70] width 17 height 10
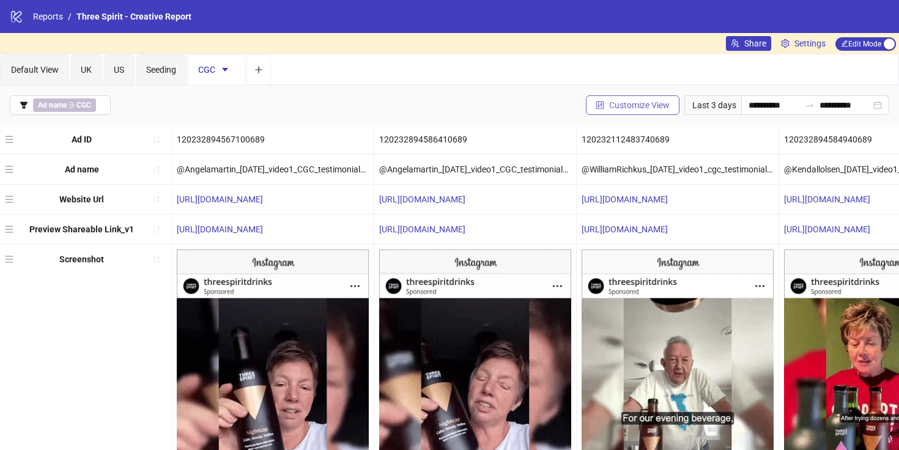
click at [614, 106] on span "Customize View" at bounding box center [639, 105] width 61 height 10
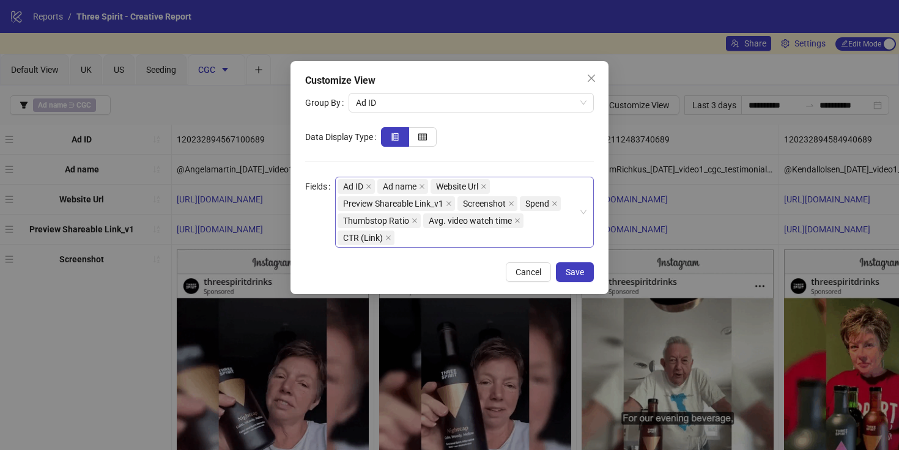
click at [500, 231] on div "Ad ID Ad name Website Url Preview Shareable Link_v1 Screenshot Spend Thumbstop …" at bounding box center [458, 212] width 241 height 68
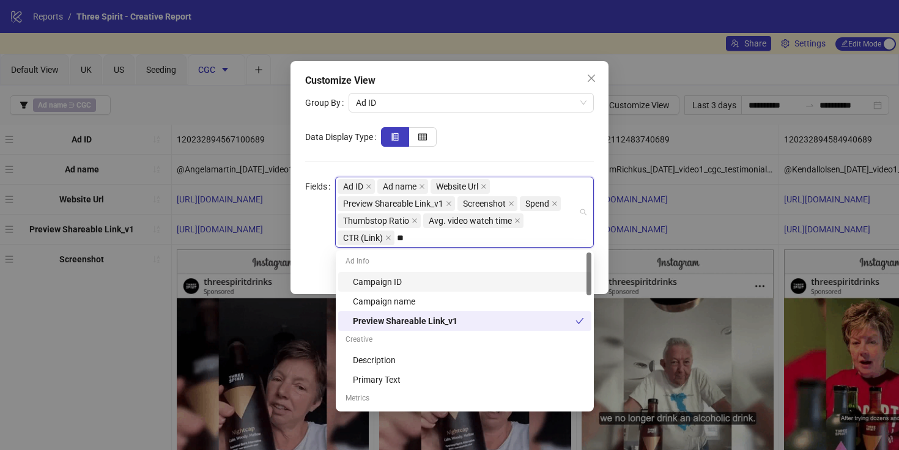
type input "***"
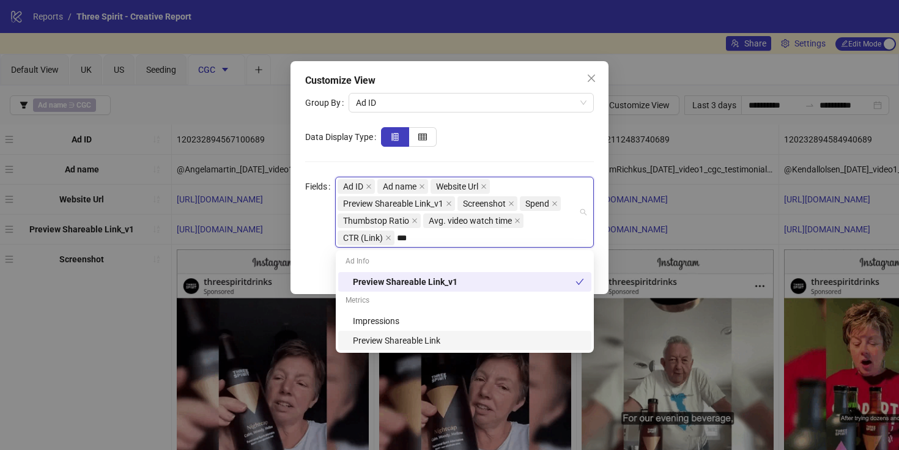
click at [435, 338] on div "Preview Shareable Link" at bounding box center [468, 340] width 231 height 13
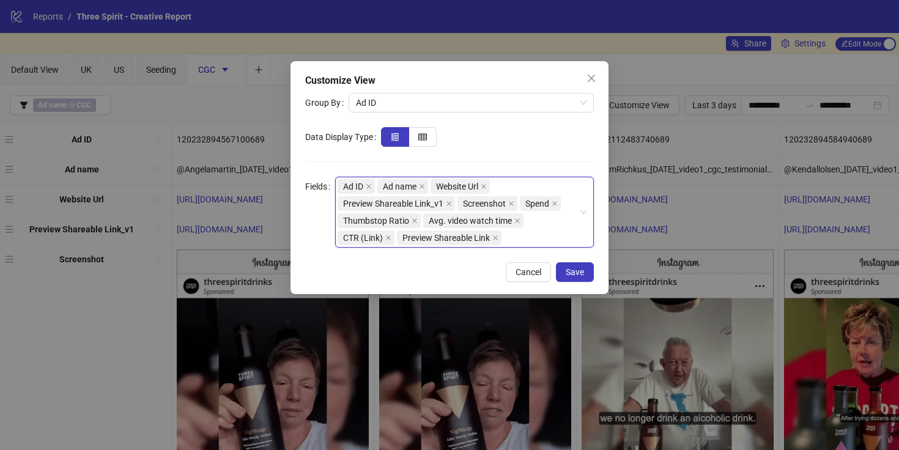
click at [446, 200] on span "Preview Shareable Link_v1" at bounding box center [396, 203] width 117 height 15
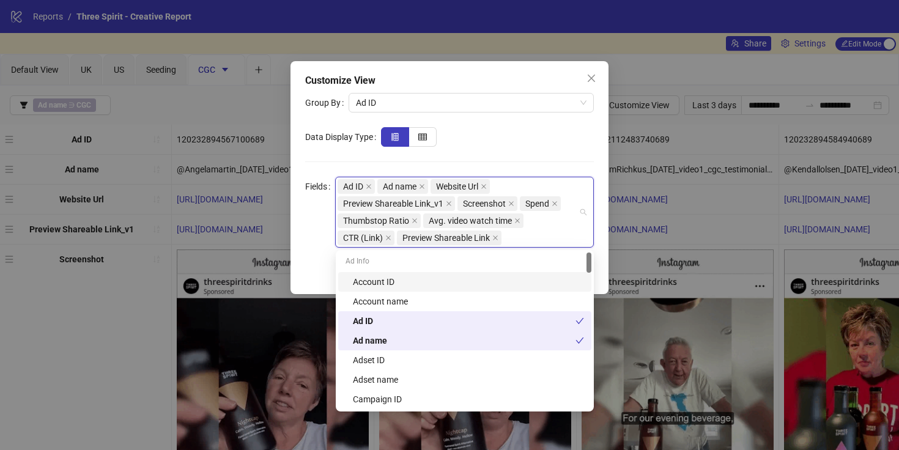
click at [446, 200] on span "Preview Shareable Link_v1" at bounding box center [396, 203] width 117 height 15
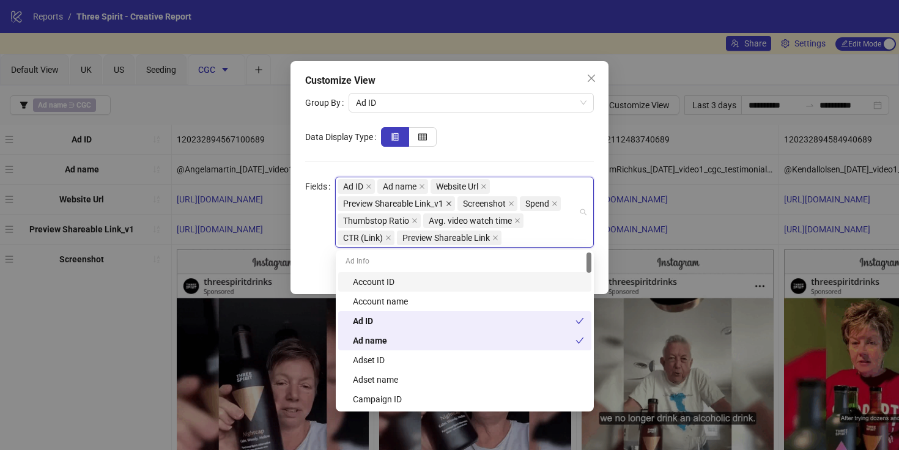
click at [451, 207] on span at bounding box center [449, 203] width 6 height 13
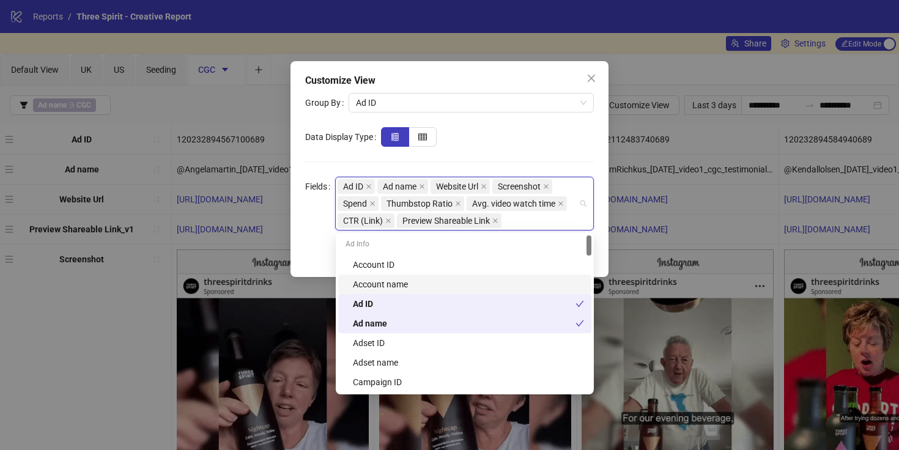
click at [608, 248] on div "Customize View Group By Ad ID Data Display Type Fields Ad ID Ad name Website Ur…" at bounding box center [449, 169] width 318 height 216
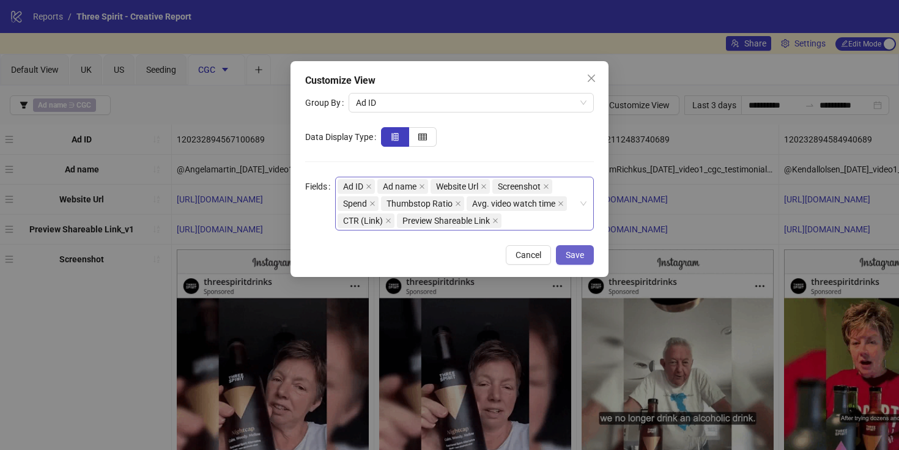
click at [587, 251] on button "Save" at bounding box center [575, 255] width 38 height 20
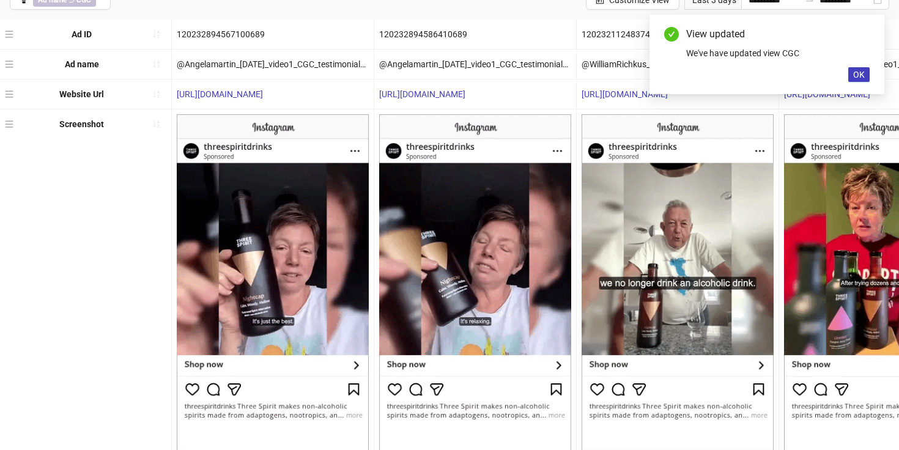
scroll to position [281, 0]
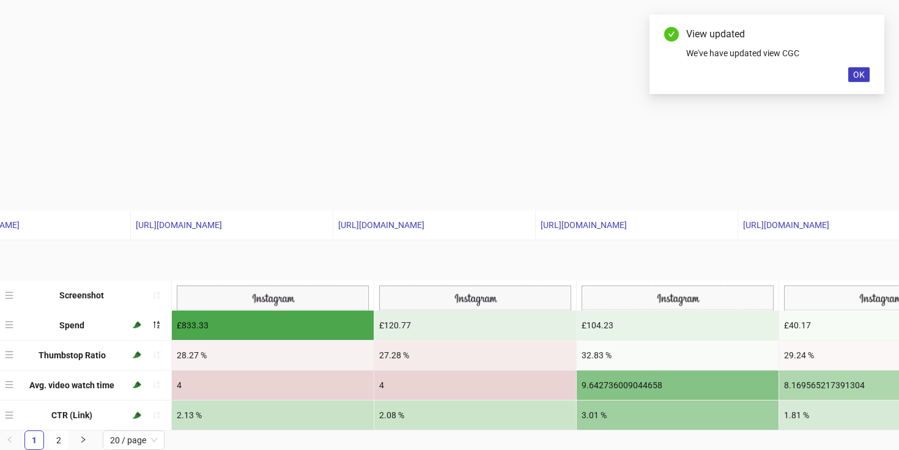
drag, startPoint x: 7, startPoint y: 416, endPoint x: 59, endPoint y: 95, distance: 325.3
click at [59, 95] on div "Ad ID 120232894567100689 120232894586410689 120232112483740689 1202328945849406…" at bounding box center [449, 137] width 899 height 586
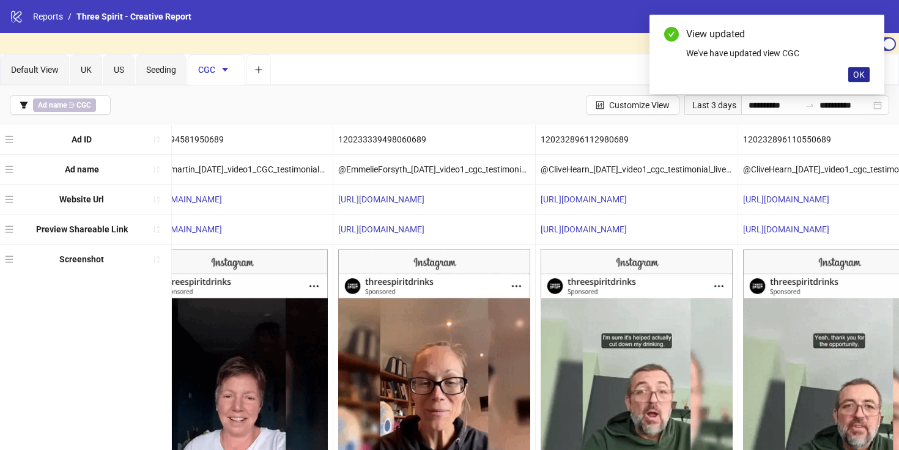
click at [858, 76] on span "OK" at bounding box center [859, 75] width 12 height 10
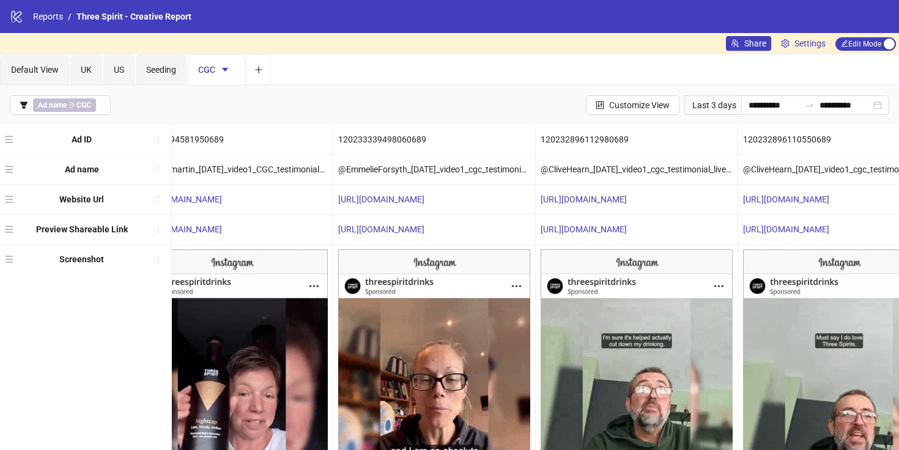
click at [862, 51] on div "Share Settings Edit Mode Edit Mode" at bounding box center [812, 43] width 173 height 21
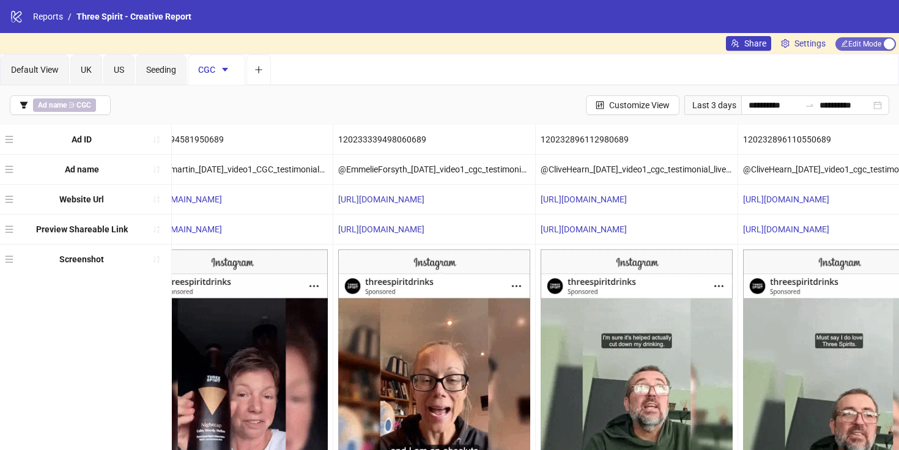
click at [862, 43] on span "Edit Mode Edit Mode" at bounding box center [865, 43] width 61 height 13
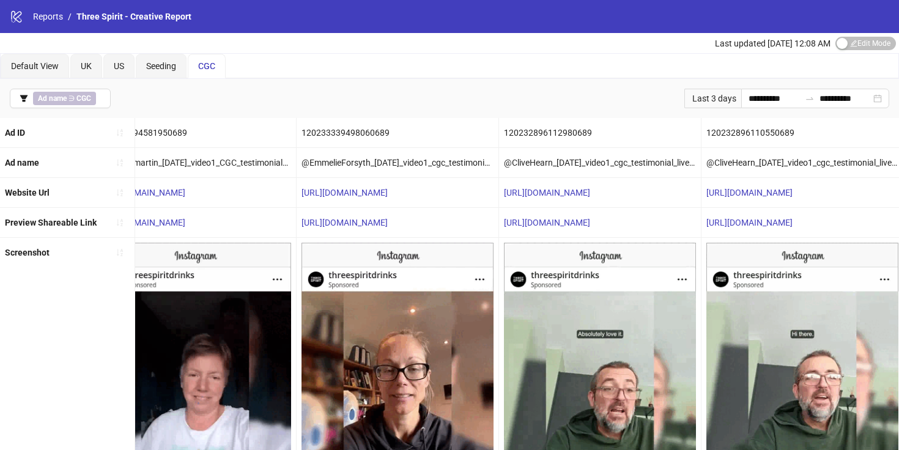
click at [7, 18] on div "logo/logo-mobile Reports / Three Spirit - Creative Report" at bounding box center [449, 16] width 899 height 33
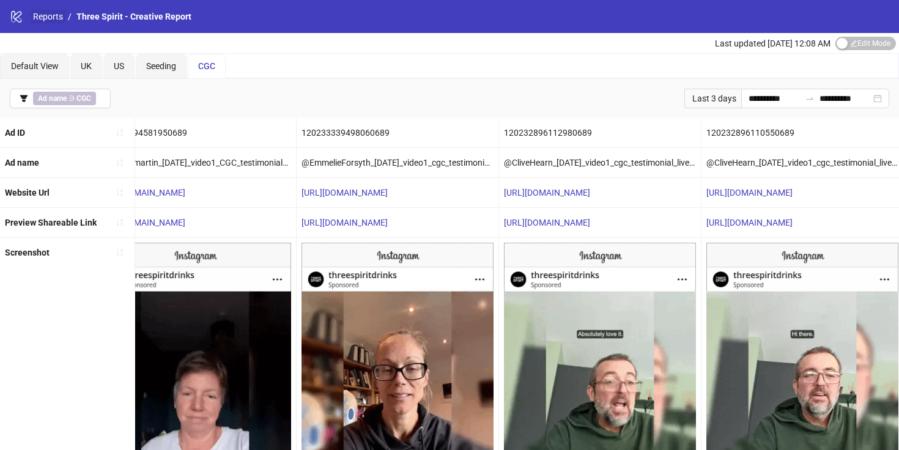
click at [50, 18] on link "Reports" at bounding box center [48, 16] width 35 height 13
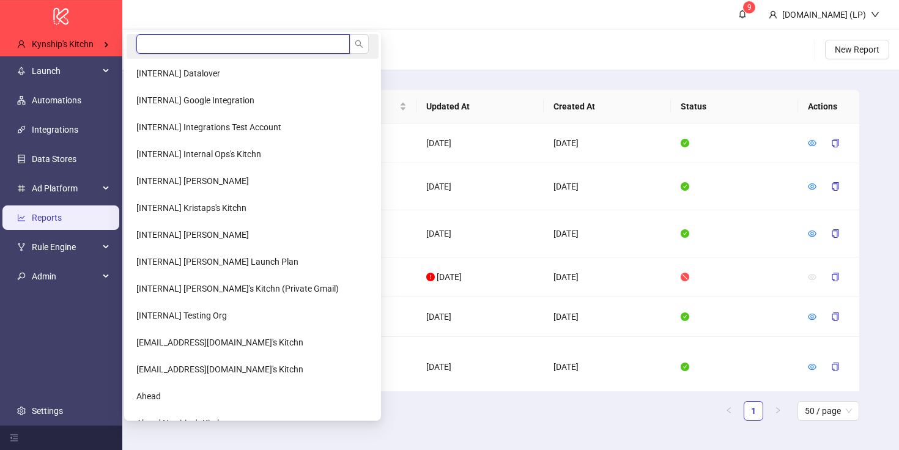
click at [149, 42] on input "search" at bounding box center [242, 44] width 213 height 20
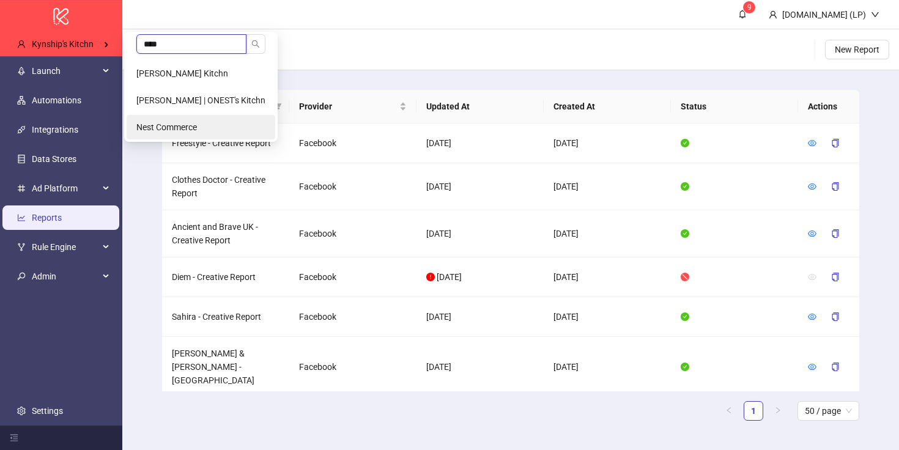
type input "****"
click at [185, 131] on span "Nest Commerce" at bounding box center [166, 127] width 61 height 10
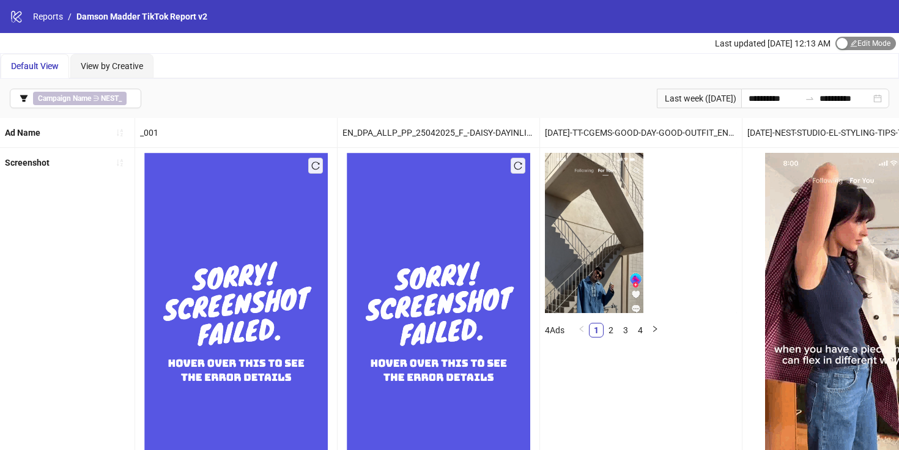
click at [854, 39] on span "Edit Mode Edit Mode" at bounding box center [865, 43] width 61 height 13
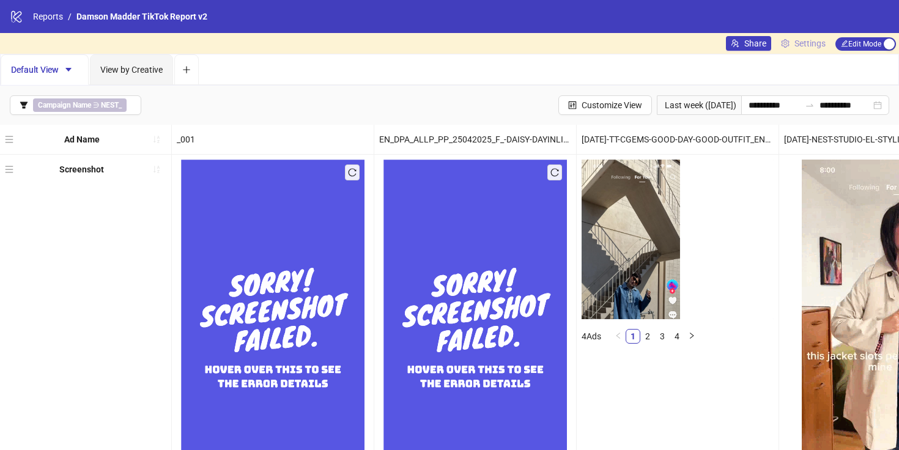
click at [813, 40] on span "Settings" at bounding box center [809, 43] width 31 height 13
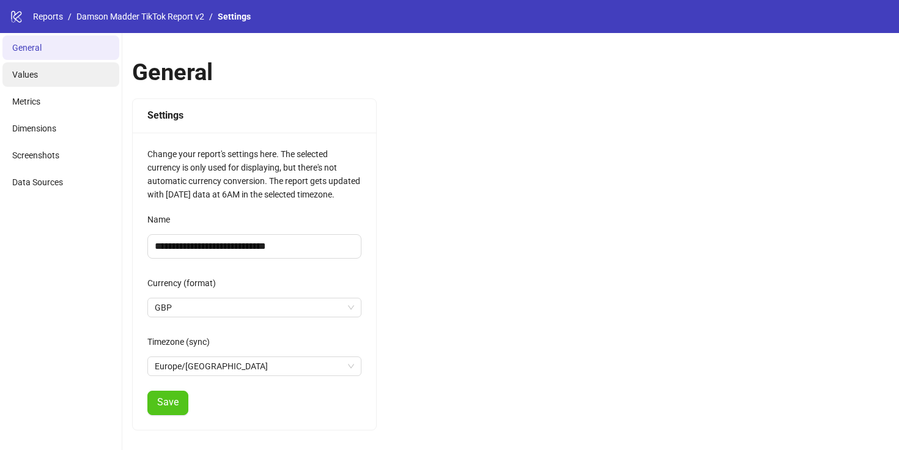
click at [43, 68] on li "Values" at bounding box center [60, 74] width 117 height 24
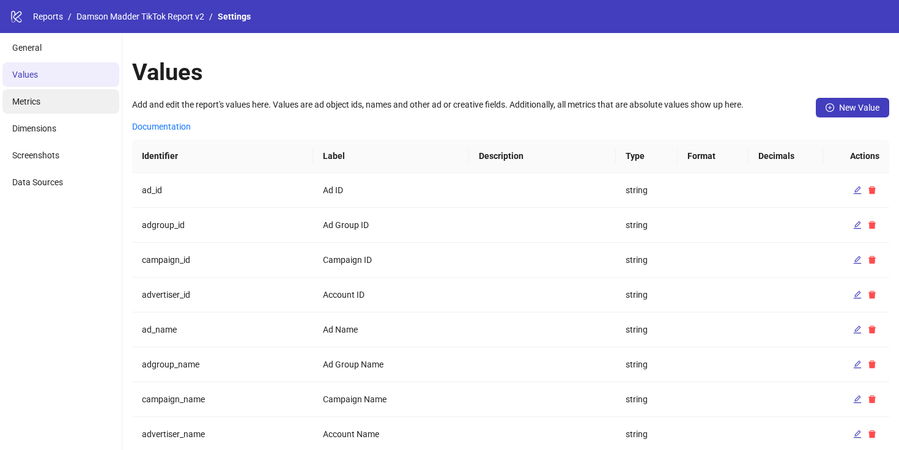
click at [53, 108] on li "Metrics" at bounding box center [60, 101] width 117 height 24
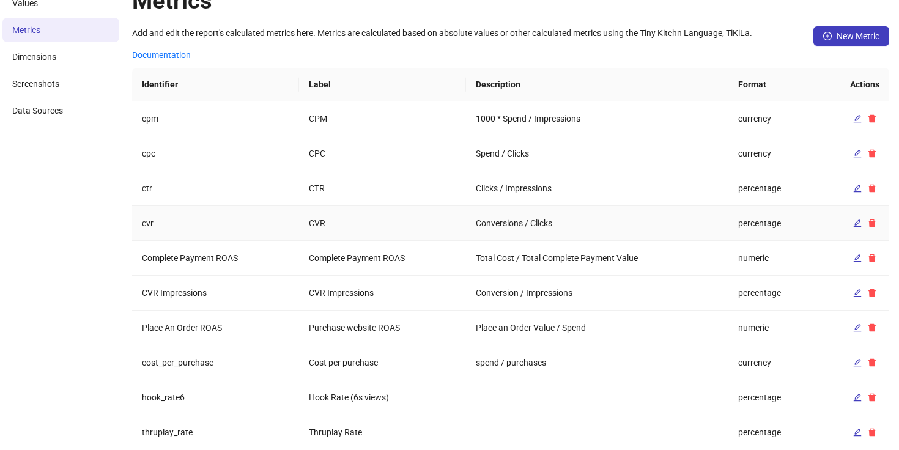
scroll to position [91, 0]
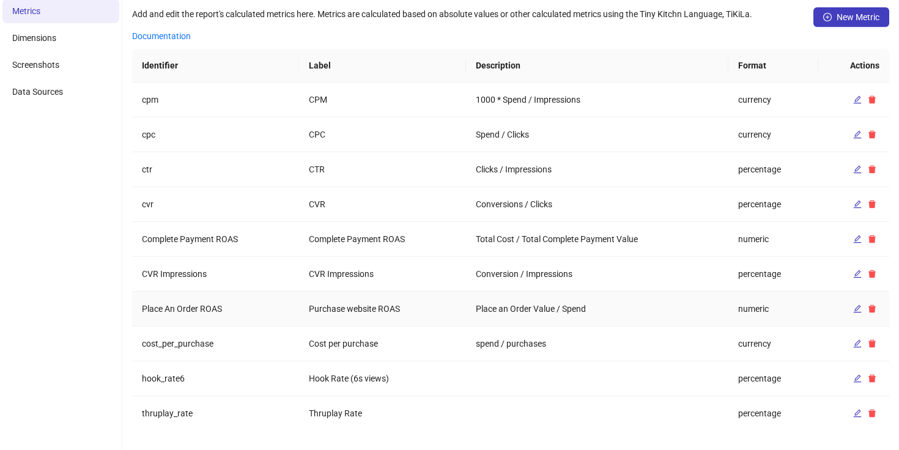
click at [363, 313] on td "Purchase website ROAS" at bounding box center [382, 309] width 167 height 35
copy td "Purchase website ROAS"
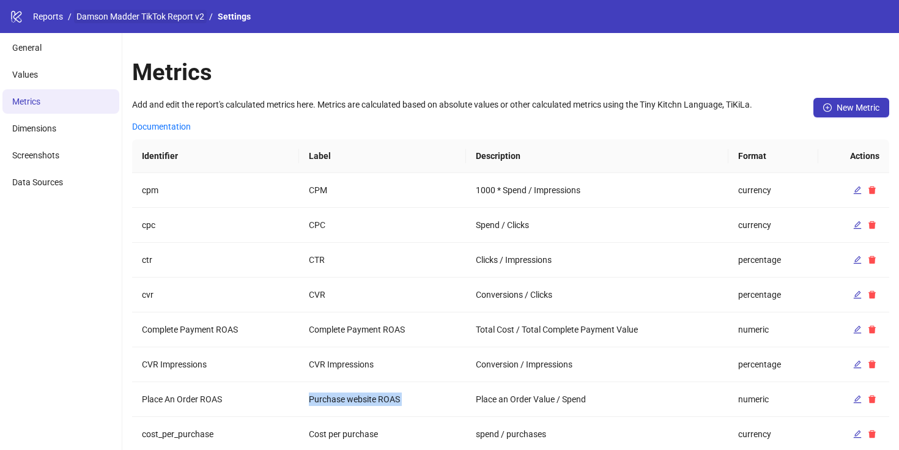
click at [142, 13] on link "Damson Madder TikTok Report v2" at bounding box center [140, 16] width 133 height 13
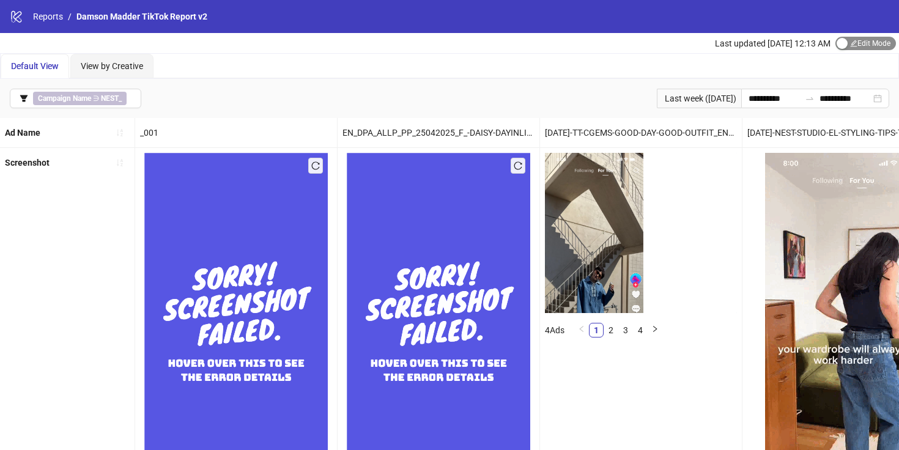
click at [854, 47] on span "Edit Mode Edit Mode" at bounding box center [865, 43] width 61 height 13
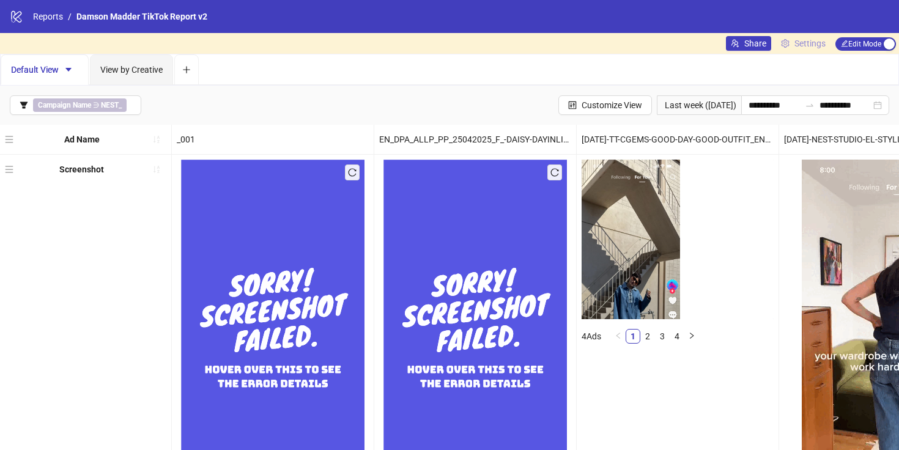
click at [818, 45] on span "Settings" at bounding box center [809, 43] width 31 height 13
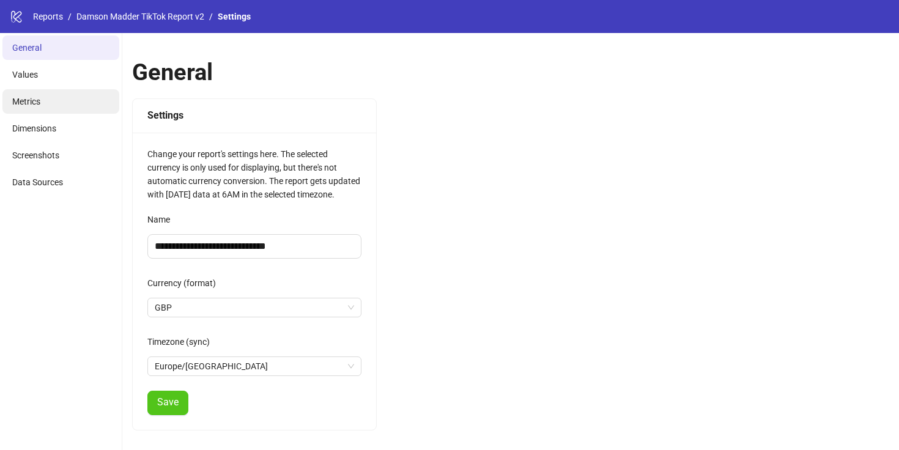
click at [59, 108] on li "Metrics" at bounding box center [60, 101] width 117 height 24
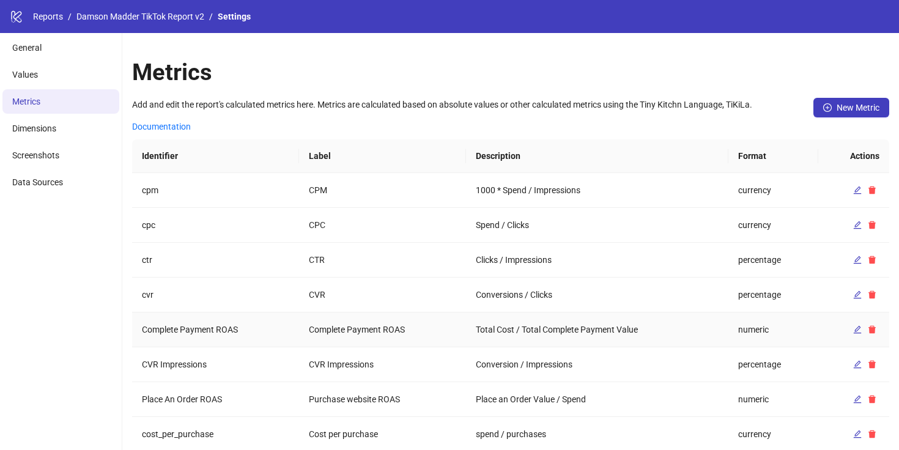
scroll to position [91, 0]
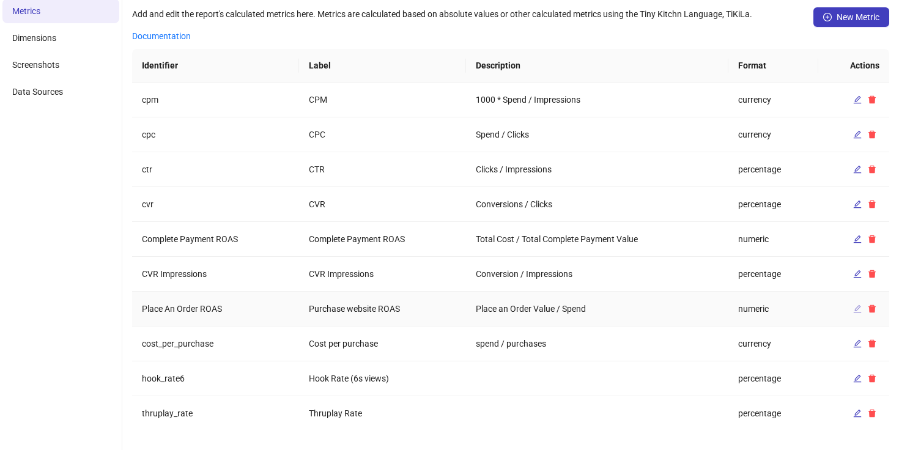
click at [854, 313] on span "button" at bounding box center [857, 309] width 9 height 10
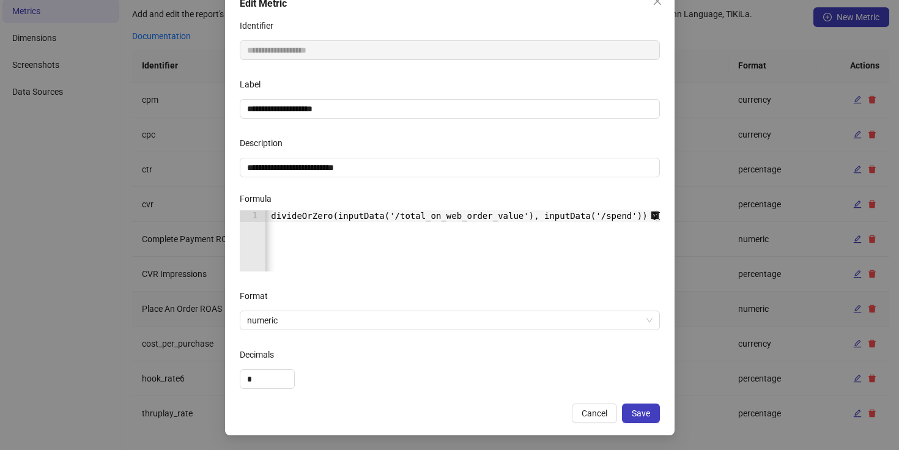
scroll to position [0, 12]
type textarea "**********"
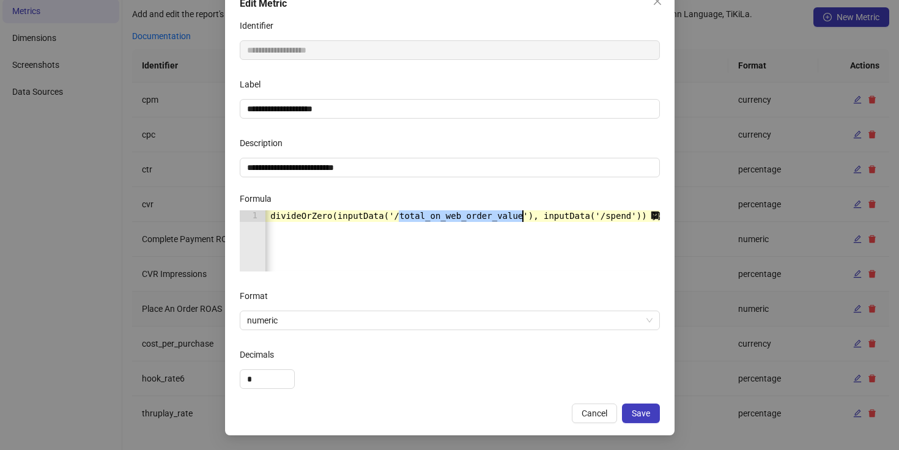
drag, startPoint x: 401, startPoint y: 216, endPoint x: 522, endPoint y: 213, distance: 121.7
click at [522, 213] on div "{{ divideOrZero(inputData('/total_on_web_order_value'), inputData('/spend')) }}" at bounding box center [458, 252] width 411 height 84
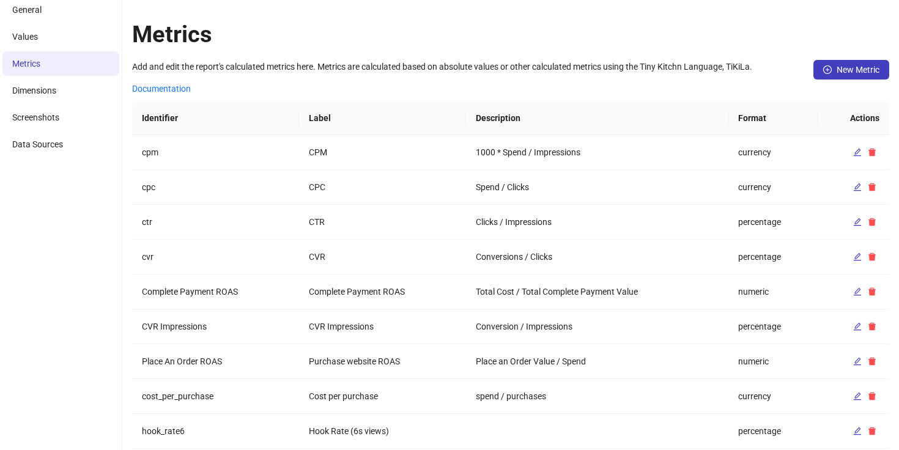
scroll to position [0, 0]
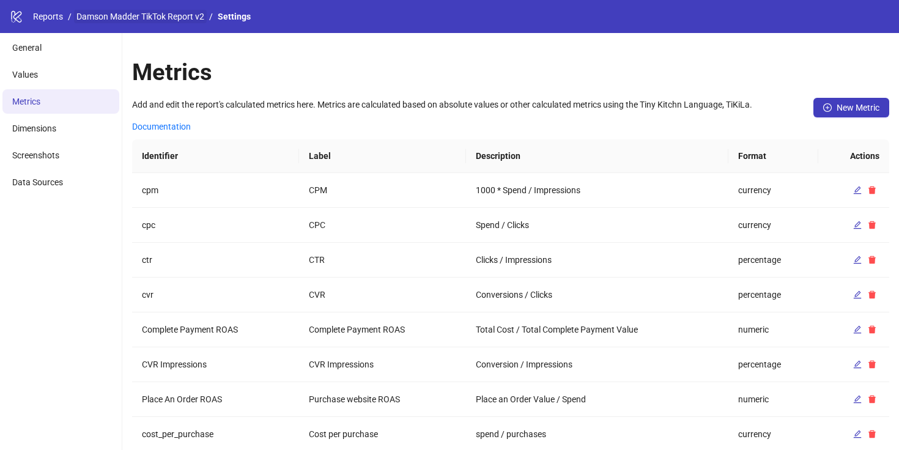
click at [157, 20] on link "Damson Madder TikTok Report v2" at bounding box center [140, 16] width 133 height 13
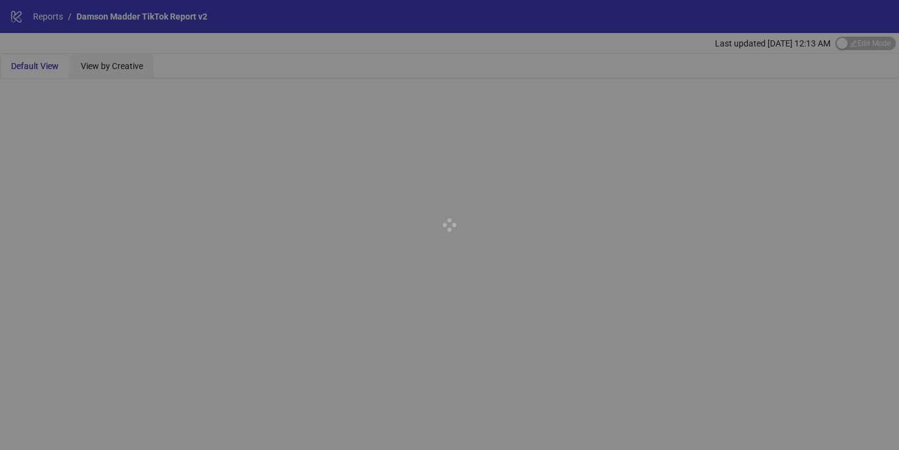
click at [855, 41] on div at bounding box center [449, 225] width 899 height 450
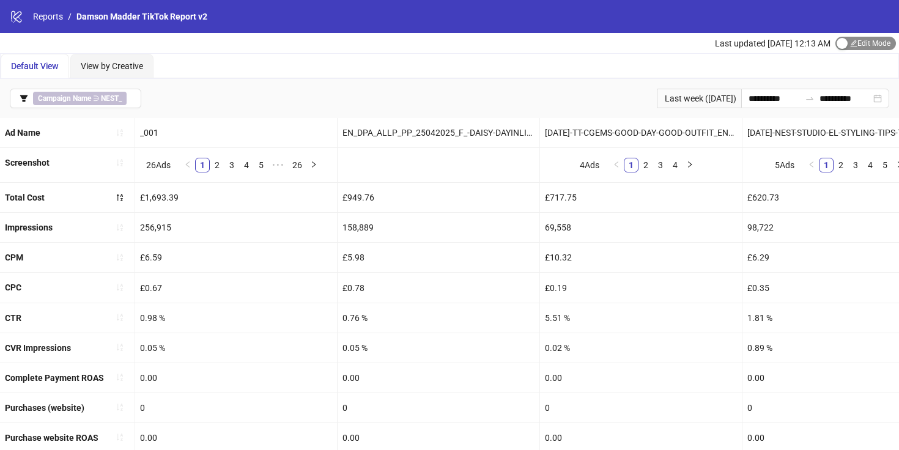
click at [846, 42] on button "Edit Mode Edit Mode" at bounding box center [865, 43] width 61 height 13
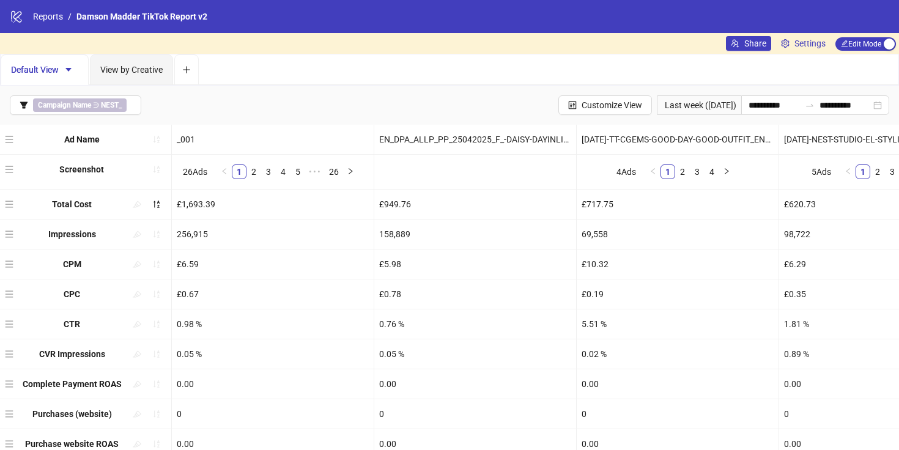
click at [797, 35] on div "Share Settings Edit Mode Edit Mode" at bounding box center [812, 43] width 173 height 21
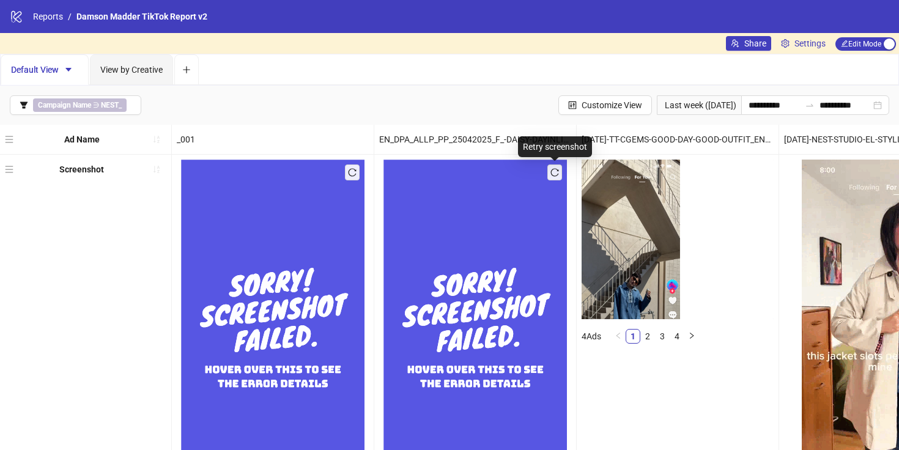
click at [560, 169] on button "button" at bounding box center [554, 173] width 15 height 16
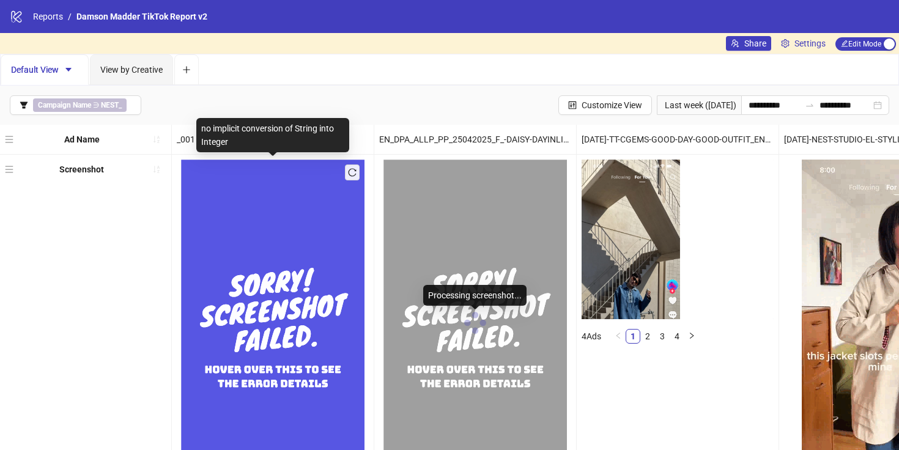
click at [354, 171] on icon "reload" at bounding box center [352, 172] width 9 height 9
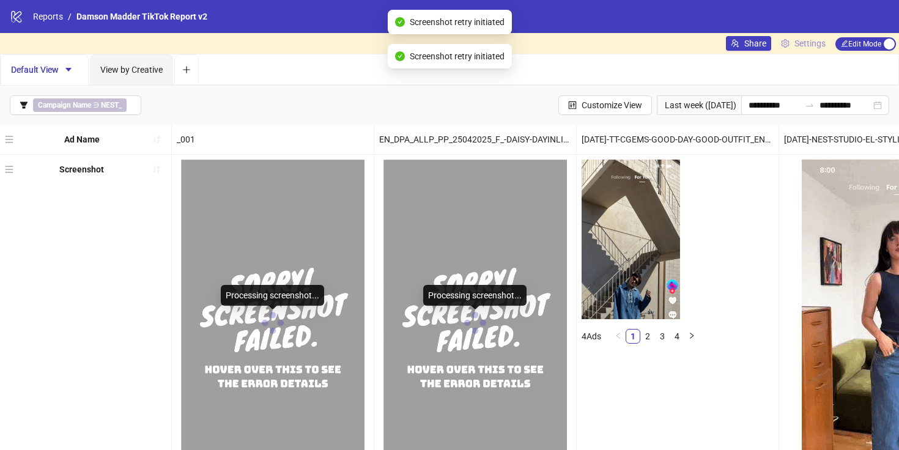
click at [801, 44] on span "Settings" at bounding box center [809, 43] width 31 height 13
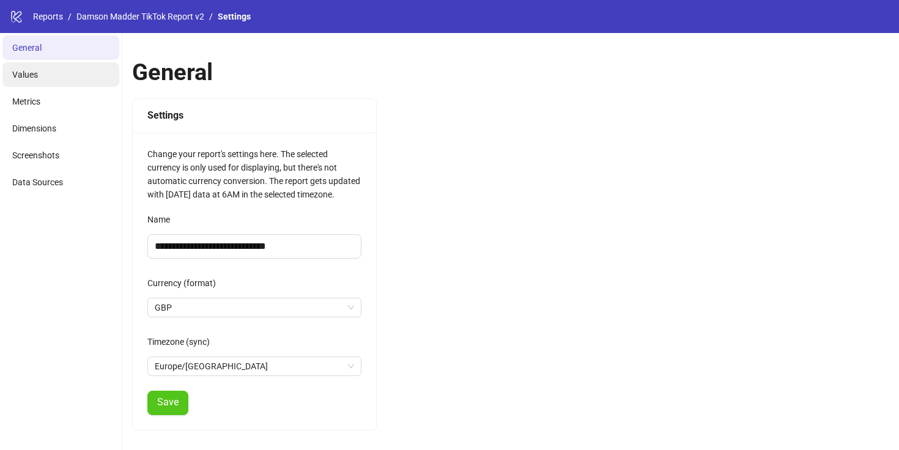
click at [51, 65] on li "Values" at bounding box center [60, 74] width 117 height 24
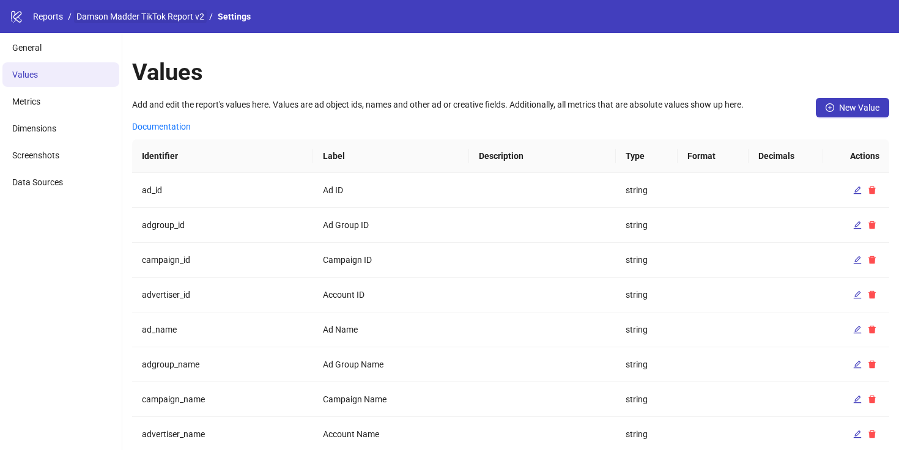
click at [157, 17] on link "Damson Madder TikTok Report v2" at bounding box center [140, 16] width 133 height 13
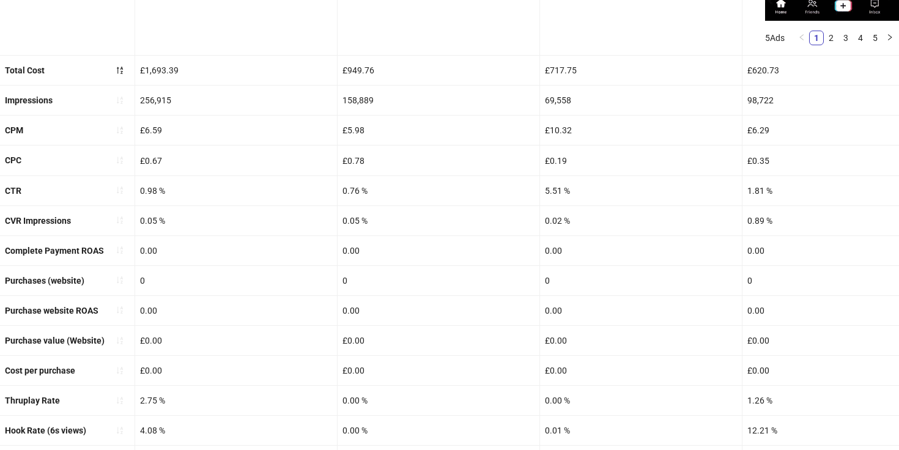
scroll to position [467, 0]
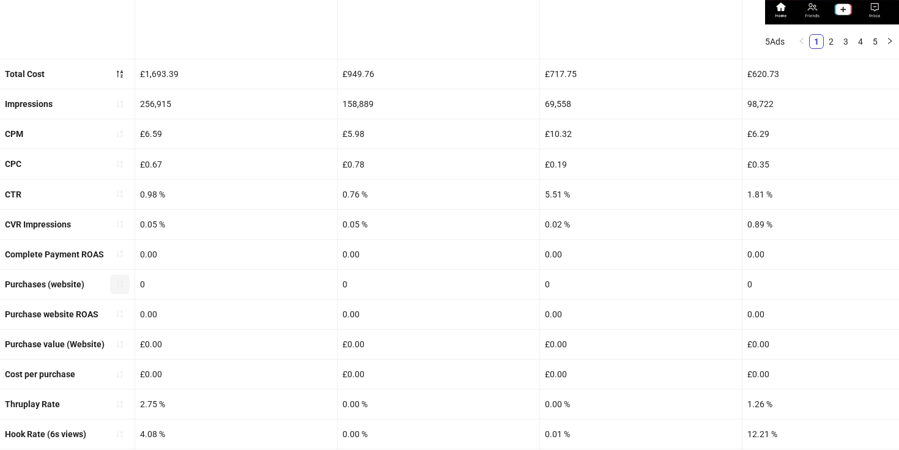
click at [120, 284] on icon "sort-ascending" at bounding box center [120, 283] width 9 height 9
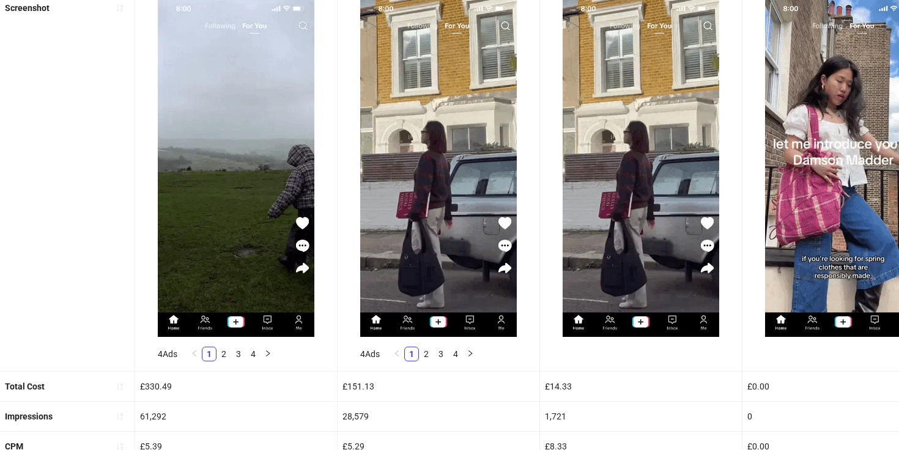
scroll to position [111, 0]
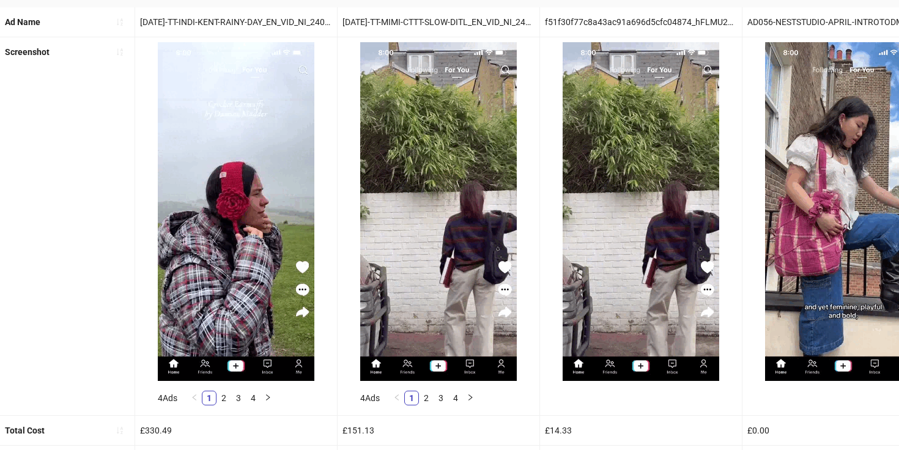
click at [120, 317] on div "Screenshot" at bounding box center [67, 226] width 135 height 378
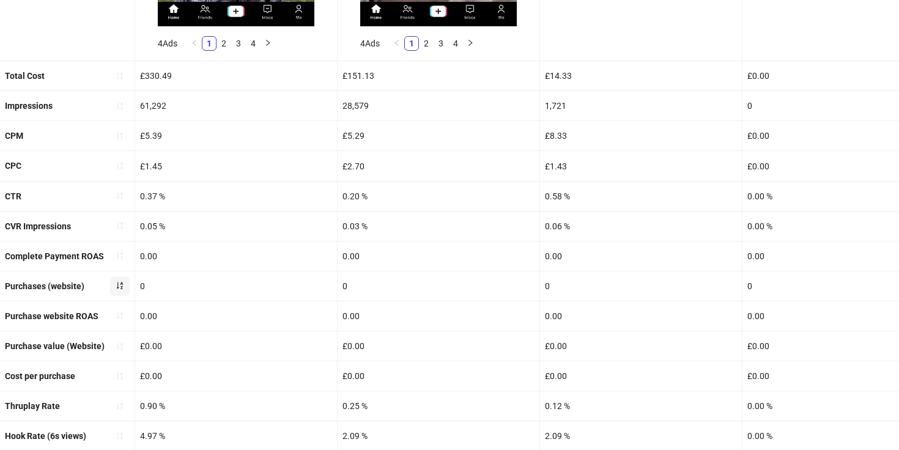
scroll to position [516, 0]
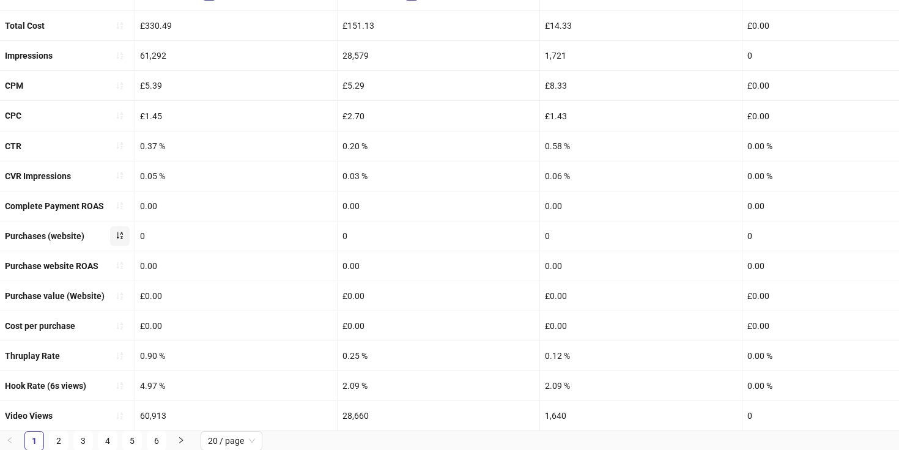
click at [123, 236] on icon "sort-ascending" at bounding box center [120, 235] width 9 height 9
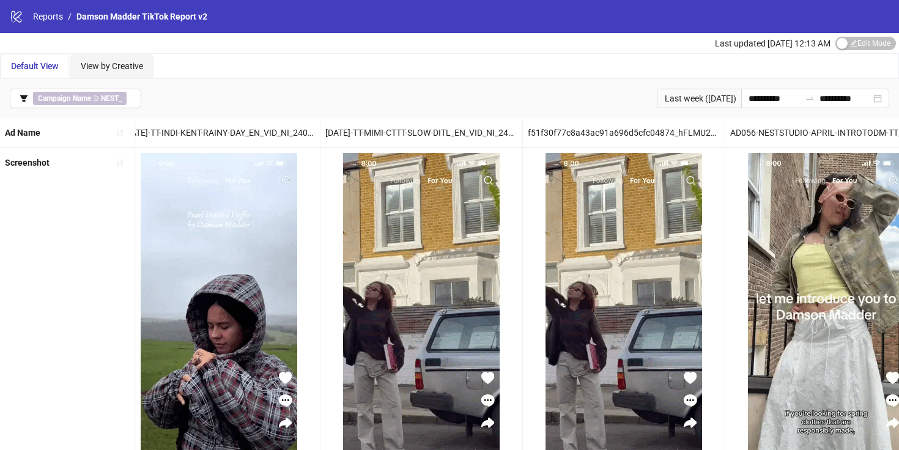
scroll to position [0, 0]
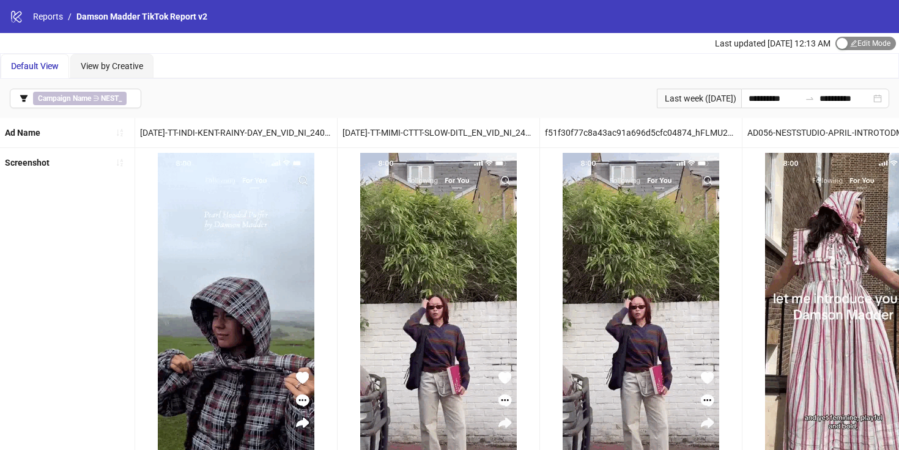
click at [877, 46] on span "Edit Mode Edit Mode" at bounding box center [865, 43] width 61 height 13
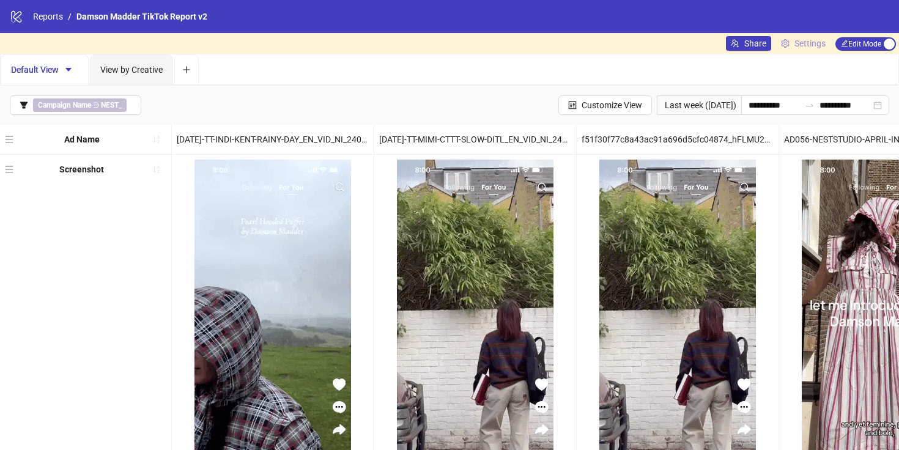
click at [797, 37] on span "Settings" at bounding box center [809, 43] width 31 height 13
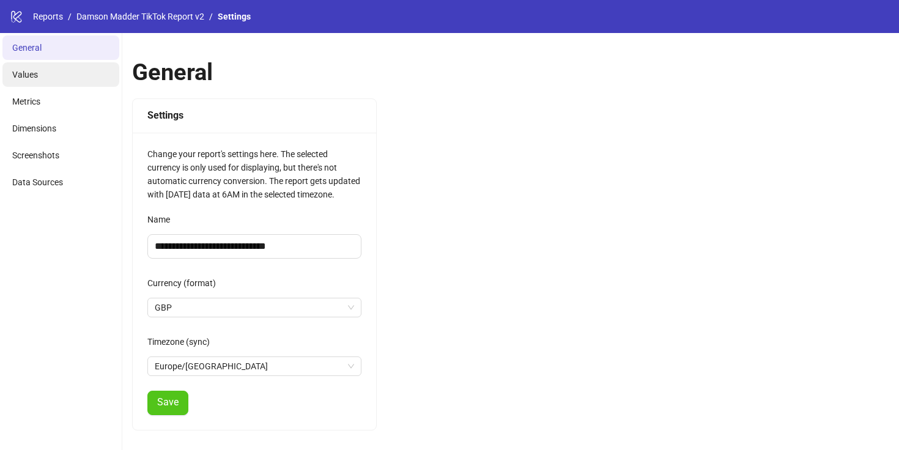
click at [65, 83] on li "Values" at bounding box center [60, 74] width 117 height 24
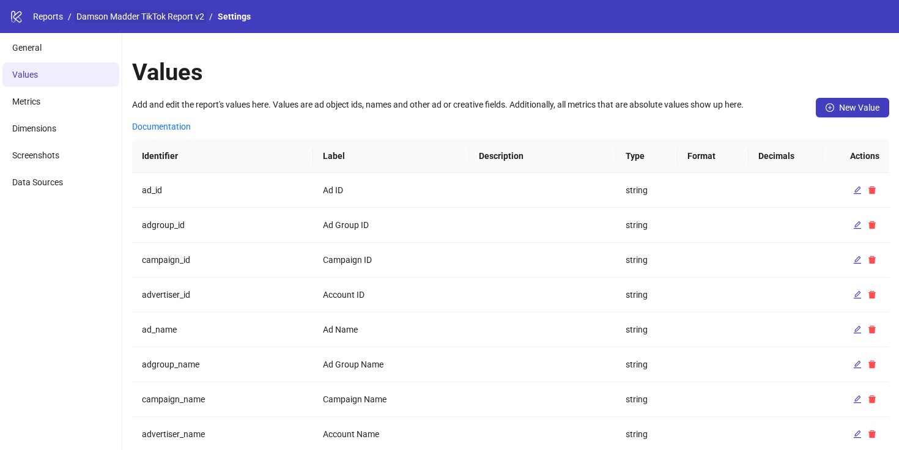
click at [183, 17] on link "Damson Madder TikTok Report v2" at bounding box center [140, 16] width 133 height 13
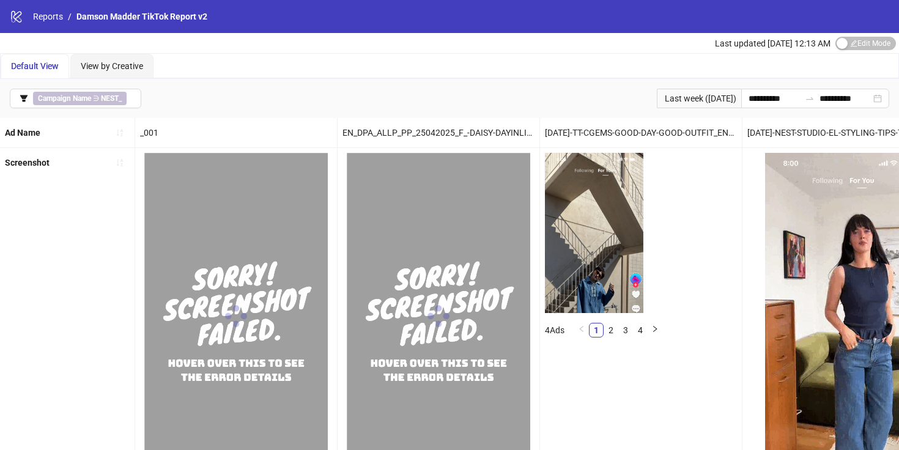
scroll to position [516, 0]
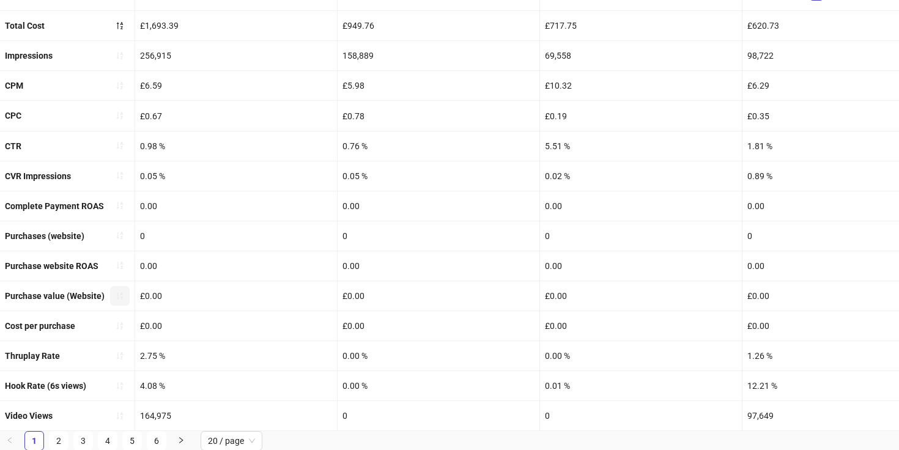
click at [116, 295] on icon "sort-ascending" at bounding box center [120, 296] width 9 height 9
click at [121, 297] on icon "sort-ascending" at bounding box center [120, 295] width 6 height 7
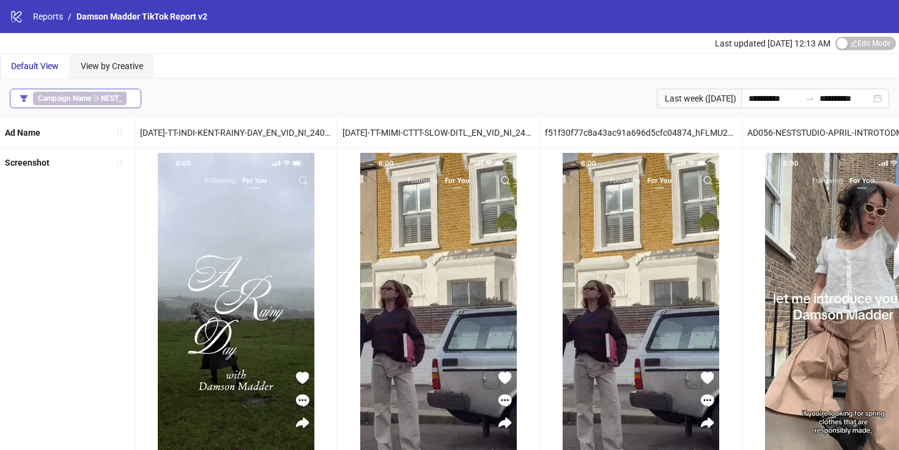
click at [47, 97] on b "Campaign Name" at bounding box center [64, 98] width 53 height 9
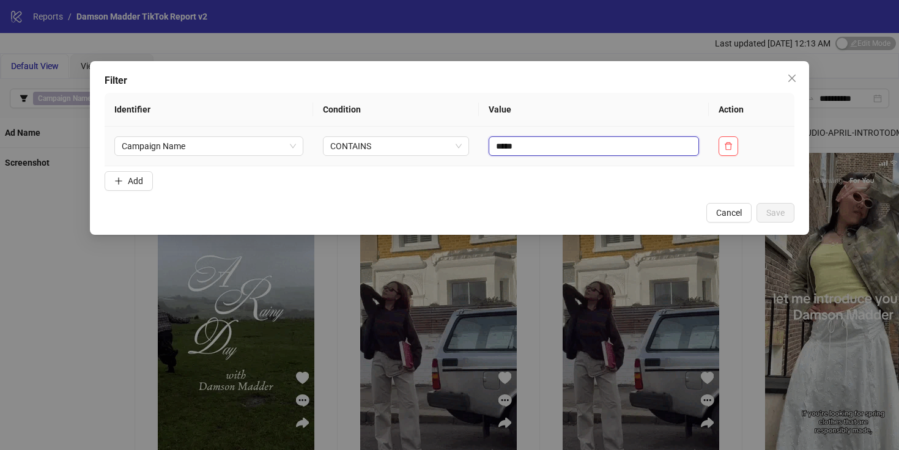
click at [665, 148] on input "*****" at bounding box center [594, 146] width 210 height 20
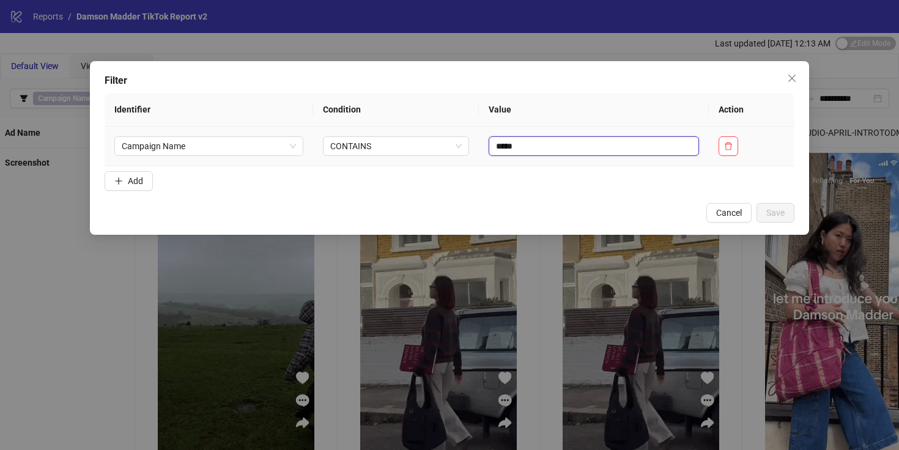
click at [665, 148] on input "*****" at bounding box center [594, 146] width 210 height 20
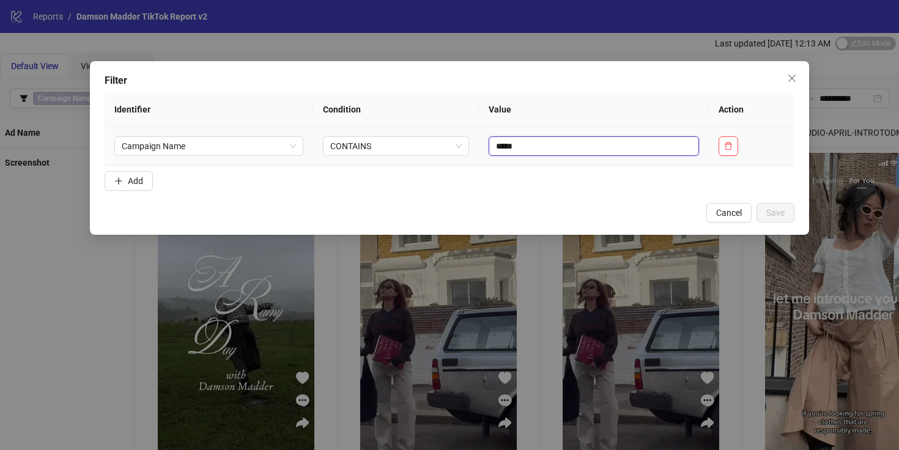
click at [665, 148] on input "*****" at bounding box center [594, 146] width 210 height 20
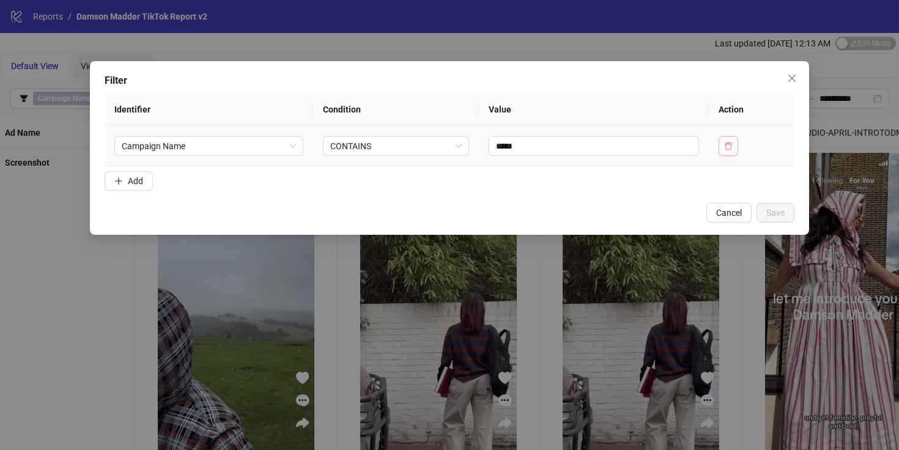
click at [725, 152] on button "button" at bounding box center [729, 146] width 20 height 20
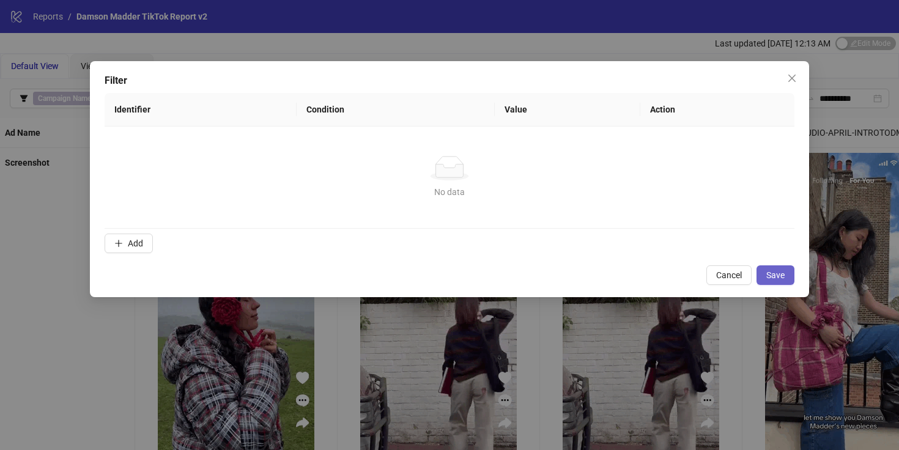
click at [766, 280] on button "Save" at bounding box center [776, 275] width 38 height 20
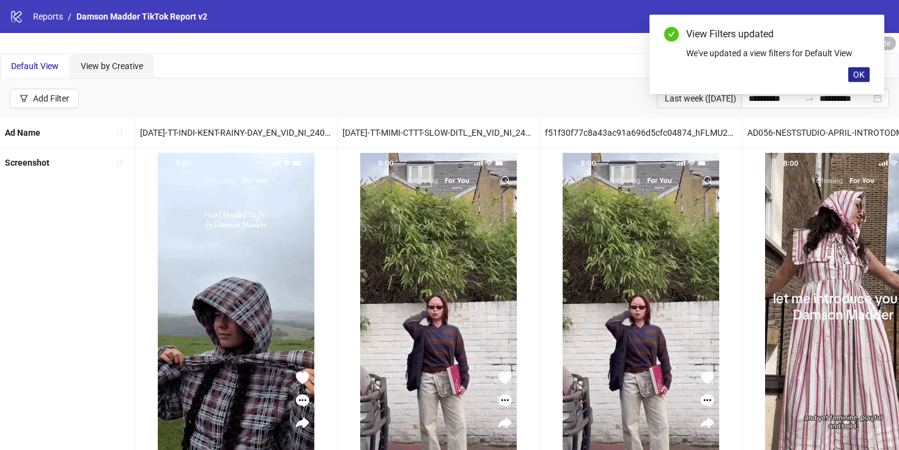
click at [856, 70] on span "OK" at bounding box center [859, 75] width 12 height 10
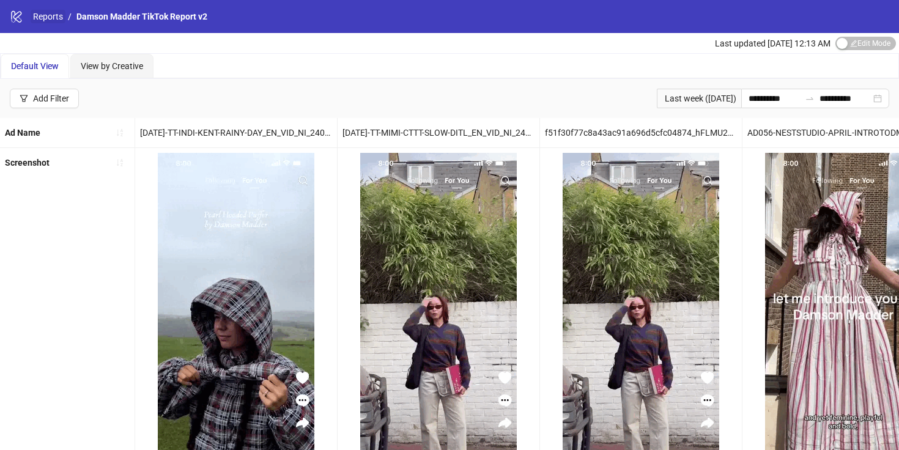
click at [58, 14] on link "Reports" at bounding box center [48, 16] width 35 height 13
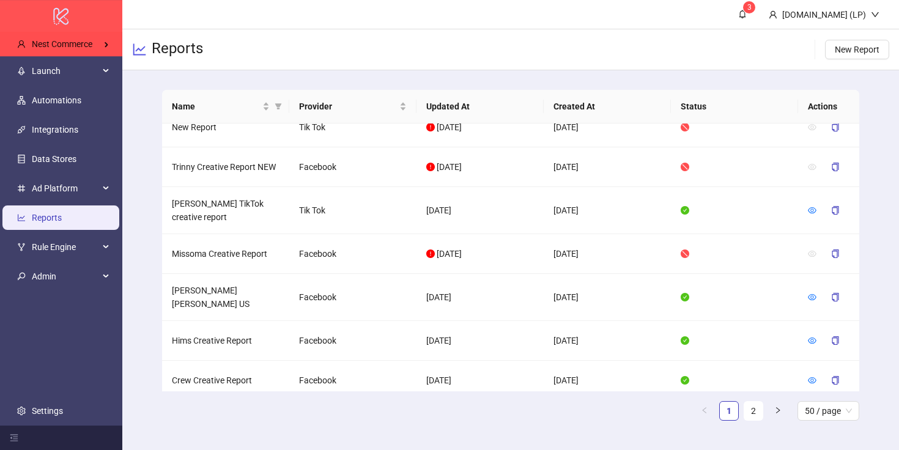
scroll to position [1442, 0]
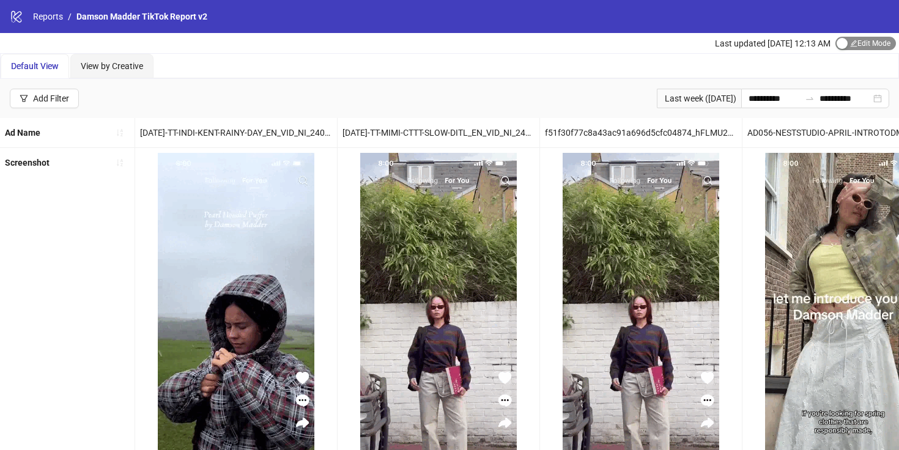
click at [851, 47] on span "Edit Mode Edit Mode" at bounding box center [865, 43] width 61 height 13
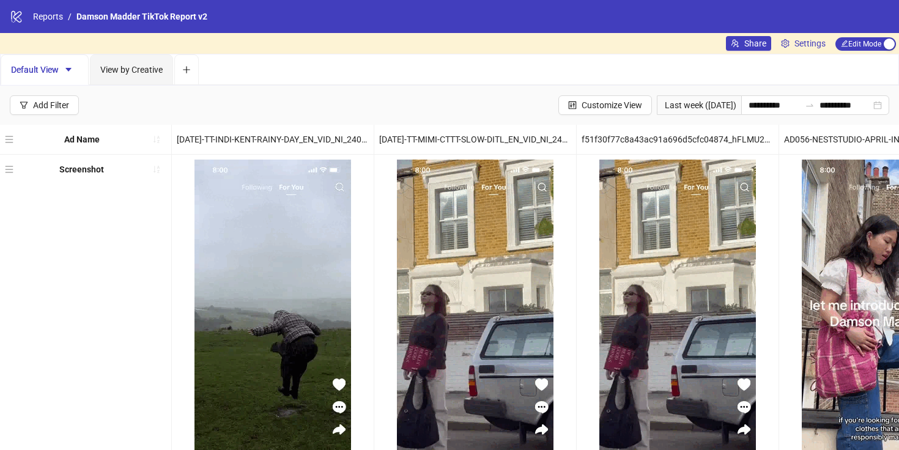
click at [793, 53] on div "Share Settings Edit Mode Edit Mode" at bounding box center [812, 43] width 173 height 21
click at [794, 50] on span "Settings" at bounding box center [809, 43] width 31 height 13
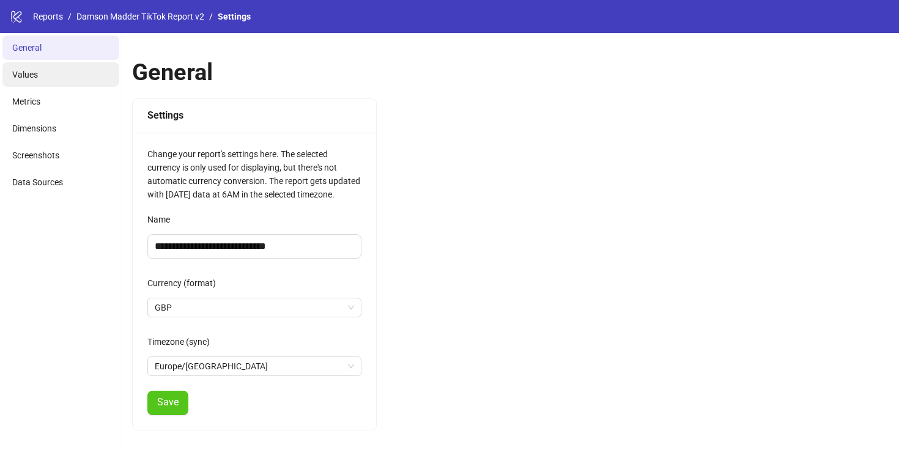
click at [53, 86] on li "Values" at bounding box center [60, 74] width 117 height 24
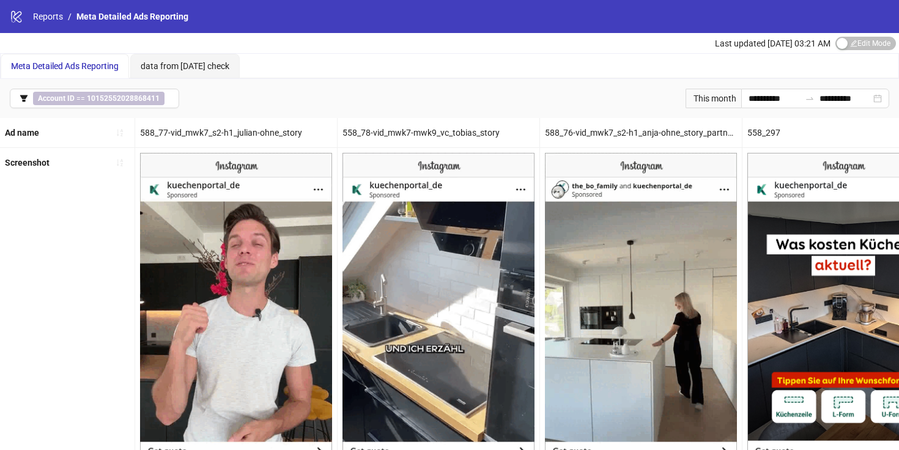
click at [860, 52] on div "Last updated [DATE] 03:21 AM Edit Mode Edit Mode" at bounding box center [807, 43] width 184 height 20
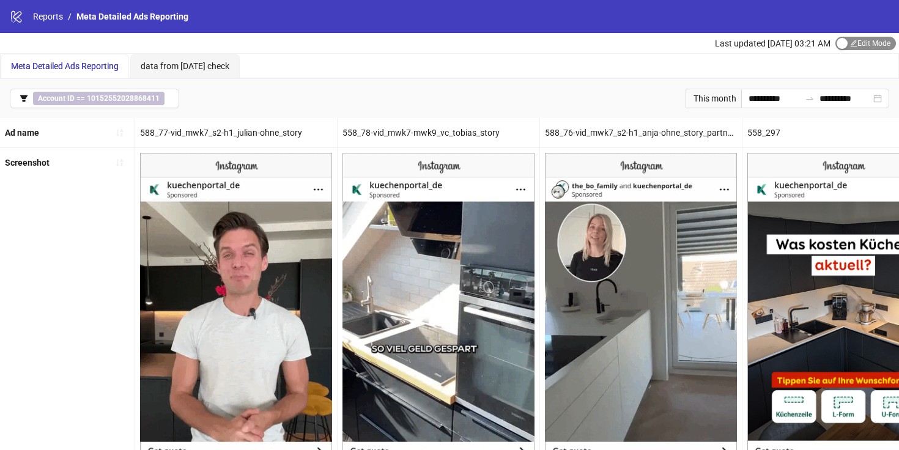
click at [860, 47] on span "Edit Mode Edit Mode" at bounding box center [865, 43] width 61 height 13
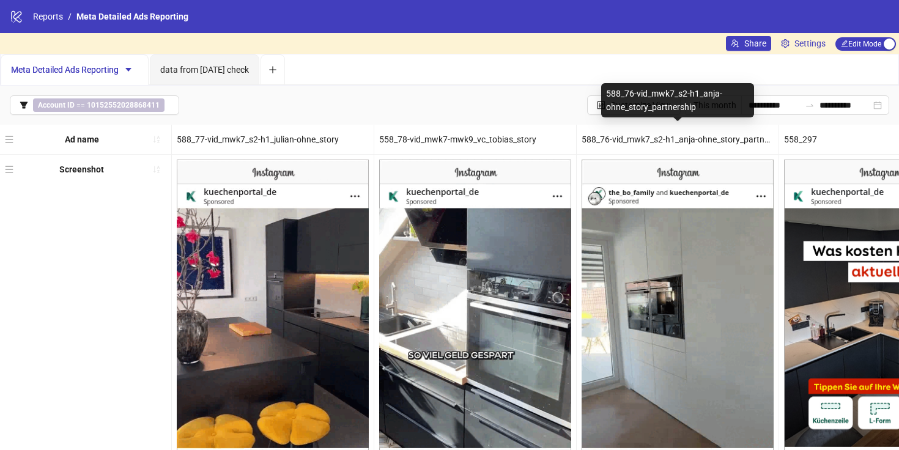
click at [609, 113] on div "588_76-vid_mwk7_s2-h1_anja-ohne_story_partnership" at bounding box center [677, 100] width 153 height 34
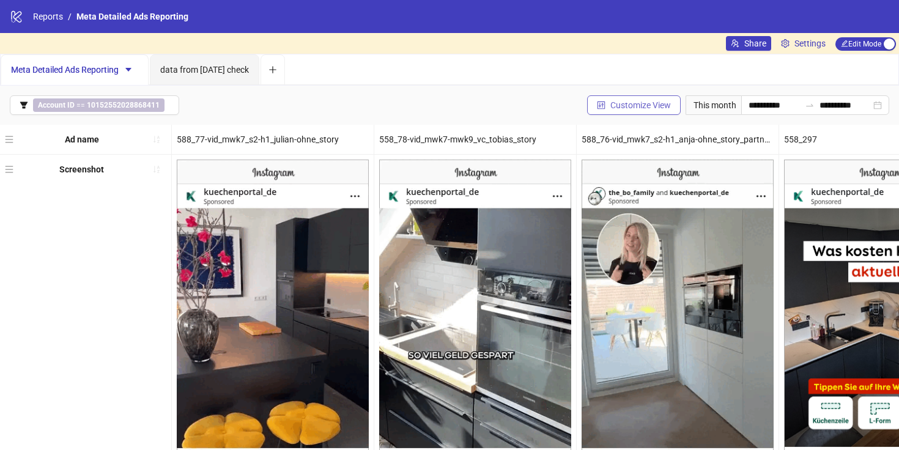
click at [587, 108] on button "Customize View" at bounding box center [634, 105] width 94 height 20
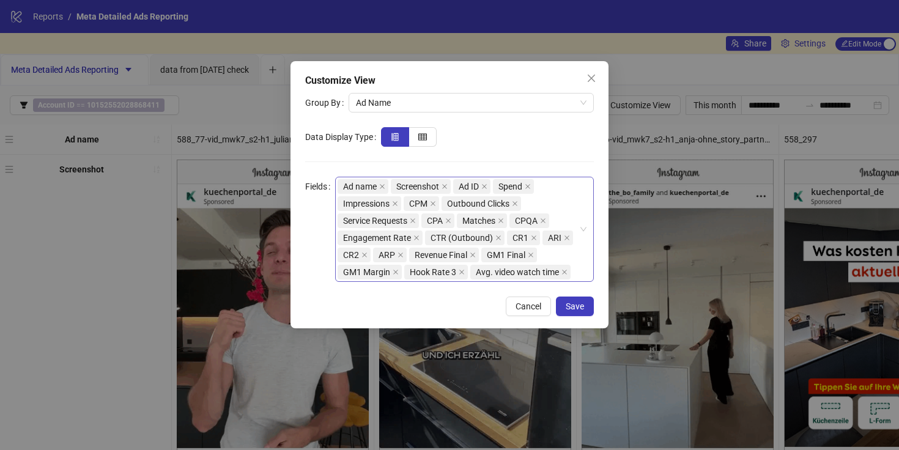
click at [582, 274] on div "Ad name Screenshot Ad ID Spend Impressions CPM Outbound Clicks Service Requests…" at bounding box center [464, 229] width 259 height 105
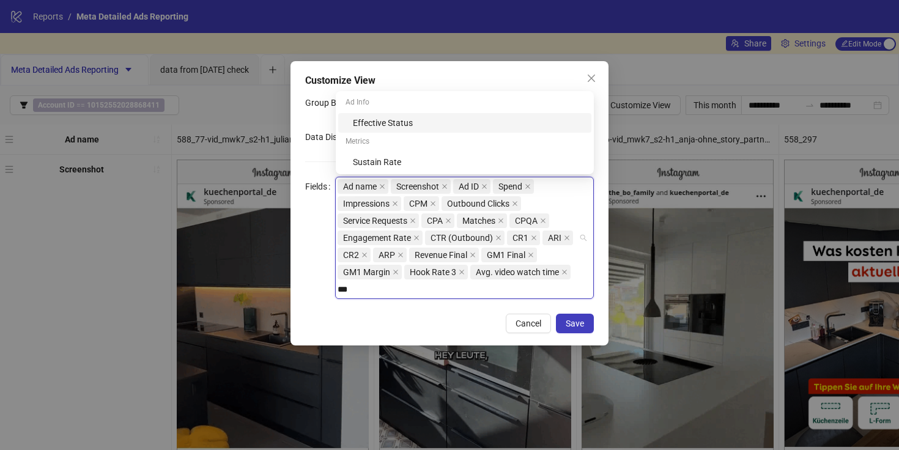
type input "****"
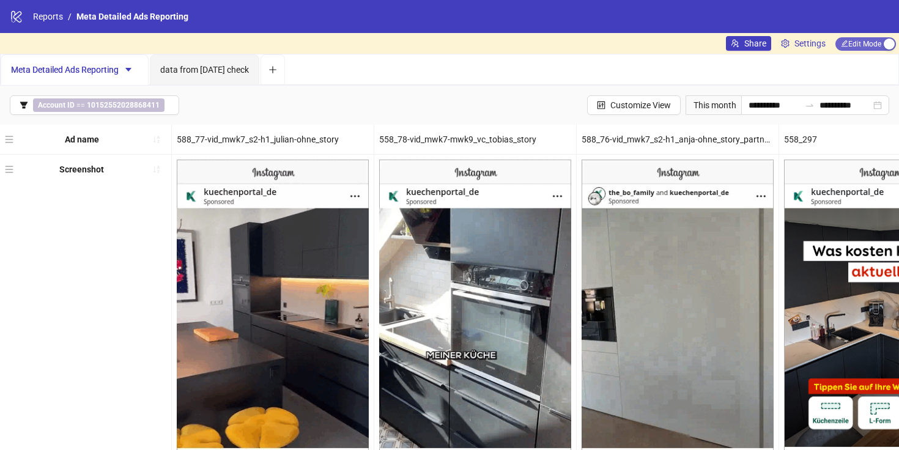
click at [861, 42] on span "Edit Mode Edit Mode" at bounding box center [865, 43] width 61 height 13
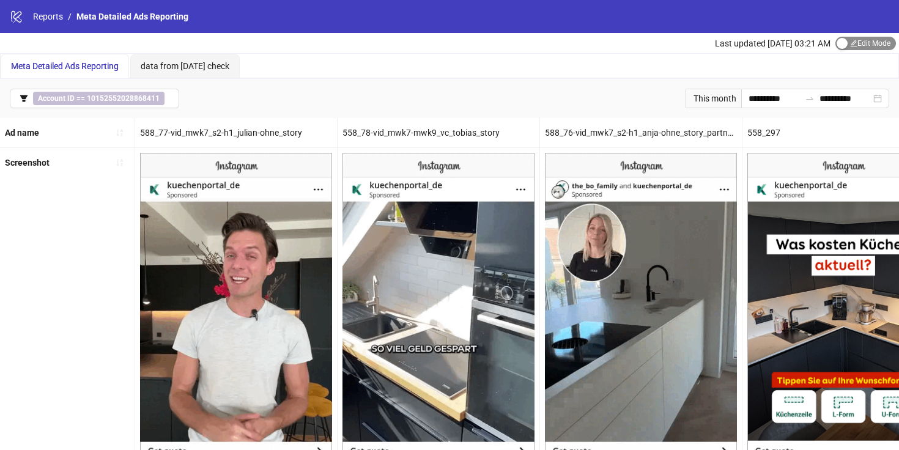
click at [851, 46] on span "Edit Mode Edit Mode" at bounding box center [865, 43] width 61 height 13
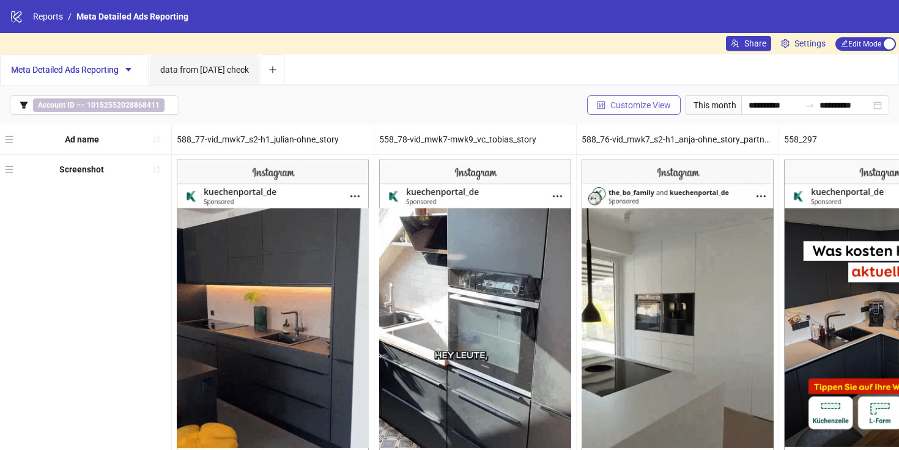
click at [649, 100] on span "Customize View" at bounding box center [640, 105] width 61 height 10
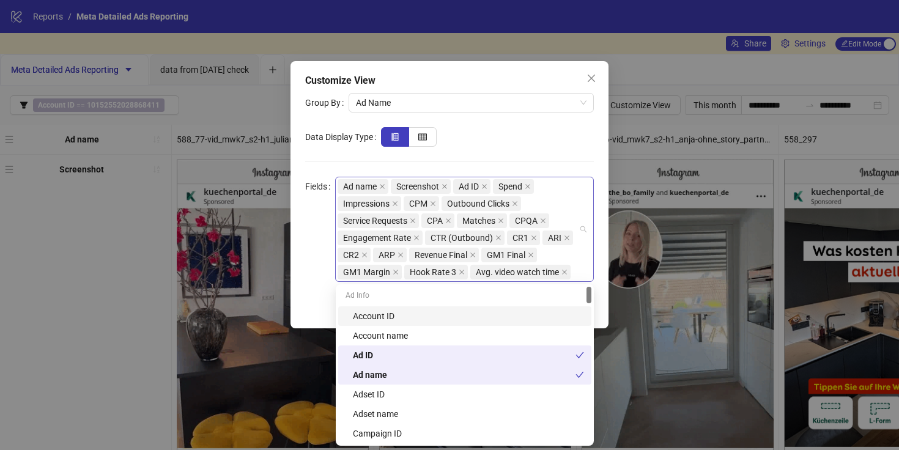
click at [583, 266] on div "Ad name Screenshot Ad ID Spend Impressions CPM Outbound Clicks Service Requests…" at bounding box center [464, 229] width 259 height 105
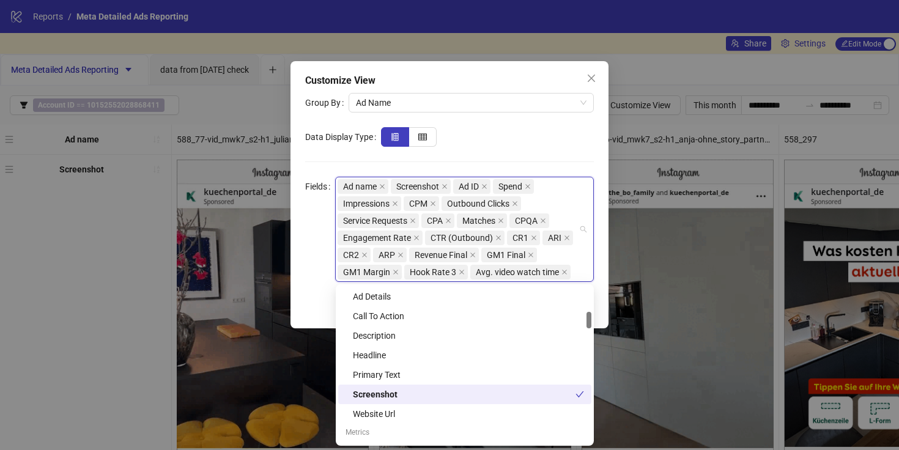
scroll to position [227, 0]
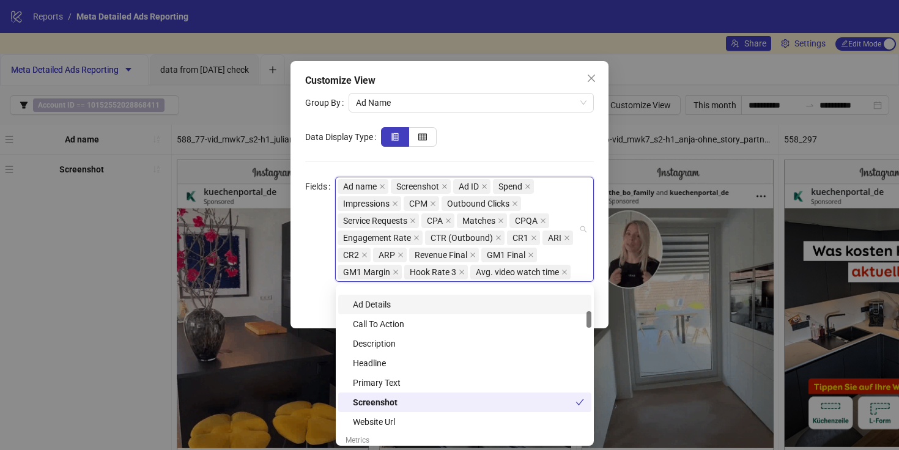
click at [447, 305] on div "Ad Details" at bounding box center [468, 304] width 231 height 13
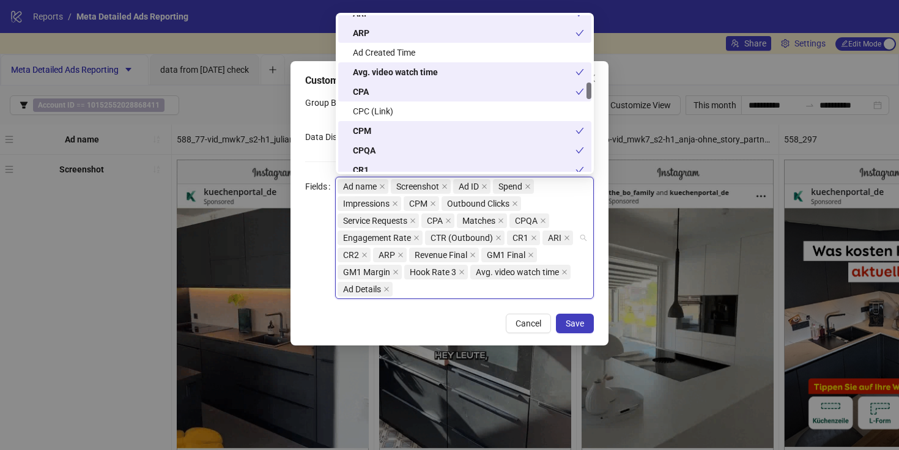
scroll to position [621, 0]
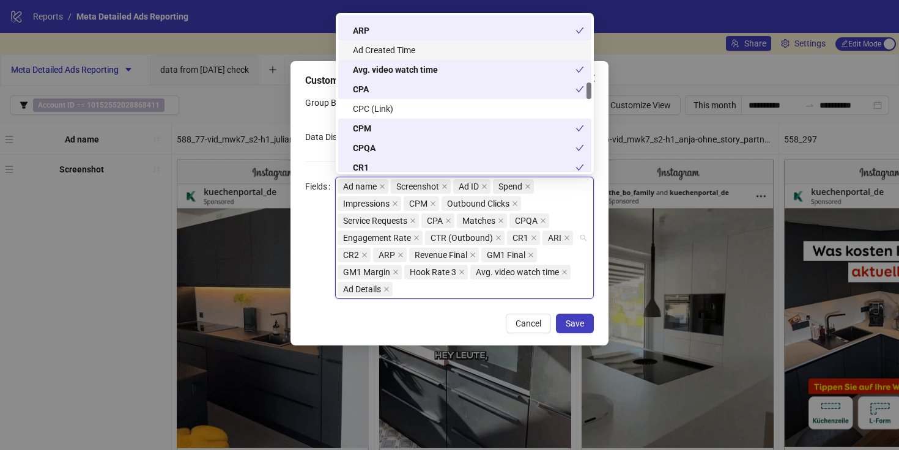
click at [404, 54] on div "Ad Created Time" at bounding box center [468, 49] width 231 height 13
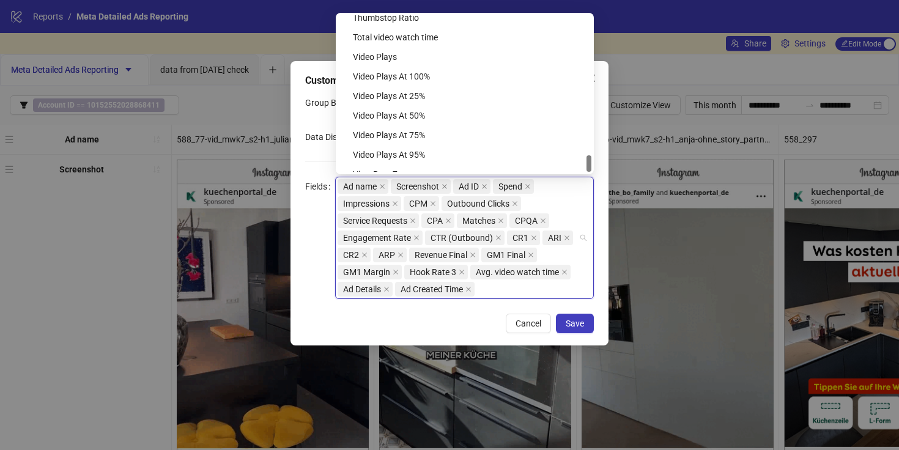
scroll to position [1292, 0]
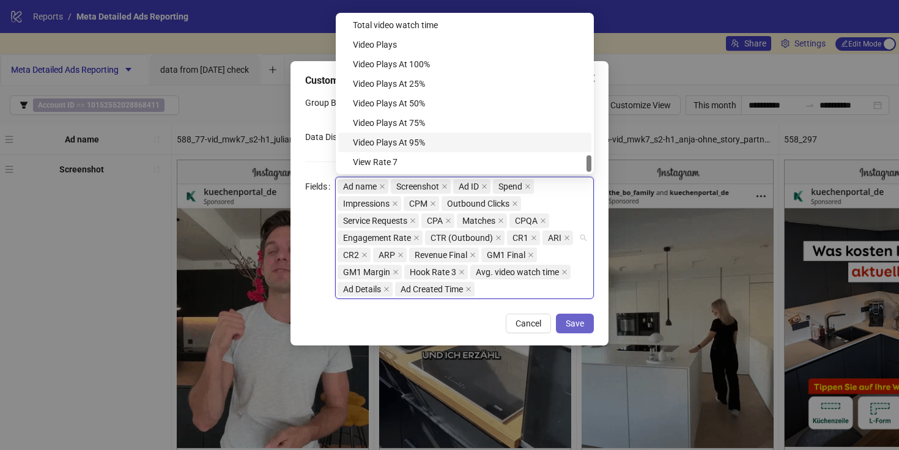
click at [569, 319] on span "Save" at bounding box center [575, 324] width 18 height 10
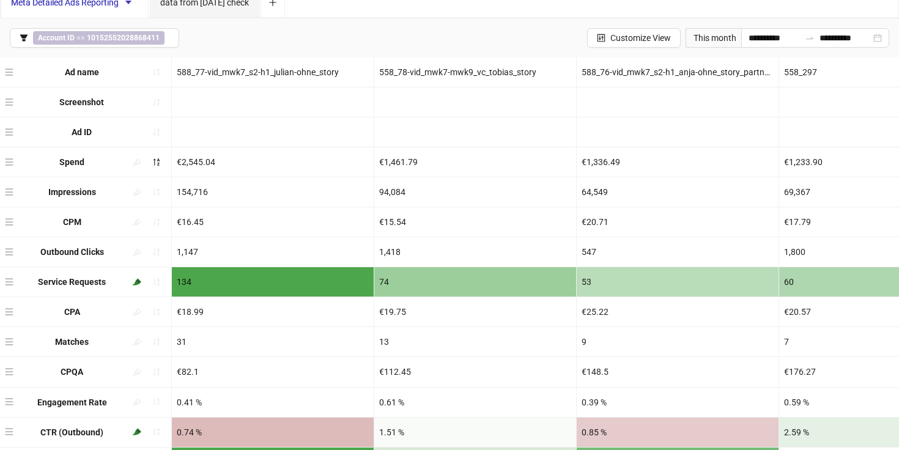
scroll to position [0, 0]
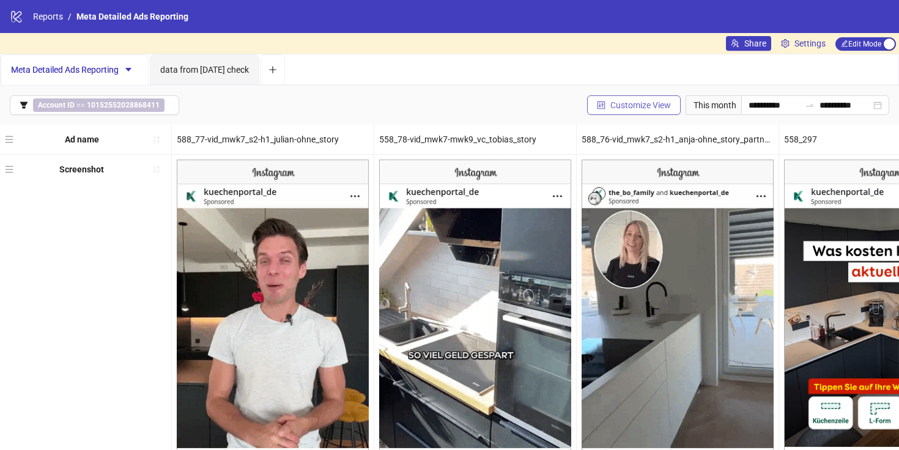
click at [598, 105] on icon "control" at bounding box center [602, 105] width 8 height 8
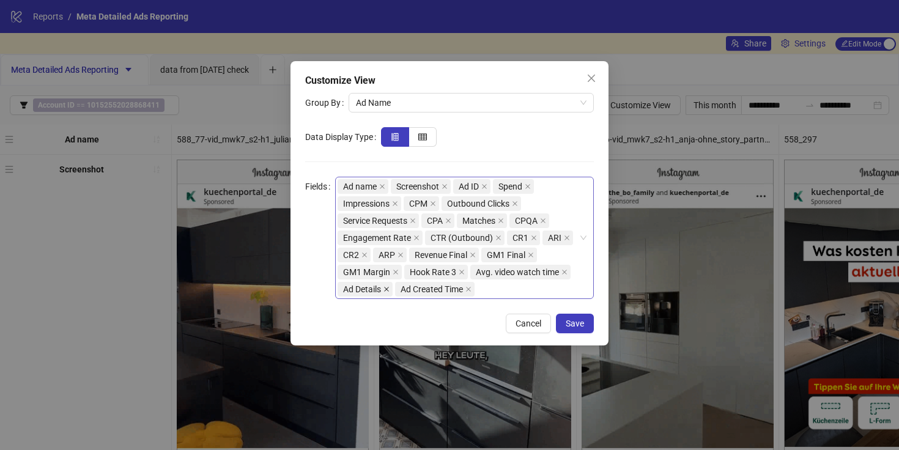
click at [390, 289] on icon "close" at bounding box center [386, 289] width 6 height 6
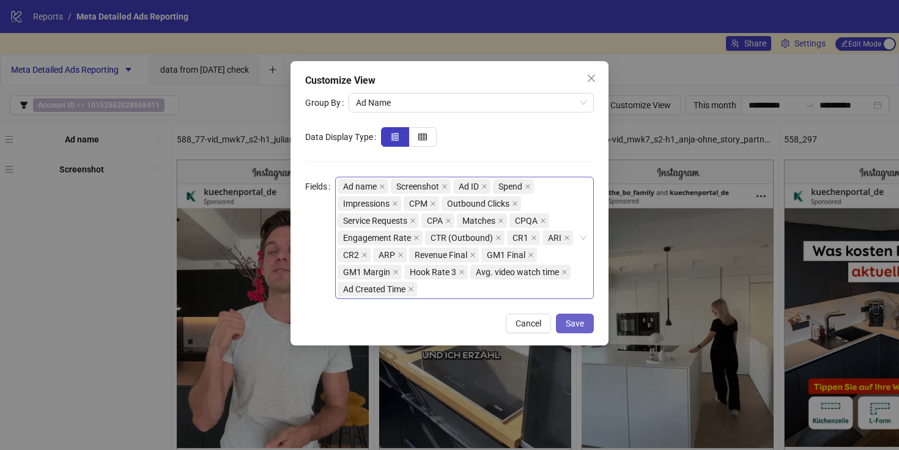
click at [579, 326] on span "Save" at bounding box center [575, 324] width 18 height 10
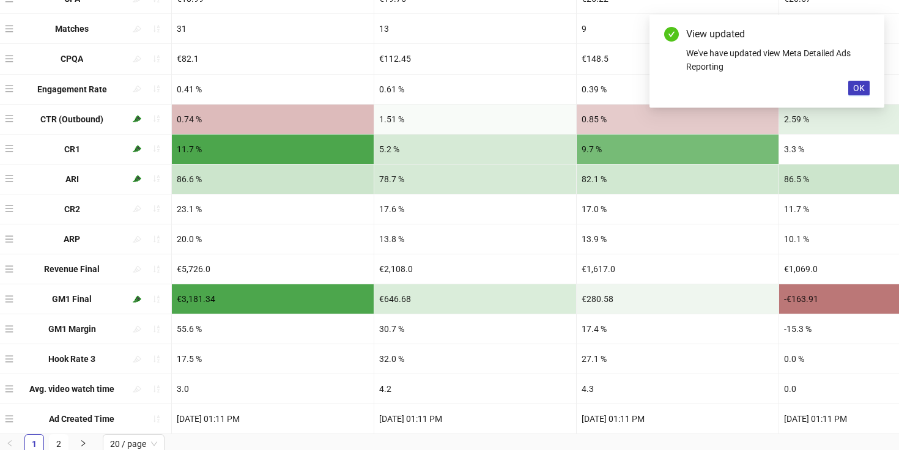
scroll to position [384, 0]
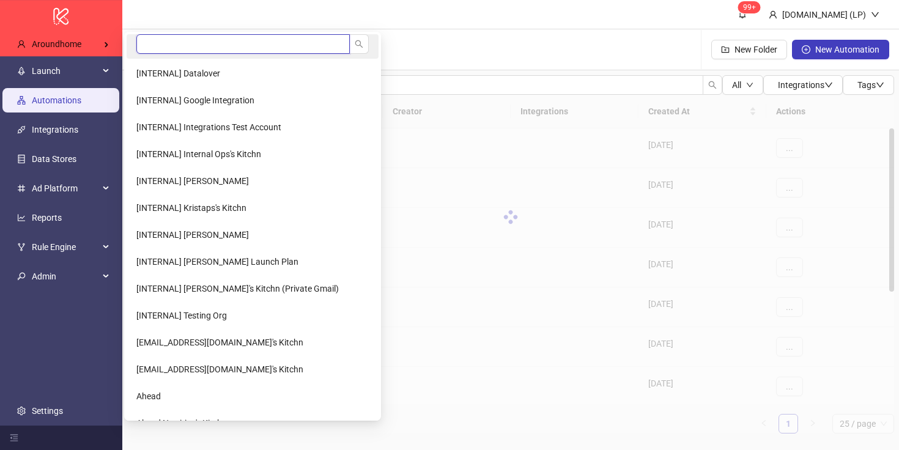
click at [202, 48] on input "search" at bounding box center [242, 44] width 213 height 20
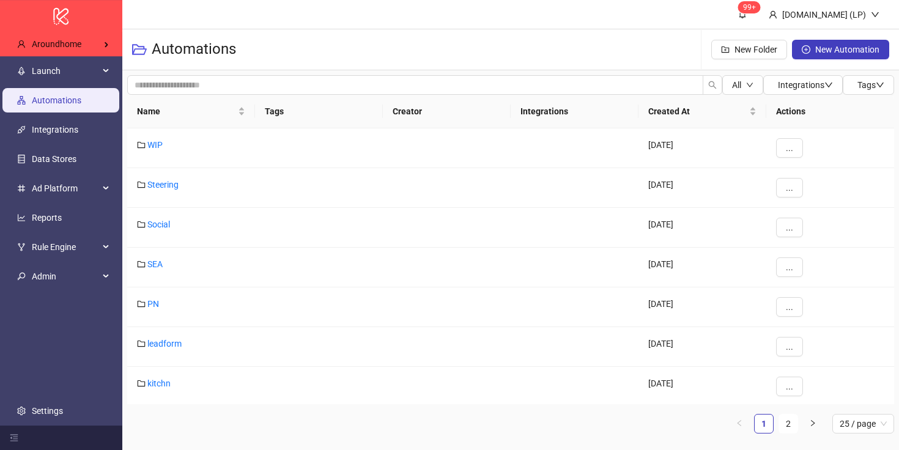
type input "*******"
click at [148, 73] on span "The Thoughtful Agency" at bounding box center [180, 73] width 88 height 10
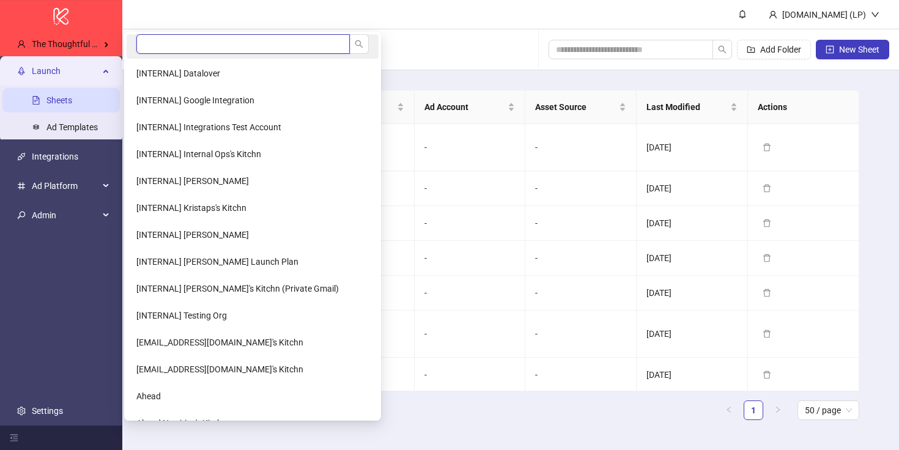
click at [151, 47] on input "search" at bounding box center [242, 44] width 213 height 20
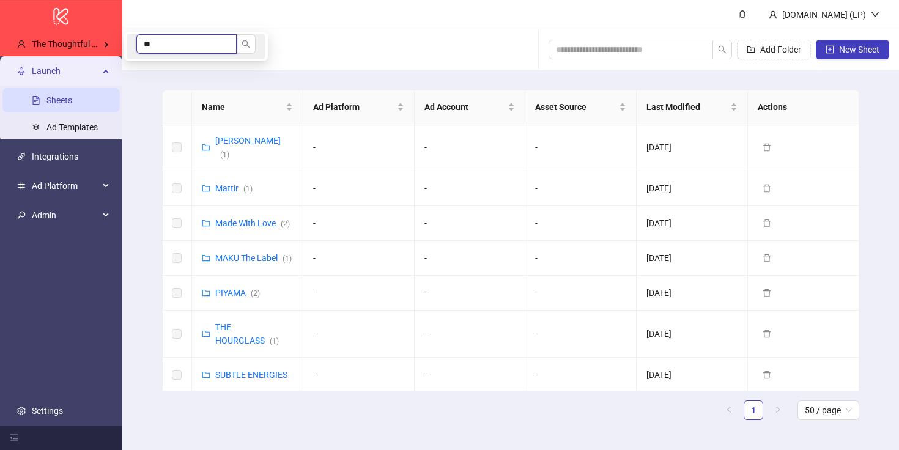
type input "*"
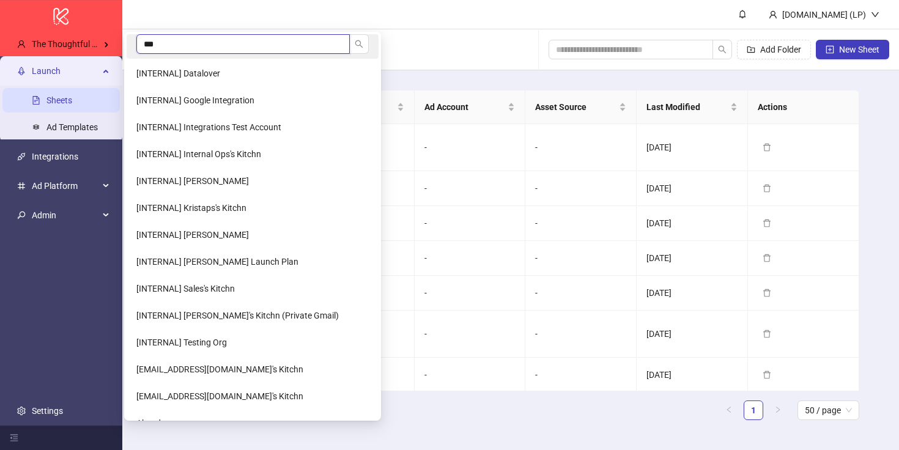
type input "****"
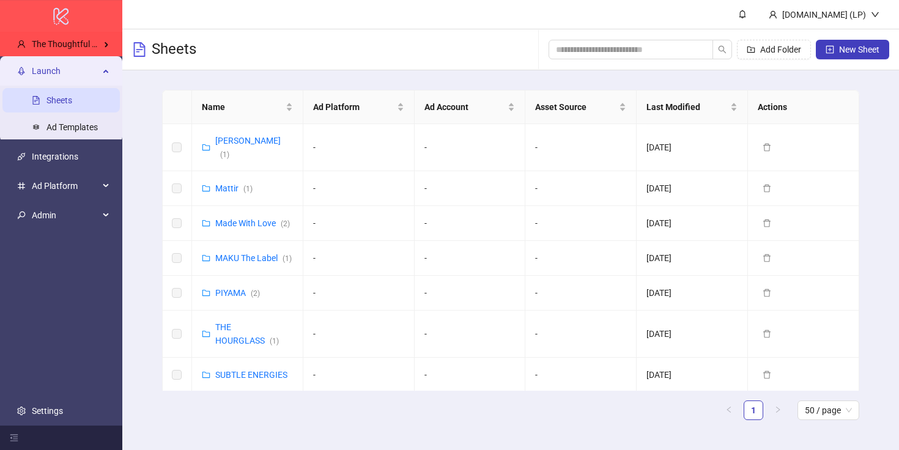
click at [72, 17] on div "logo/logo-mobile" at bounding box center [61, 16] width 122 height 32
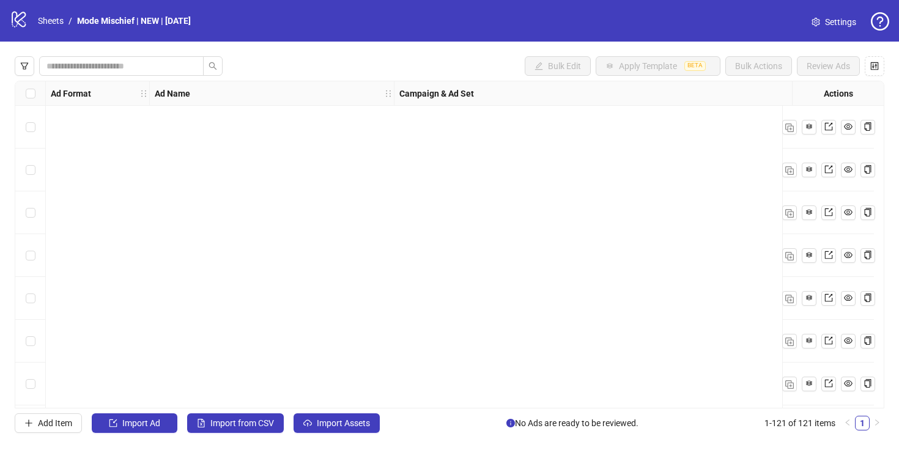
scroll to position [4883, 0]
